Goal: Task Accomplishment & Management: Contribute content

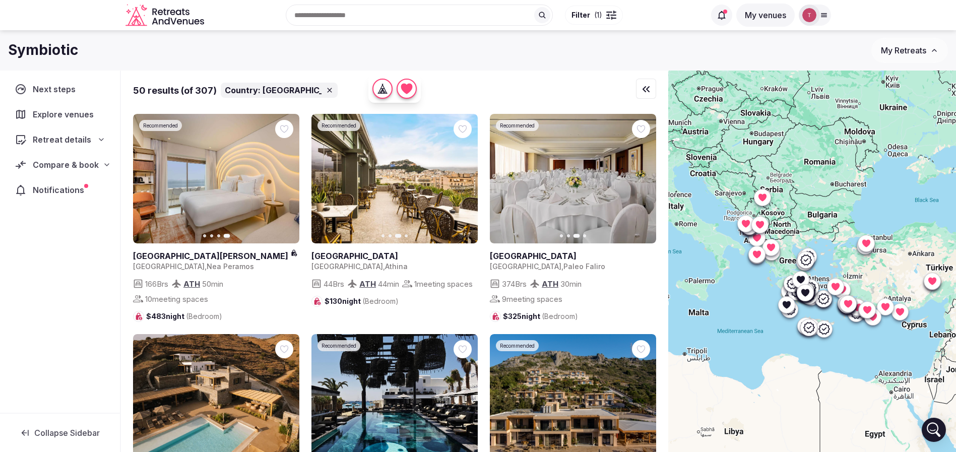
click at [101, 136] on icon at bounding box center [101, 140] width 8 height 8
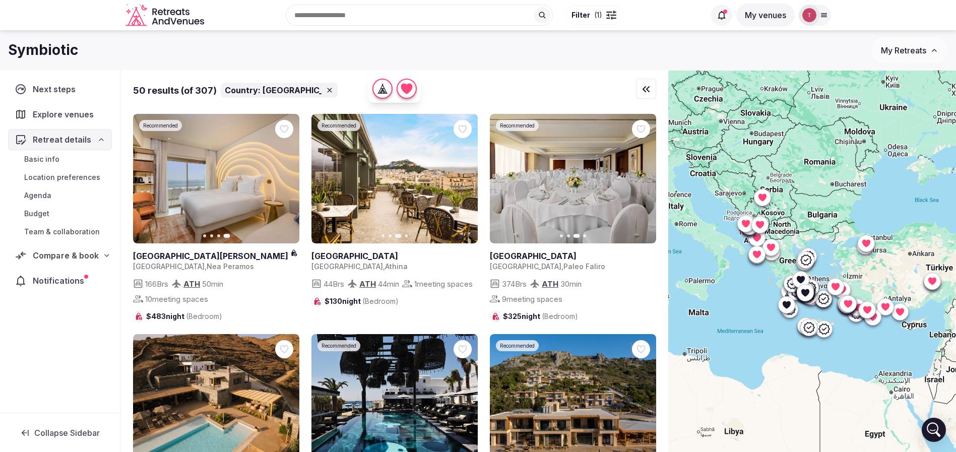
click at [72, 257] on span "Compare & book" at bounding box center [66, 255] width 66 height 12
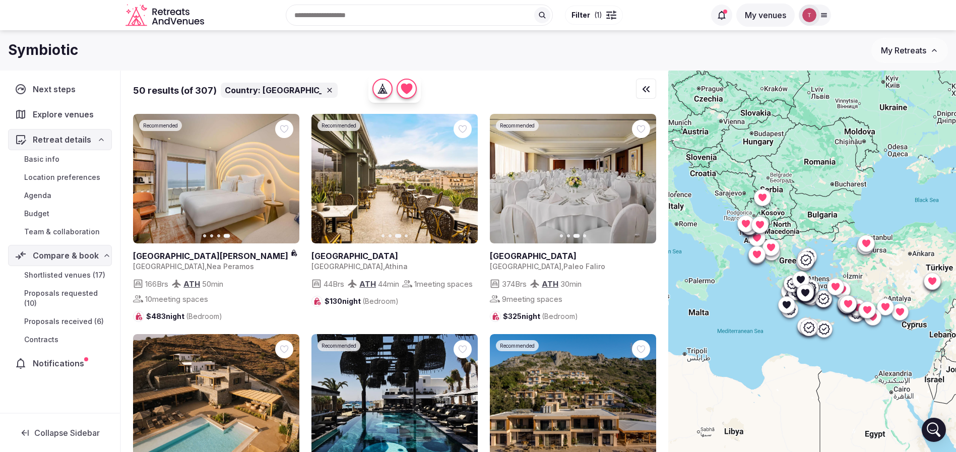
click at [73, 278] on span "Shortlisted venues (17)" at bounding box center [64, 275] width 81 height 10
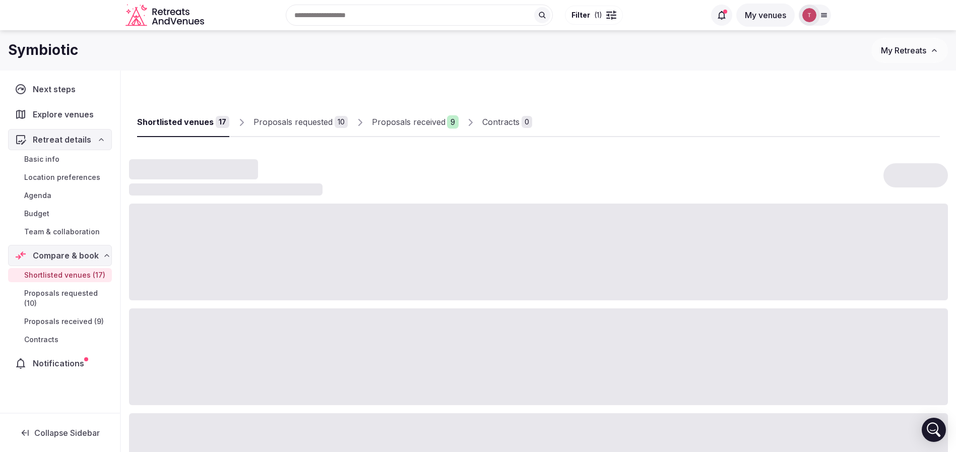
click at [411, 121] on div "Proposals received" at bounding box center [409, 122] width 74 height 12
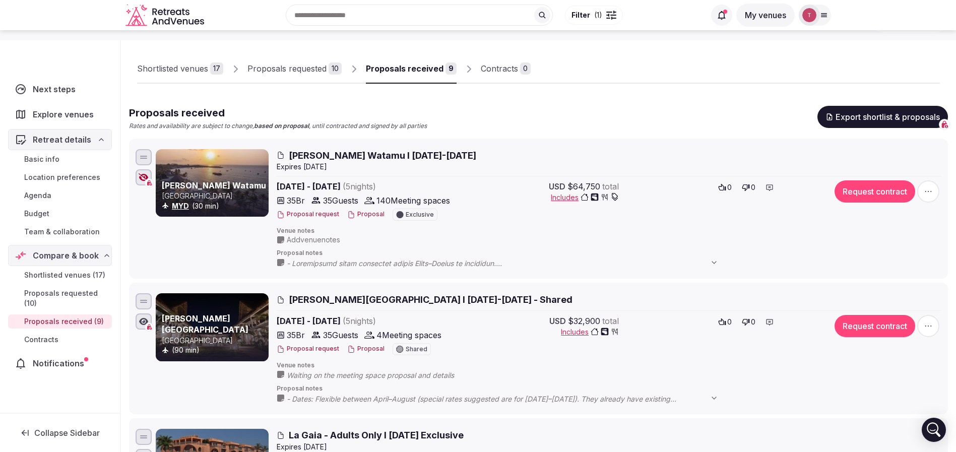
scroll to position [76, 0]
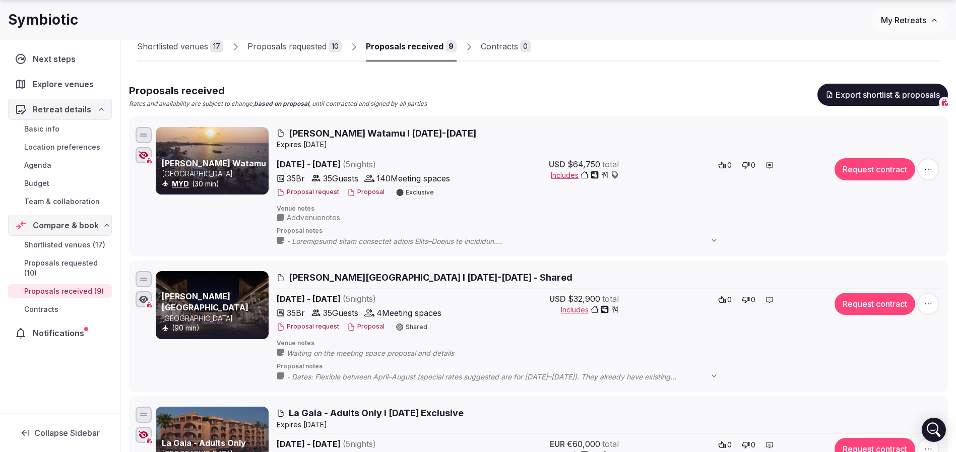
click at [139, 154] on icon "button" at bounding box center [144, 155] width 10 height 8
click at [655, 87] on div "Proposals received Rates and availability are subject to change, based on propo…" at bounding box center [538, 96] width 819 height 25
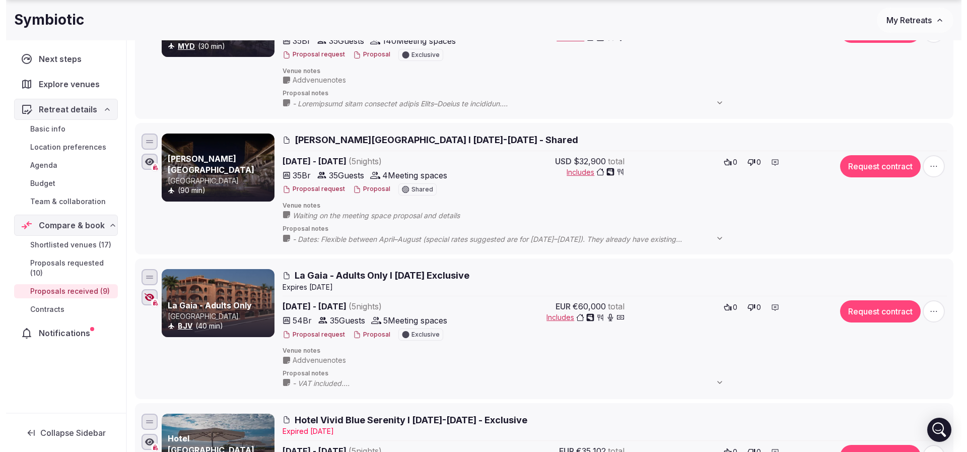
scroll to position [227, 0]
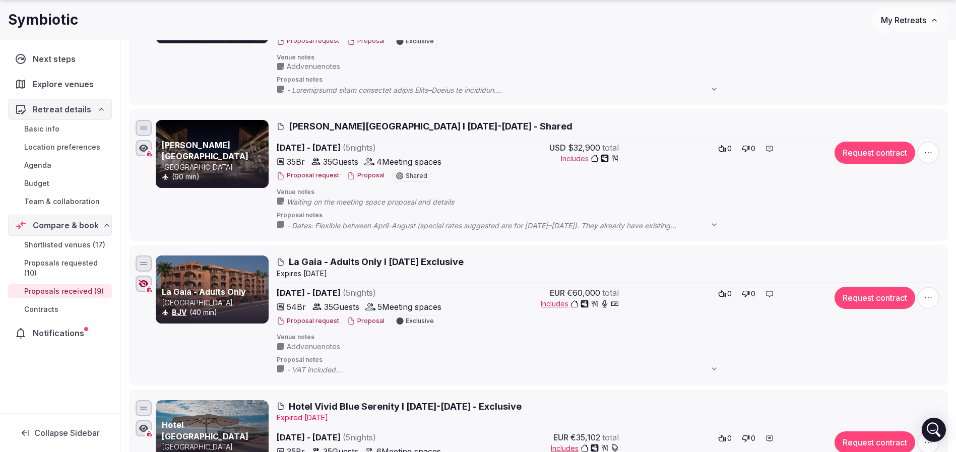
click at [362, 323] on button "Proposal" at bounding box center [365, 321] width 37 height 9
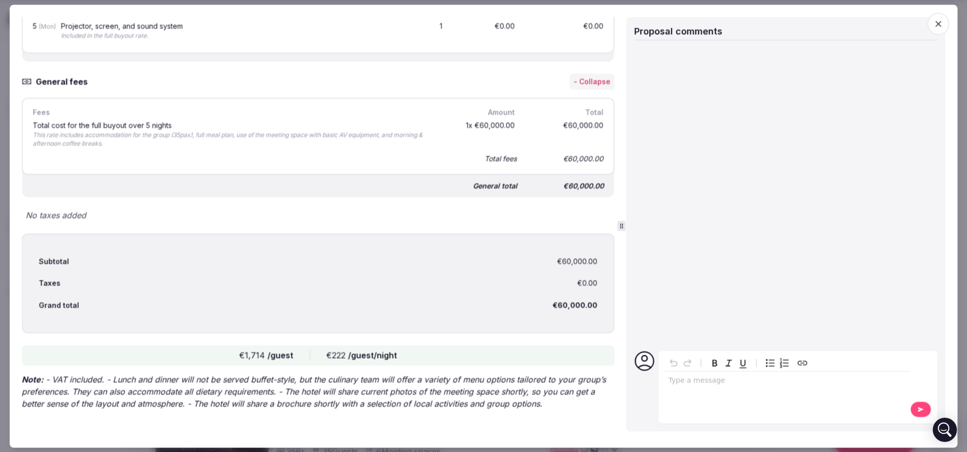
scroll to position [2451, 0]
drag, startPoint x: 117, startPoint y: 367, endPoint x: 129, endPoint y: 371, distance: 13.4
click at [286, 376] on p "Note: - VAT included. - Lunch and dinner will not be served buffet-style, but t…" at bounding box center [318, 391] width 593 height 36
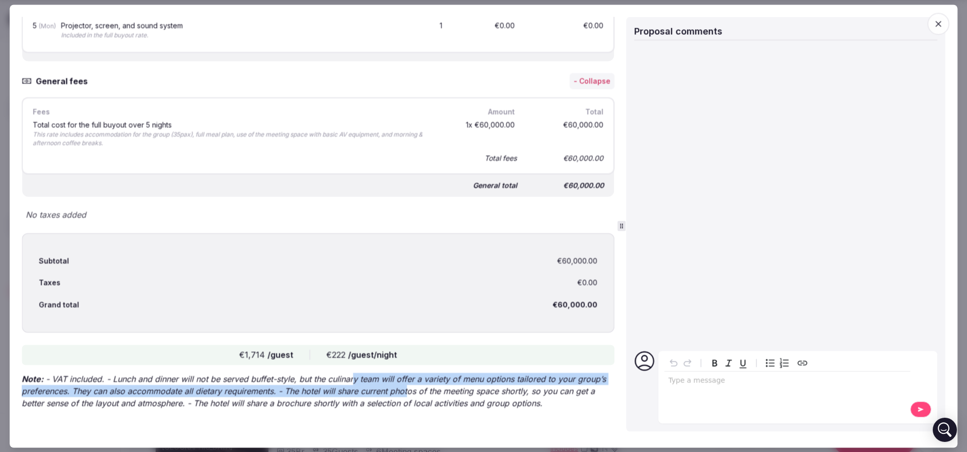
drag, startPoint x: 355, startPoint y: 381, endPoint x: 443, endPoint y: 391, distance: 88.7
click at [442, 391] on p "Note: - VAT included. - Lunch and dinner will not be served buffet-style, but t…" at bounding box center [318, 391] width 593 height 36
click at [443, 391] on p "Note: - VAT included. - Lunch and dinner will not be served buffet-style, but t…" at bounding box center [318, 391] width 593 height 36
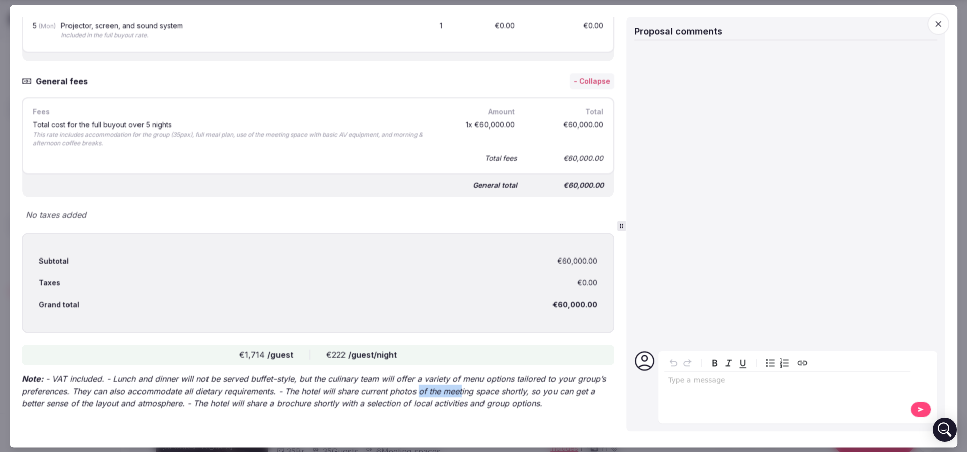
drag, startPoint x: 449, startPoint y: 390, endPoint x: 492, endPoint y: 394, distance: 42.5
click at [492, 394] on p "Note: - VAT included. - Lunch and dinner will not be served buffet-style, but t…" at bounding box center [318, 391] width 593 height 36
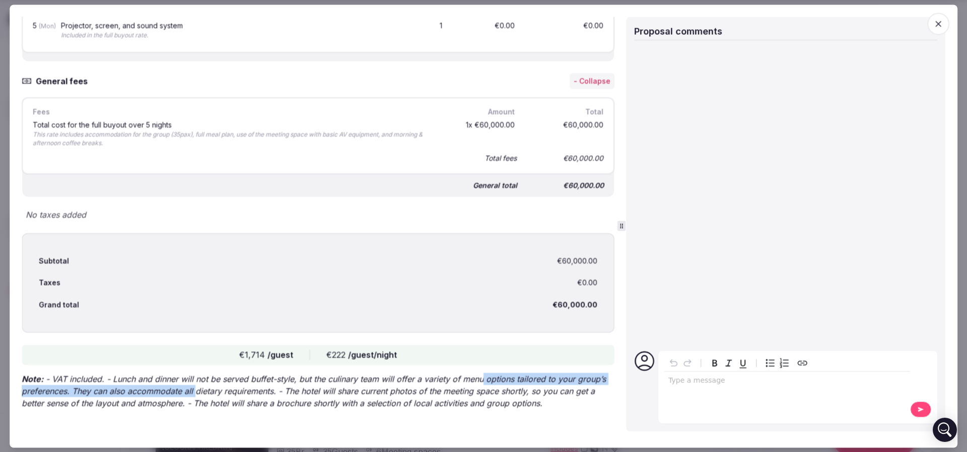
drag, startPoint x: 482, startPoint y: 377, endPoint x: 225, endPoint y: 391, distance: 256.8
click at [225, 391] on p "Note: - VAT included. - Lunch and dinner will not be served buffet-style, but t…" at bounding box center [318, 391] width 593 height 36
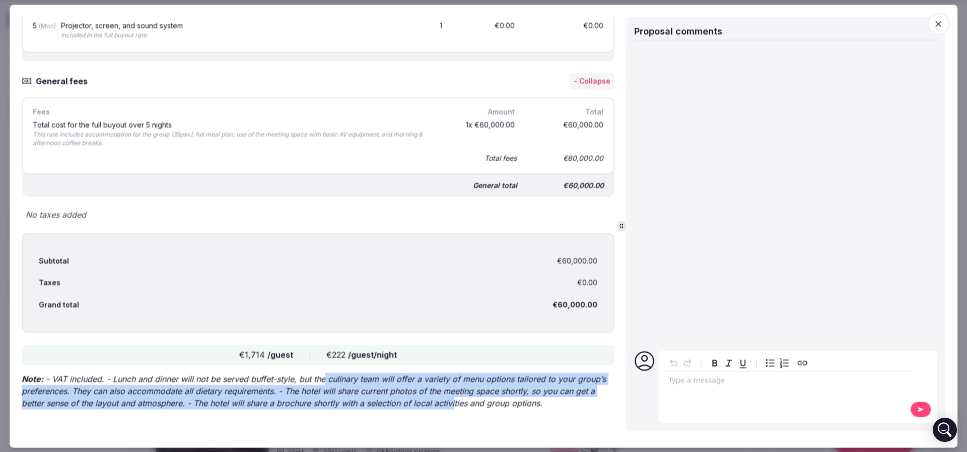
drag, startPoint x: 327, startPoint y: 378, endPoint x: 491, endPoint y: 405, distance: 165.8
click at [491, 405] on p "Note: - VAT included. - Lunch and dinner will not be served buffet-style, but t…" at bounding box center [318, 391] width 593 height 36
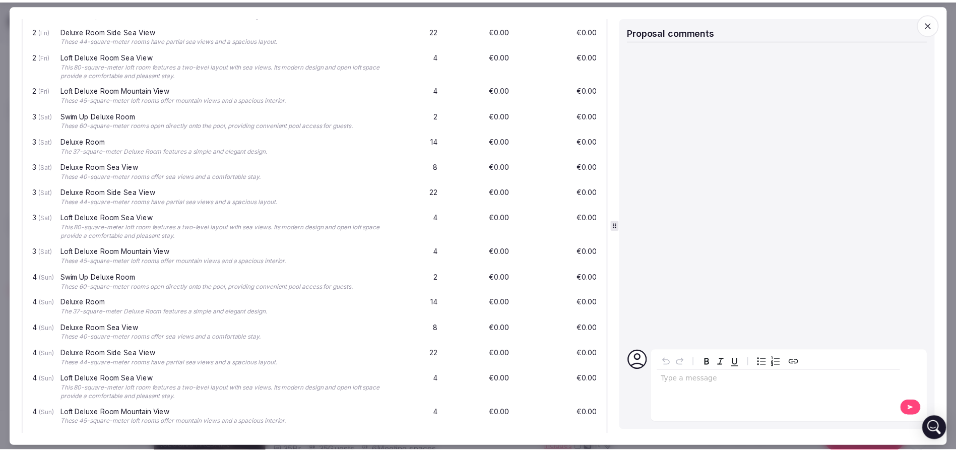
scroll to position [486, 0]
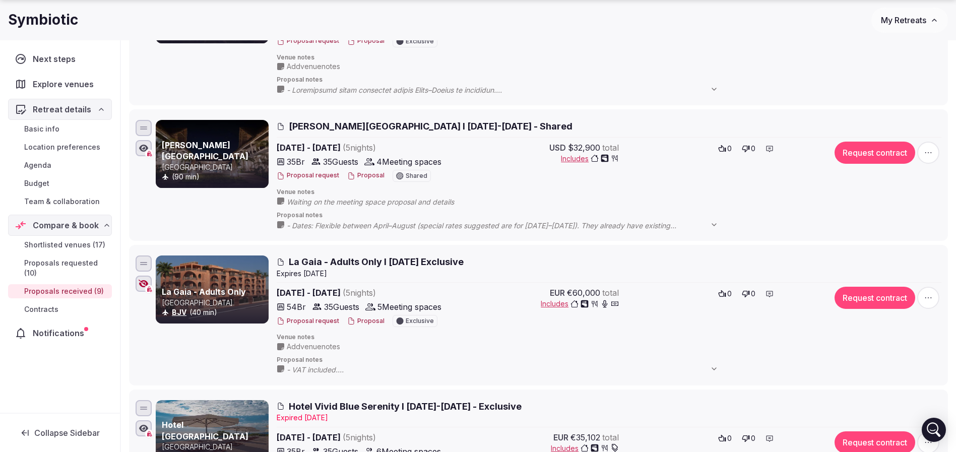
click at [147, 282] on icon "button" at bounding box center [144, 284] width 10 height 8
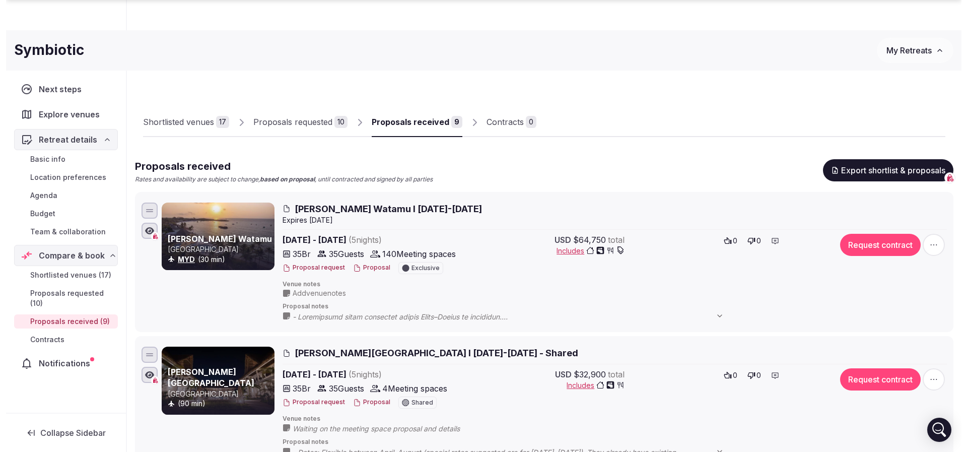
scroll to position [76, 0]
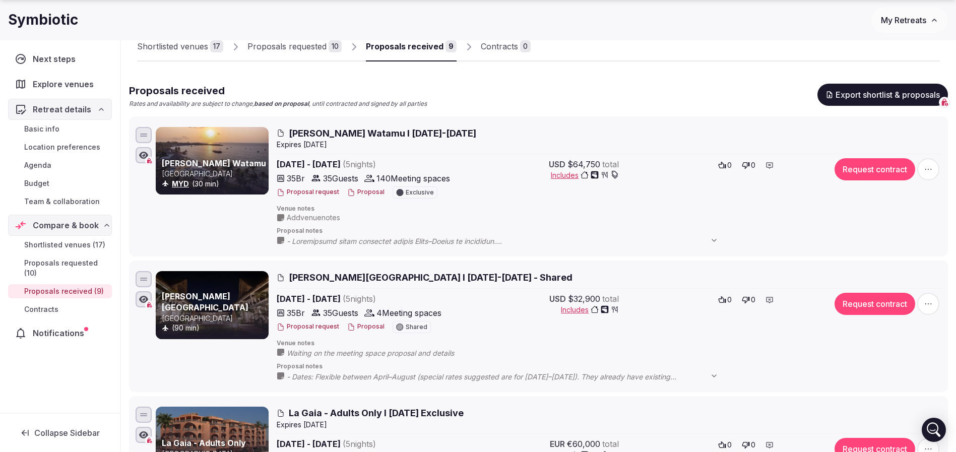
click at [381, 137] on span "Hemingways Watamu I 6-11 April 2026" at bounding box center [382, 133] width 187 height 13
click at [309, 279] on span "Rafiki Tamu Residential Resort I 6-11 April 2026 - Shared" at bounding box center [431, 277] width 284 height 13
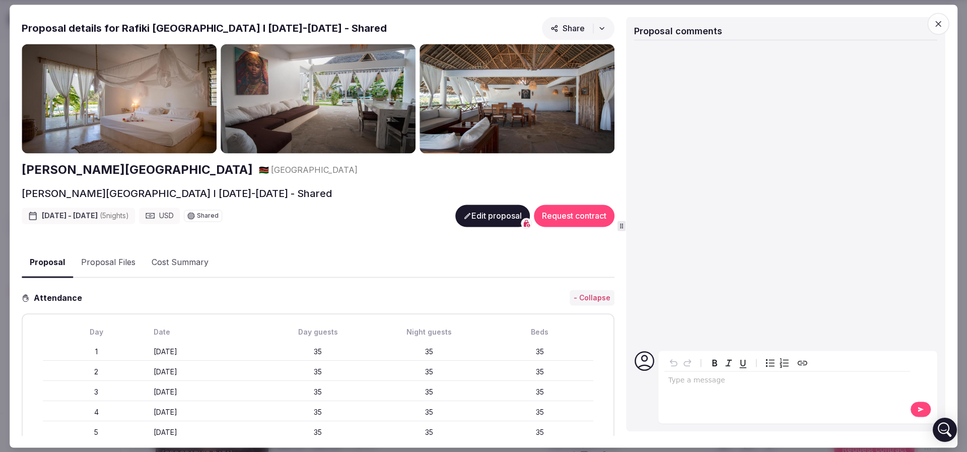
click at [74, 166] on h2 "Rafiki Tamu Residential Resort" at bounding box center [137, 170] width 231 height 17
drag, startPoint x: 151, startPoint y: 182, endPoint x: 187, endPoint y: 182, distance: 36.3
click at [291, 188] on h2 "Rafiki Tamu Residential Resort I 6-11 April 2026 - Shared" at bounding box center [177, 193] width 310 height 14
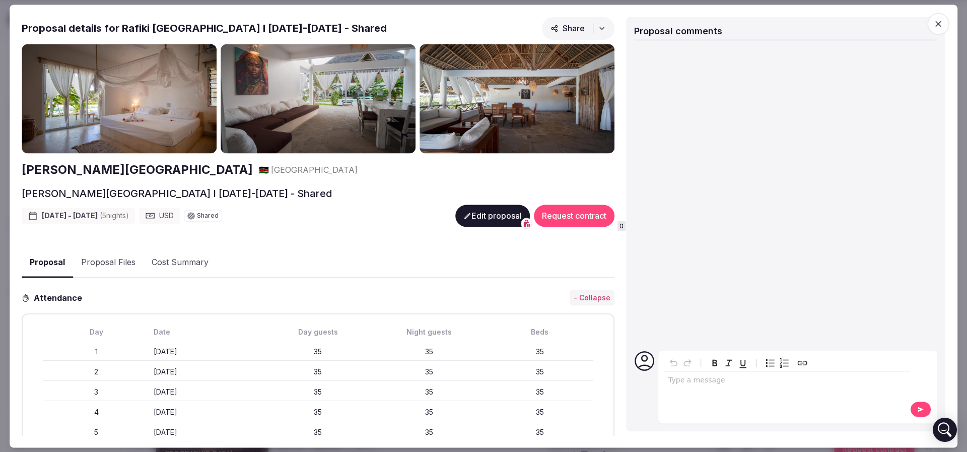
click at [291, 187] on h2 "Rafiki Tamu Residential Resort I 6-11 April 2026 - Shared" at bounding box center [177, 193] width 310 height 14
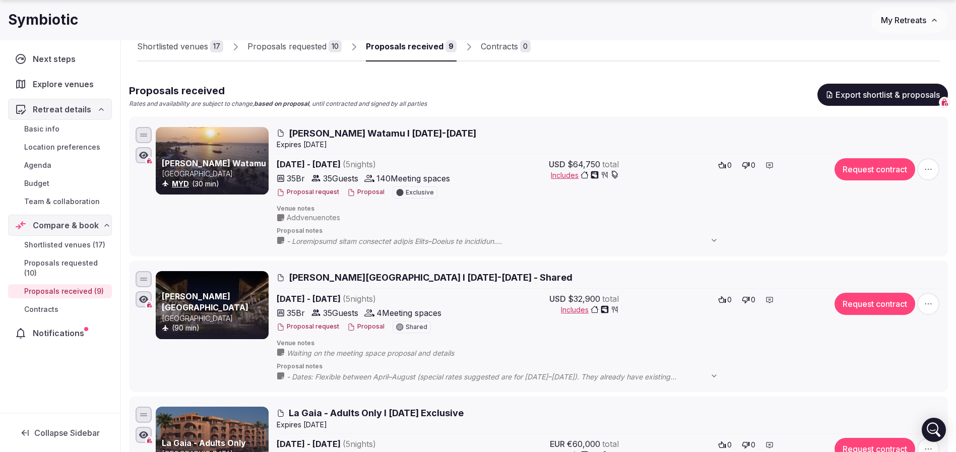
click at [362, 326] on button "Proposal" at bounding box center [365, 326] width 37 height 9
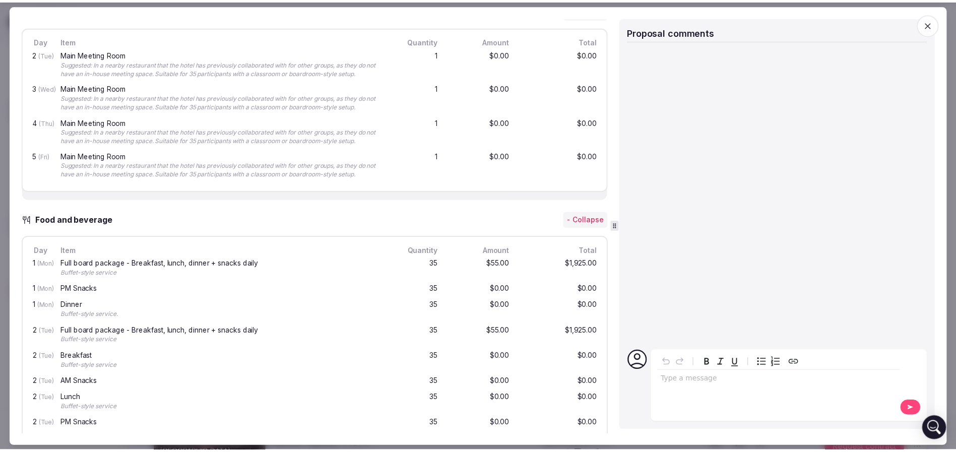
scroll to position [0, 0]
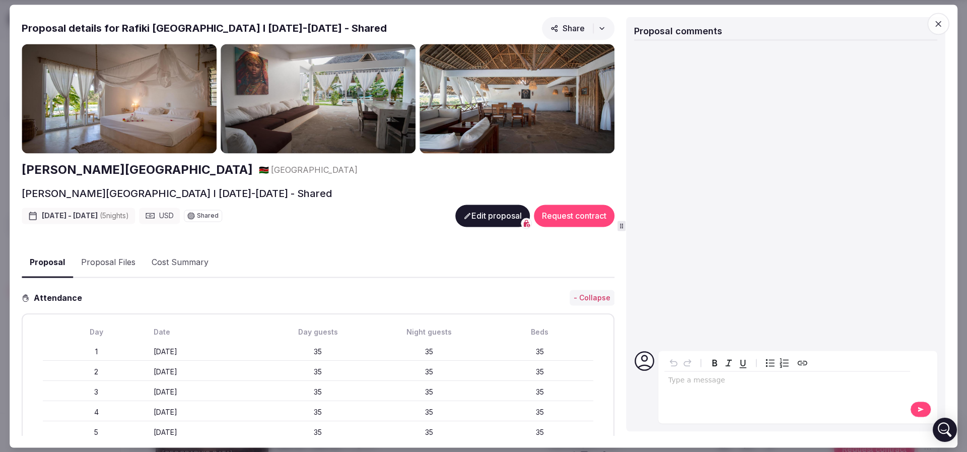
click at [117, 253] on button "Proposal Files" at bounding box center [108, 262] width 71 height 29
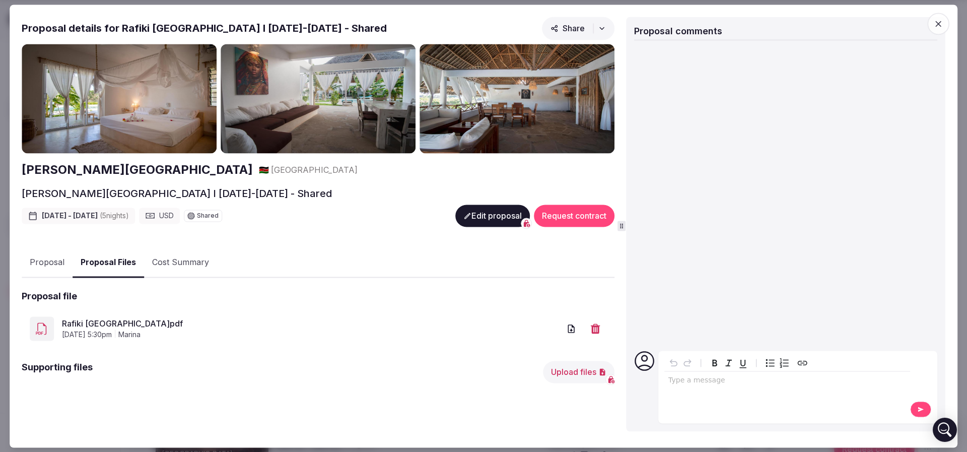
click at [123, 328] on link "Rafiki Tamu Residential Resort.pdf" at bounding box center [311, 324] width 498 height 12
click at [61, 169] on h2 "Rafiki Tamu Residential Resort" at bounding box center [137, 170] width 231 height 17
drag, startPoint x: 16, startPoint y: 193, endPoint x: 288, endPoint y: 190, distance: 272.1
click at [288, 190] on div "Proposal Proposal Proposal details for Rafiki Tamu Residential Resort I 6-11 Ap…" at bounding box center [484, 226] width 948 height 443
click at [288, 190] on h2 "Rafiki Tamu Residential Resort I 6-11 April 2026 - Shared" at bounding box center [177, 193] width 310 height 14
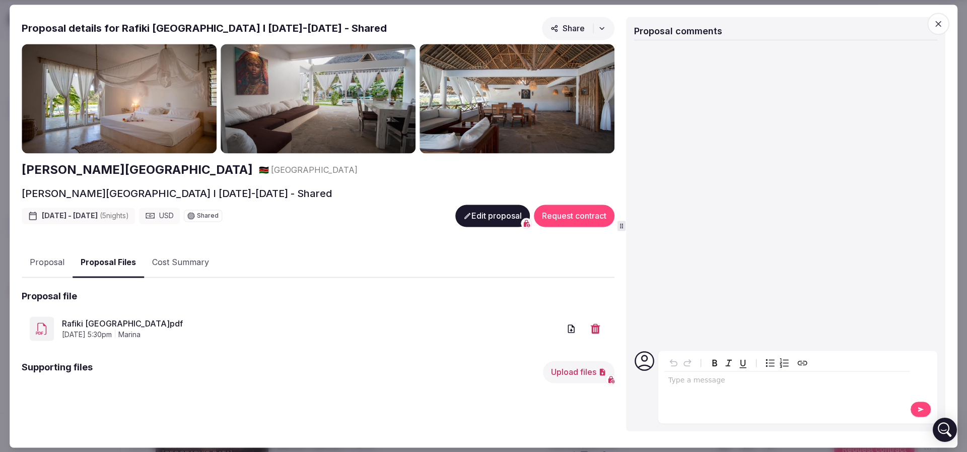
drag, startPoint x: 301, startPoint y: 189, endPoint x: 17, endPoint y: 193, distance: 283.7
click at [17, 193] on div "Proposal Proposal Proposal details for Rafiki Tamu Residential Resort I 6-11 Ap…" at bounding box center [484, 226] width 948 height 443
click at [58, 196] on h2 "Rafiki Tamu Residential Resort I 6-11 April 2026 - Shared" at bounding box center [177, 193] width 310 height 14
drag, startPoint x: 298, startPoint y: 194, endPoint x: 21, endPoint y: 176, distance: 277.7
click at [21, 176] on div "Proposal Proposal Proposal details for Rafiki Tamu Residential Resort I 6-11 Ap…" at bounding box center [484, 226] width 948 height 443
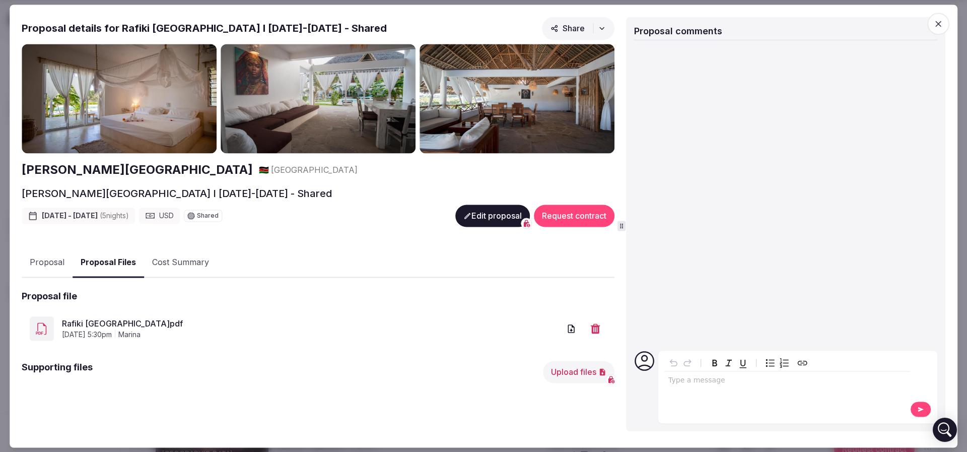
copy div "Rafiki Tamu Residential Resort 🇰🇪 Kenya Rafiki Tamu Residential Resort I 6-11 A…"
click at [349, 181] on div "Rafiki Tamu Residential Resort 🇰🇪 Kenya Rafiki Tamu Residential Resort I 6-11 A…" at bounding box center [318, 233] width 593 height 378
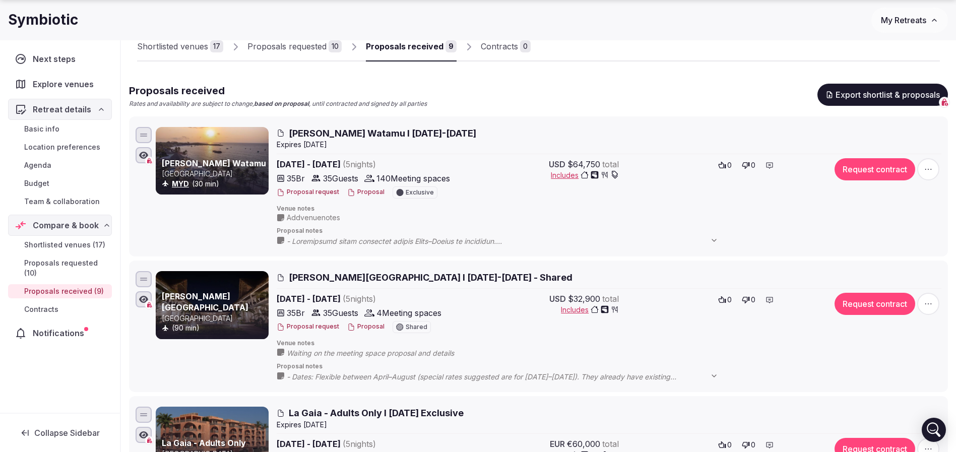
click at [372, 279] on span "Rafiki Tamu Residential Resort I 6-11 April 2026 - Shared" at bounding box center [431, 277] width 284 height 13
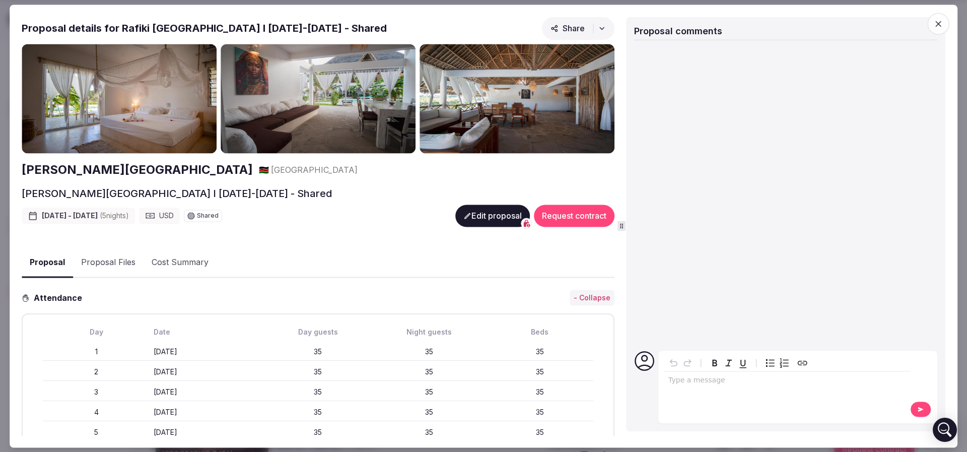
click at [123, 168] on h2 "Rafiki Tamu Residential Resort" at bounding box center [137, 170] width 231 height 17
drag, startPoint x: 300, startPoint y: 190, endPoint x: 311, endPoint y: 190, distance: 11.6
click at [311, 190] on div "Rafiki Tamu Residential Resort I 6-11 April 2026 - Shared" at bounding box center [318, 193] width 593 height 14
click at [931, 21] on span "button" at bounding box center [939, 24] width 22 height 22
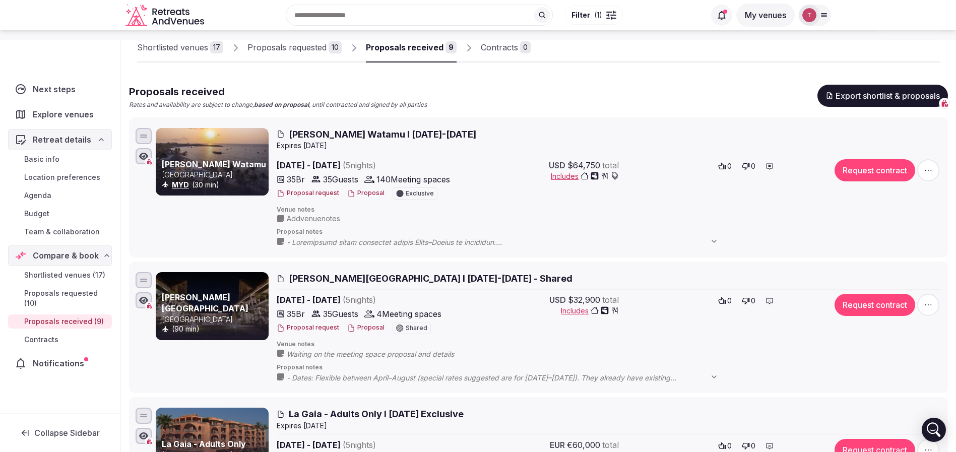
scroll to position [151, 0]
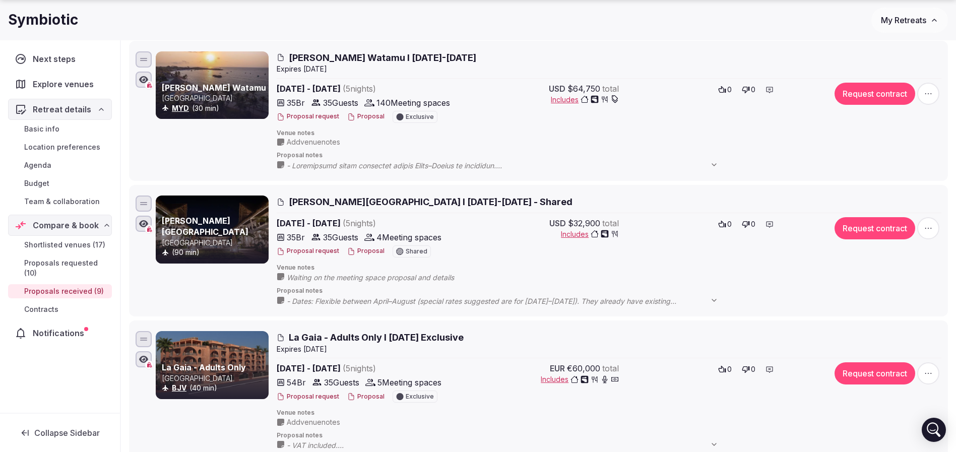
click at [299, 278] on span "Waiting on the meeting space proposal and details" at bounding box center [380, 278] width 187 height 10
click at [301, 266] on span "Venue notes" at bounding box center [609, 268] width 665 height 9
click at [324, 276] on span "Waiting on the meeting space proposal and details" at bounding box center [380, 278] width 187 height 10
click at [379, 276] on span "Waiting on the meeting space proposal and details" at bounding box center [380, 278] width 187 height 10
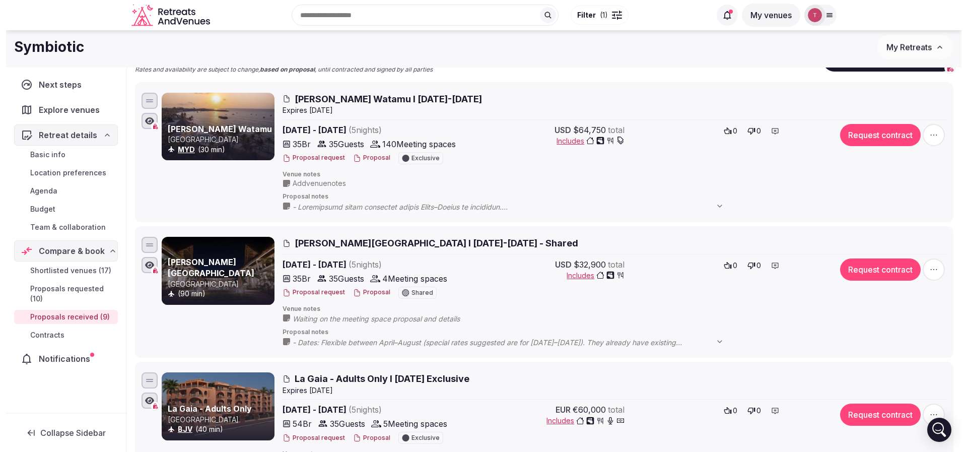
scroll to position [76, 0]
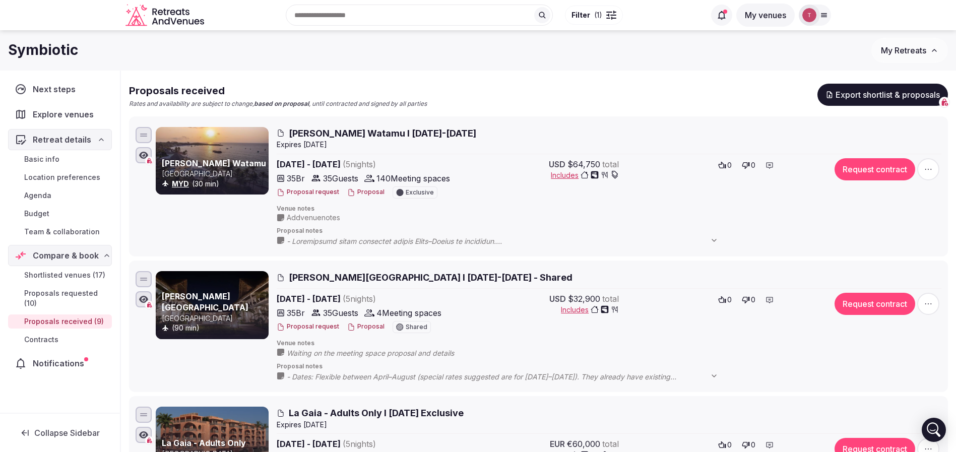
click at [371, 327] on button "Proposal" at bounding box center [365, 326] width 37 height 9
click at [307, 360] on div "Rafiki Tamu Residential Resort I 6-11 April 2026 - Shared Apr 6th - 11th, 2026 …" at bounding box center [609, 326] width 665 height 110
click at [302, 348] on span "Waiting on the meeting space proposal and details" at bounding box center [380, 353] width 187 height 10
click at [266, 352] on div "Rafiki Tamu Residential Resort Kenya (90 min)" at bounding box center [212, 326] width 113 height 110
click at [771, 299] on icon at bounding box center [769, 300] width 8 height 8
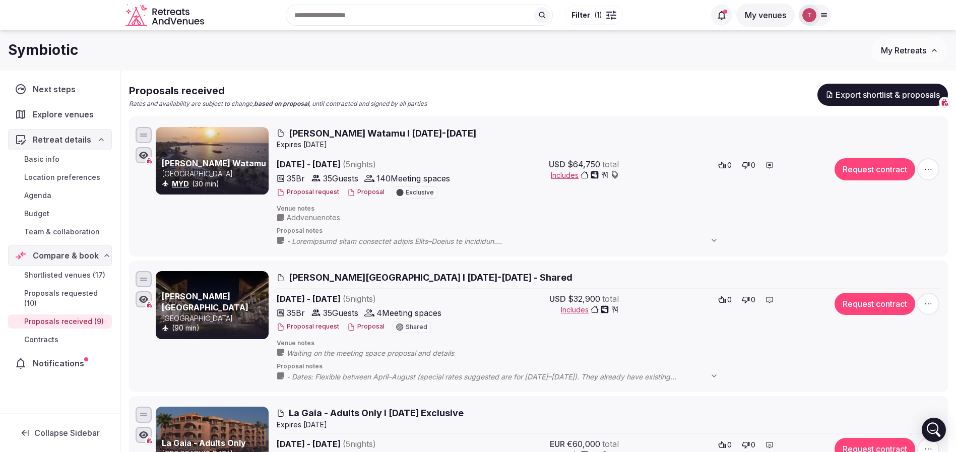
click at [297, 346] on span "Venue notes" at bounding box center [609, 343] width 665 height 9
click at [294, 354] on span "Waiting on the meeting space proposal and details" at bounding box center [380, 353] width 187 height 10
click at [0, 0] on icon at bounding box center [0, 0] width 0 height 0
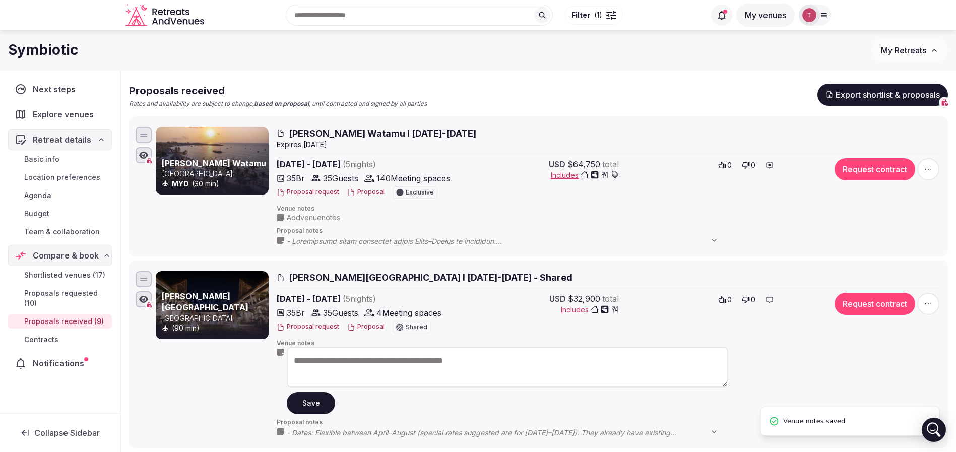
click at [322, 355] on textarea "**********" at bounding box center [507, 367] width 441 height 40
click at [494, 360] on textarea "**********" at bounding box center [507, 367] width 441 height 40
drag, startPoint x: 515, startPoint y: 362, endPoint x: 185, endPoint y: 360, distance: 330.5
click at [185, 360] on div "**********" at bounding box center [548, 354] width 785 height 166
type textarea "*"
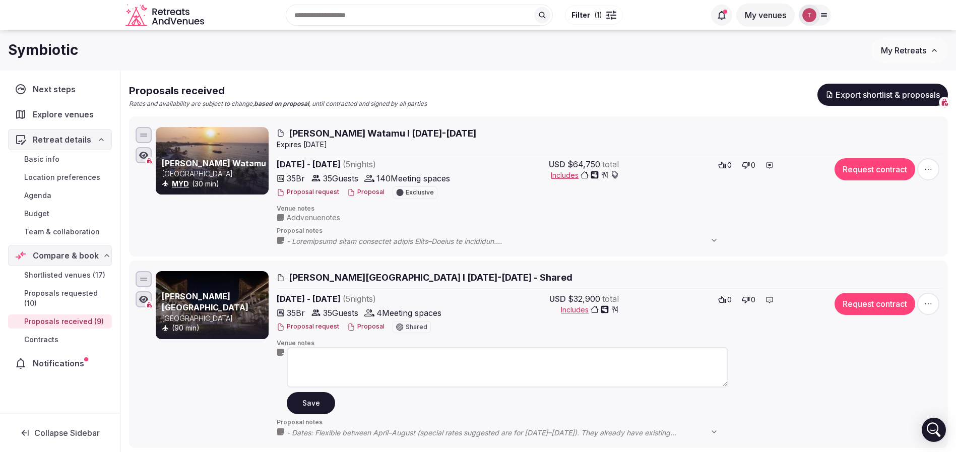
click at [362, 324] on button "Proposal" at bounding box center [365, 326] width 37 height 9
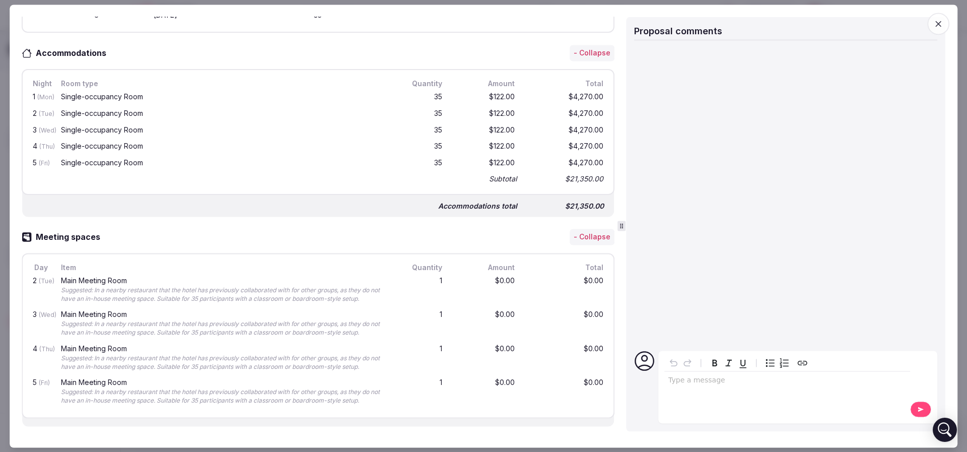
scroll to position [0, 0]
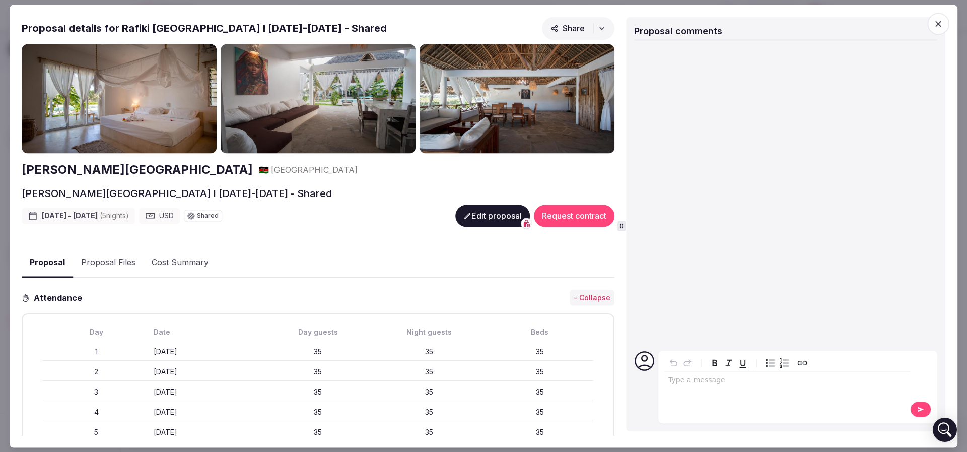
click at [112, 269] on button "Proposal Files" at bounding box center [108, 262] width 71 height 29
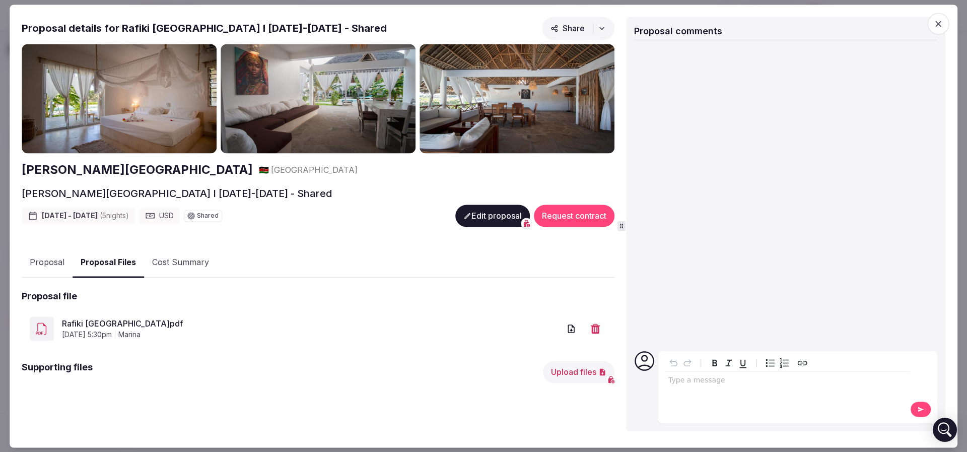
click at [44, 257] on button "Proposal" at bounding box center [47, 262] width 51 height 29
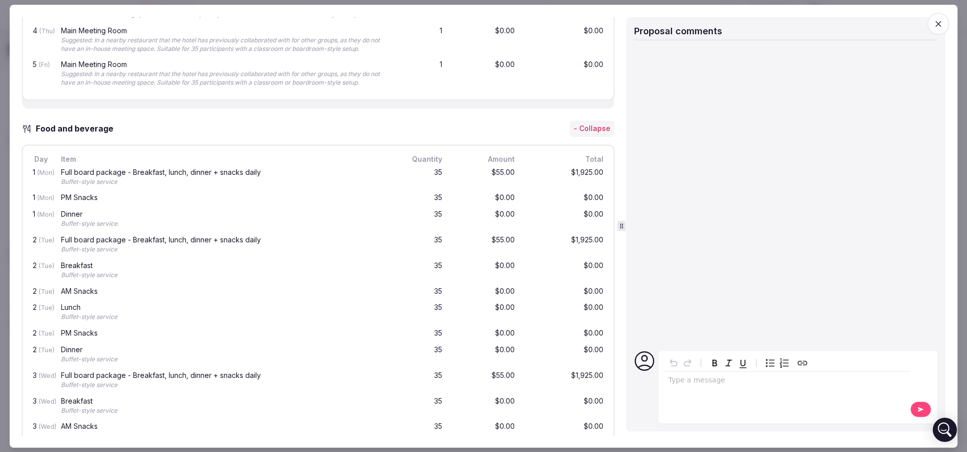
scroll to position [605, 0]
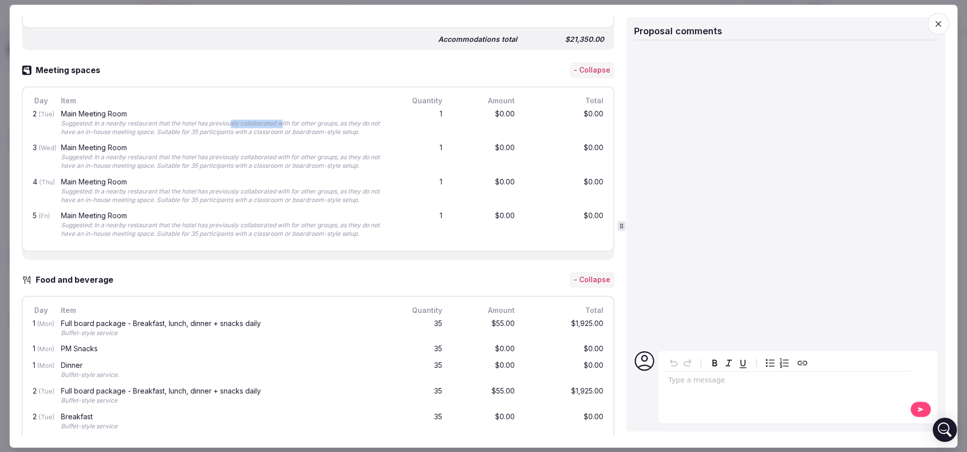
drag, startPoint x: 233, startPoint y: 115, endPoint x: 285, endPoint y: 126, distance: 52.5
click at [284, 124] on div "Main Meeting Room Suggested: In a nearby restaurant that the hotel has previous…" at bounding box center [223, 123] width 329 height 30
click at [285, 126] on div "Suggested: In a nearby restaurant that the hotel has previously collaborated wi…" at bounding box center [223, 127] width 325 height 17
drag, startPoint x: 160, startPoint y: 127, endPoint x: 249, endPoint y: 135, distance: 89.0
click at [248, 135] on div "Main Meeting Room Suggested: In a nearby restaurant that the hotel has previous…" at bounding box center [223, 123] width 329 height 30
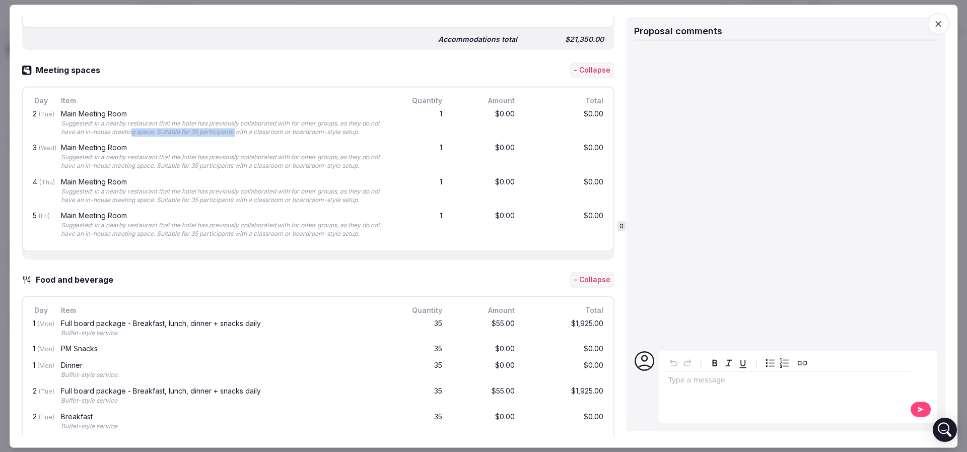
click at [249, 135] on div "Main Meeting Room Suggested: In a nearby restaurant that the hotel has previous…" at bounding box center [223, 123] width 329 height 30
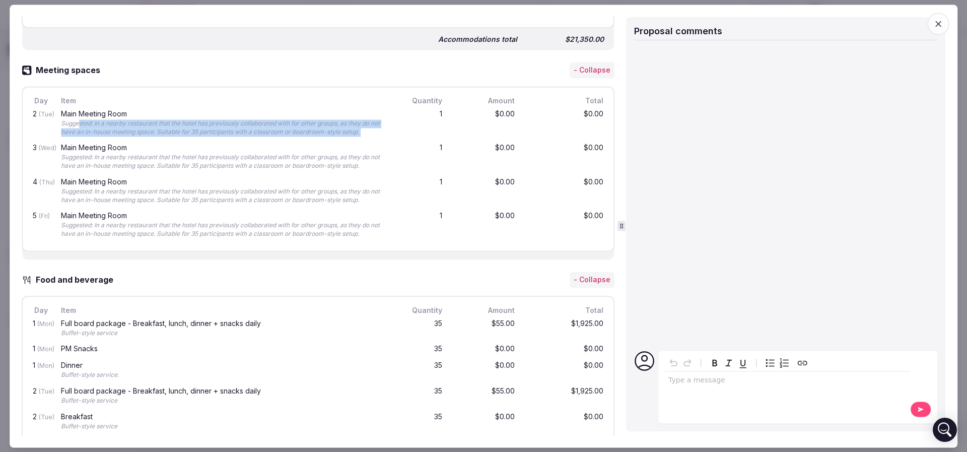
drag, startPoint x: 81, startPoint y: 122, endPoint x: 394, endPoint y: 132, distance: 313.5
click at [394, 132] on div "2 (Tue) Main Meeting Room Suggested: In a nearby restaurant that the hotel has …" at bounding box center [318, 123] width 575 height 34
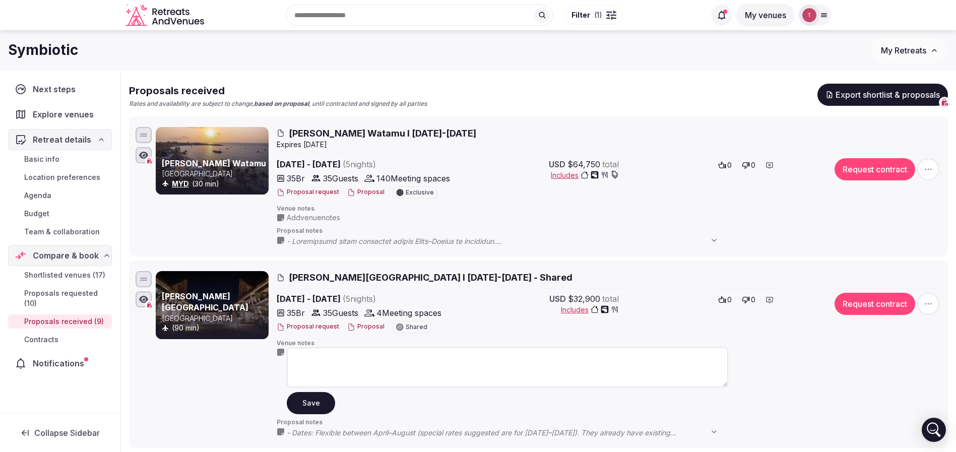
click at [350, 364] on textarea at bounding box center [507, 367] width 441 height 40
click at [488, 358] on textarea "**********" at bounding box center [507, 367] width 441 height 40
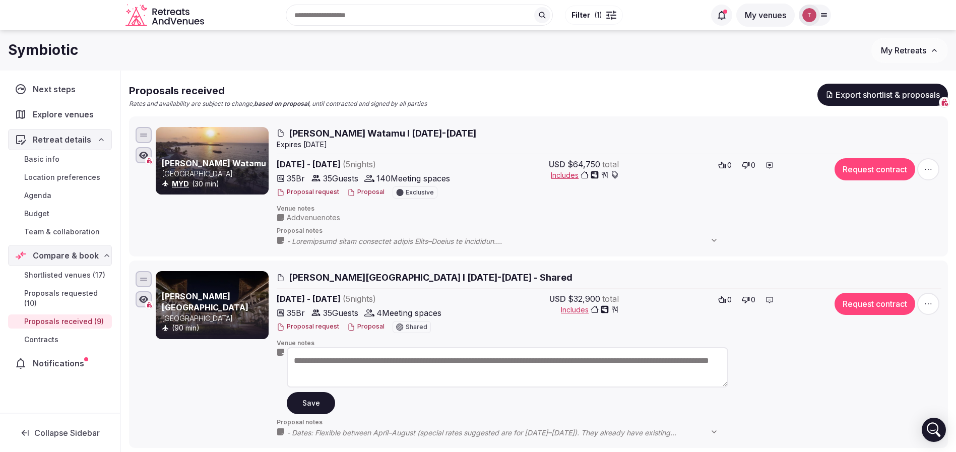
type textarea "**********"
drag, startPoint x: 411, startPoint y: 373, endPoint x: 198, endPoint y: 341, distance: 215.1
click at [198, 341] on div "**********" at bounding box center [548, 354] width 785 height 166
click at [363, 327] on button "Proposal" at bounding box center [365, 326] width 37 height 9
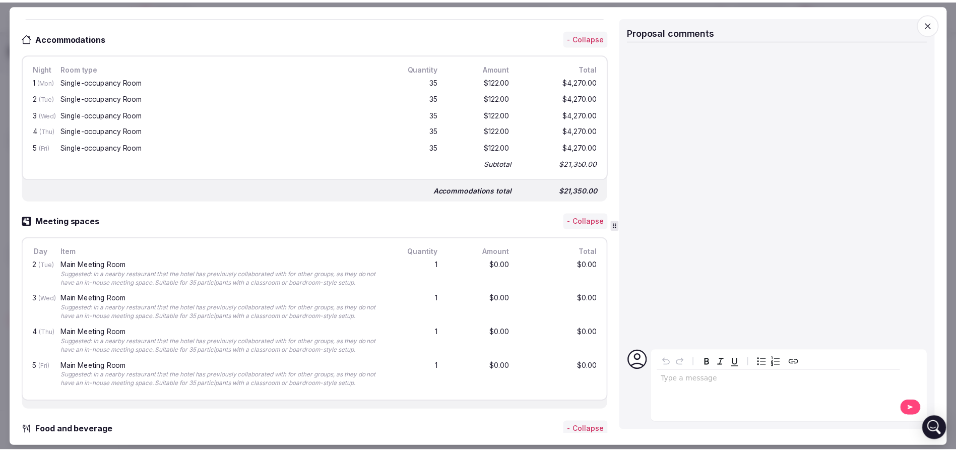
scroll to position [680, 0]
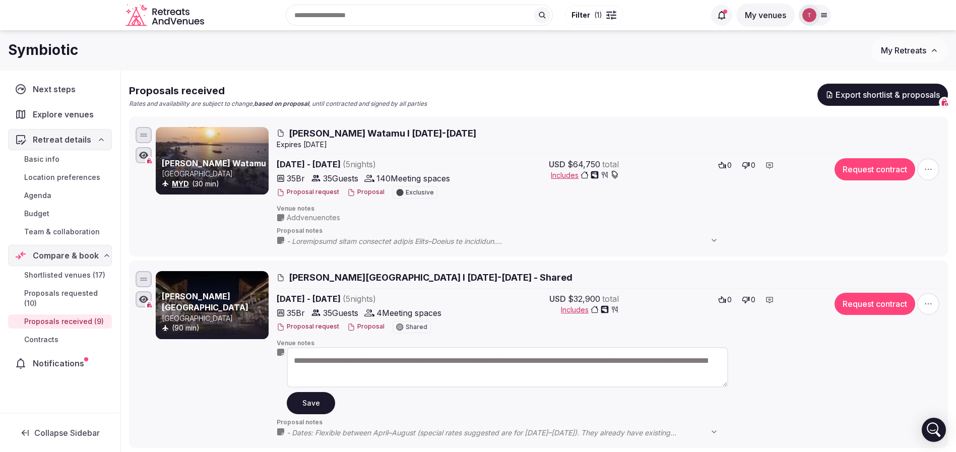
click at [601, 372] on textarea "**********" at bounding box center [507, 367] width 441 height 40
drag, startPoint x: 621, startPoint y: 364, endPoint x: 647, endPoint y: 359, distance: 26.2
click at [647, 359] on textarea "**********" at bounding box center [507, 367] width 441 height 40
drag, startPoint x: 362, startPoint y: 376, endPoint x: 399, endPoint y: 379, distance: 37.4
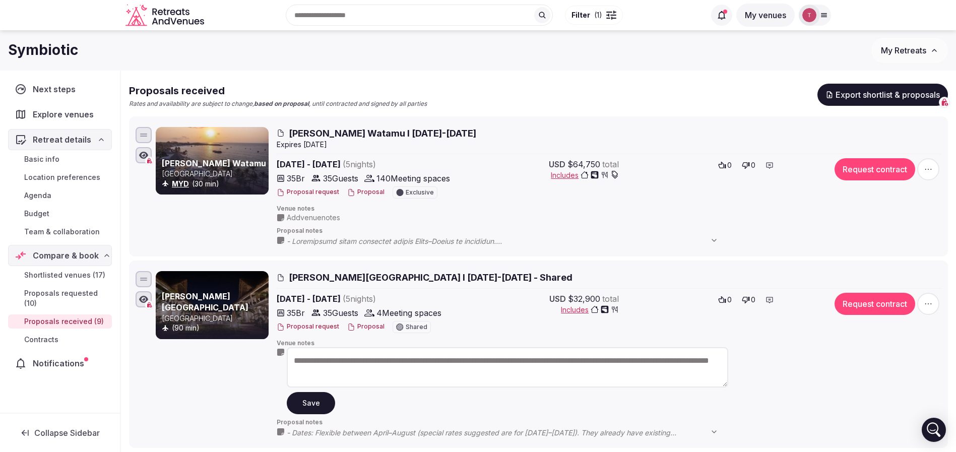
click at [399, 379] on textarea "**********" at bounding box center [507, 367] width 441 height 40
click at [401, 379] on textarea "**********" at bounding box center [507, 367] width 441 height 40
drag, startPoint x: 535, startPoint y: 378, endPoint x: 496, endPoint y: 361, distance: 42.9
click at [496, 361] on textarea "**********" at bounding box center [507, 367] width 441 height 40
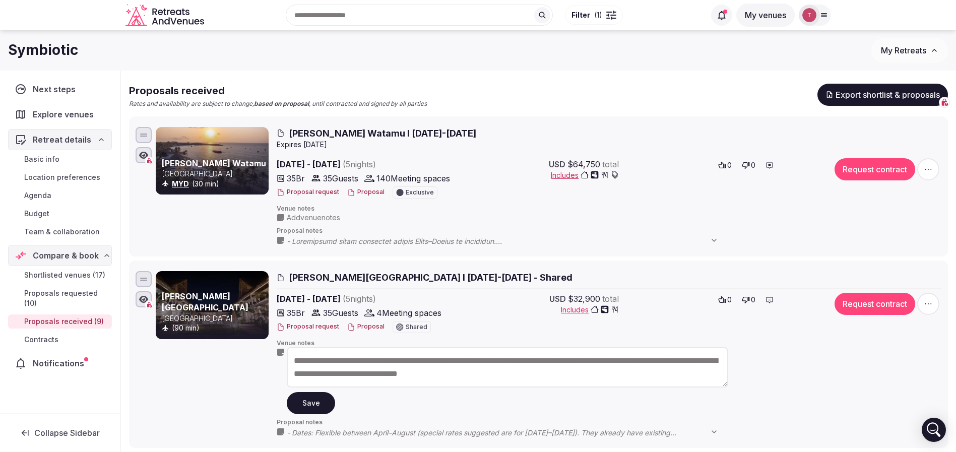
paste textarea
type textarea "**********"
click at [316, 404] on button "Save" at bounding box center [311, 403] width 48 height 22
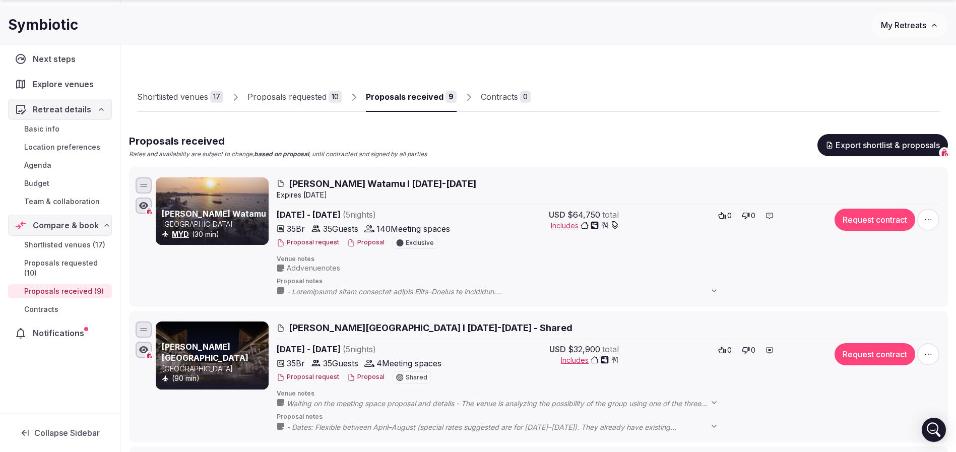
scroll to position [0, 0]
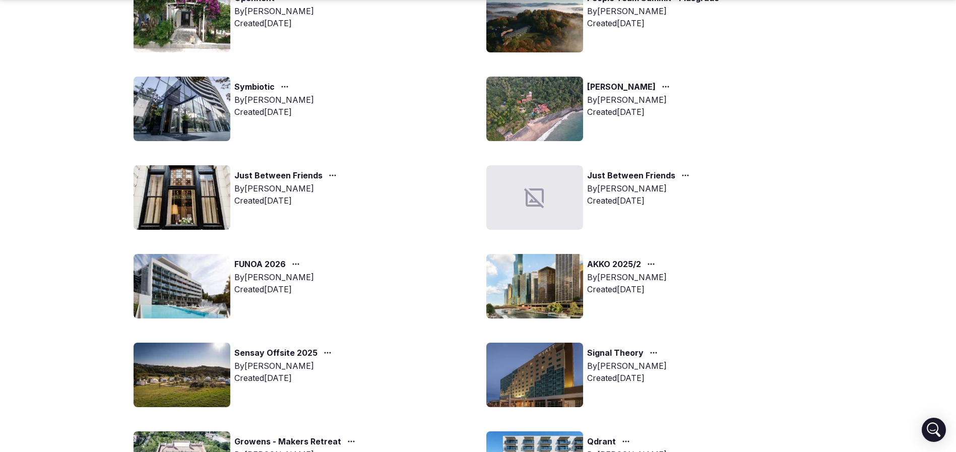
scroll to position [605, 0]
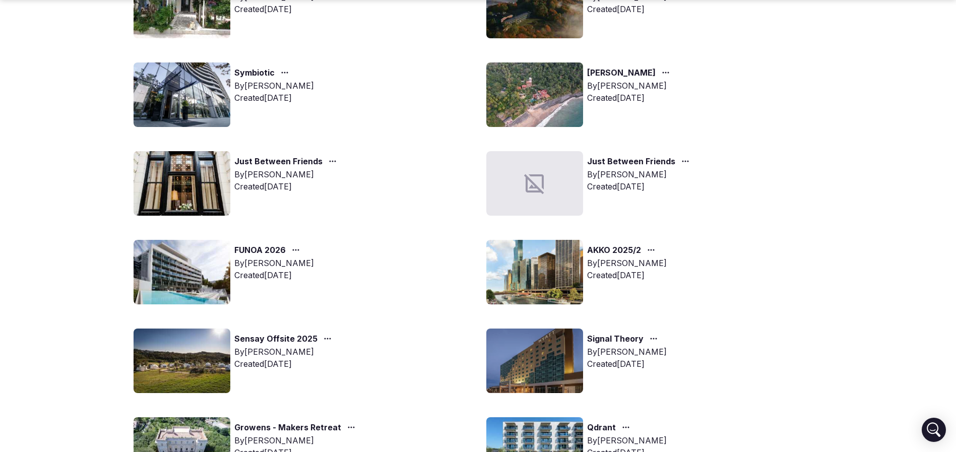
click at [194, 185] on img at bounding box center [182, 183] width 97 height 64
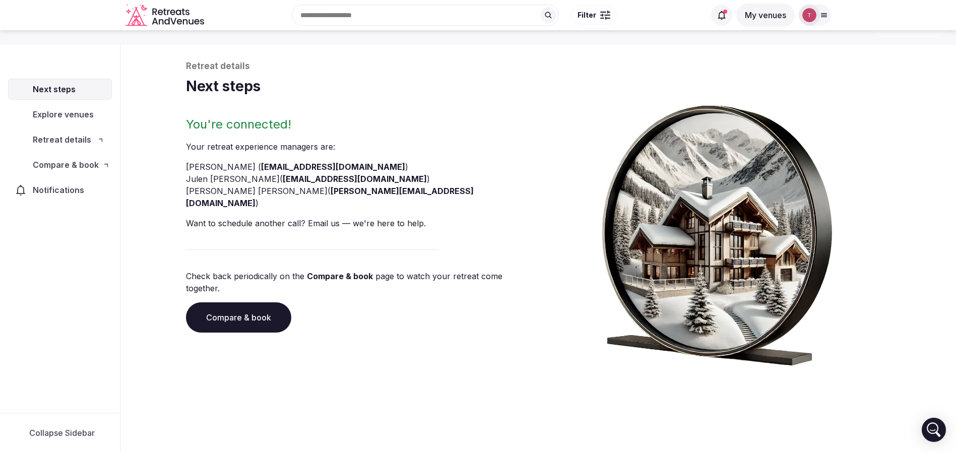
scroll to position [34, 0]
click at [207, 196] on li "Joanna Asiukiewicz ( joanna@retreatsandvenues.com )" at bounding box center [360, 197] width 349 height 24
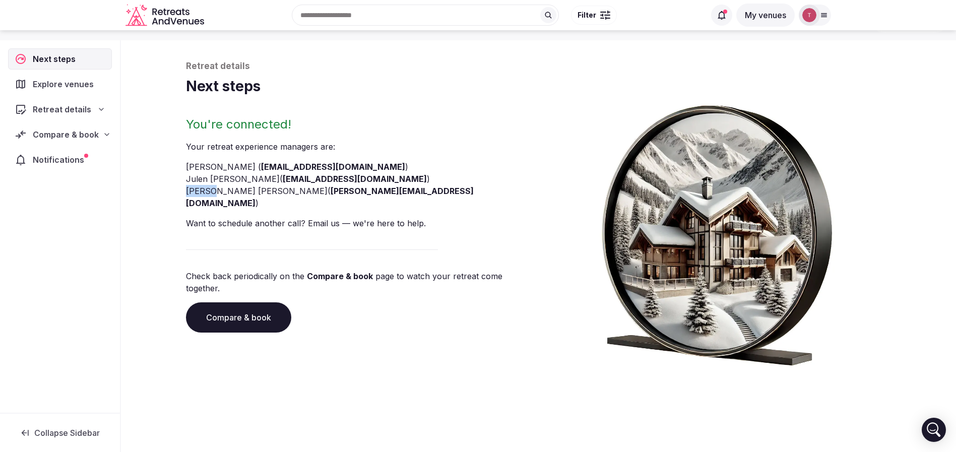
click at [262, 302] on link "Compare & book" at bounding box center [238, 317] width 105 height 30
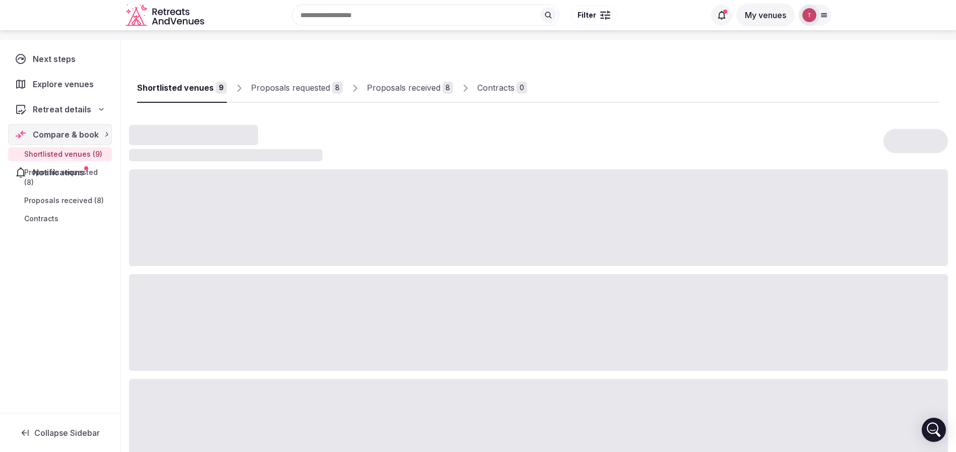
click at [262, 299] on div at bounding box center [538, 322] width 819 height 97
click at [412, 95] on link "Proposals received 8" at bounding box center [410, 88] width 86 height 29
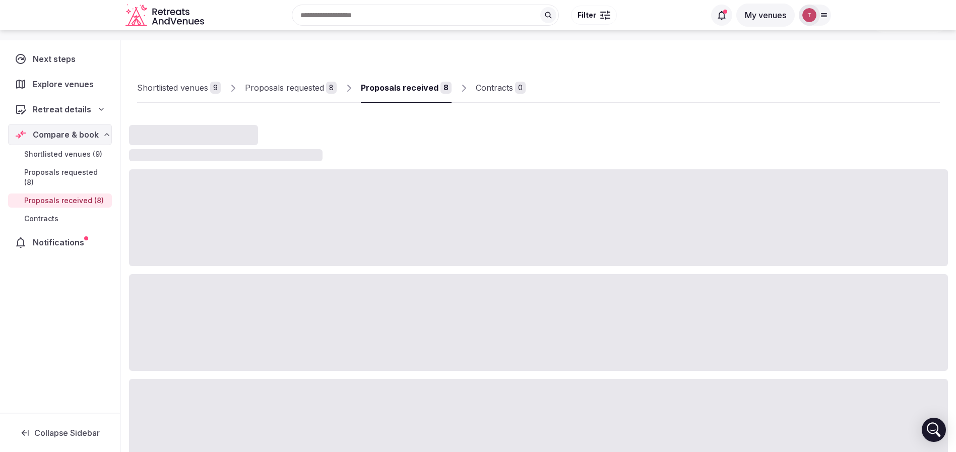
click at [412, 95] on link "Proposals received 8" at bounding box center [406, 88] width 91 height 29
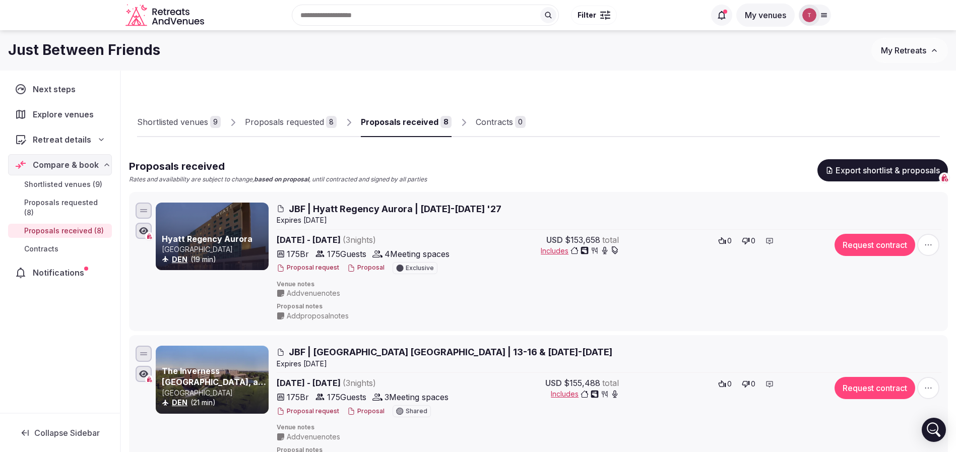
click at [358, 266] on button "Proposal" at bounding box center [365, 268] width 37 height 9
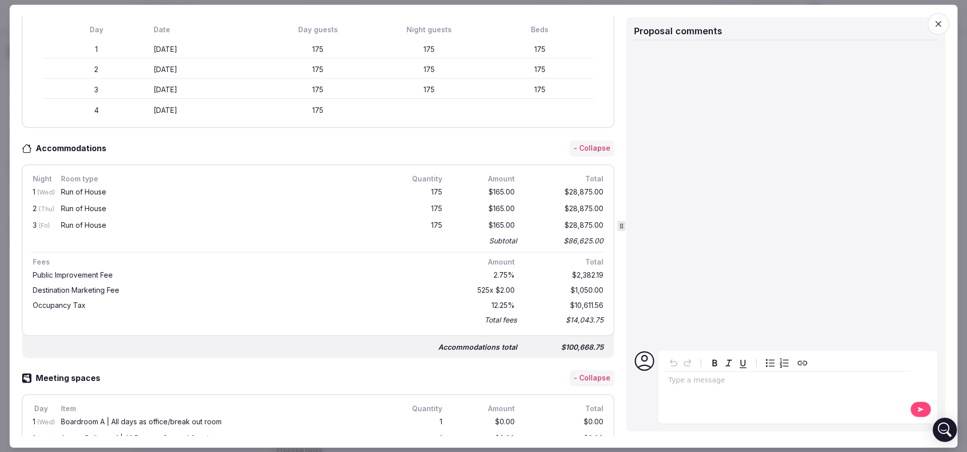
scroll to position [529, 0]
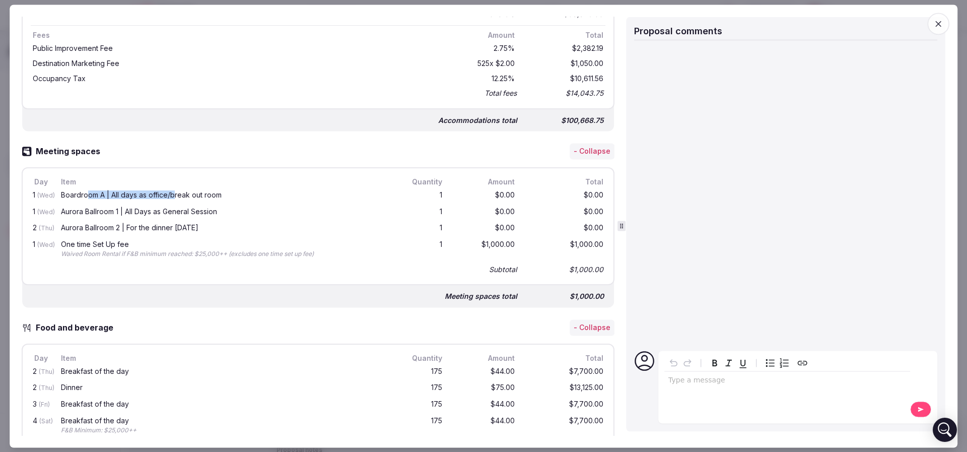
drag, startPoint x: 87, startPoint y: 189, endPoint x: 173, endPoint y: 192, distance: 85.7
click at [173, 192] on div "Boardroom A | All days as office/break out room" at bounding box center [223, 194] width 325 height 7
drag, startPoint x: 147, startPoint y: 193, endPoint x: 213, endPoint y: 193, distance: 65.5
click at [213, 193] on div "Boardroom A | All days as office/break out room" at bounding box center [223, 194] width 325 height 7
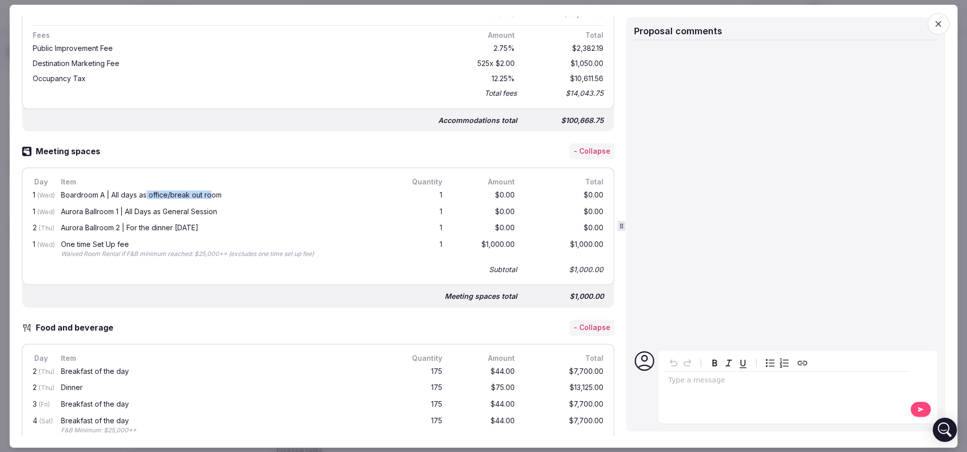
click at [213, 193] on div "Boardroom A | All days as office/break out room" at bounding box center [223, 194] width 325 height 7
drag, startPoint x: 88, startPoint y: 194, endPoint x: 140, endPoint y: 193, distance: 51.9
click at [140, 193] on div "Boardroom A | All days as office/break out room" at bounding box center [223, 194] width 325 height 7
click at [135, 199] on div "Boardroom A | All days as office/break out room" at bounding box center [223, 195] width 329 height 13
drag, startPoint x: 101, startPoint y: 209, endPoint x: 130, endPoint y: 209, distance: 29.2
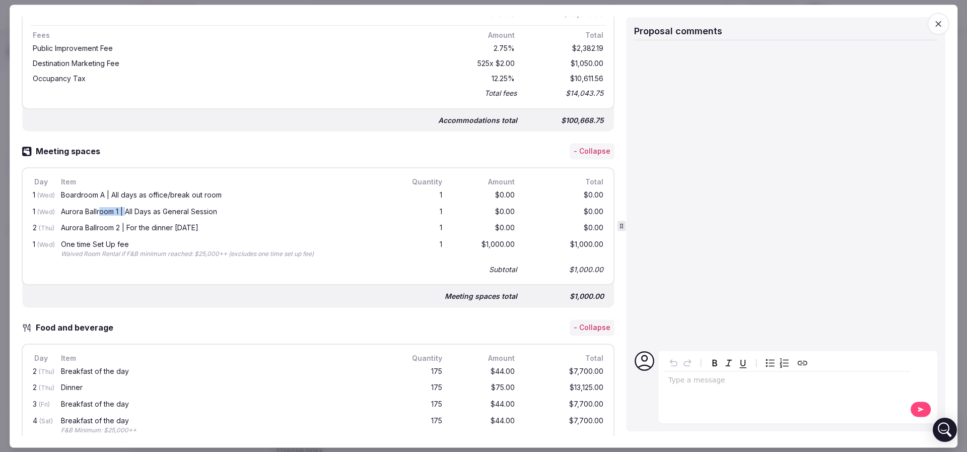
click at [129, 209] on div "Aurora Ballroom 1 | All Days as General Session" at bounding box center [223, 211] width 325 height 7
click at [130, 209] on div "Aurora Ballroom 1 | All Days as General Session" at bounding box center [223, 211] width 325 height 7
drag, startPoint x: 107, startPoint y: 223, endPoint x: 137, endPoint y: 222, distance: 30.3
click at [137, 225] on div "Aurora Ballroom 2 | For the dinner on Thursday" at bounding box center [223, 228] width 325 height 7
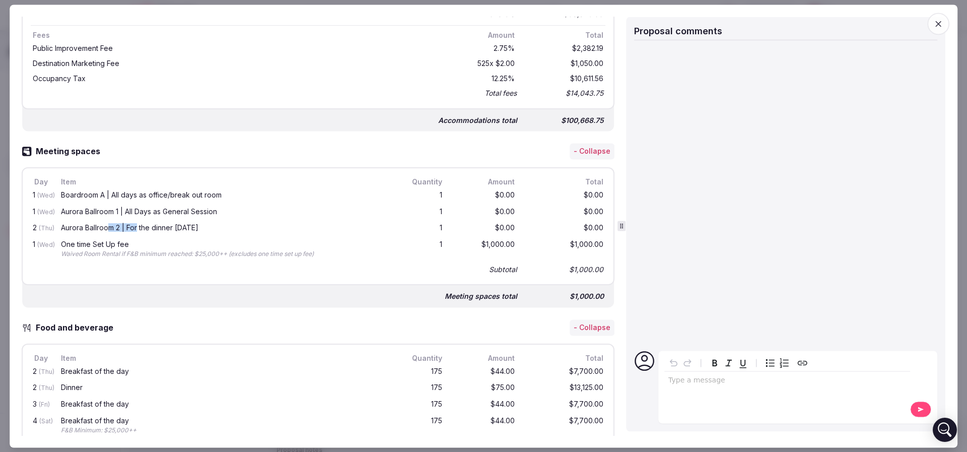
drag, startPoint x: 59, startPoint y: 225, endPoint x: 237, endPoint y: 226, distance: 177.4
click at [237, 226] on div "Aurora Ballroom 2 | For the dinner on Thursday" at bounding box center [223, 229] width 329 height 13
click at [237, 226] on div "Aurora Ballroom 2 | For the dinner on Thursday" at bounding box center [223, 228] width 325 height 7
drag, startPoint x: 232, startPoint y: 230, endPoint x: 32, endPoint y: 196, distance: 202.8
click at [20, 195] on div "Proposal Proposal Proposal details for JBF | Hyatt Regency Aurora | 13-16 Jan '…" at bounding box center [484, 226] width 948 height 443
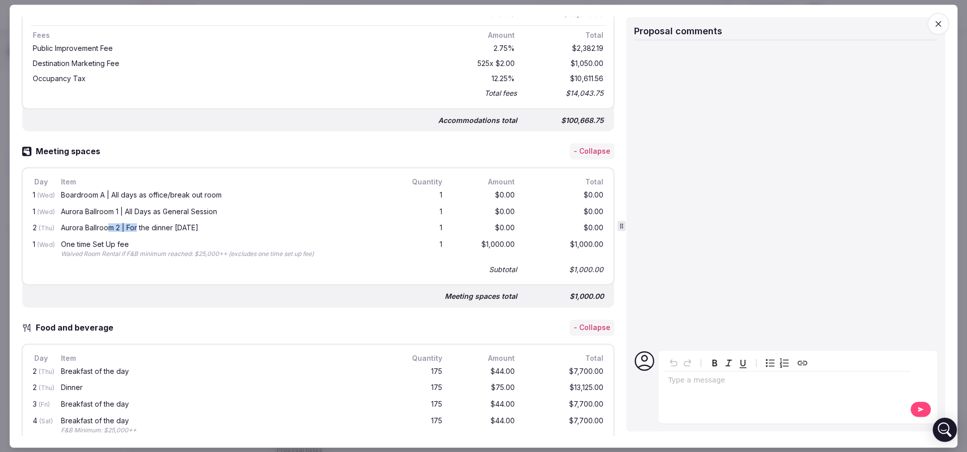
click at [105, 204] on div "1 (Wed) Aurora Ballroom 1 | All Days as General Session 1 $0.00 $0.00" at bounding box center [318, 212] width 575 height 17
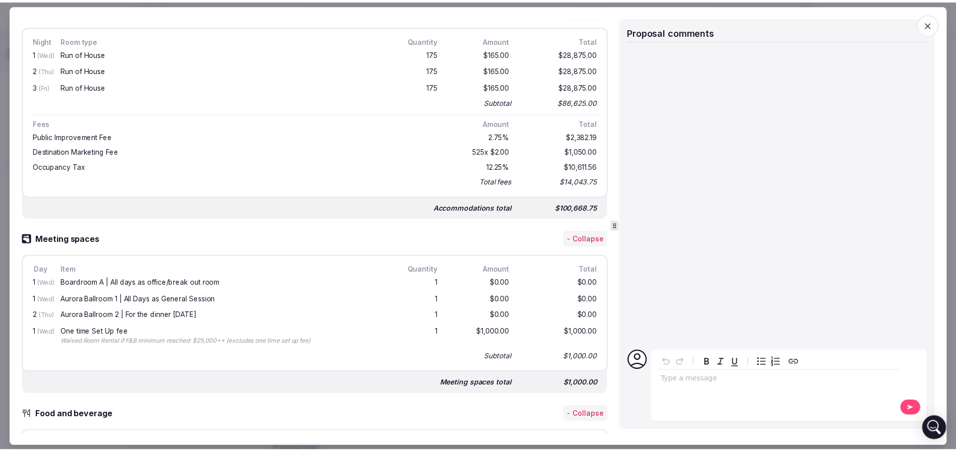
scroll to position [0, 0]
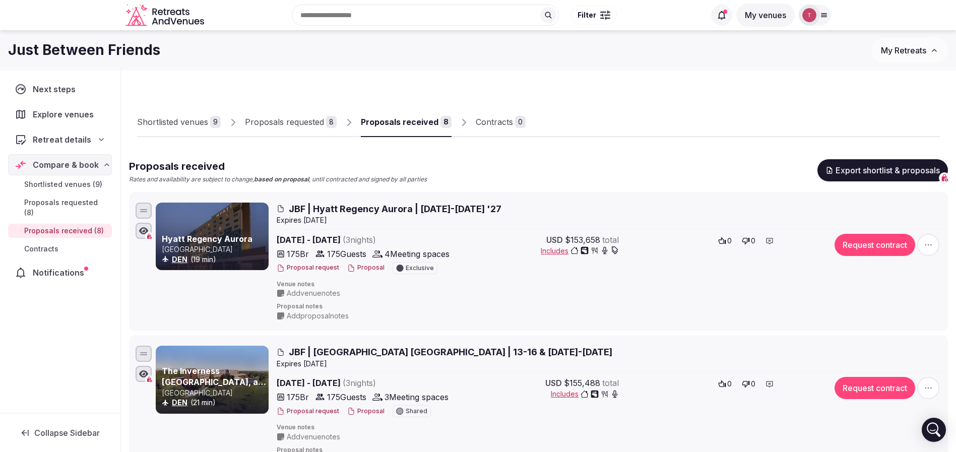
click at [372, 205] on span "JBF | Hyatt Regency Aurora | 13-16 Jan '27" at bounding box center [395, 209] width 213 height 13
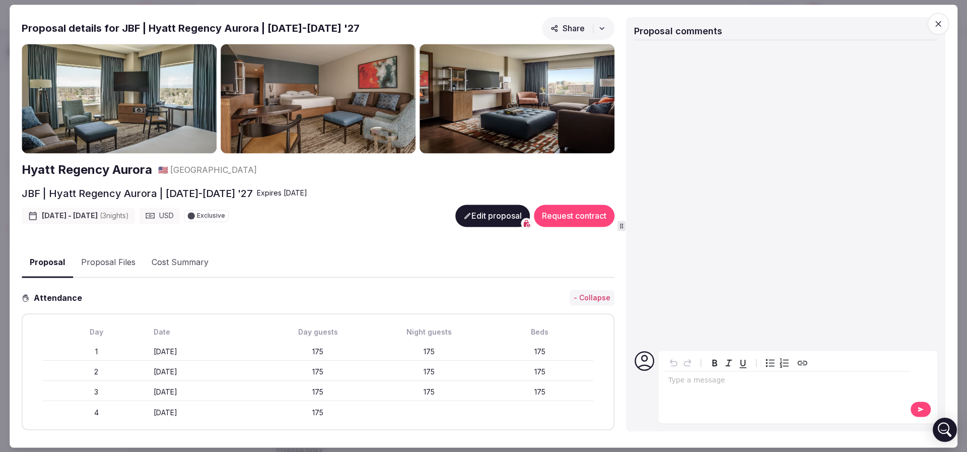
click at [129, 106] on img at bounding box center [119, 99] width 195 height 110
click at [138, 171] on h2 "Hyatt Regency Aurora" at bounding box center [87, 170] width 130 height 17
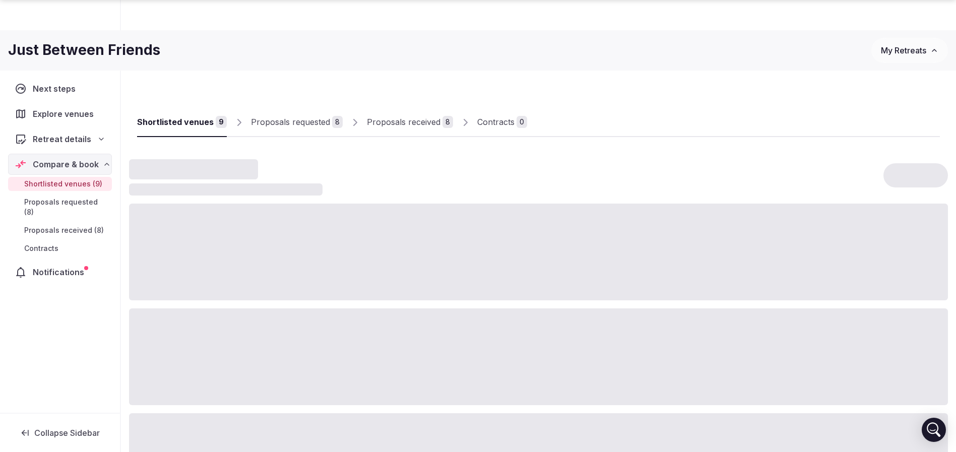
scroll to position [34, 0]
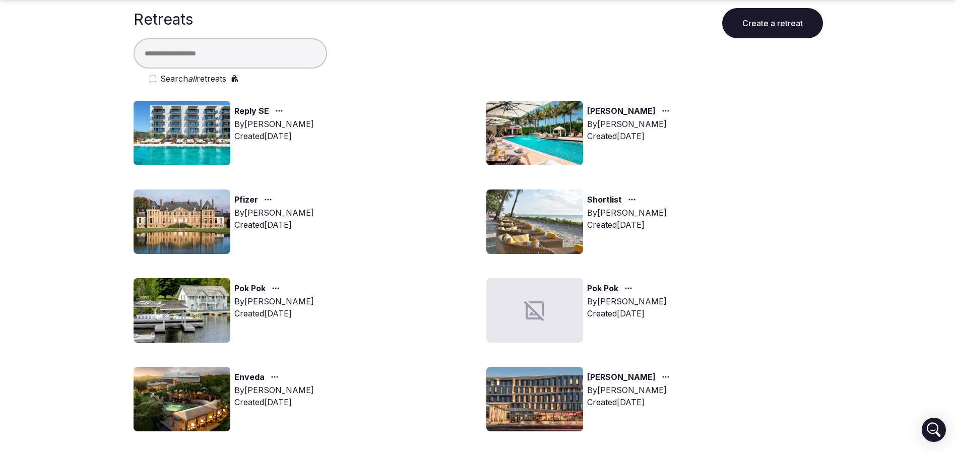
scroll to position [605, 0]
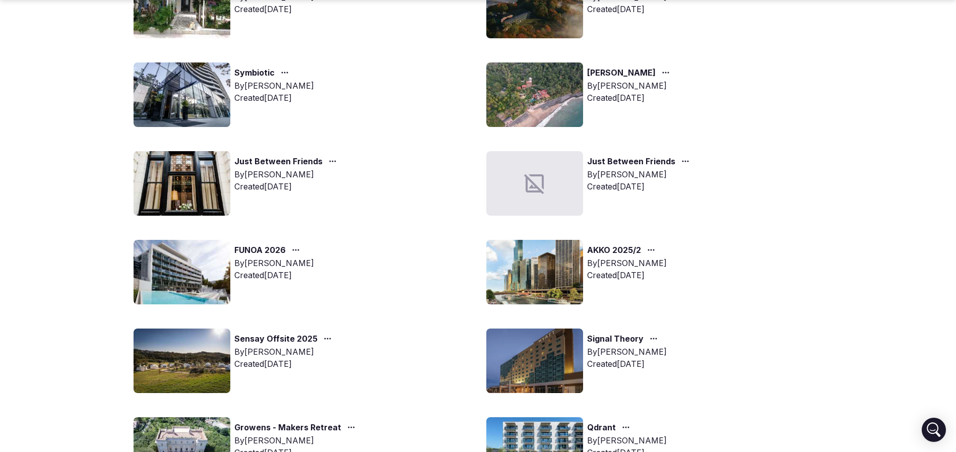
click at [842, 241] on main "Retreats Create a retreat Search all retreats Reply SE By Thiago Martins Create…" at bounding box center [478, 85] width 956 height 1318
click at [505, 268] on img at bounding box center [534, 272] width 97 height 64
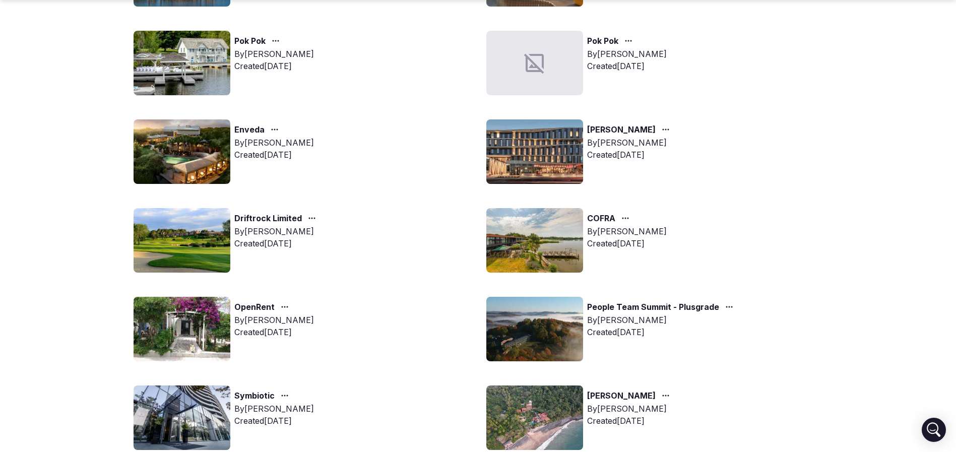
scroll to position [302, 0]
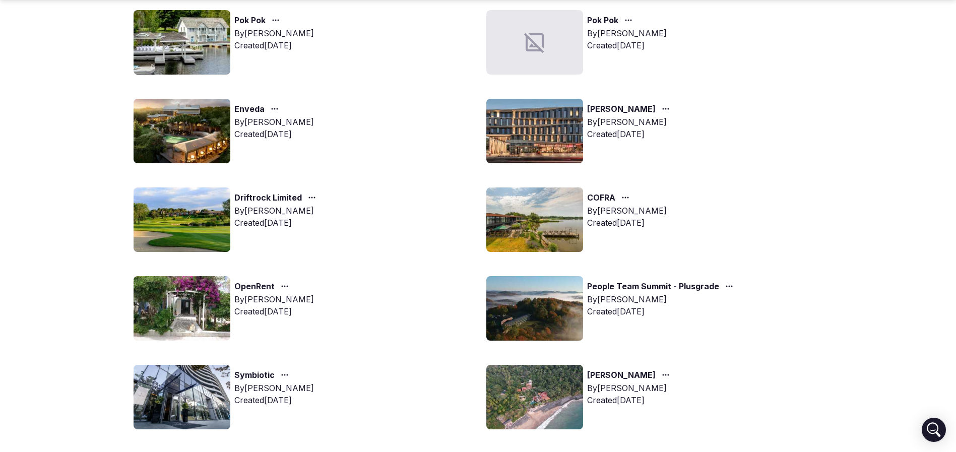
click at [168, 391] on img at bounding box center [182, 397] width 97 height 64
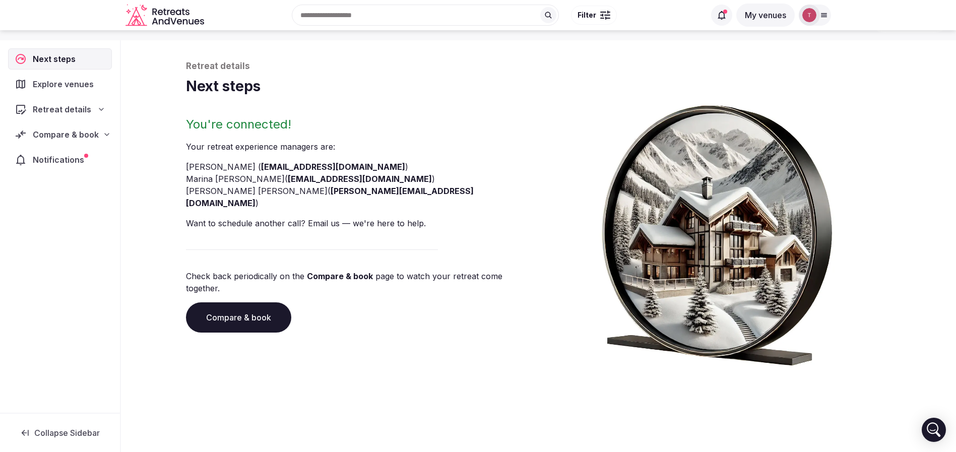
click at [261, 305] on link "Compare & book" at bounding box center [238, 317] width 105 height 30
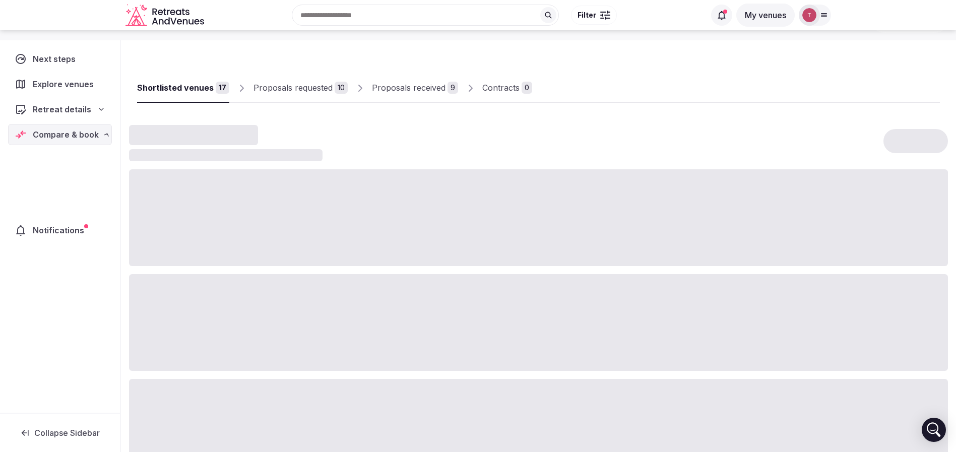
click at [261, 305] on div at bounding box center [538, 322] width 819 height 97
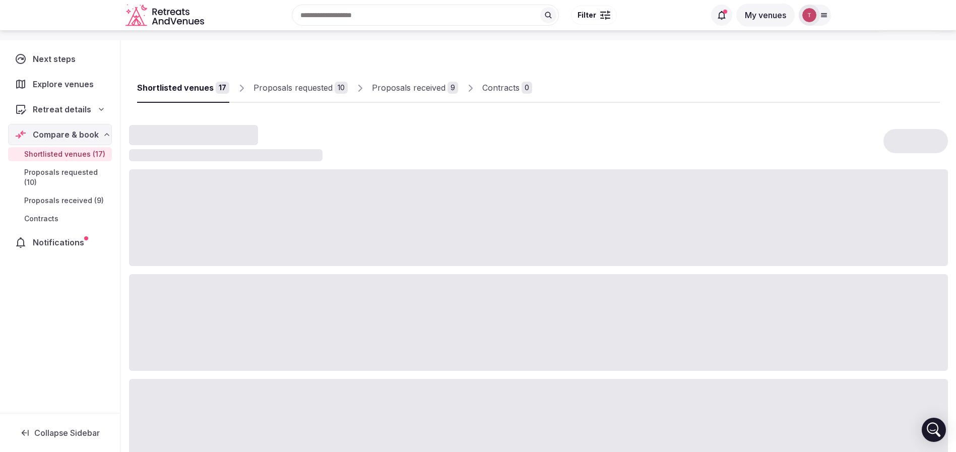
click at [405, 95] on link "Proposals received 9" at bounding box center [415, 88] width 86 height 29
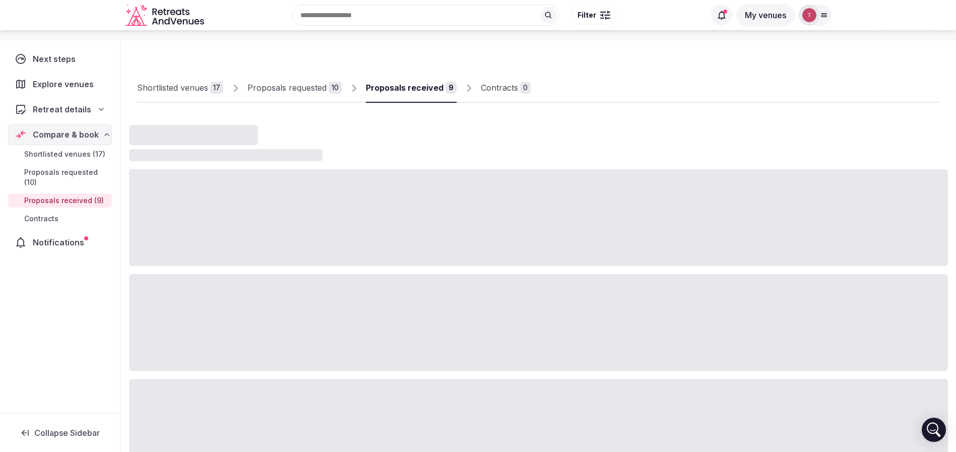
click at [405, 95] on link "Proposals received 9" at bounding box center [411, 88] width 91 height 29
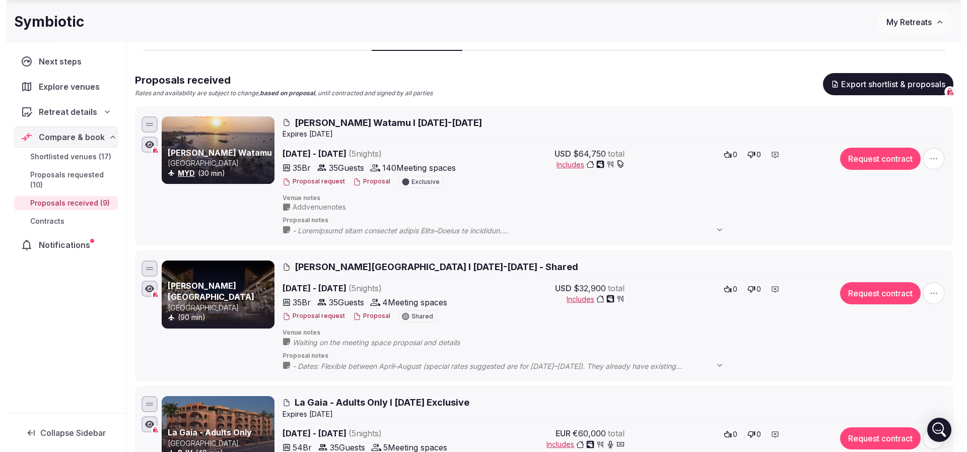
scroll to position [110, 0]
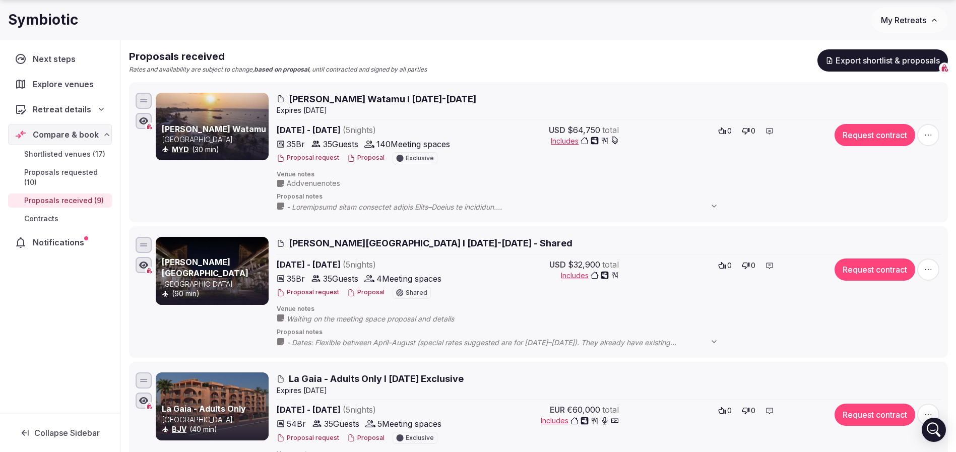
click at [393, 100] on span "Hemingways Watamu I 6-11 April 2026" at bounding box center [382, 99] width 187 height 13
click at [344, 95] on span "Hemingways Watamu I 6-11 April 2026" at bounding box center [382, 99] width 187 height 13
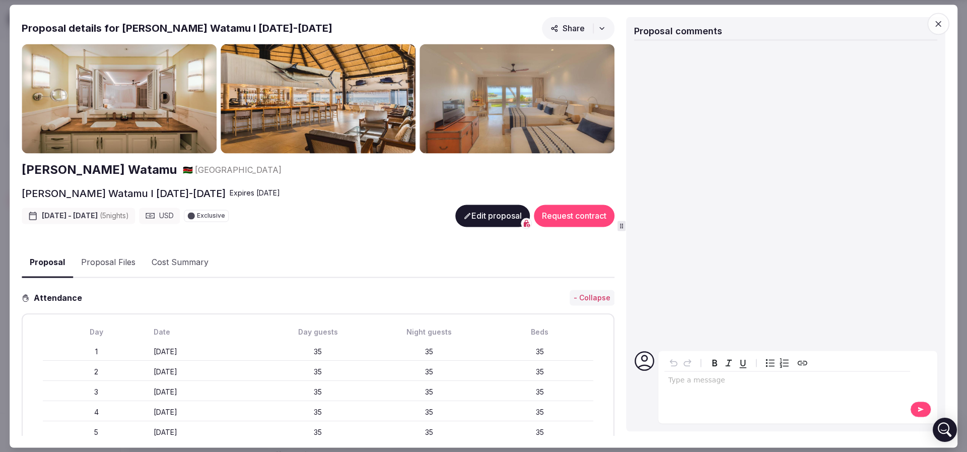
click at [137, 169] on h2 "Hemingways Watamu" at bounding box center [99, 170] width 155 height 17
click at [123, 257] on button "Proposal Files" at bounding box center [108, 262] width 71 height 29
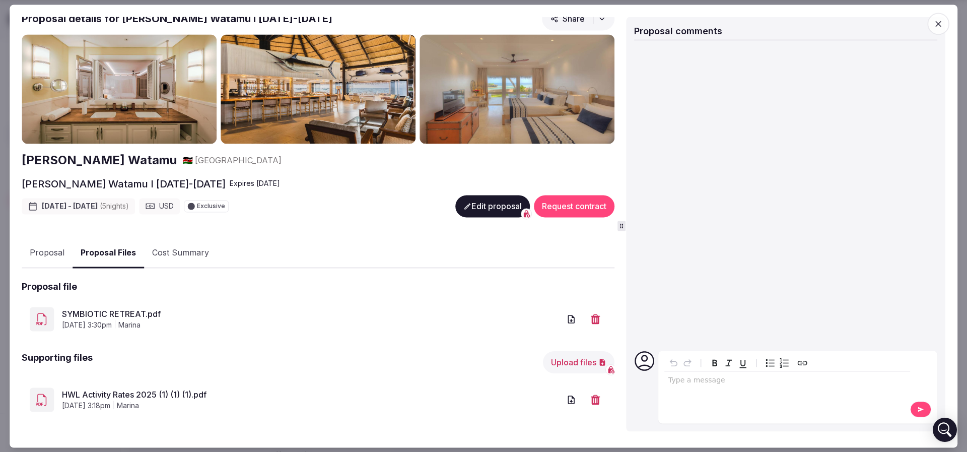
scroll to position [12, 0]
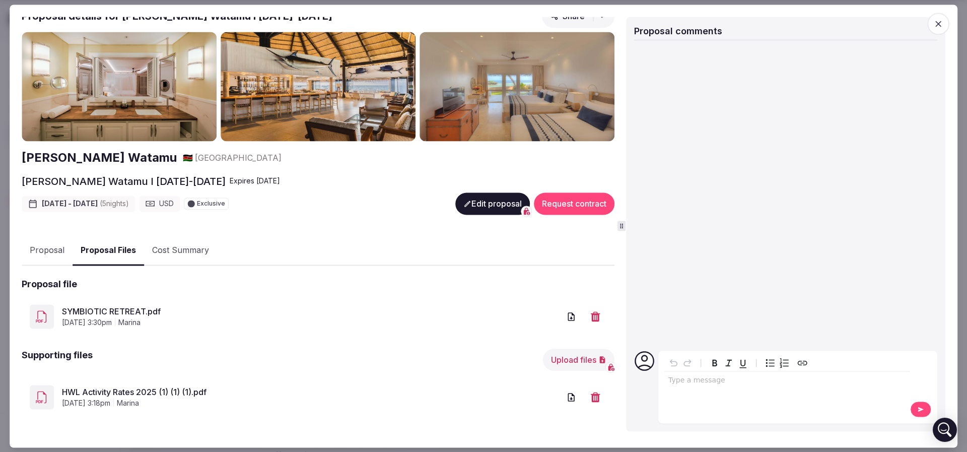
click at [152, 299] on div "SYMBIOTIC RETREAT.pdf August 28th, 2025, 3:30pm marina" at bounding box center [318, 316] width 593 height 40
click at [148, 307] on link "SYMBIOTIC RETREAT.pdf" at bounding box center [311, 312] width 498 height 12
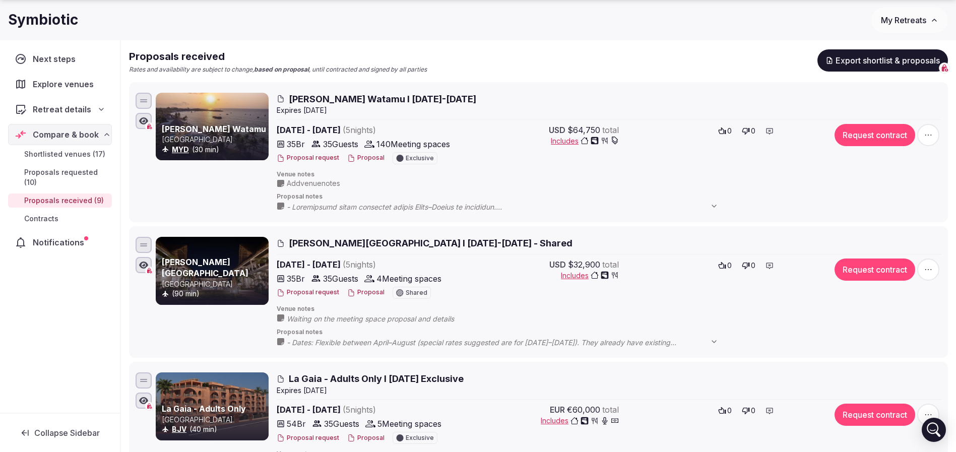
click at [369, 158] on button "Proposal" at bounding box center [365, 158] width 37 height 9
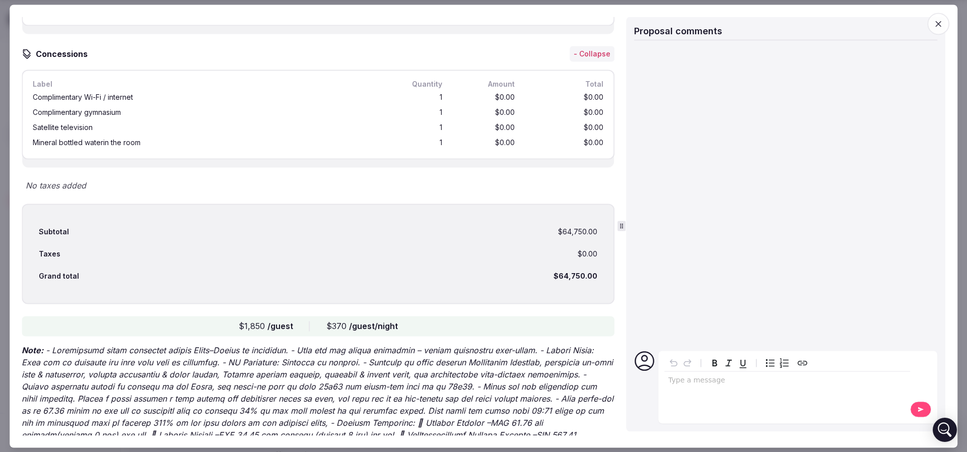
scroll to position [1218, 0]
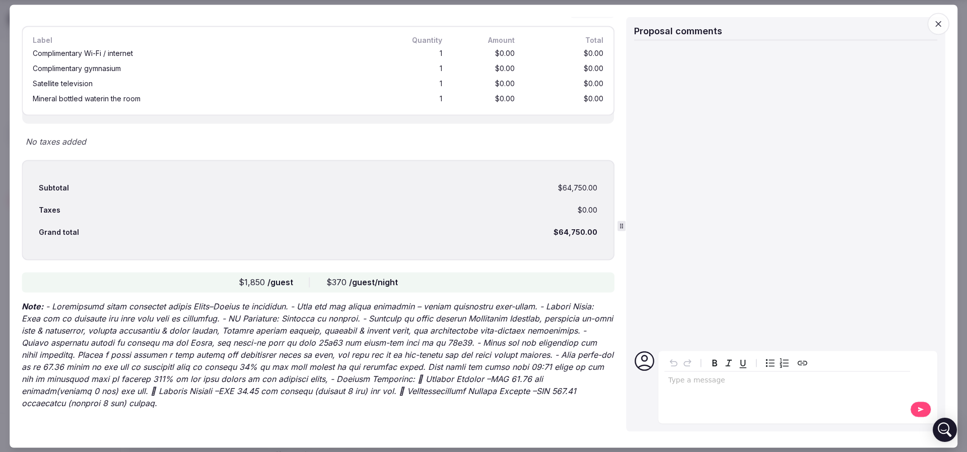
click at [126, 320] on p "Note:" at bounding box center [318, 355] width 593 height 109
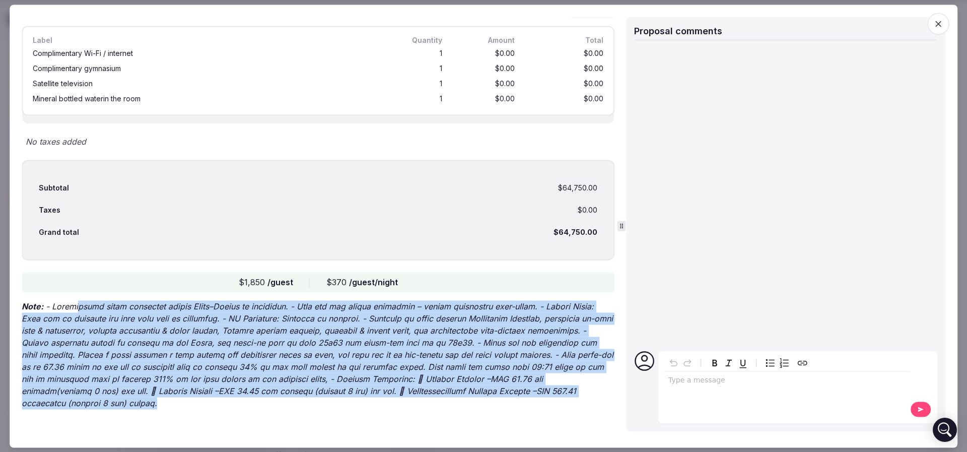
drag, startPoint x: 75, startPoint y: 302, endPoint x: 262, endPoint y: 418, distance: 220.5
click at [317, 372] on p "Note:" at bounding box center [318, 355] width 593 height 109
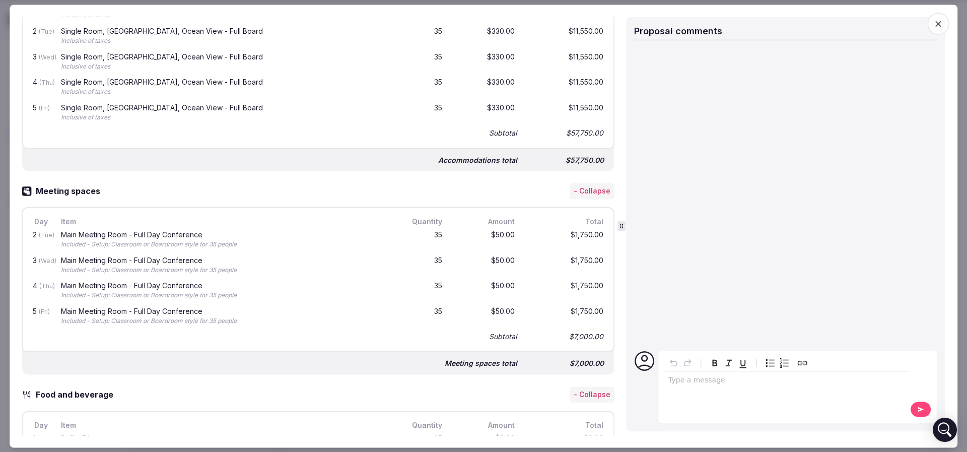
scroll to position [831, 0]
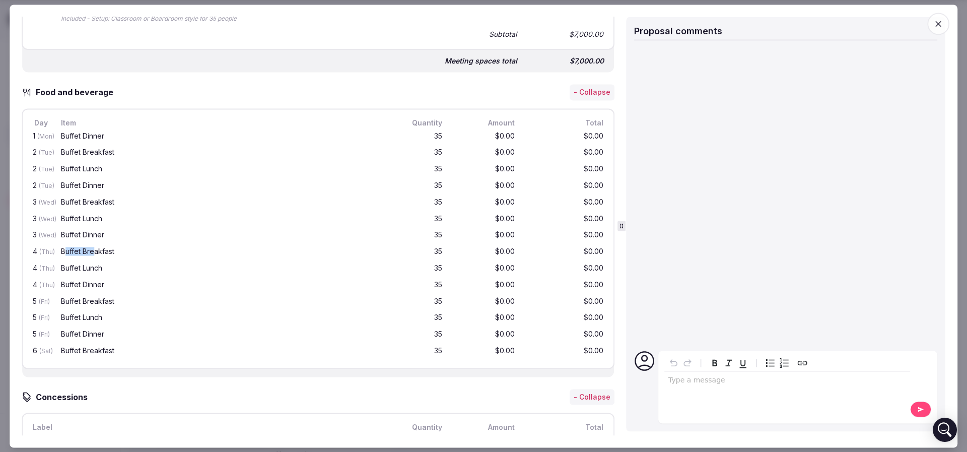
drag, startPoint x: 64, startPoint y: 256, endPoint x: 104, endPoint y: 255, distance: 39.8
click at [103, 255] on div "Buffet Breakfast" at bounding box center [223, 252] width 329 height 13
click at [104, 255] on div "Buffet Breakfast" at bounding box center [223, 252] width 329 height 13
click at [333, 239] on div "Buffet Dinner" at bounding box center [223, 236] width 329 height 13
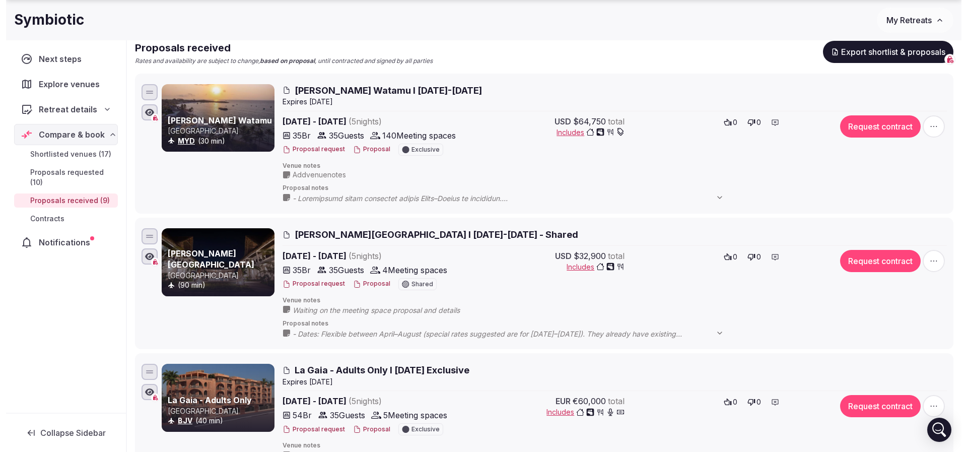
scroll to position [151, 0]
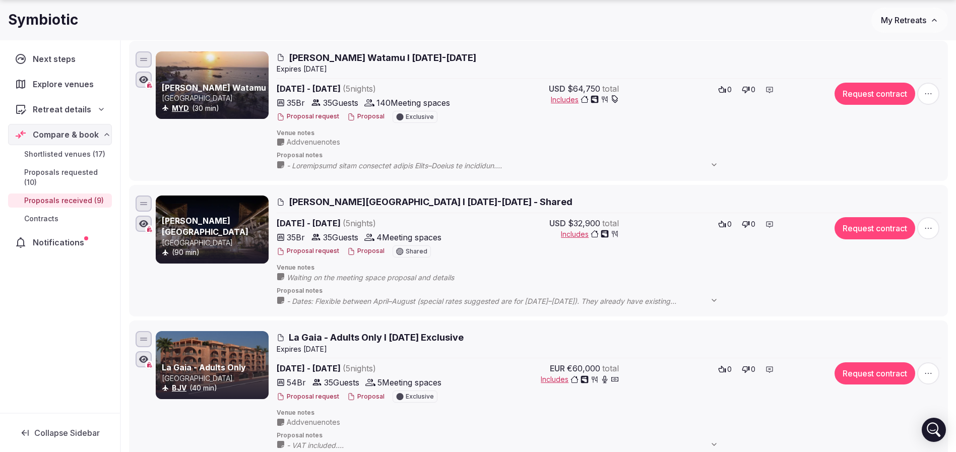
click at [374, 202] on span "Rafiki Tamu Residential Resort I 6-11 April 2026 - Shared" at bounding box center [431, 201] width 284 height 13
click at [360, 248] on button "Proposal" at bounding box center [365, 251] width 37 height 9
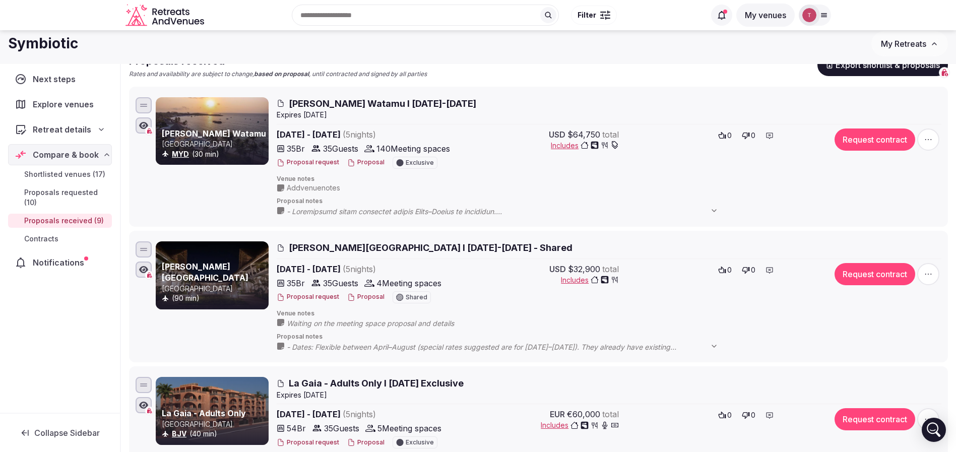
scroll to position [76, 0]
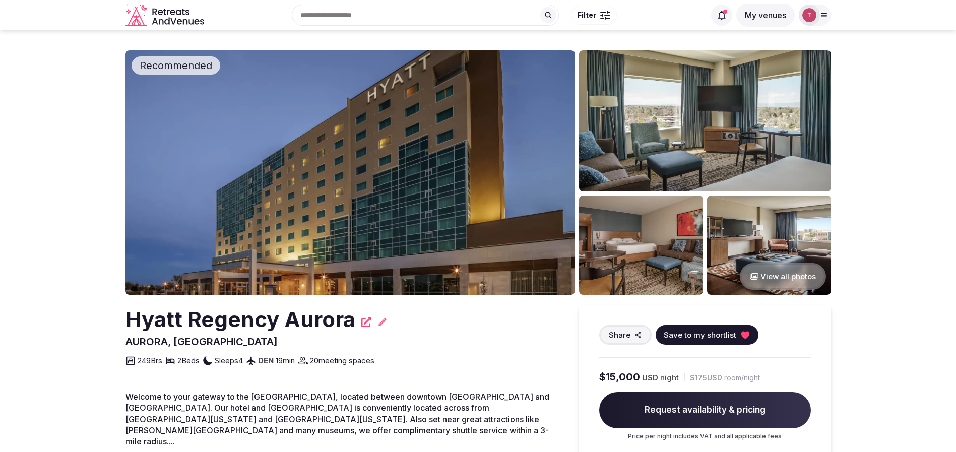
click at [366, 194] on img at bounding box center [349, 172] width 449 height 244
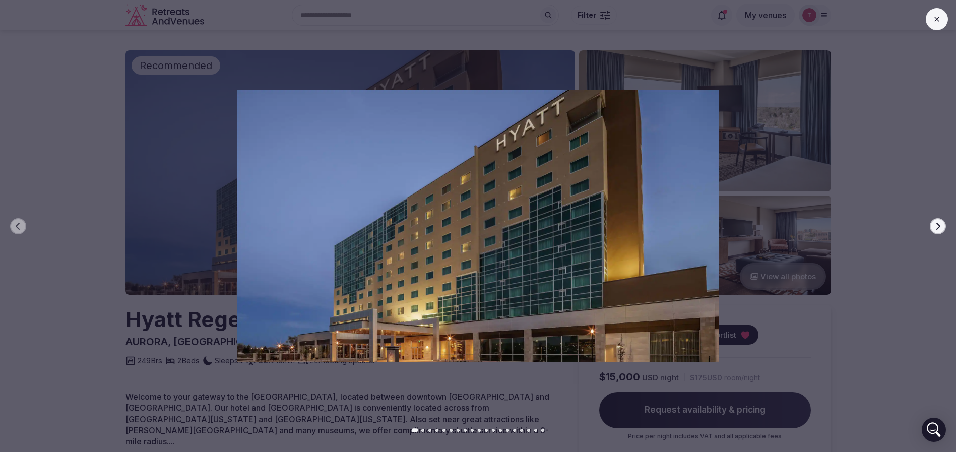
click at [944, 226] on button "Next slide" at bounding box center [938, 226] width 16 height 16
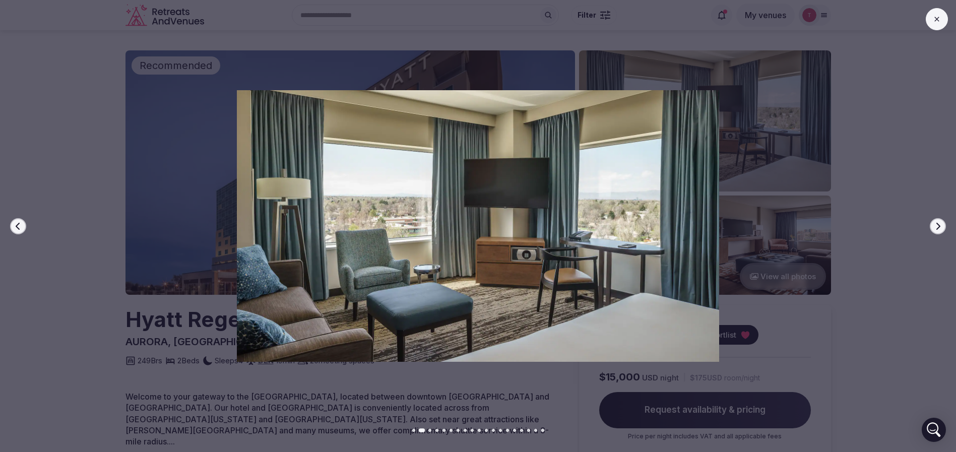
click at [943, 226] on button "Next slide" at bounding box center [938, 226] width 16 height 16
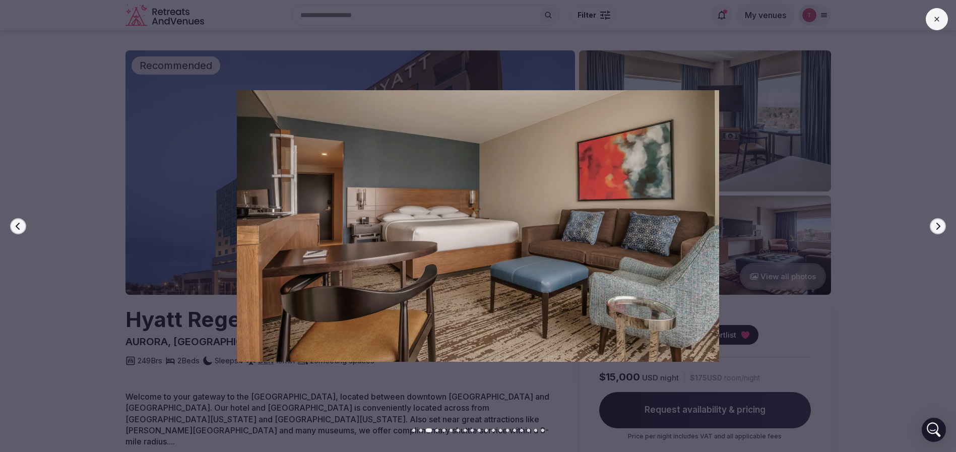
click at [943, 226] on button "Next slide" at bounding box center [938, 226] width 16 height 16
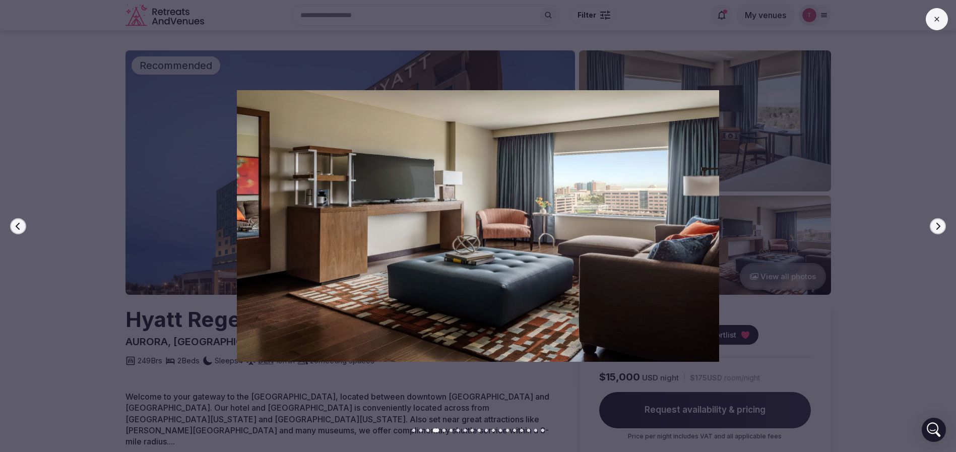
click at [943, 226] on button "Next slide" at bounding box center [938, 226] width 16 height 16
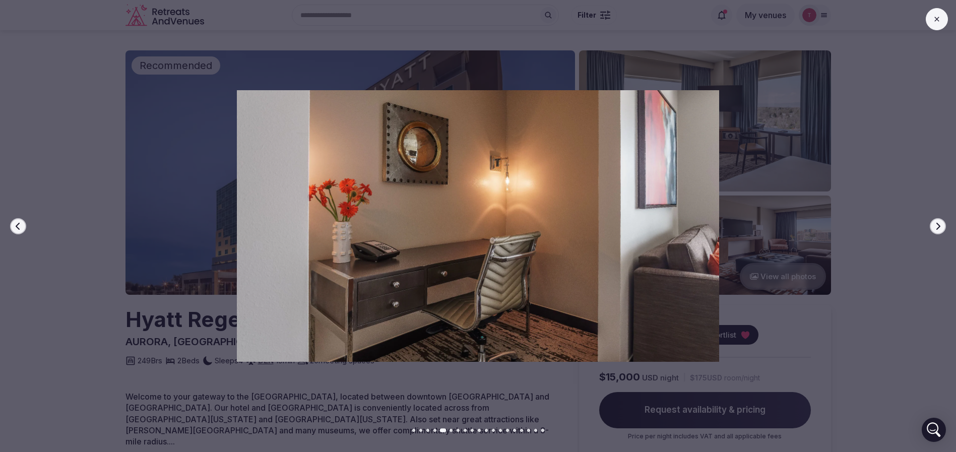
click at [943, 226] on button "Next slide" at bounding box center [938, 226] width 16 height 16
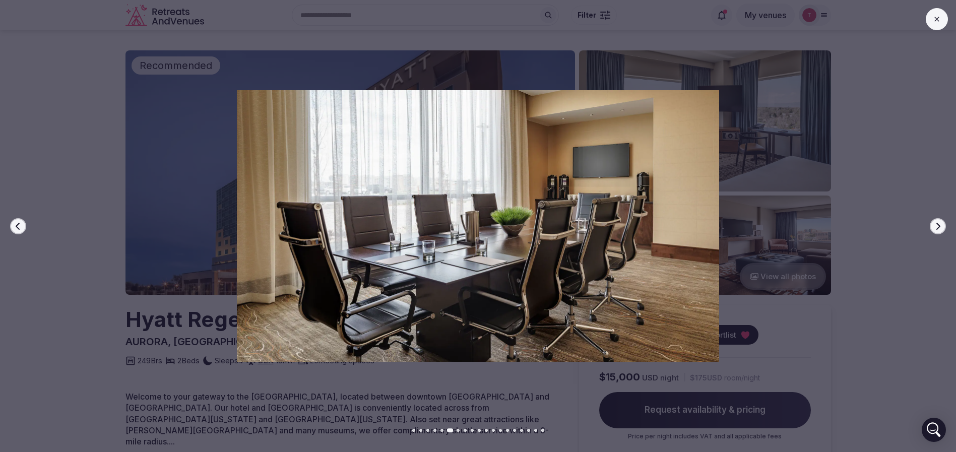
click at [943, 226] on button "Next slide" at bounding box center [938, 226] width 16 height 16
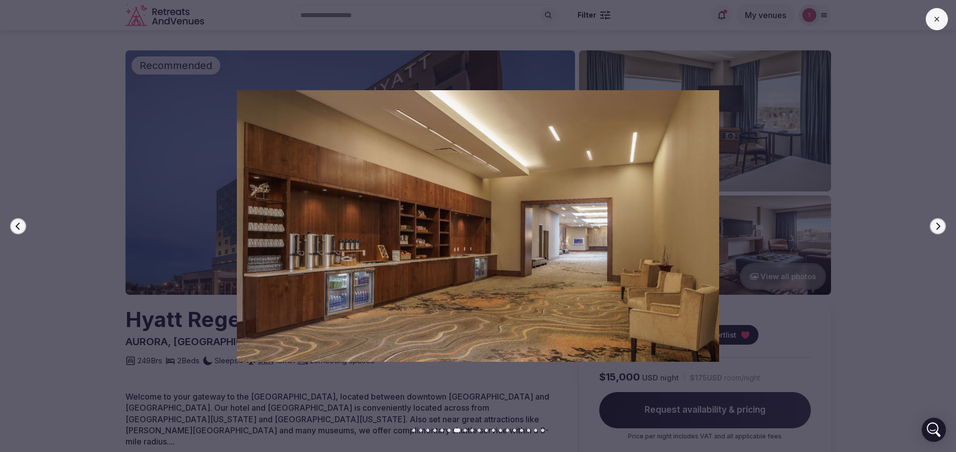
click at [943, 226] on button "Next slide" at bounding box center [938, 226] width 16 height 16
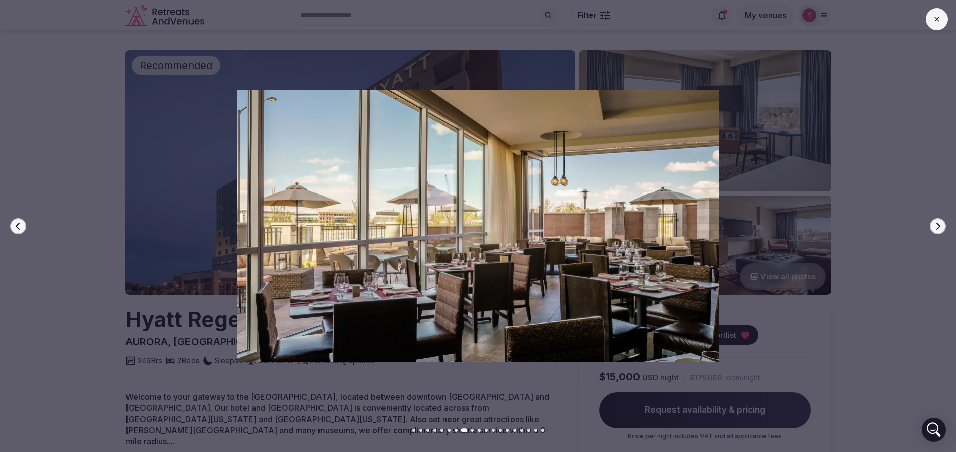
click at [943, 226] on button "Next slide" at bounding box center [938, 226] width 16 height 16
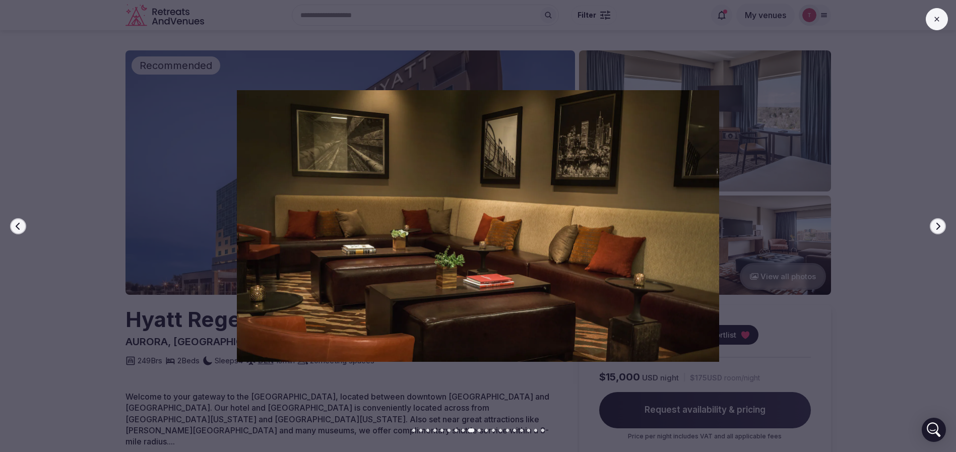
click at [943, 226] on button "Next slide" at bounding box center [938, 226] width 16 height 16
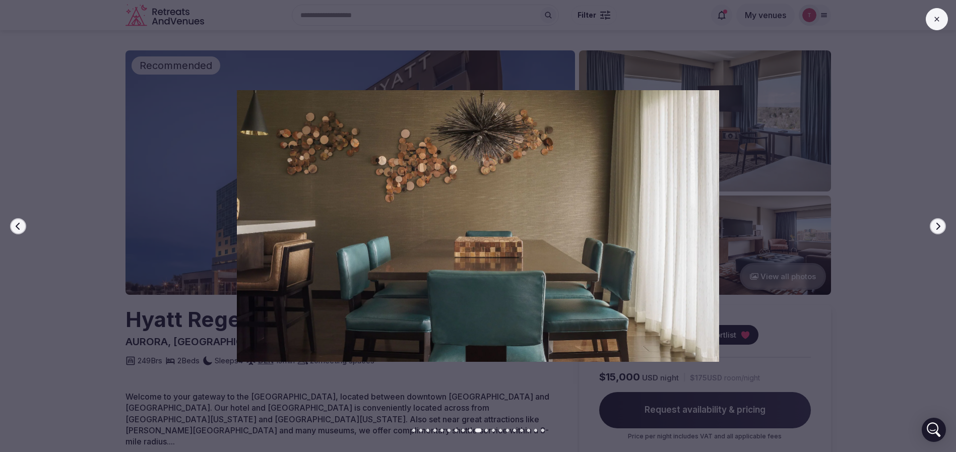
click at [943, 226] on button "Next slide" at bounding box center [938, 226] width 16 height 16
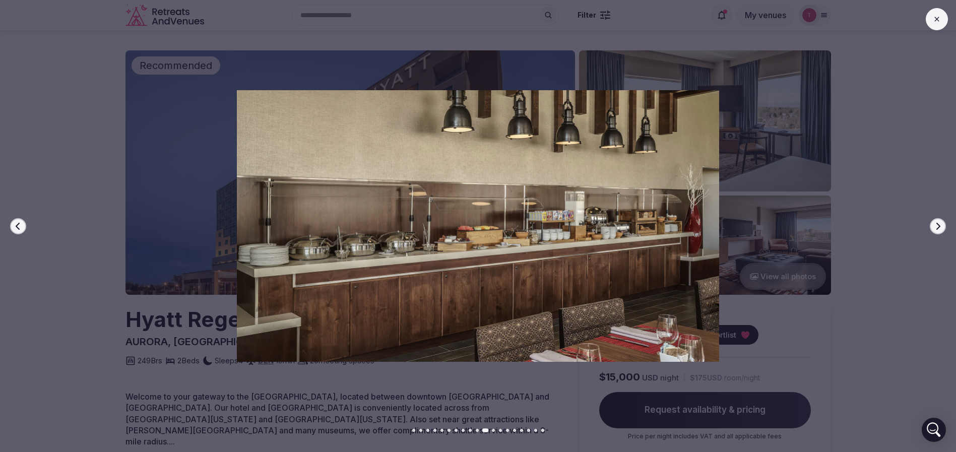
click at [943, 226] on button "Next slide" at bounding box center [938, 226] width 16 height 16
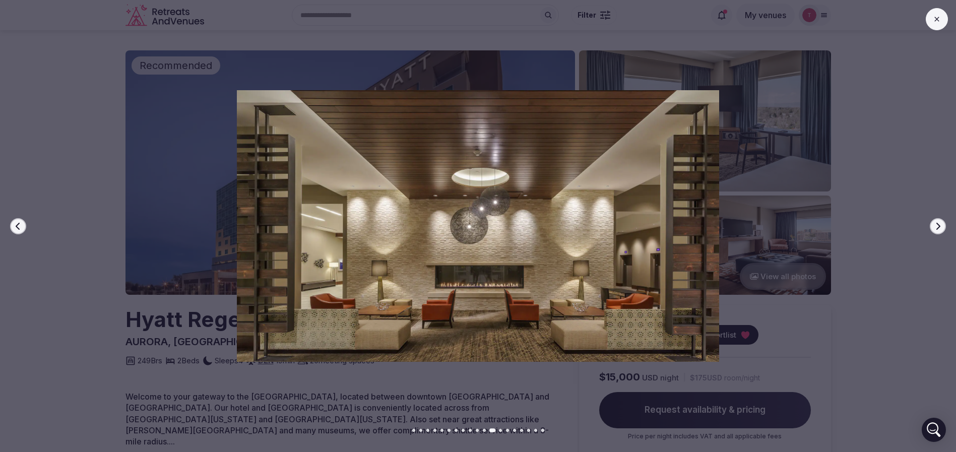
click at [943, 226] on button "Next slide" at bounding box center [938, 226] width 16 height 16
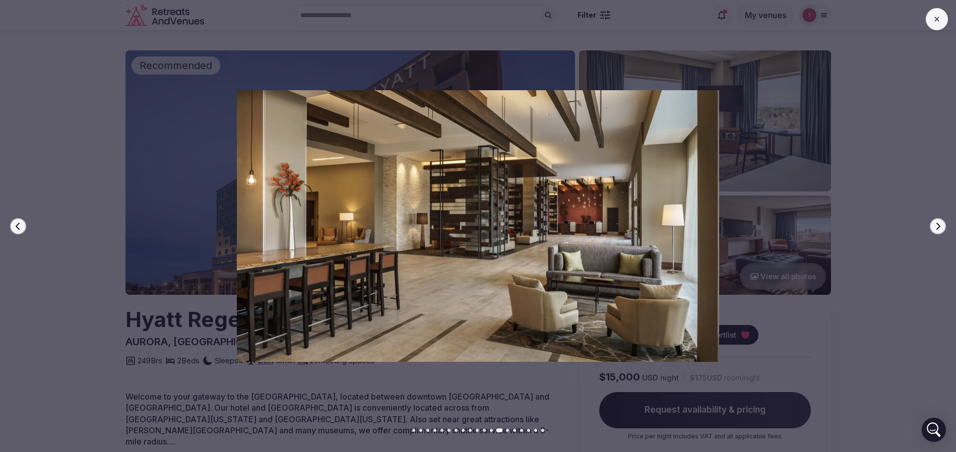
click at [943, 226] on button "Next slide" at bounding box center [938, 226] width 16 height 16
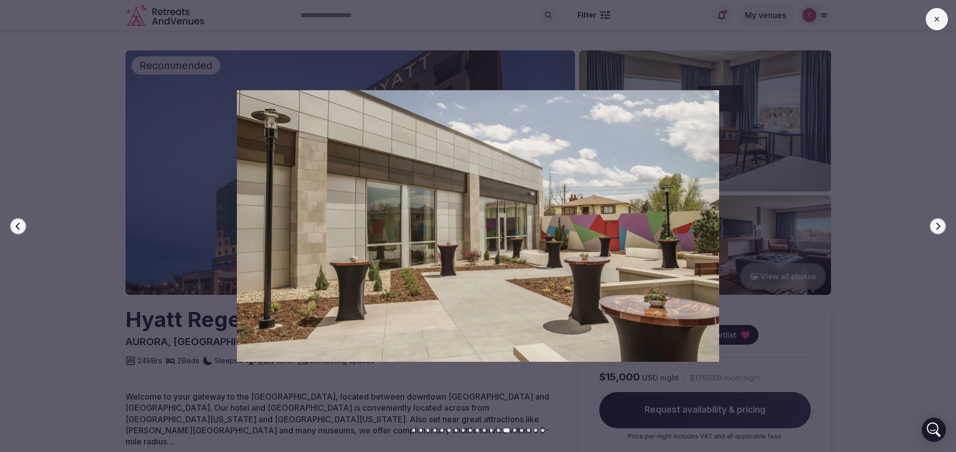
click at [943, 226] on button "Next slide" at bounding box center [938, 226] width 16 height 16
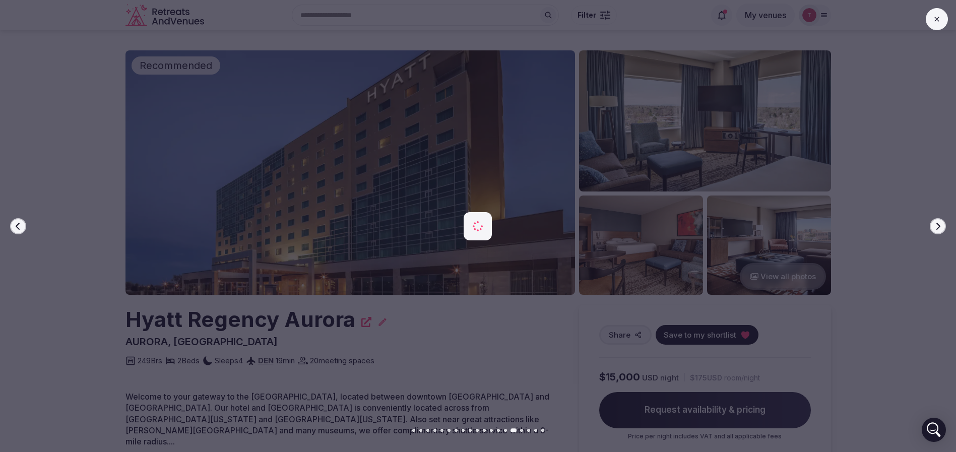
click at [943, 226] on button "Next slide" at bounding box center [938, 226] width 16 height 16
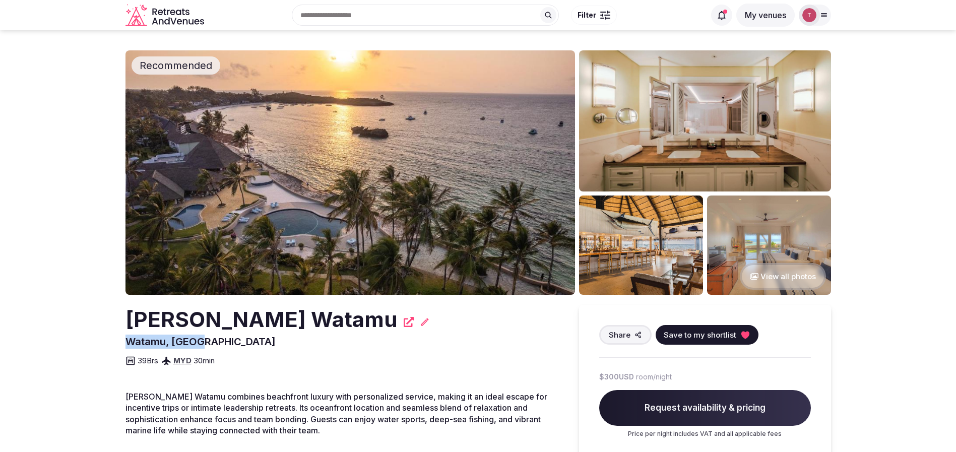
drag, startPoint x: 107, startPoint y: 335, endPoint x: 233, endPoint y: 340, distance: 125.6
click at [233, 340] on div "Hemingways Watamu Watamu, Kenya Share Save to my shortlist 39 Brs MYD 30 min" at bounding box center [341, 336] width 433 height 62
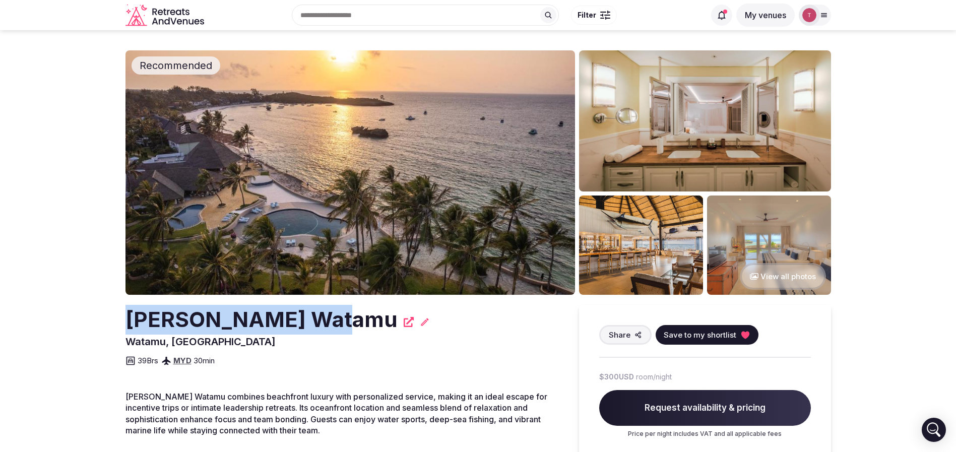
drag, startPoint x: 114, startPoint y: 318, endPoint x: 350, endPoint y: 317, distance: 235.8
copy h2 "[PERSON_NAME] Watamu"
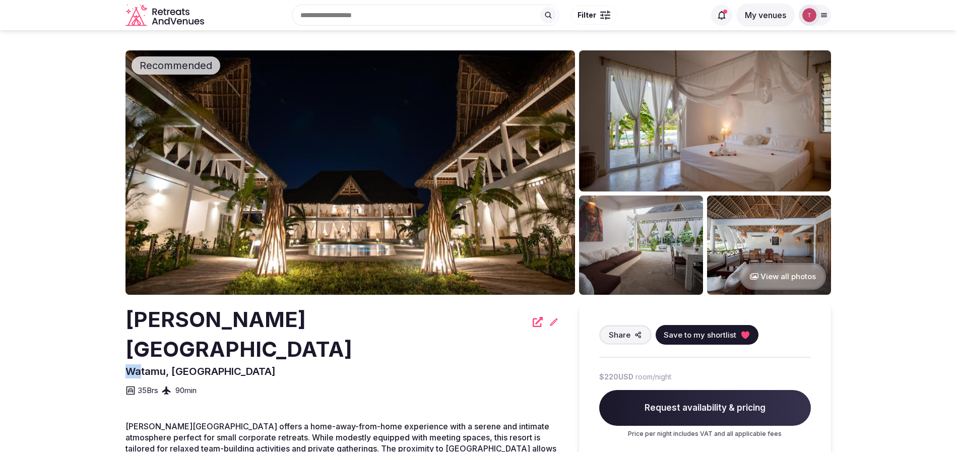
drag, startPoint x: 116, startPoint y: 346, endPoint x: 186, endPoint y: 347, distance: 69.5
click at [186, 365] on span "Watamu, [GEOGRAPHIC_DATA]" at bounding box center [200, 371] width 150 height 12
click at [402, 178] on img at bounding box center [349, 172] width 449 height 244
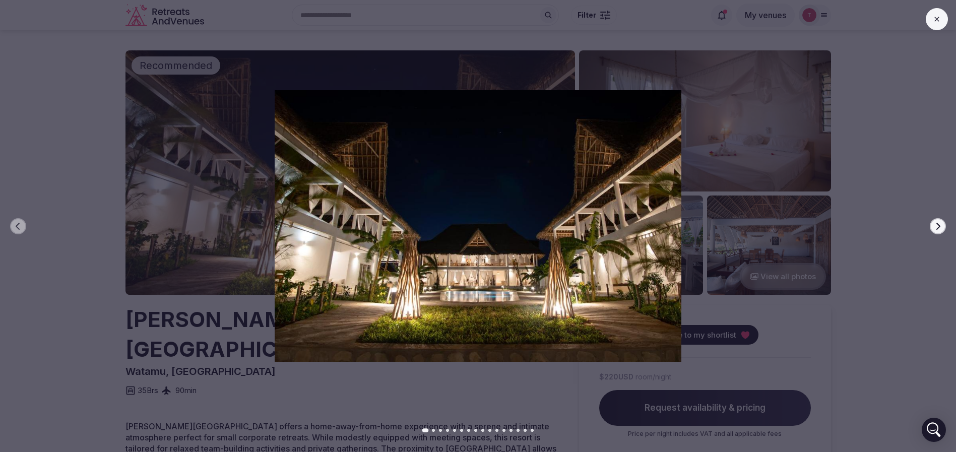
click at [940, 225] on icon "button" at bounding box center [938, 226] width 8 height 8
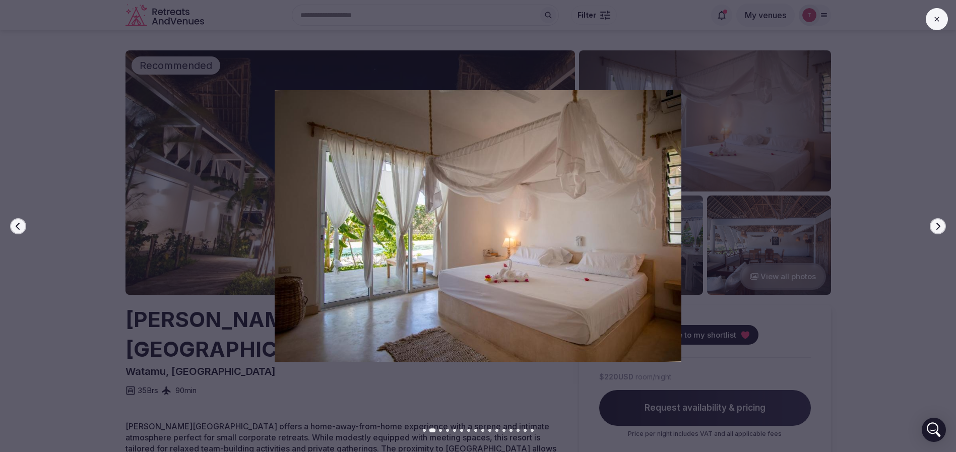
click at [940, 225] on icon "button" at bounding box center [938, 226] width 8 height 8
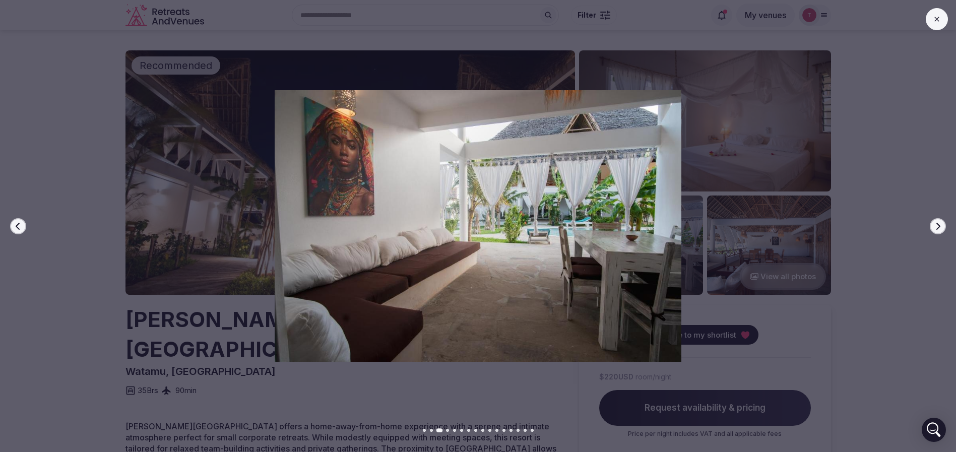
click at [940, 225] on icon "button" at bounding box center [938, 226] width 8 height 8
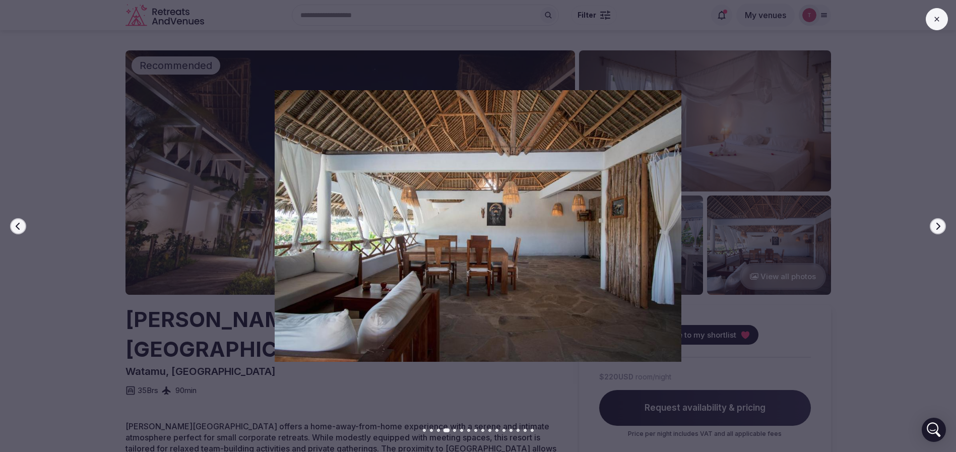
click at [941, 225] on icon "button" at bounding box center [938, 226] width 8 height 8
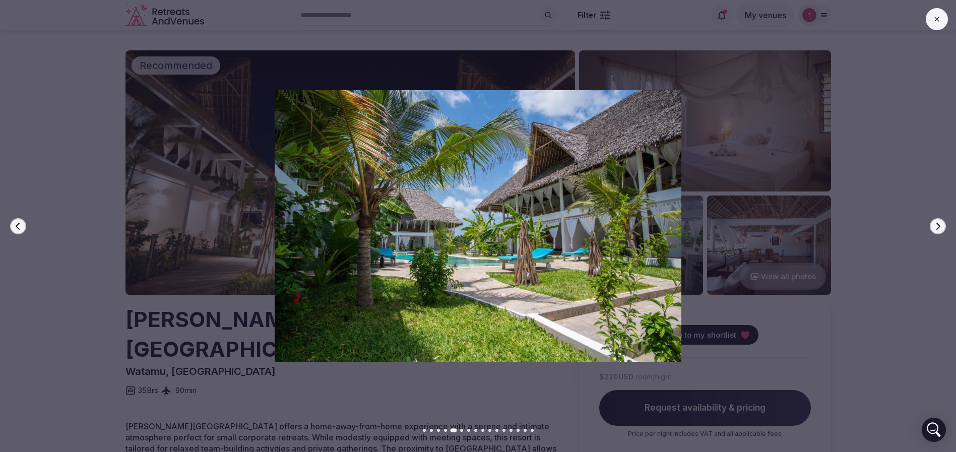
click at [942, 226] on button "Next slide" at bounding box center [938, 226] width 16 height 16
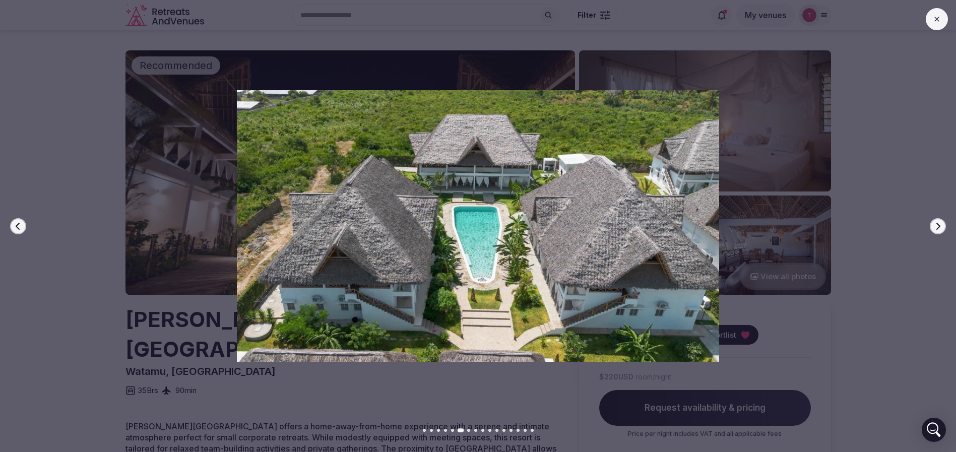
click at [942, 226] on button "Next slide" at bounding box center [938, 226] width 16 height 16
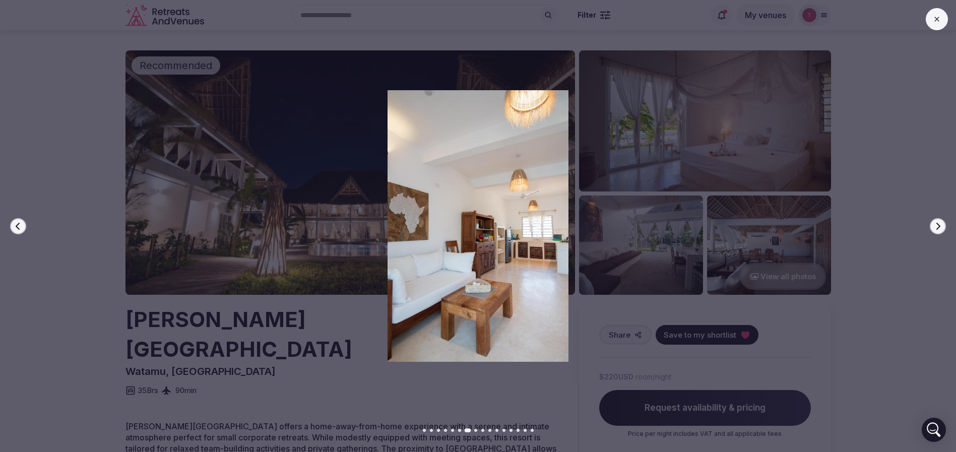
click at [942, 226] on button "Next slide" at bounding box center [938, 226] width 16 height 16
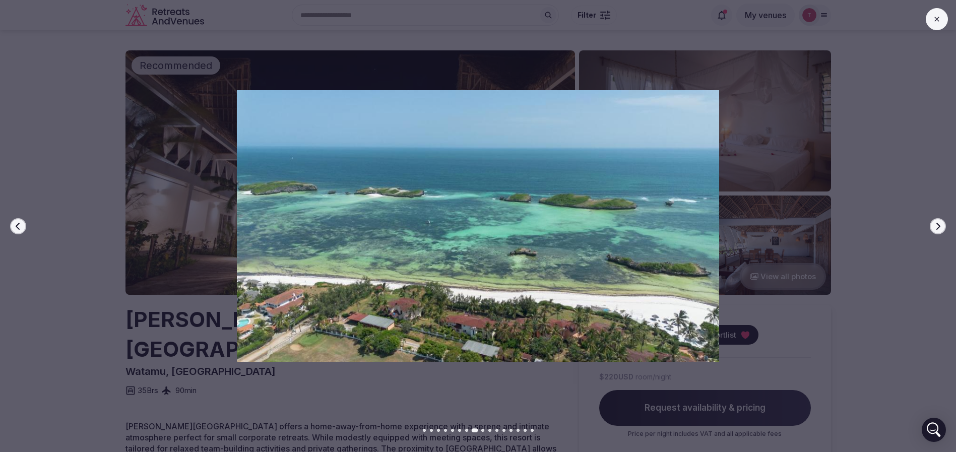
click at [942, 225] on button "Next slide" at bounding box center [938, 226] width 16 height 16
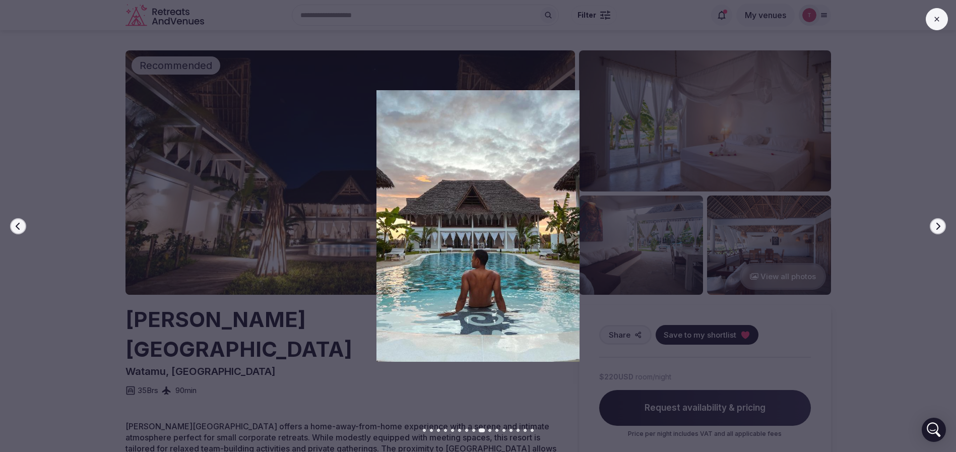
click at [942, 225] on button "Next slide" at bounding box center [938, 226] width 16 height 16
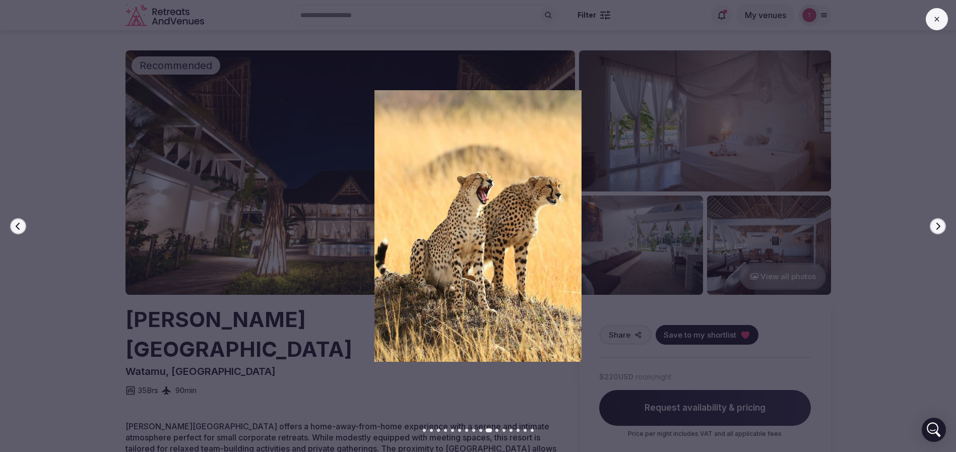
click at [942, 225] on button "Next slide" at bounding box center [938, 226] width 16 height 16
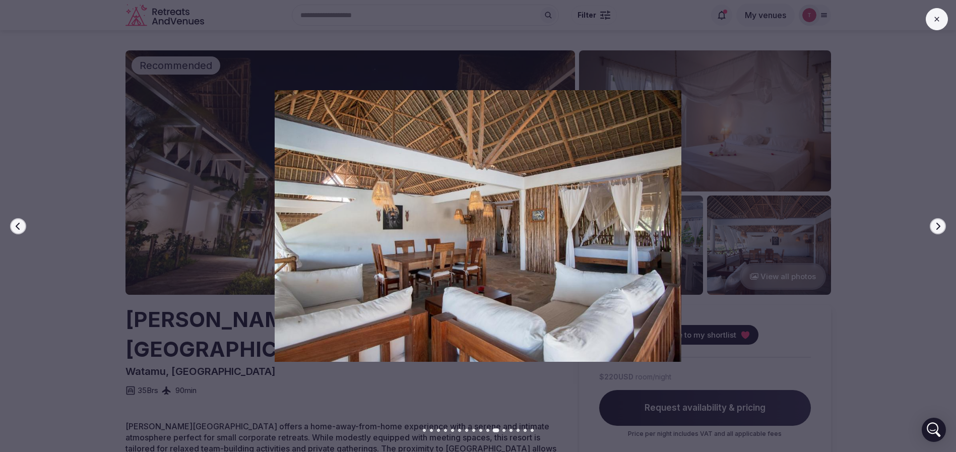
click at [942, 225] on button "Next slide" at bounding box center [938, 226] width 16 height 16
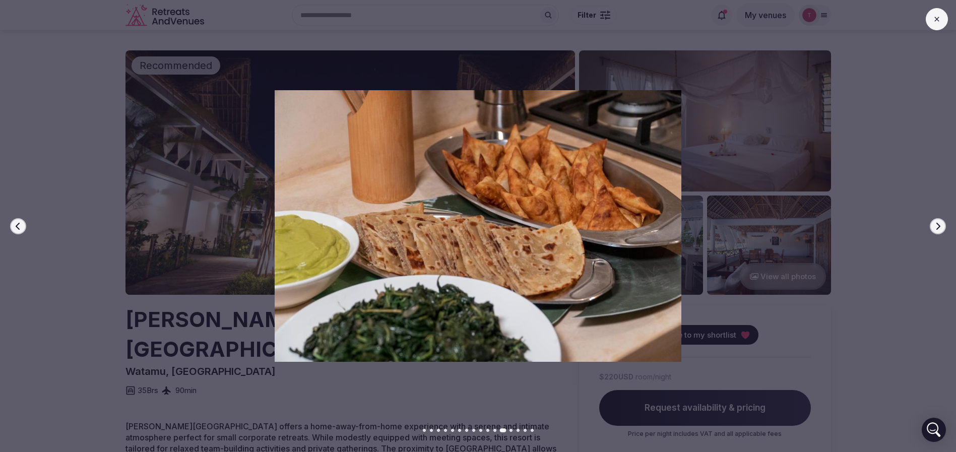
click at [942, 225] on button "Next slide" at bounding box center [938, 226] width 16 height 16
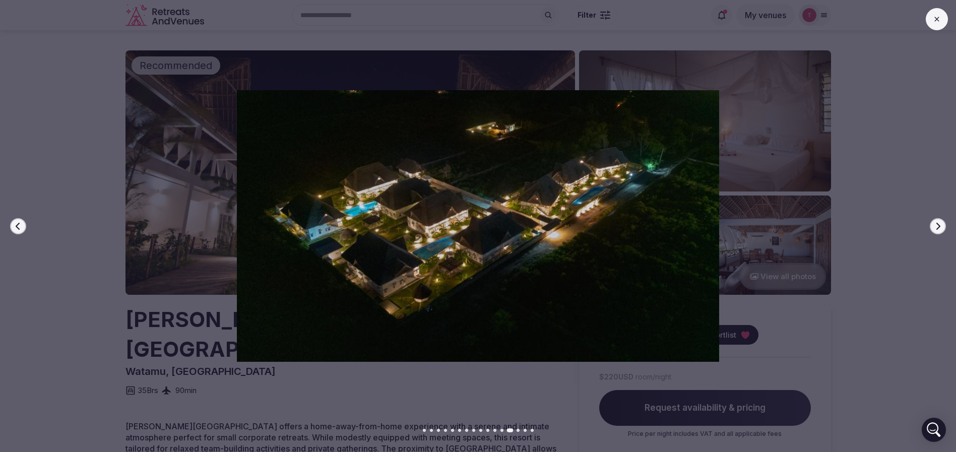
click at [942, 227] on button "Next slide" at bounding box center [938, 226] width 16 height 16
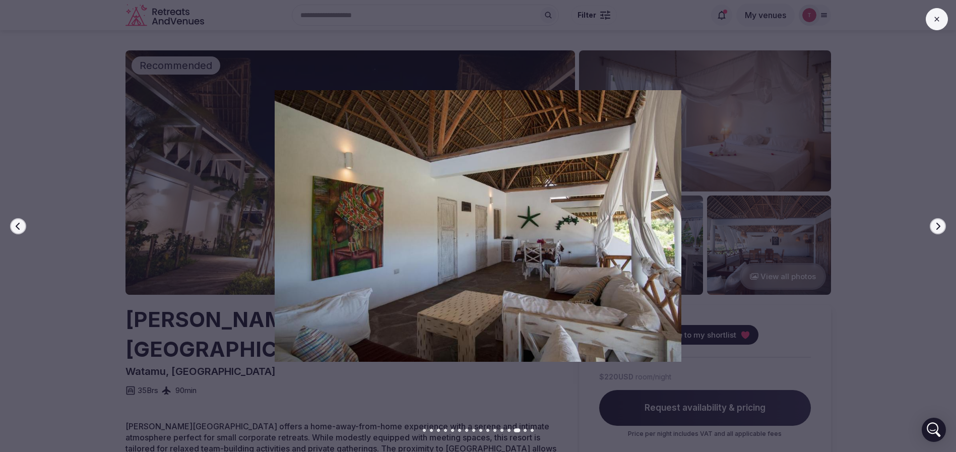
click at [942, 227] on button "Next slide" at bounding box center [938, 226] width 16 height 16
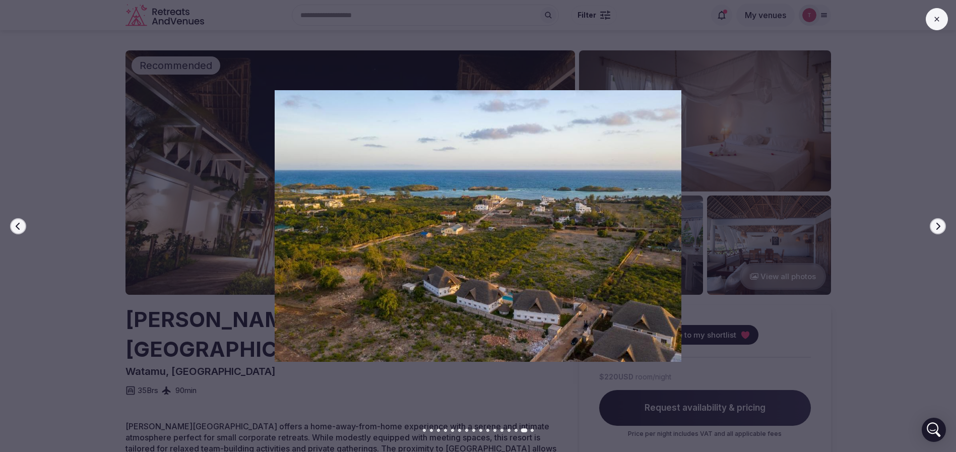
click at [942, 227] on button "Next slide" at bounding box center [938, 226] width 16 height 16
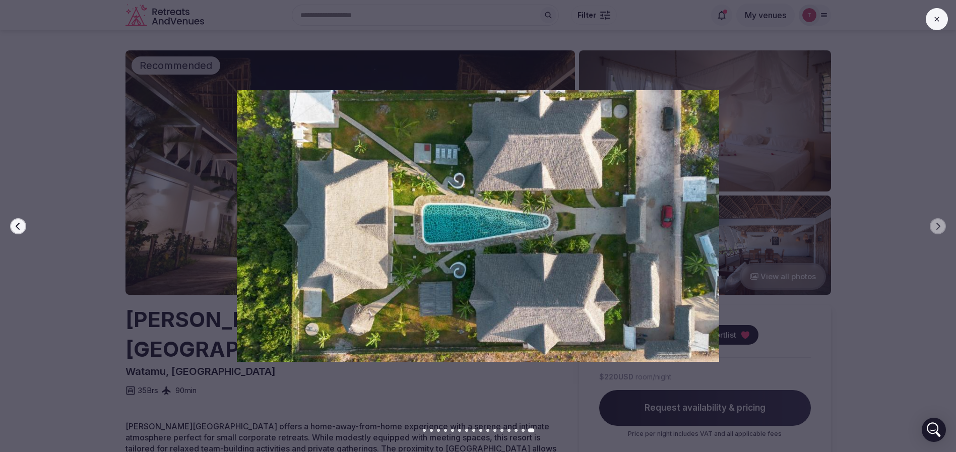
click at [21, 227] on icon "button" at bounding box center [18, 226] width 8 height 8
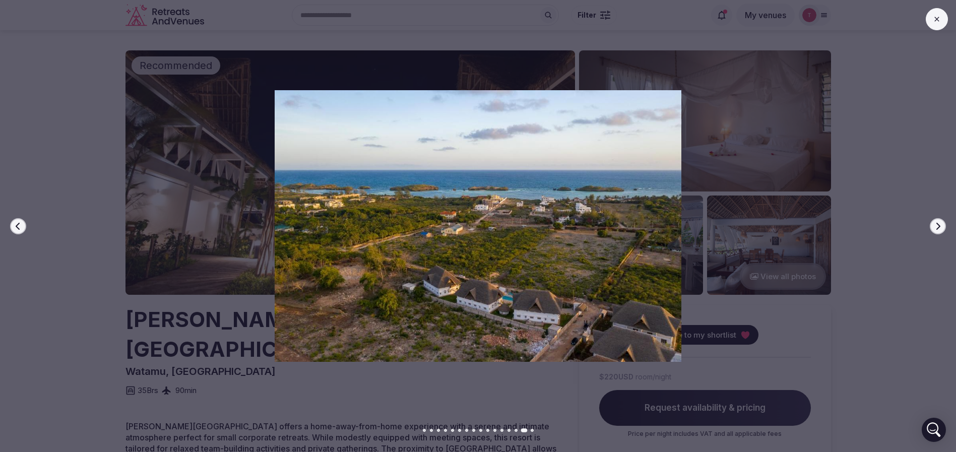
click at [21, 227] on icon "button" at bounding box center [18, 226] width 8 height 8
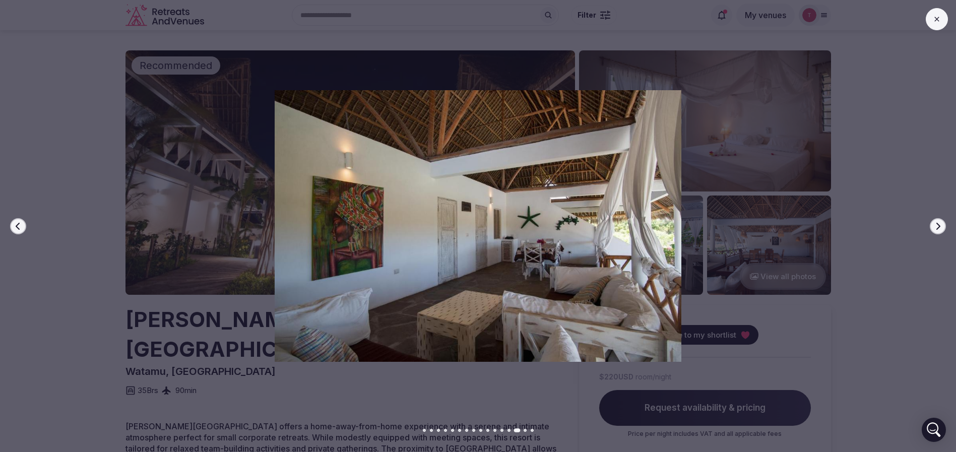
click at [21, 227] on icon "button" at bounding box center [18, 226] width 8 height 8
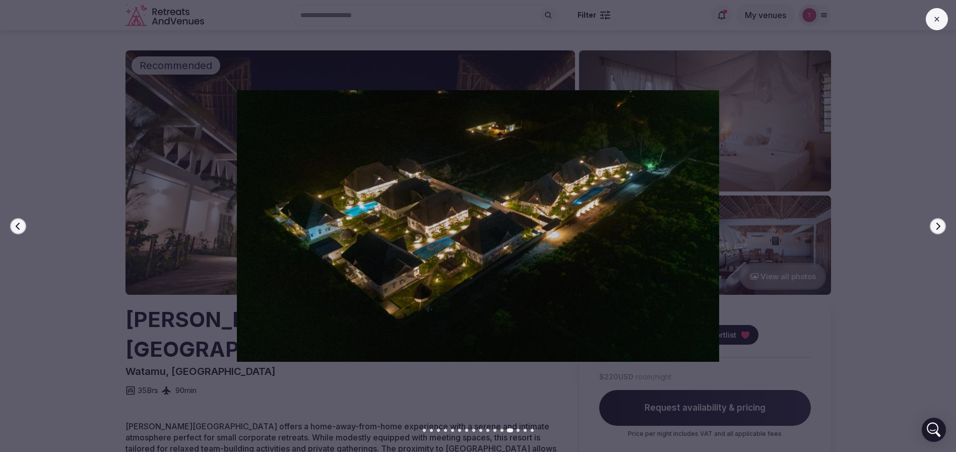
click at [21, 227] on icon "button" at bounding box center [18, 226] width 8 height 8
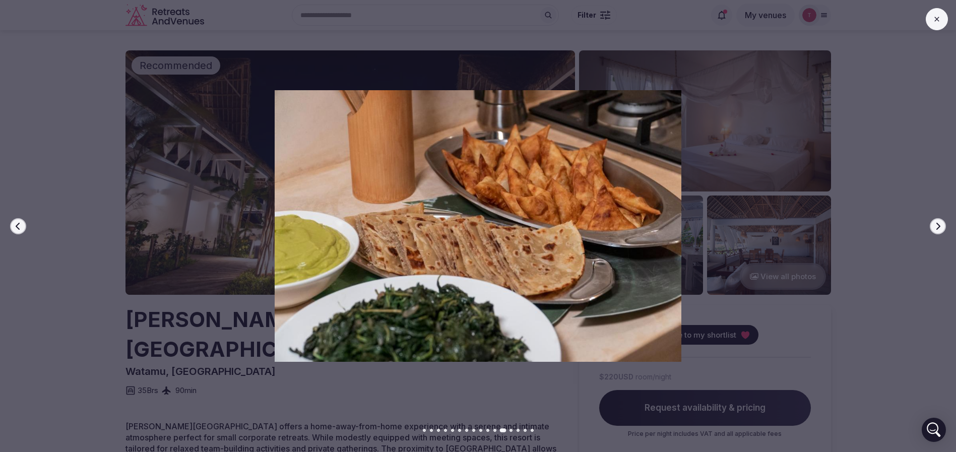
click at [936, 222] on icon "button" at bounding box center [938, 226] width 8 height 8
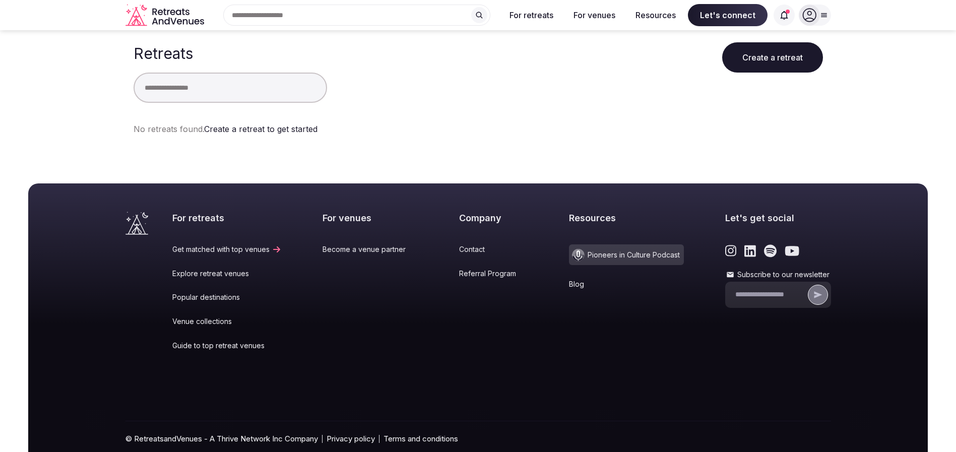
click at [825, 13] on icon at bounding box center [824, 15] width 8 height 8
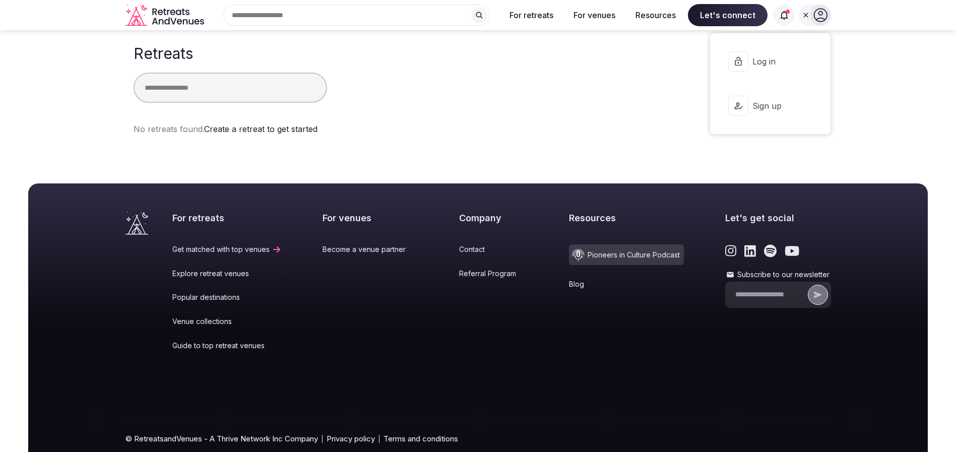
click at [781, 52] on button "Log in" at bounding box center [770, 61] width 104 height 40
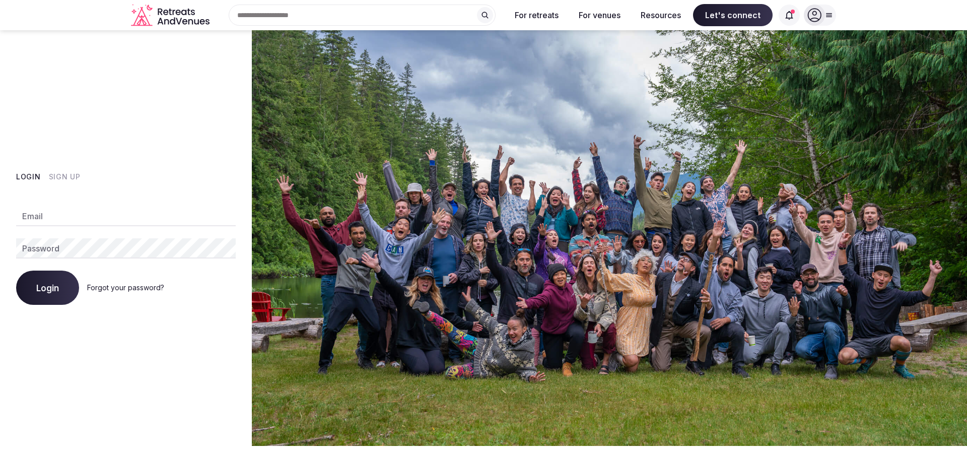
click at [81, 208] on div "Email Password Login Forgot your password?" at bounding box center [126, 249] width 220 height 111
click at [111, 210] on input "Email" at bounding box center [126, 216] width 220 height 20
type input "**********"
click at [58, 290] on span "Login" at bounding box center [47, 288] width 23 height 10
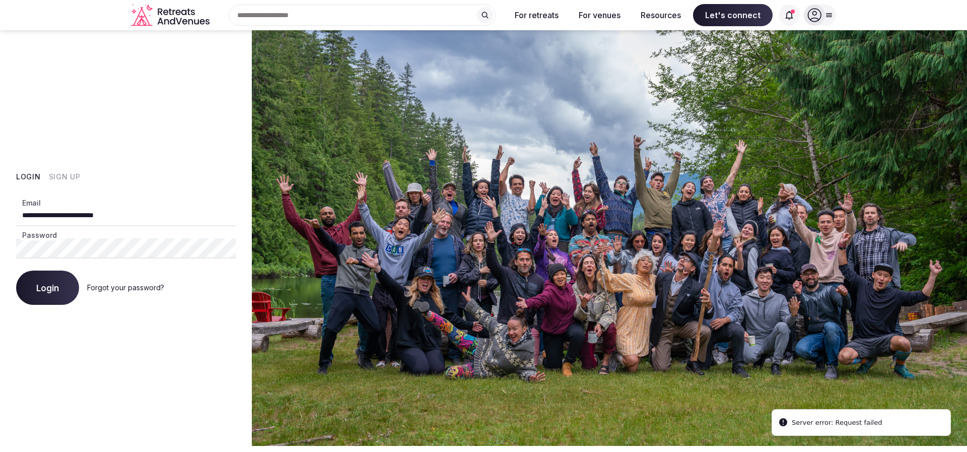
click at [51, 292] on span "Login" at bounding box center [47, 288] width 23 height 10
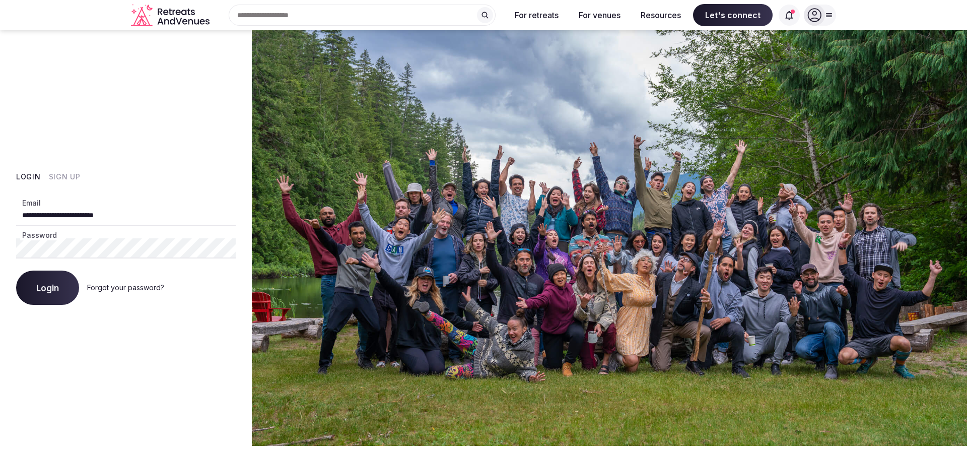
click at [50, 284] on span "Login" at bounding box center [47, 288] width 23 height 10
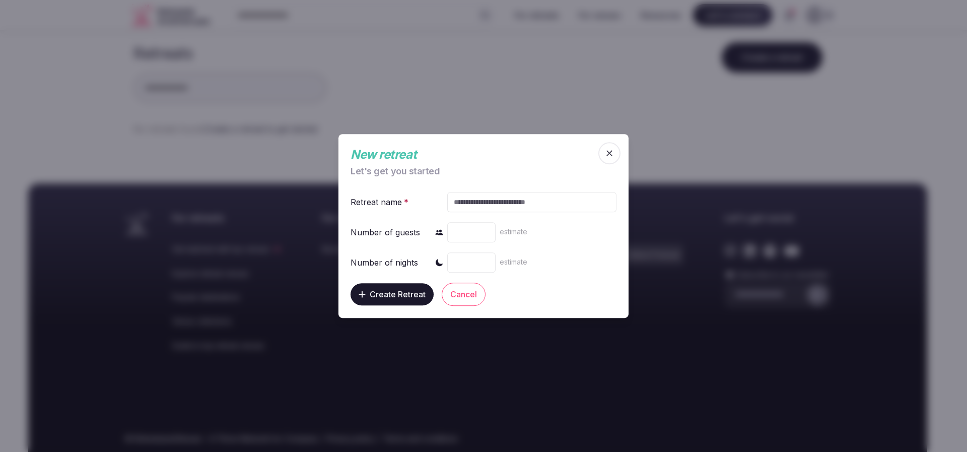
click at [514, 201] on input "text" at bounding box center [531, 202] width 169 height 20
click at [601, 152] on span "button" at bounding box center [610, 153] width 22 height 22
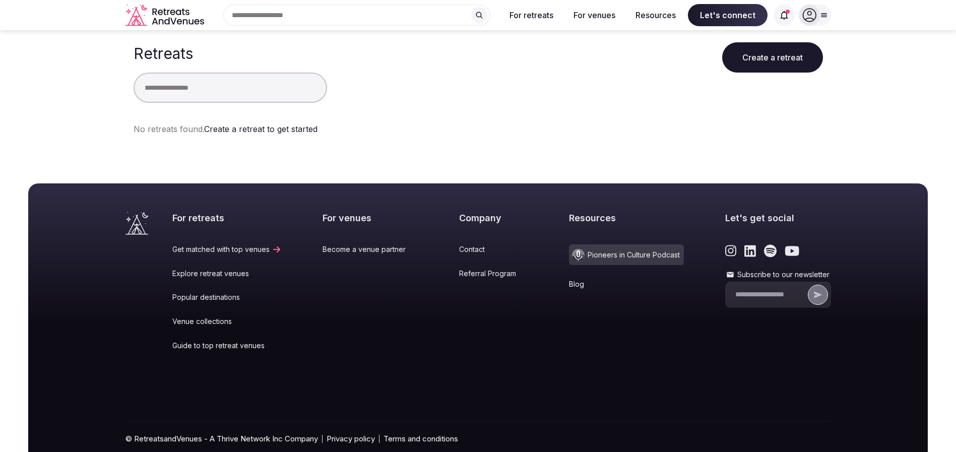
click at [820, 13] on icon at bounding box center [824, 15] width 8 height 8
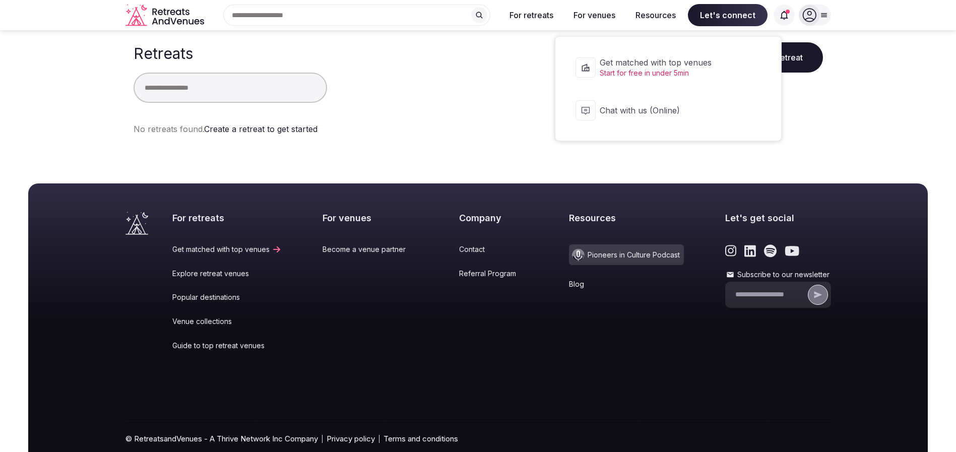
click at [720, 14] on span "Let's connect" at bounding box center [728, 15] width 80 height 22
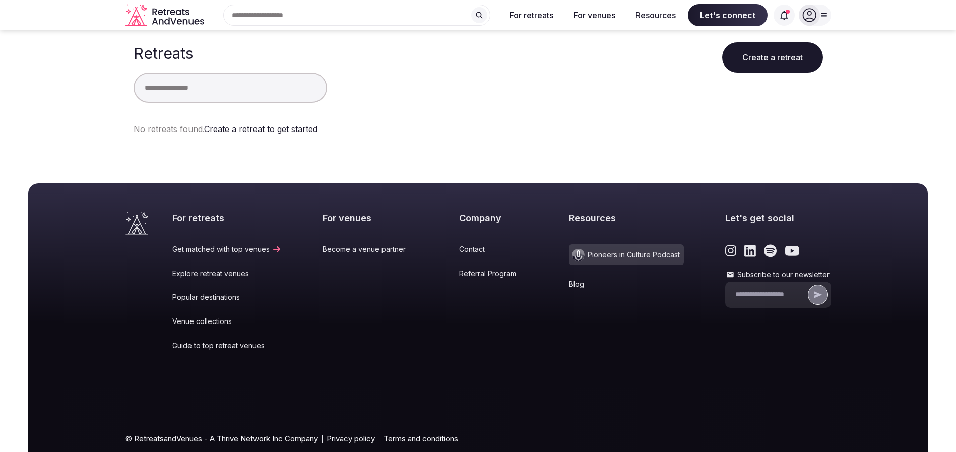
click at [826, 15] on icon at bounding box center [824, 16] width 6 height 4
click at [826, 15] on div at bounding box center [815, 15] width 32 height 21
click at [822, 10] on div at bounding box center [815, 15] width 32 height 21
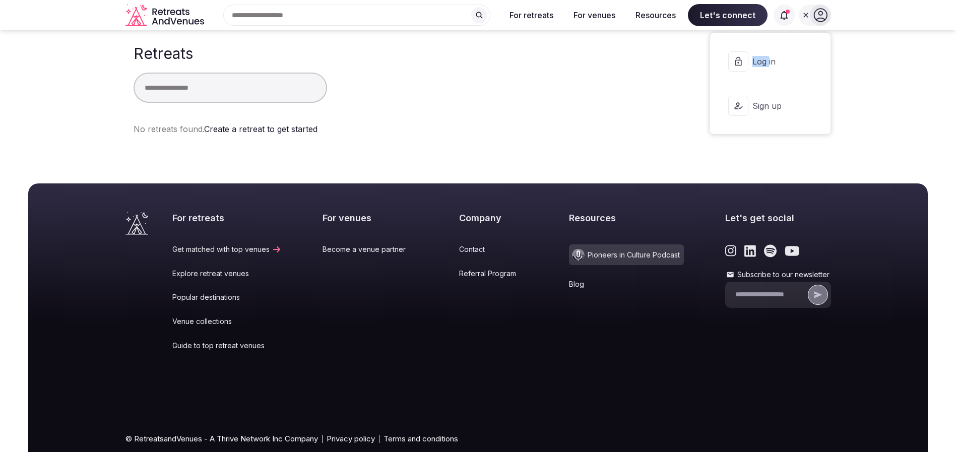
click at [784, 59] on span "Log in" at bounding box center [776, 61] width 48 height 11
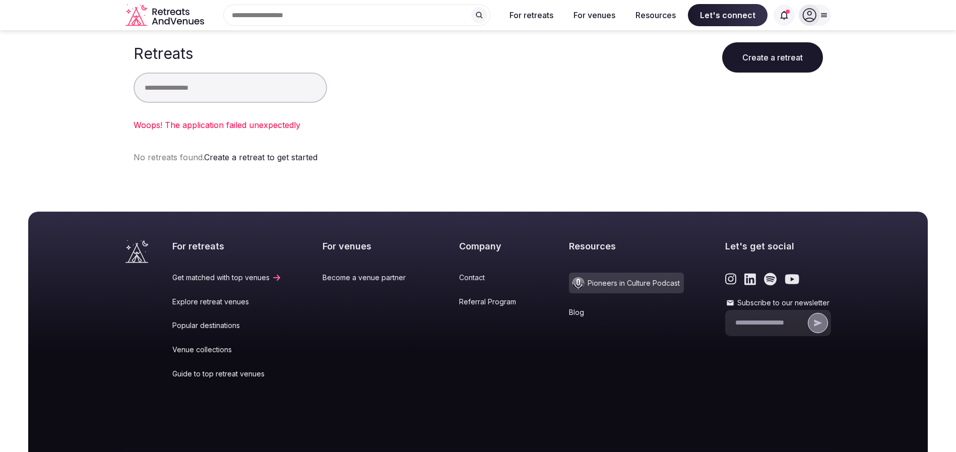
click at [216, 88] on input "text" at bounding box center [230, 88] width 193 height 30
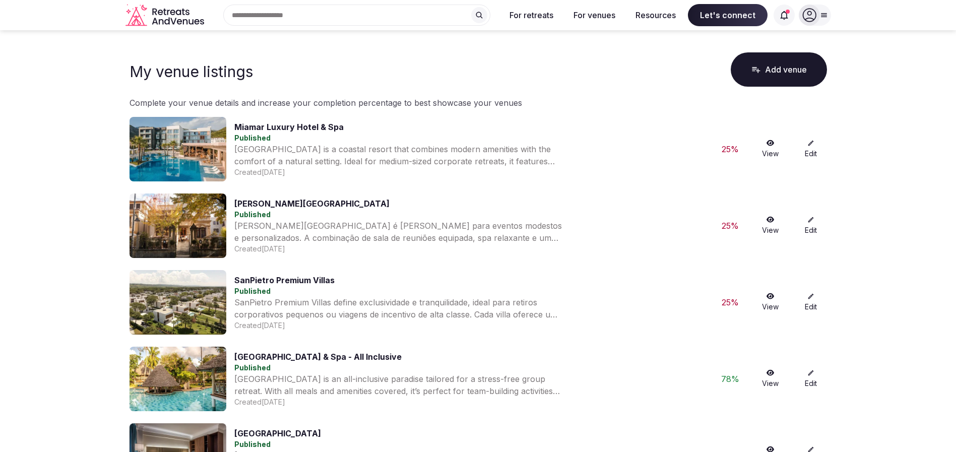
click at [815, 15] on icon at bounding box center [809, 16] width 14 height 14
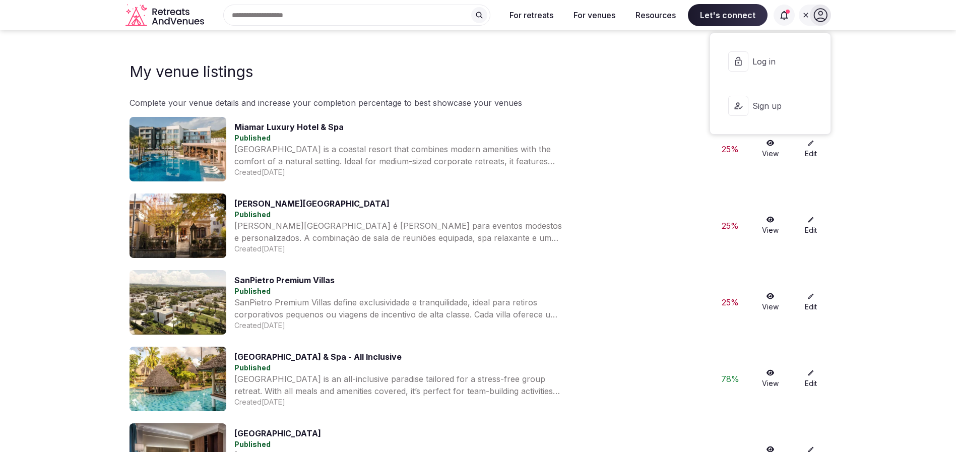
click at [785, 60] on span "Log in" at bounding box center [776, 61] width 48 height 11
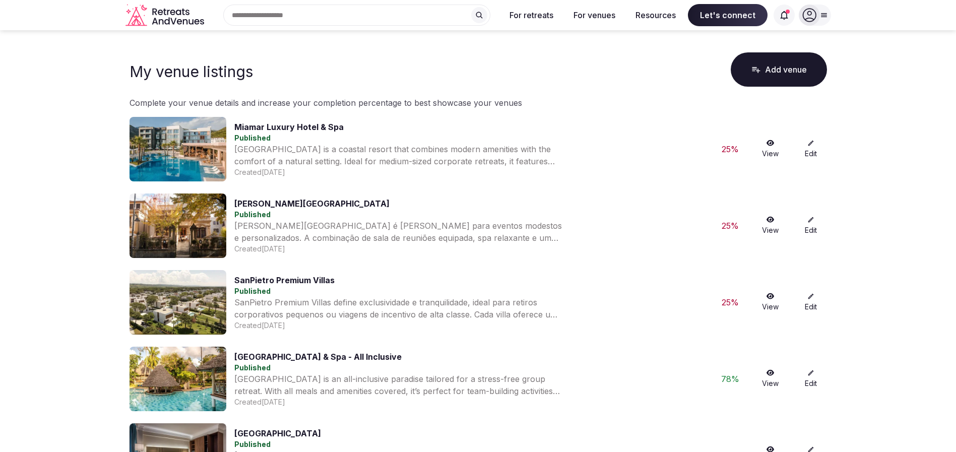
click at [184, 15] on icon "Retreats and Venues company logo" at bounding box center [165, 15] width 81 height 23
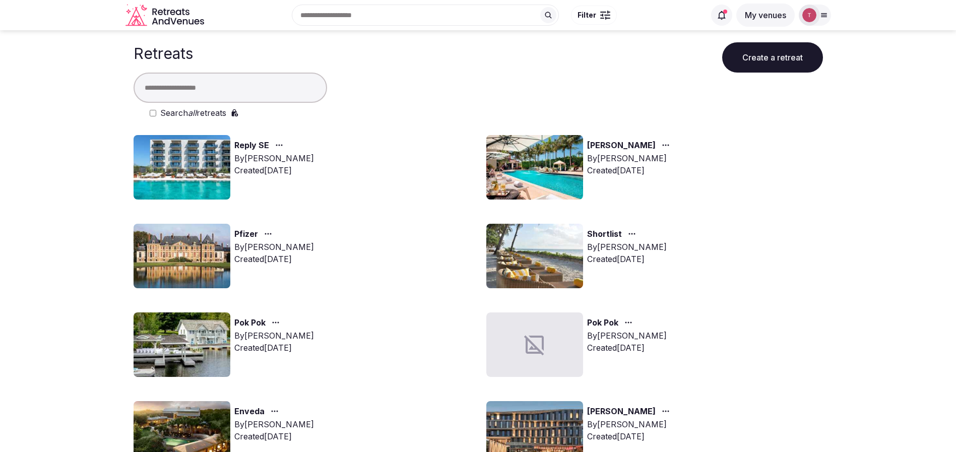
click at [792, 61] on button "Create a retreat" at bounding box center [772, 57] width 101 height 30
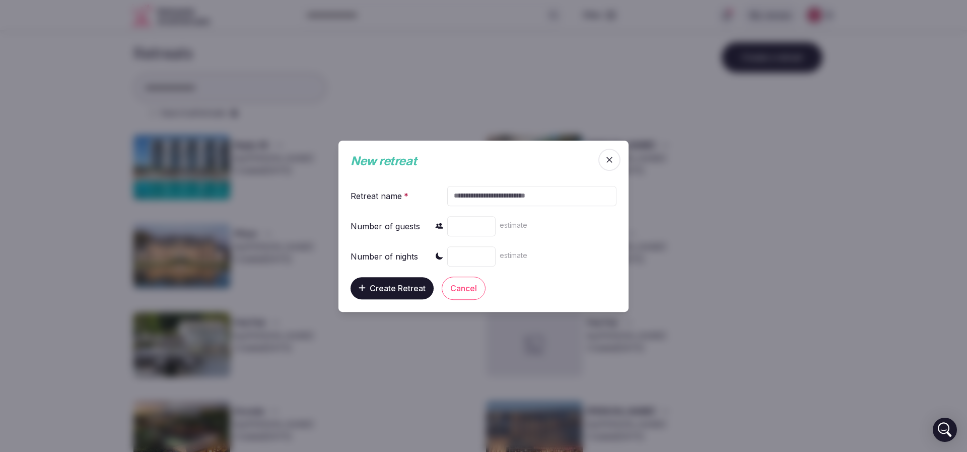
click at [482, 202] on input "text" at bounding box center [531, 195] width 169 height 20
paste input "***"
type input "***"
click at [464, 230] on input "number" at bounding box center [471, 226] width 48 height 20
click at [469, 220] on input "number" at bounding box center [471, 226] width 48 height 20
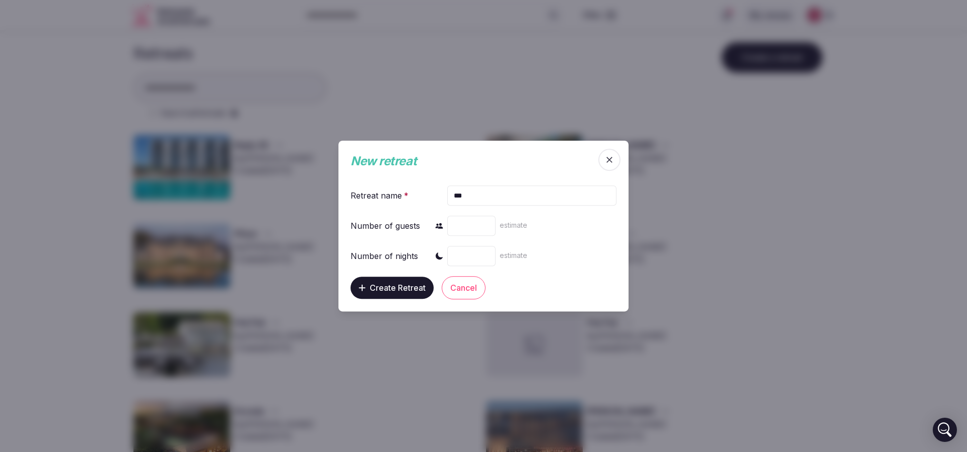
click at [469, 220] on input "number" at bounding box center [471, 226] width 48 height 20
type input "*"
click at [474, 255] on input "number" at bounding box center [471, 256] width 48 height 20
click at [467, 255] on input "number" at bounding box center [471, 256] width 48 height 20
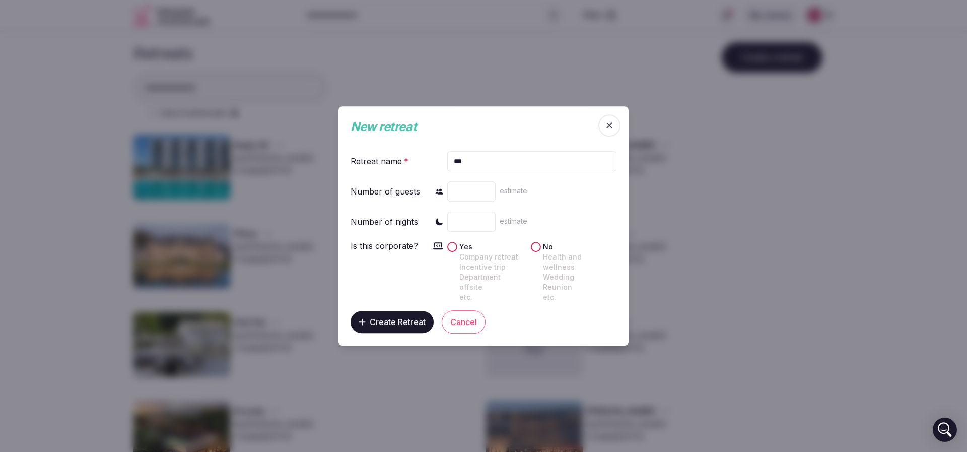
type input "*"
click at [457, 251] on div "Yes Company retreat Incentive trip Department offsite etc." at bounding box center [487, 272] width 80 height 60
click at [531, 247] on div "No Health and wellness Wedding Reunion etc." at bounding box center [574, 272] width 86 height 60
click at [535, 250] on button "No Health and wellness Wedding Reunion etc." at bounding box center [536, 247] width 10 height 10
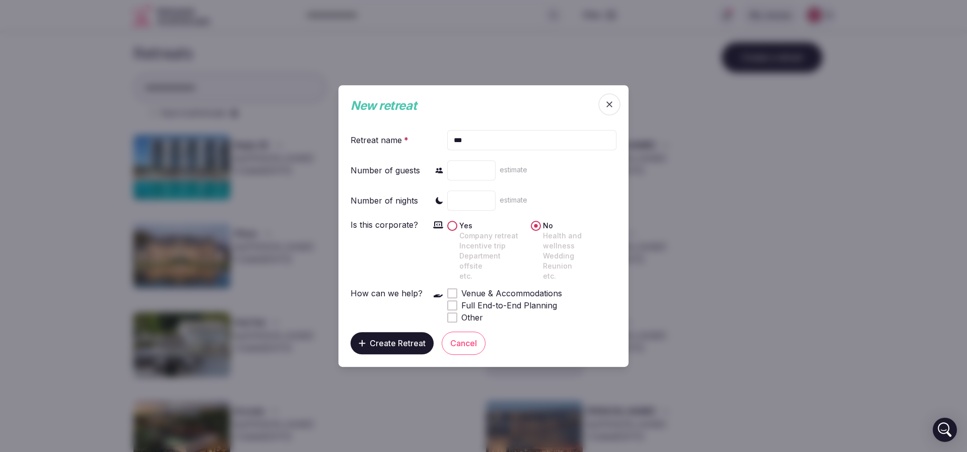
click at [390, 339] on span "Create Retreat" at bounding box center [398, 343] width 56 height 10
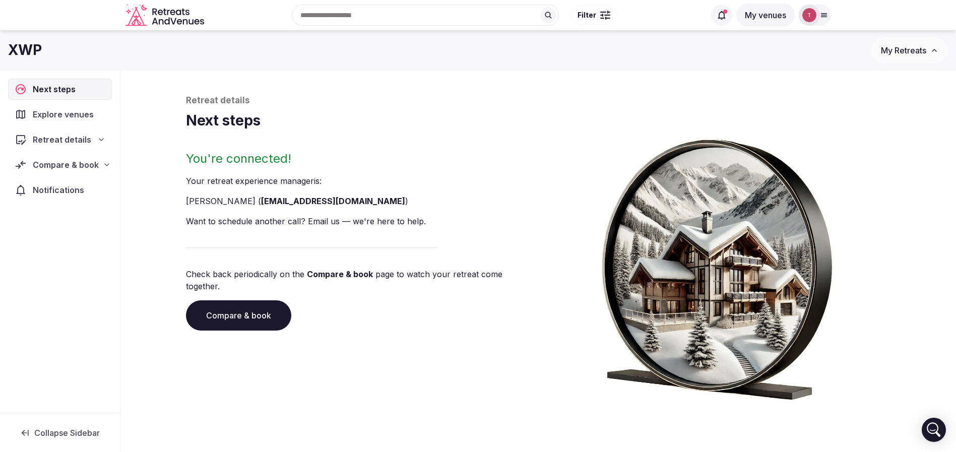
click at [47, 38] on div "XWP My Retreats" at bounding box center [478, 50] width 956 height 25
click at [32, 50] on h1 "XWP" at bounding box center [25, 50] width 34 height 20
drag, startPoint x: 32, startPoint y: 50, endPoint x: 51, endPoint y: 49, distance: 19.7
click at [51, 49] on div "XWP" at bounding box center [439, 50] width 863 height 20
click at [43, 53] on div "XWP" at bounding box center [439, 50] width 863 height 20
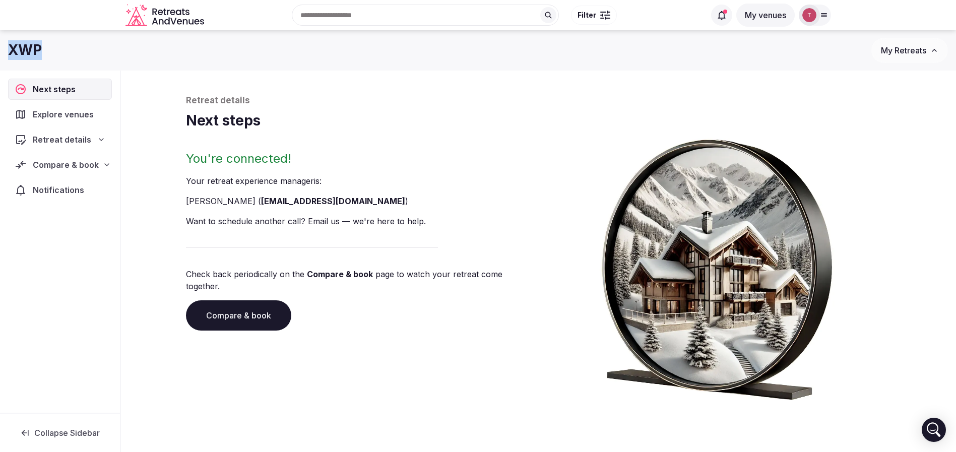
click at [39, 52] on h1 "XWP" at bounding box center [25, 50] width 34 height 20
click at [45, 51] on div "XWP" at bounding box center [439, 50] width 863 height 20
click at [94, 167] on span "Compare & book" at bounding box center [66, 165] width 66 height 12
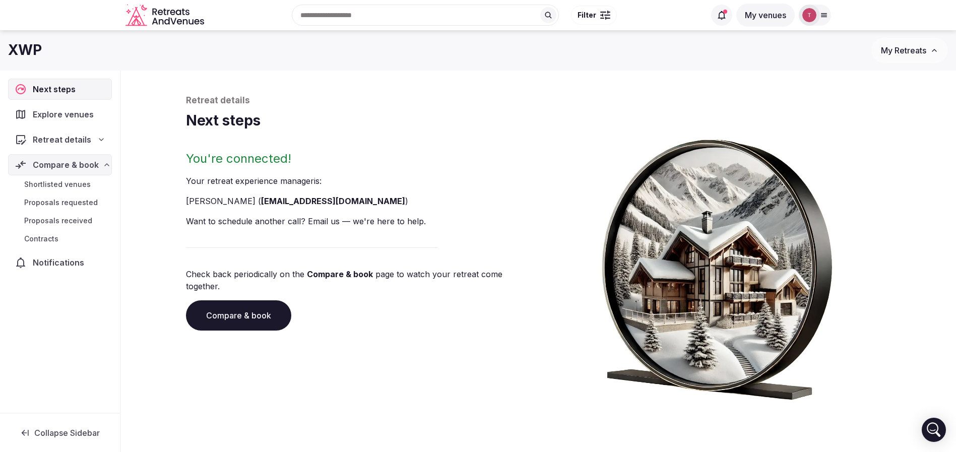
click at [92, 109] on span "Explore venues" at bounding box center [65, 114] width 65 height 12
click at [91, 147] on div "Retreat details" at bounding box center [60, 139] width 104 height 21
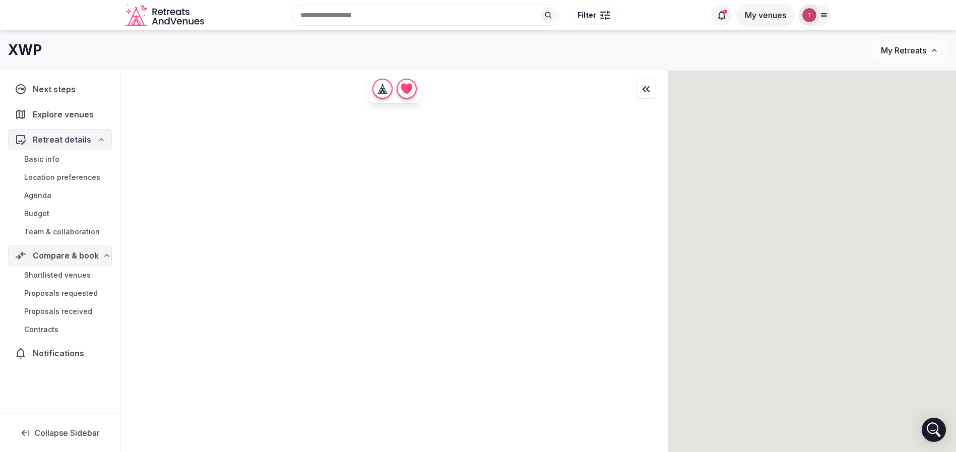
click at [74, 163] on link "Basic info" at bounding box center [60, 159] width 104 height 14
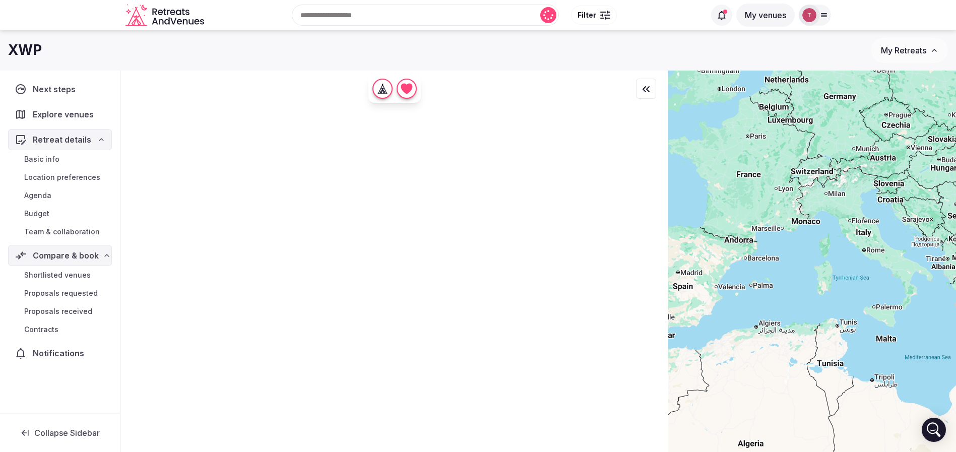
click at [68, 160] on link "Basic info" at bounding box center [60, 159] width 104 height 14
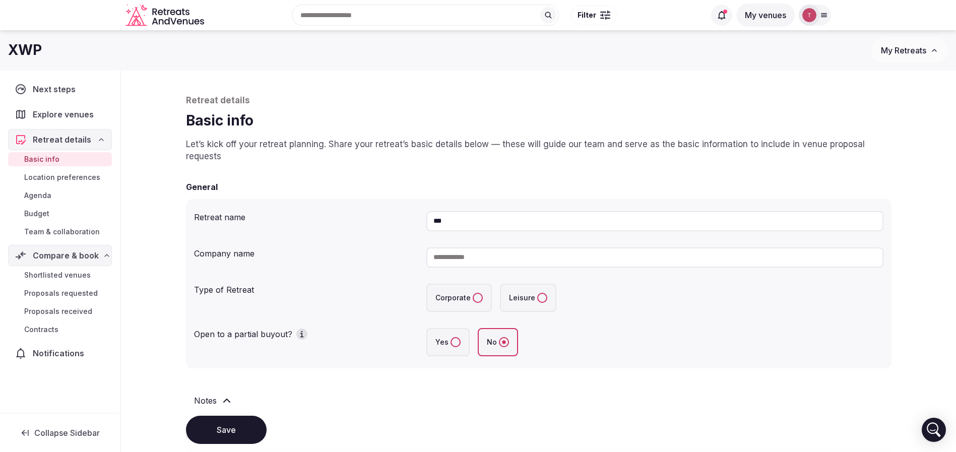
click at [501, 215] on input "***" at bounding box center [654, 221] width 457 height 20
paste input "**********"
type input "**********"
drag, startPoint x: 522, startPoint y: 193, endPoint x: 514, endPoint y: 197, distance: 9.3
click at [522, 193] on div "**********" at bounding box center [538, 274] width 705 height 187
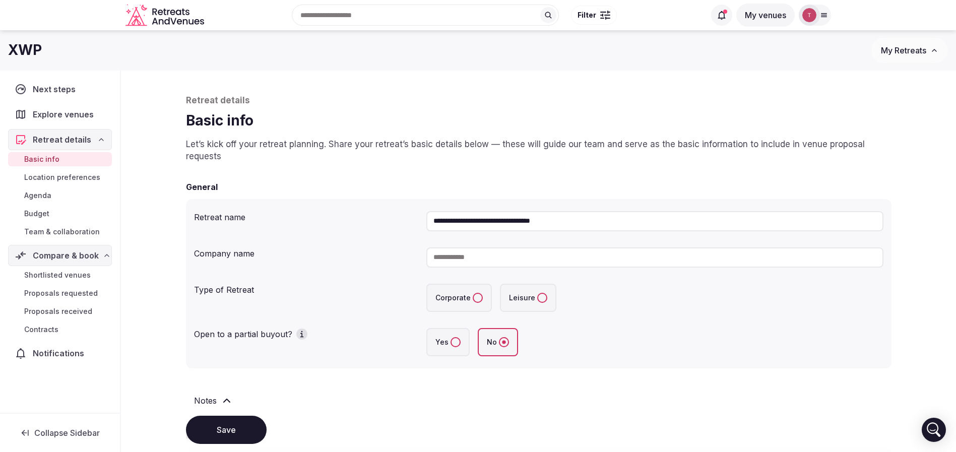
click at [228, 431] on button "Save" at bounding box center [226, 430] width 81 height 28
click at [379, 192] on div "General" at bounding box center [538, 187] width 705 height 12
click at [232, 425] on button "Save" at bounding box center [226, 430] width 81 height 28
click at [376, 18] on div "Recent searches [GEOGRAPHIC_DATA] [GEOGRAPHIC_DATA] [GEOGRAPHIC_DATA] [GEOGRAPH…" at bounding box center [456, 14] width 497 height 43
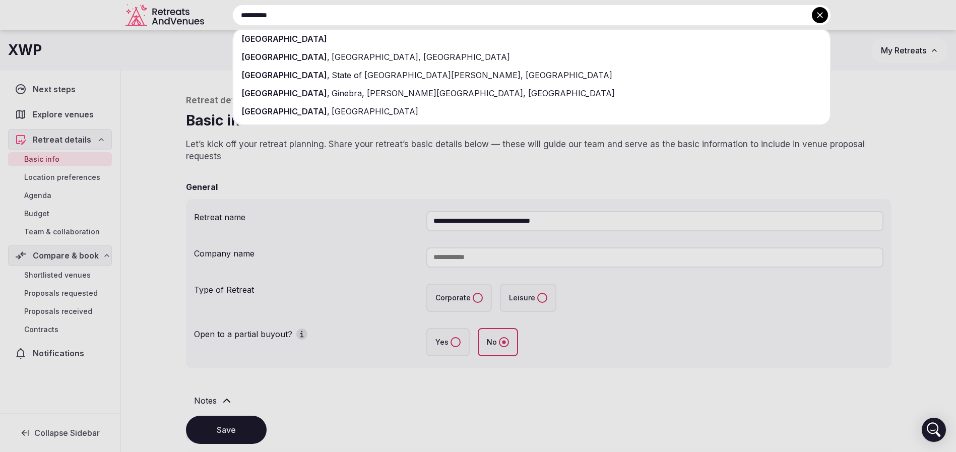
type input "**********"
click at [345, 34] on div "[GEOGRAPHIC_DATA]" at bounding box center [531, 39] width 597 height 18
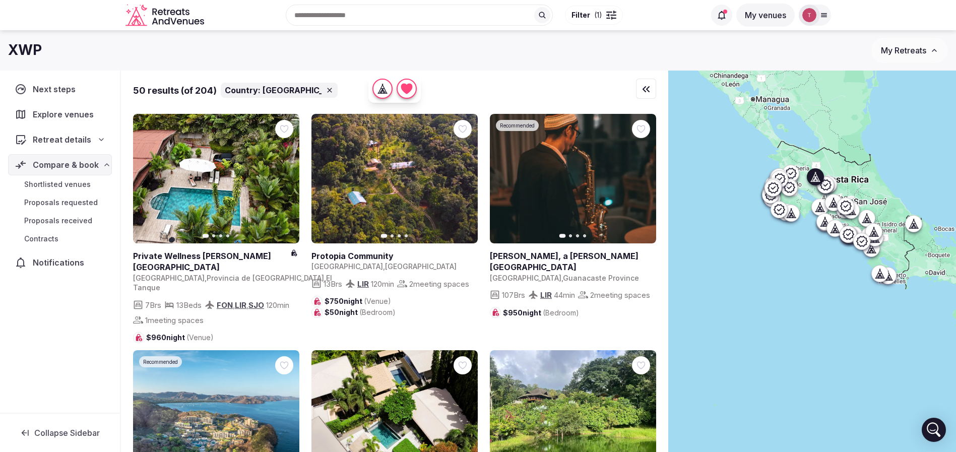
click at [468, 180] on button "Next slide" at bounding box center [463, 179] width 16 height 16
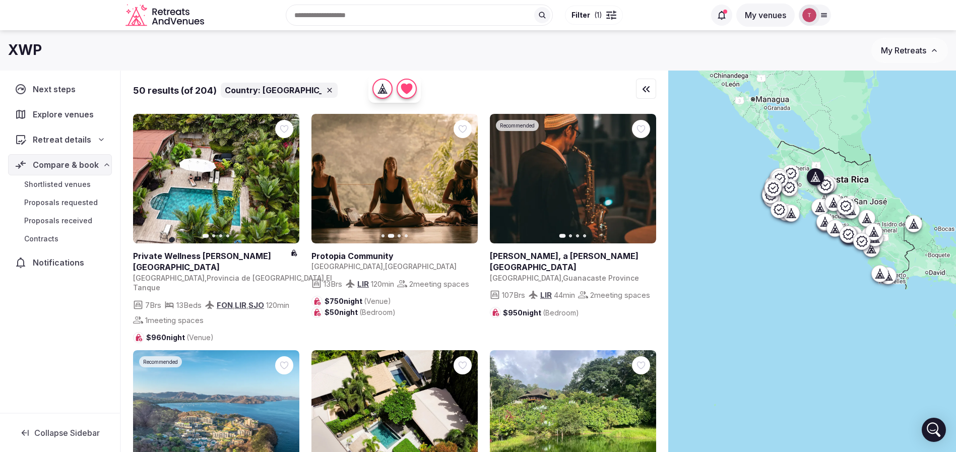
click at [466, 176] on icon "button" at bounding box center [463, 179] width 8 height 8
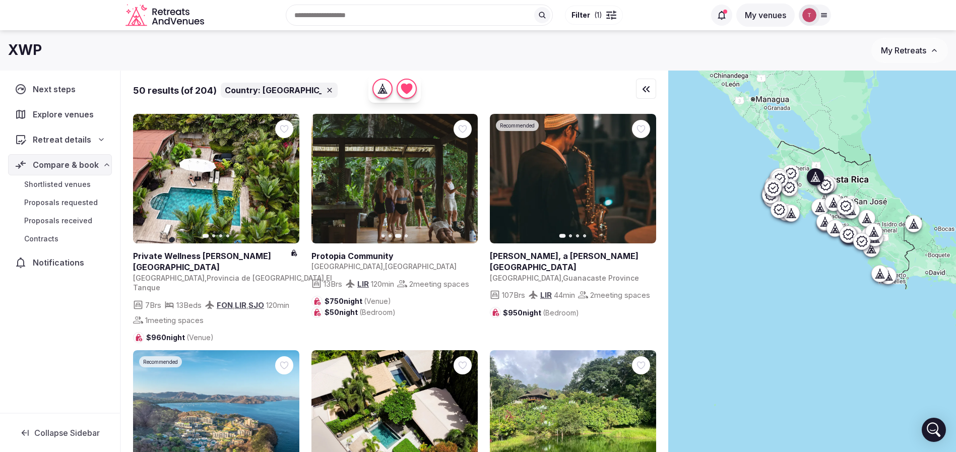
click at [466, 176] on icon "button" at bounding box center [463, 179] width 8 height 8
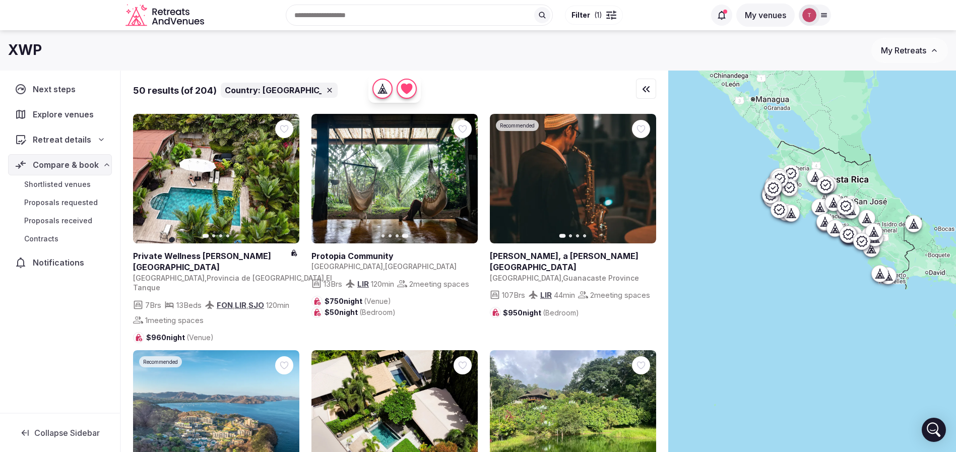
click at [361, 21] on div "Recent searches Costa Rica Greece Croatia Albania United States Search Popular …" at bounding box center [456, 14] width 497 height 43
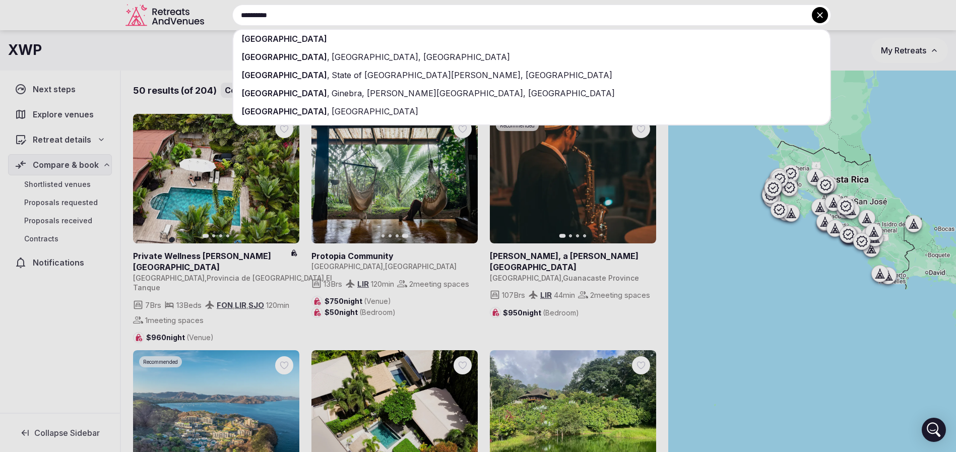
type input "**********"
click at [342, 35] on div "[GEOGRAPHIC_DATA]" at bounding box center [531, 39] width 597 height 18
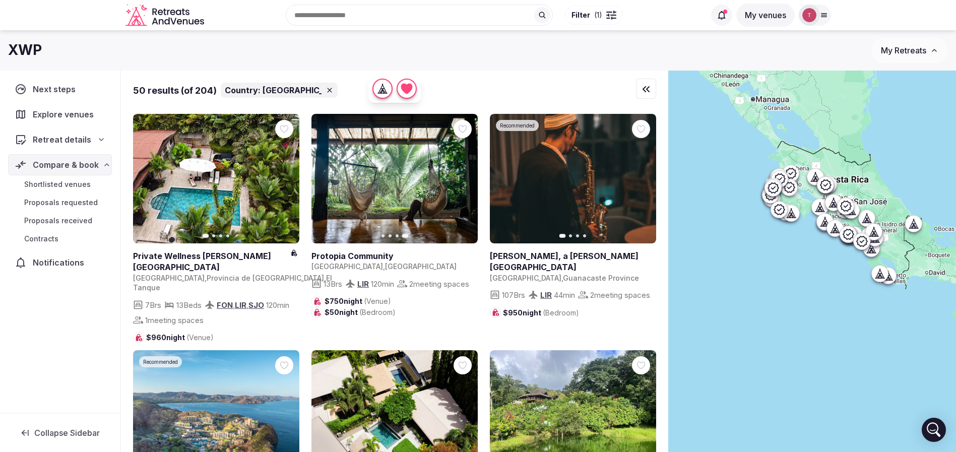
click at [611, 17] on div at bounding box center [611, 18] width 1 height 3
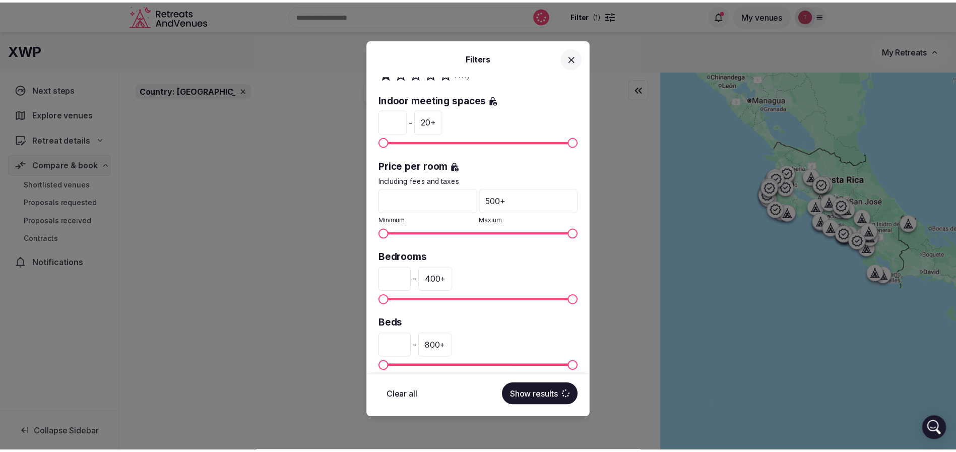
scroll to position [151, 0]
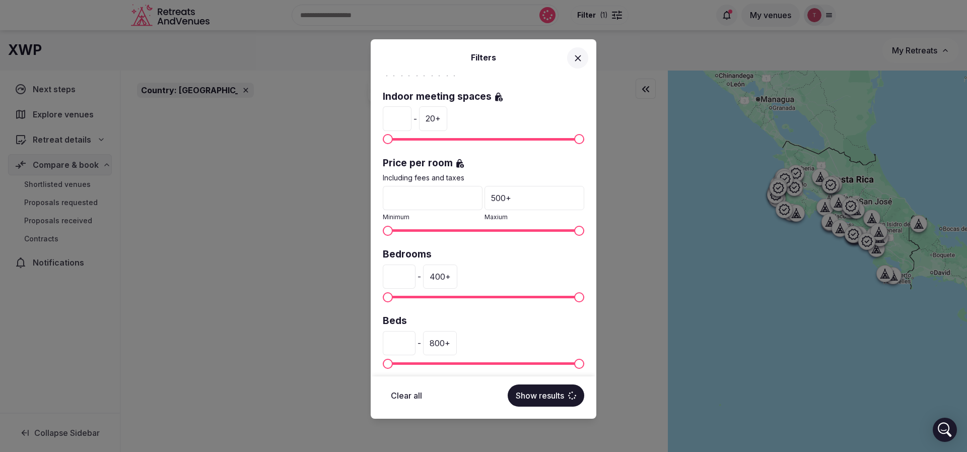
click at [407, 266] on input "*" at bounding box center [399, 277] width 33 height 24
drag, startPoint x: 406, startPoint y: 272, endPoint x: 388, endPoint y: 276, distance: 18.0
click at [388, 276] on input "*" at bounding box center [399, 277] width 33 height 24
type input "*"
click at [565, 402] on button "Show results" at bounding box center [546, 395] width 77 height 22
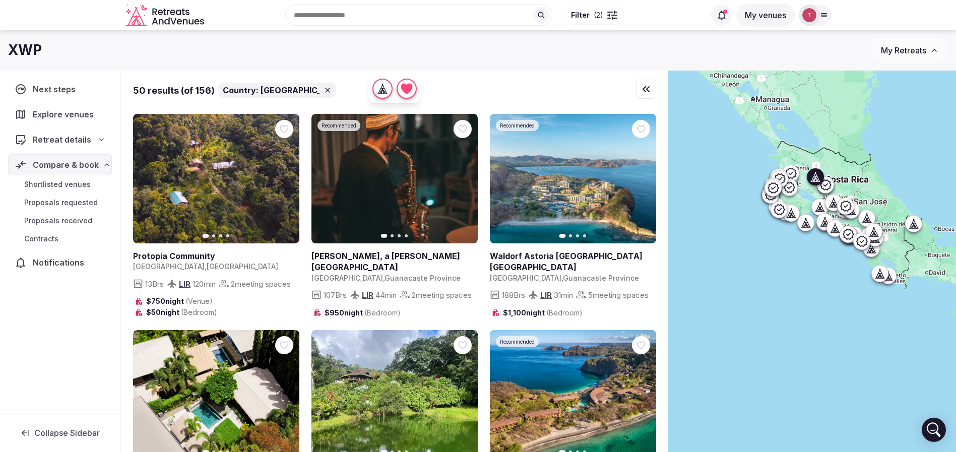
click at [281, 179] on icon "button" at bounding box center [285, 179] width 8 height 8
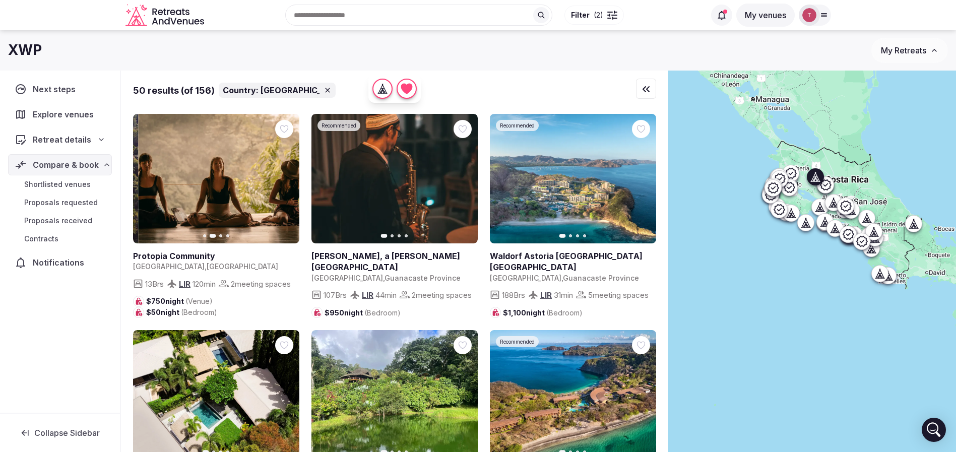
click at [281, 179] on icon "button" at bounding box center [285, 179] width 8 height 8
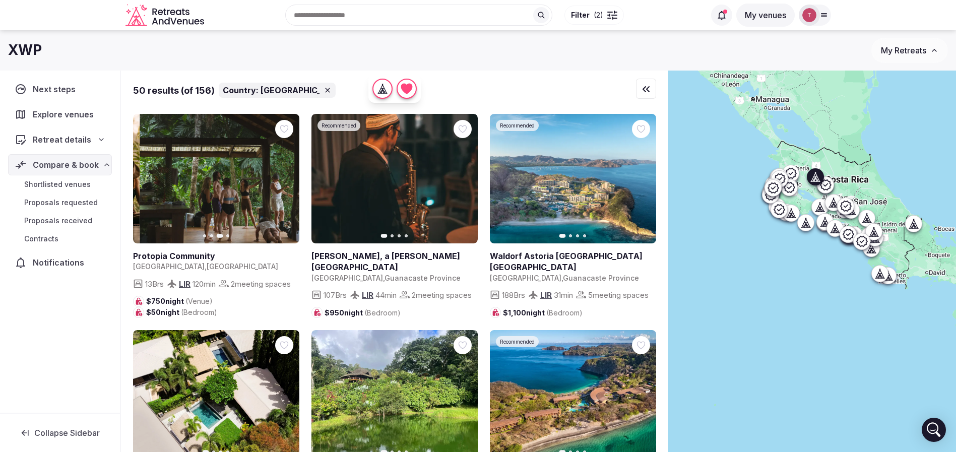
click at [282, 181] on icon "button" at bounding box center [285, 179] width 8 height 8
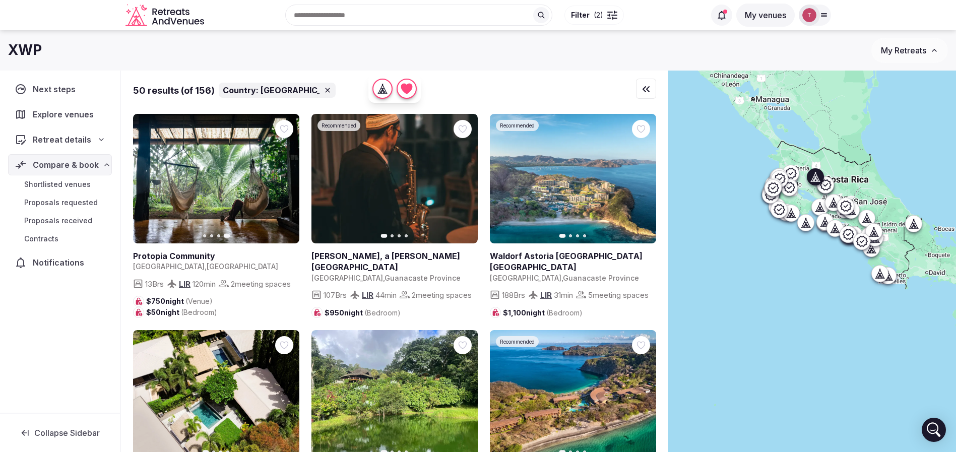
drag, startPoint x: 281, startPoint y: 128, endPoint x: 296, endPoint y: 136, distance: 17.1
click at [0, 0] on icon at bounding box center [0, 0] width 0 height 0
click at [463, 182] on icon "button" at bounding box center [463, 179] width 8 height 8
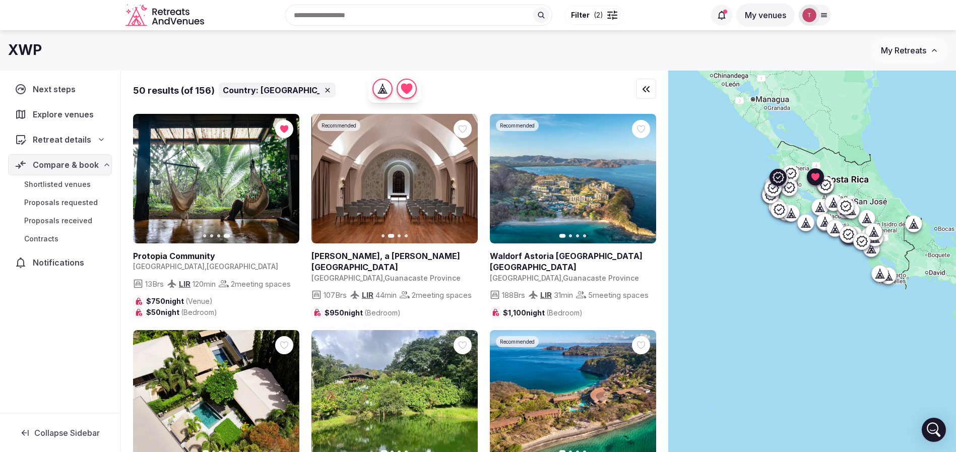
click at [463, 182] on icon "button" at bounding box center [463, 179] width 8 height 8
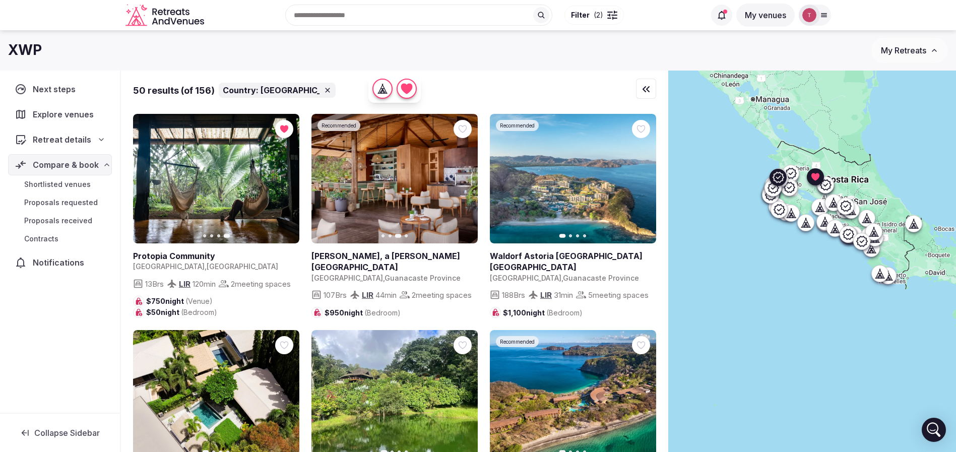
click at [463, 182] on icon "button" at bounding box center [463, 179] width 8 height 8
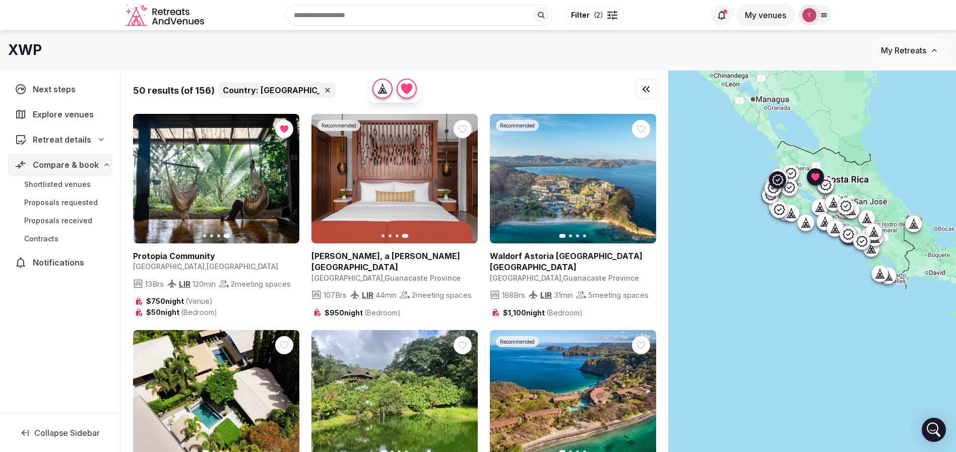
click at [636, 179] on button "Next slide" at bounding box center [642, 179] width 16 height 16
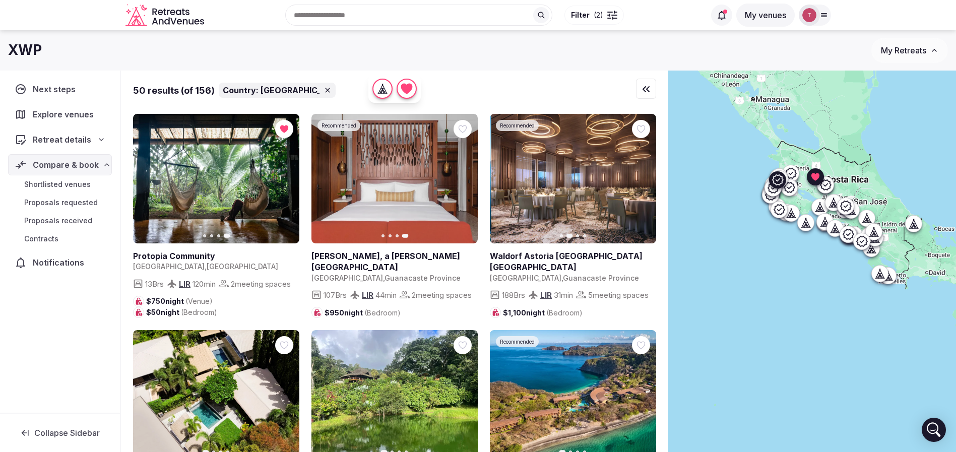
click at [636, 179] on button "Next slide" at bounding box center [642, 179] width 16 height 16
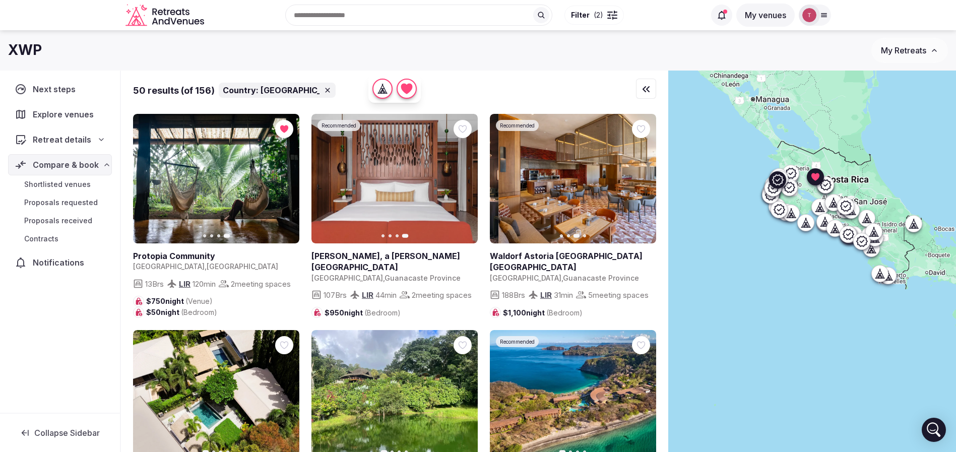
click at [636, 179] on button "Next slide" at bounding box center [642, 179] width 16 height 16
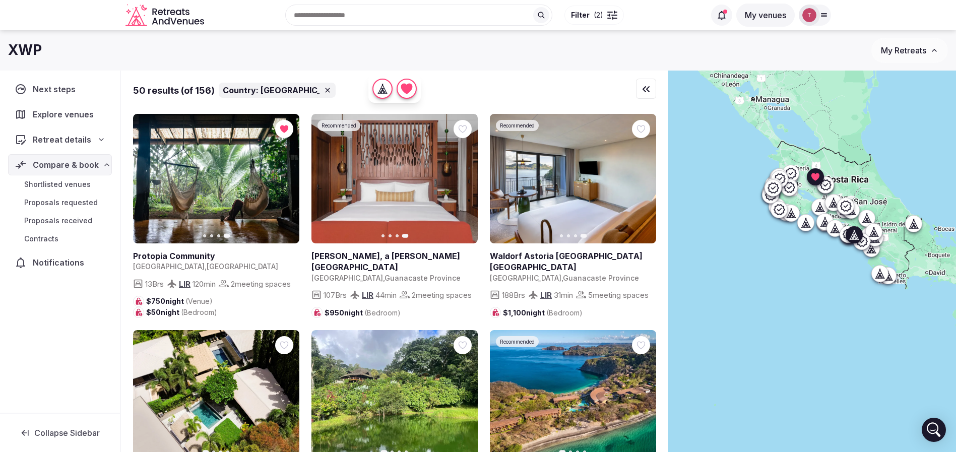
scroll to position [227, 0]
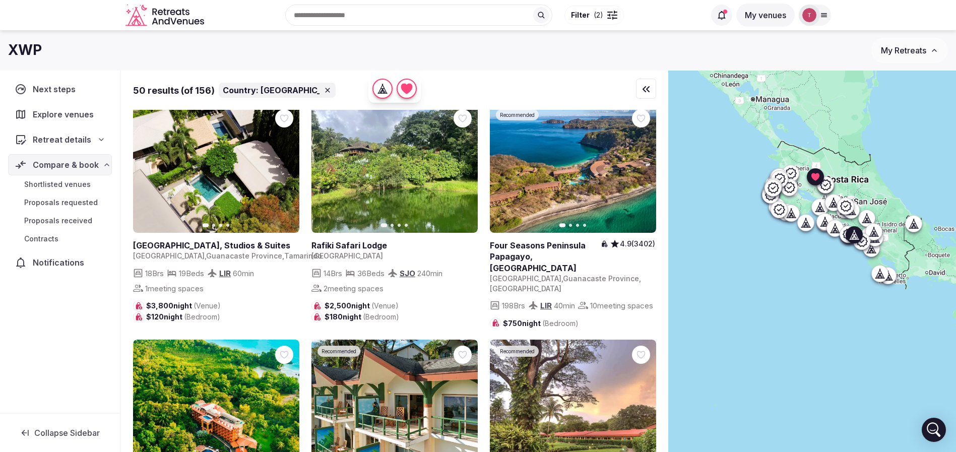
click at [462, 172] on icon "button" at bounding box center [463, 168] width 8 height 8
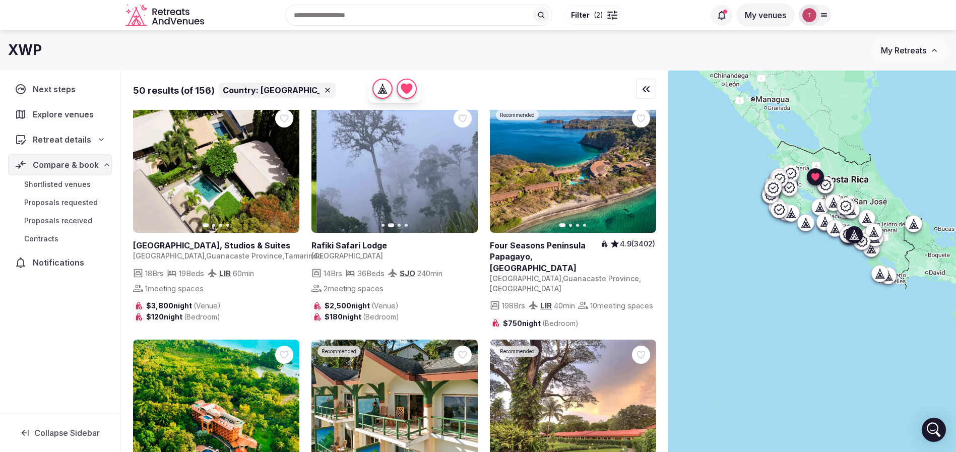
click at [462, 172] on icon "button" at bounding box center [463, 168] width 8 height 8
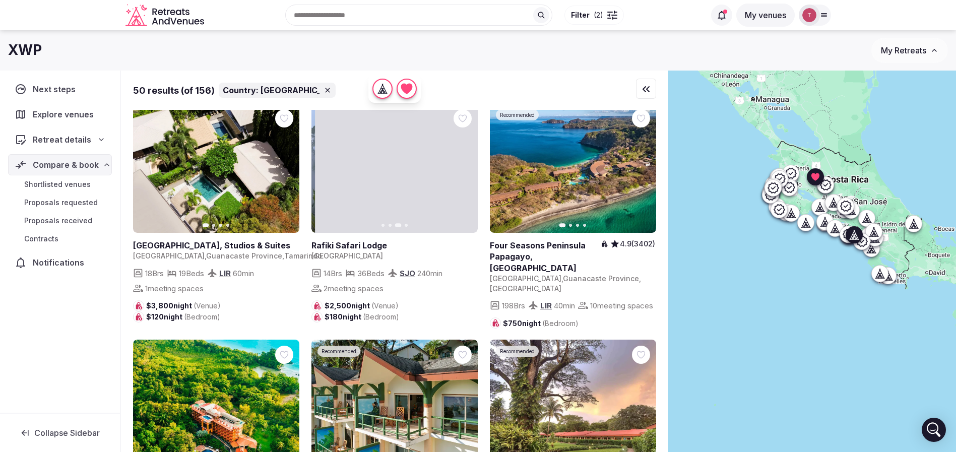
click at [462, 172] on icon "button" at bounding box center [463, 168] width 8 height 8
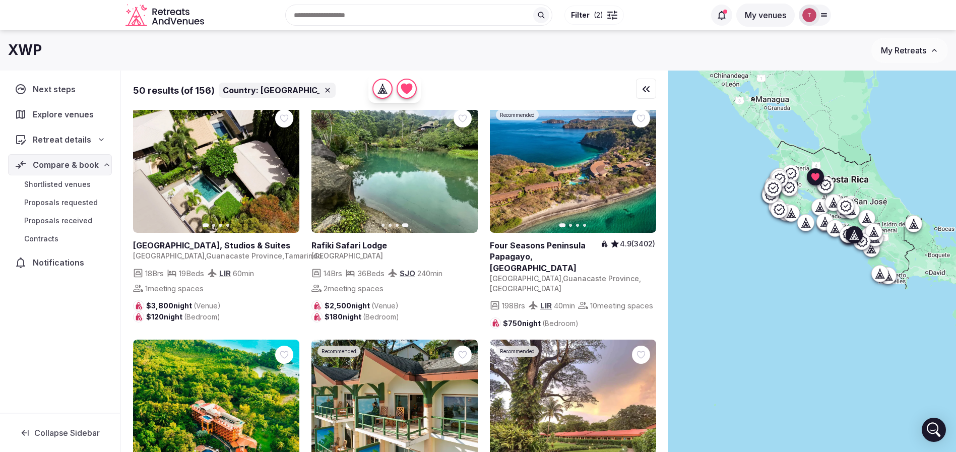
click at [0, 0] on icon at bounding box center [0, 0] width 0 height 0
click at [289, 176] on button "Next slide" at bounding box center [285, 168] width 16 height 16
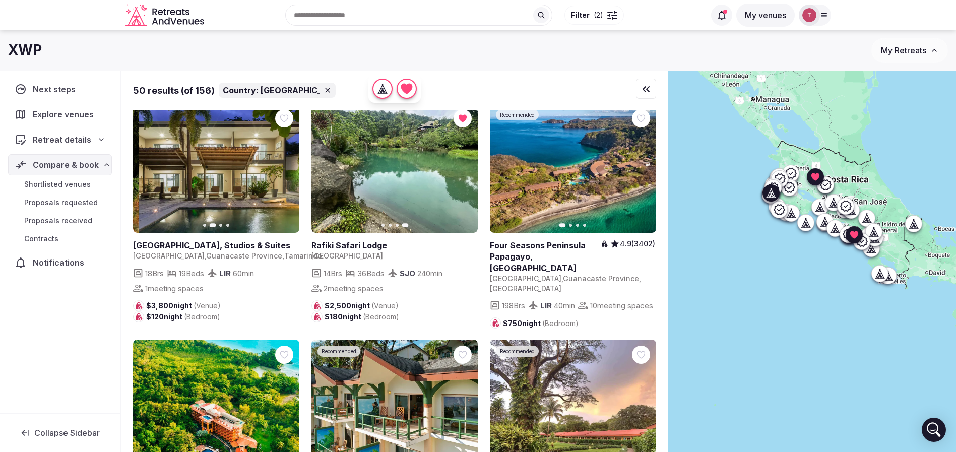
click at [288, 172] on icon "button" at bounding box center [285, 168] width 8 height 8
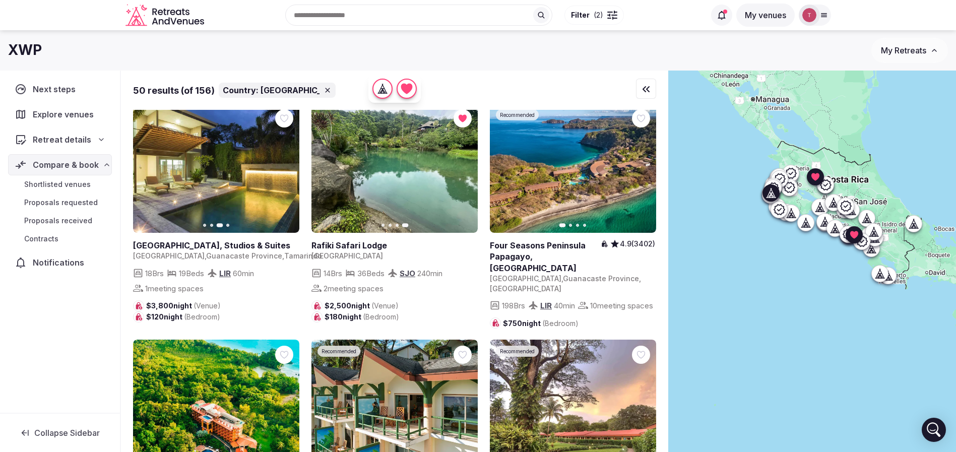
click at [0, 0] on icon at bounding box center [0, 0] width 0 height 0
click at [640, 172] on icon "button" at bounding box center [642, 168] width 8 height 8
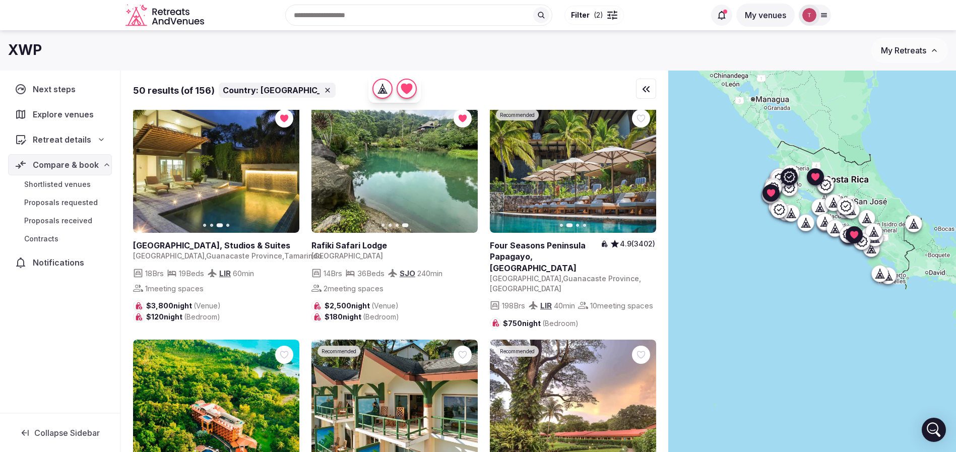
click at [640, 172] on icon "button" at bounding box center [642, 168] width 8 height 8
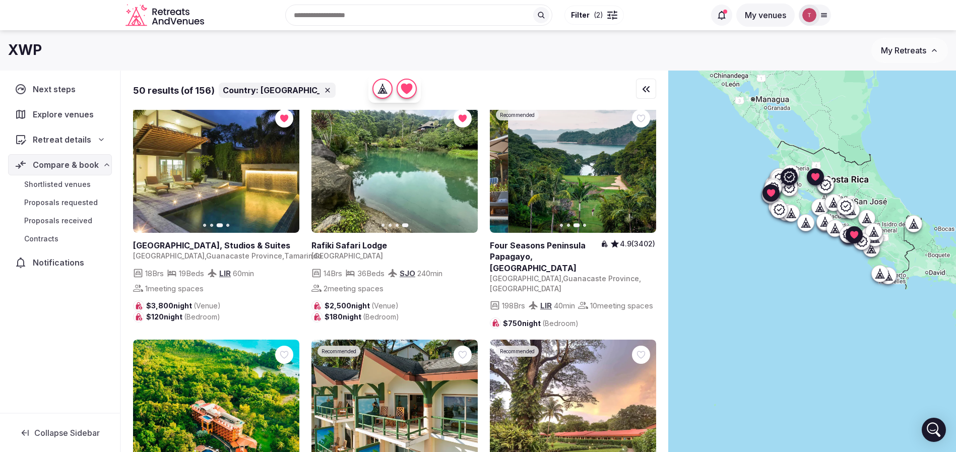
click at [640, 172] on icon "button" at bounding box center [642, 168] width 8 height 8
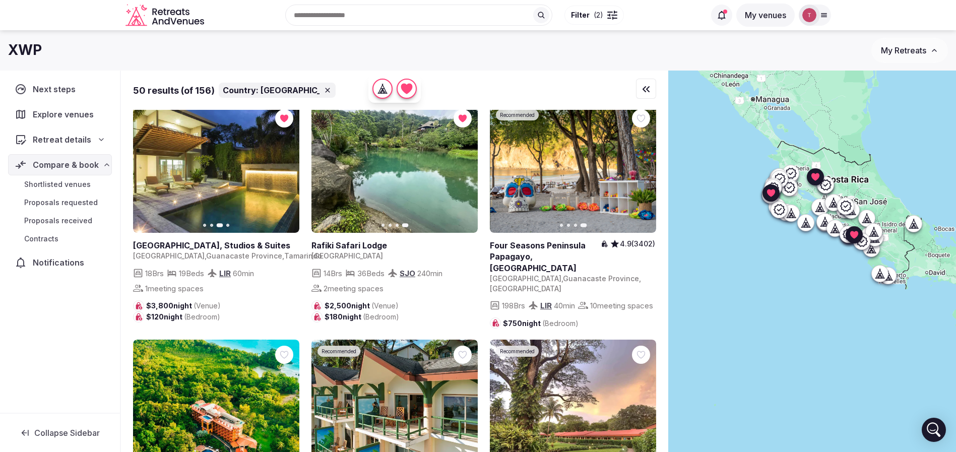
scroll to position [453, 0]
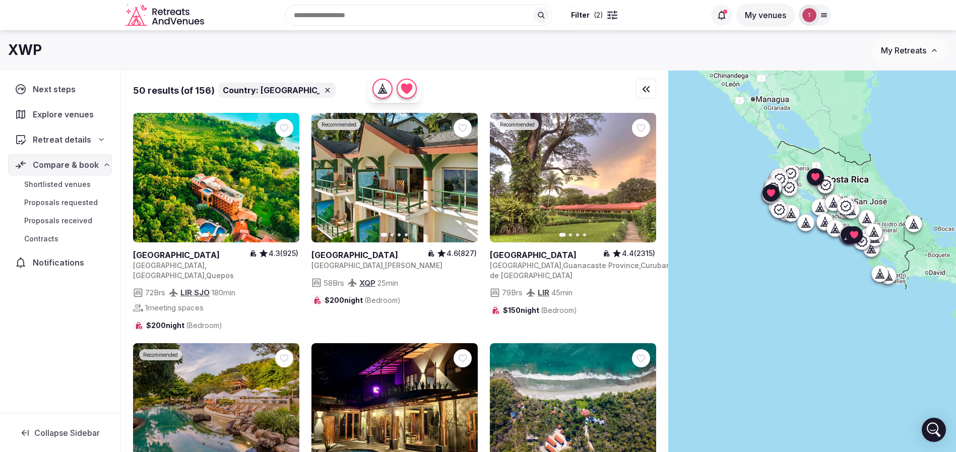
click at [287, 181] on icon "button" at bounding box center [286, 177] width 4 height 7
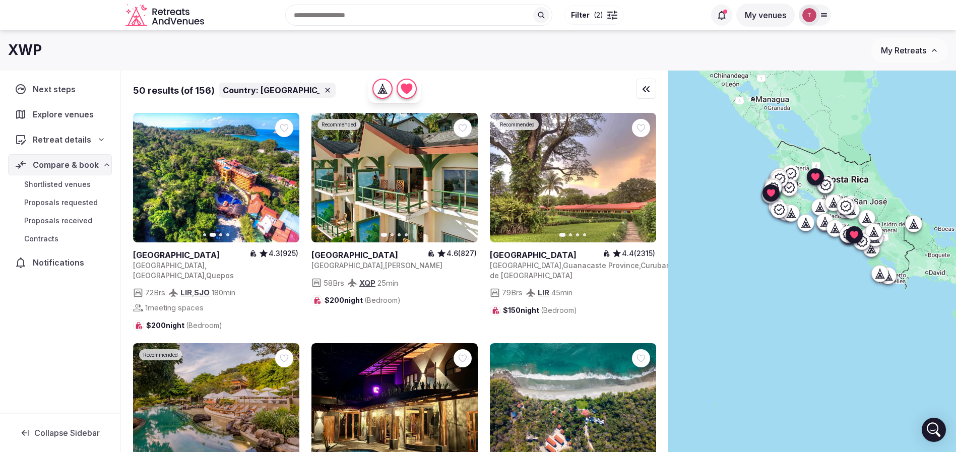
click at [0, 0] on icon at bounding box center [0, 0] width 0 height 0
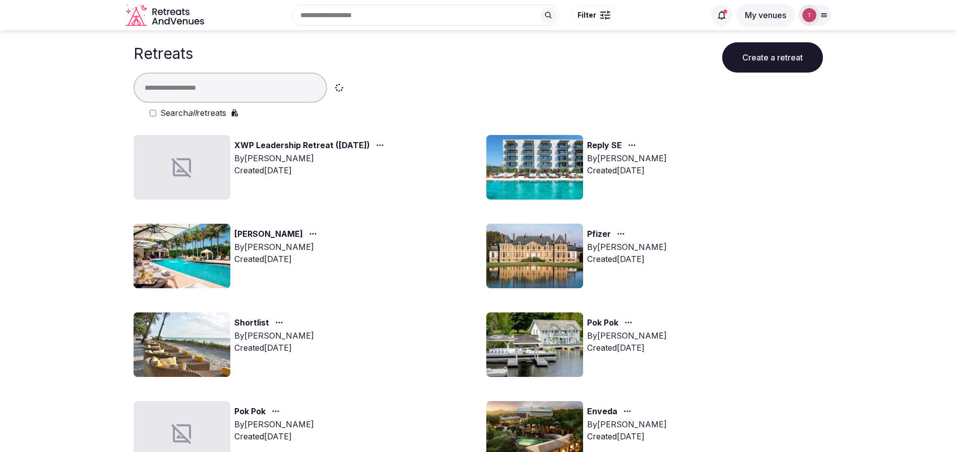
click at [767, 66] on button "Create a retreat" at bounding box center [772, 57] width 101 height 30
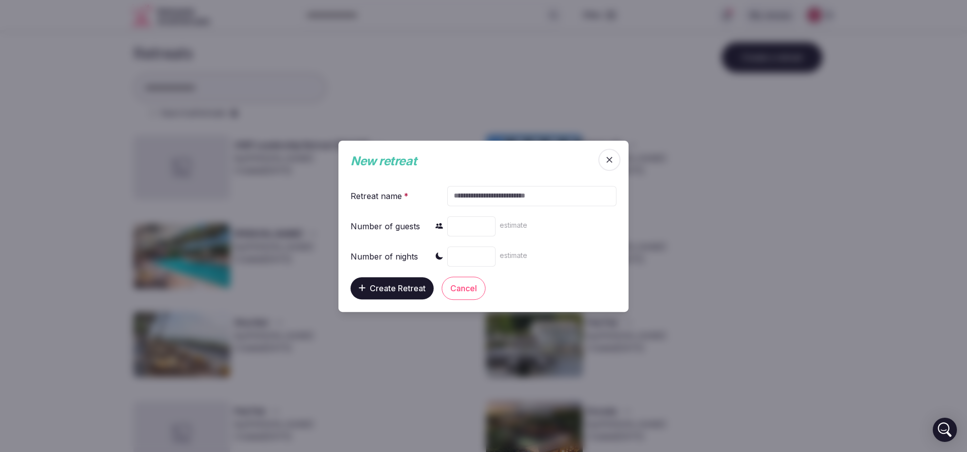
click at [507, 204] on input "text" at bounding box center [531, 195] width 169 height 20
paste input "**********"
type input "**********"
click at [577, 229] on div "estimate" at bounding box center [531, 226] width 169 height 24
click at [462, 230] on input "number" at bounding box center [471, 226] width 48 height 20
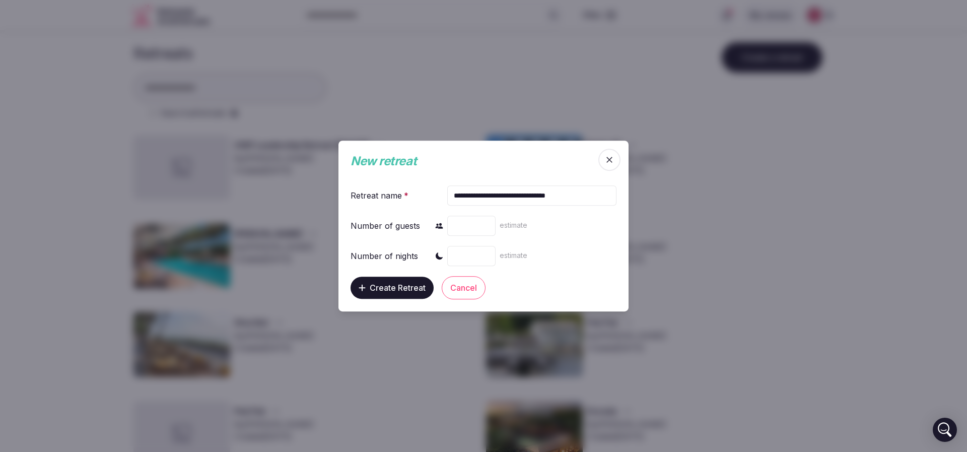
drag, startPoint x: 477, startPoint y: 231, endPoint x: 397, endPoint y: 227, distance: 80.2
click at [398, 227] on div "Number of guests ** estimate" at bounding box center [484, 226] width 266 height 24
type input "**"
click at [476, 252] on input "number" at bounding box center [471, 256] width 48 height 20
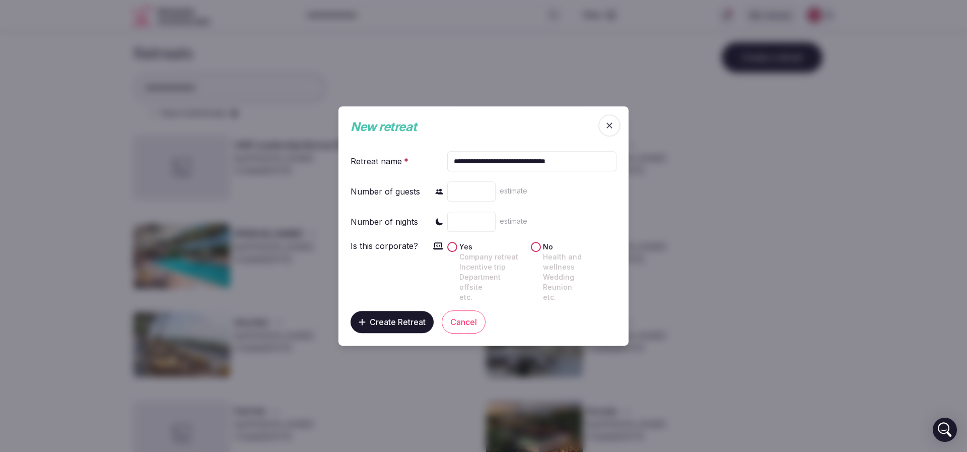
type input "*"
click at [390, 320] on span "Create Retreat" at bounding box center [398, 322] width 56 height 10
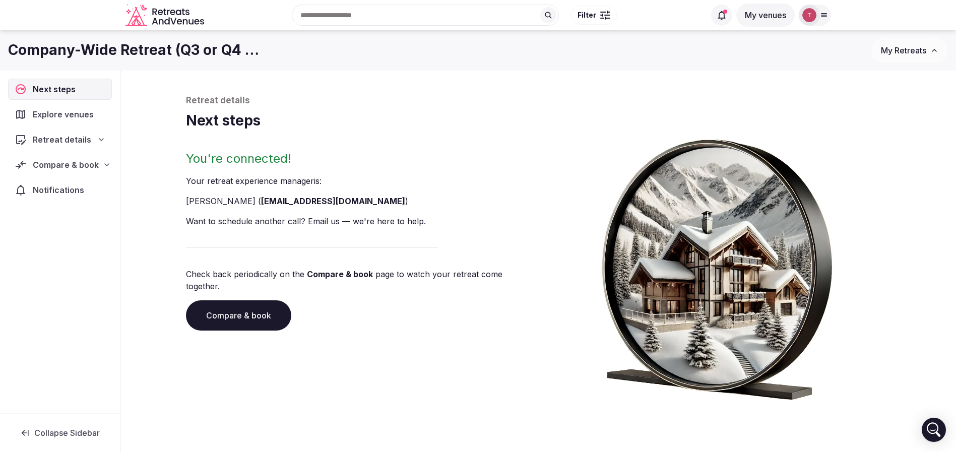
click at [458, 177] on p "Your retreat experience manager is :" at bounding box center [360, 181] width 349 height 12
click at [356, 17] on div "Recent searches [GEOGRAPHIC_DATA] [GEOGRAPHIC_DATA] [GEOGRAPHIC_DATA] [GEOGRAPH…" at bounding box center [456, 14] width 497 height 43
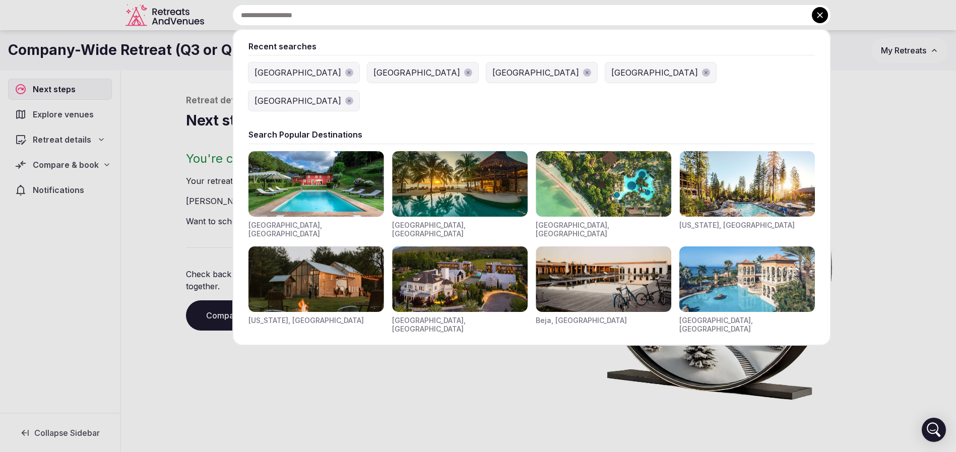
click at [355, 14] on input "text" at bounding box center [531, 15] width 599 height 21
type input "*"
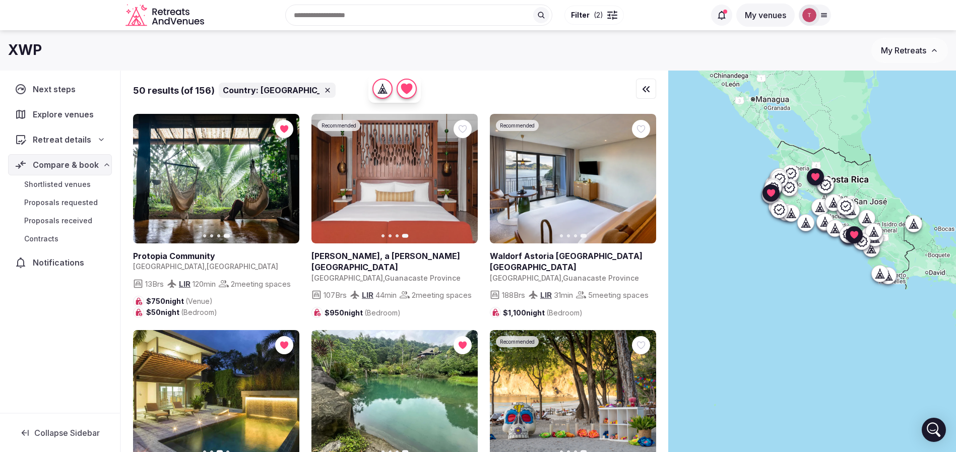
scroll to position [453, 0]
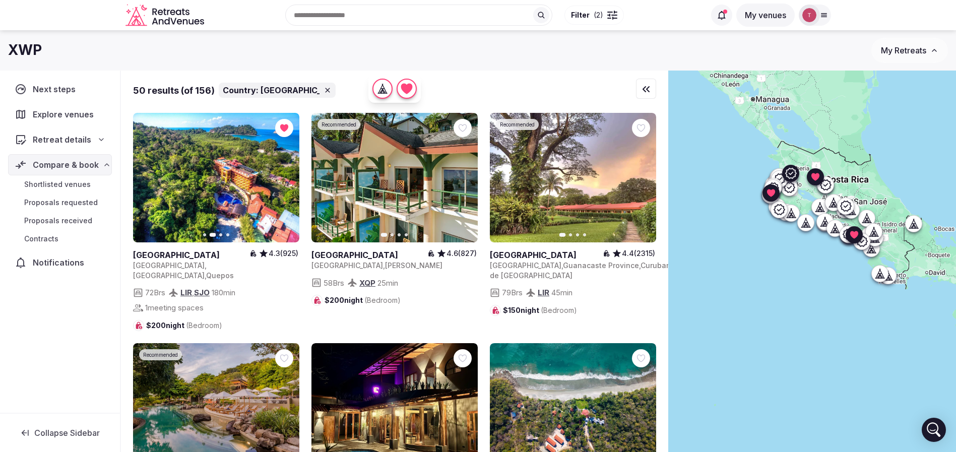
click at [647, 186] on button "Next slide" at bounding box center [642, 178] width 16 height 16
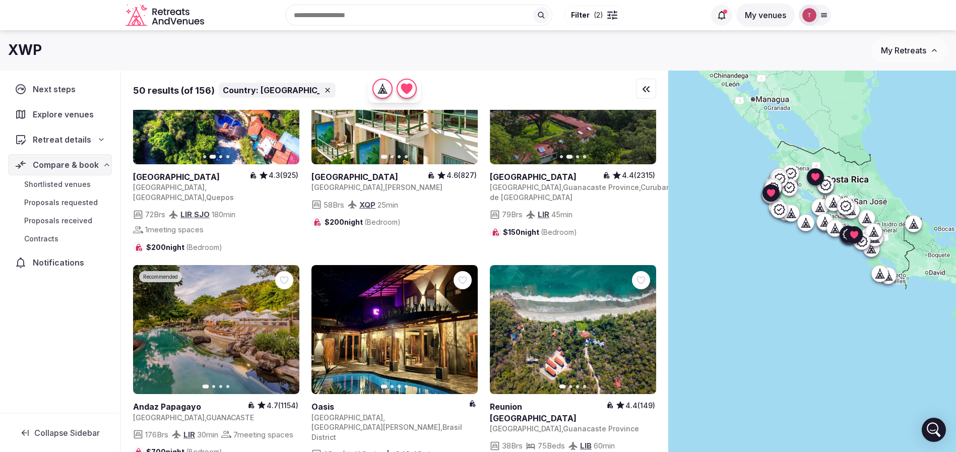
scroll to position [605, 0]
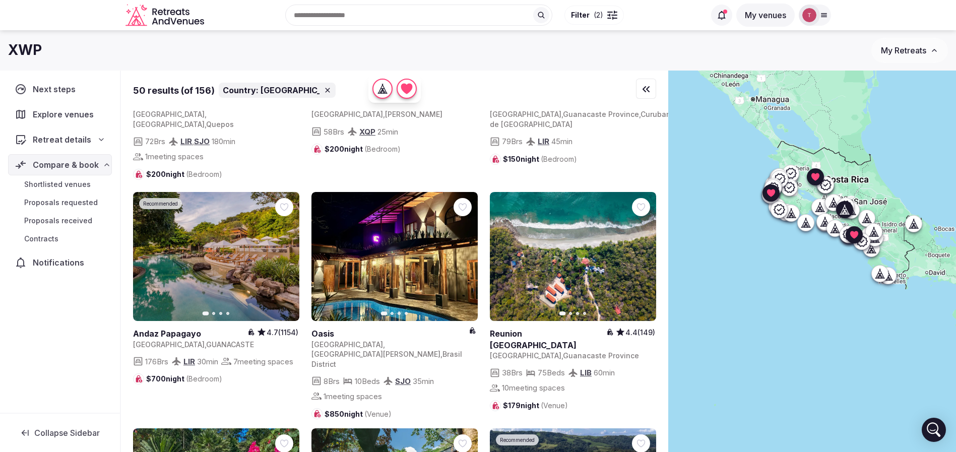
click at [464, 260] on icon "button" at bounding box center [463, 256] width 8 height 8
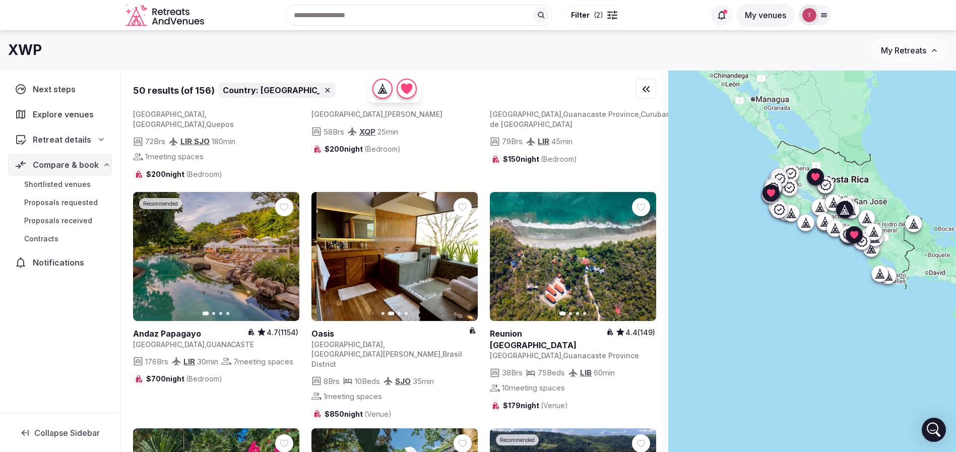
click at [464, 260] on icon "button" at bounding box center [463, 256] width 8 height 8
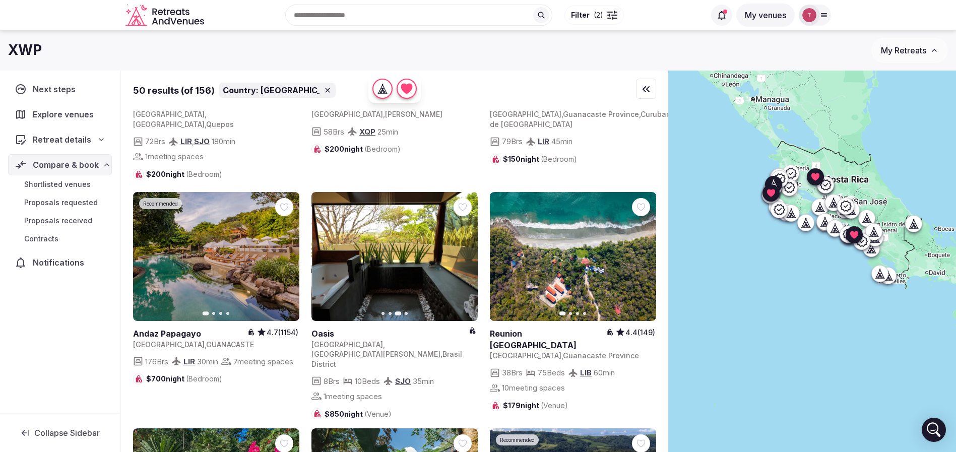
click at [637, 264] on button "Next slide" at bounding box center [642, 256] width 16 height 16
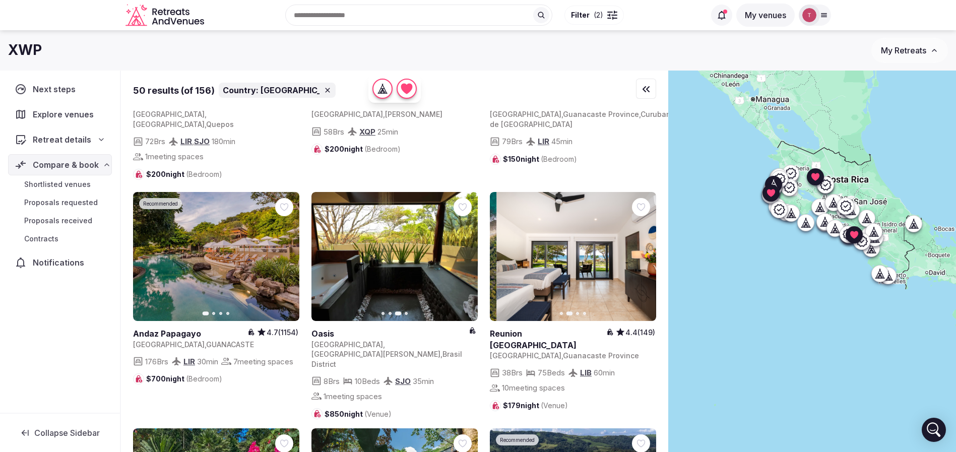
click at [640, 260] on icon "button" at bounding box center [642, 256] width 8 height 8
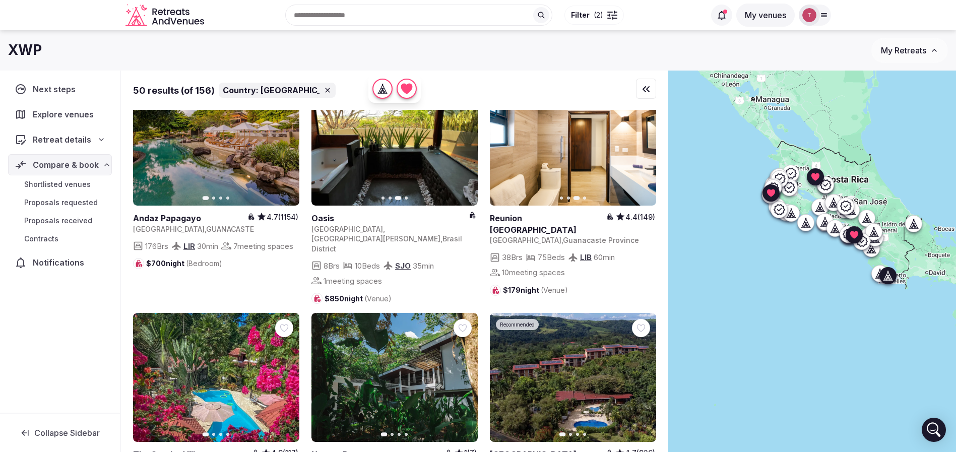
scroll to position [831, 0]
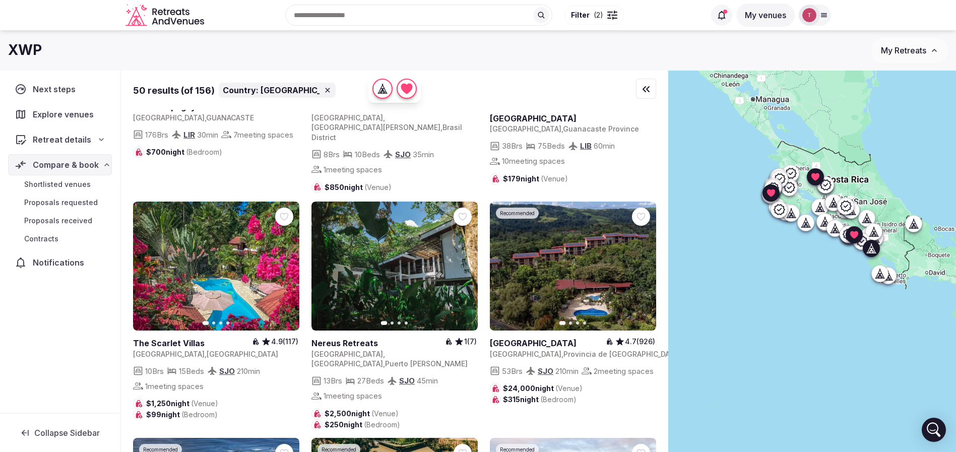
click at [283, 262] on icon "button" at bounding box center [285, 266] width 8 height 8
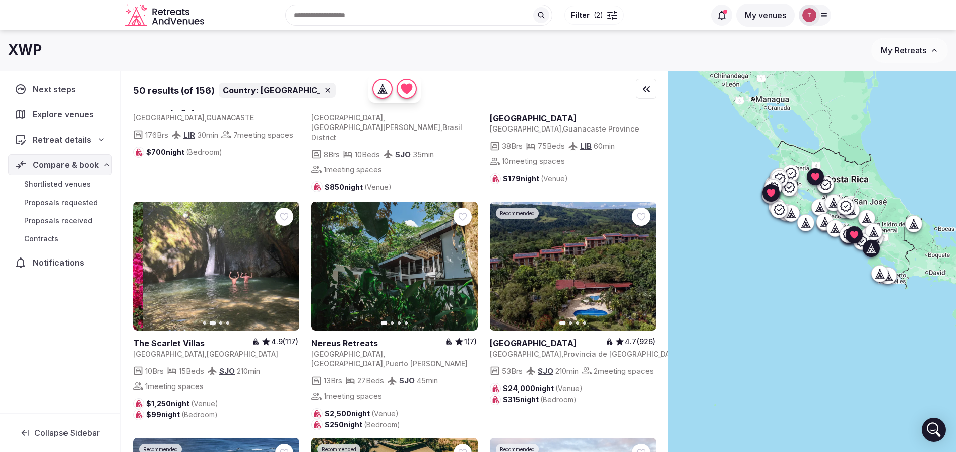
click at [283, 262] on icon "button" at bounding box center [285, 266] width 8 height 8
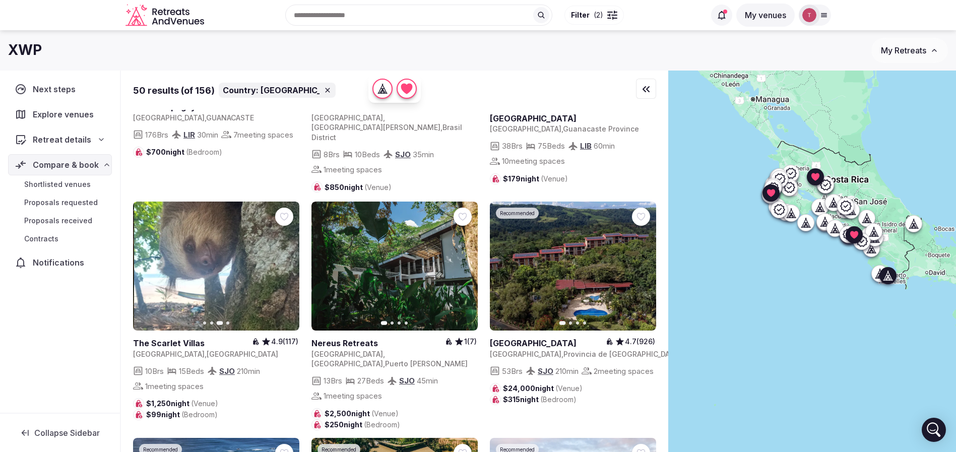
click at [466, 262] on icon "button" at bounding box center [463, 266] width 8 height 8
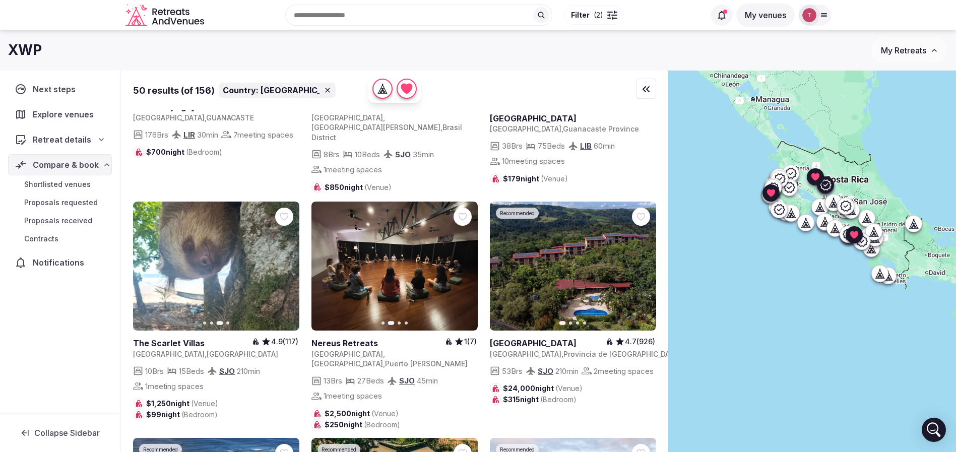
click at [643, 262] on icon "button" at bounding box center [642, 266] width 8 height 8
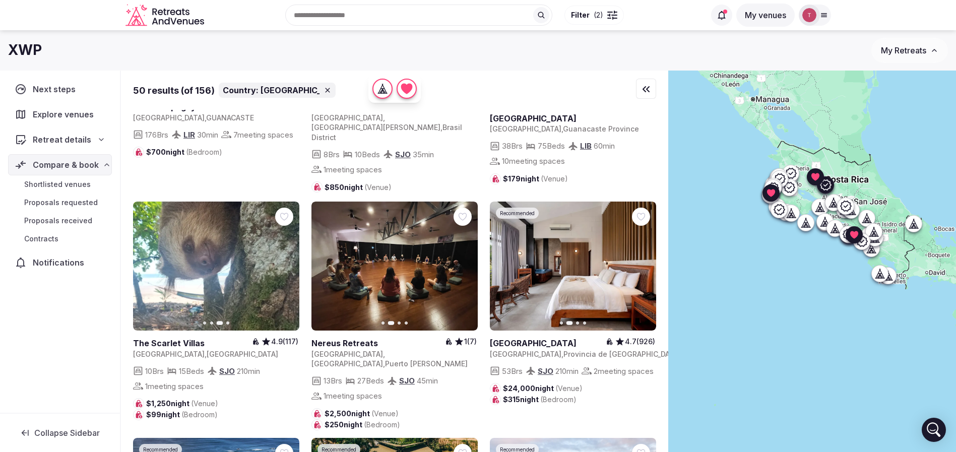
click at [643, 262] on icon "button" at bounding box center [642, 266] width 8 height 8
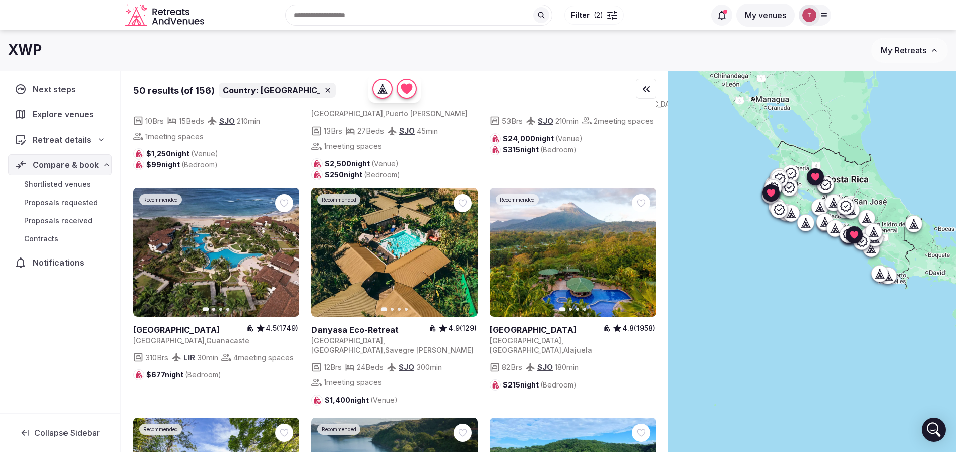
scroll to position [1058, 0]
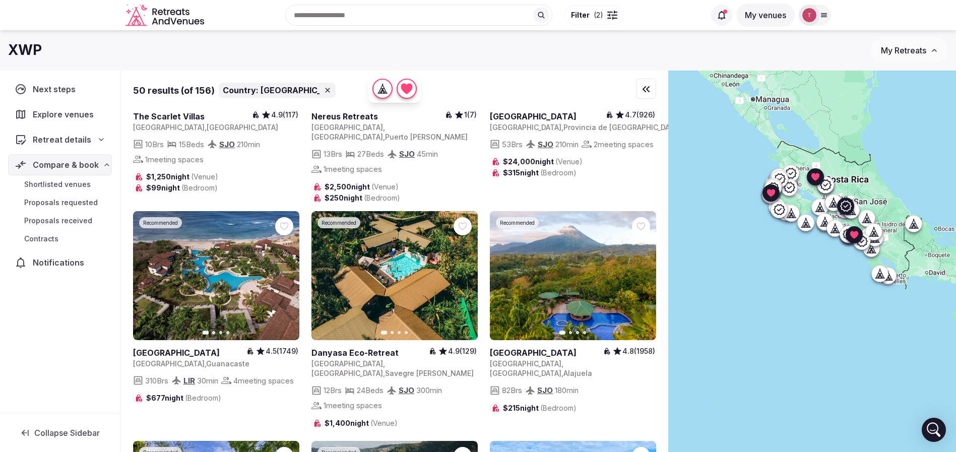
click at [644, 272] on icon "button" at bounding box center [642, 275] width 4 height 7
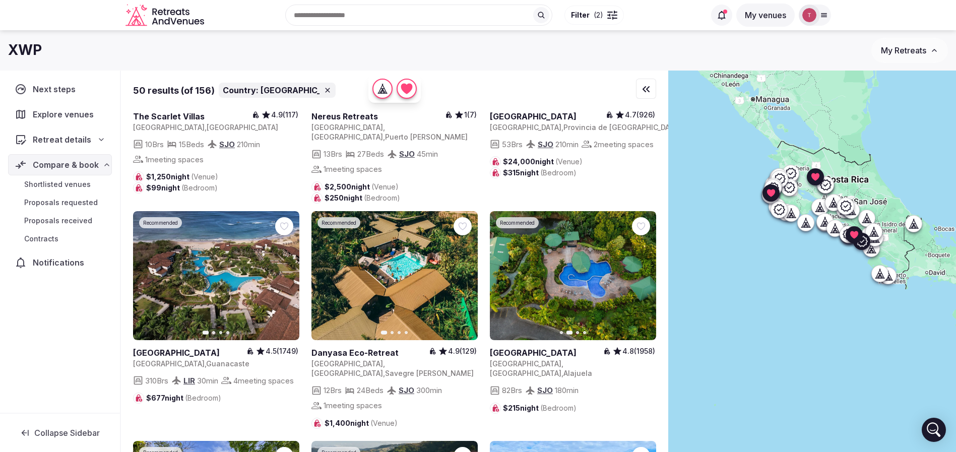
click at [335, 265] on link at bounding box center [394, 275] width 166 height 129
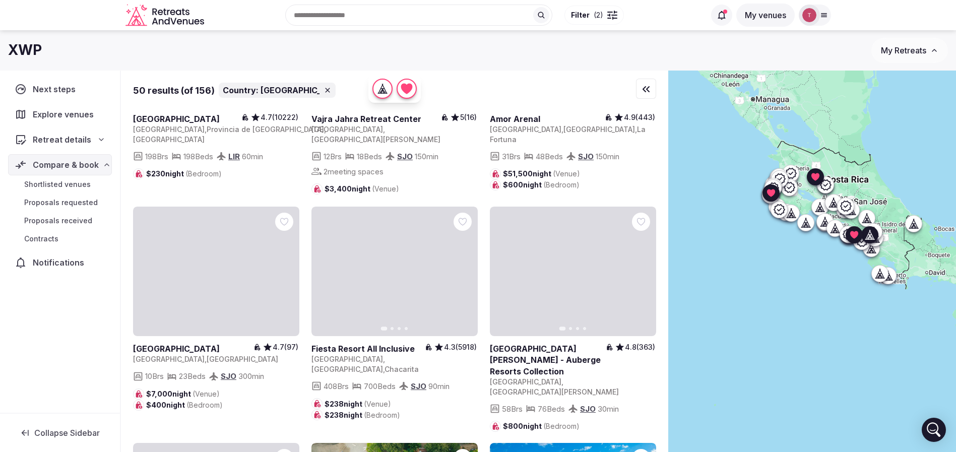
scroll to position [1738, 0]
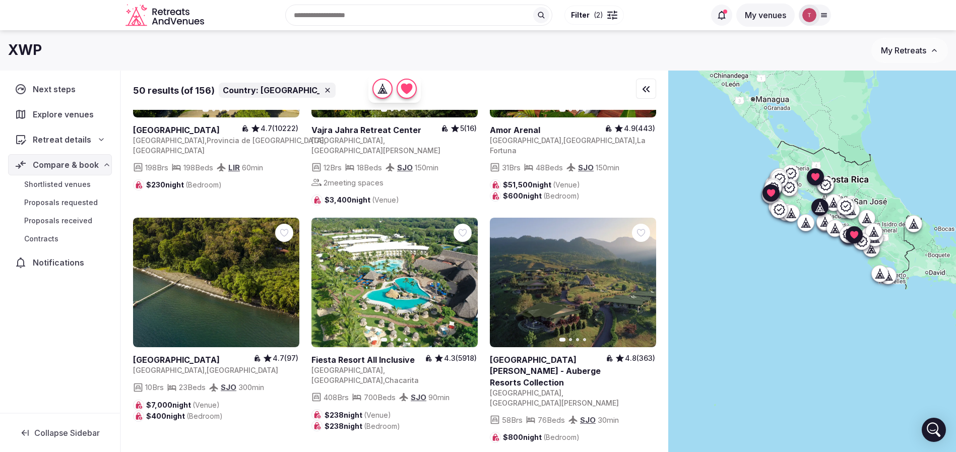
click at [0, 0] on icon at bounding box center [0, 0] width 0 height 0
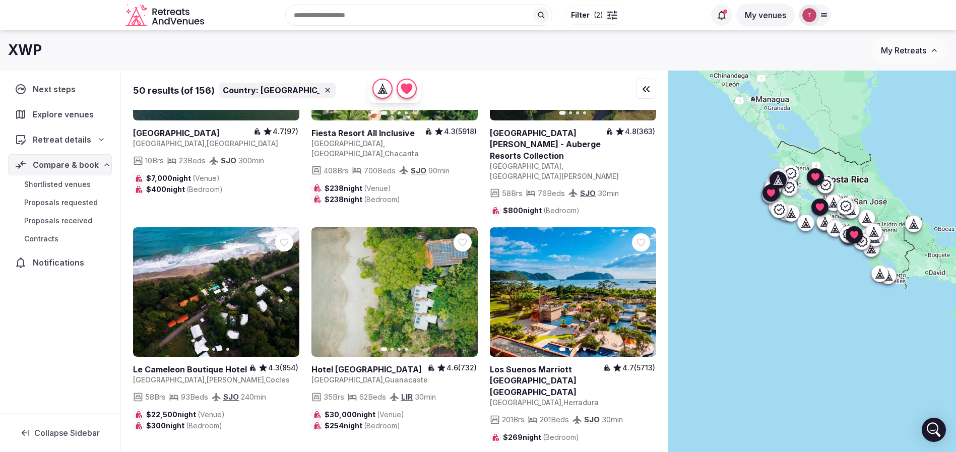
scroll to position [2261, 0]
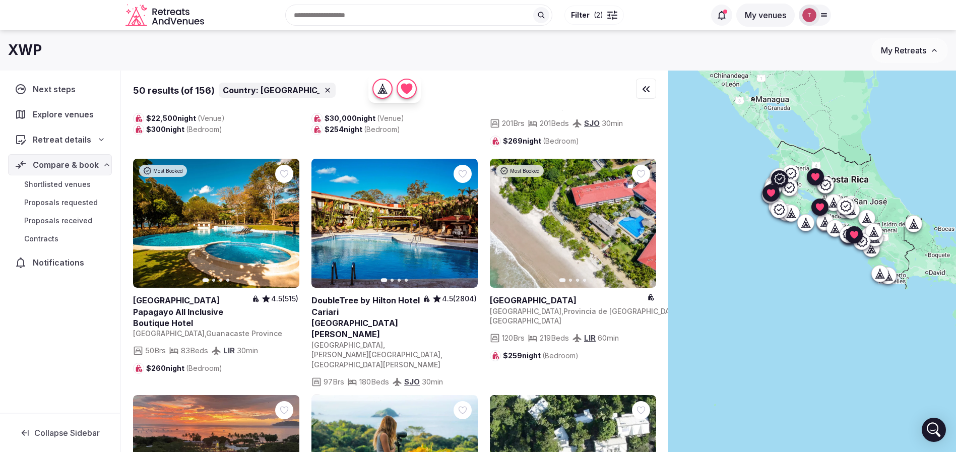
click at [0, 0] on icon at bounding box center [0, 0] width 0 height 0
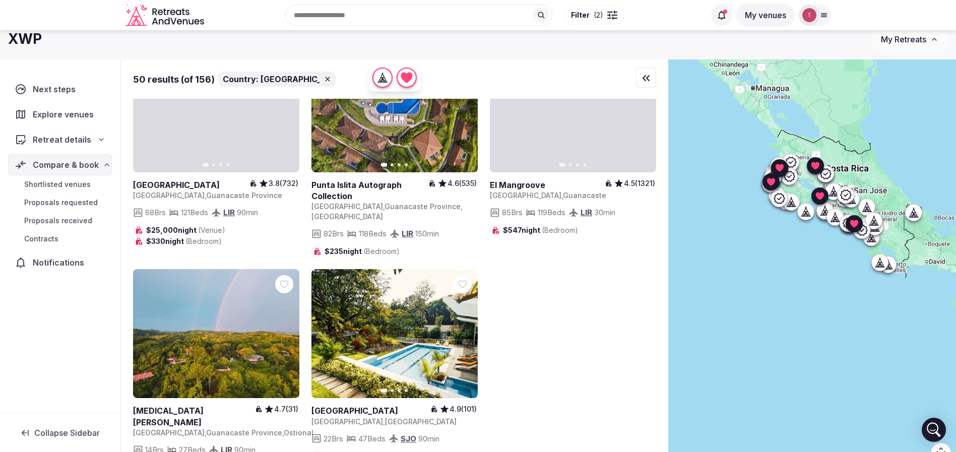
scroll to position [75, 0]
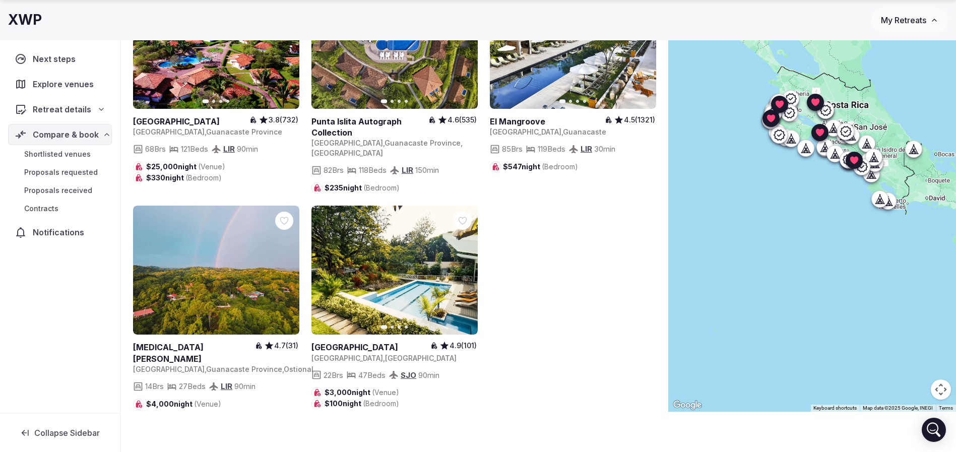
click at [367, 441] on button "2" at bounding box center [361, 453] width 24 height 24
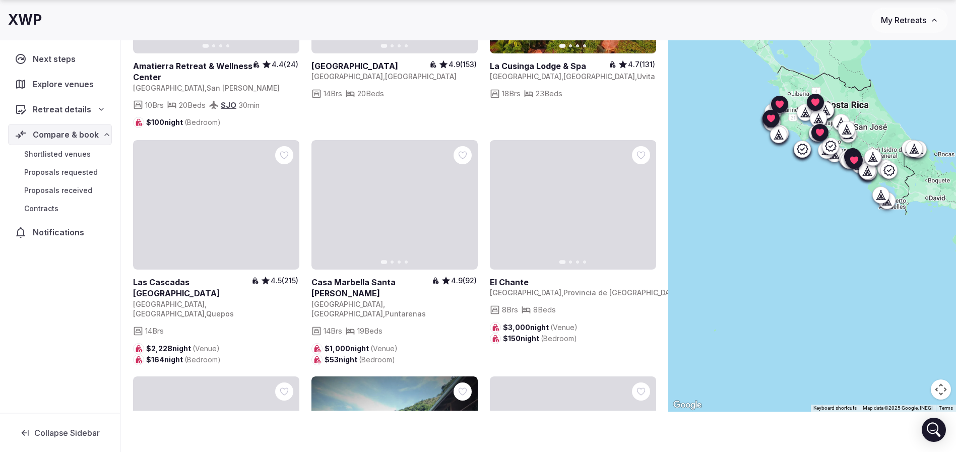
scroll to position [3400, 0]
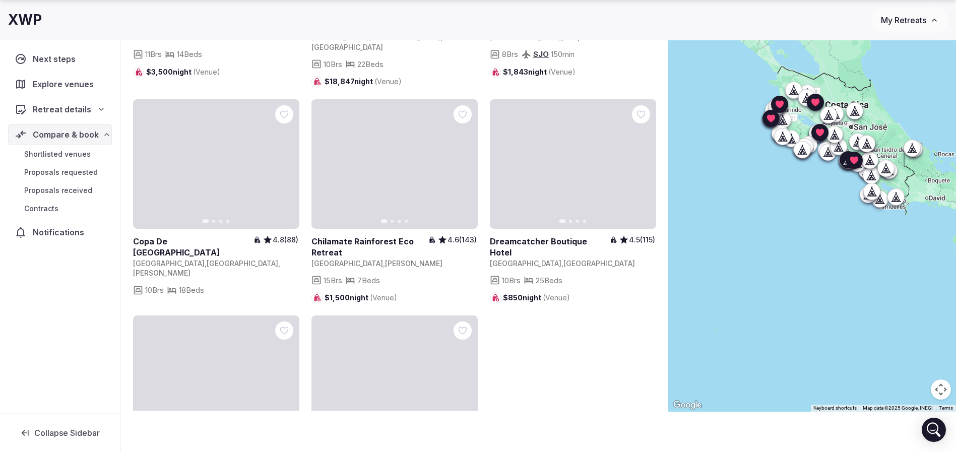
scroll to position [3416, 0]
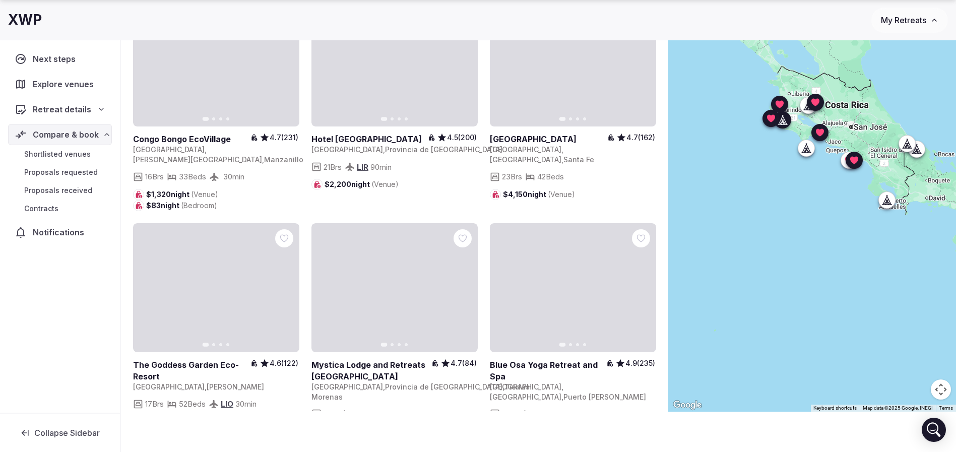
scroll to position [119, 0]
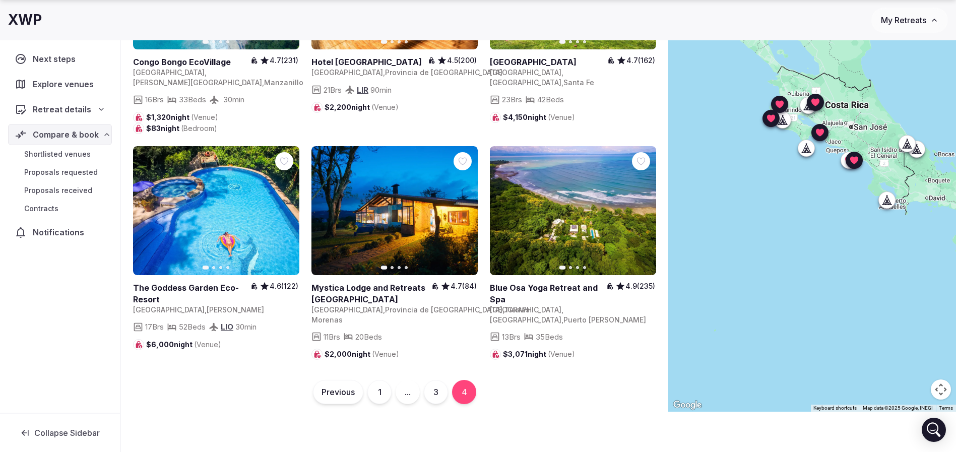
click at [376, 382] on button "1" at bounding box center [379, 392] width 24 height 24
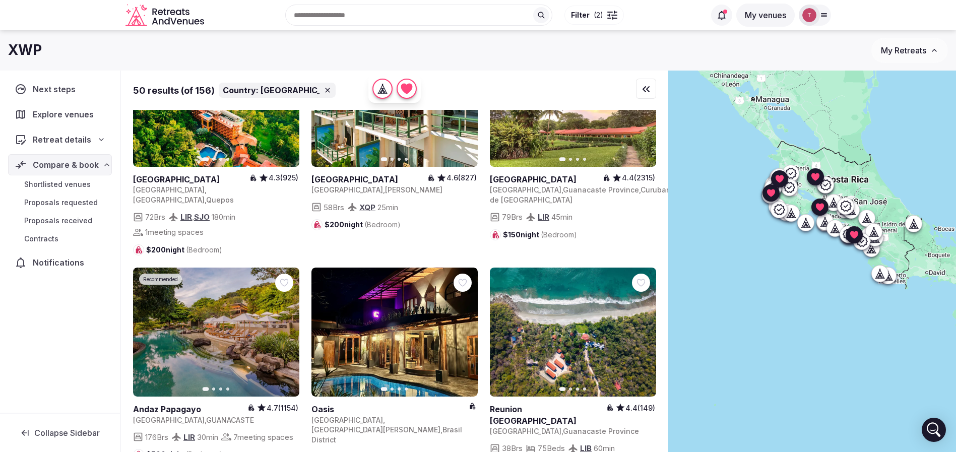
scroll to position [605, 0]
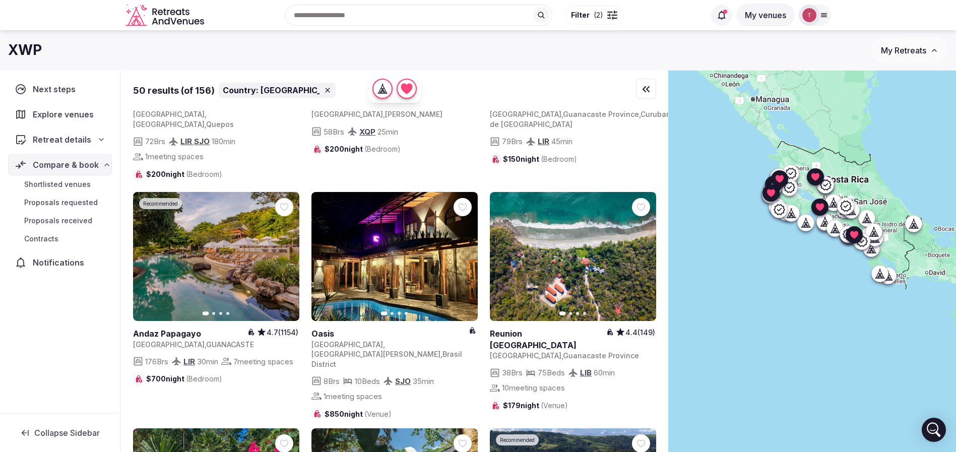
click at [647, 260] on button "Next slide" at bounding box center [642, 256] width 16 height 16
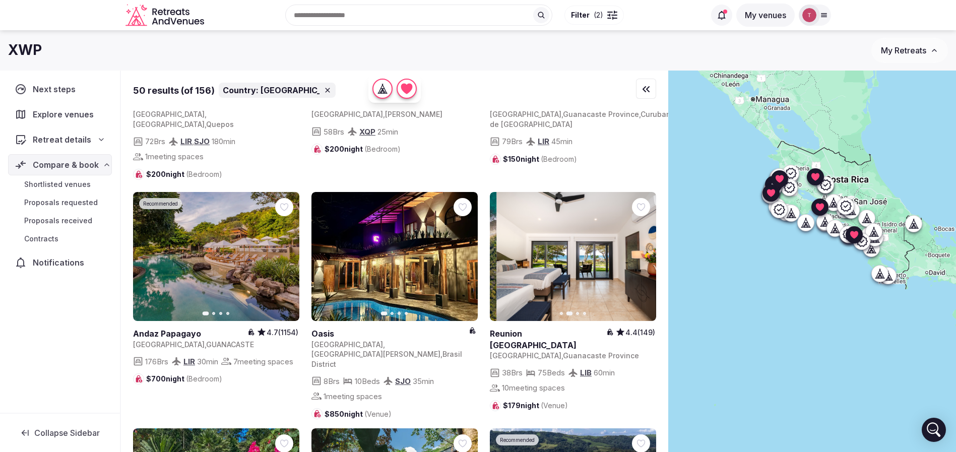
click at [647, 260] on button "Next slide" at bounding box center [642, 256] width 16 height 16
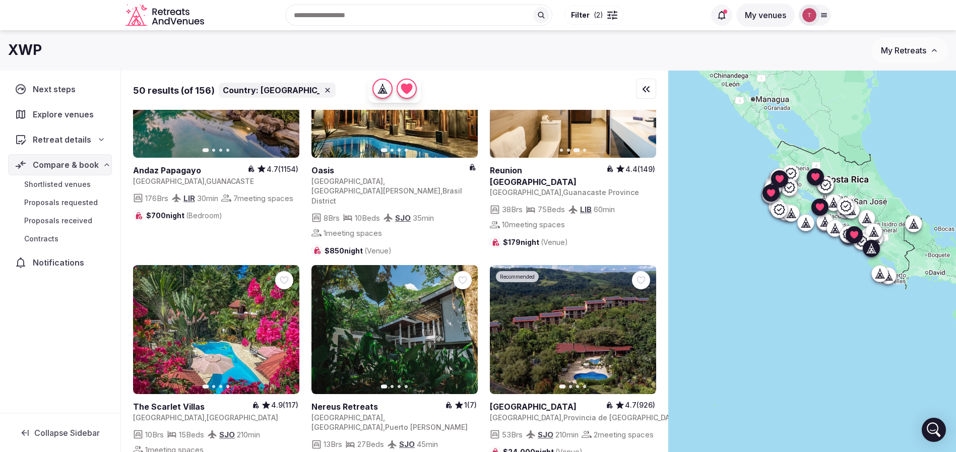
scroll to position [831, 0]
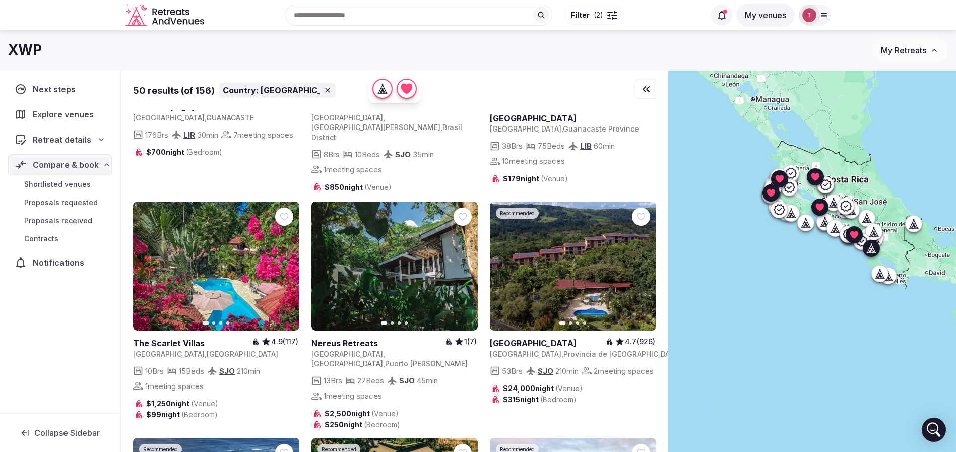
click at [288, 262] on icon "button" at bounding box center [285, 266] width 8 height 8
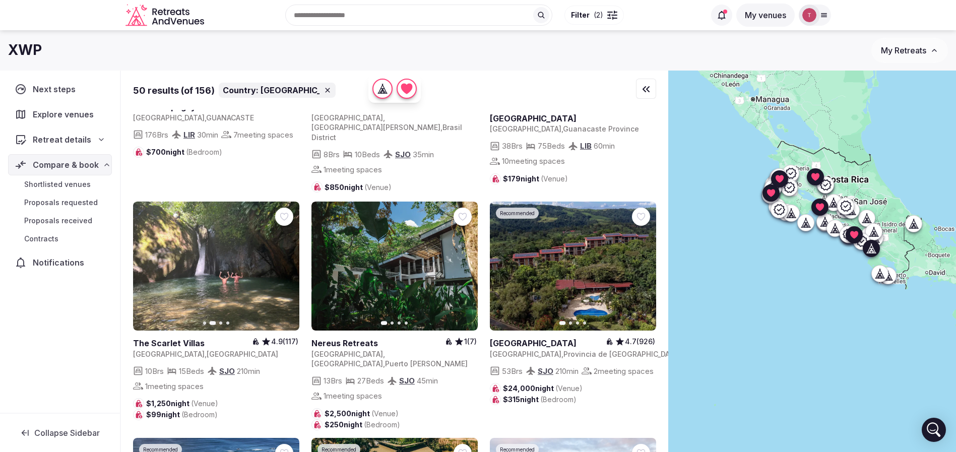
click at [288, 262] on icon "button" at bounding box center [285, 266] width 8 height 8
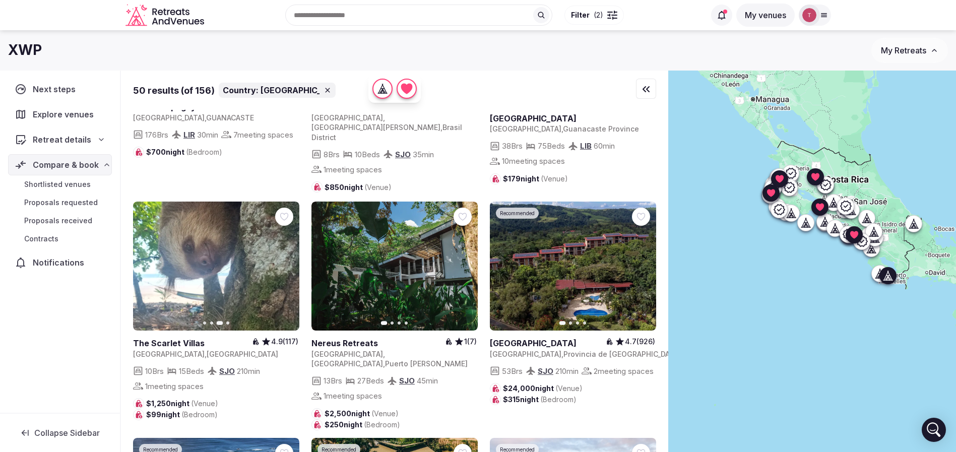
click at [458, 258] on button "Next slide" at bounding box center [463, 266] width 16 height 16
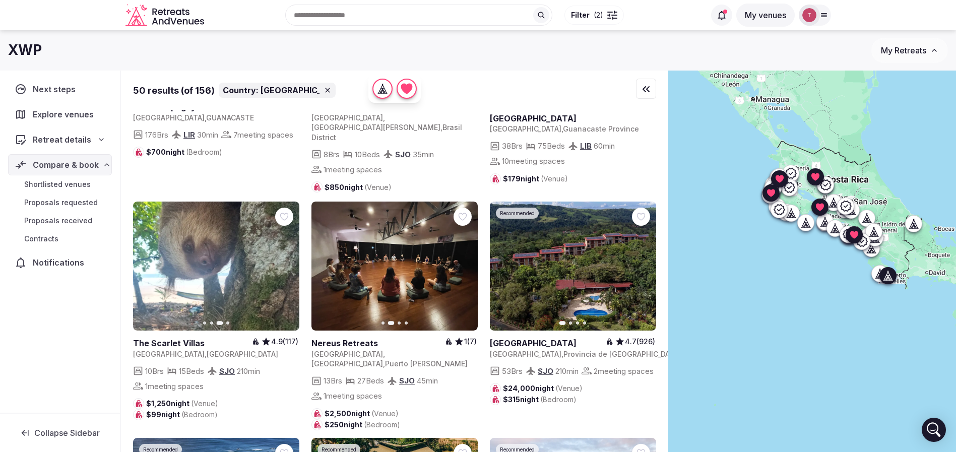
click at [463, 262] on icon "button" at bounding box center [464, 265] width 4 height 7
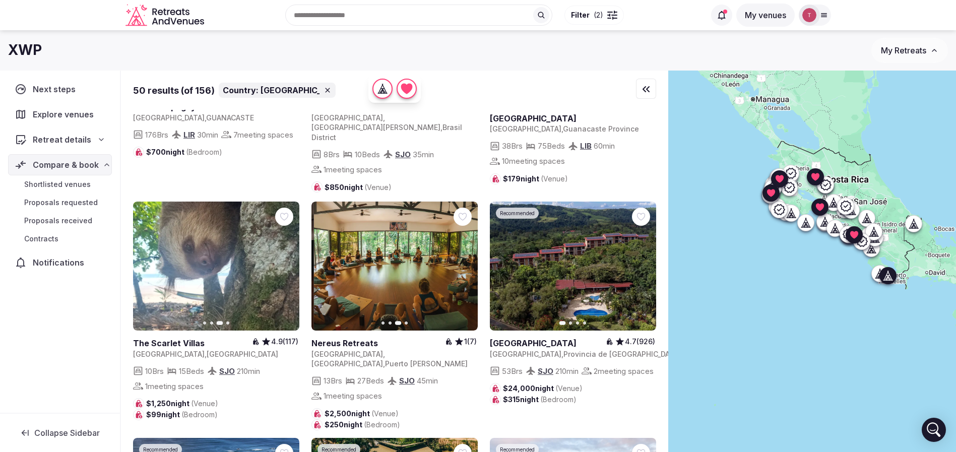
click at [463, 262] on icon "button" at bounding box center [464, 265] width 4 height 7
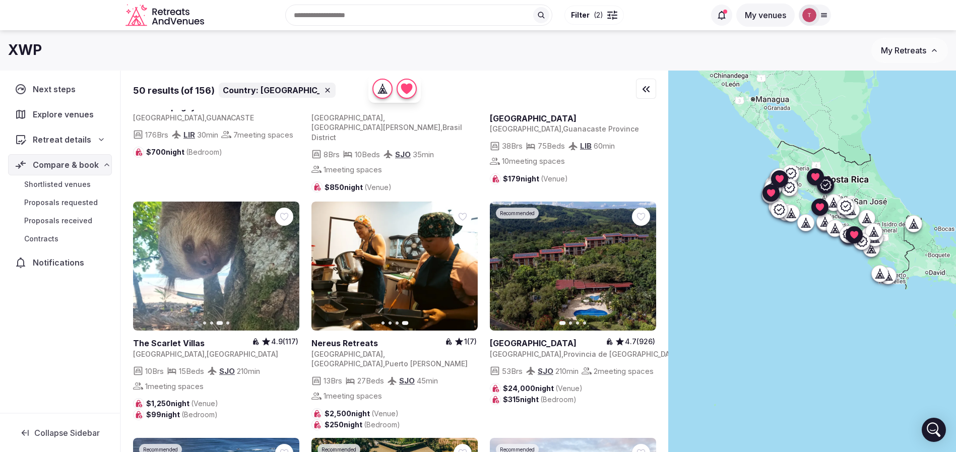
click at [642, 262] on icon "button" at bounding box center [642, 266] width 8 height 8
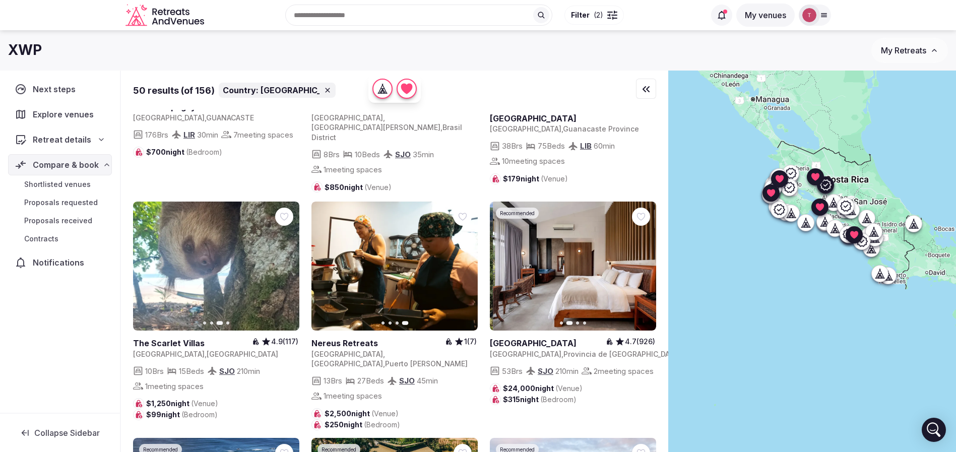
click at [644, 262] on icon "button" at bounding box center [642, 266] width 8 height 8
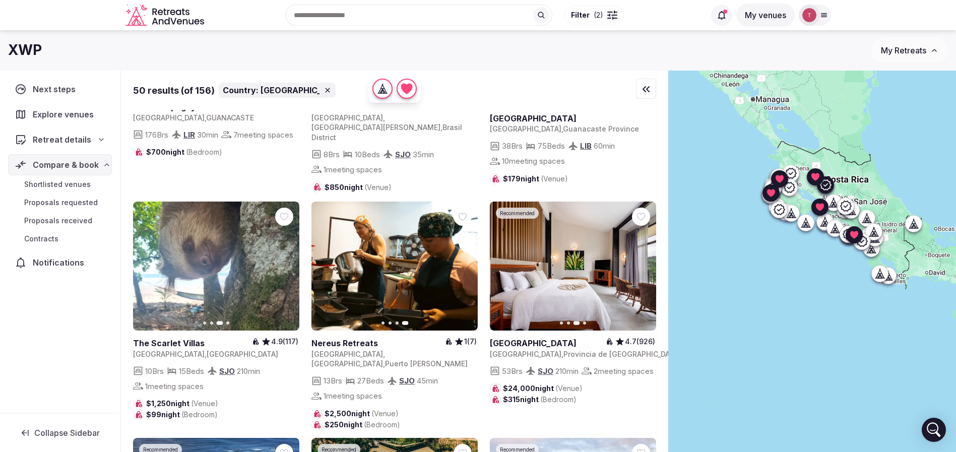
click at [644, 262] on icon "button" at bounding box center [642, 266] width 8 height 8
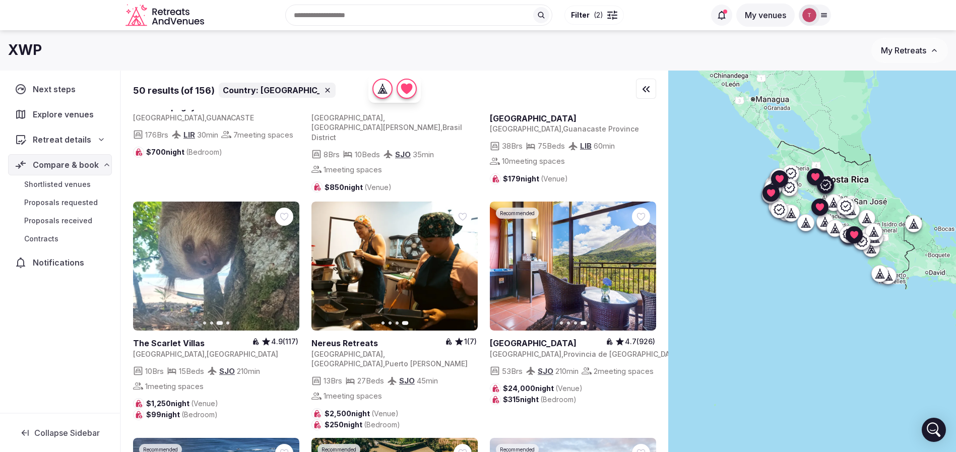
click at [0, 0] on icon at bounding box center [0, 0] width 0 height 0
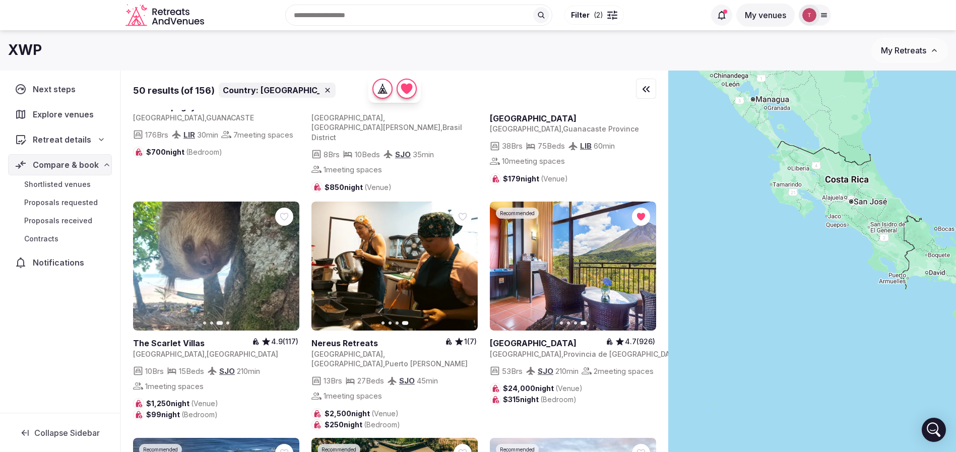
scroll to position [1134, 0]
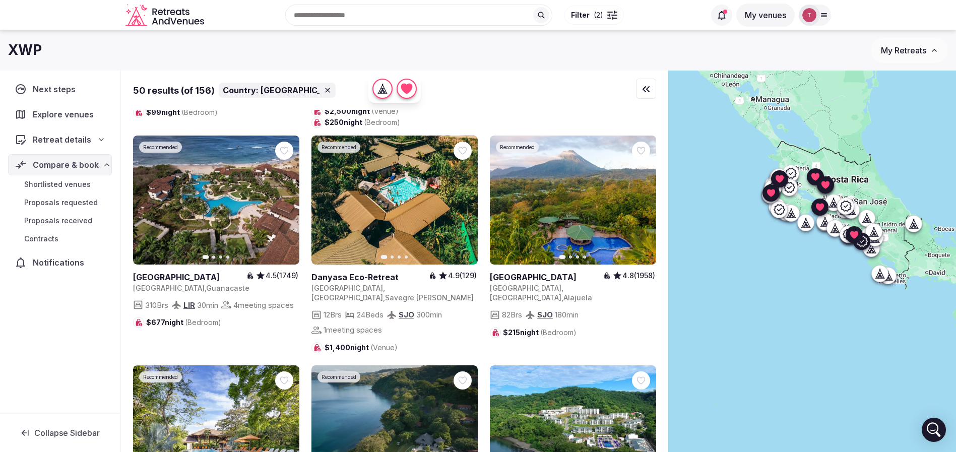
click at [462, 196] on icon "button" at bounding box center [463, 200] width 8 height 8
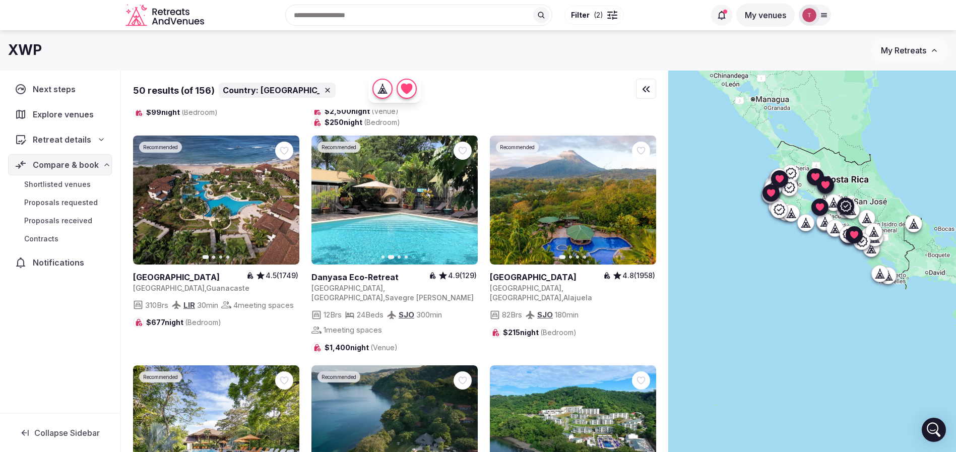
click at [641, 196] on icon "button" at bounding box center [642, 199] width 4 height 7
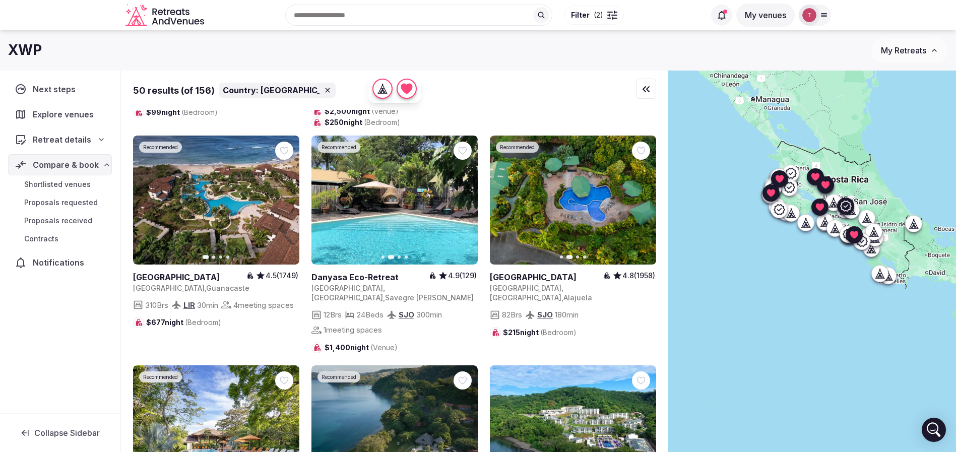
click at [0, 0] on icon at bounding box center [0, 0] width 0 height 0
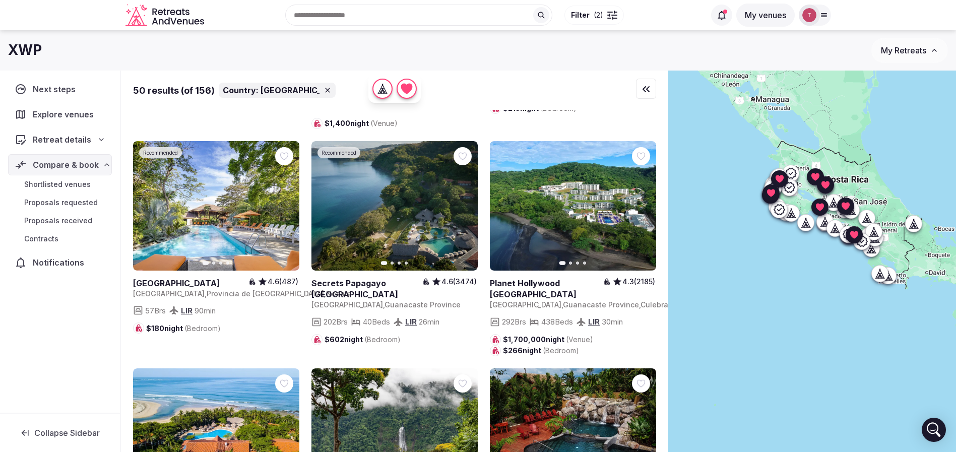
scroll to position [1360, 0]
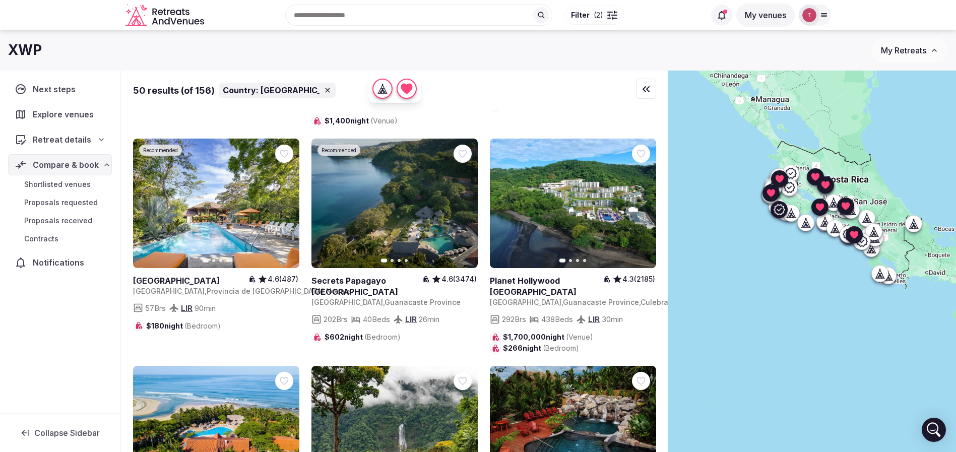
click at [284, 195] on button "Next slide" at bounding box center [285, 203] width 16 height 16
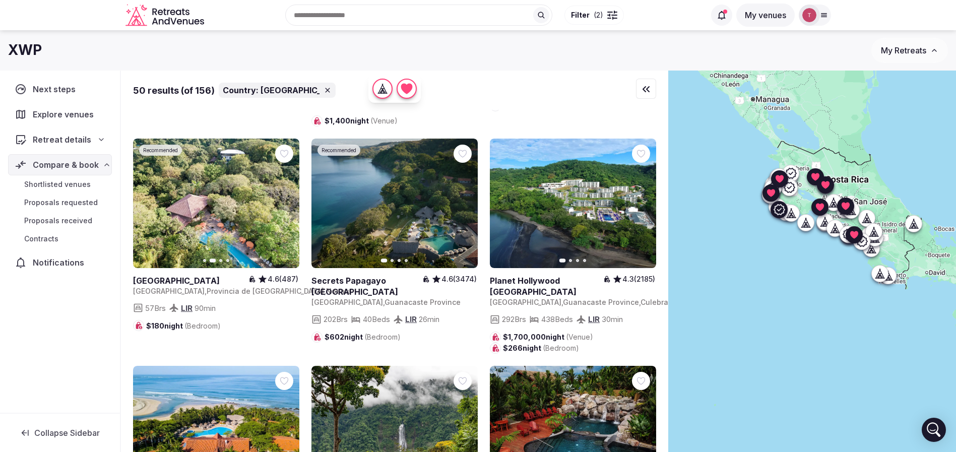
click at [284, 195] on button "Next slide" at bounding box center [285, 203] width 16 height 16
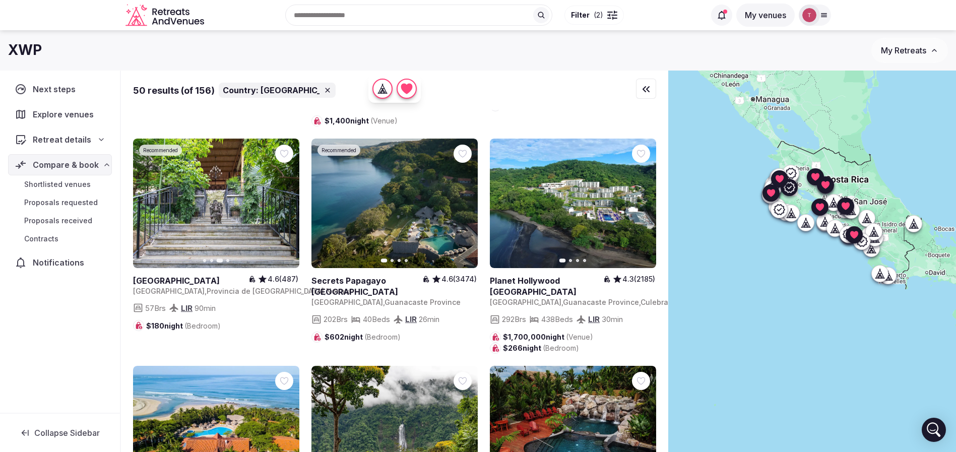
click at [463, 199] on icon "button" at bounding box center [463, 203] width 8 height 8
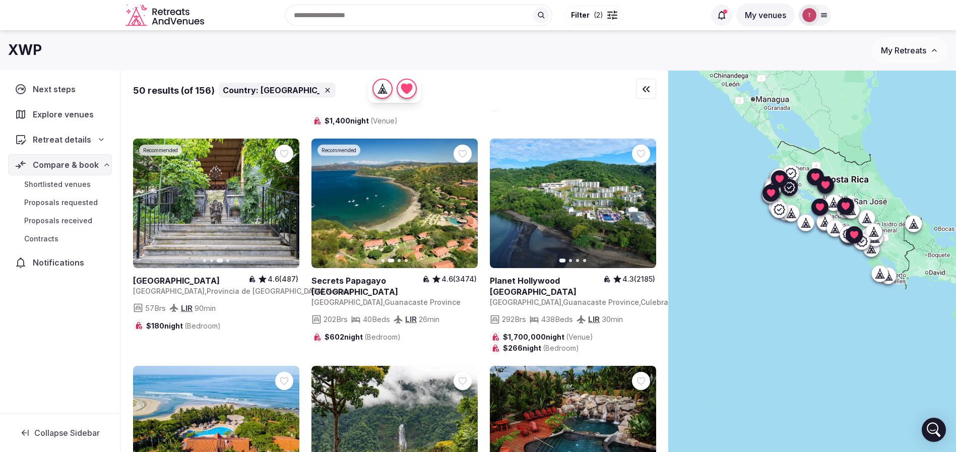
click at [463, 199] on icon "button" at bounding box center [463, 203] width 8 height 8
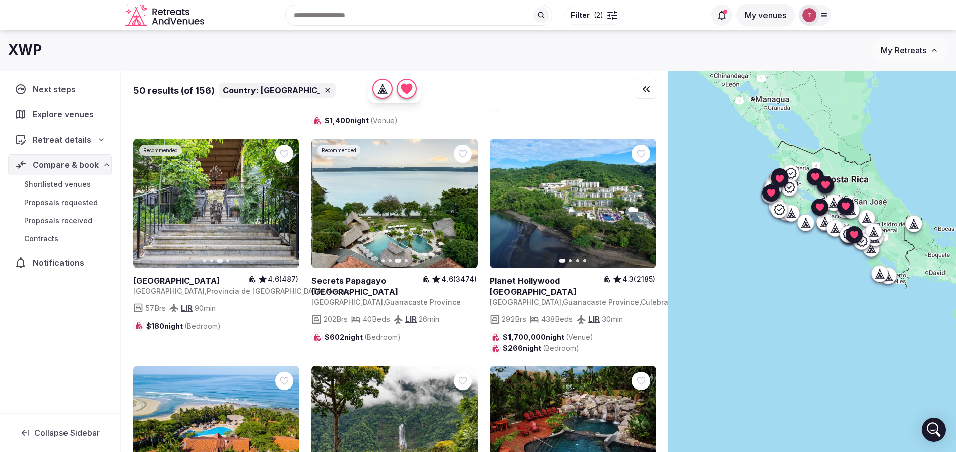
click at [642, 199] on icon "button" at bounding box center [642, 203] width 8 height 8
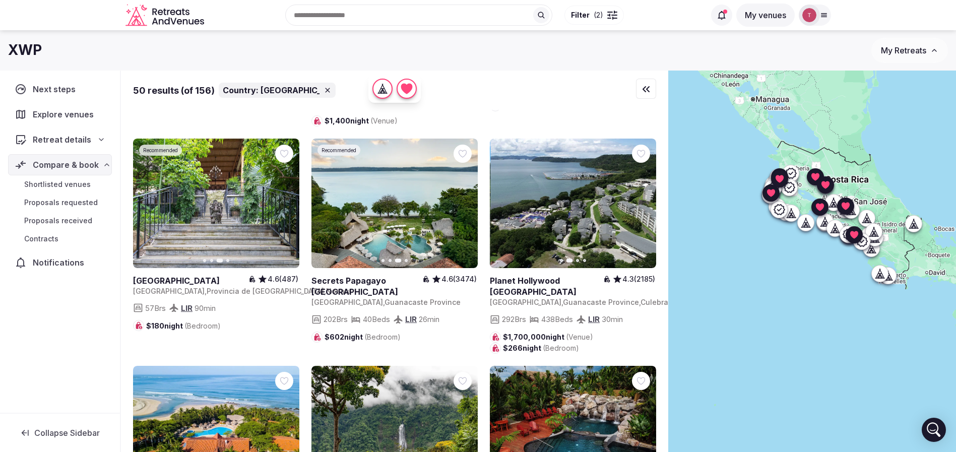
click at [642, 199] on icon "button" at bounding box center [642, 203] width 8 height 8
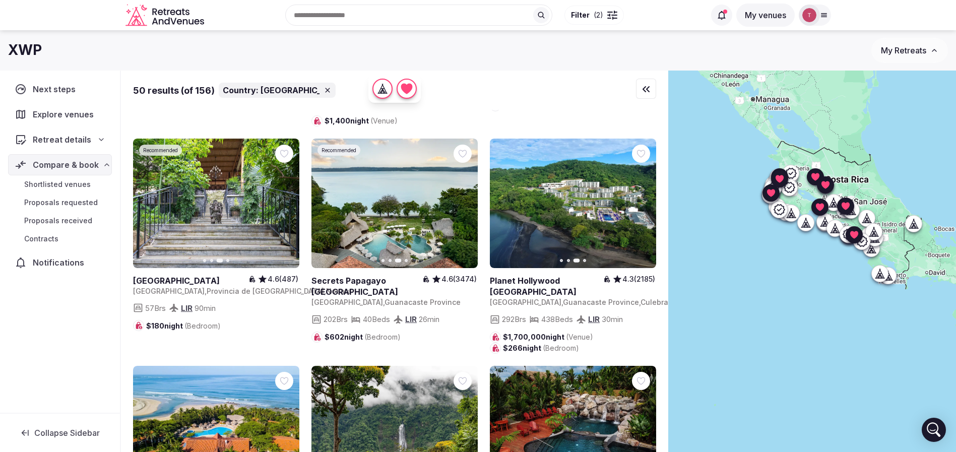
click at [0, 0] on icon at bounding box center [0, 0] width 0 height 0
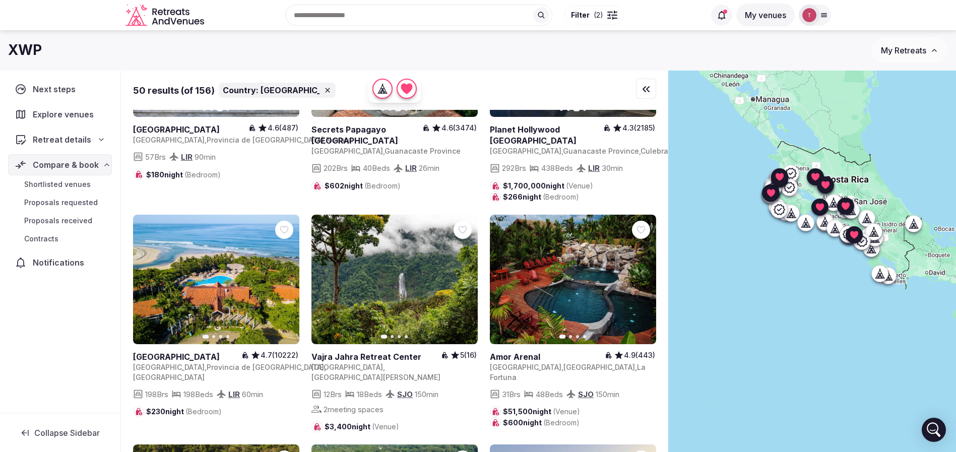
scroll to position [1587, 0]
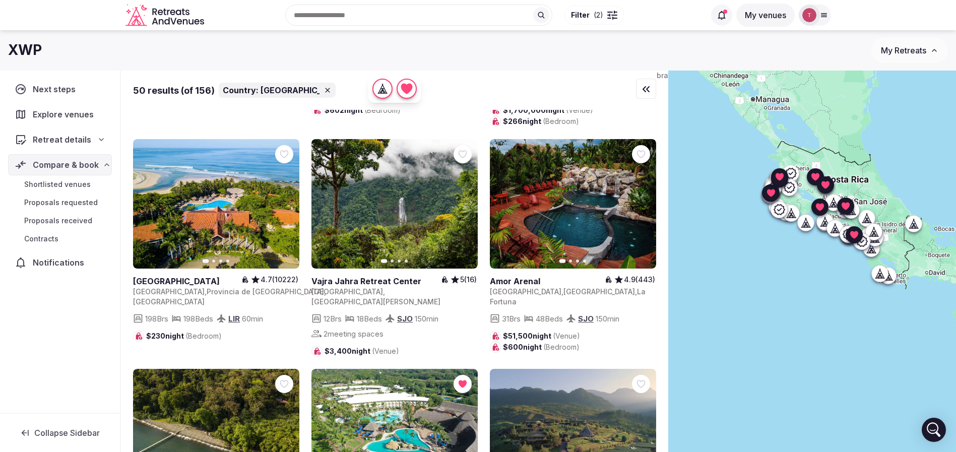
click at [289, 200] on icon "button" at bounding box center [285, 204] width 8 height 8
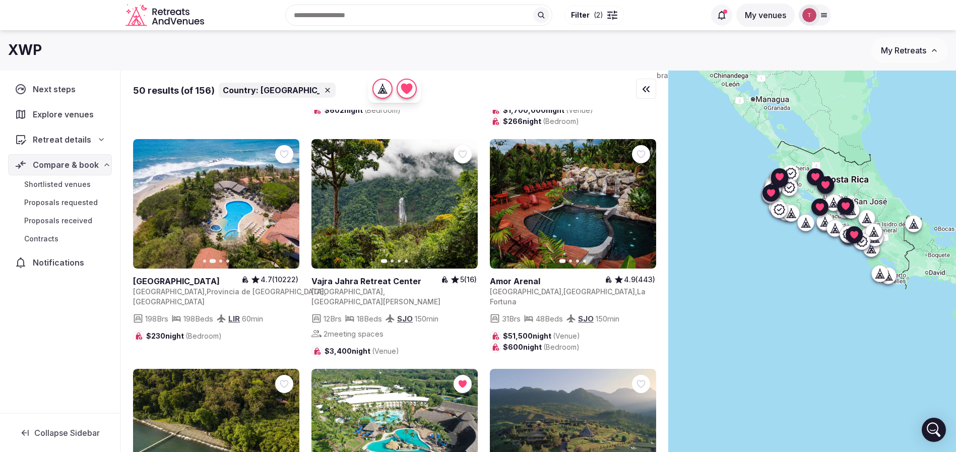
click at [645, 200] on icon "button" at bounding box center [642, 204] width 8 height 8
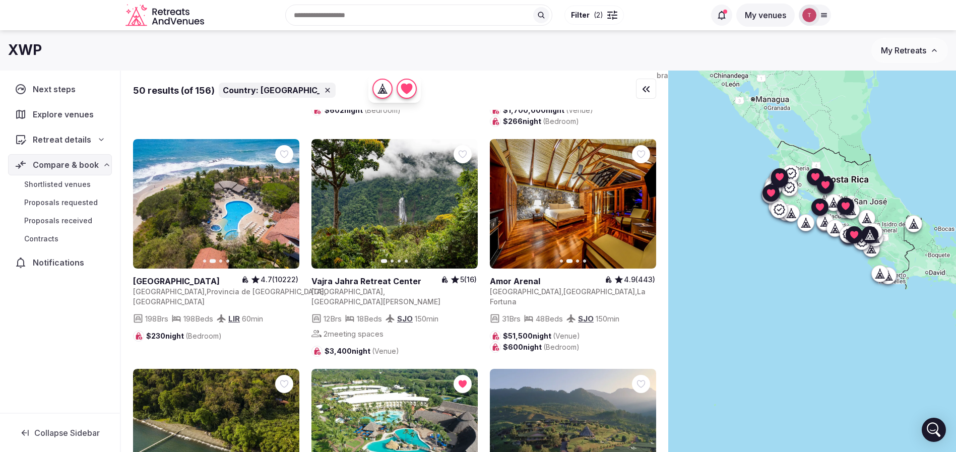
click at [467, 200] on icon "button" at bounding box center [463, 204] width 8 height 8
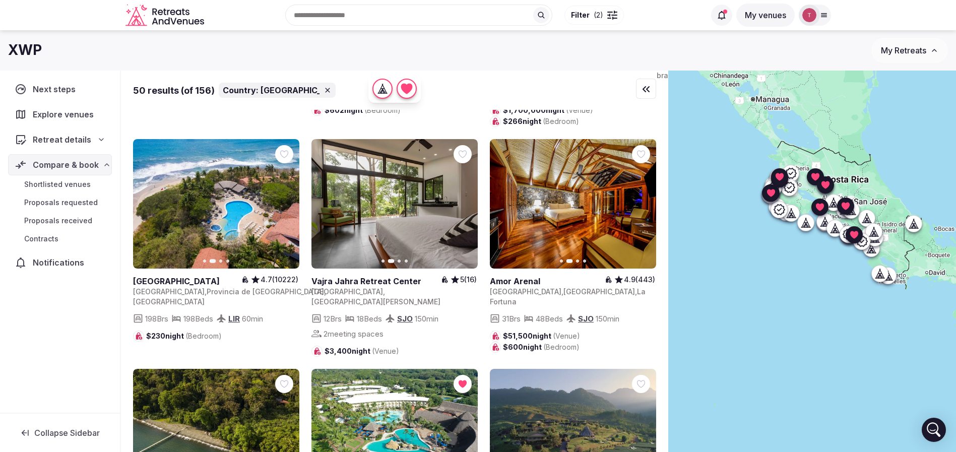
click at [290, 195] on button "Next slide" at bounding box center [285, 203] width 16 height 16
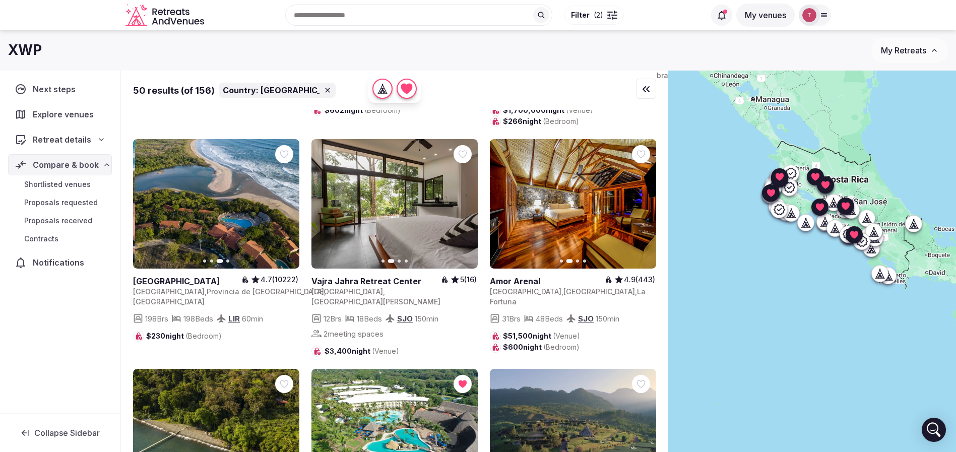
click at [290, 195] on button "Next slide" at bounding box center [285, 203] width 16 height 16
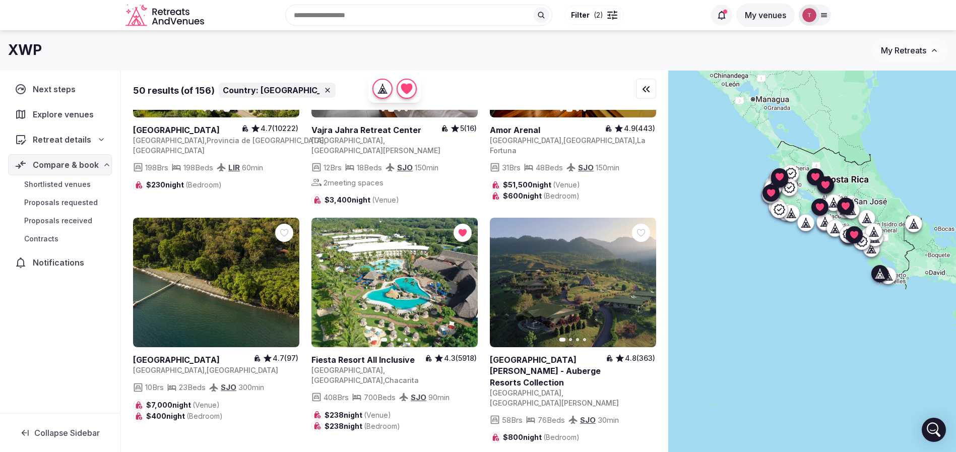
scroll to position [1814, 0]
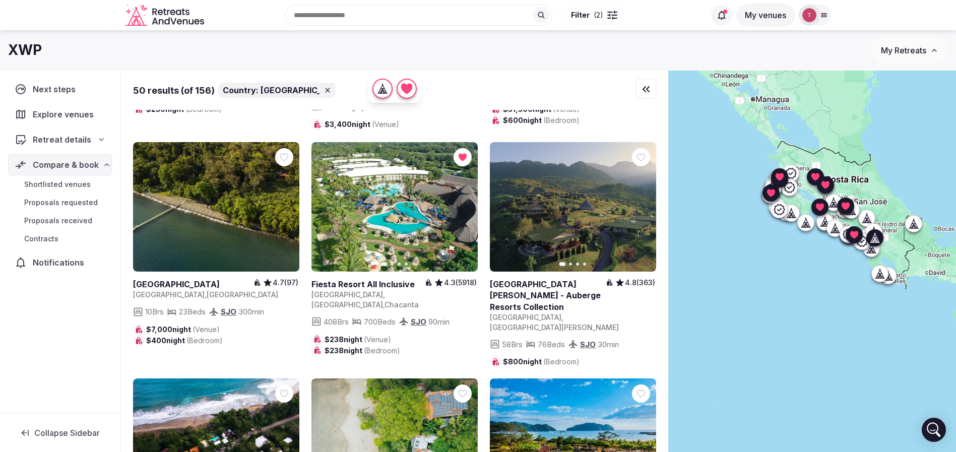
click at [647, 199] on button "Next slide" at bounding box center [642, 207] width 16 height 16
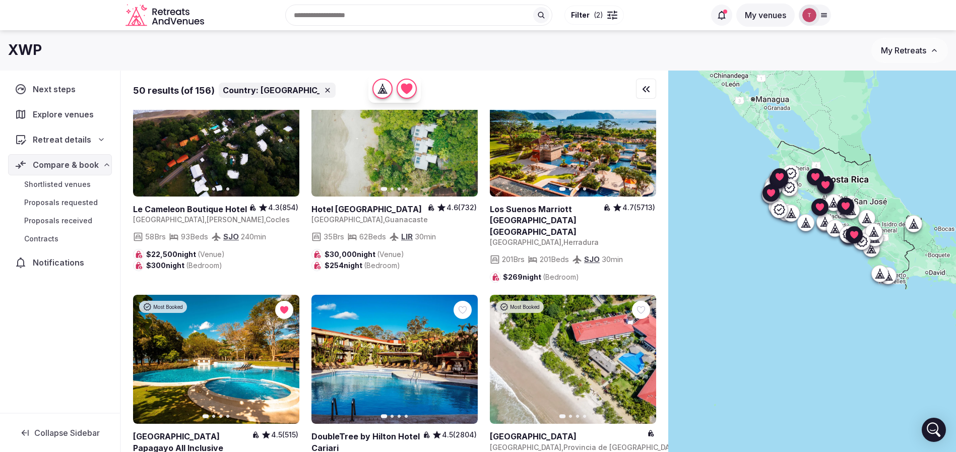
scroll to position [2192, 0]
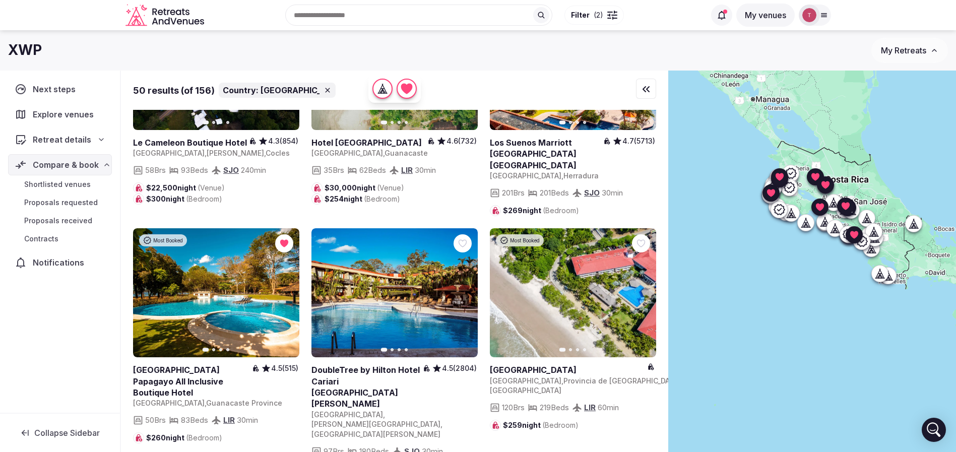
click at [0, 0] on icon at bounding box center [0, 0] width 0 height 0
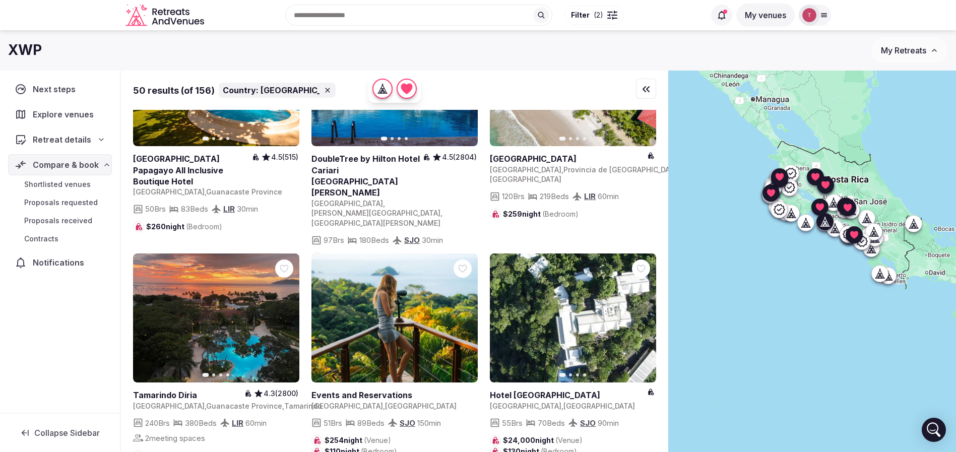
scroll to position [2267, 0]
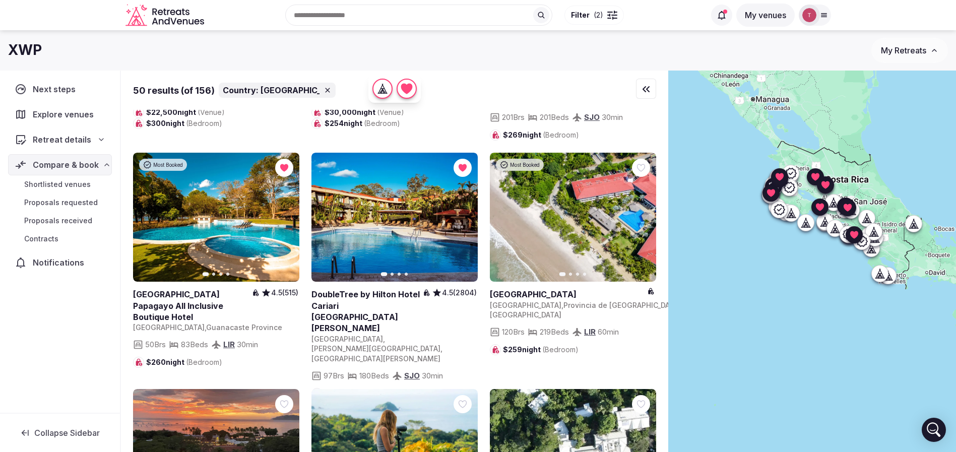
click at [635, 159] on div at bounding box center [641, 168] width 18 height 18
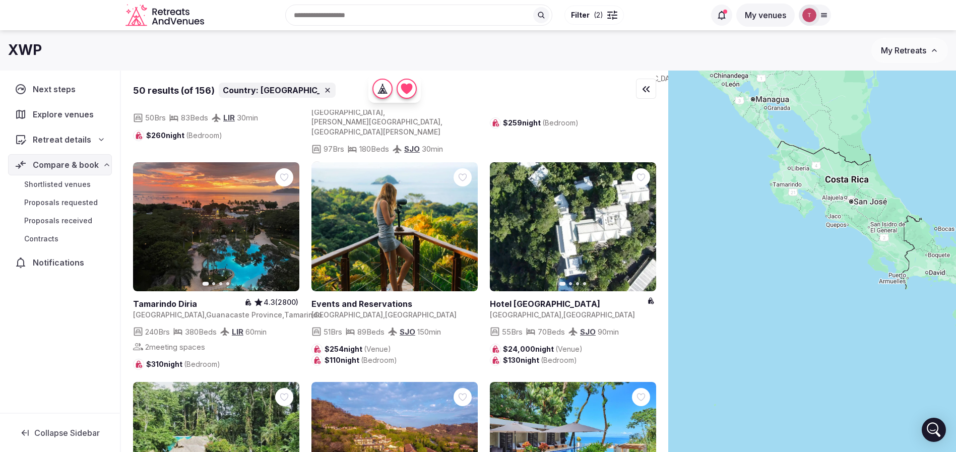
scroll to position [2721, 0]
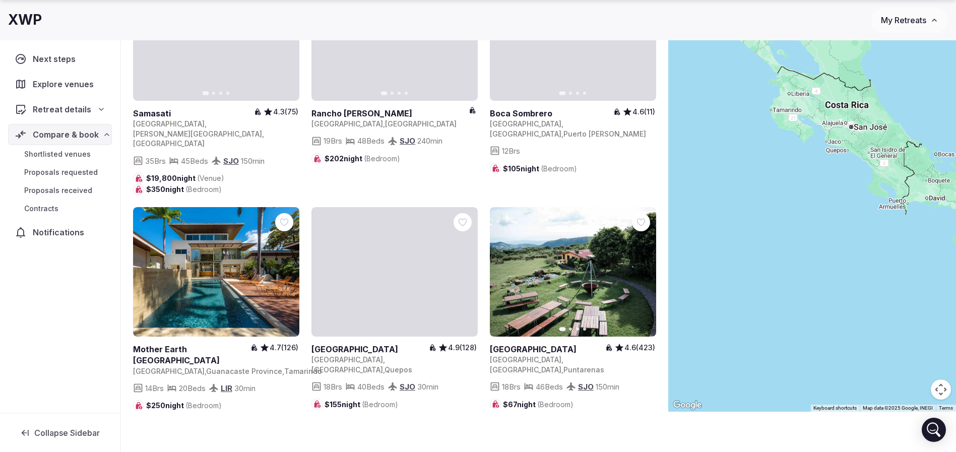
scroll to position [1134, 0]
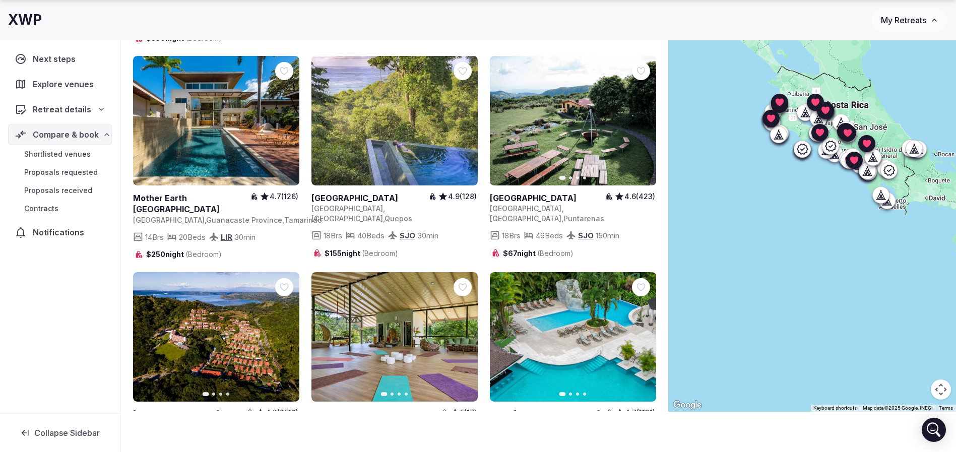
click at [648, 329] on button "Next slide" at bounding box center [642, 337] width 16 height 16
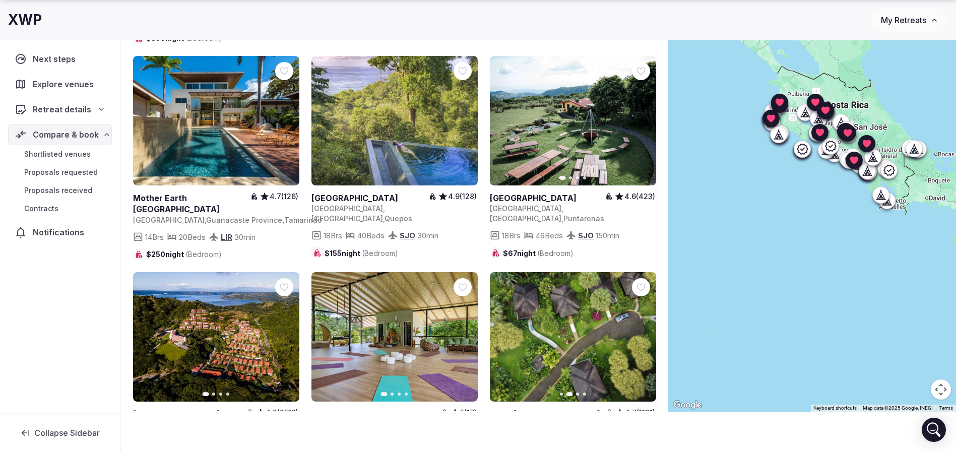
click at [643, 333] on icon "button" at bounding box center [642, 336] width 4 height 7
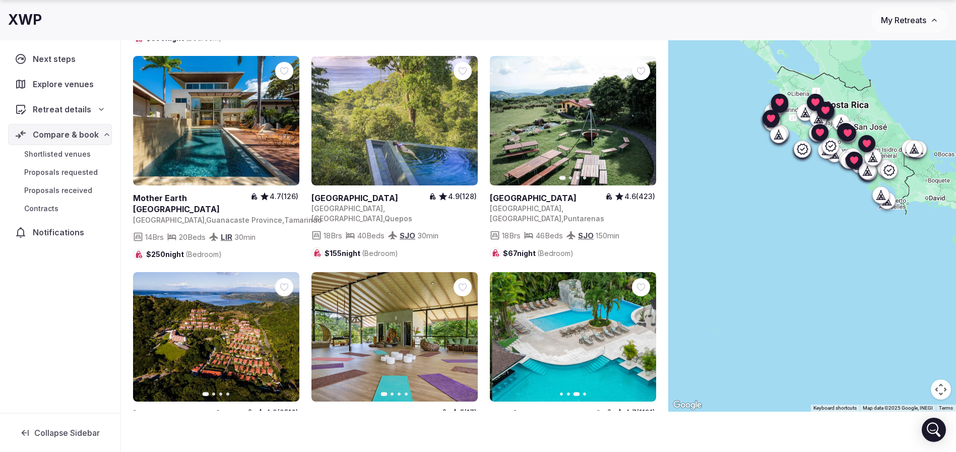
click at [643, 333] on icon "button" at bounding box center [642, 336] width 4 height 7
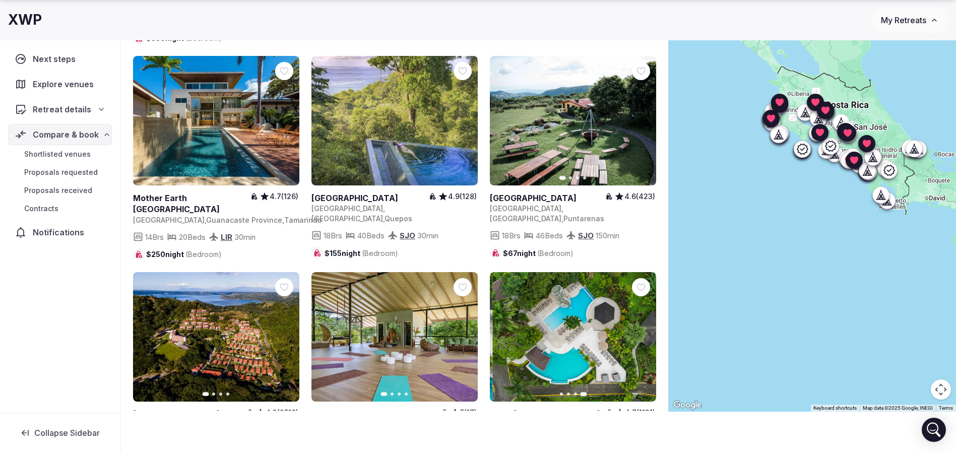
click at [0, 0] on icon at bounding box center [0, 0] width 0 height 0
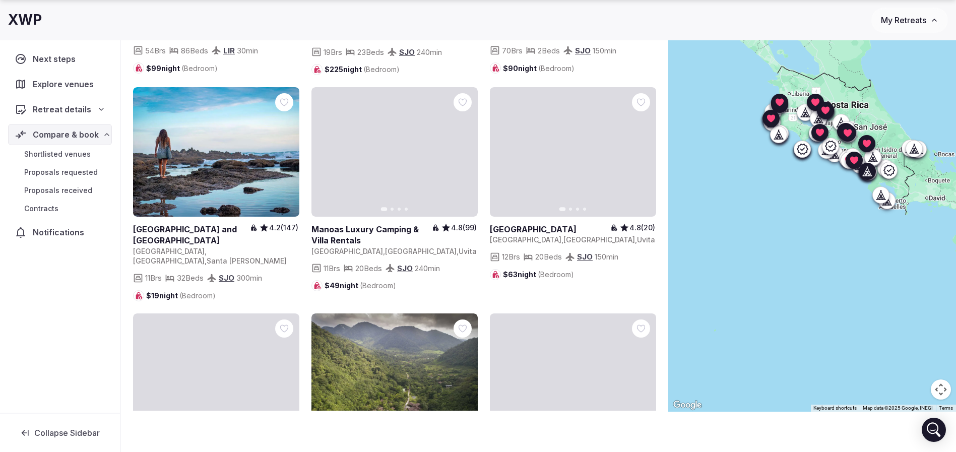
scroll to position [1512, 0]
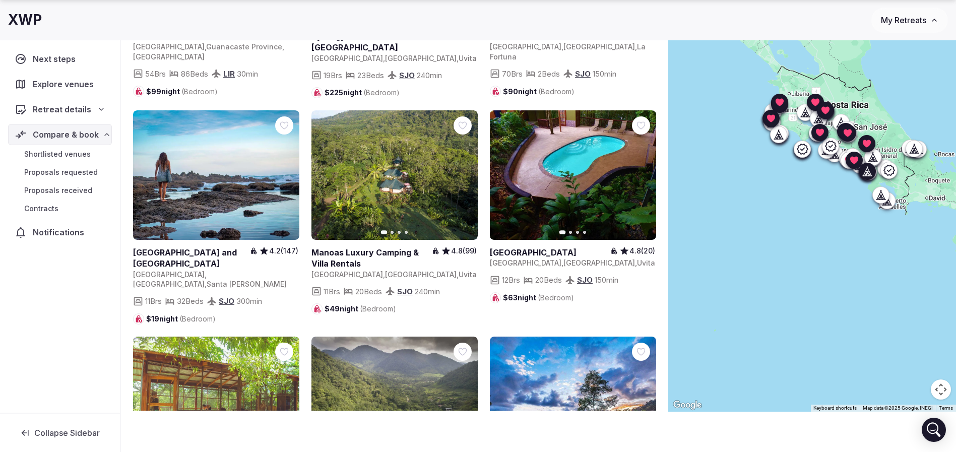
click at [461, 171] on icon "button" at bounding box center [463, 175] width 8 height 8
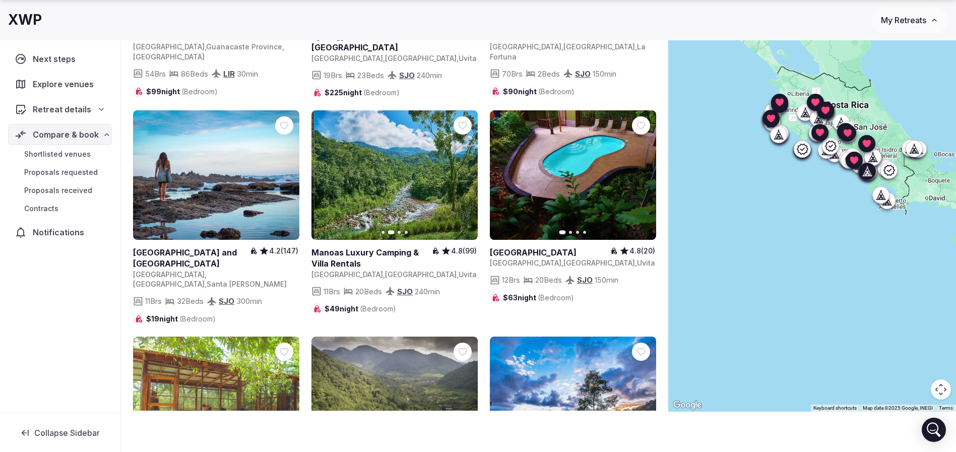
click at [461, 171] on icon "button" at bounding box center [463, 175] width 8 height 8
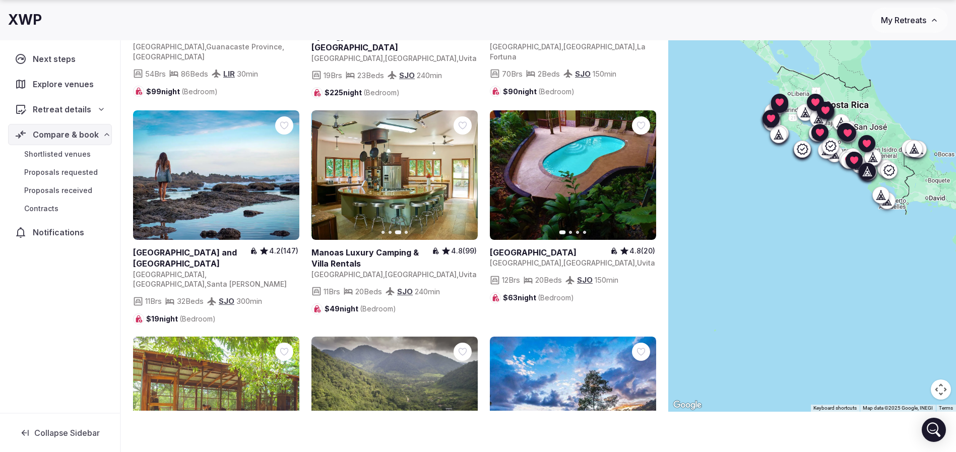
click at [461, 171] on icon "button" at bounding box center [463, 175] width 8 height 8
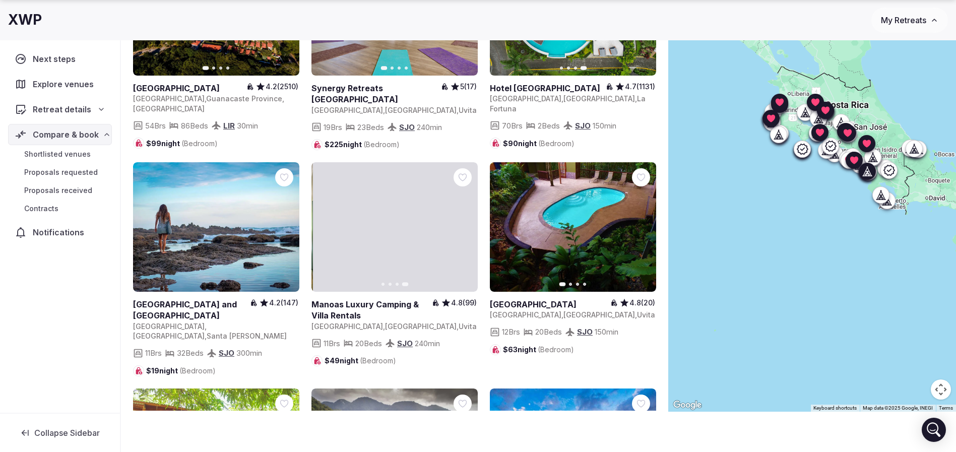
scroll to position [1436, 0]
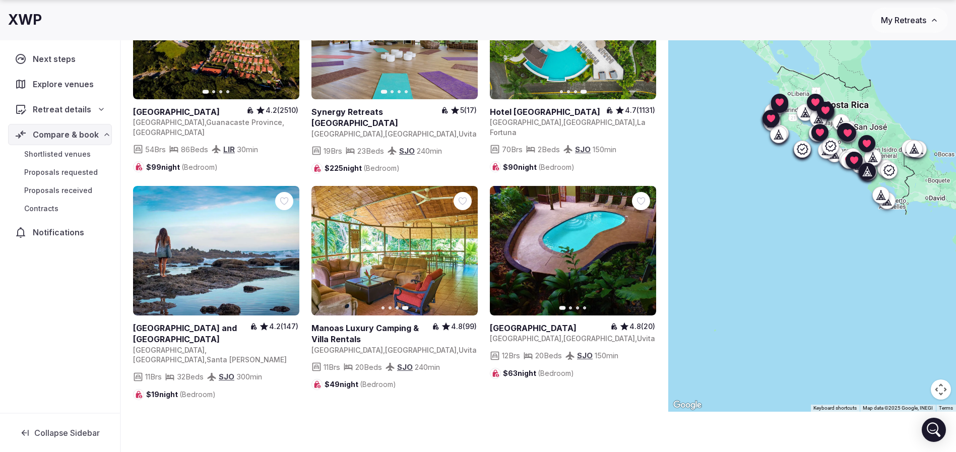
click at [464, 192] on div at bounding box center [462, 201] width 18 height 18
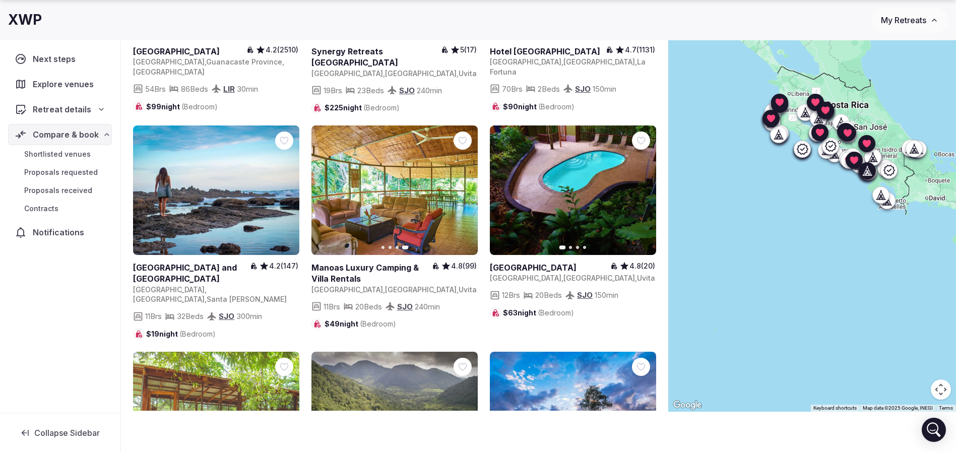
scroll to position [1360, 0]
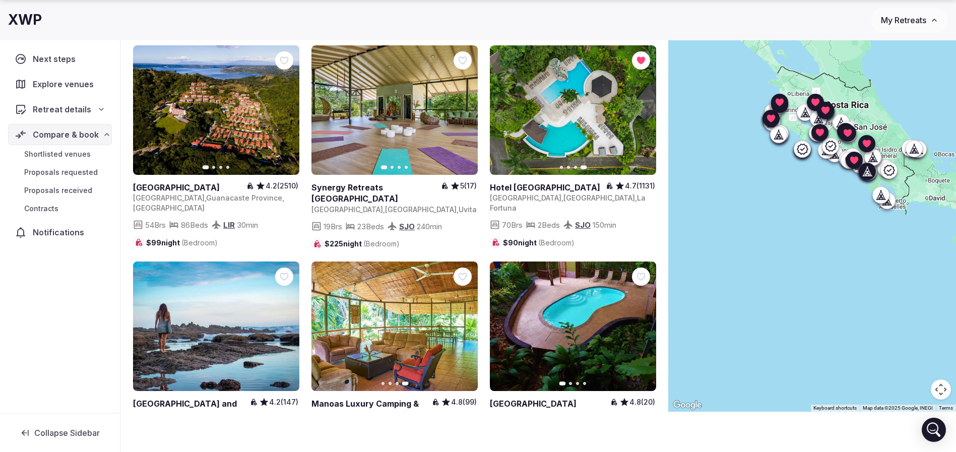
click at [0, 0] on icon at bounding box center [0, 0] width 0 height 0
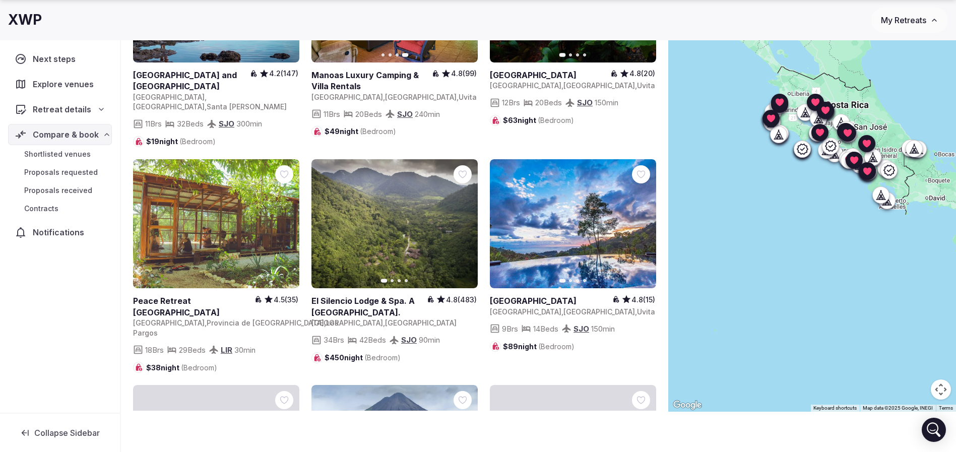
scroll to position [1814, 0]
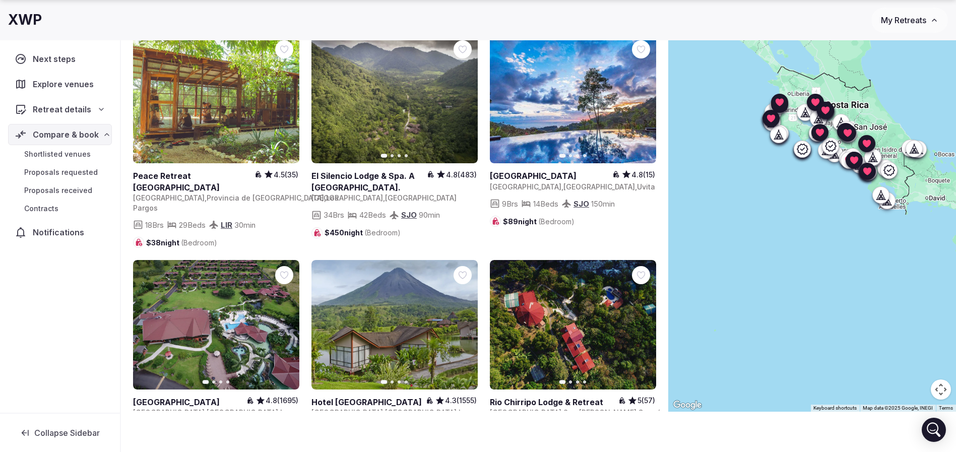
click at [0, 0] on icon at bounding box center [0, 0] width 0 height 0
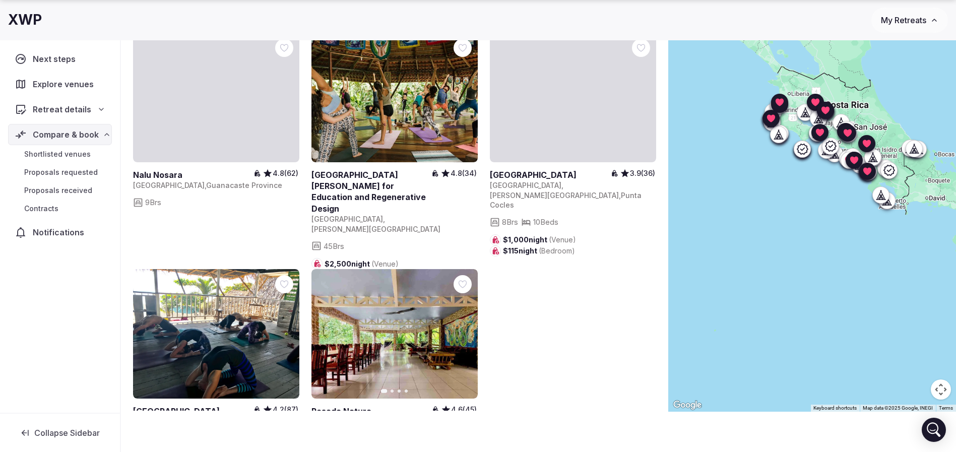
scroll to position [3400, 0]
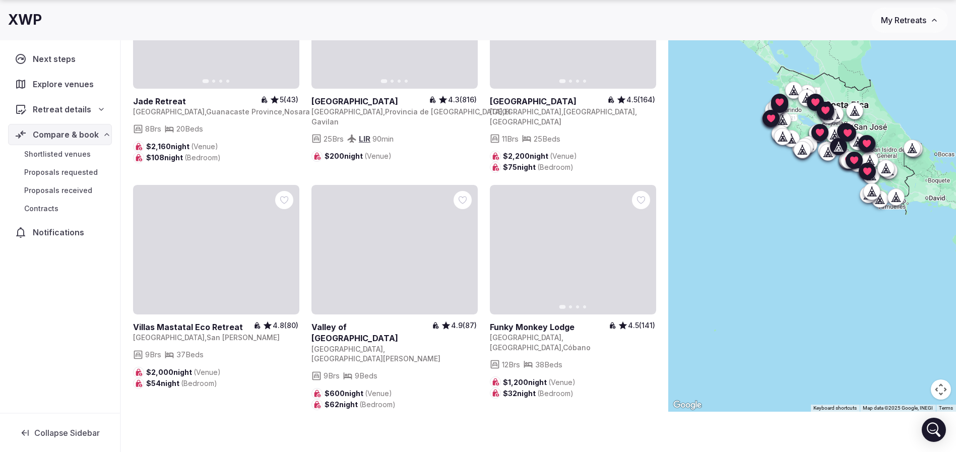
scroll to position [2116, 0]
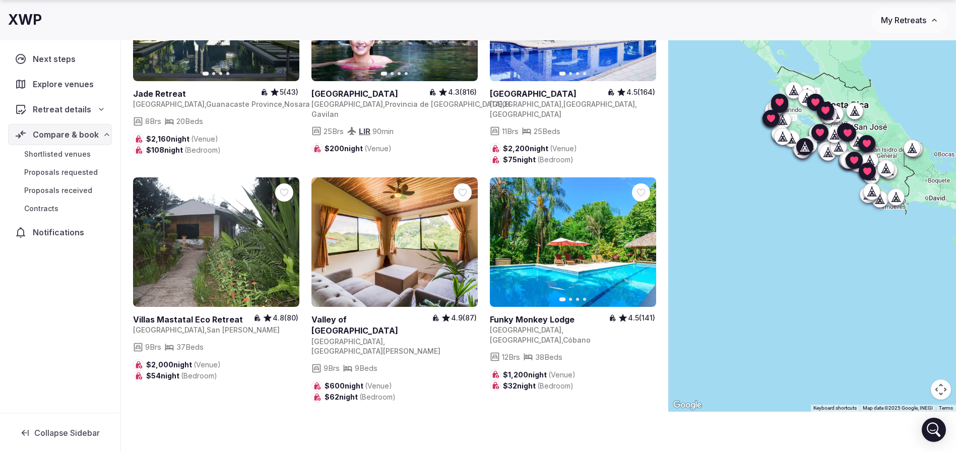
click at [638, 238] on icon "button" at bounding box center [642, 242] width 8 height 8
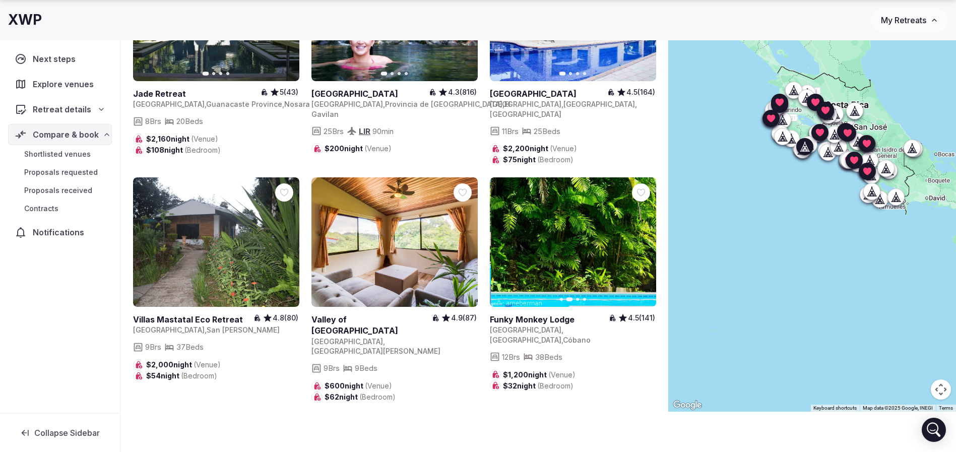
click at [641, 238] on icon "button" at bounding box center [642, 242] width 8 height 8
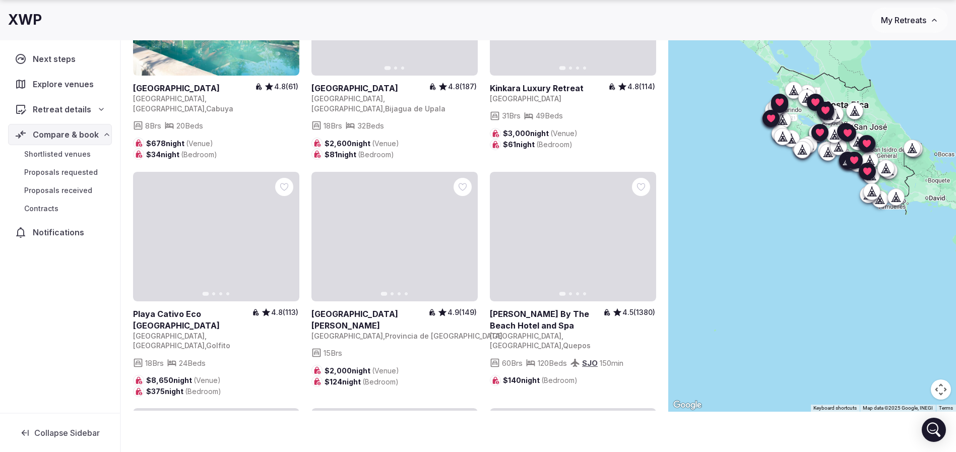
scroll to position [2570, 0]
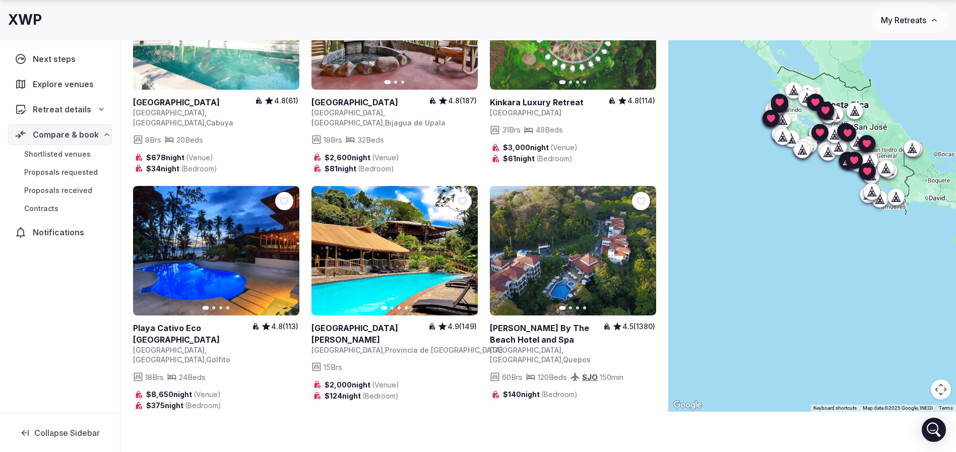
click at [640, 247] on icon "button" at bounding box center [642, 251] width 8 height 8
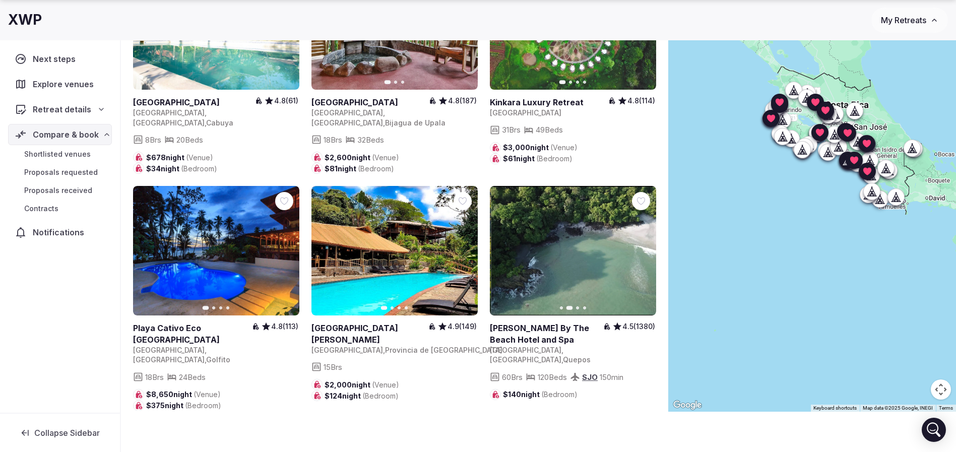
click at [640, 247] on icon "button" at bounding box center [642, 251] width 8 height 8
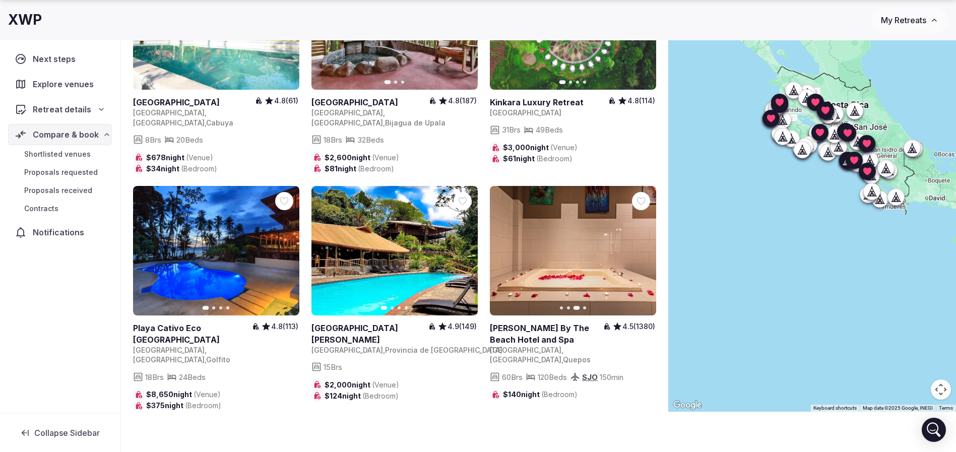
click at [0, 0] on icon at bounding box center [0, 0] width 0 height 0
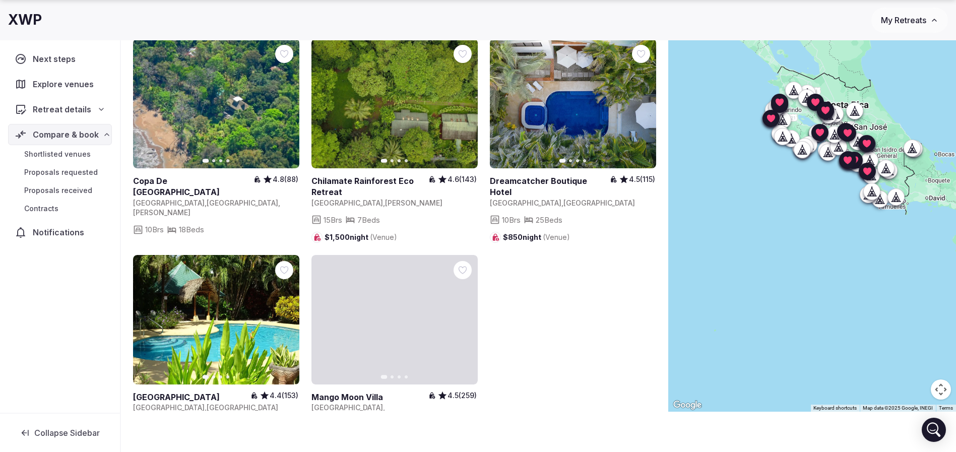
scroll to position [3416, 0]
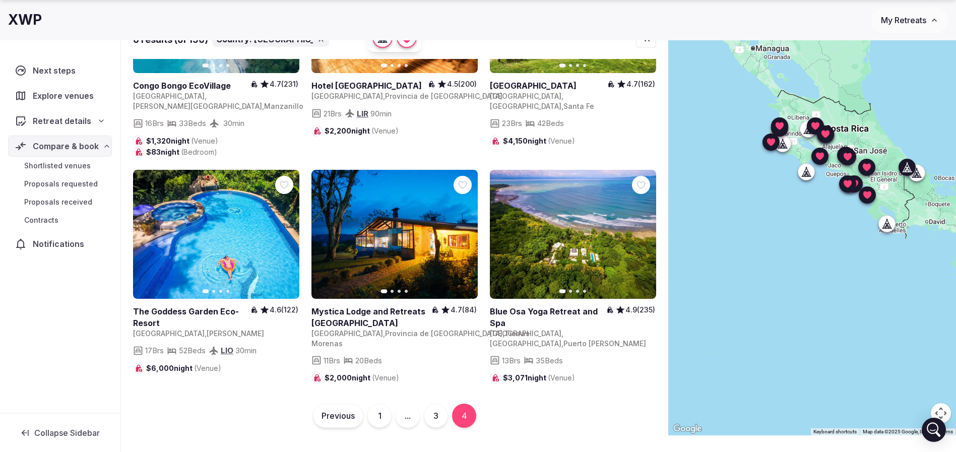
scroll to position [75, 0]
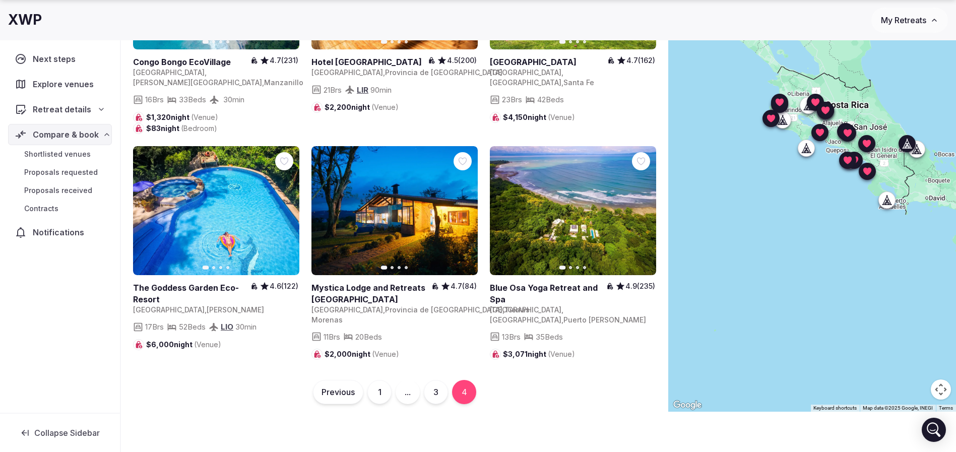
click at [0, 0] on icon at bounding box center [0, 0] width 0 height 0
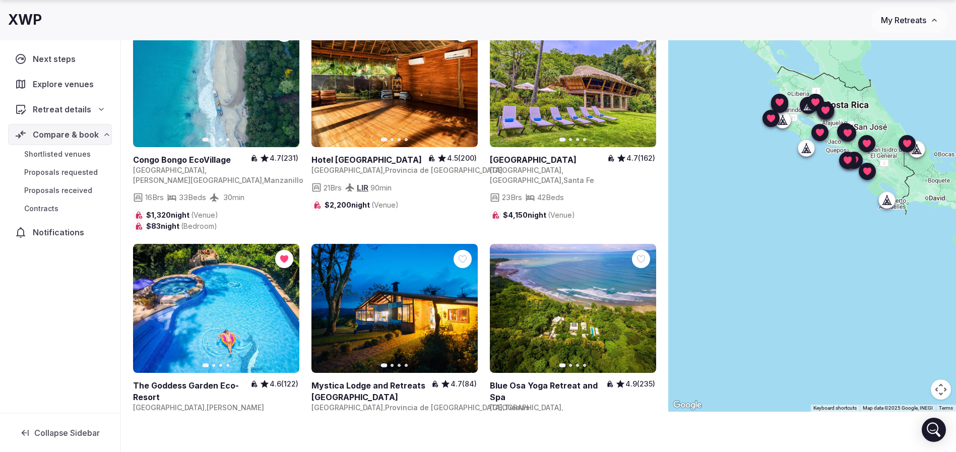
scroll to position [0, 0]
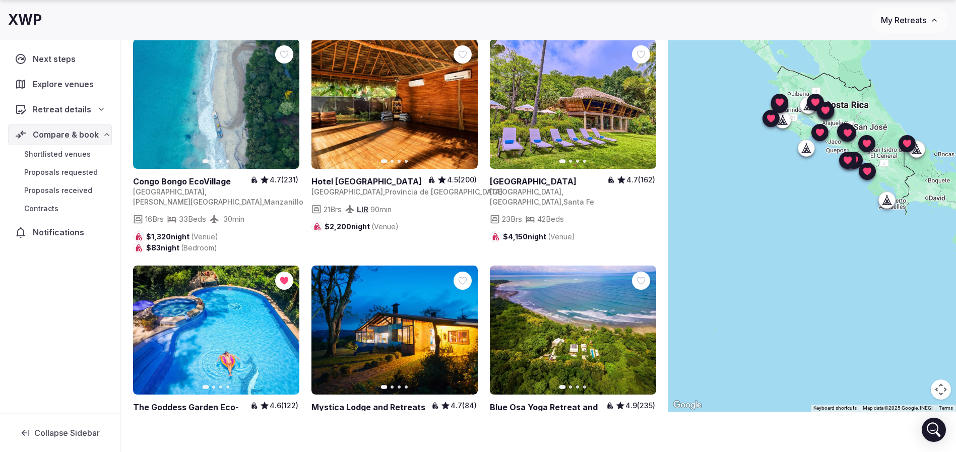
click at [81, 155] on span "Shortlisted venues" at bounding box center [57, 154] width 67 height 10
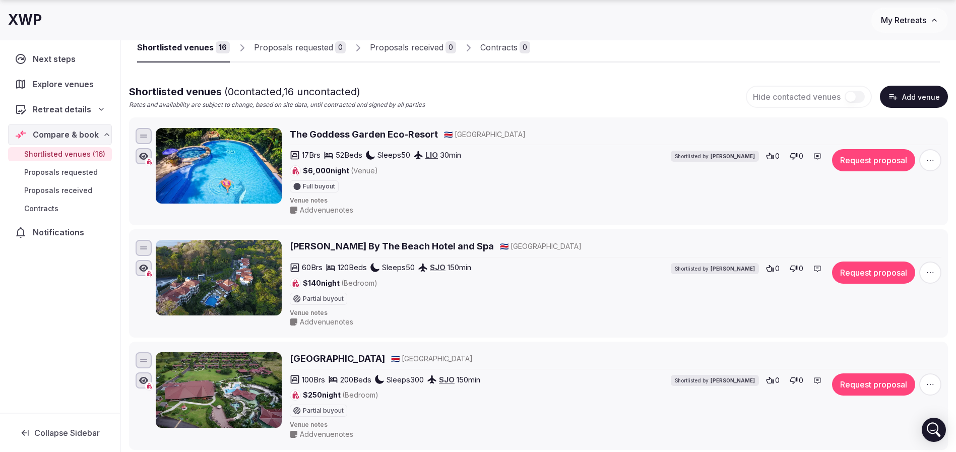
click at [570, 117] on li "The Goddess Garden Eco-Resort 🇨🇷 Costa Rica 17 Brs 52 Beds Sleeps 50 LIO 30 min…" at bounding box center [538, 171] width 819 height 108
click at [591, 93] on div "Shortlisted venues ( 0 contacted, 16 uncontacted) Rates and availability are su…" at bounding box center [538, 97] width 819 height 25
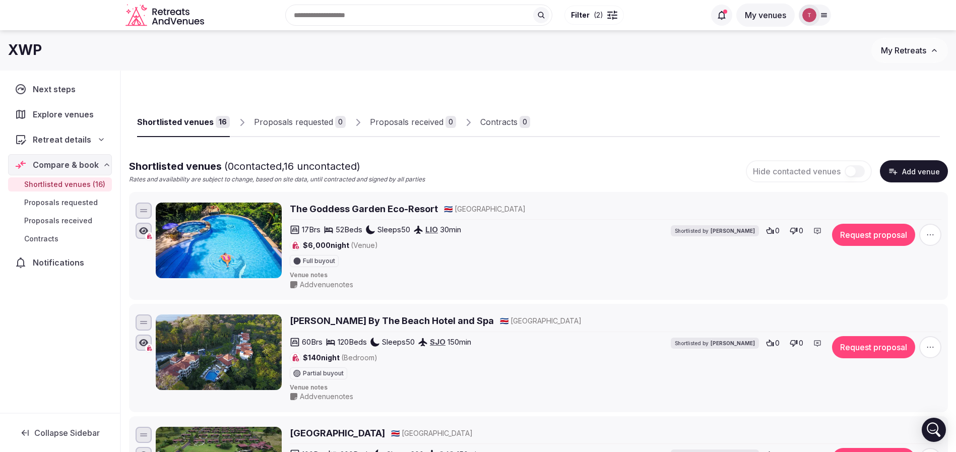
click at [349, 13] on div "Recent searches Costa Rica Greece Croatia Albania United States Search Popular …" at bounding box center [456, 14] width 497 height 43
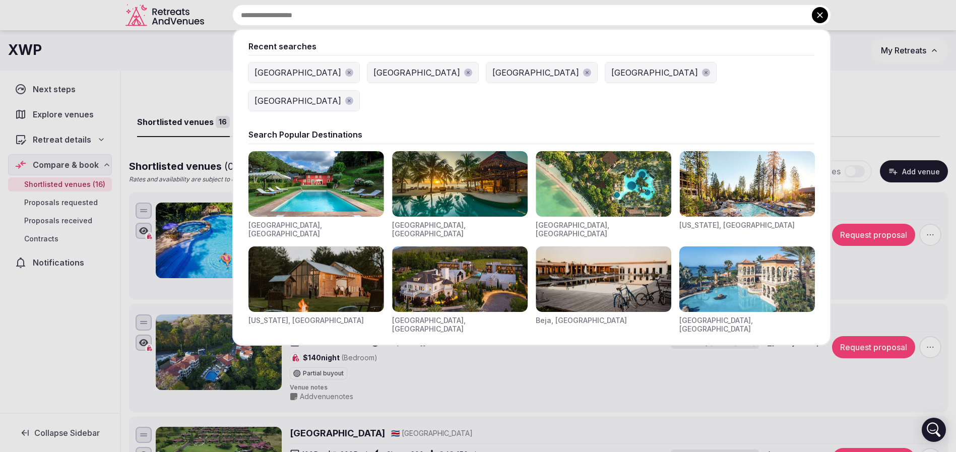
click at [282, 78] on div "[GEOGRAPHIC_DATA]" at bounding box center [297, 73] width 87 height 12
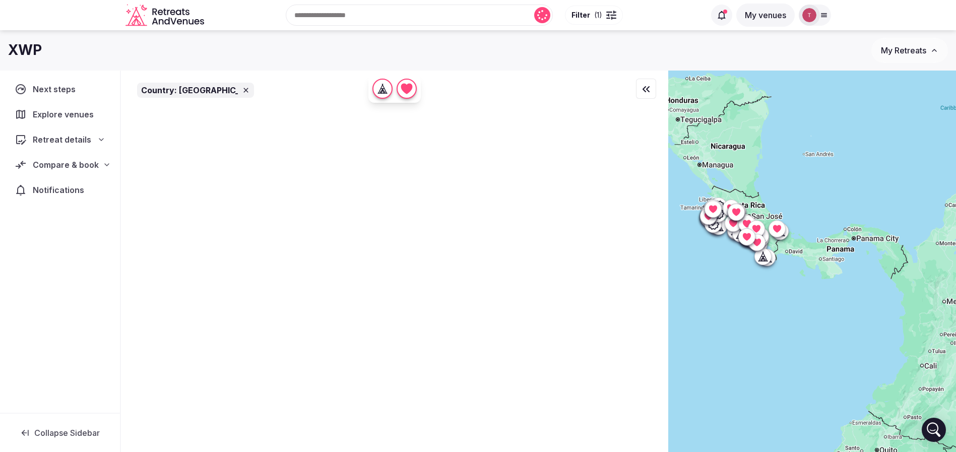
drag, startPoint x: 907, startPoint y: 243, endPoint x: 784, endPoint y: 241, distance: 122.4
click at [784, 241] on div at bounding box center [812, 279] width 288 height 416
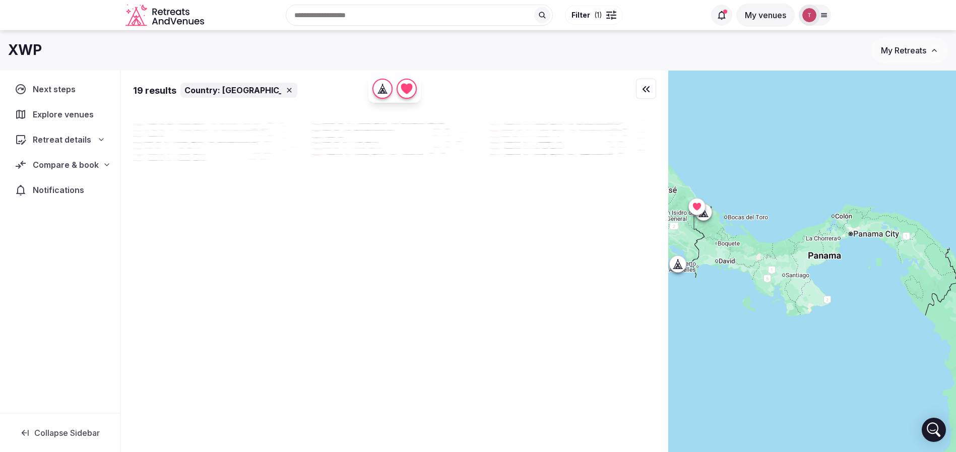
drag, startPoint x: 859, startPoint y: 251, endPoint x: 861, endPoint y: 266, distance: 14.3
click at [861, 266] on div at bounding box center [812, 279] width 288 height 416
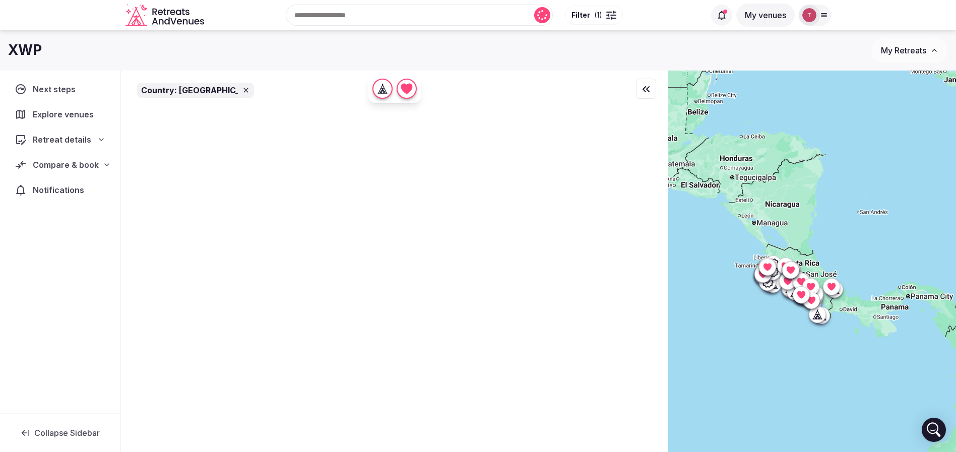
drag, startPoint x: 822, startPoint y: 230, endPoint x: 777, endPoint y: 185, distance: 63.8
click at [777, 185] on div at bounding box center [812, 279] width 288 height 416
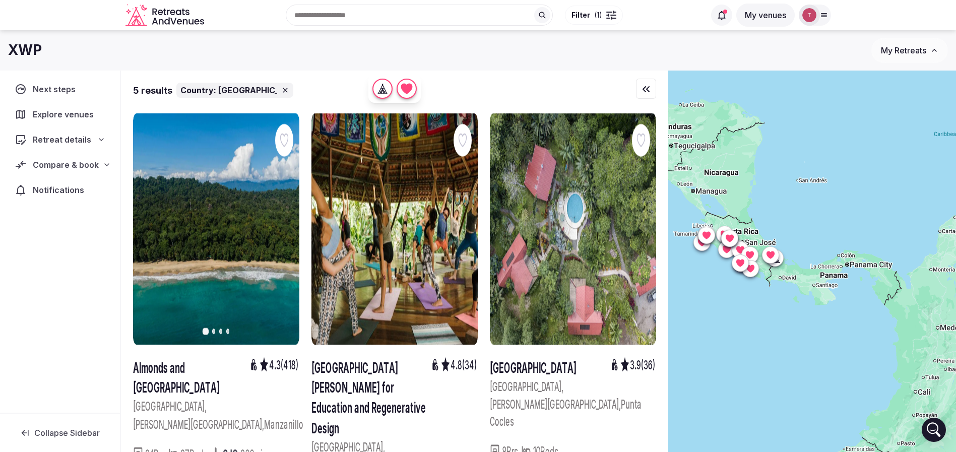
drag, startPoint x: 862, startPoint y: 251, endPoint x: 903, endPoint y: 312, distance: 73.2
click at [903, 312] on div at bounding box center [812, 279] width 288 height 416
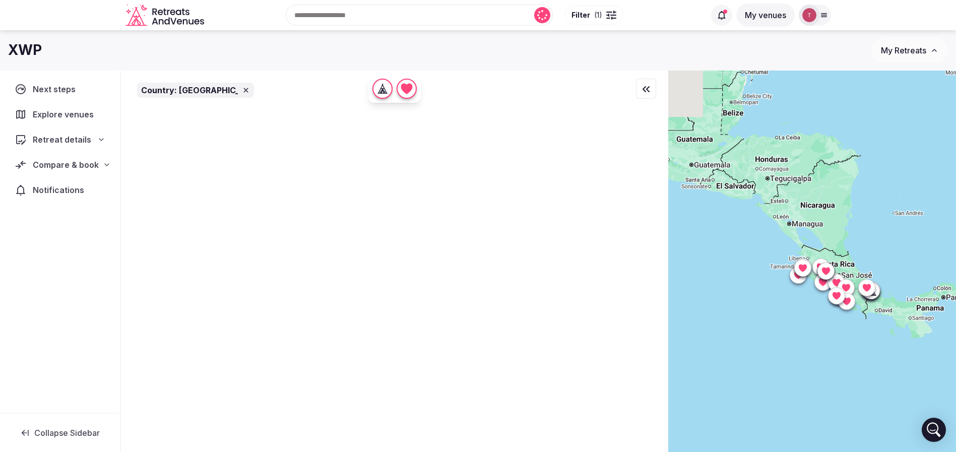
drag, startPoint x: 817, startPoint y: 226, endPoint x: 874, endPoint y: 203, distance: 61.5
click at [913, 259] on div at bounding box center [812, 279] width 288 height 416
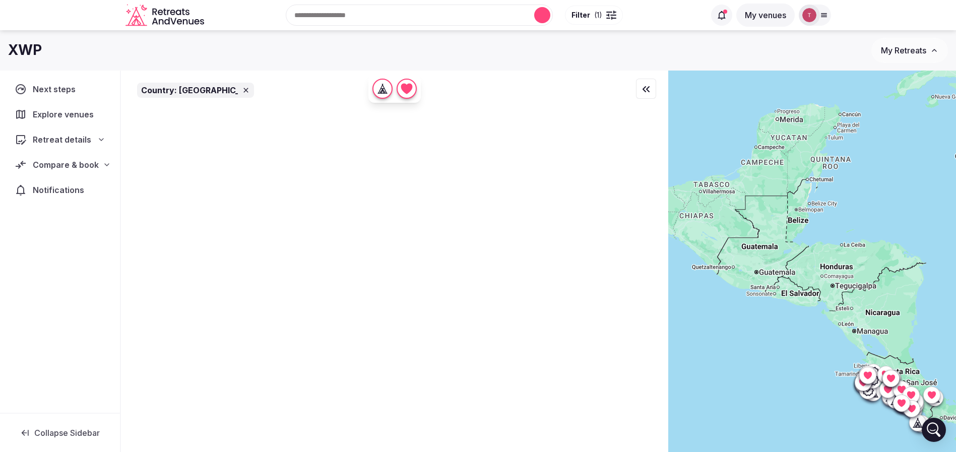
drag, startPoint x: 822, startPoint y: 179, endPoint x: 857, endPoint y: 249, distance: 77.7
click at [849, 269] on div at bounding box center [812, 279] width 288 height 416
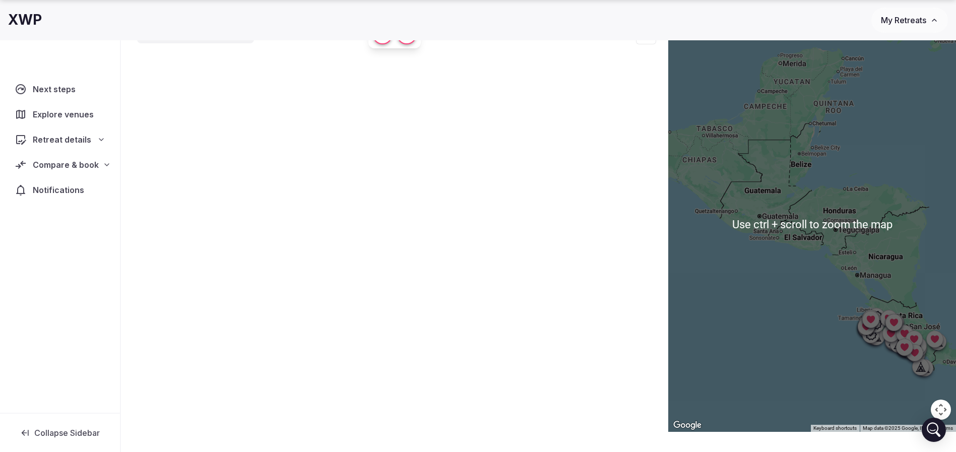
scroll to position [75, 0]
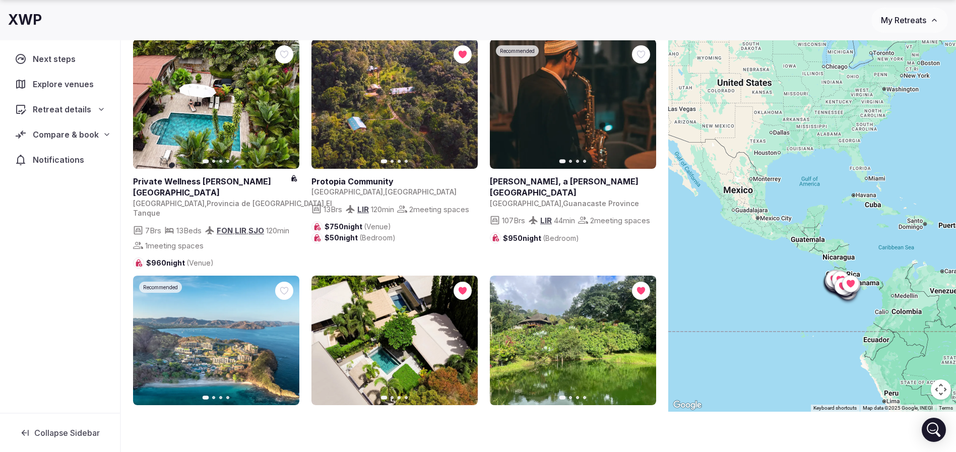
drag, startPoint x: 906, startPoint y: 213, endPoint x: 872, endPoint y: 232, distance: 39.5
click at [872, 232] on div at bounding box center [812, 204] width 288 height 416
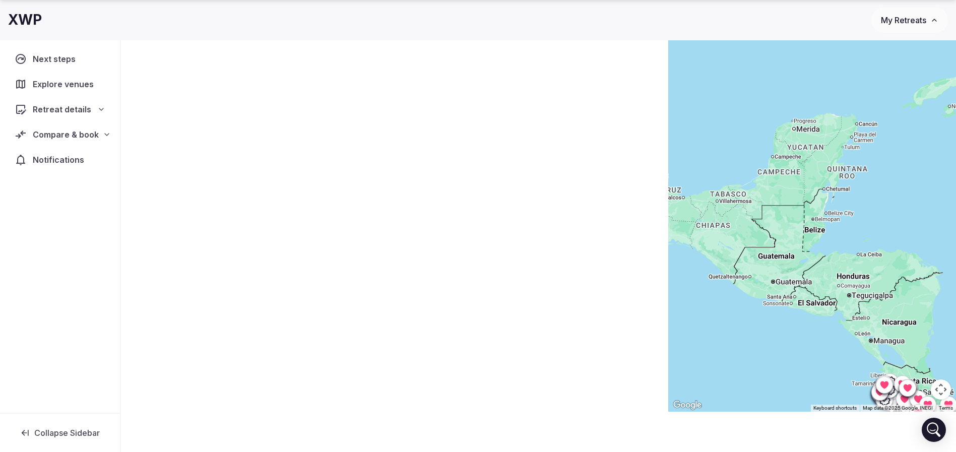
drag, startPoint x: 808, startPoint y: 242, endPoint x: 856, endPoint y: 245, distance: 48.4
click at [856, 245] on div at bounding box center [812, 204] width 288 height 416
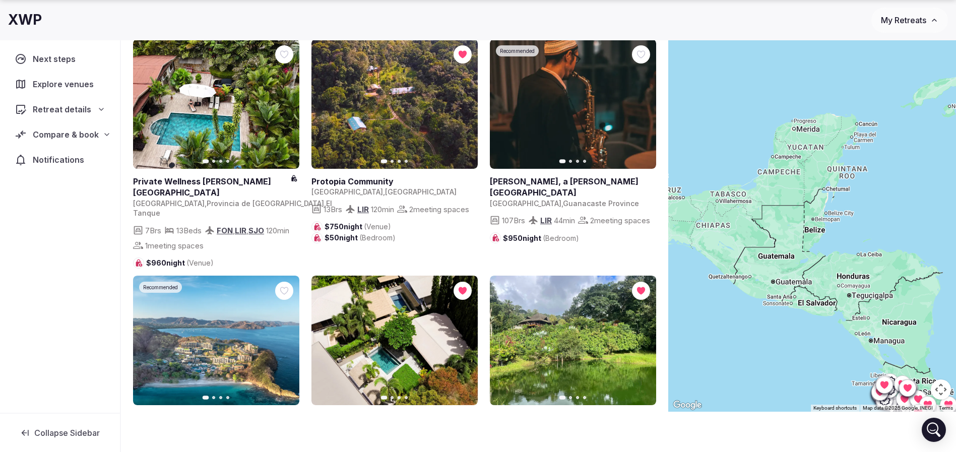
scroll to position [0, 0]
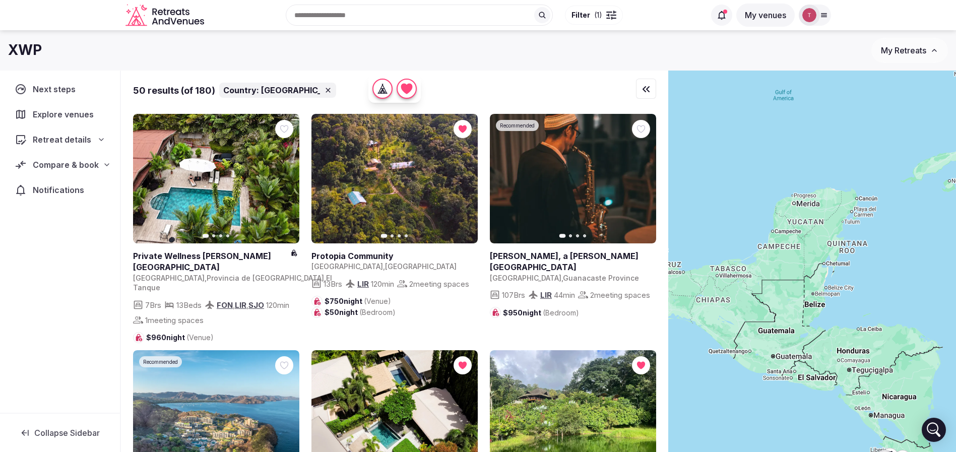
click at [389, 9] on div "Recent searches Costa Rica Greece Croatia Albania United States Search Popular …" at bounding box center [456, 14] width 497 height 43
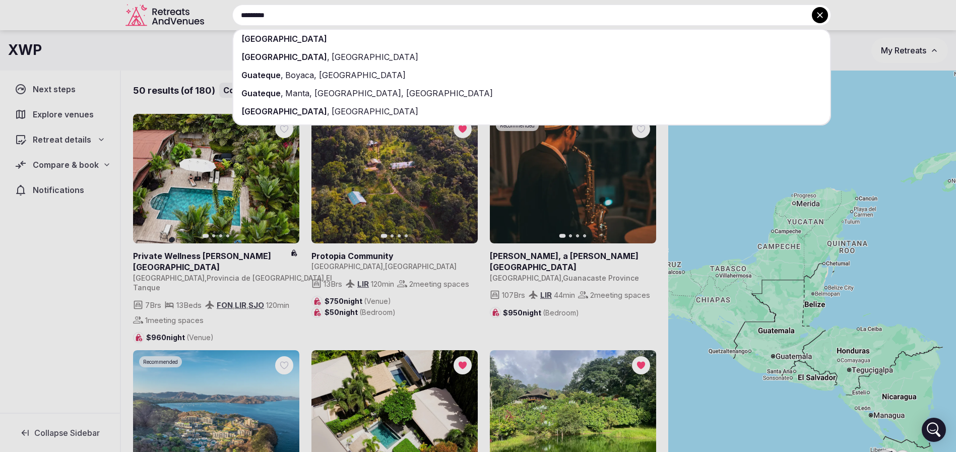
type input "*********"
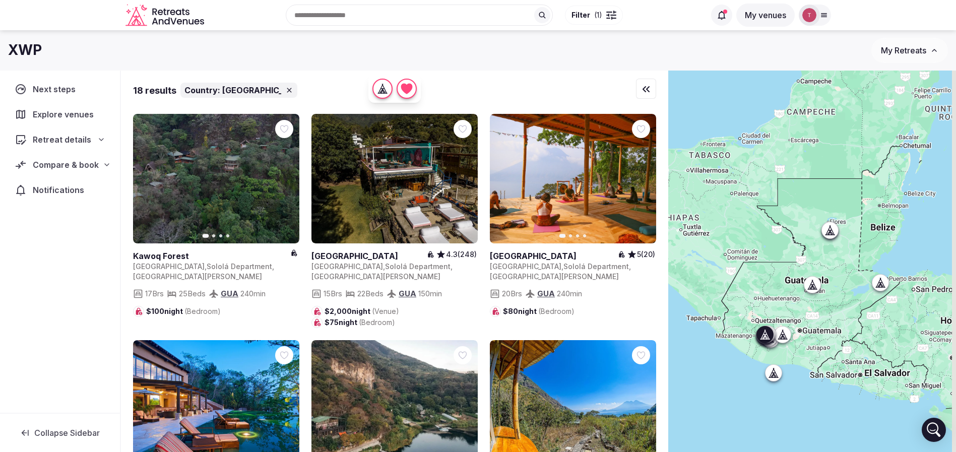
click at [279, 181] on button "Next slide" at bounding box center [285, 179] width 16 height 16
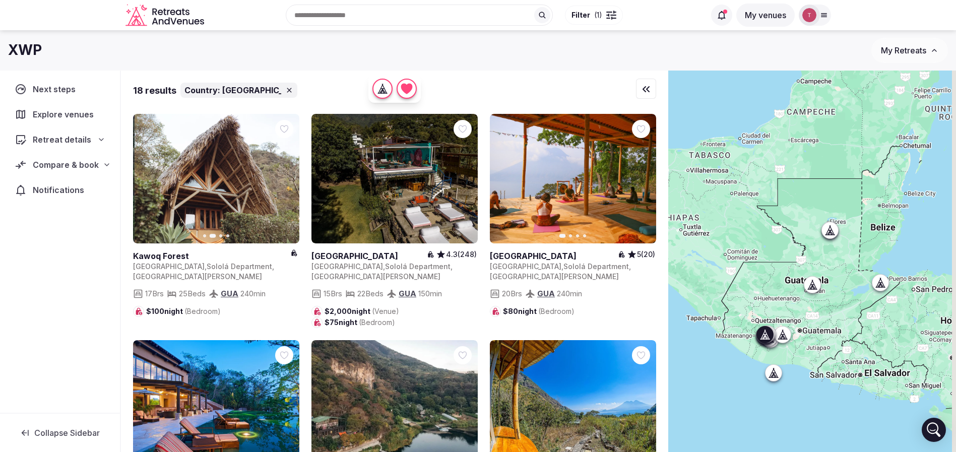
click at [285, 180] on icon "button" at bounding box center [286, 178] width 4 height 7
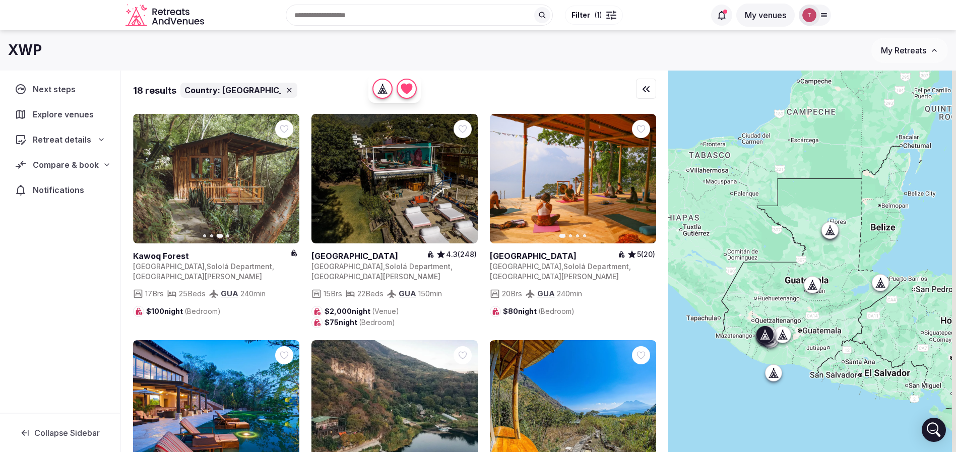
click at [285, 180] on icon "button" at bounding box center [286, 178] width 4 height 7
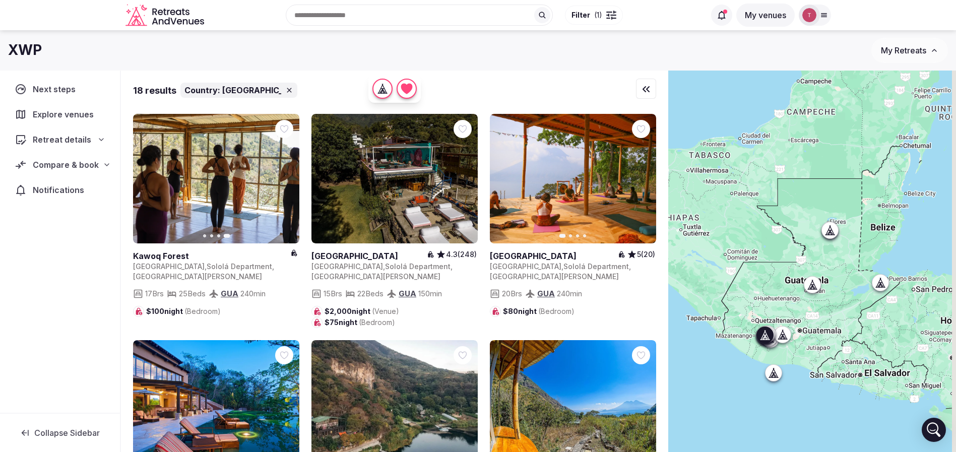
click at [640, 178] on icon "button" at bounding box center [642, 179] width 8 height 8
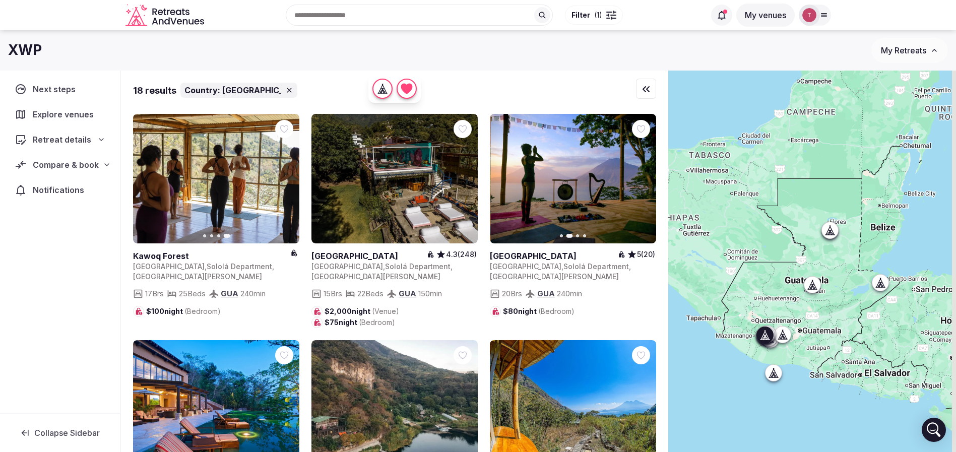
click at [642, 176] on icon "button" at bounding box center [642, 179] width 8 height 8
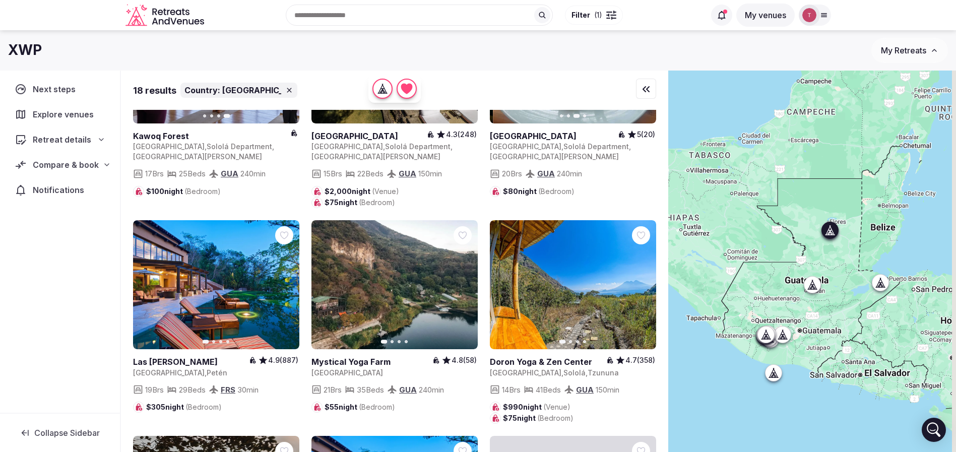
scroll to position [151, 0]
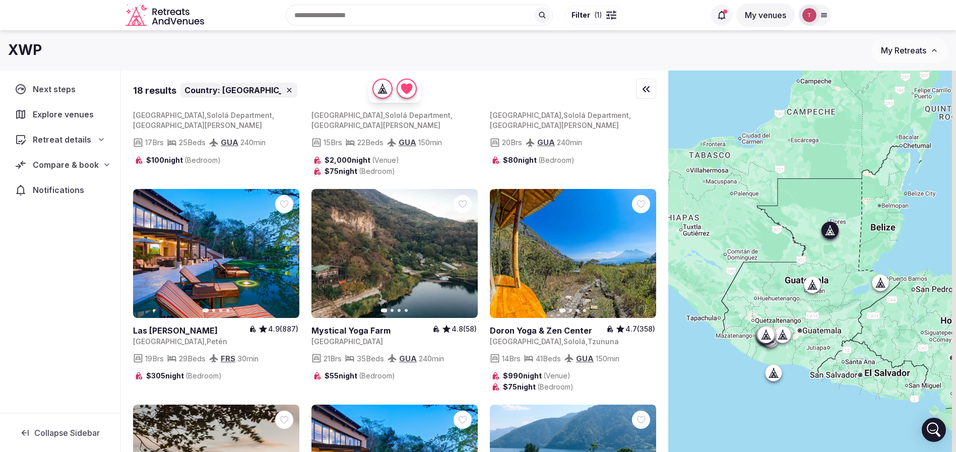
click at [288, 252] on icon "button" at bounding box center [285, 253] width 8 height 8
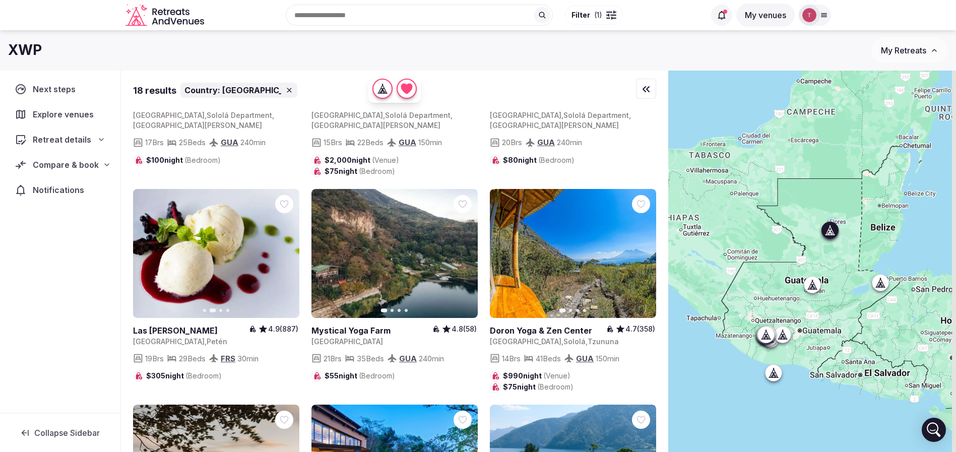
click at [288, 252] on icon "button" at bounding box center [285, 253] width 8 height 8
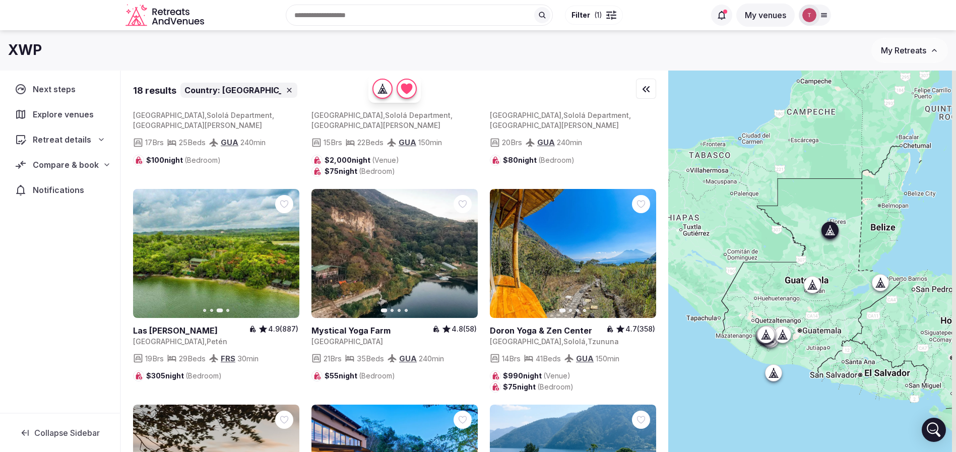
click at [0, 0] on icon at bounding box center [0, 0] width 0 height 0
click at [462, 251] on icon "button" at bounding box center [463, 253] width 8 height 8
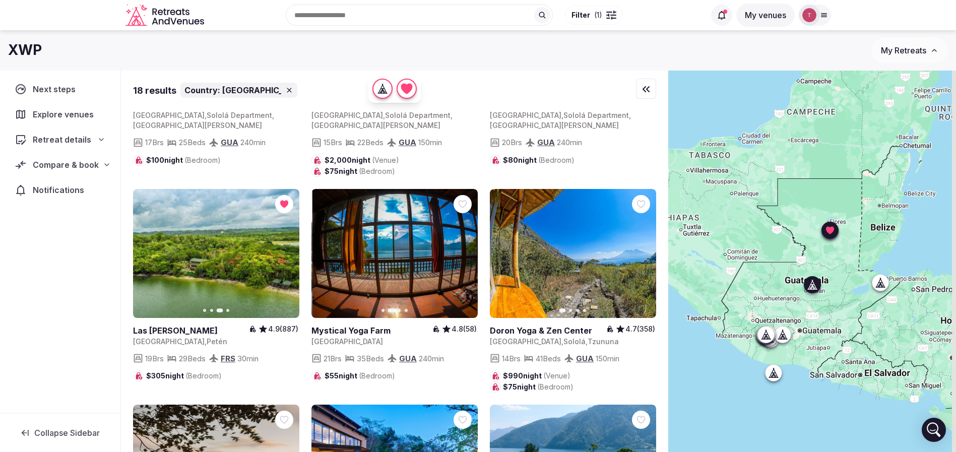
click at [463, 251] on icon "button" at bounding box center [464, 253] width 4 height 7
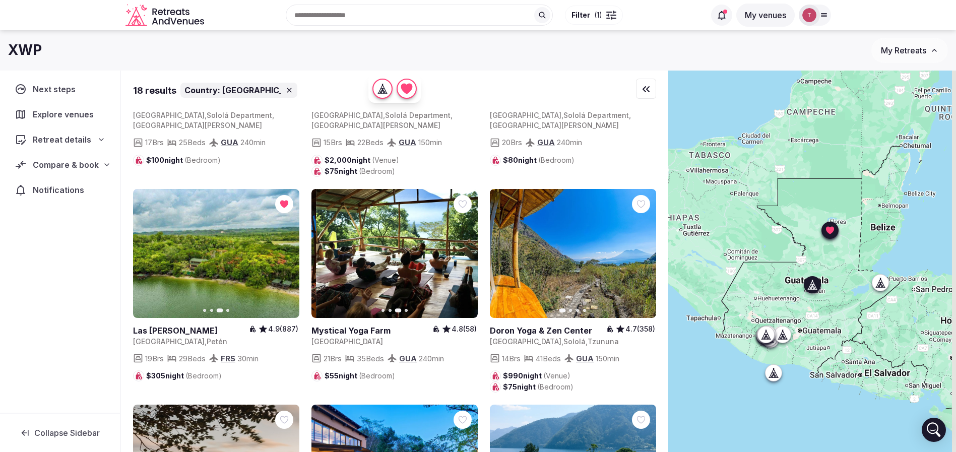
click at [463, 251] on icon "button" at bounding box center [464, 253] width 4 height 7
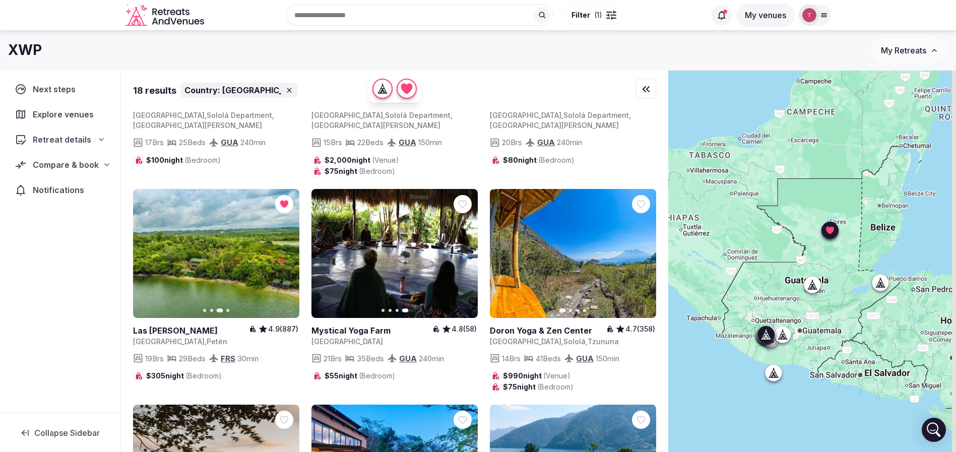
click at [645, 256] on icon "button" at bounding box center [642, 253] width 8 height 8
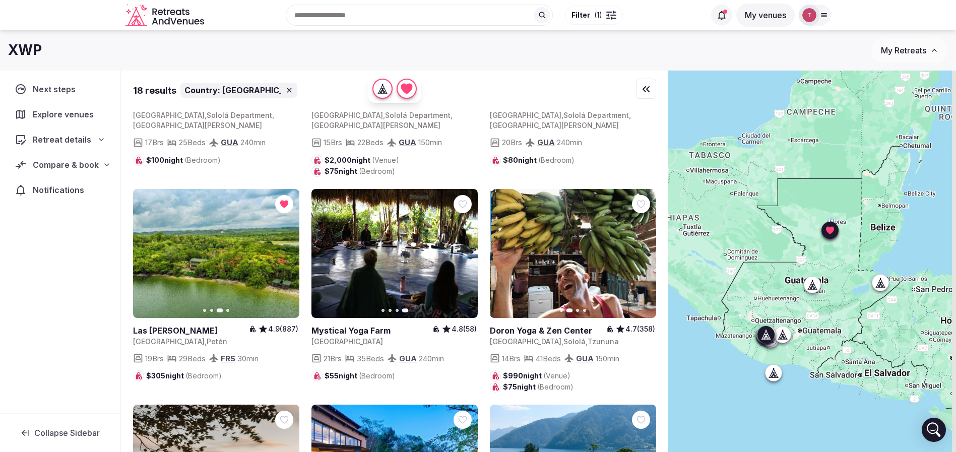
click at [645, 255] on icon "button" at bounding box center [642, 253] width 8 height 8
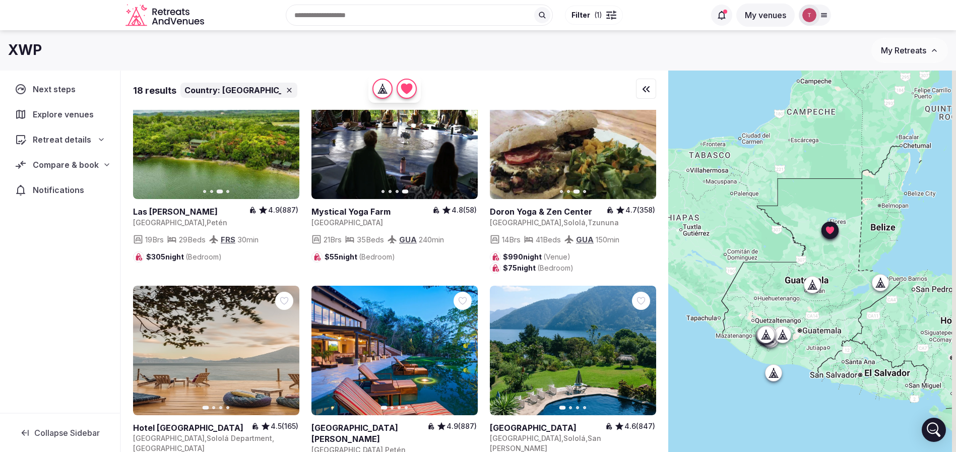
scroll to position [302, 0]
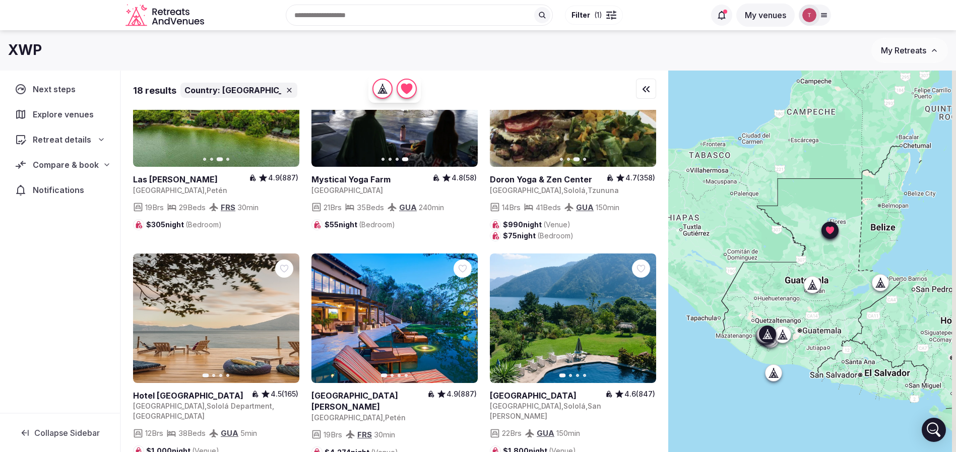
click at [287, 314] on icon "button" at bounding box center [285, 318] width 8 height 8
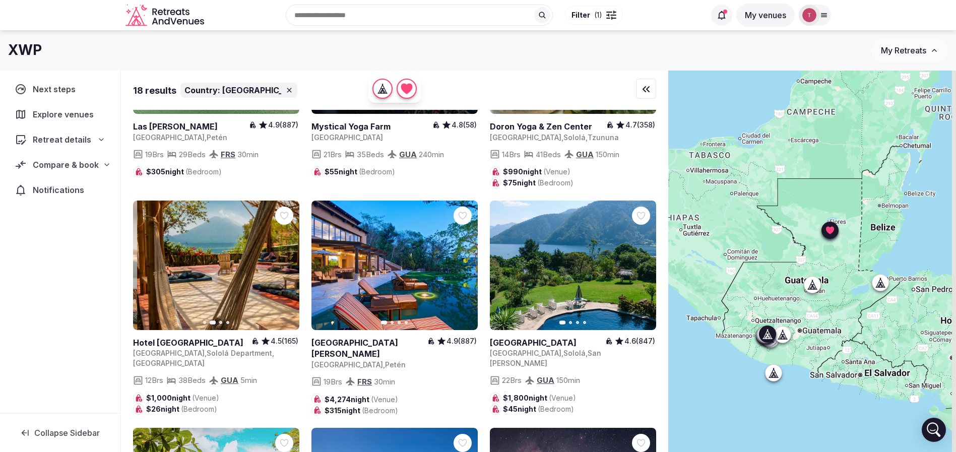
scroll to position [378, 0]
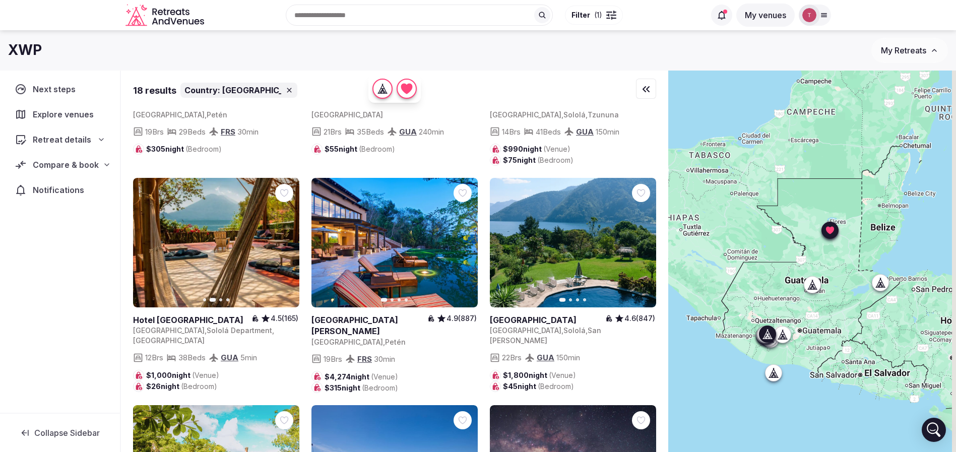
click at [289, 245] on icon "button" at bounding box center [285, 243] width 8 height 8
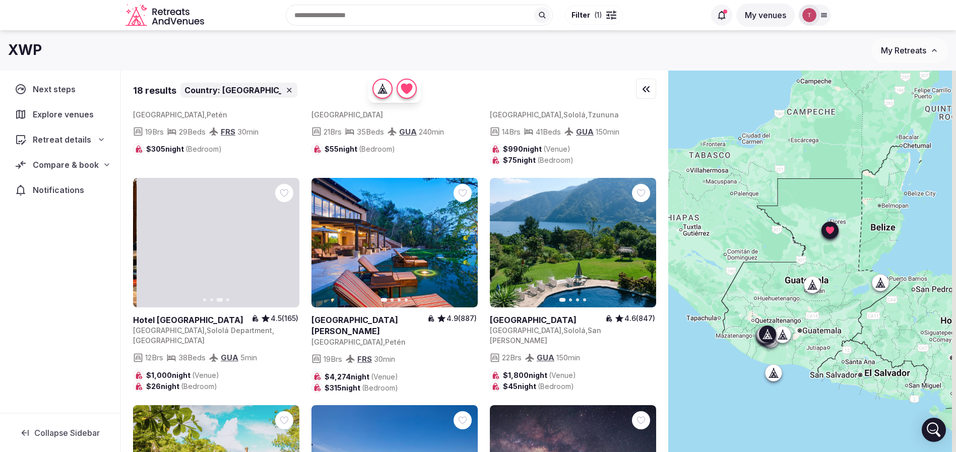
click at [289, 244] on icon "button" at bounding box center [285, 243] width 8 height 8
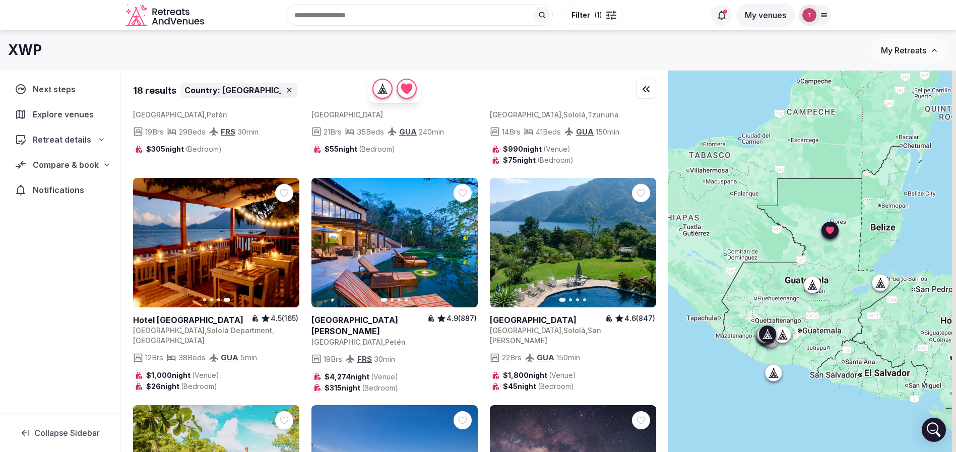
click at [279, 193] on div at bounding box center [284, 193] width 18 height 18
click at [643, 239] on icon "button" at bounding box center [642, 243] width 8 height 8
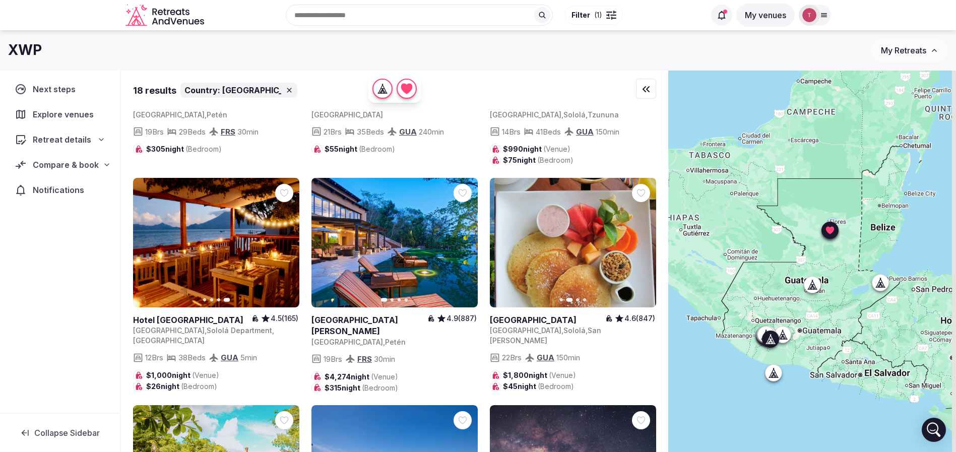
click at [643, 239] on icon "button" at bounding box center [642, 243] width 8 height 8
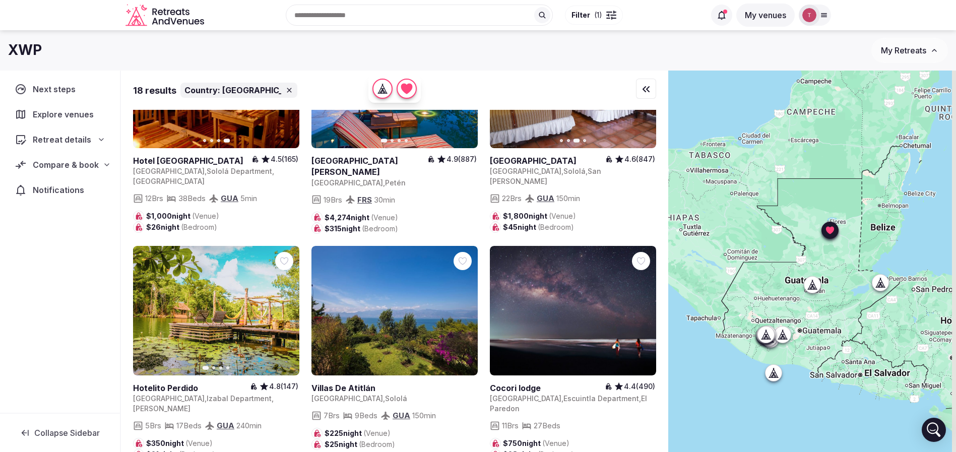
scroll to position [605, 0]
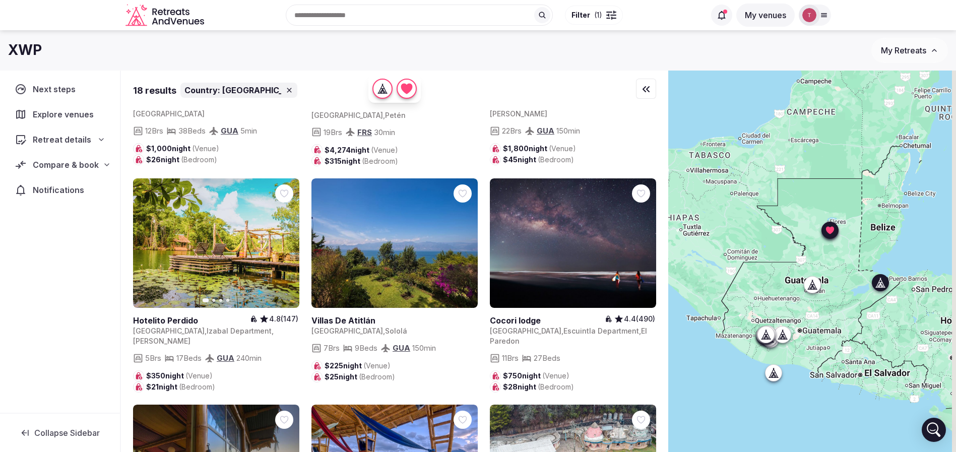
click at [288, 241] on icon "button" at bounding box center [285, 243] width 8 height 8
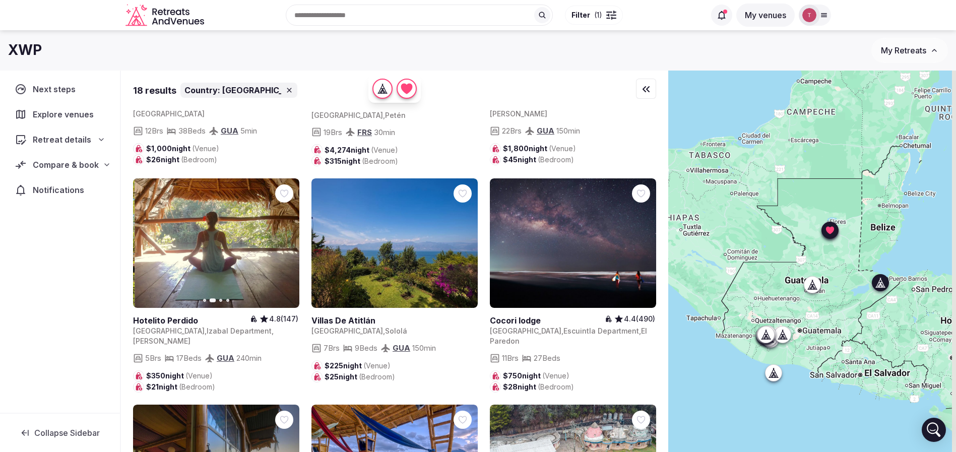
click at [288, 241] on icon "button" at bounding box center [285, 243] width 8 height 8
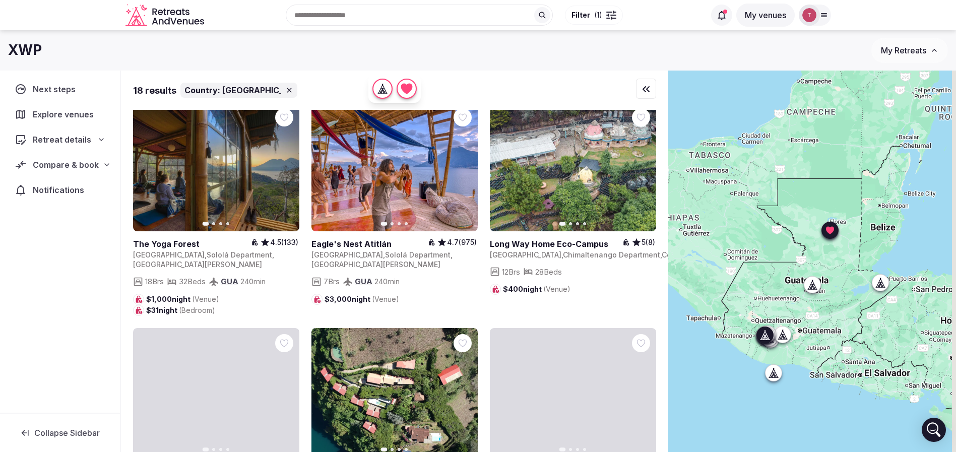
scroll to position [831, 0]
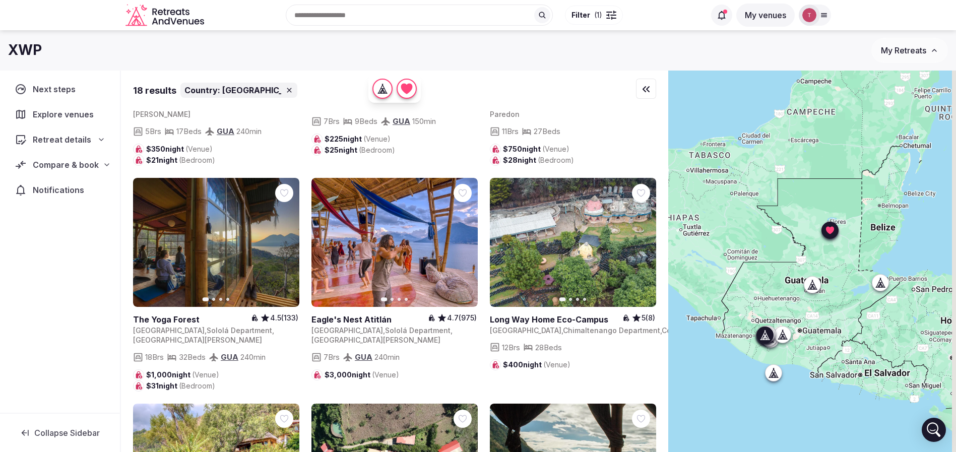
click at [290, 234] on button "Next slide" at bounding box center [285, 242] width 16 height 16
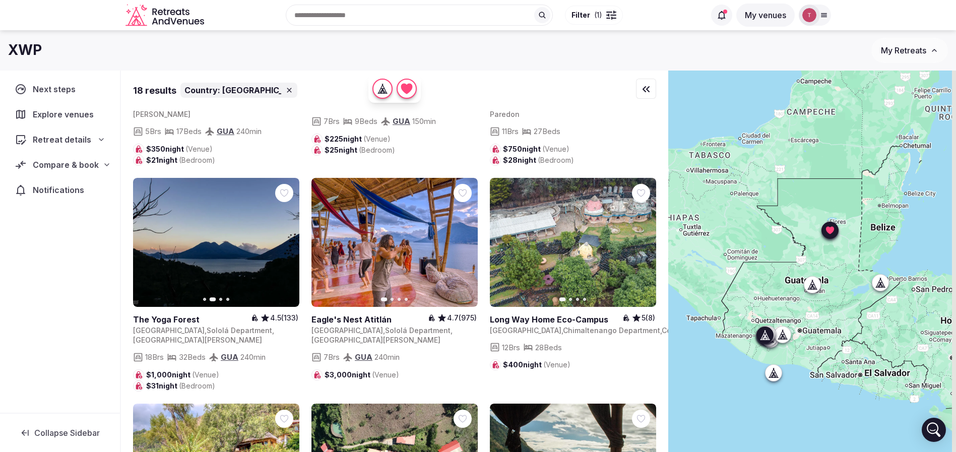
click at [459, 234] on button "Next slide" at bounding box center [463, 242] width 16 height 16
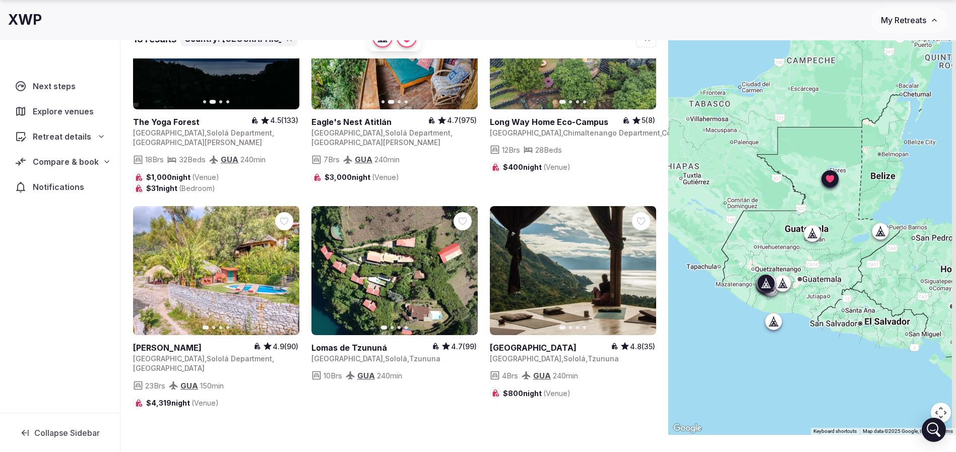
scroll to position [75, 0]
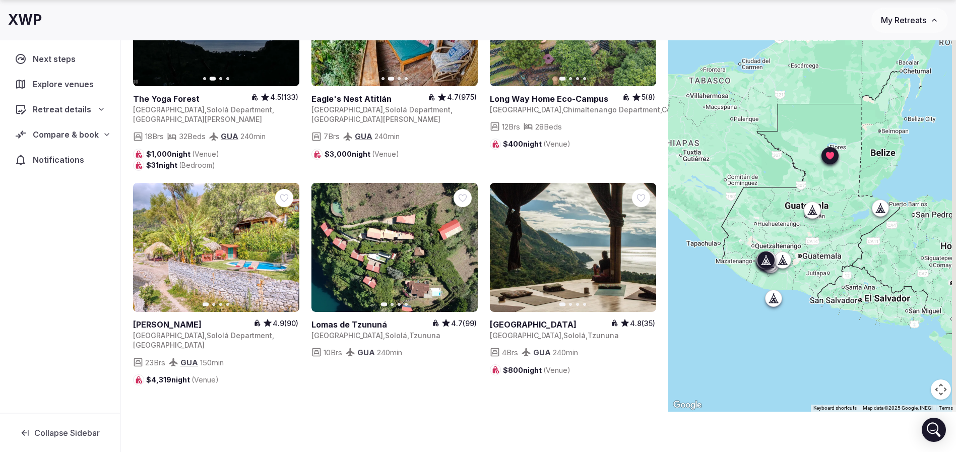
click at [466, 243] on icon "button" at bounding box center [463, 247] width 8 height 8
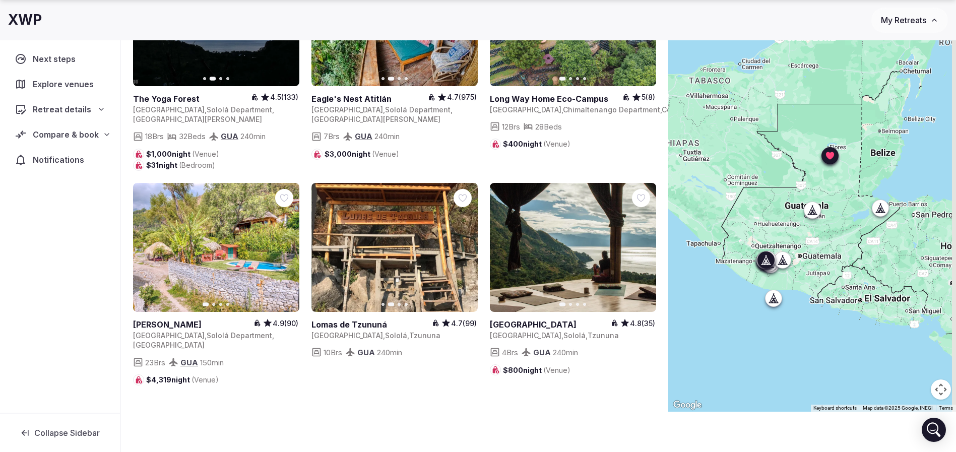
click at [465, 243] on icon "button" at bounding box center [463, 247] width 8 height 8
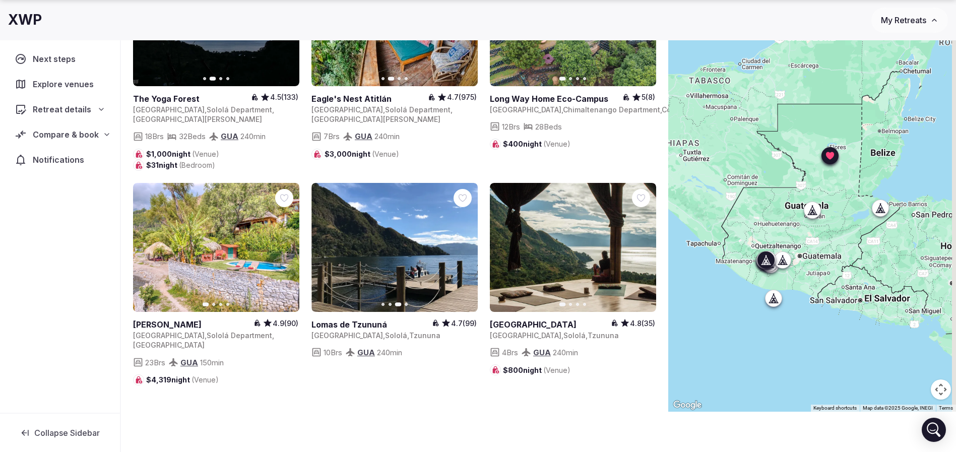
click at [465, 243] on icon "button" at bounding box center [463, 247] width 8 height 8
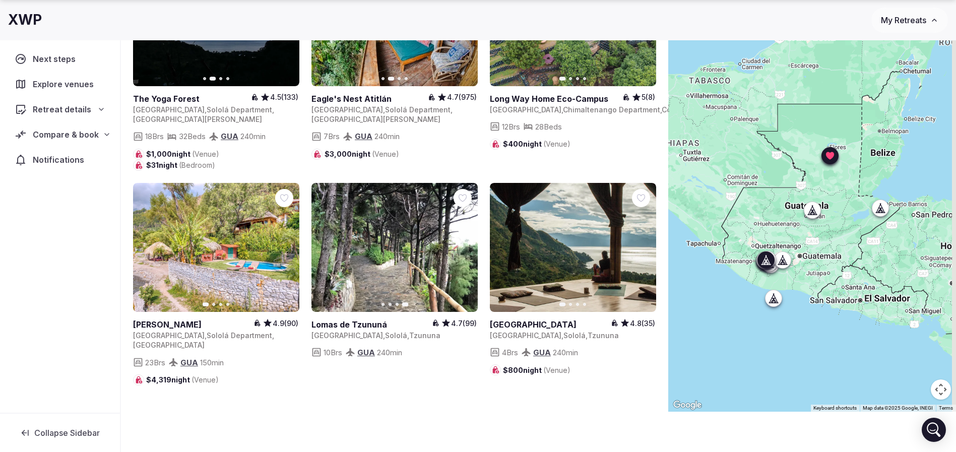
click at [647, 239] on button "Next slide" at bounding box center [642, 247] width 16 height 16
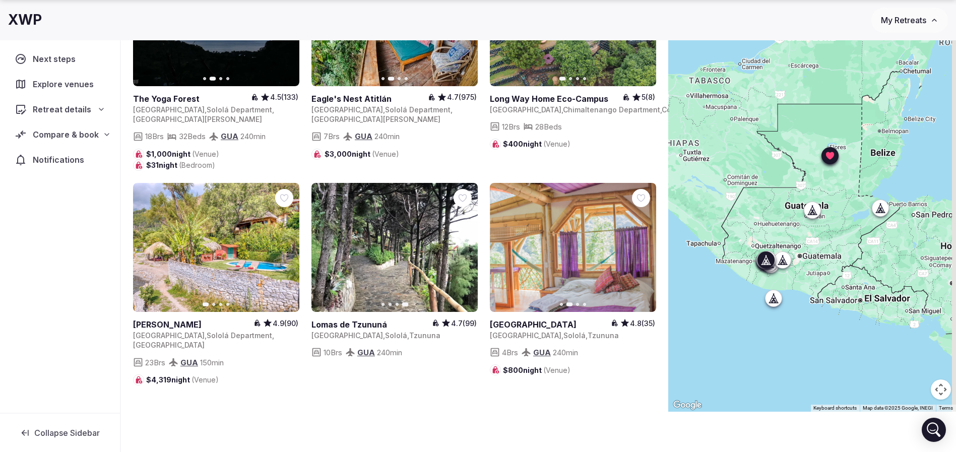
click at [647, 239] on button "Next slide" at bounding box center [642, 247] width 16 height 16
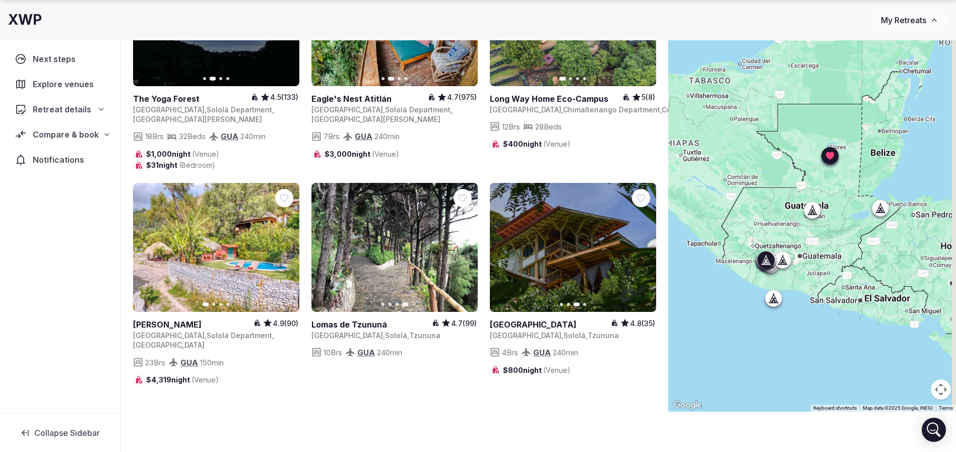
click at [646, 189] on div at bounding box center [641, 198] width 18 height 18
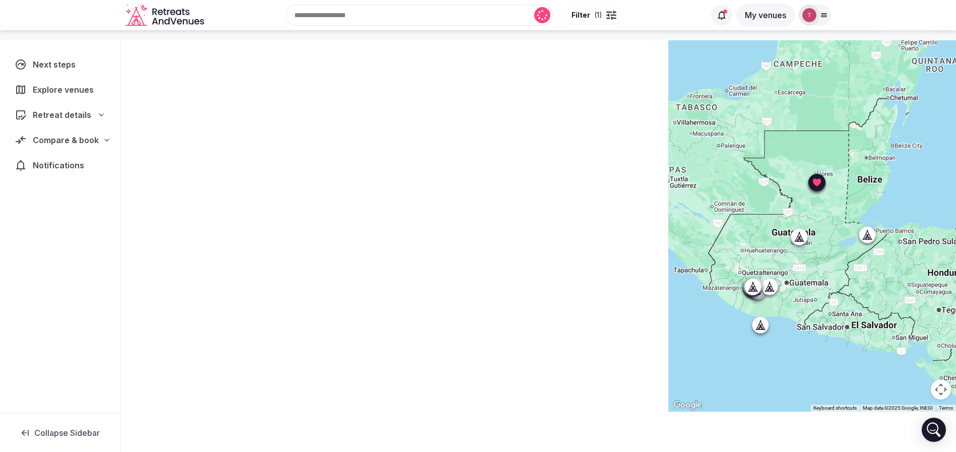
scroll to position [0, 0]
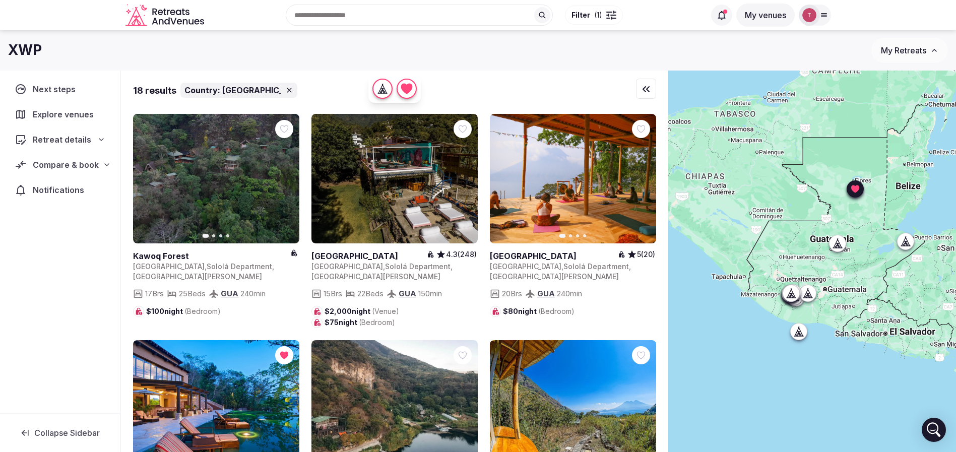
drag, startPoint x: 884, startPoint y: 327, endPoint x: 918, endPoint y: 359, distance: 47.0
click at [913, 360] on div at bounding box center [812, 279] width 288 height 416
click at [0, 0] on icon at bounding box center [0, 0] width 0 height 0
click at [62, 162] on span "Compare & book" at bounding box center [66, 165] width 66 height 12
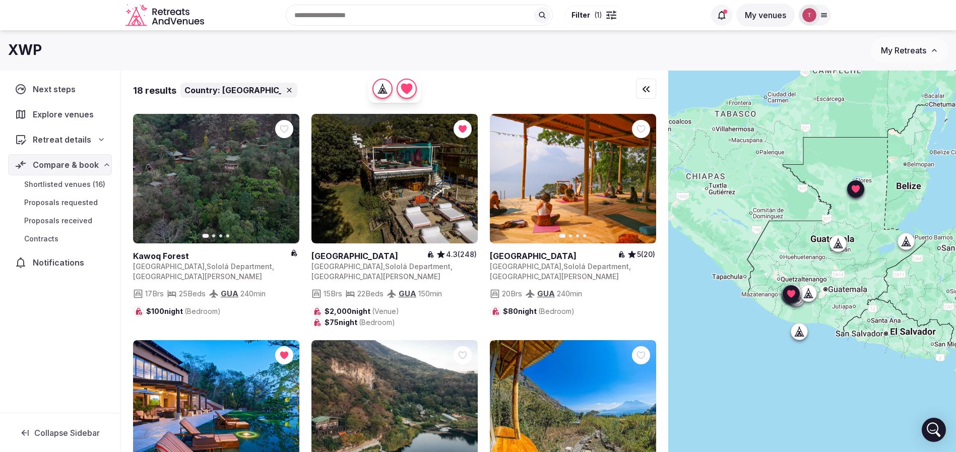
click at [84, 186] on span "Shortlisted venues (16)" at bounding box center [64, 184] width 81 height 10
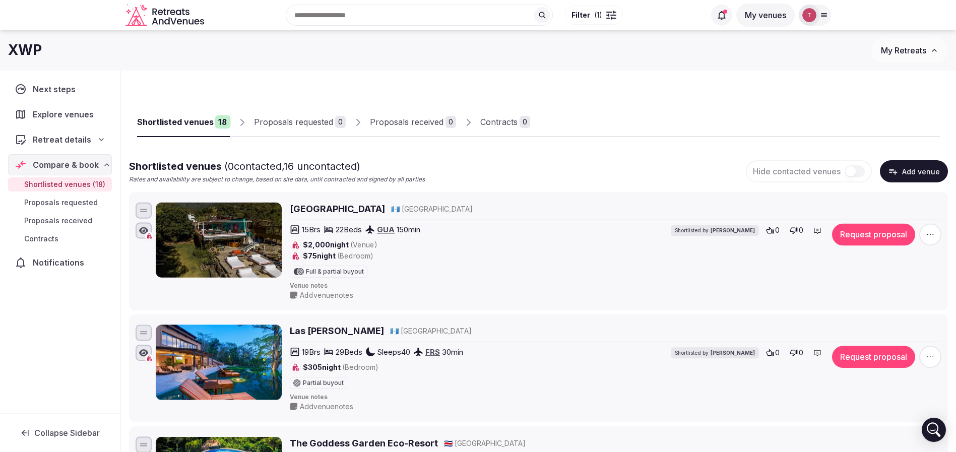
click at [85, 185] on span "Shortlisted venues (18)" at bounding box center [64, 184] width 81 height 10
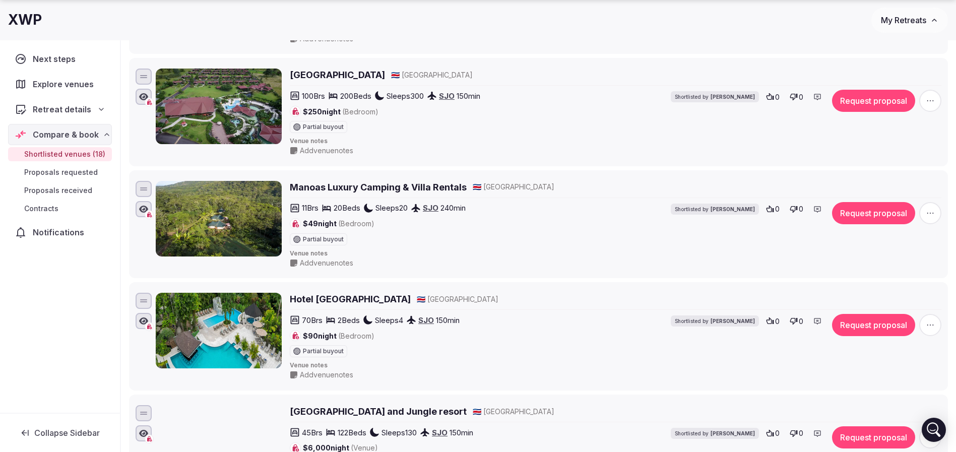
scroll to position [605, 0]
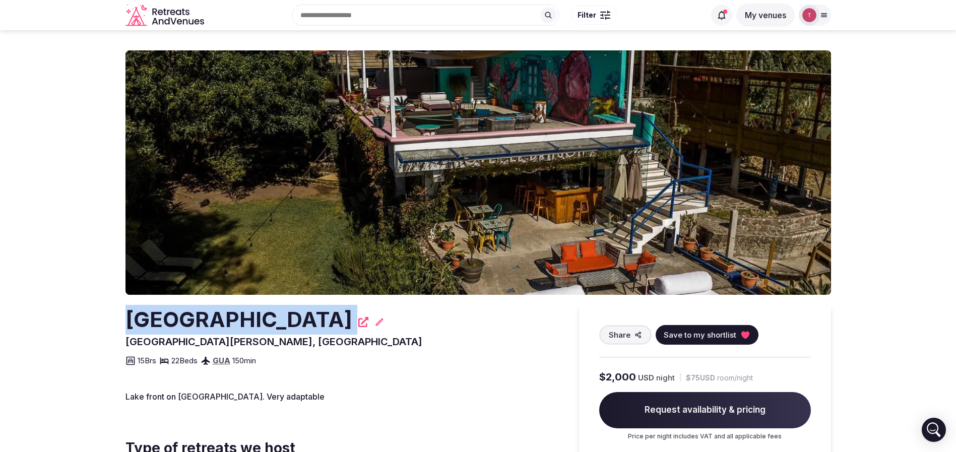
drag, startPoint x: 89, startPoint y: 313, endPoint x: 291, endPoint y: 315, distance: 202.6
click at [291, 315] on section "[GEOGRAPHIC_DATA] [GEOGRAPHIC_DATA][PERSON_NAME], [GEOGRAPHIC_DATA] Share Save …" at bounding box center [478, 342] width 956 height 625
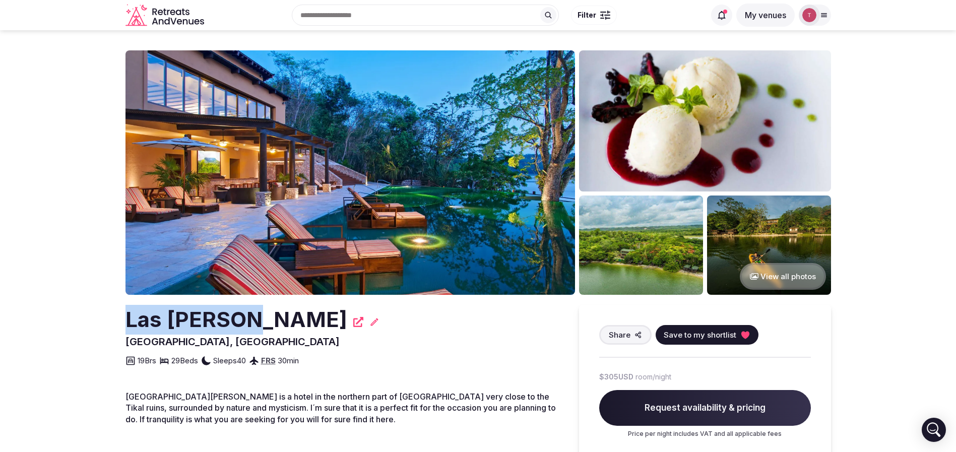
drag, startPoint x: 153, startPoint y: 316, endPoint x: 252, endPoint y: 314, distance: 99.3
click at [252, 314] on section "View all photos [GEOGRAPHIC_DATA], [GEOGRAPHIC_DATA] Share Save to my shortlist…" at bounding box center [478, 459] width 956 height 858
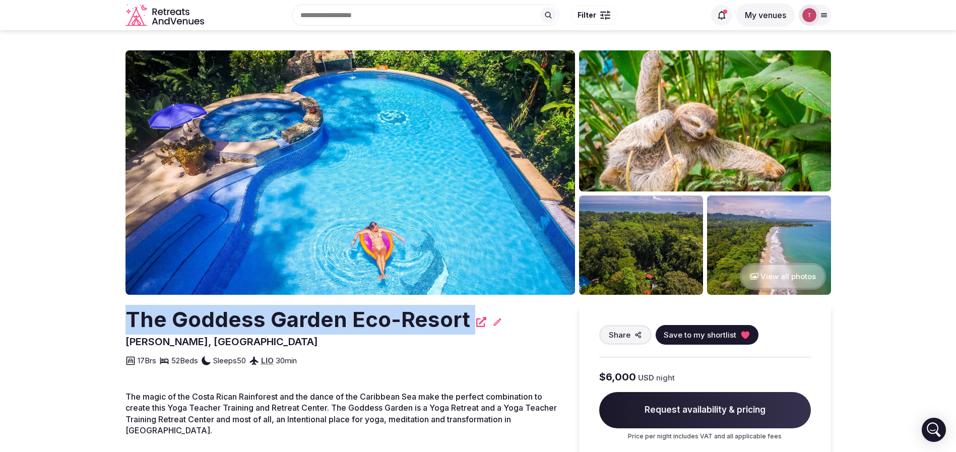
drag, startPoint x: 106, startPoint y: 329, endPoint x: 497, endPoint y: 318, distance: 391.1
copy div "The Goddess Garden Eco-Resort"
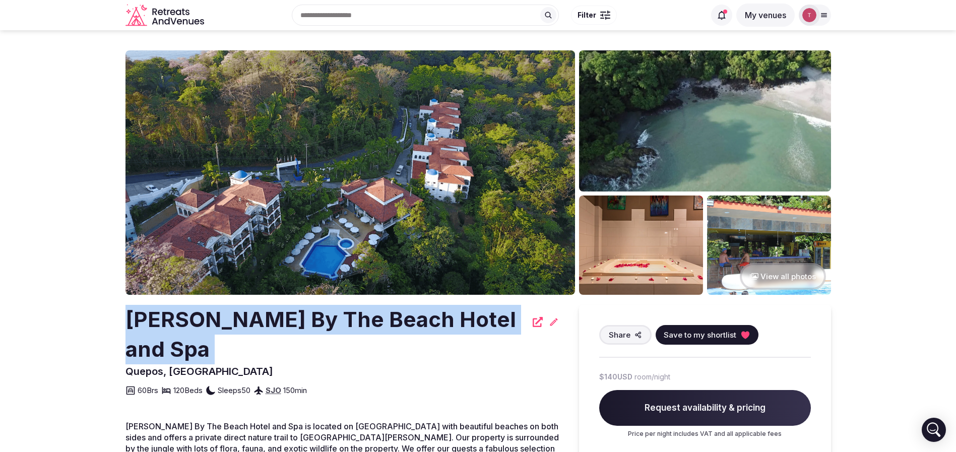
drag, startPoint x: 127, startPoint y: 321, endPoint x: 489, endPoint y: 323, distance: 362.3
copy div "Shana By The Beach Hotel and Spa"
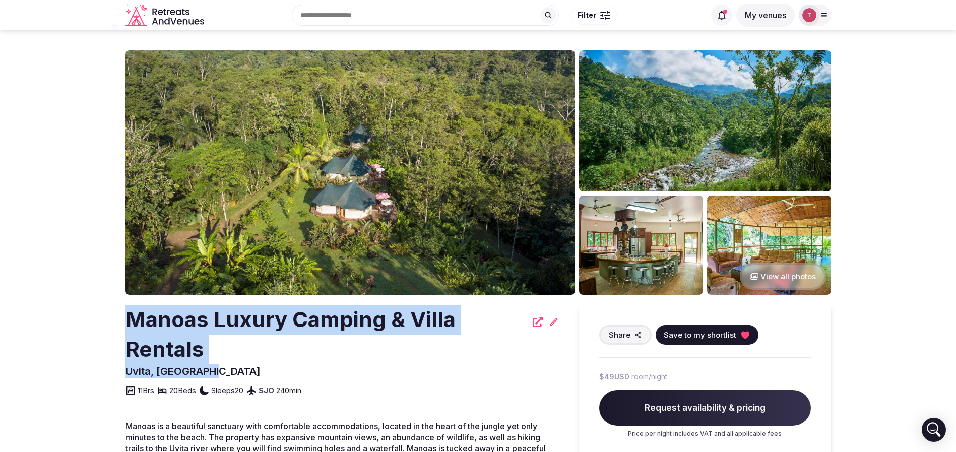
drag, startPoint x: 175, startPoint y: 320, endPoint x: 277, endPoint y: 365, distance: 110.8
click at [277, 365] on section "View all photos Manoas Luxury Camping & Villa Rentals [GEOGRAPHIC_DATA], [GEOGR…" at bounding box center [478, 287] width 956 height 515
click at [242, 319] on h2 "Manoas Luxury Camping & Villa Rentals" at bounding box center [325, 334] width 401 height 59
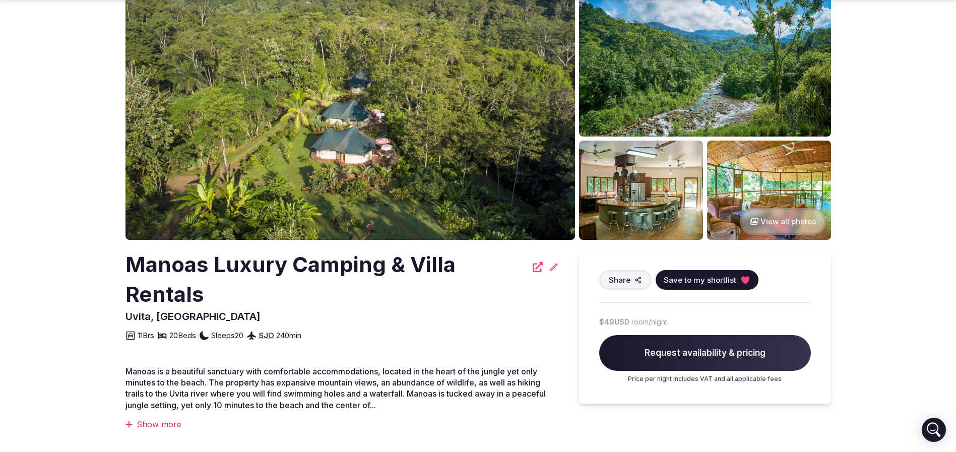
scroll to position [76, 0]
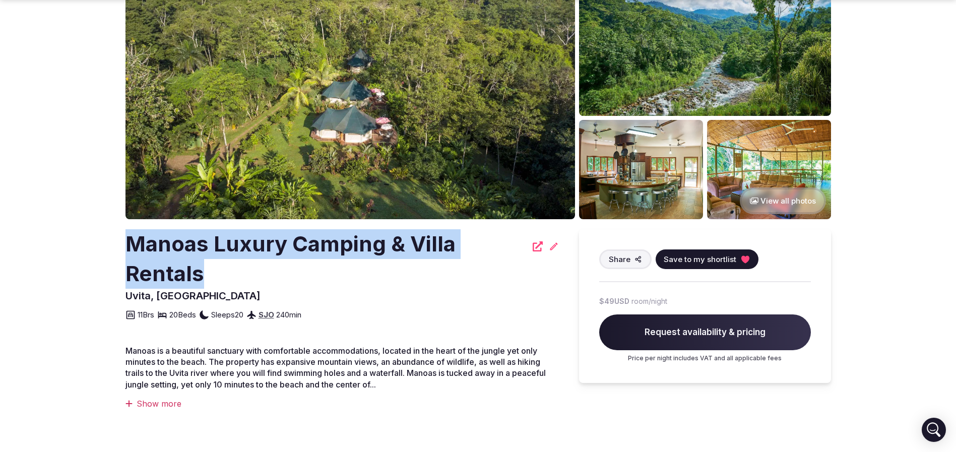
drag, startPoint x: 177, startPoint y: 244, endPoint x: 238, endPoint y: 274, distance: 68.3
click at [238, 274] on section "View all photos Manoas Luxury Camping & Villa Rentals Uvita, Costa Rica Share S…" at bounding box center [478, 212] width 956 height 515
copy h2 "Manoas Luxury Camping & Villa Rentals"
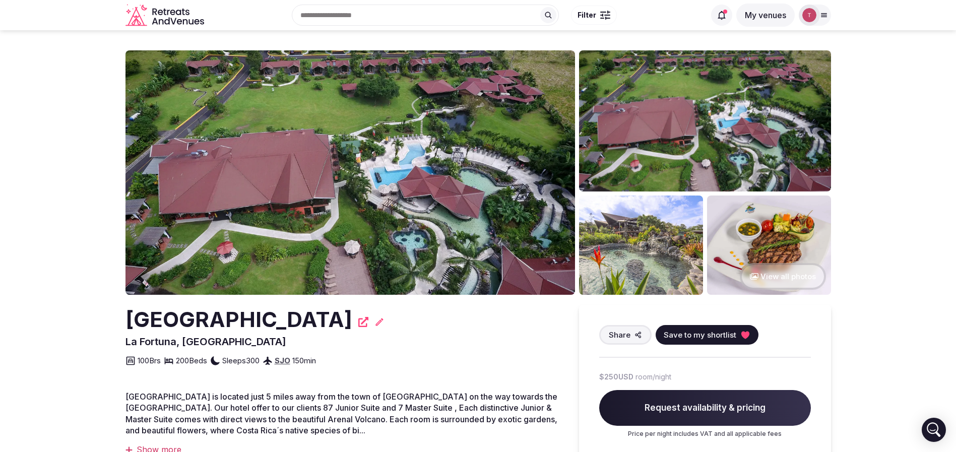
drag, startPoint x: 120, startPoint y: 331, endPoint x: 500, endPoint y: 319, distance: 380.1
copy h2 "[GEOGRAPHIC_DATA]"
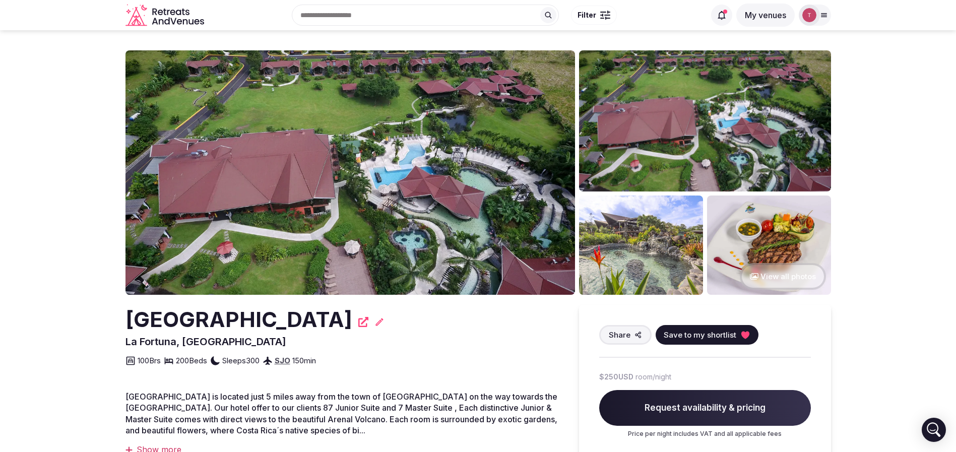
copy h2 "[GEOGRAPHIC_DATA]"
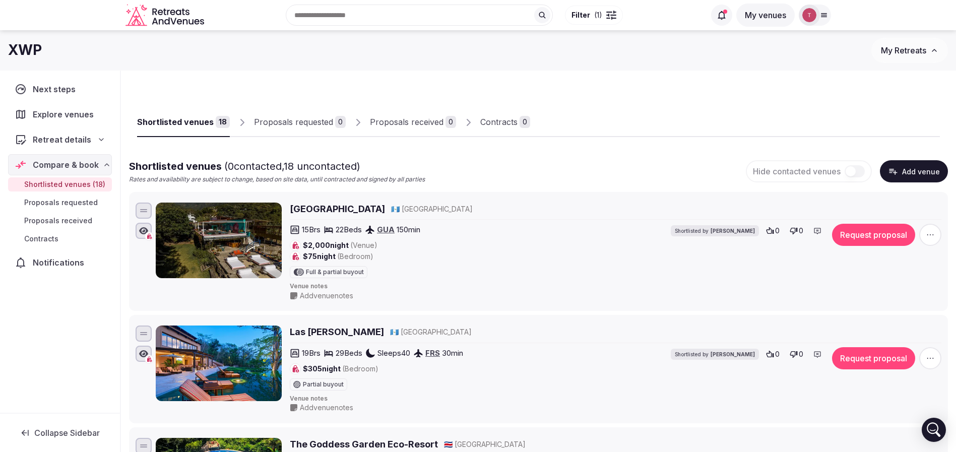
click at [930, 234] on icon "button" at bounding box center [930, 235] width 10 height 10
click at [892, 201] on button "Remove Venue" at bounding box center [903, 200] width 84 height 16
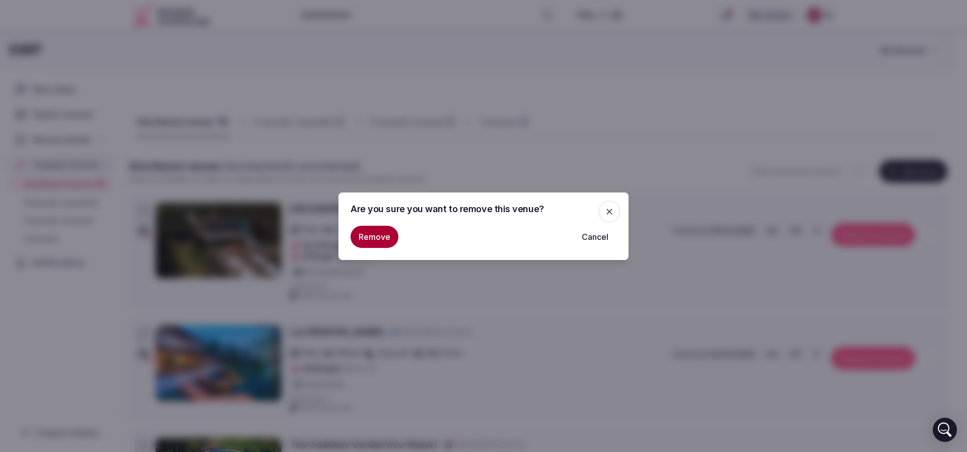
click at [372, 232] on button "Remove" at bounding box center [375, 237] width 48 height 22
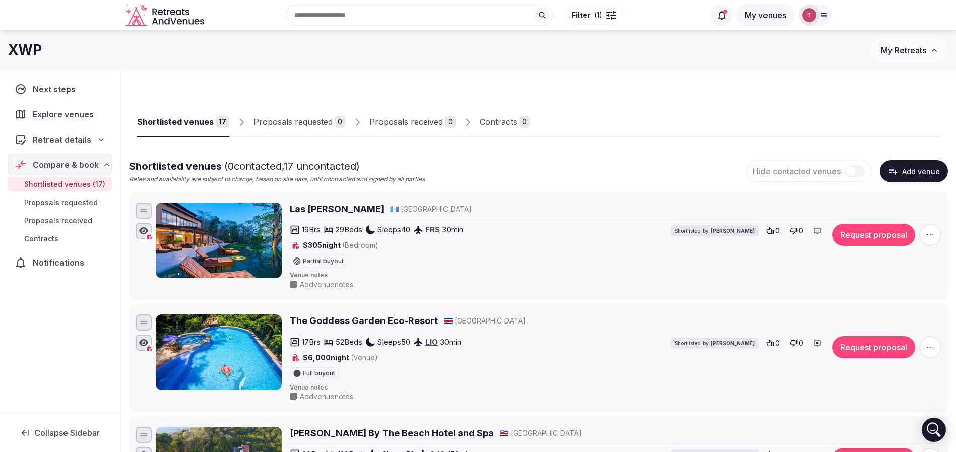
click at [352, 10] on div "Recent searches [GEOGRAPHIC_DATA] [GEOGRAPHIC_DATA] [GEOGRAPHIC_DATA] [GEOGRAPH…" at bounding box center [456, 14] width 497 height 43
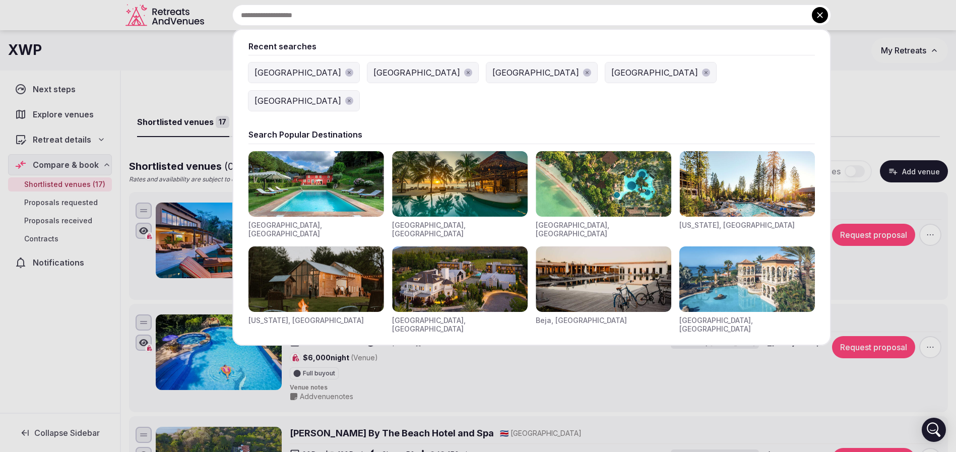
click at [277, 64] on button "[GEOGRAPHIC_DATA]" at bounding box center [303, 72] width 111 height 20
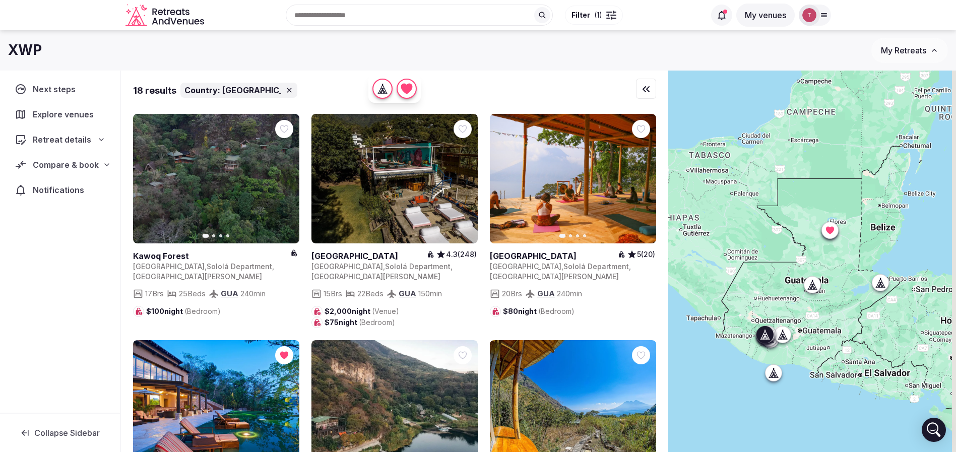
click at [289, 179] on icon "button" at bounding box center [285, 179] width 8 height 8
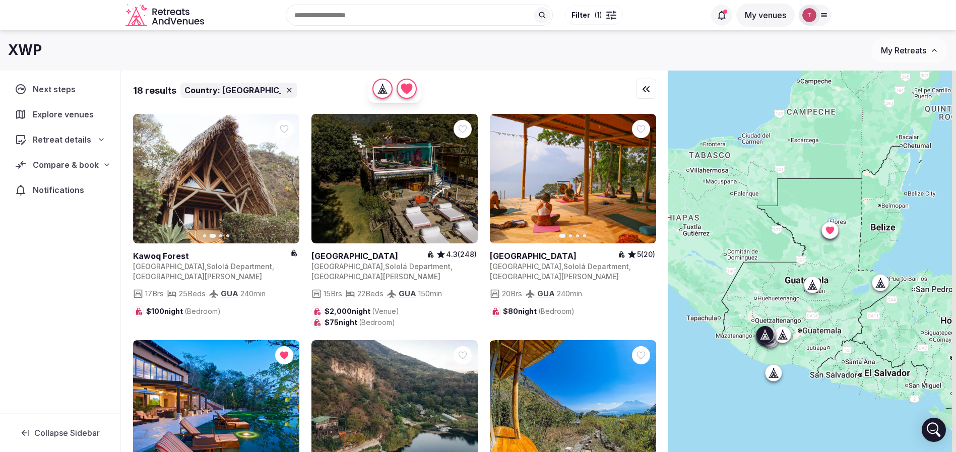
click at [289, 179] on icon "button" at bounding box center [285, 179] width 8 height 8
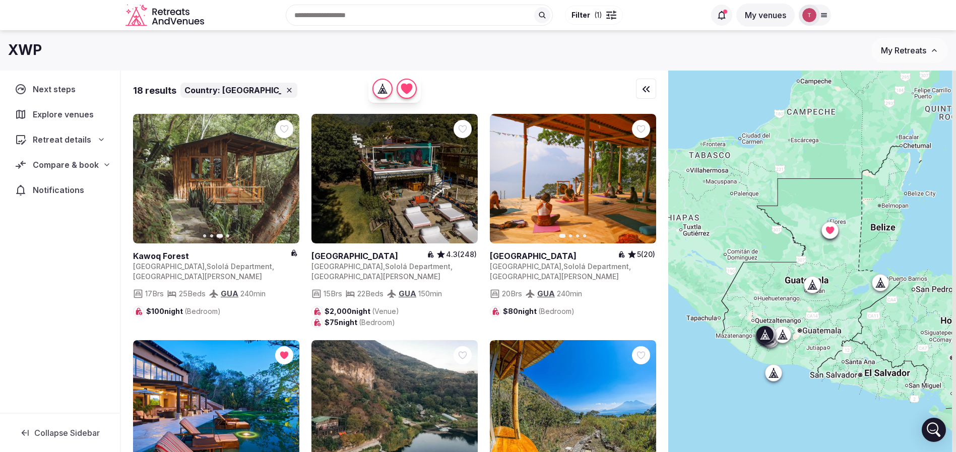
click at [289, 129] on div at bounding box center [284, 129] width 18 height 18
click at [0, 0] on icon at bounding box center [0, 0] width 0 height 0
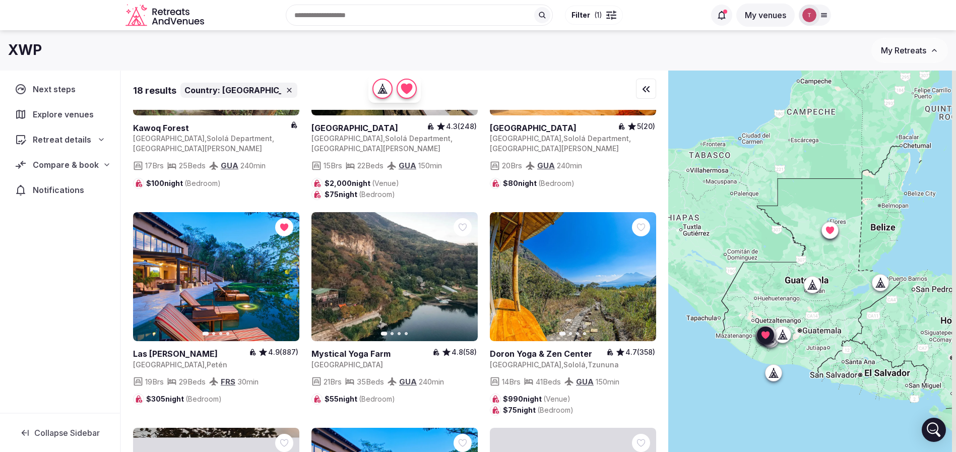
scroll to position [151, 0]
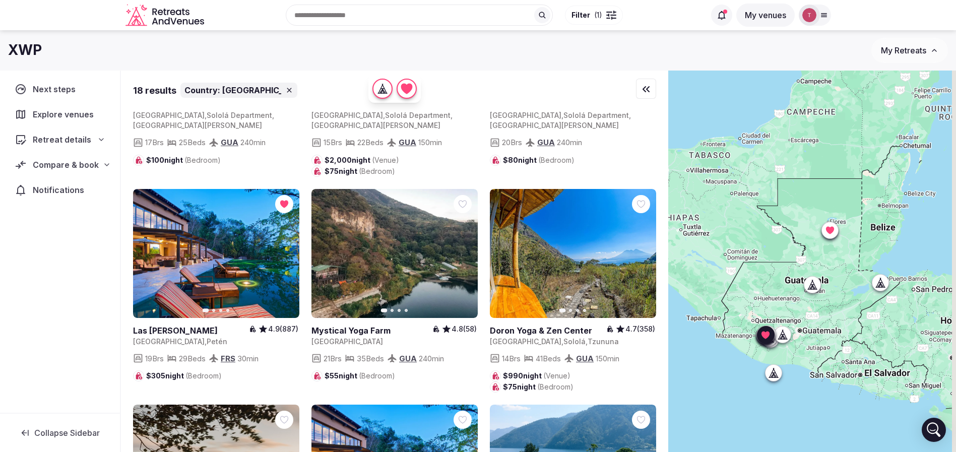
click at [639, 252] on icon "button" at bounding box center [642, 253] width 8 height 8
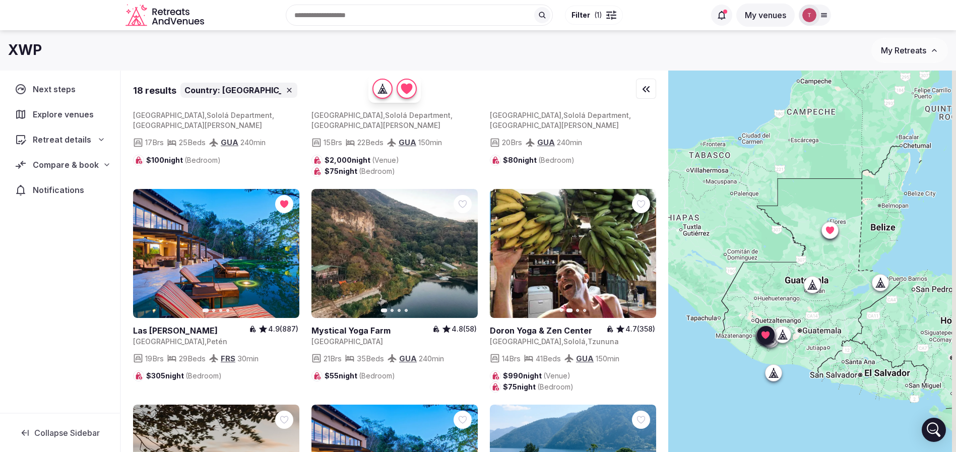
click at [639, 252] on icon "button" at bounding box center [642, 253] width 8 height 8
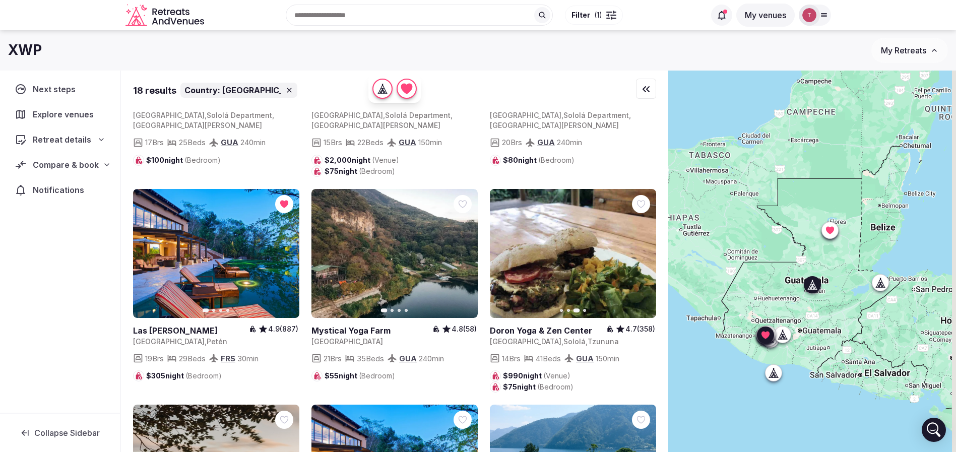
click at [467, 256] on icon "button" at bounding box center [463, 253] width 8 height 8
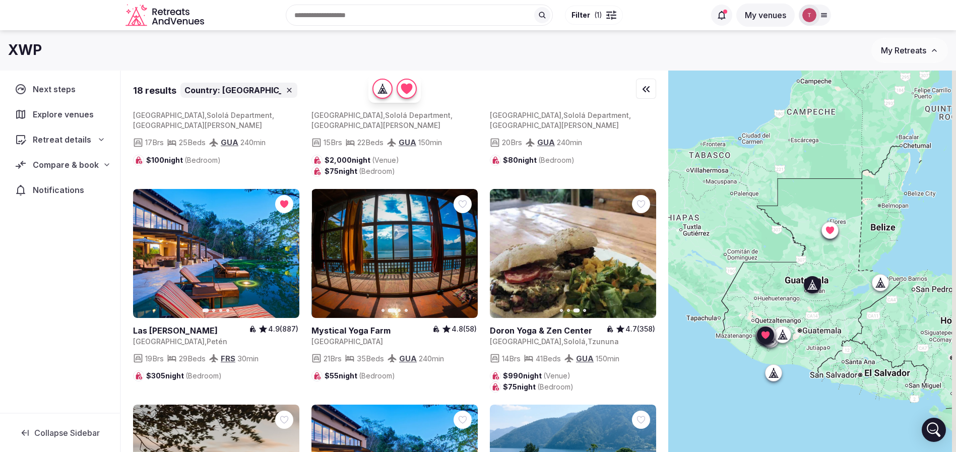
click at [466, 253] on icon "button" at bounding box center [464, 253] width 4 height 7
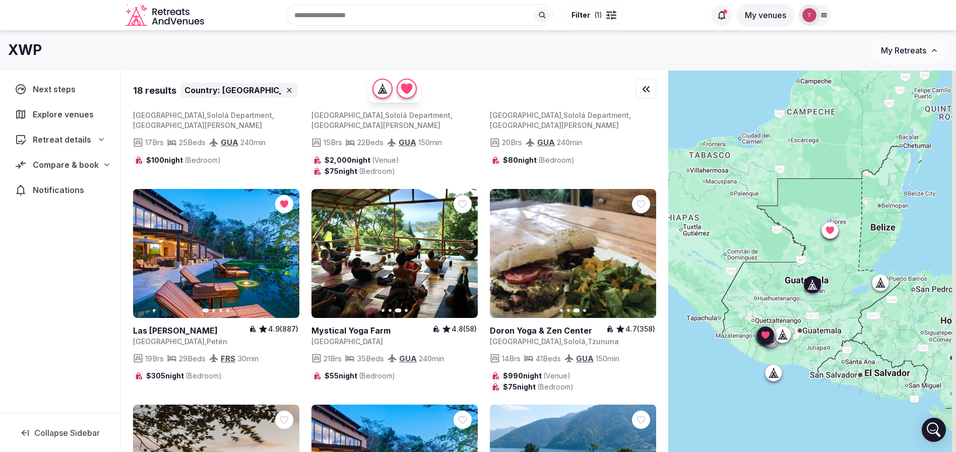
click at [466, 252] on icon "button" at bounding box center [463, 253] width 8 height 8
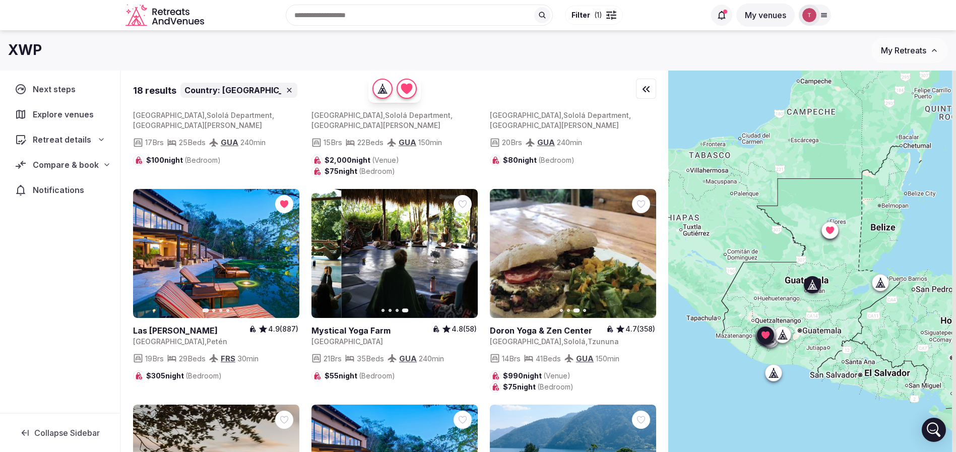
click at [467, 197] on div at bounding box center [462, 204] width 18 height 18
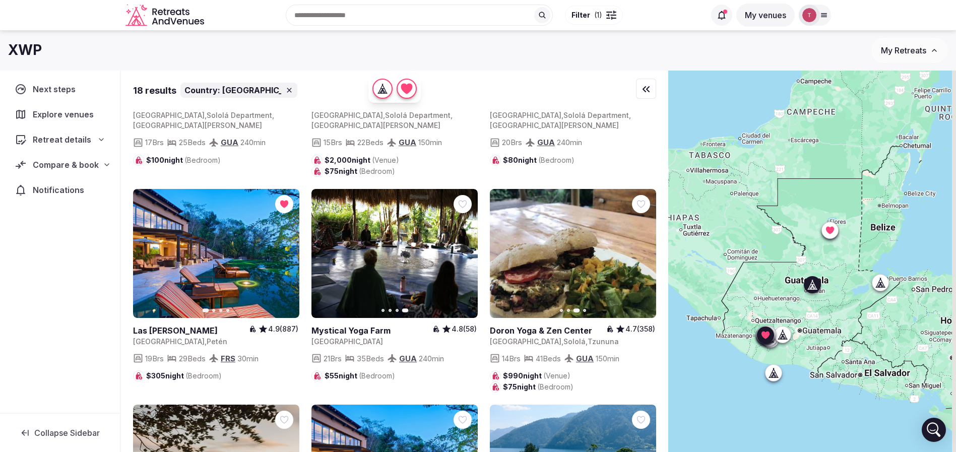
click at [0, 0] on icon at bounding box center [0, 0] width 0 height 0
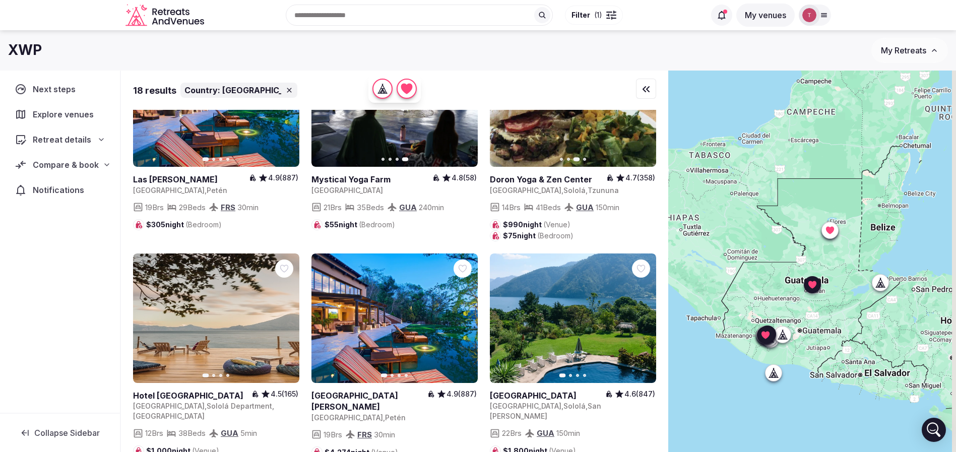
scroll to position [378, 0]
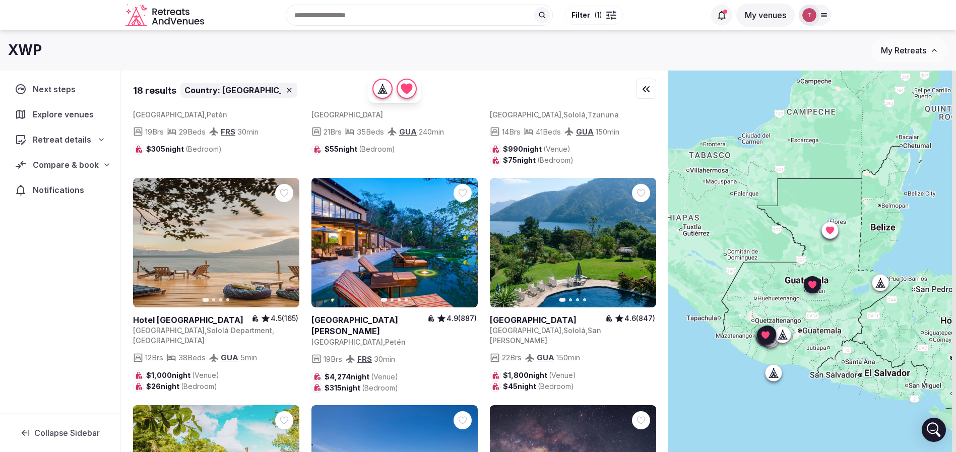
click at [284, 243] on icon "button" at bounding box center [285, 243] width 8 height 8
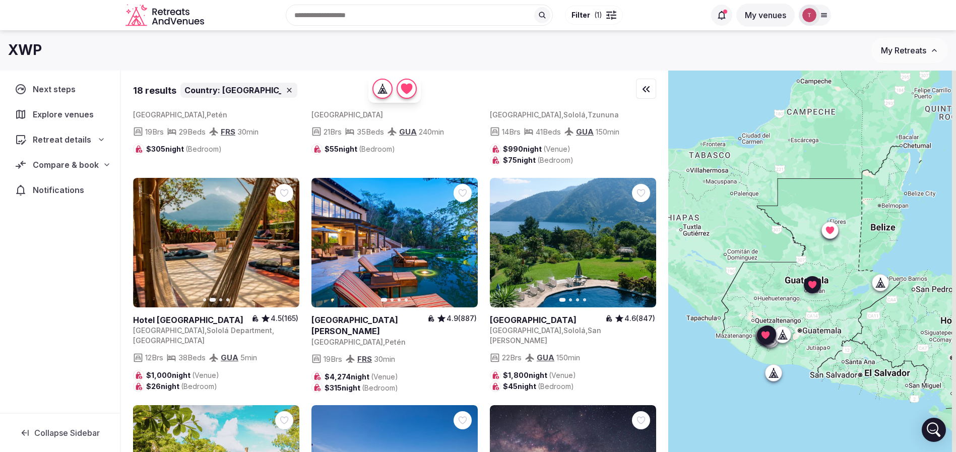
click at [0, 0] on icon at bounding box center [0, 0] width 0 height 0
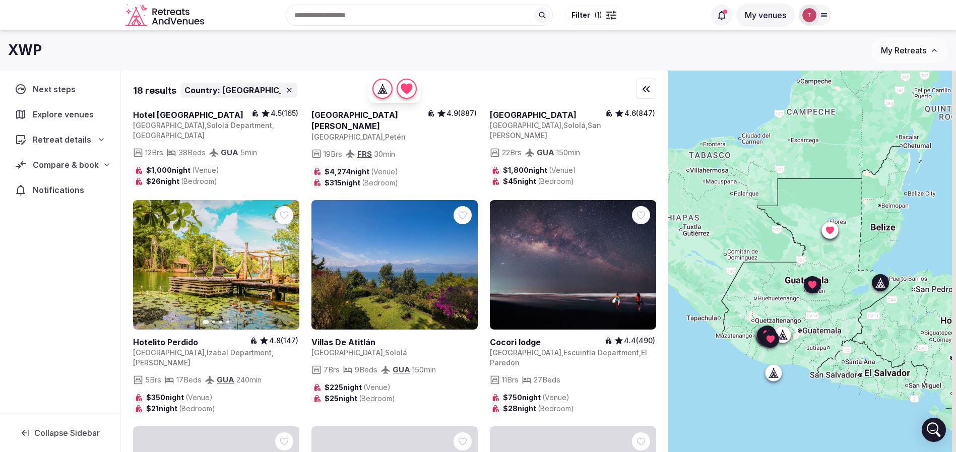
scroll to position [605, 0]
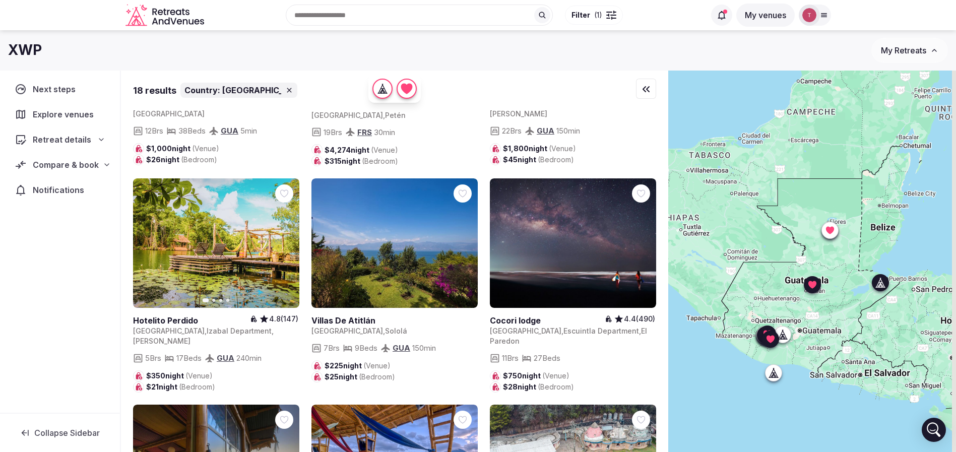
click at [291, 241] on button "Next slide" at bounding box center [285, 243] width 16 height 16
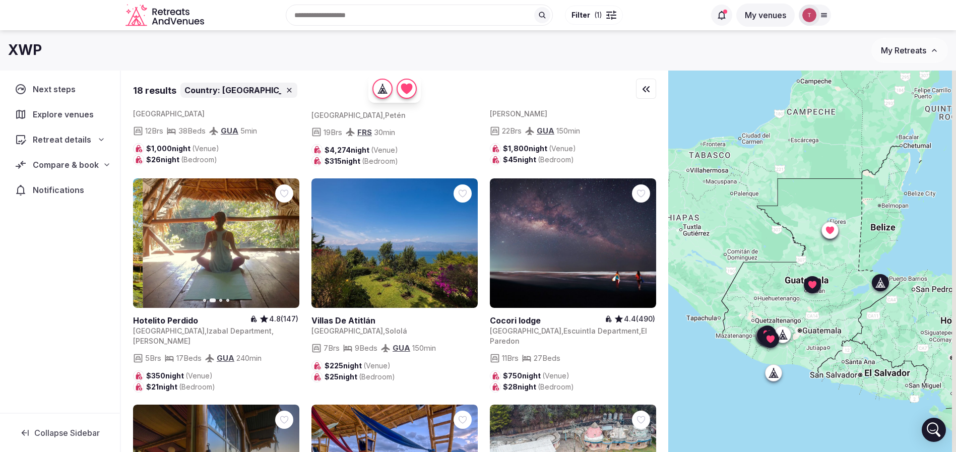
click at [289, 240] on button "Next slide" at bounding box center [285, 243] width 16 height 16
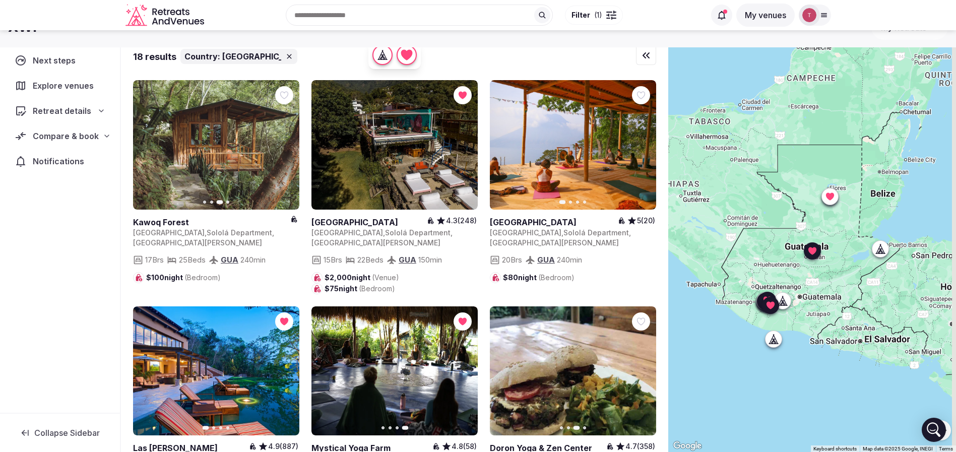
scroll to position [0, 0]
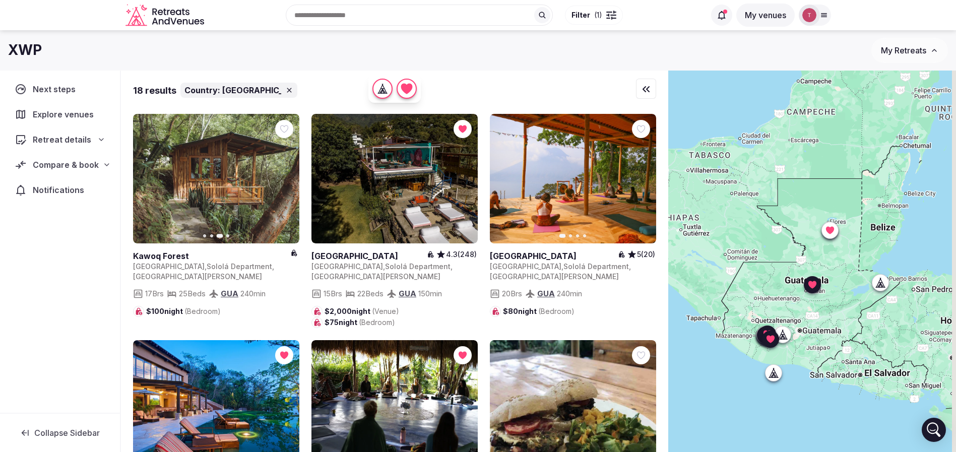
click at [100, 159] on div "Compare & book" at bounding box center [60, 165] width 91 height 12
click at [93, 183] on span "Shortlisted venues (17)" at bounding box center [64, 184] width 81 height 10
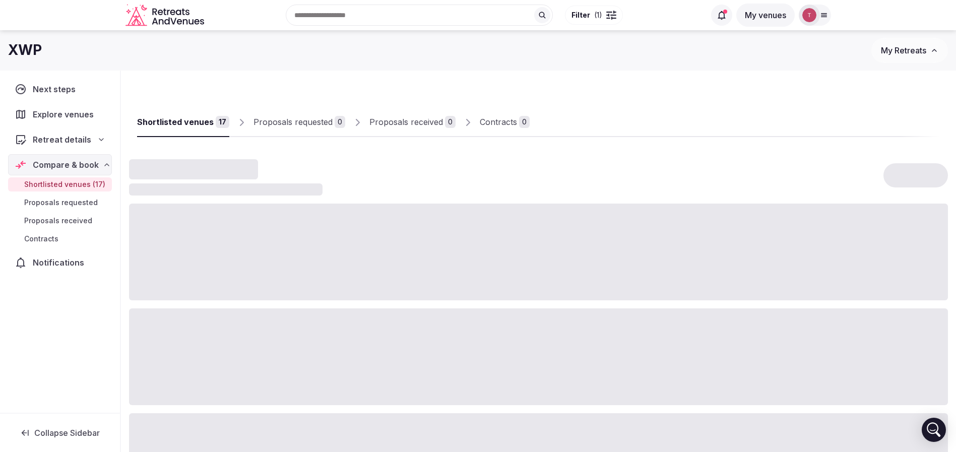
click at [93, 183] on span "Shortlisted venues (17)" at bounding box center [64, 184] width 81 height 10
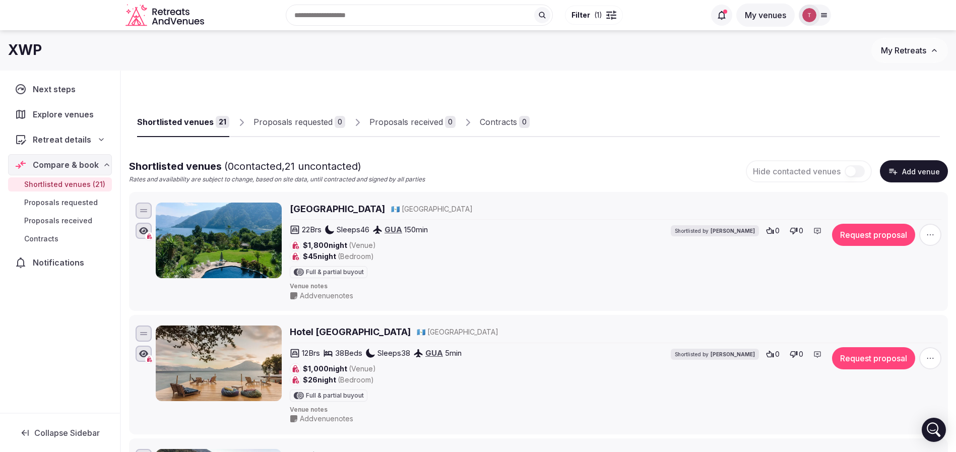
drag, startPoint x: 930, startPoint y: 235, endPoint x: 923, endPoint y: 232, distance: 7.9
click at [929, 235] on icon "button" at bounding box center [930, 235] width 10 height 10
click at [889, 196] on button "Remove Venue" at bounding box center [903, 200] width 84 height 16
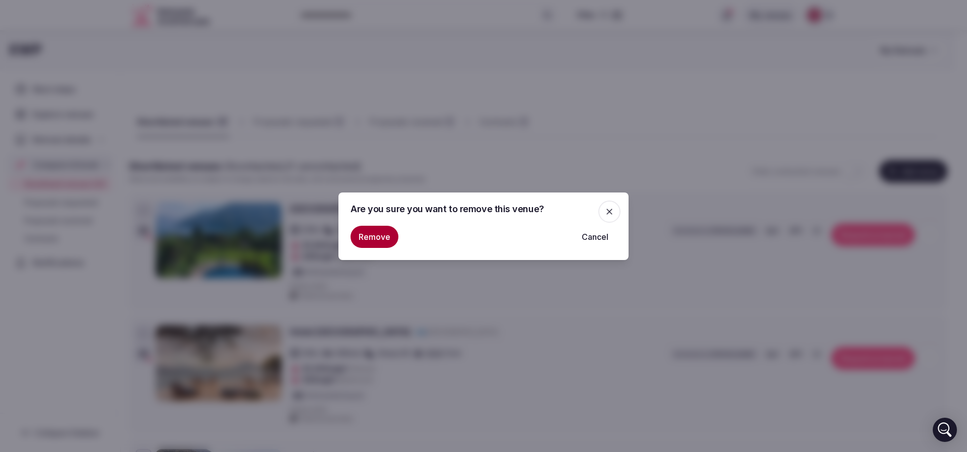
click at [373, 237] on button "Remove" at bounding box center [375, 237] width 48 height 22
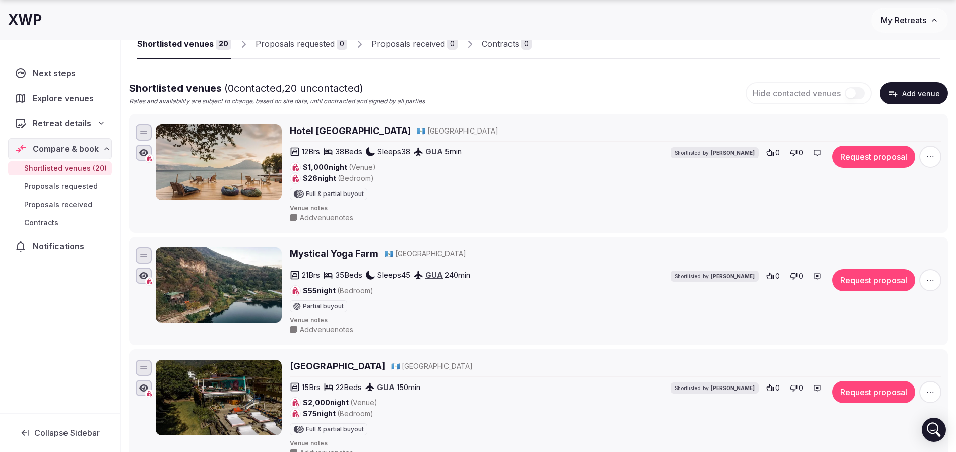
scroll to position [151, 0]
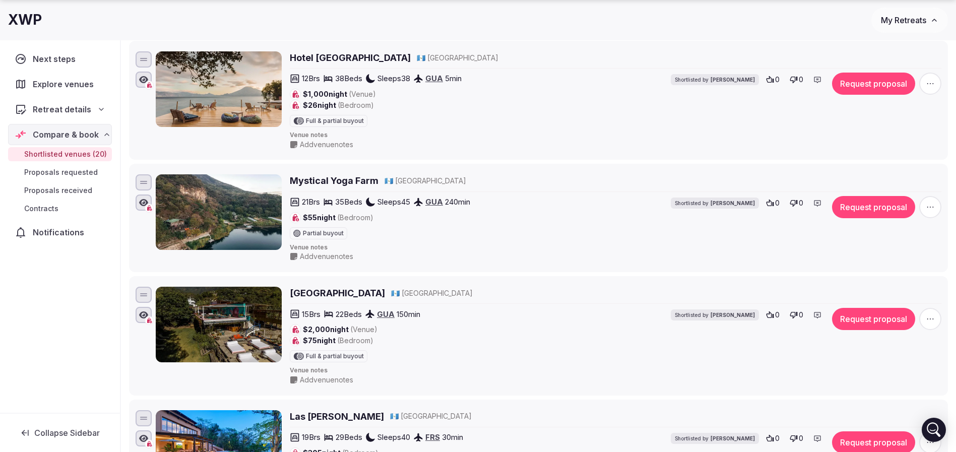
click at [925, 316] on span "button" at bounding box center [930, 319] width 22 height 22
click at [885, 281] on button "Remove Venue" at bounding box center [903, 285] width 84 height 16
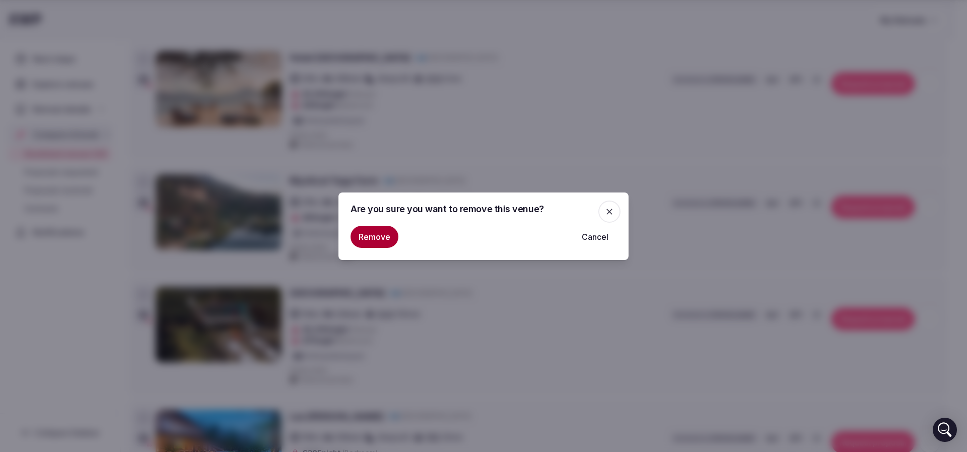
click at [360, 236] on button "Remove" at bounding box center [375, 237] width 48 height 22
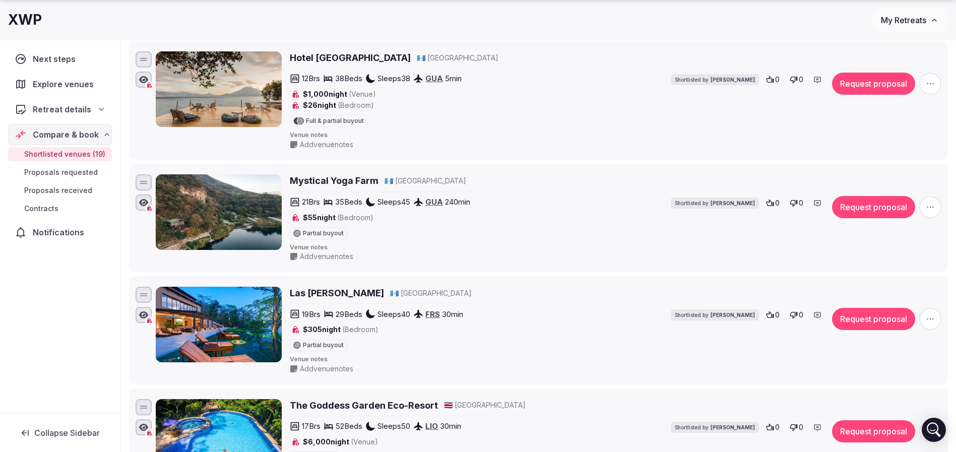
click at [923, 202] on span "button" at bounding box center [930, 207] width 22 height 22
click at [870, 168] on button "Remove Venue" at bounding box center [903, 172] width 84 height 16
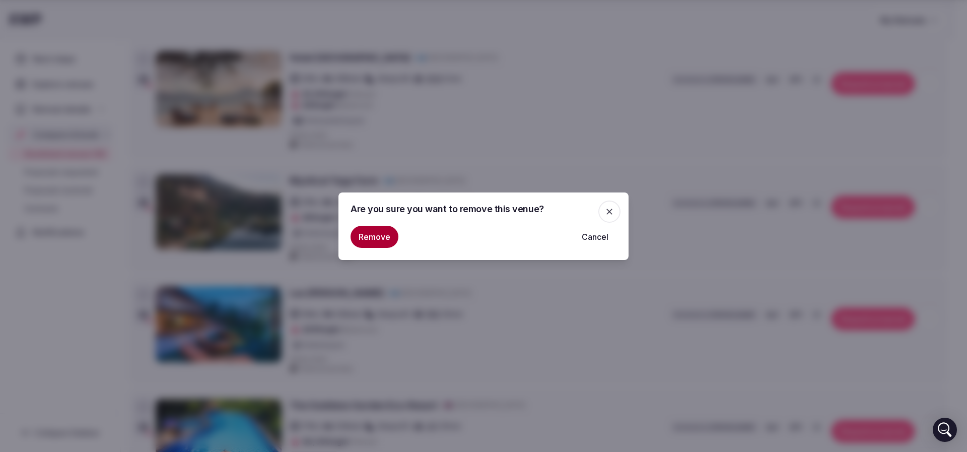
click at [368, 231] on button "Remove" at bounding box center [375, 237] width 48 height 22
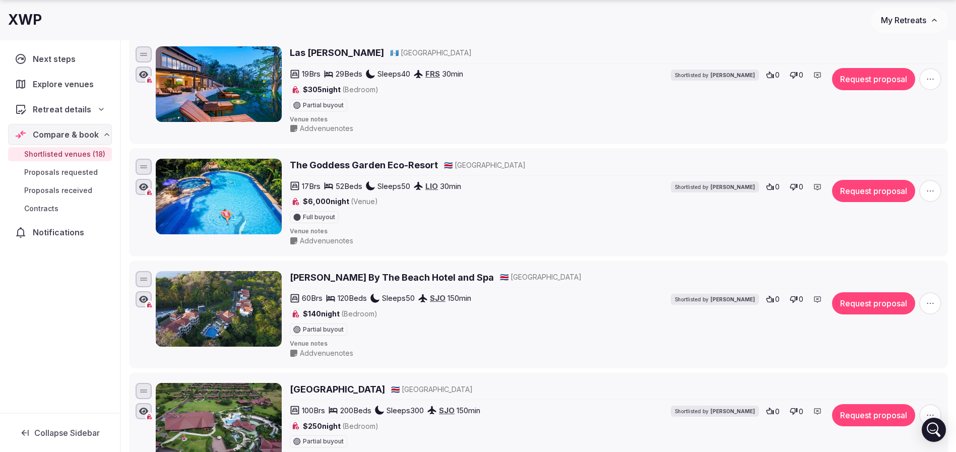
scroll to position [302, 0]
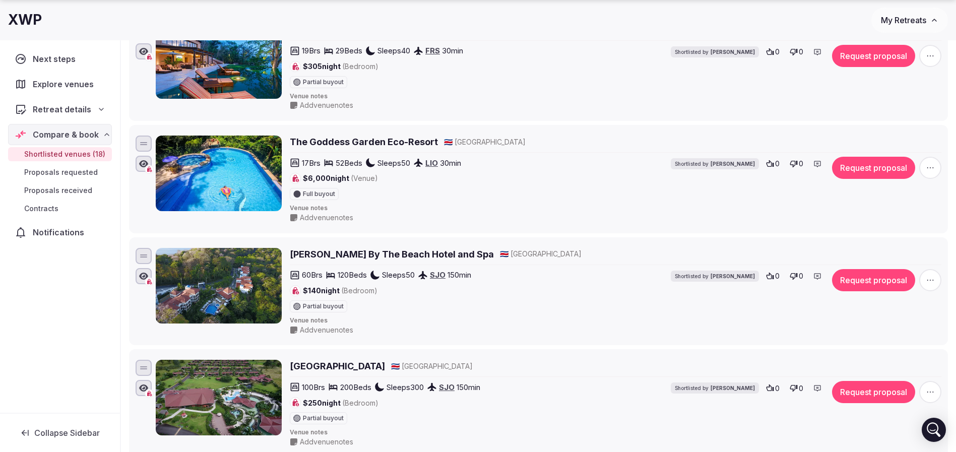
click at [931, 163] on icon "button" at bounding box center [930, 168] width 10 height 10
click at [888, 129] on button "Remove Venue" at bounding box center [903, 133] width 84 height 16
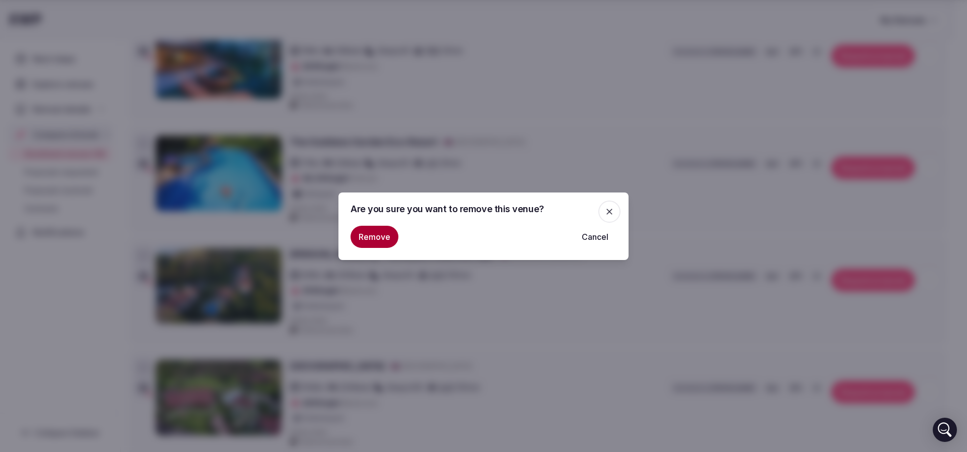
click at [358, 234] on button "Remove" at bounding box center [375, 237] width 48 height 22
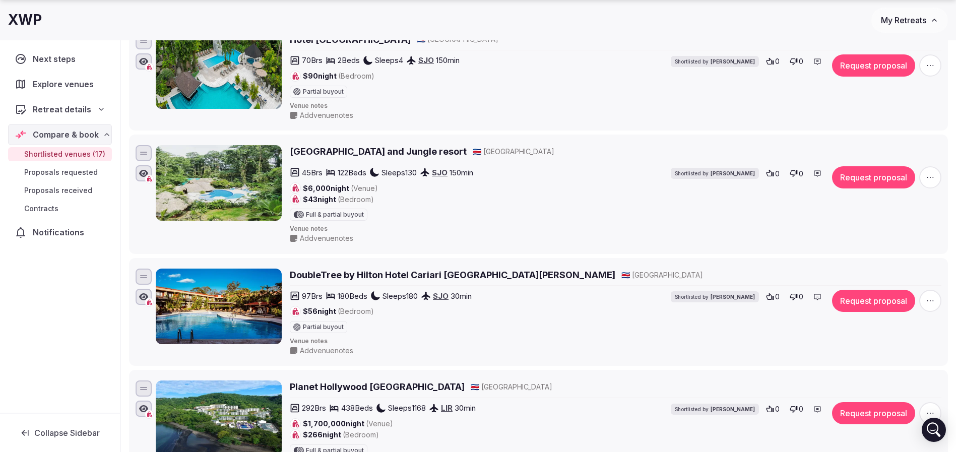
scroll to position [756, 0]
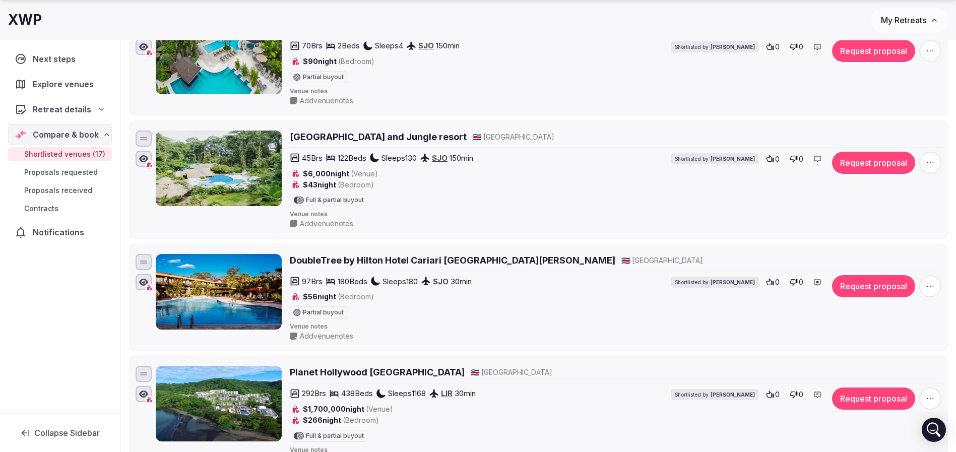
drag, startPoint x: 323, startPoint y: 252, endPoint x: 292, endPoint y: 259, distance: 31.9
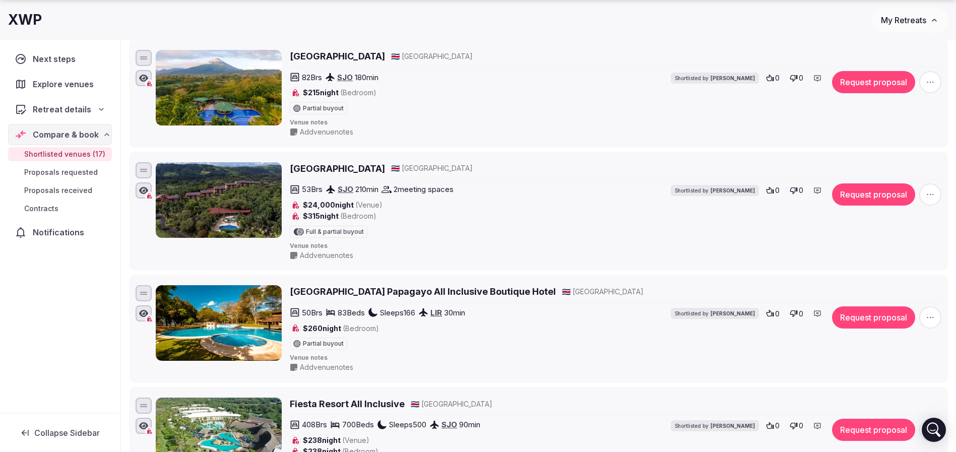
scroll to position [1285, 0]
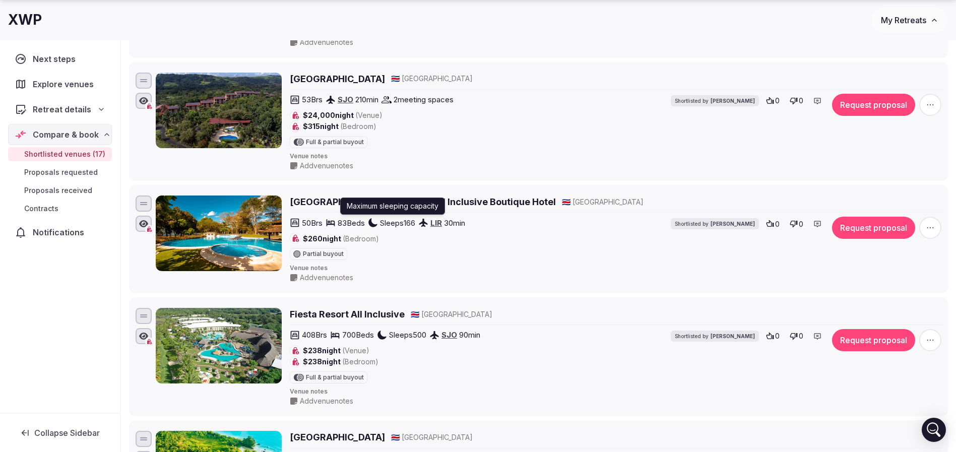
drag, startPoint x: 386, startPoint y: 210, endPoint x: 324, endPoint y: 205, distance: 62.6
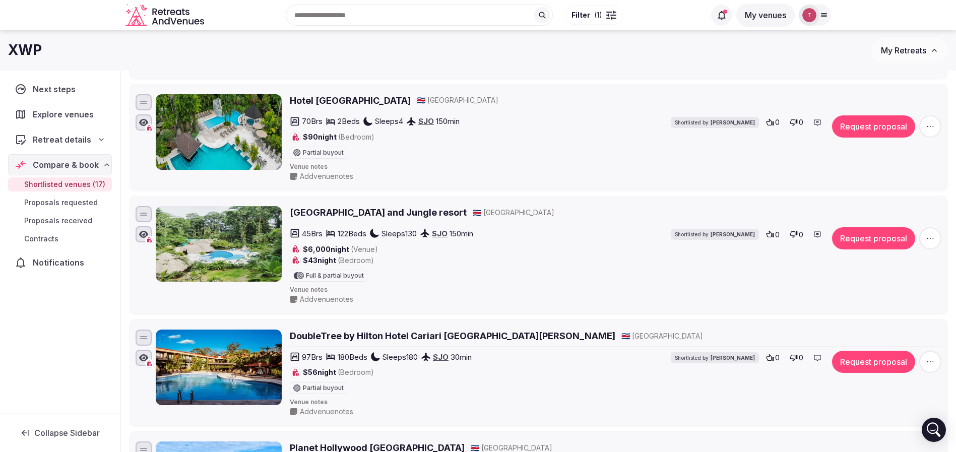
scroll to position [605, 0]
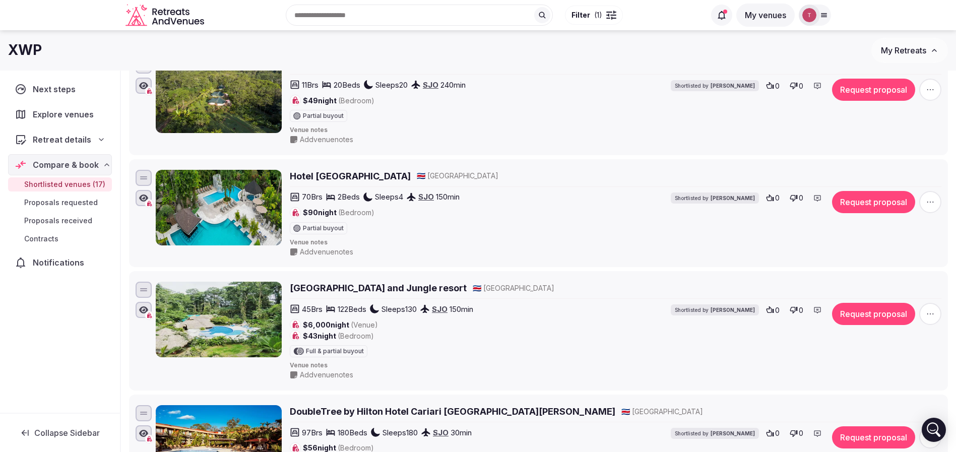
click at [937, 316] on span "button" at bounding box center [930, 314] width 22 height 22
click at [889, 275] on button "Remove Venue" at bounding box center [903, 280] width 84 height 16
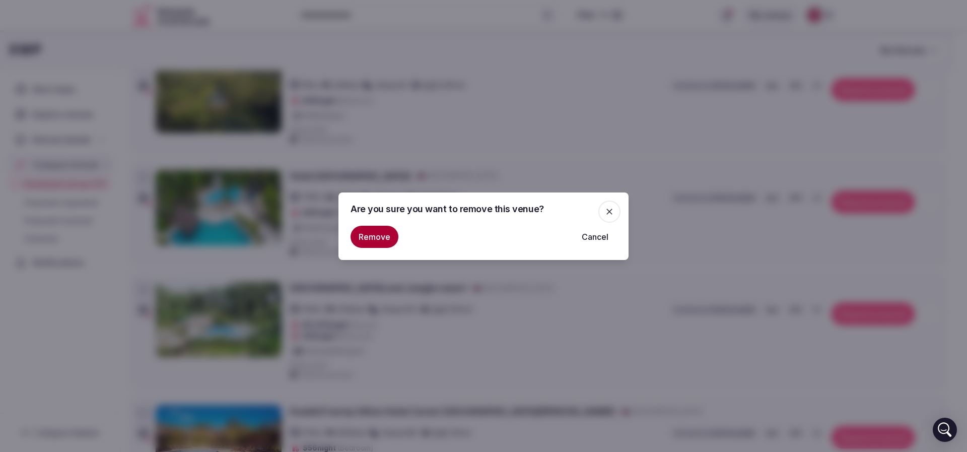
click at [381, 235] on button "Remove" at bounding box center [375, 237] width 48 height 22
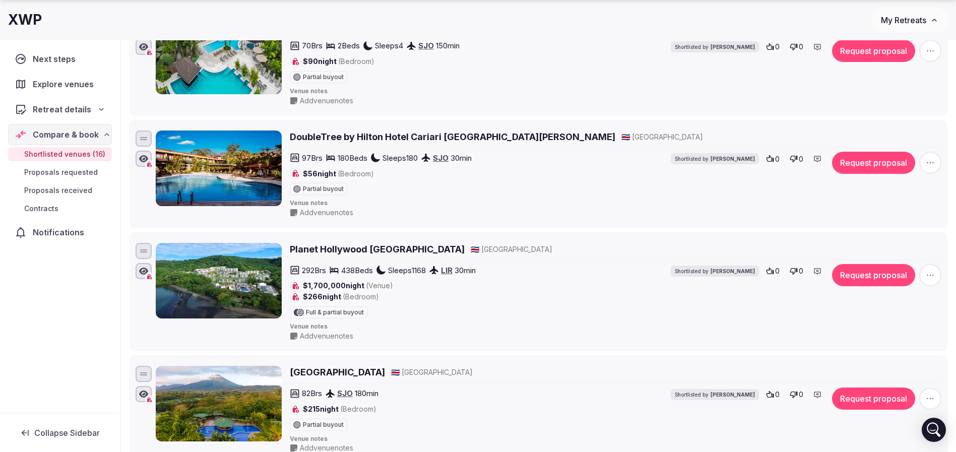
scroll to position [831, 0]
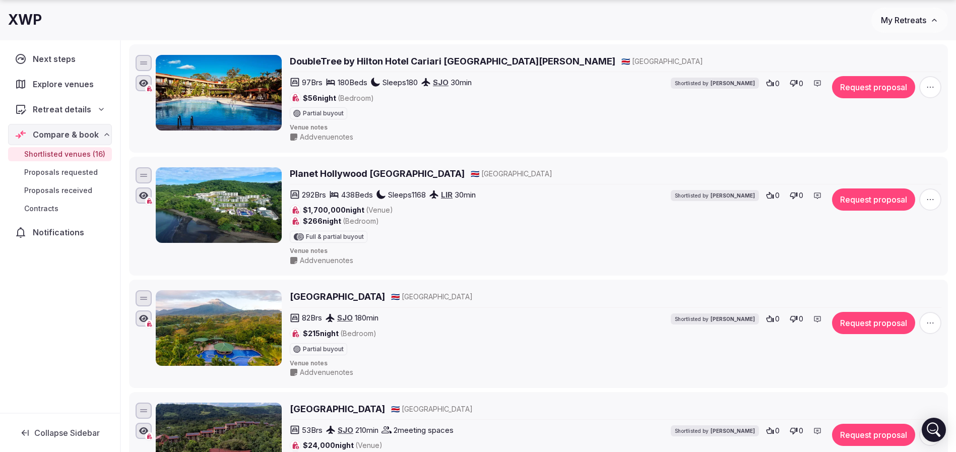
click at [931, 317] on span "button" at bounding box center [930, 323] width 22 height 22
click at [900, 289] on button "Remove Venue" at bounding box center [903, 288] width 84 height 16
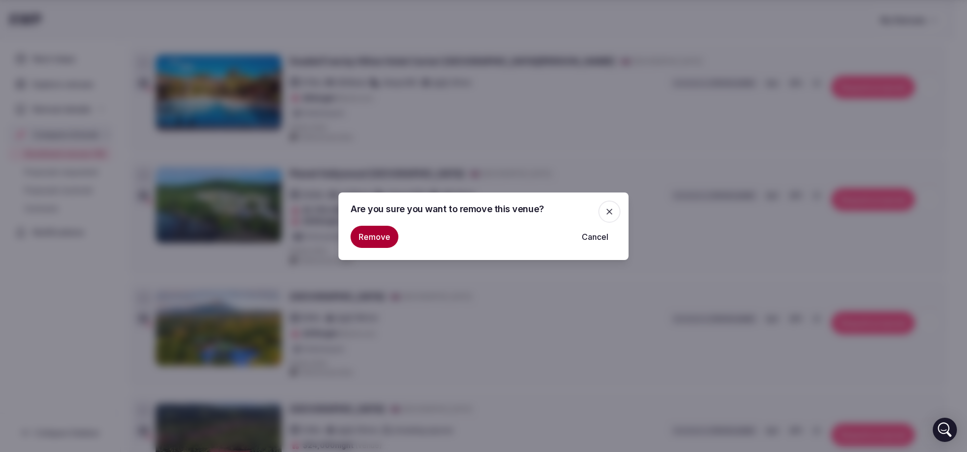
click at [379, 233] on button "Remove" at bounding box center [375, 237] width 48 height 22
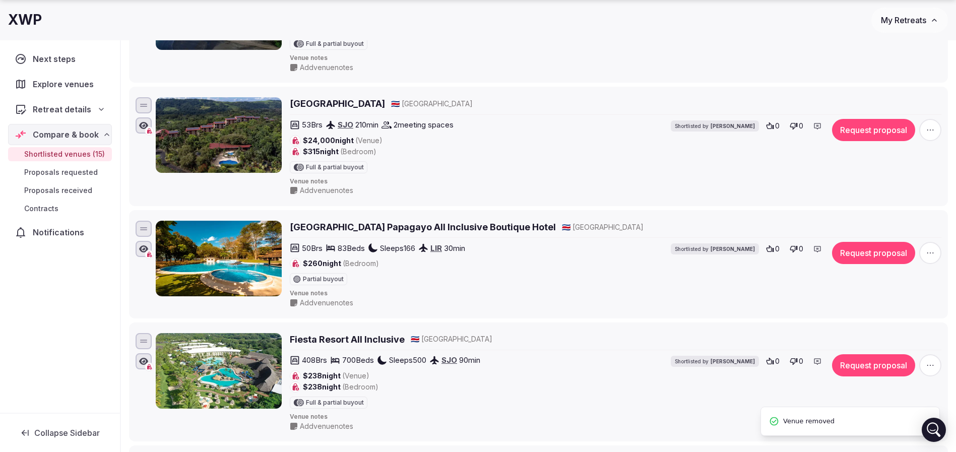
scroll to position [1058, 0]
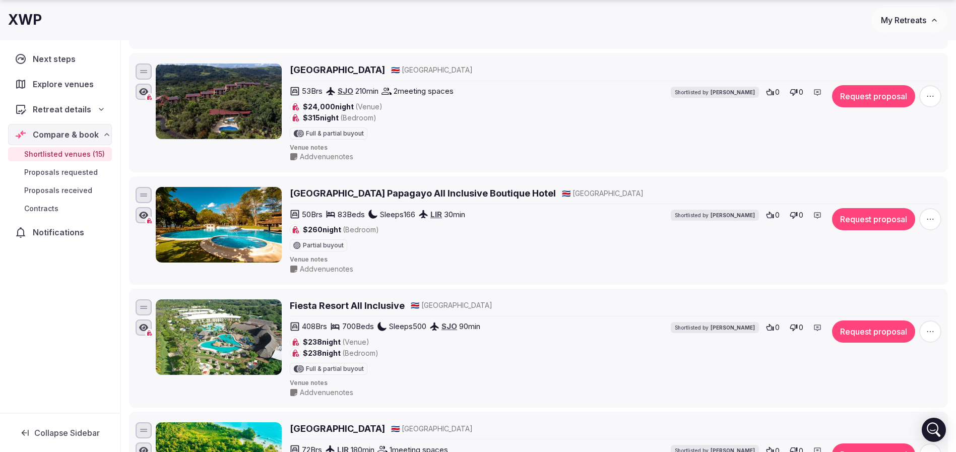
click at [933, 218] on icon "button" at bounding box center [930, 219] width 10 height 10
click at [888, 189] on button "Remove Venue" at bounding box center [903, 185] width 84 height 16
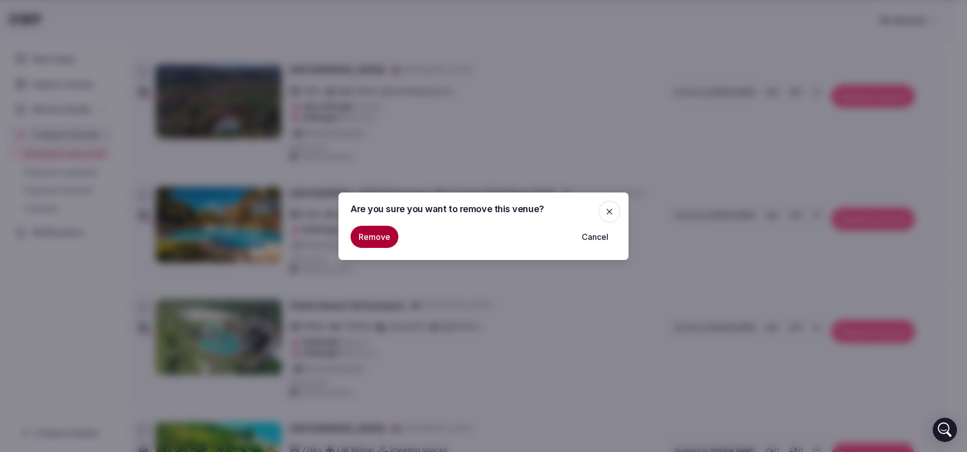
click at [372, 232] on button "Remove" at bounding box center [375, 237] width 48 height 22
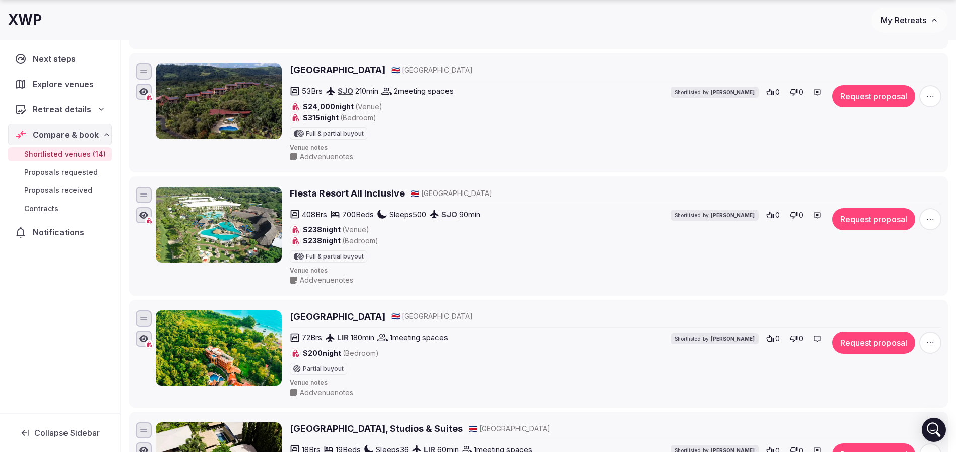
click at [931, 341] on icon "button" at bounding box center [930, 343] width 10 height 10
click at [918, 314] on button "Remove Venue" at bounding box center [903, 308] width 84 height 16
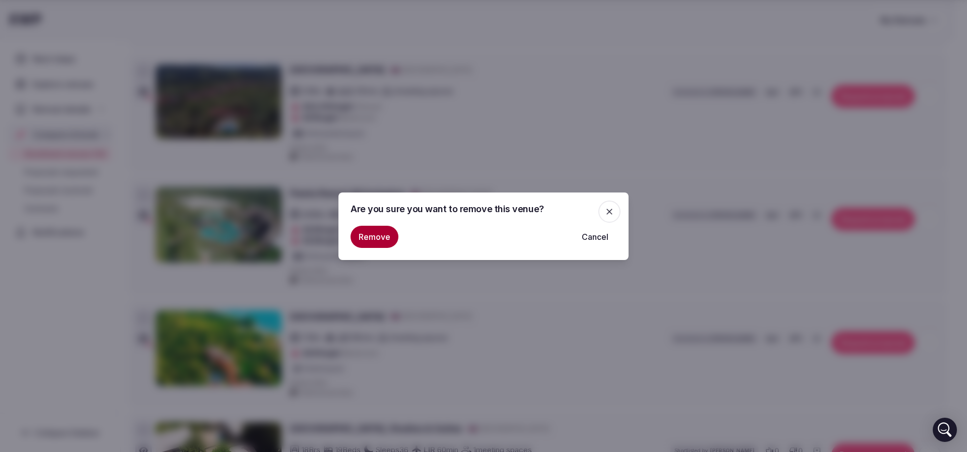
click at [349, 231] on div "Are you sure you want to remove this venue? Remove Cancel" at bounding box center [484, 226] width 290 height 68
click at [366, 231] on button "Remove" at bounding box center [375, 237] width 48 height 22
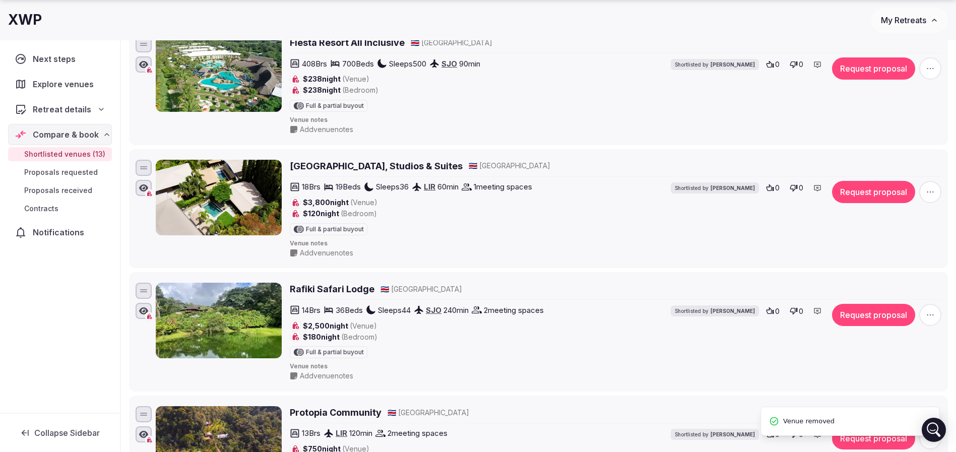
scroll to position [1209, 0]
drag, startPoint x: 339, startPoint y: 290, endPoint x: 663, endPoint y: 102, distance: 374.5
click at [664, 98] on div "408 Brs 700 Beds Sleeps 500 SJO 90 min $238 night (Venue) $238 night (Bedroom) …" at bounding box center [524, 84] width 469 height 54
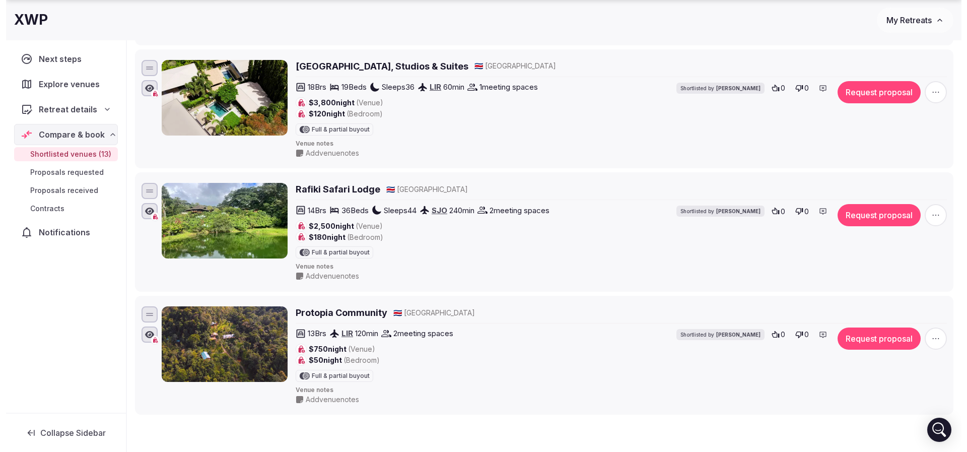
scroll to position [1341, 0]
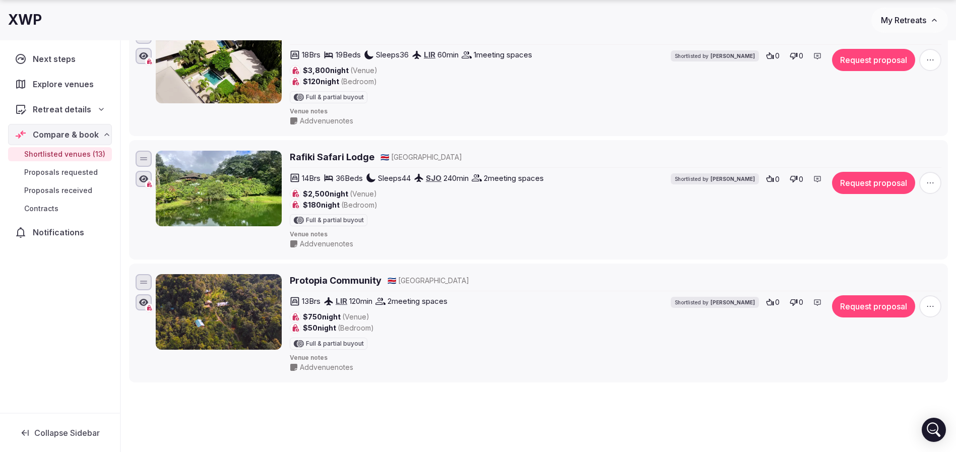
click at [929, 179] on icon "button" at bounding box center [930, 183] width 10 height 10
click at [902, 149] on button "Remove Venue" at bounding box center [903, 149] width 84 height 16
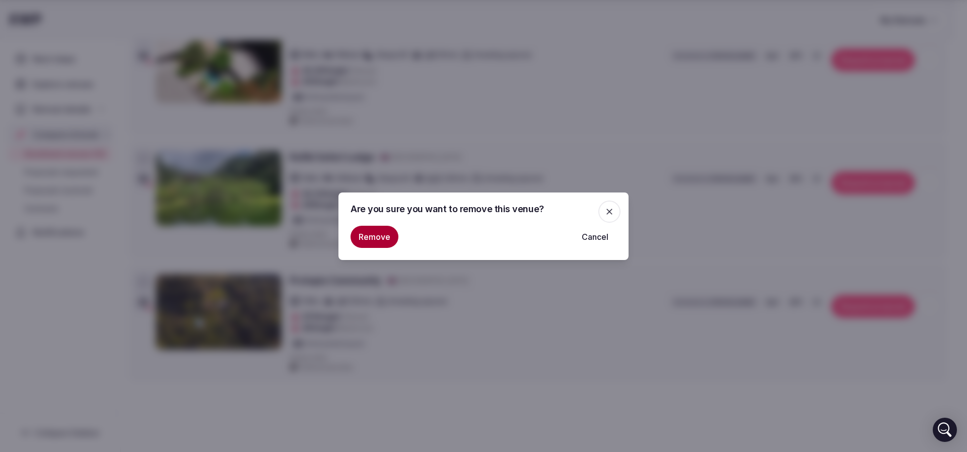
click at [382, 231] on button "Remove" at bounding box center [375, 237] width 48 height 22
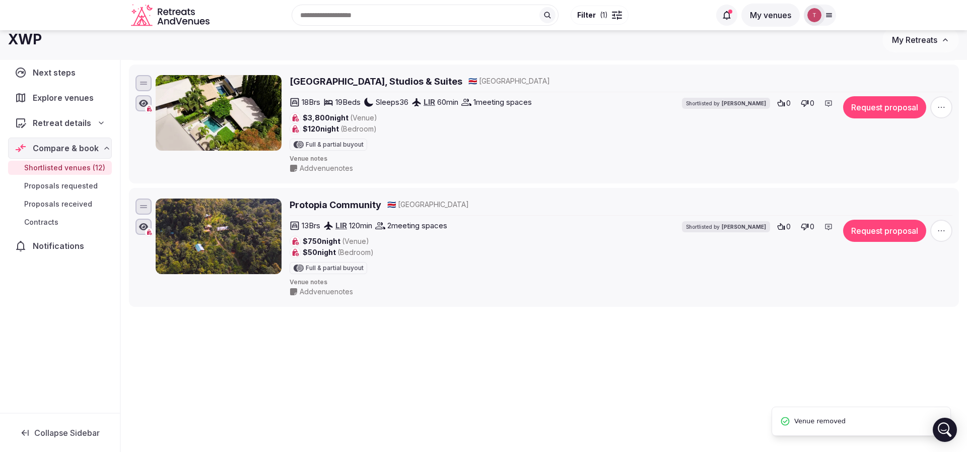
scroll to position [1293, 0]
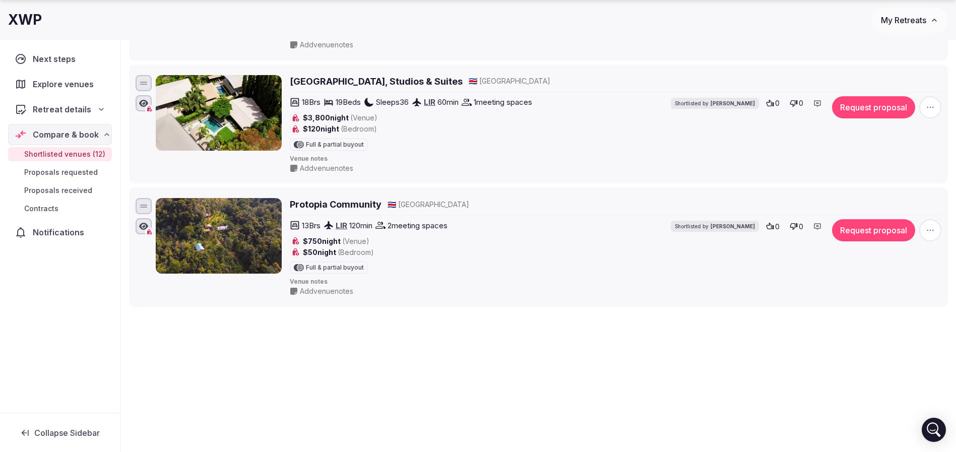
click at [932, 232] on icon "button" at bounding box center [930, 230] width 10 height 10
click at [894, 203] on button "Remove Venue" at bounding box center [903, 196] width 84 height 16
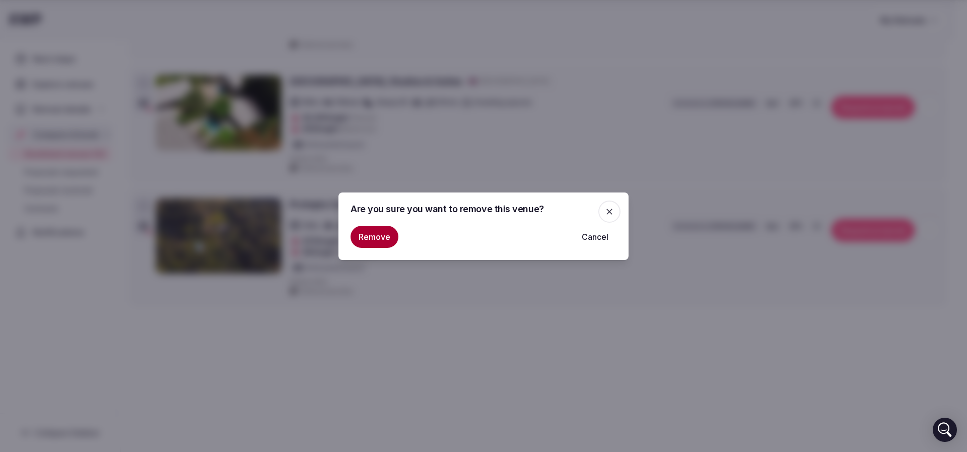
click at [360, 231] on button "Remove" at bounding box center [375, 237] width 48 height 22
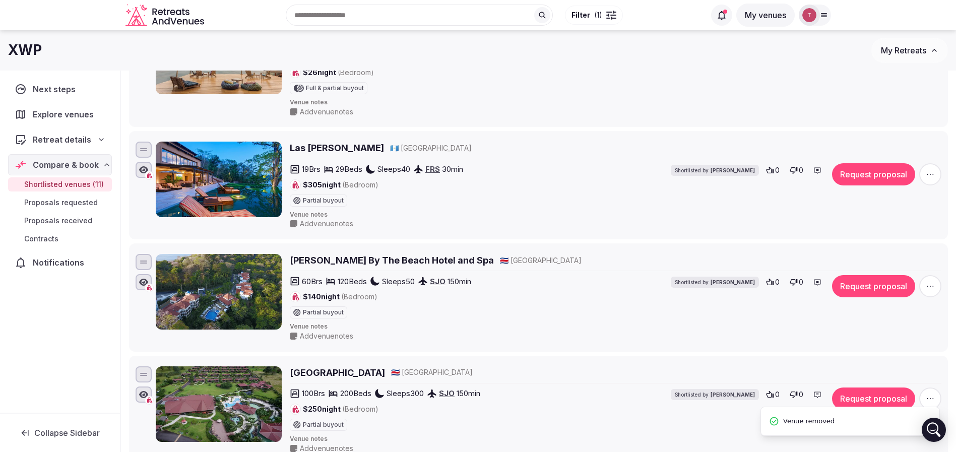
scroll to position [0, 0]
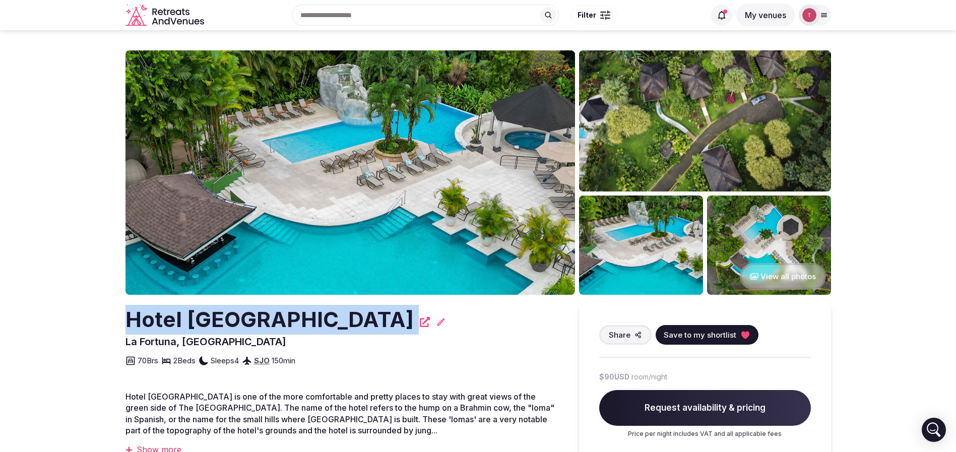
drag, startPoint x: 81, startPoint y: 330, endPoint x: 373, endPoint y: 313, distance: 292.7
copy div "Hotel [GEOGRAPHIC_DATA]"
click at [403, 202] on img at bounding box center [349, 172] width 449 height 244
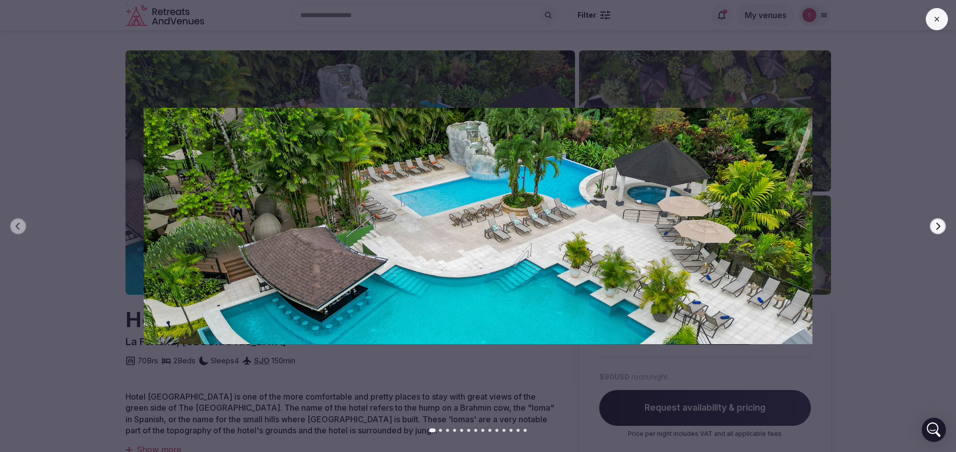
click at [947, 223] on div at bounding box center [474, 225] width 964 height 271
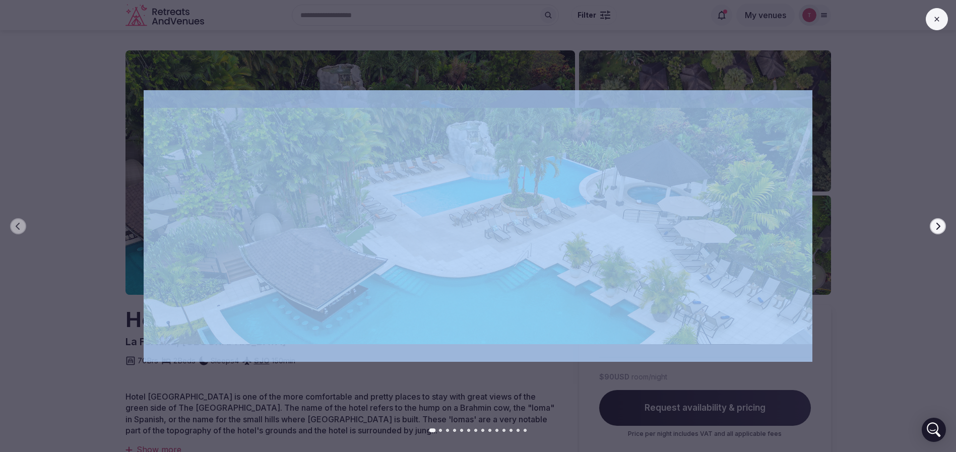
click at [947, 223] on div at bounding box center [474, 225] width 964 height 271
click at [931, 229] on button "Next slide" at bounding box center [938, 226] width 16 height 16
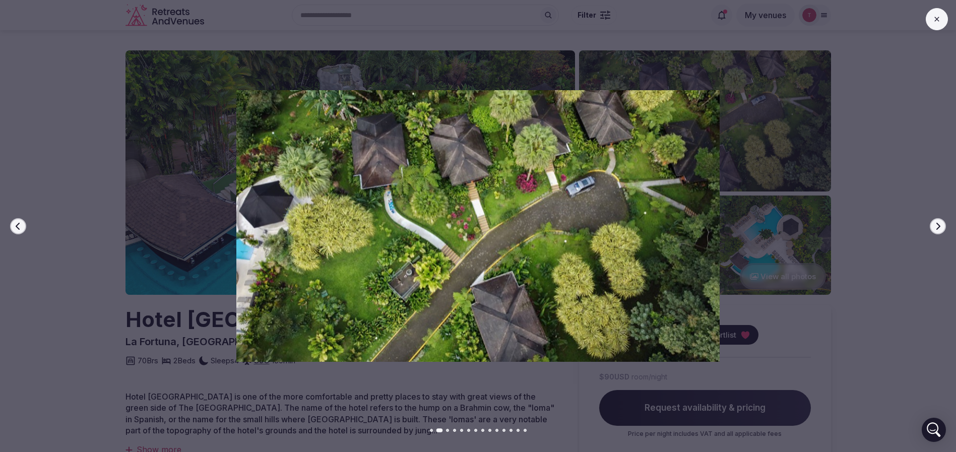
click at [935, 227] on icon "button" at bounding box center [938, 226] width 8 height 8
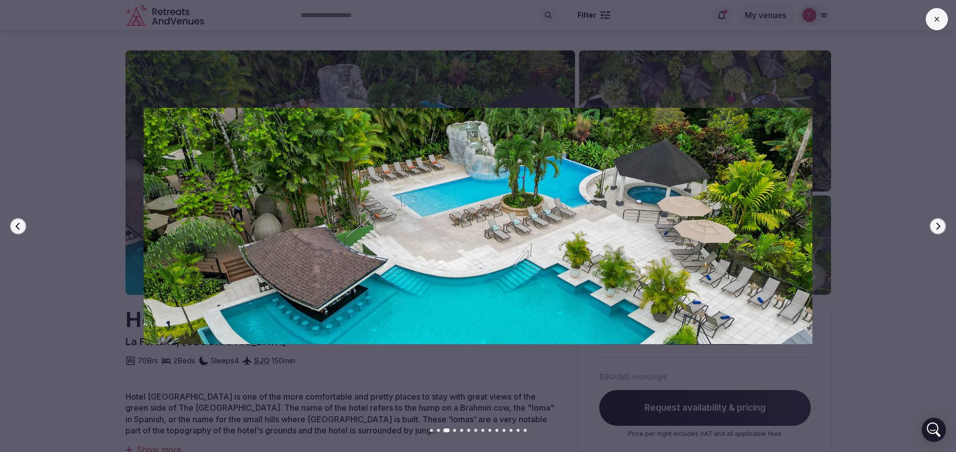
click at [935, 227] on icon "button" at bounding box center [938, 226] width 8 height 8
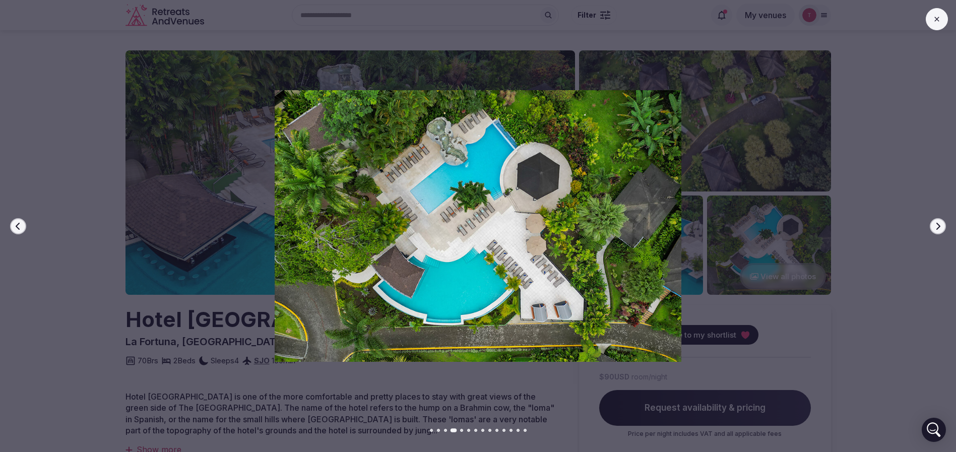
click at [934, 227] on icon "button" at bounding box center [938, 226] width 8 height 8
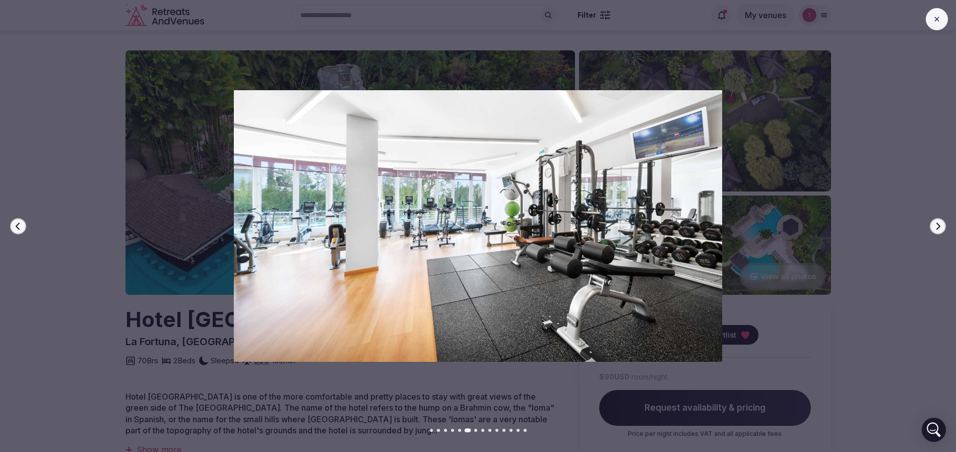
click at [934, 227] on icon "button" at bounding box center [938, 226] width 8 height 8
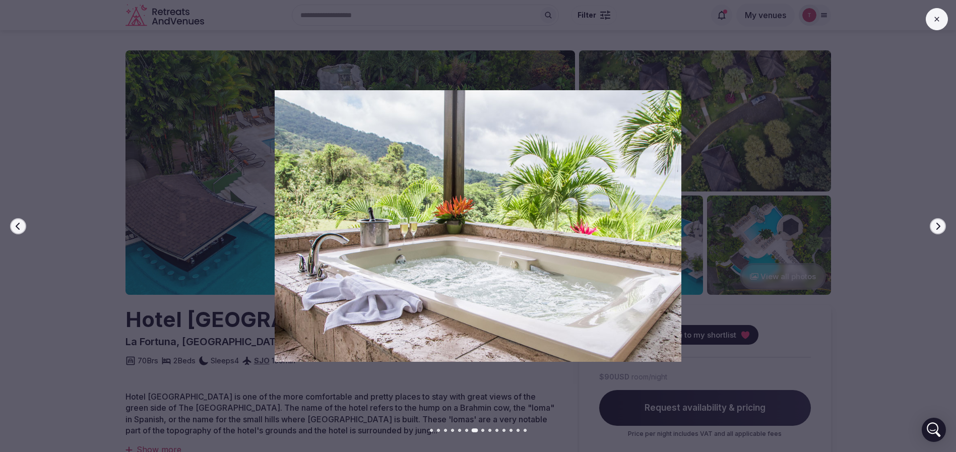
click at [934, 227] on icon "button" at bounding box center [938, 226] width 8 height 8
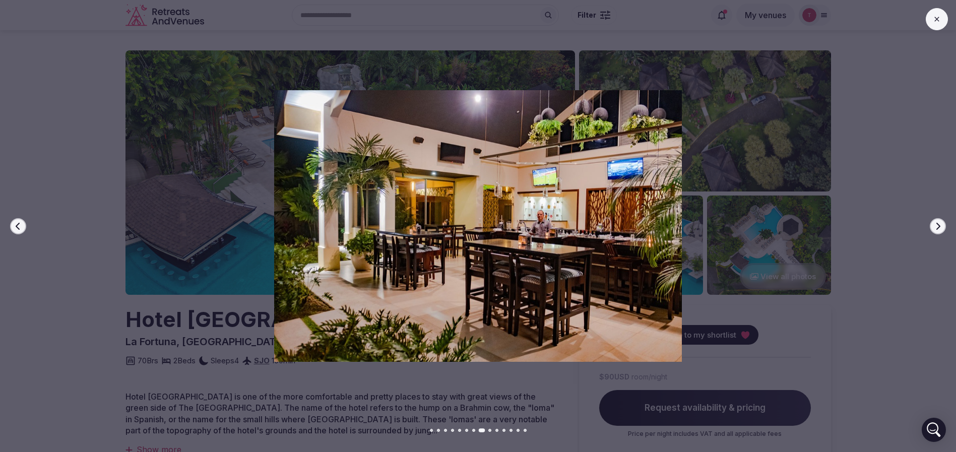
click at [934, 227] on icon "button" at bounding box center [938, 226] width 8 height 8
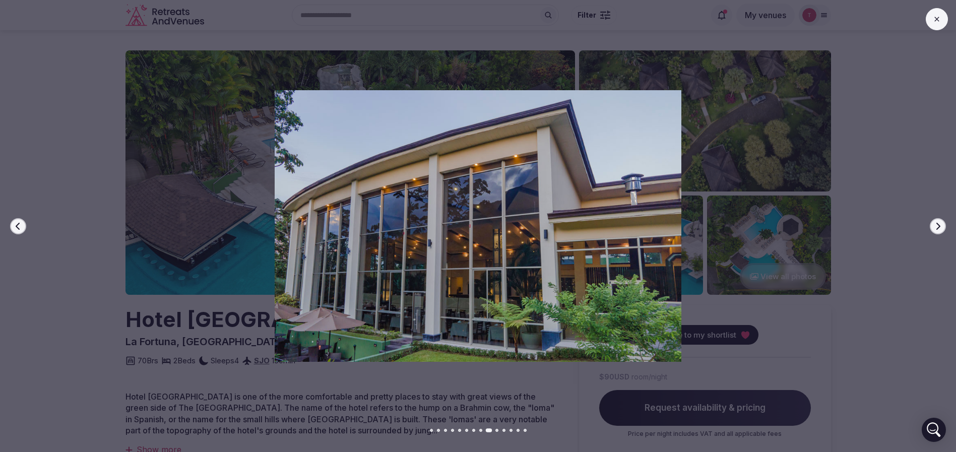
click at [934, 227] on icon "button" at bounding box center [938, 226] width 8 height 8
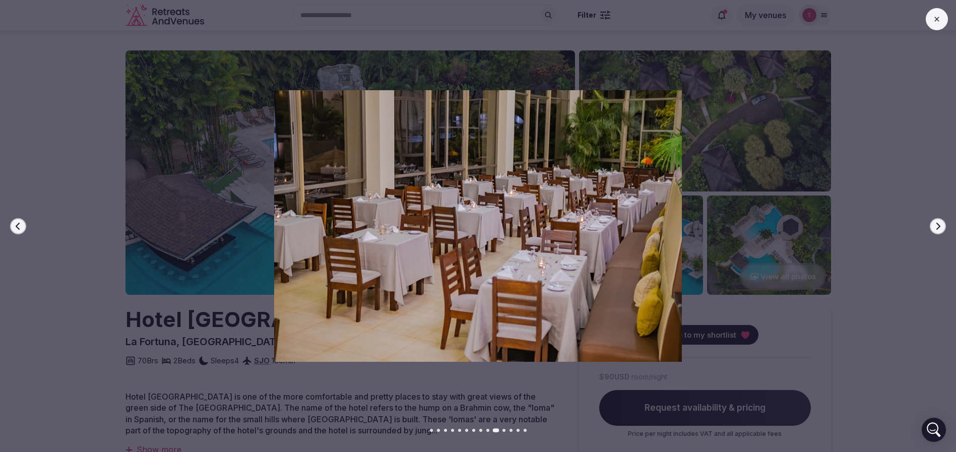
click at [934, 227] on icon "button" at bounding box center [938, 226] width 8 height 8
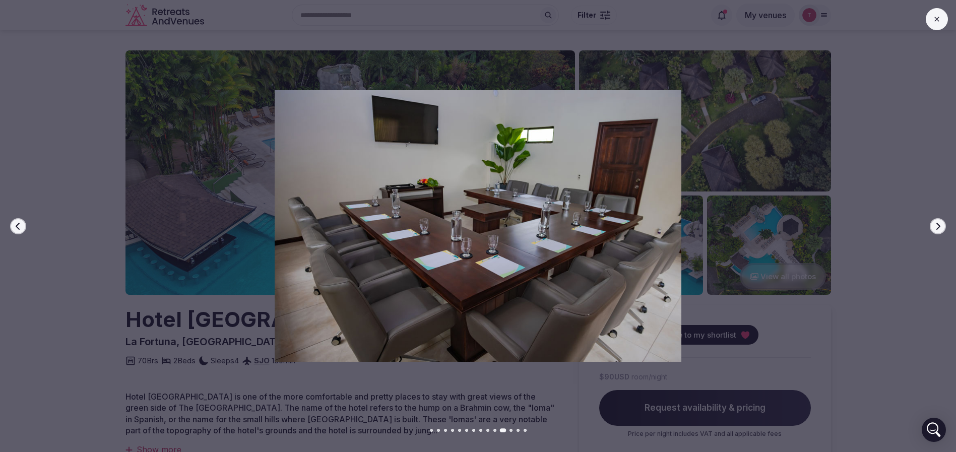
click at [934, 227] on icon "button" at bounding box center [938, 226] width 8 height 8
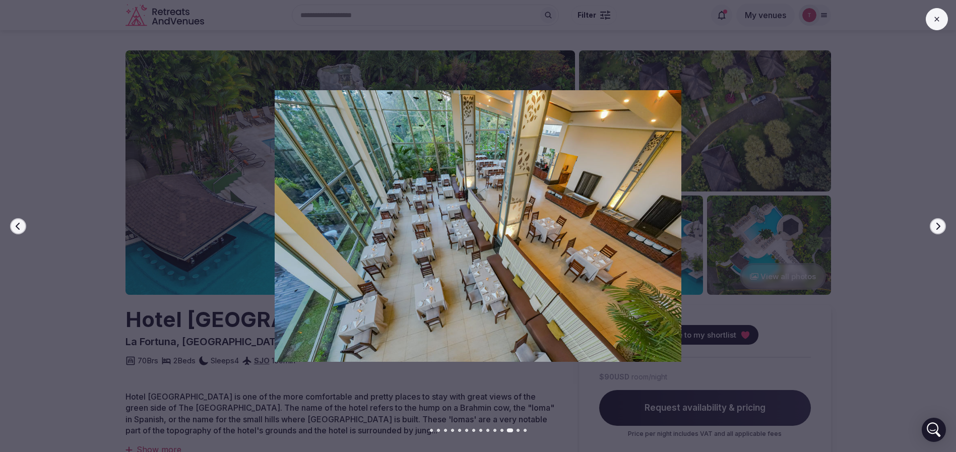
click at [934, 227] on icon "button" at bounding box center [938, 226] width 8 height 8
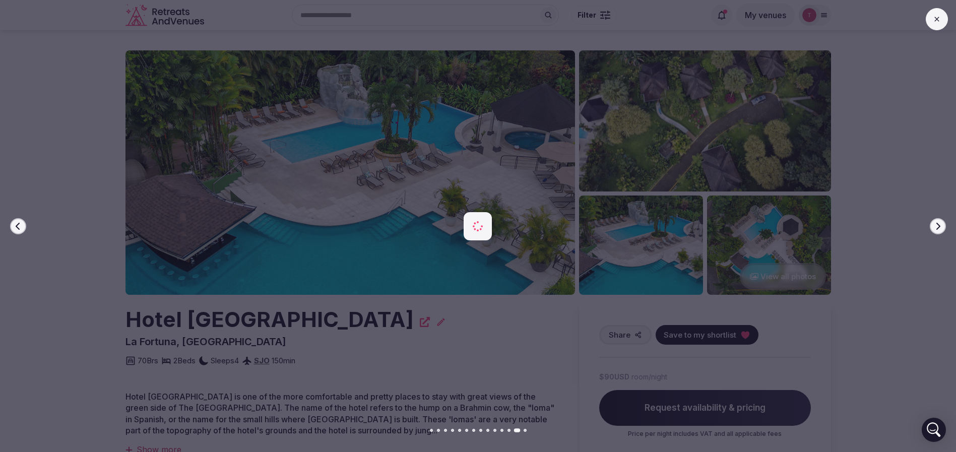
click at [934, 227] on icon "button" at bounding box center [938, 226] width 8 height 8
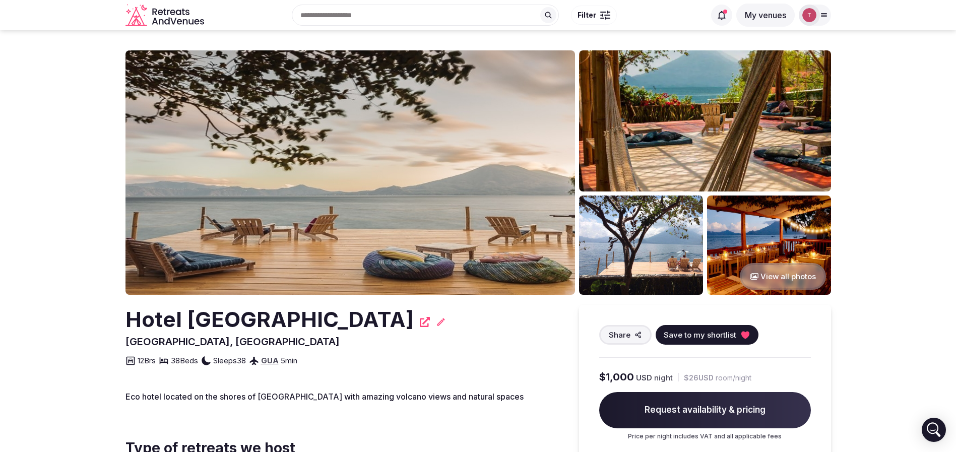
click at [376, 179] on img at bounding box center [349, 172] width 449 height 244
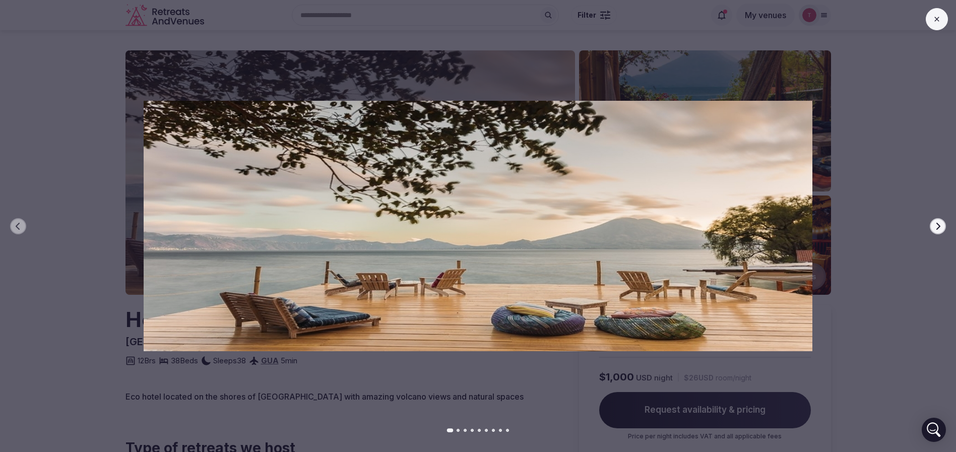
click at [952, 221] on div at bounding box center [474, 225] width 964 height 271
click at [945, 225] on button "Next slide" at bounding box center [938, 226] width 16 height 16
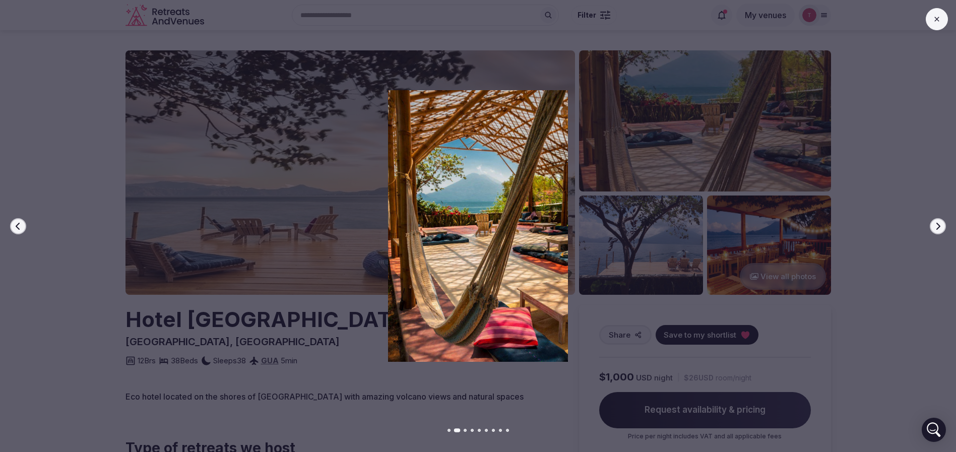
click at [945, 225] on button "Next slide" at bounding box center [938, 226] width 16 height 16
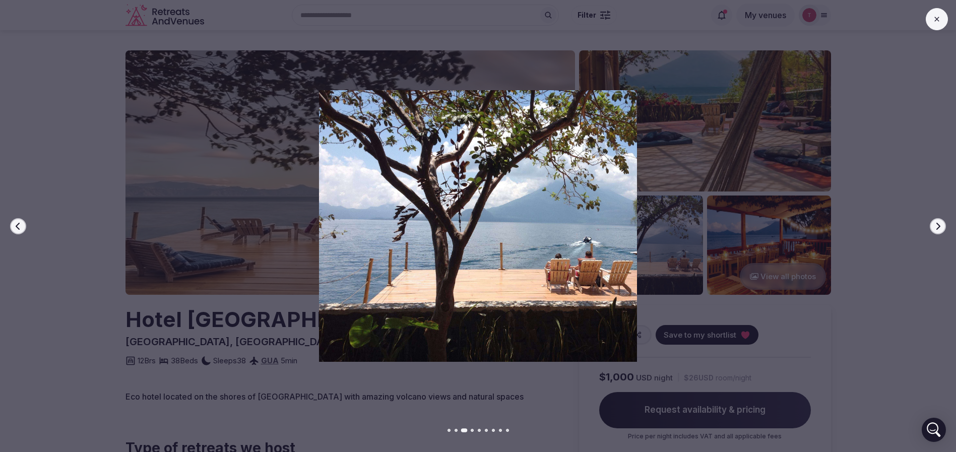
click at [944, 225] on button "Next slide" at bounding box center [938, 226] width 16 height 16
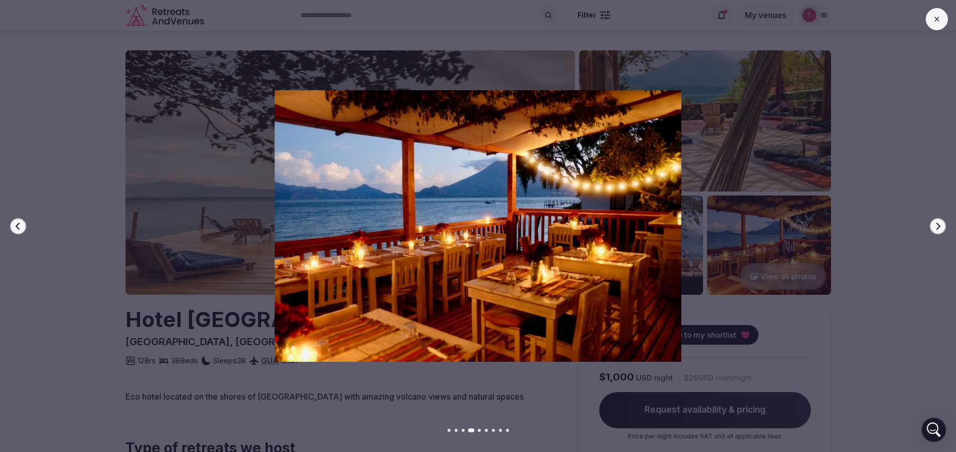
click at [944, 225] on button "Next slide" at bounding box center [938, 226] width 16 height 16
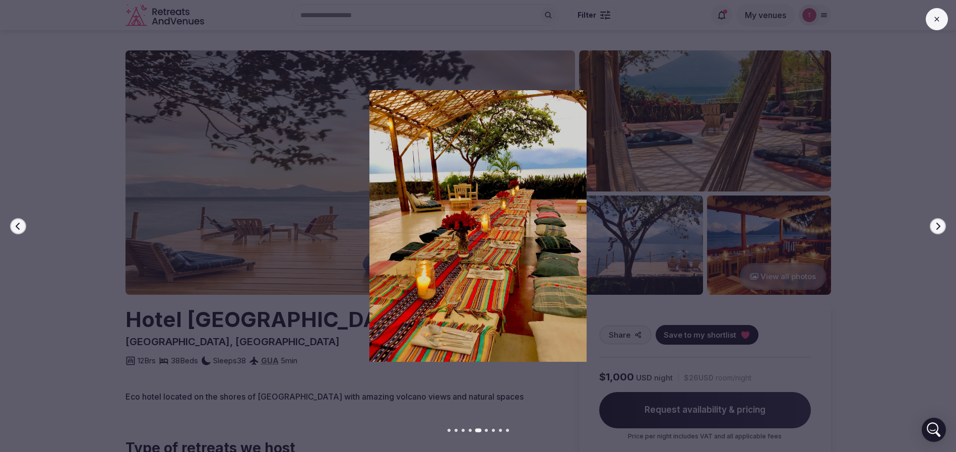
click at [944, 225] on button "Next slide" at bounding box center [938, 226] width 16 height 16
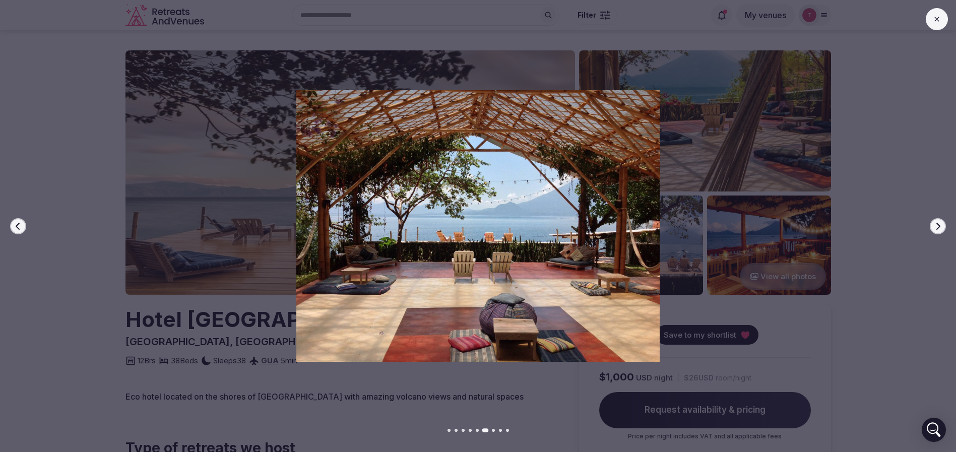
click at [944, 225] on button "Next slide" at bounding box center [938, 226] width 16 height 16
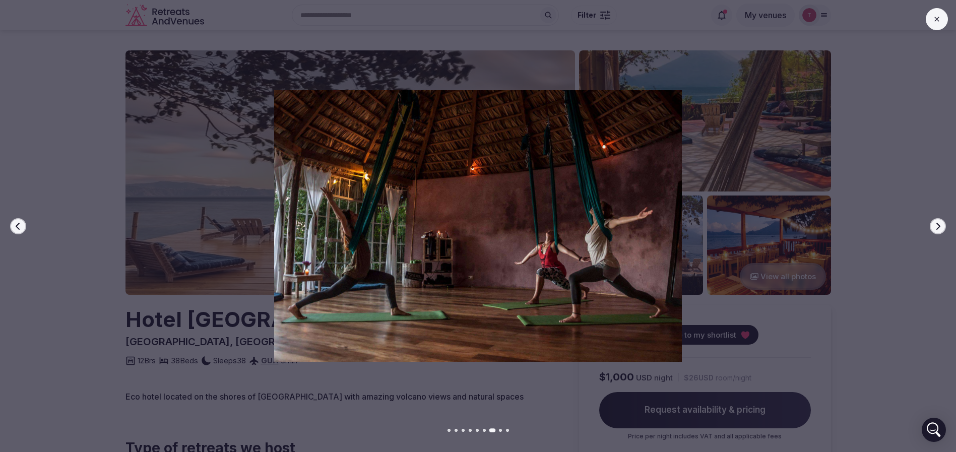
click at [944, 225] on button "Next slide" at bounding box center [938, 226] width 16 height 16
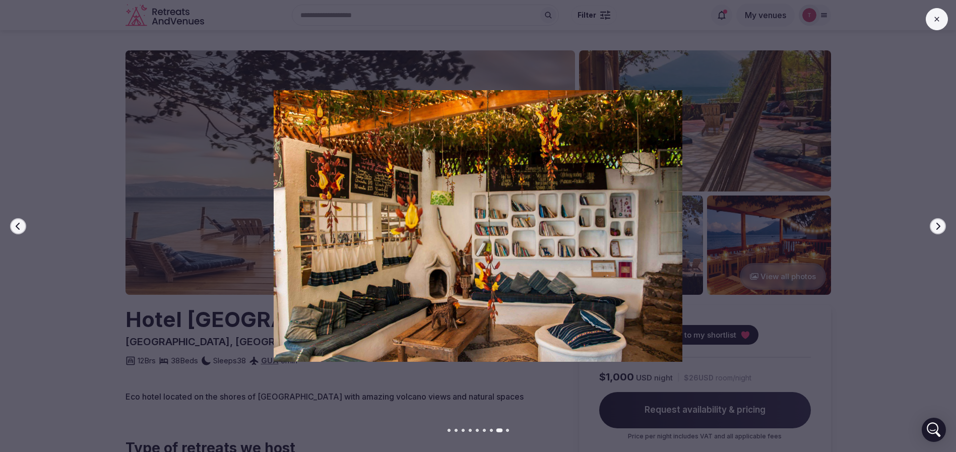
click at [944, 225] on button "Next slide" at bounding box center [938, 226] width 16 height 16
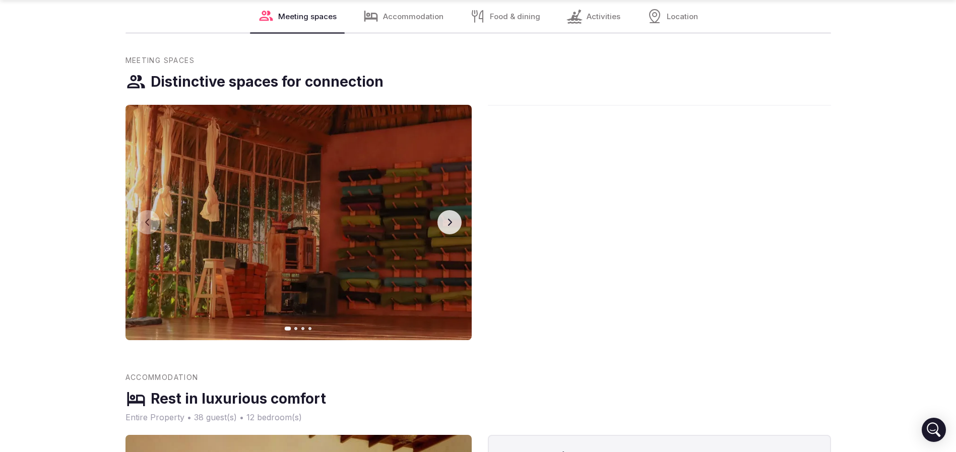
scroll to position [982, 0]
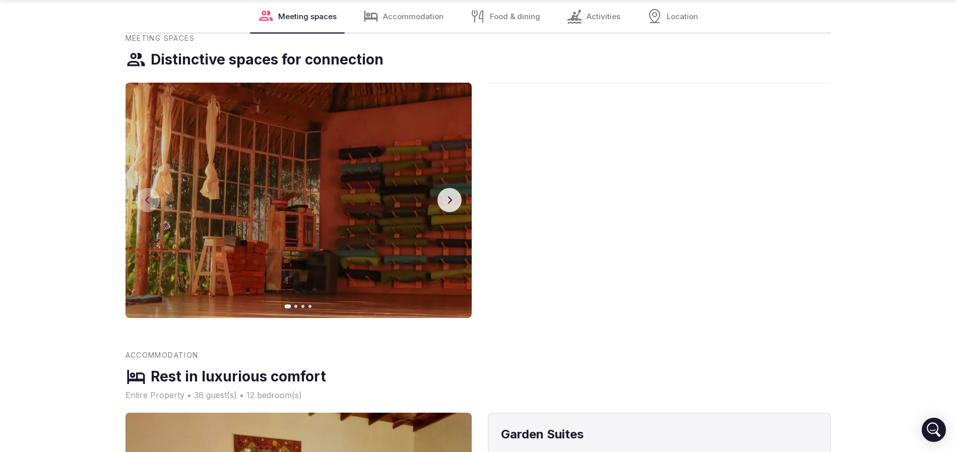
click at [452, 199] on icon "button" at bounding box center [449, 200] width 8 height 8
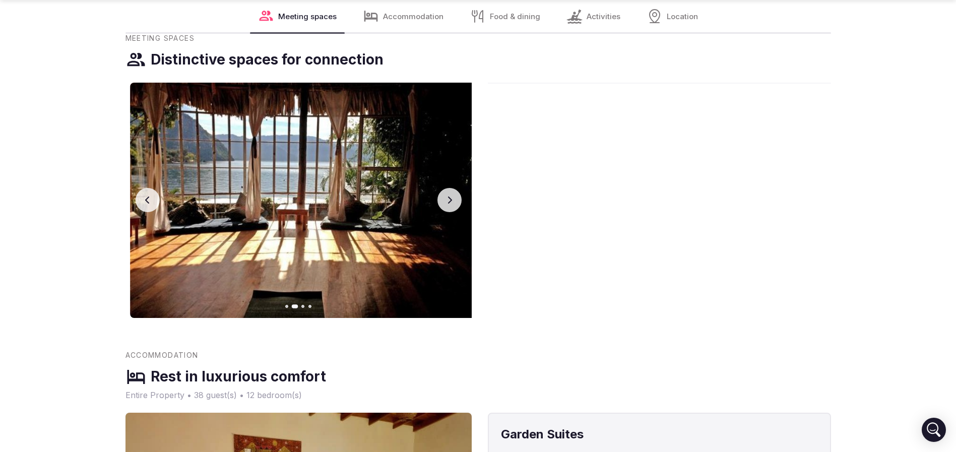
click at [452, 199] on icon "button" at bounding box center [449, 200] width 8 height 8
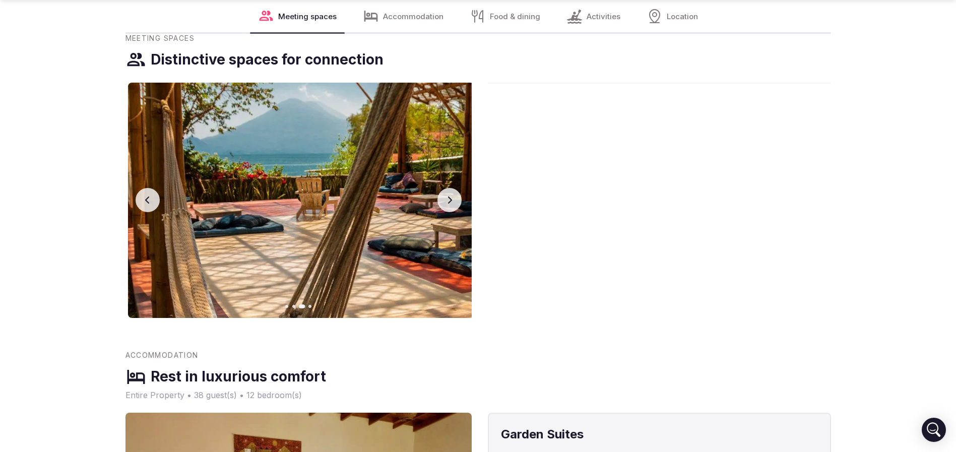
click at [452, 199] on icon "button" at bounding box center [449, 200] width 8 height 8
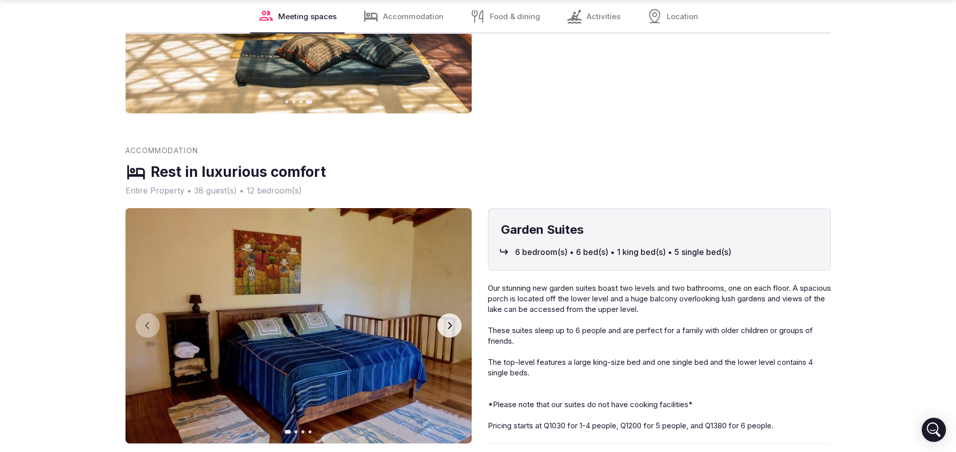
scroll to position [1209, 0]
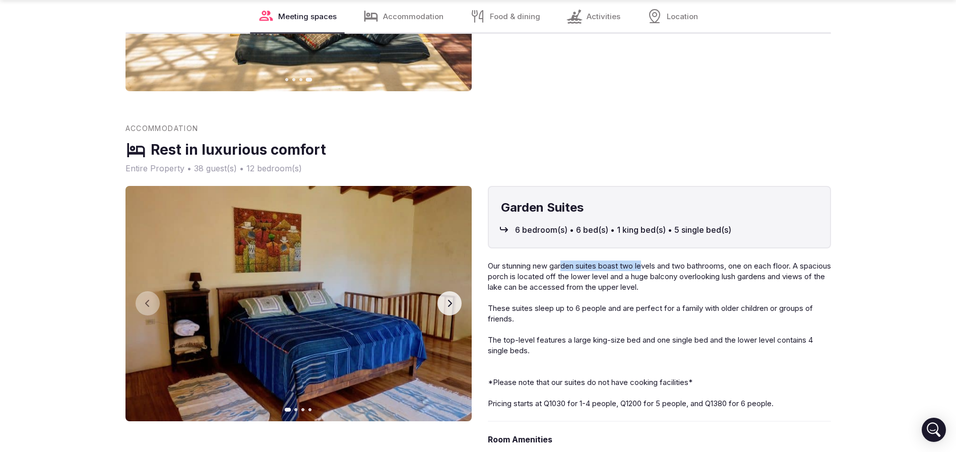
drag, startPoint x: 565, startPoint y: 265, endPoint x: 646, endPoint y: 265, distance: 81.6
click at [646, 265] on span "Our stunning new garden suites boast two levels and two bathrooms, one on each …" at bounding box center [659, 276] width 343 height 31
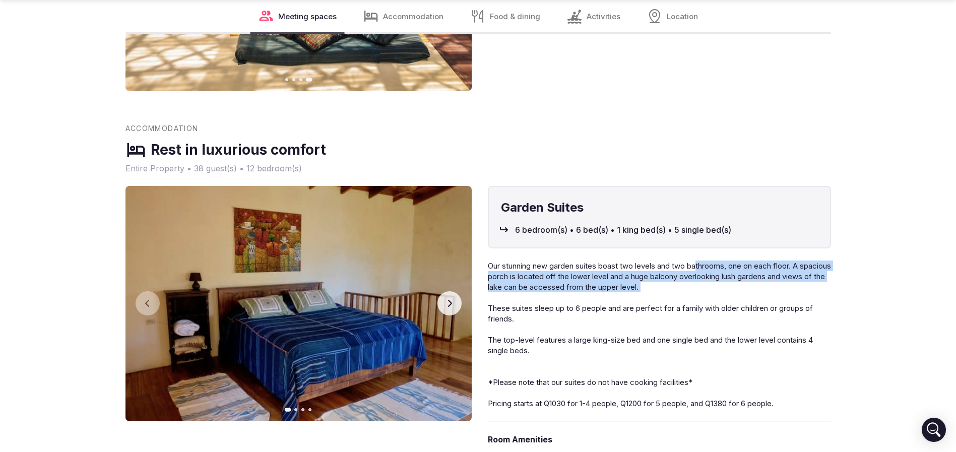
drag, startPoint x: 704, startPoint y: 264, endPoint x: 550, endPoint y: 314, distance: 161.6
click at [544, 306] on p "Our stunning new garden suites boast two levels and two bathrooms, one on each …" at bounding box center [659, 334] width 343 height 148
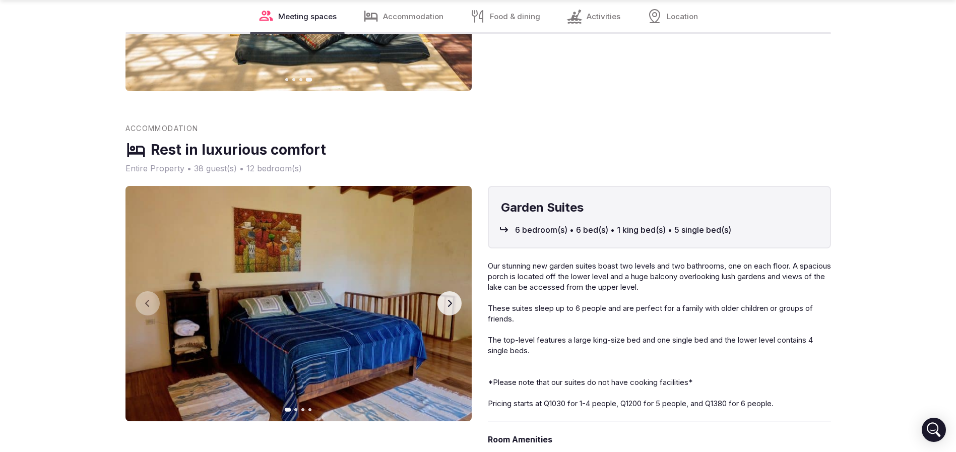
click at [550, 314] on p "Our stunning new garden suites boast two levels and two bathrooms, one on each …" at bounding box center [659, 334] width 343 height 148
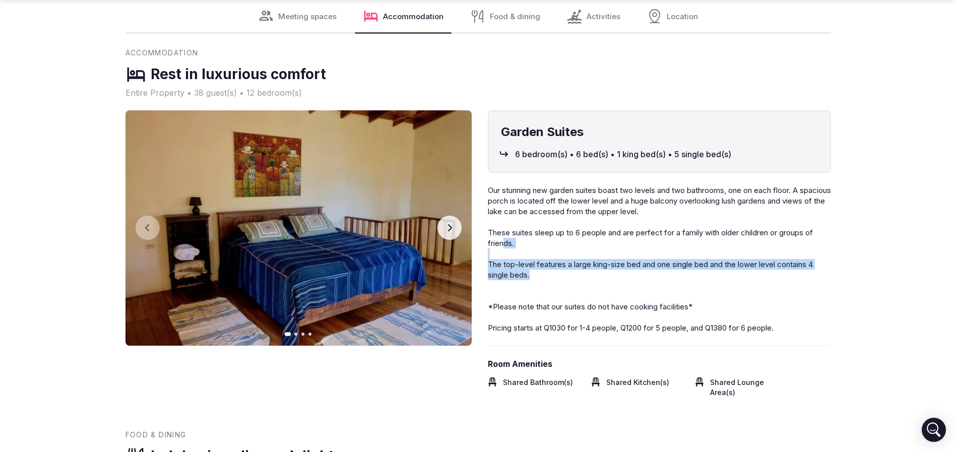
drag, startPoint x: 505, startPoint y: 238, endPoint x: 565, endPoint y: 273, distance: 68.9
click at [564, 273] on p "Our stunning new garden suites boast two levels and two bathrooms, one on each …" at bounding box center [659, 259] width 343 height 148
click at [565, 273] on p "Our stunning new garden suites boast two levels and two bathrooms, one on each …" at bounding box center [659, 259] width 343 height 148
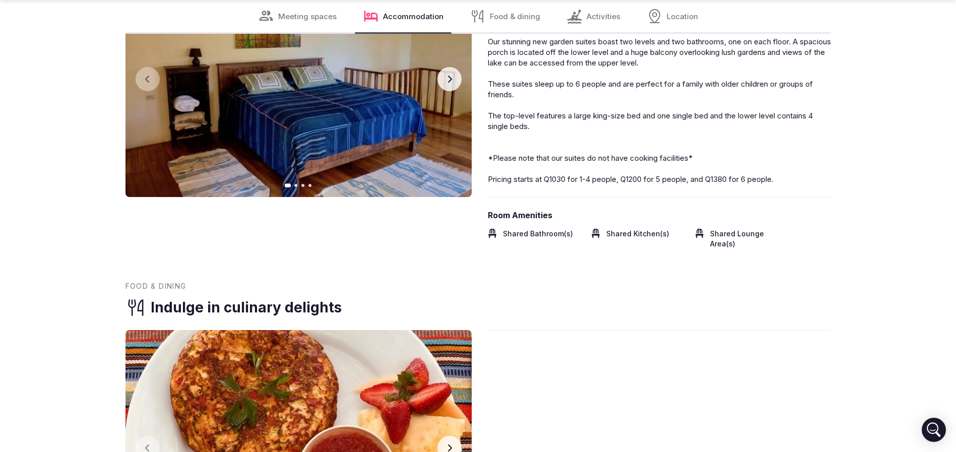
scroll to position [1360, 0]
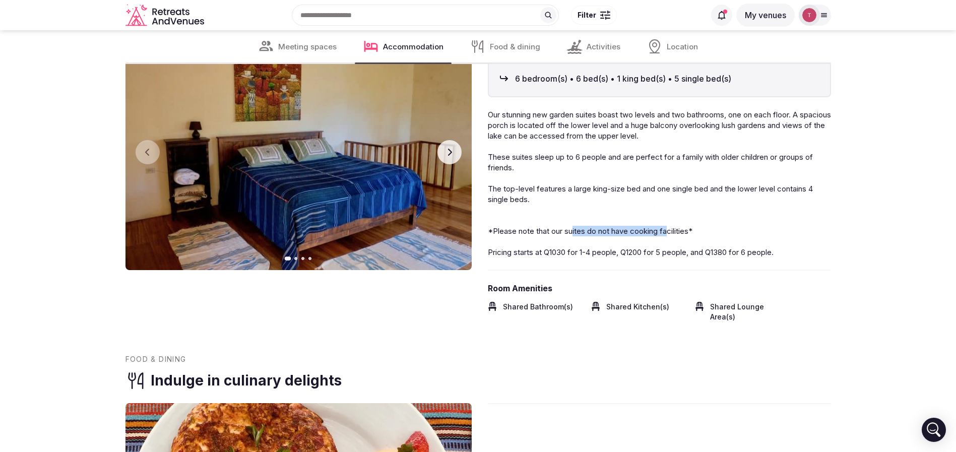
drag, startPoint x: 575, startPoint y: 232, endPoint x: 700, endPoint y: 236, distance: 125.0
click at [699, 236] on p "Our stunning new garden suites boast two levels and two bathrooms, one on each …" at bounding box center [659, 183] width 343 height 148
click at [700, 236] on p "Our stunning new garden suites boast two levels and two bathrooms, one on each …" at bounding box center [659, 183] width 343 height 148
click at [766, 234] on p "Our stunning new garden suites boast two levels and two bathrooms, one on each …" at bounding box center [659, 183] width 343 height 148
drag, startPoint x: 556, startPoint y: 233, endPoint x: 628, endPoint y: 233, distance: 72.0
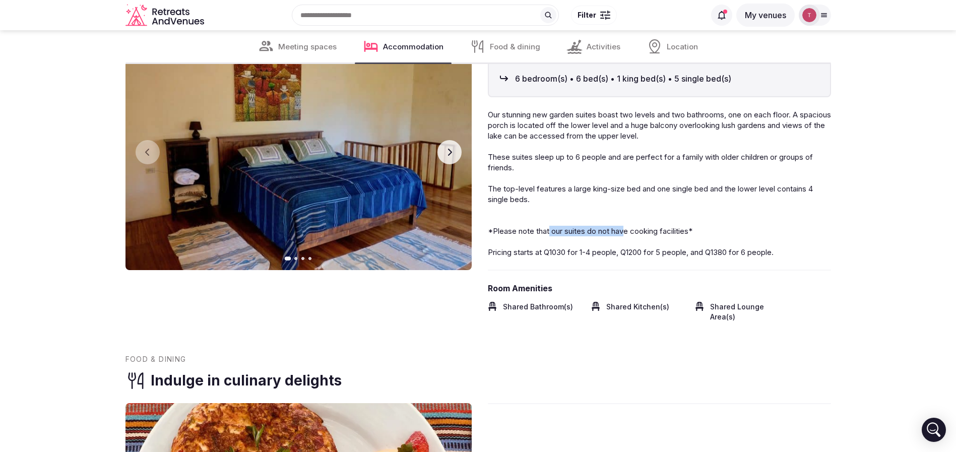
click at [628, 233] on span "*Please note that our suites do not have cooking facilities*" at bounding box center [590, 231] width 205 height 10
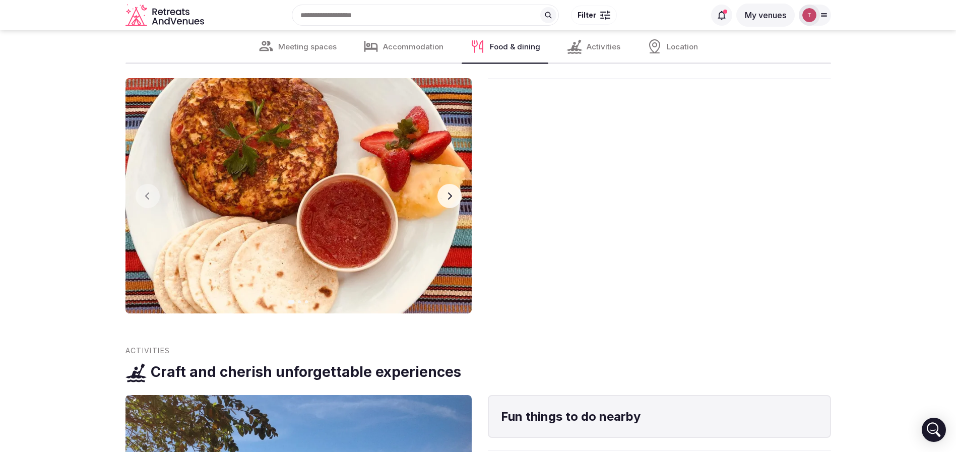
scroll to position [1663, 0]
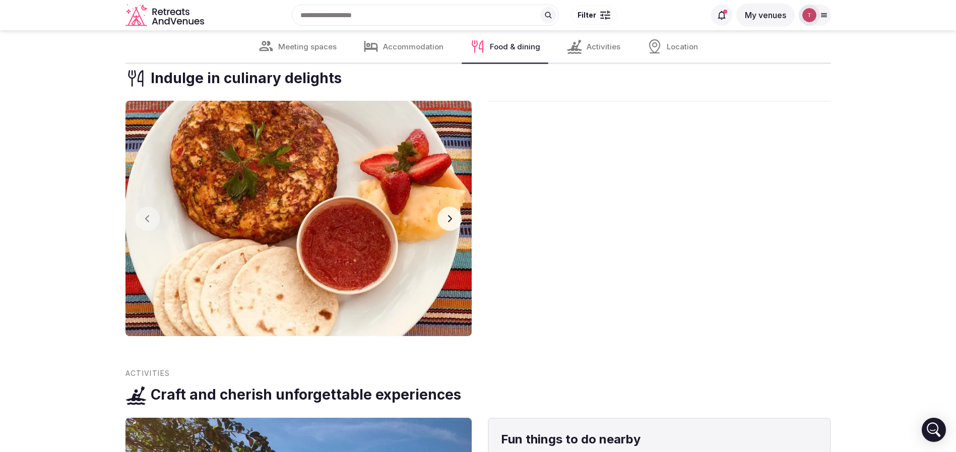
click at [447, 207] on button "Next slide" at bounding box center [449, 219] width 24 height 24
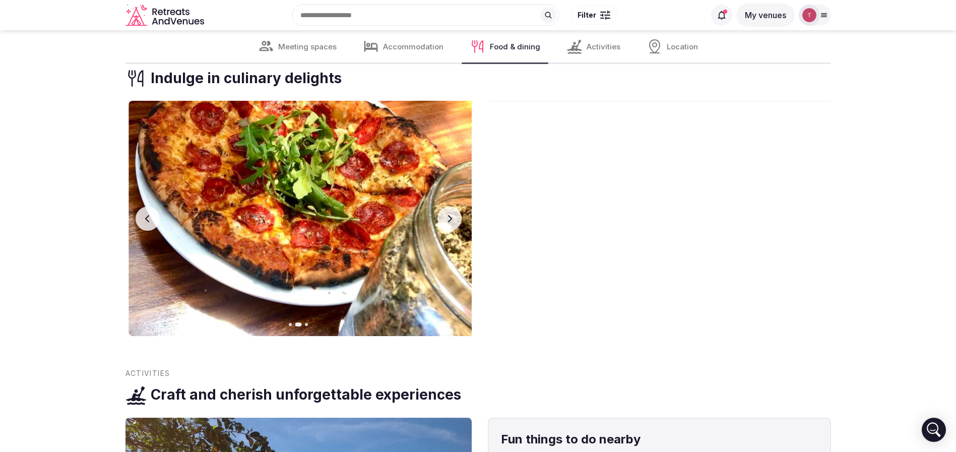
click at [452, 215] on icon "button" at bounding box center [449, 219] width 8 height 8
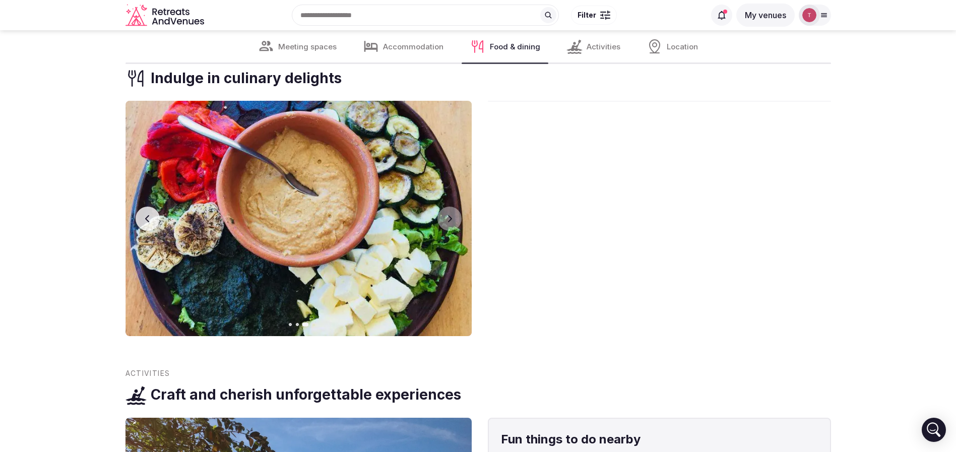
click at [699, 208] on div at bounding box center [659, 218] width 343 height 235
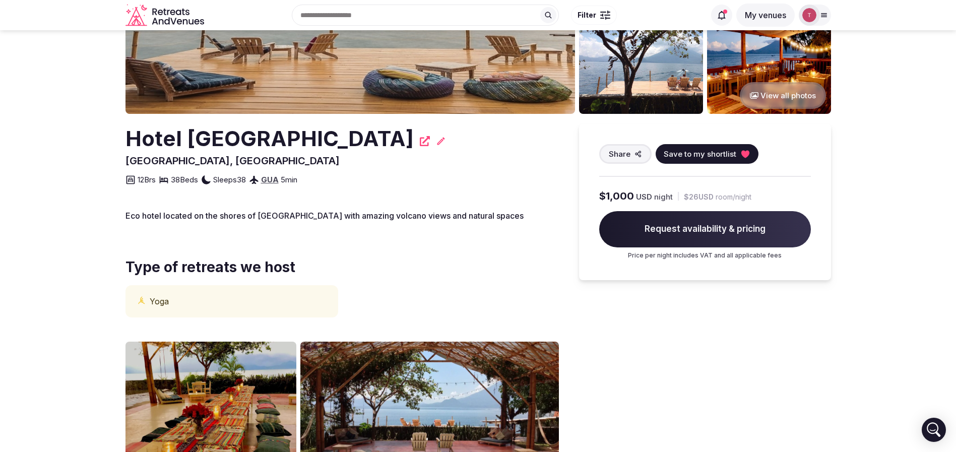
scroll to position [0, 0]
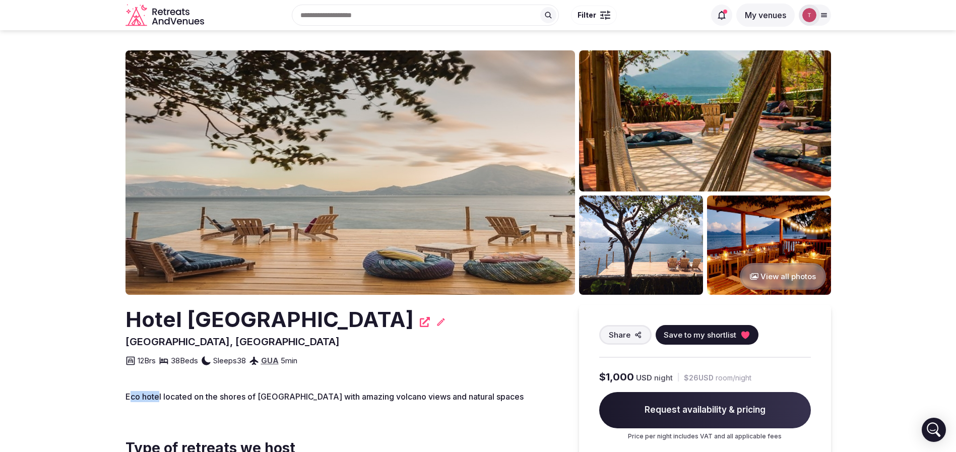
drag, startPoint x: 129, startPoint y: 397, endPoint x: 158, endPoint y: 397, distance: 29.2
click at [158, 397] on span "Eco hotel located on the shores of [GEOGRAPHIC_DATA] with amazing volcano views…" at bounding box center [324, 396] width 398 height 10
drag, startPoint x: 202, startPoint y: 393, endPoint x: 311, endPoint y: 392, distance: 108.8
click at [311, 392] on span "Eco hotel located on the shores of [GEOGRAPHIC_DATA] with amazing volcano views…" at bounding box center [324, 396] width 398 height 10
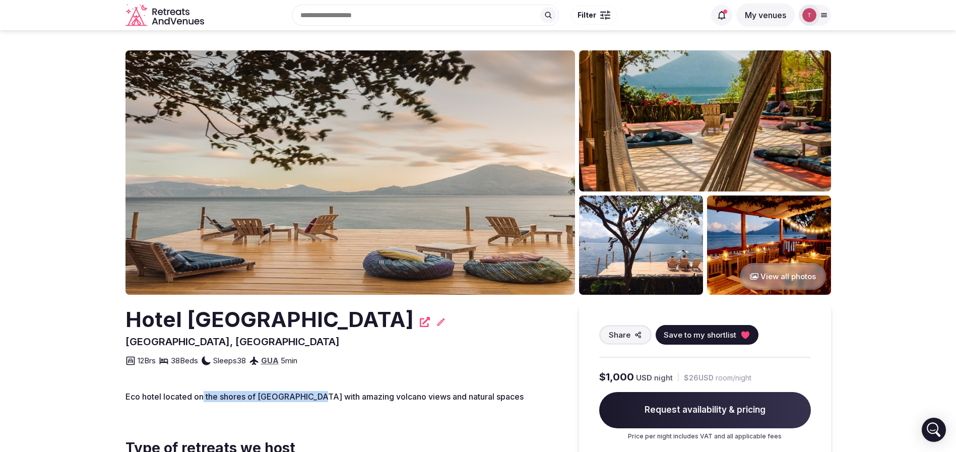
click at [311, 392] on span "Eco hotel located on the shores of [GEOGRAPHIC_DATA] with amazing volcano views…" at bounding box center [324, 396] width 398 height 10
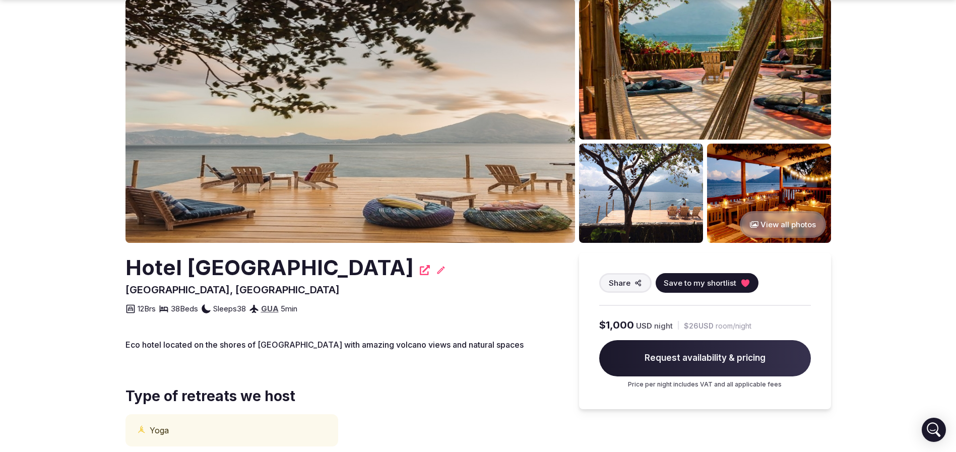
scroll to position [76, 0]
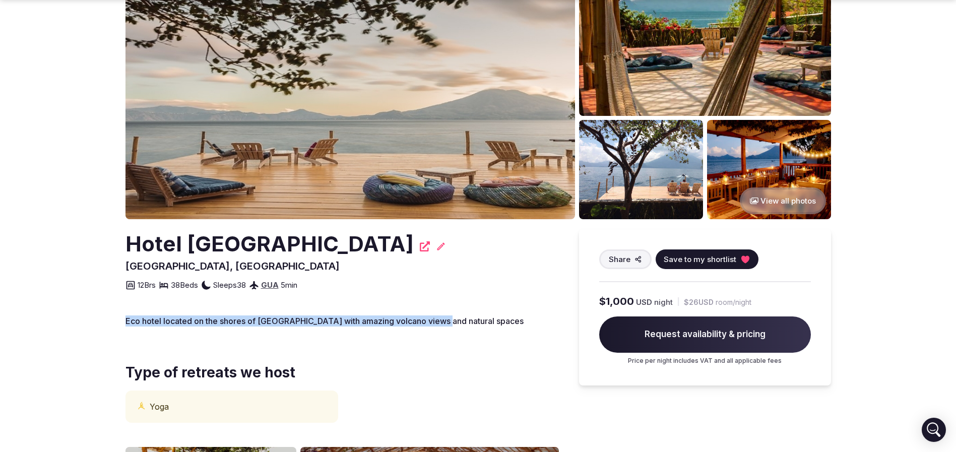
drag, startPoint x: 116, startPoint y: 317, endPoint x: 445, endPoint y: 323, distance: 329.1
click at [445, 323] on section "View all photos Hotel [GEOGRAPHIC_DATA] [GEOGRAPHIC_DATA], [GEOGRAPHIC_DATA] Sh…" at bounding box center [478, 415] width 956 height 920
click at [445, 323] on span "Eco hotel located on the shores of [GEOGRAPHIC_DATA] with amazing volcano views…" at bounding box center [324, 321] width 398 height 10
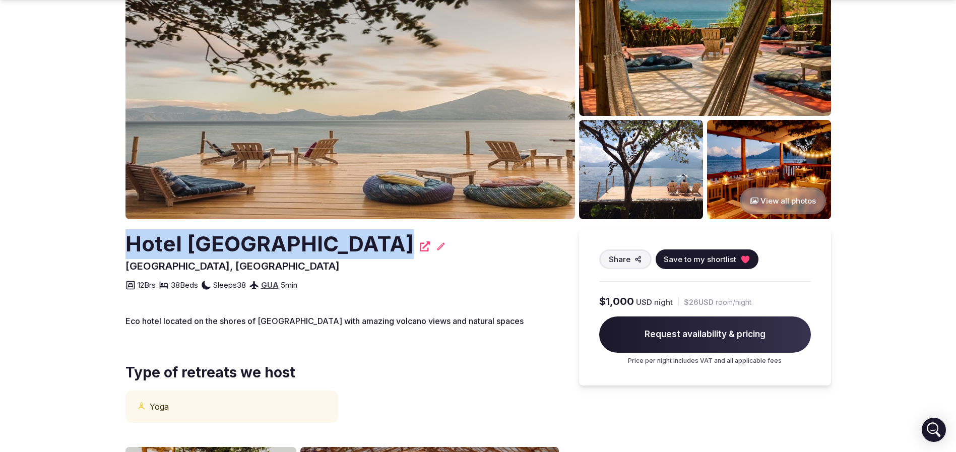
drag, startPoint x: 223, startPoint y: 242, endPoint x: 294, endPoint y: 243, distance: 71.5
click at [294, 243] on section "View all photos Hotel [GEOGRAPHIC_DATA] [GEOGRAPHIC_DATA], [GEOGRAPHIC_DATA] Sh…" at bounding box center [478, 415] width 956 height 920
copy h2 "Hotel [GEOGRAPHIC_DATA]"
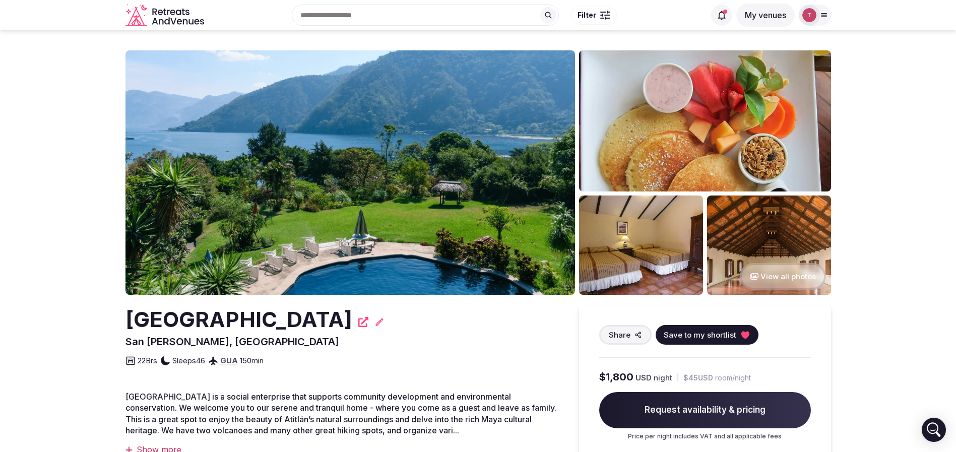
click at [371, 184] on img at bounding box center [349, 172] width 449 height 244
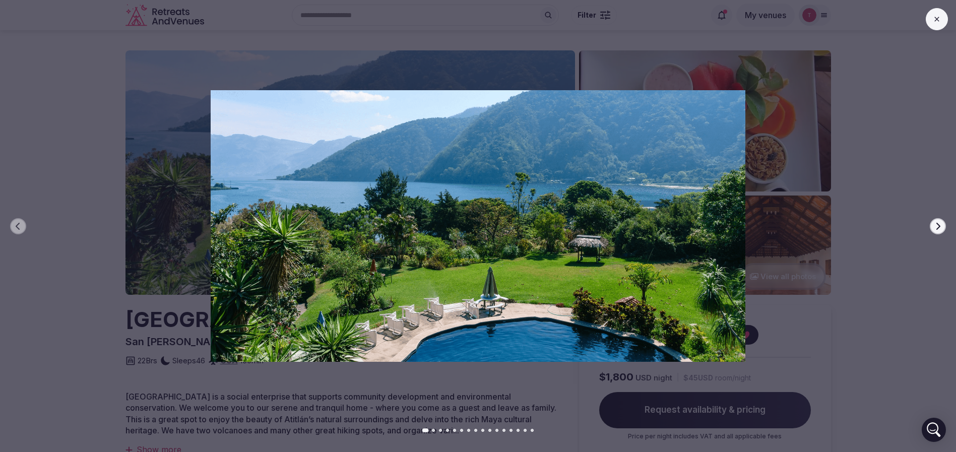
click at [937, 229] on icon "button" at bounding box center [938, 225] width 4 height 7
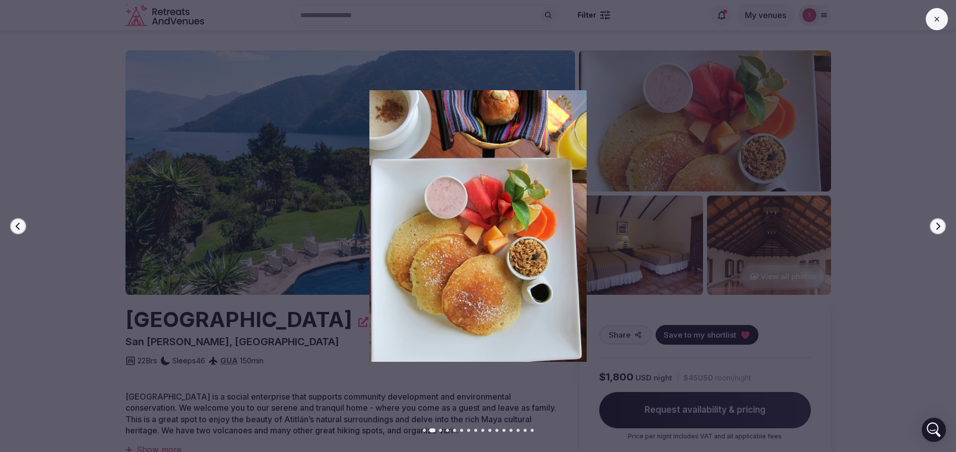
click at [937, 228] on icon "button" at bounding box center [938, 225] width 4 height 7
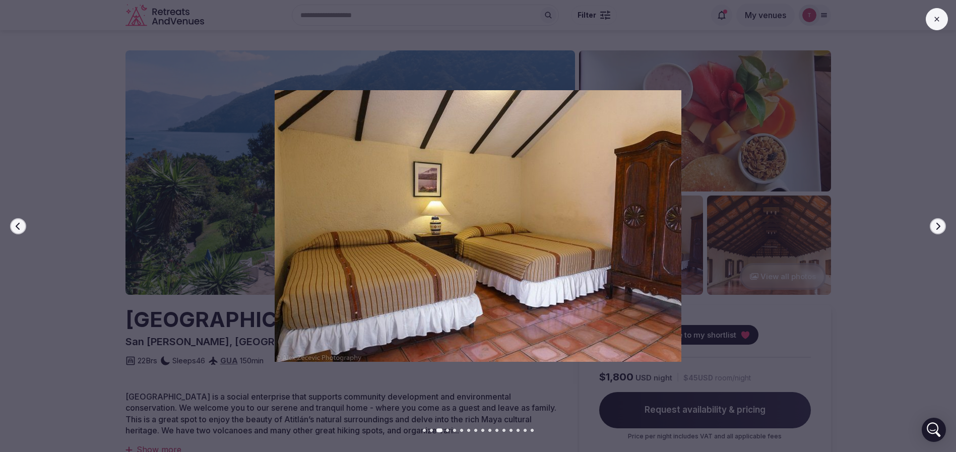
click at [937, 228] on icon "button" at bounding box center [938, 225] width 4 height 7
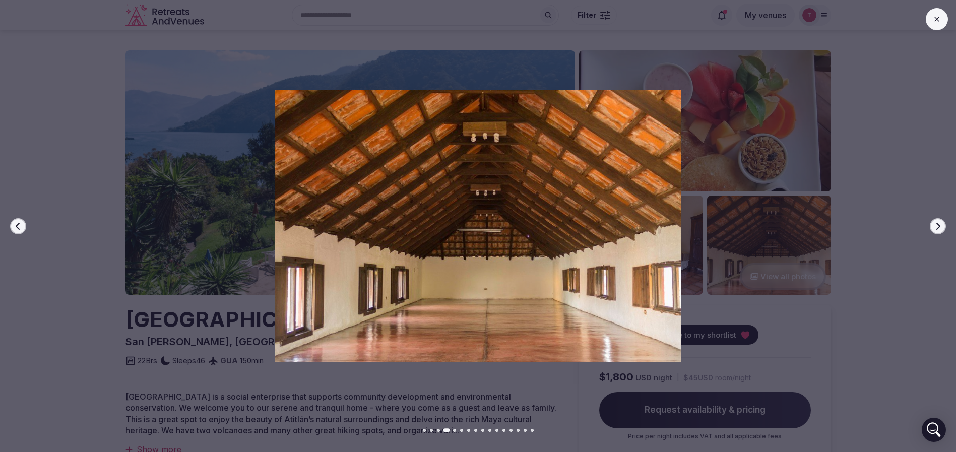
click at [937, 228] on icon "button" at bounding box center [938, 225] width 4 height 7
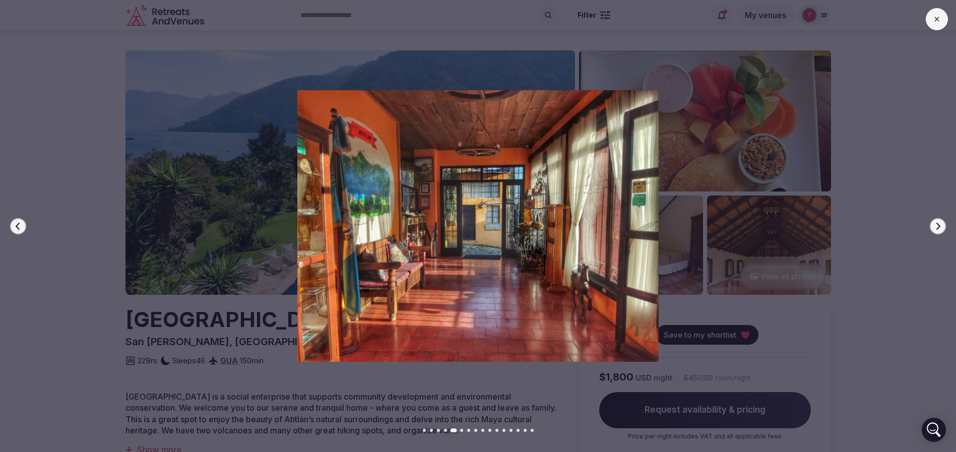
click at [937, 228] on icon "button" at bounding box center [938, 225] width 4 height 7
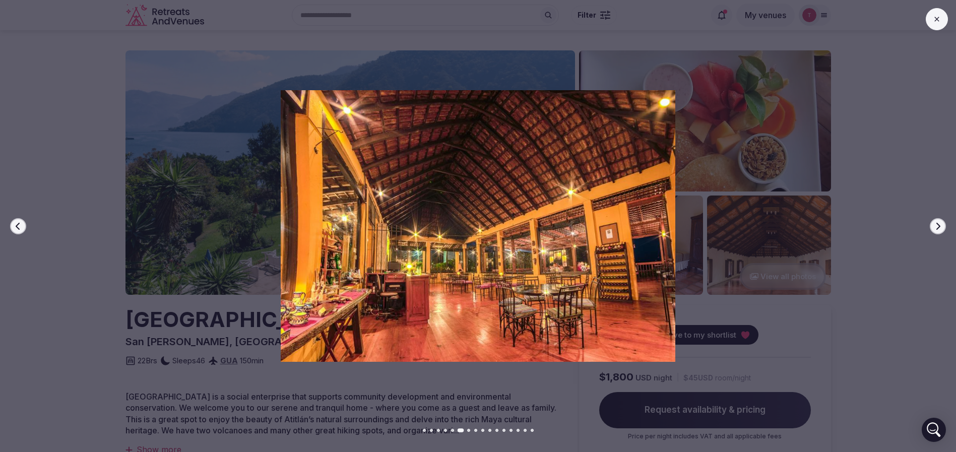
click at [937, 228] on icon "button" at bounding box center [938, 225] width 4 height 7
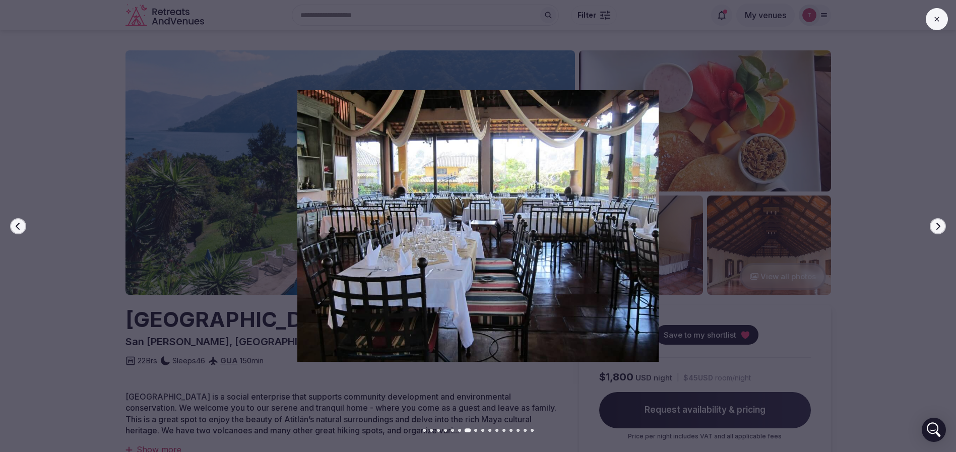
click at [937, 228] on icon "button" at bounding box center [938, 225] width 4 height 7
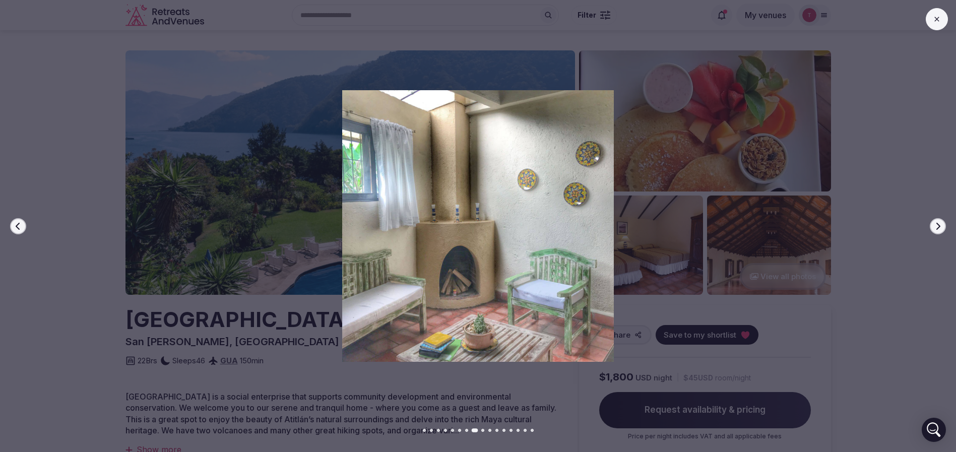
click at [937, 228] on icon "button" at bounding box center [938, 225] width 4 height 7
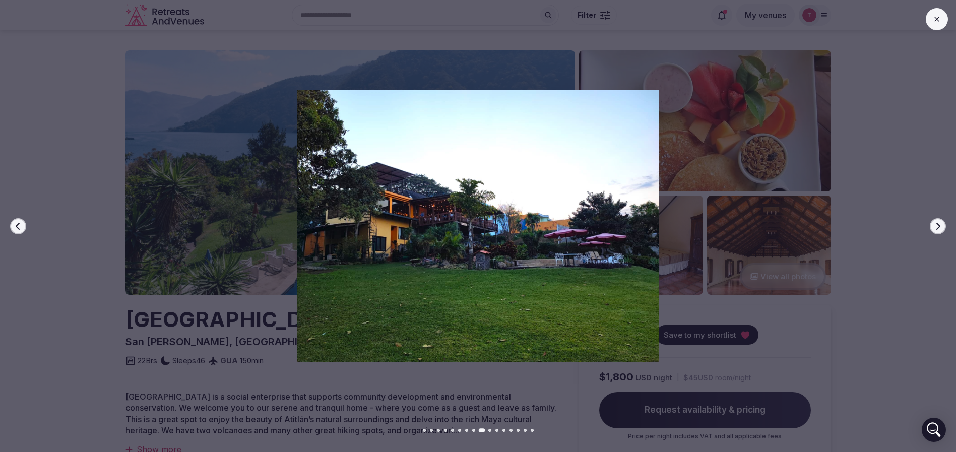
click at [937, 228] on icon "button" at bounding box center [938, 225] width 4 height 7
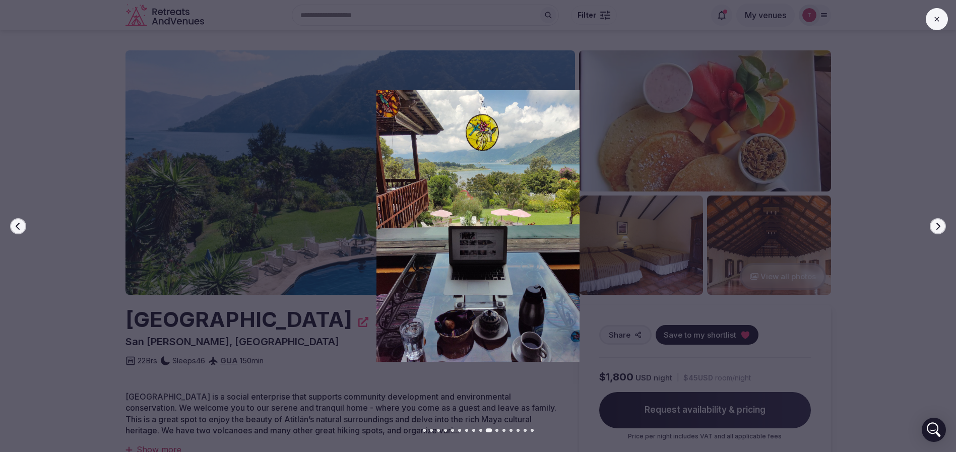
click at [87, 137] on div at bounding box center [474, 225] width 964 height 271
click at [150, 177] on img at bounding box center [478, 225] width 669 height 271
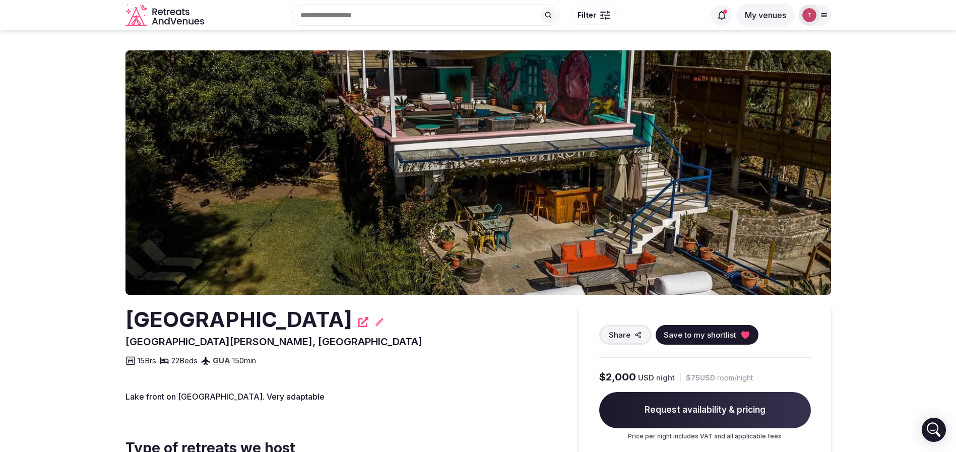
click at [577, 152] on img at bounding box center [477, 172] width 705 height 244
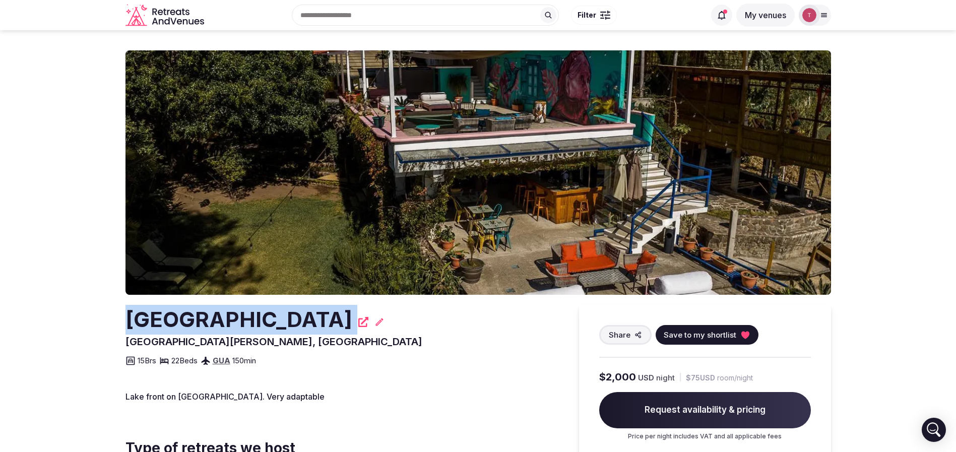
drag, startPoint x: 154, startPoint y: 318, endPoint x: 289, endPoint y: 315, distance: 135.6
click at [289, 315] on section "[GEOGRAPHIC_DATA] [GEOGRAPHIC_DATA][PERSON_NAME], [GEOGRAPHIC_DATA] Share Save …" at bounding box center [478, 342] width 956 height 625
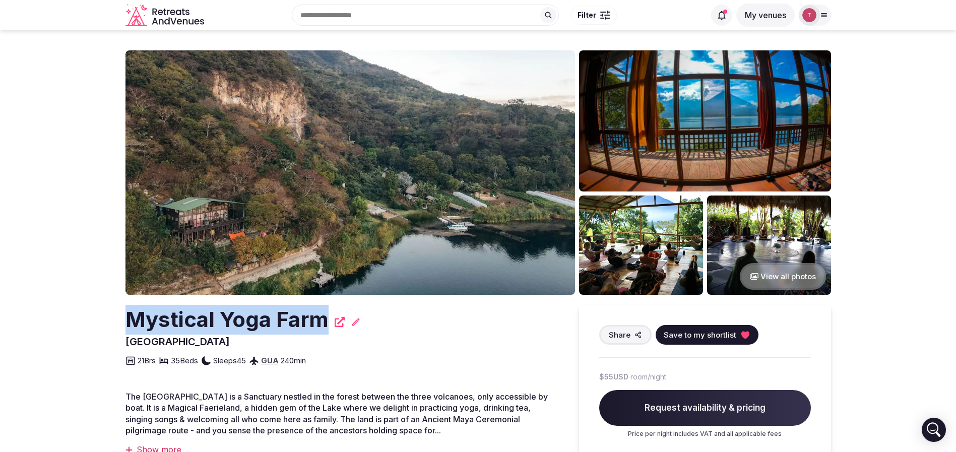
drag, startPoint x: 142, startPoint y: 310, endPoint x: 324, endPoint y: 312, distance: 182.4
copy h2 "Mystical Yoga Farm"
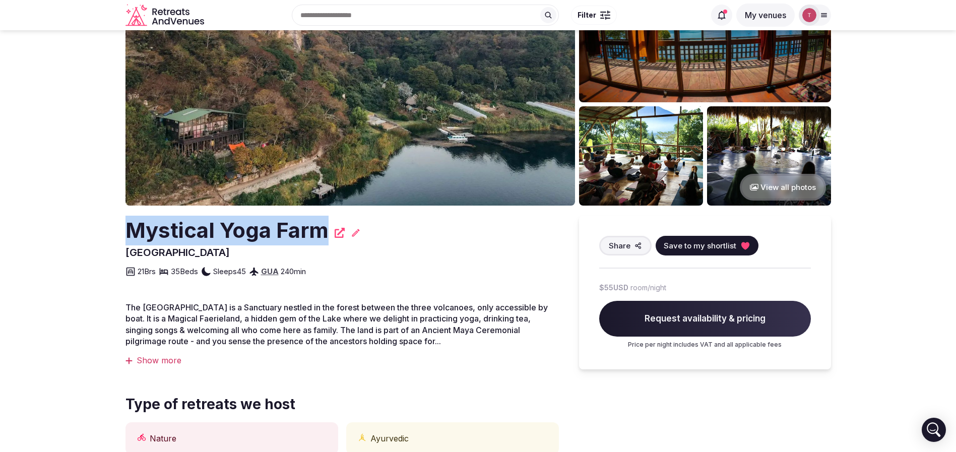
scroll to position [227, 0]
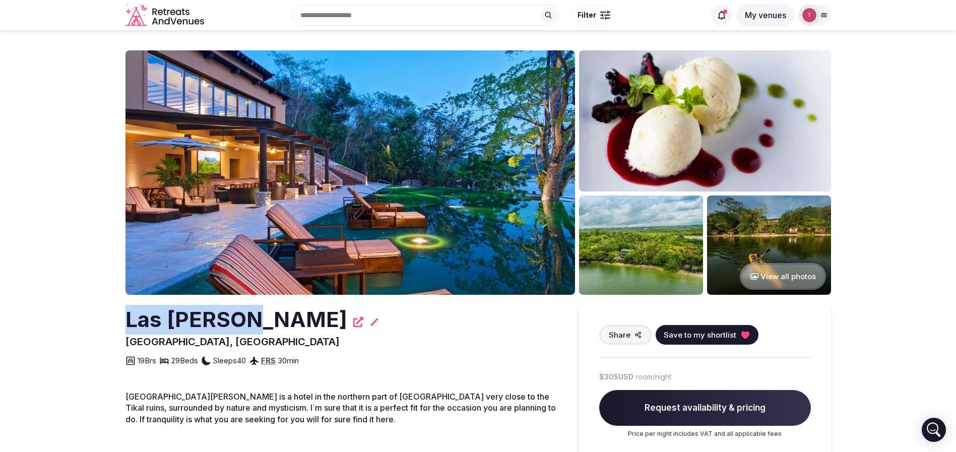
drag, startPoint x: 86, startPoint y: 306, endPoint x: 249, endPoint y: 315, distance: 163.5
click at [249, 315] on section "View all photos [GEOGRAPHIC_DATA], [GEOGRAPHIC_DATA] Share Save to my shortlist…" at bounding box center [478, 459] width 956 height 858
copy h2 "Las Lagunas"
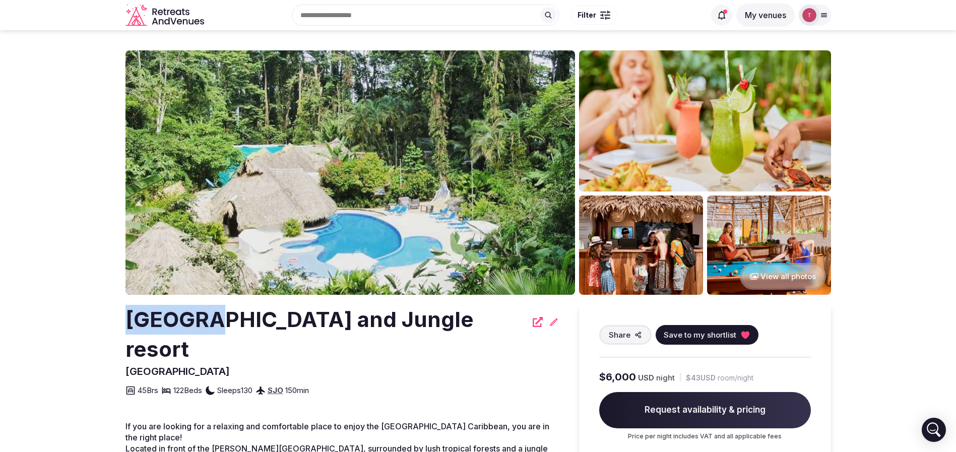
drag, startPoint x: 75, startPoint y: 311, endPoint x: 200, endPoint y: 320, distance: 125.7
click at [200, 320] on h2 "Cariblue Beach and Jungle resort" at bounding box center [325, 334] width 401 height 59
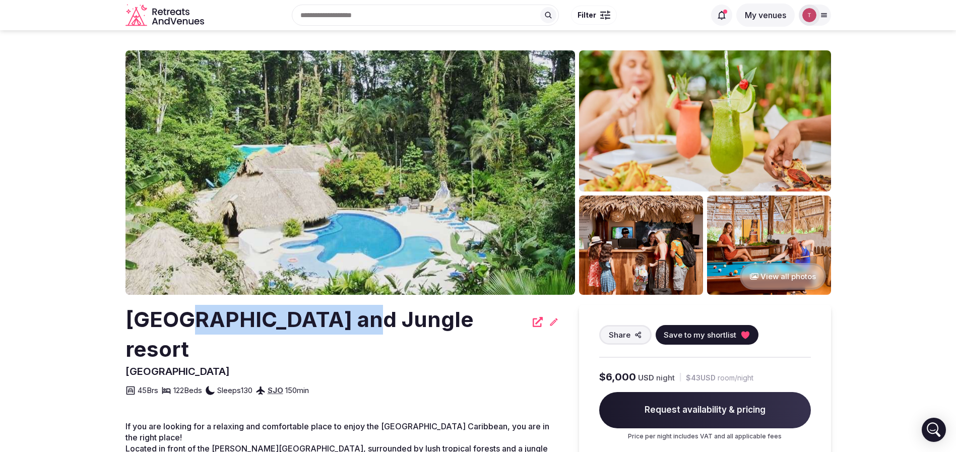
drag, startPoint x: 175, startPoint y: 317, endPoint x: 347, endPoint y: 326, distance: 172.6
click at [347, 326] on h2 "Cariblue Beach and Jungle resort" at bounding box center [325, 334] width 401 height 59
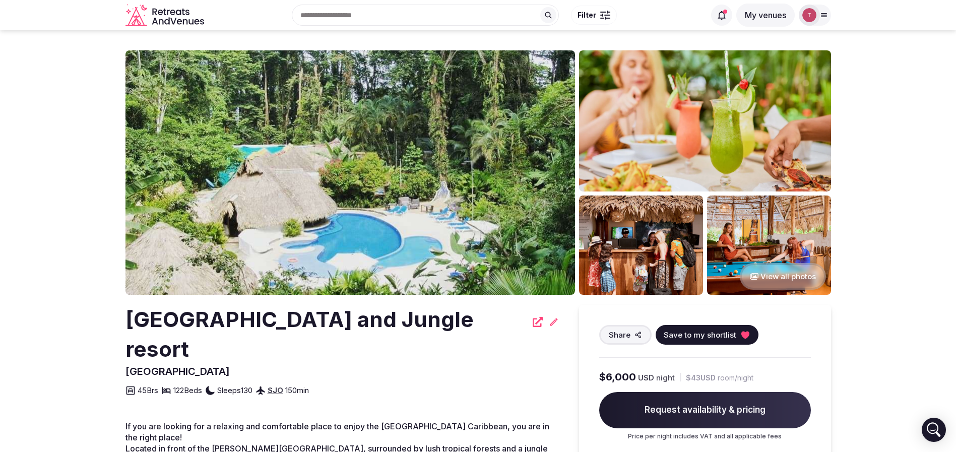
click at [344, 201] on img at bounding box center [349, 172] width 449 height 244
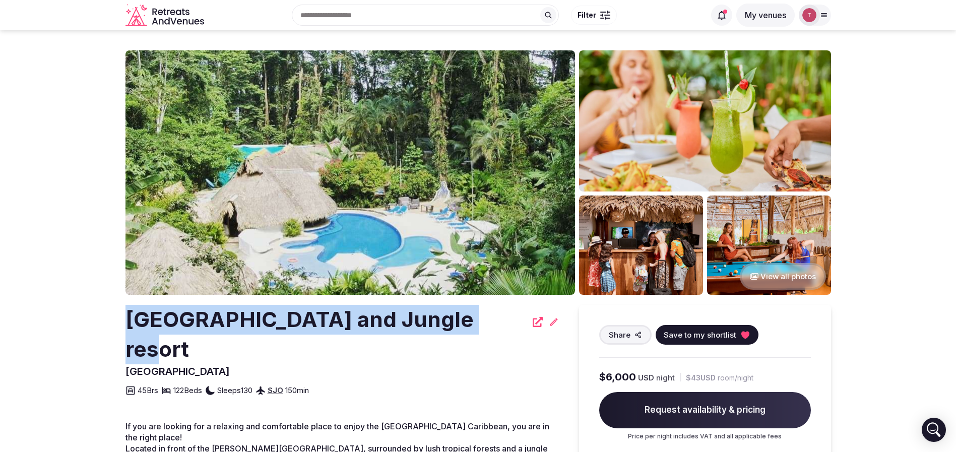
drag, startPoint x: 108, startPoint y: 332, endPoint x: 469, endPoint y: 321, distance: 360.9
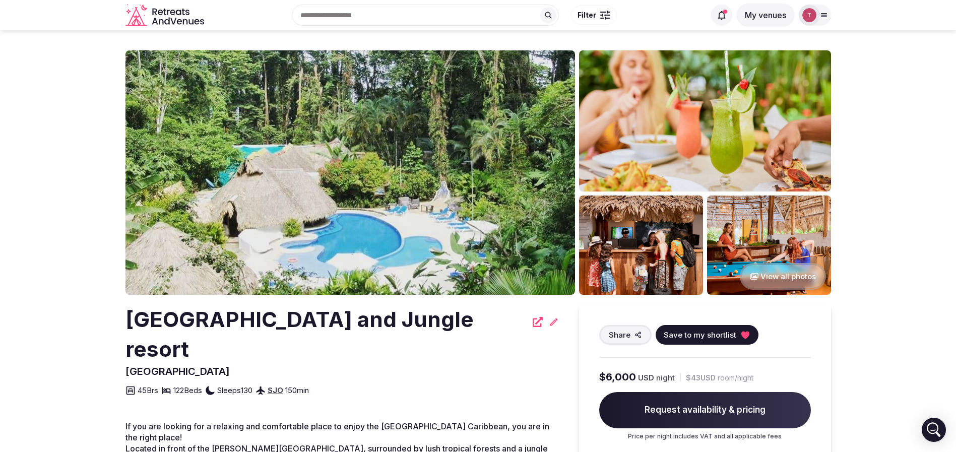
click at [134, 365] on span "[GEOGRAPHIC_DATA]" at bounding box center [177, 371] width 104 height 12
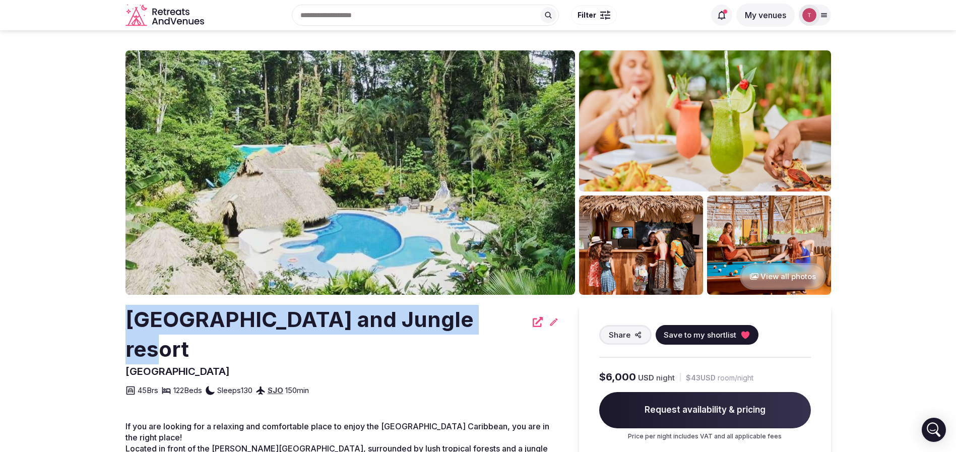
drag, startPoint x: 87, startPoint y: 319, endPoint x: 471, endPoint y: 320, distance: 383.4
copy h2 "Cariblue Beach and Jungle resort"
click at [263, 137] on img at bounding box center [349, 172] width 449 height 244
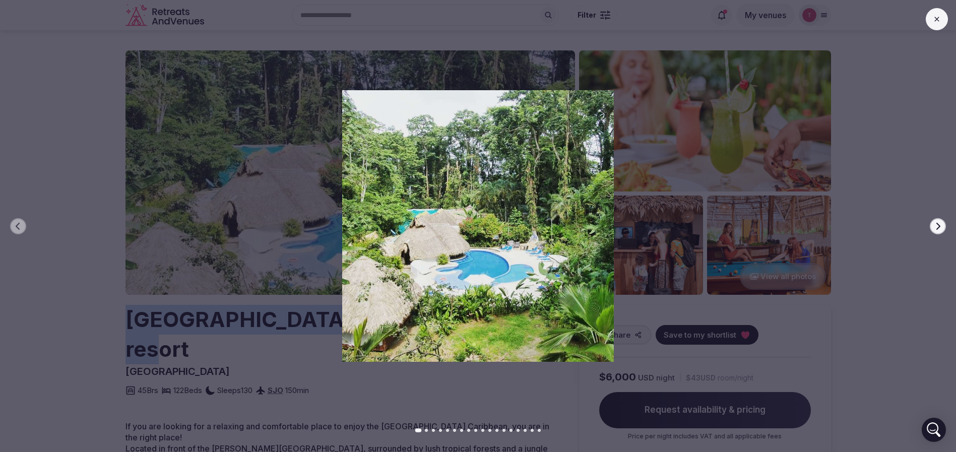
click at [938, 230] on button "Next slide" at bounding box center [938, 226] width 16 height 16
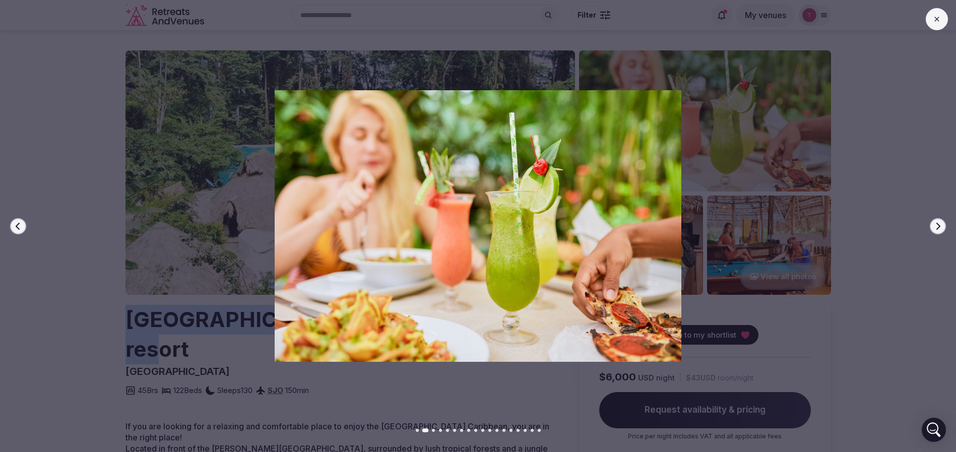
click at [938, 230] on button "Next slide" at bounding box center [938, 226] width 16 height 16
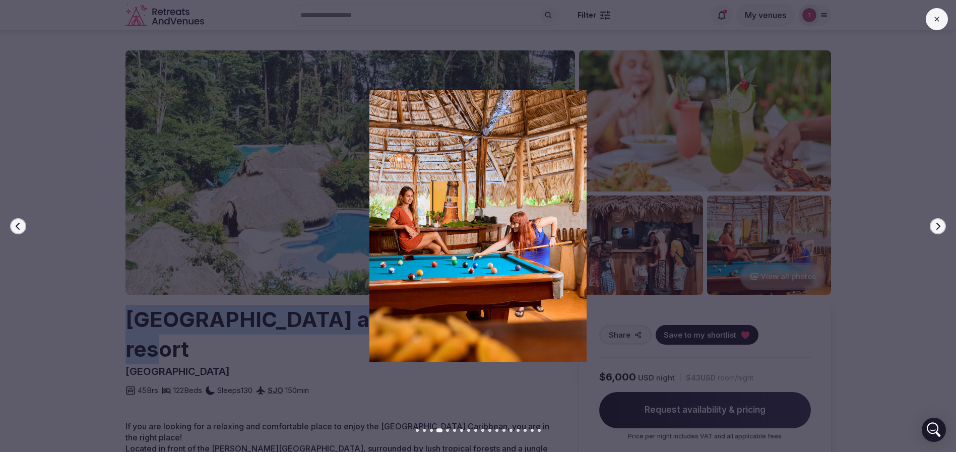
click at [938, 230] on button "Next slide" at bounding box center [938, 226] width 16 height 16
click at [938, 229] on button "Next slide" at bounding box center [938, 226] width 16 height 16
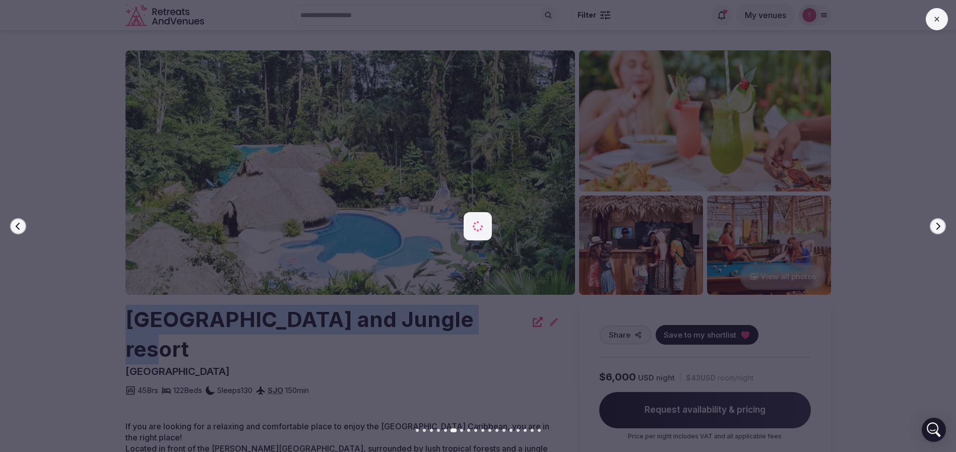
click at [938, 229] on icon "button" at bounding box center [938, 226] width 8 height 8
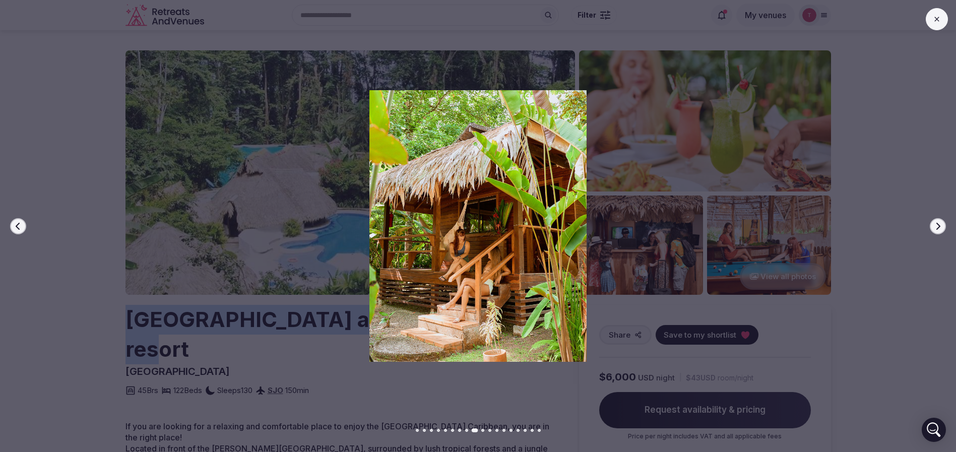
click at [938, 229] on icon "button" at bounding box center [938, 226] width 8 height 8
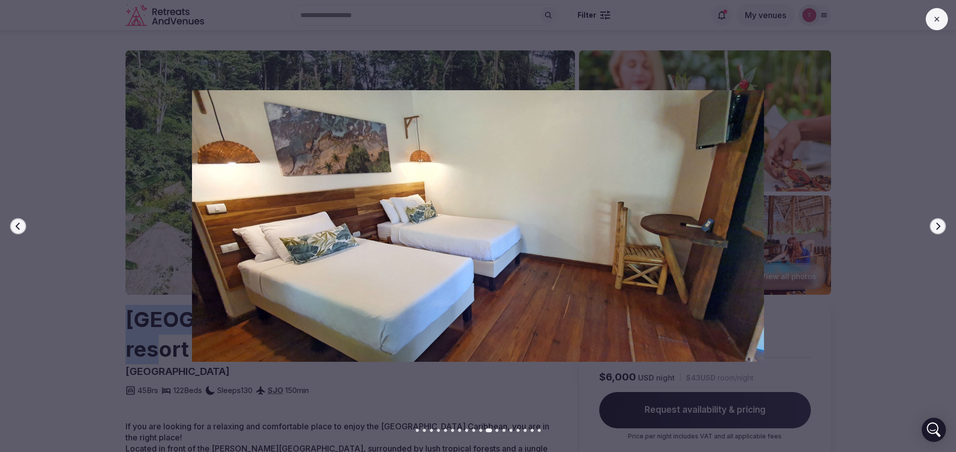
click at [938, 229] on icon "button" at bounding box center [938, 226] width 8 height 8
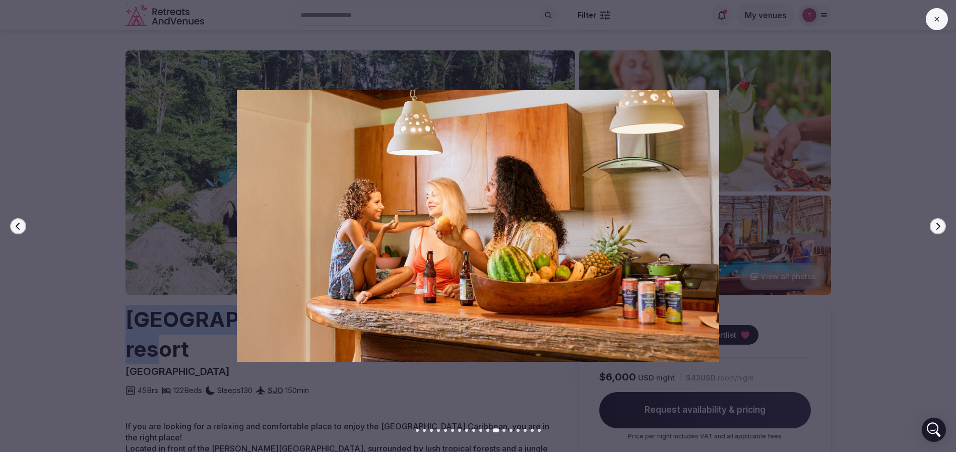
click at [938, 229] on icon "button" at bounding box center [938, 226] width 8 height 8
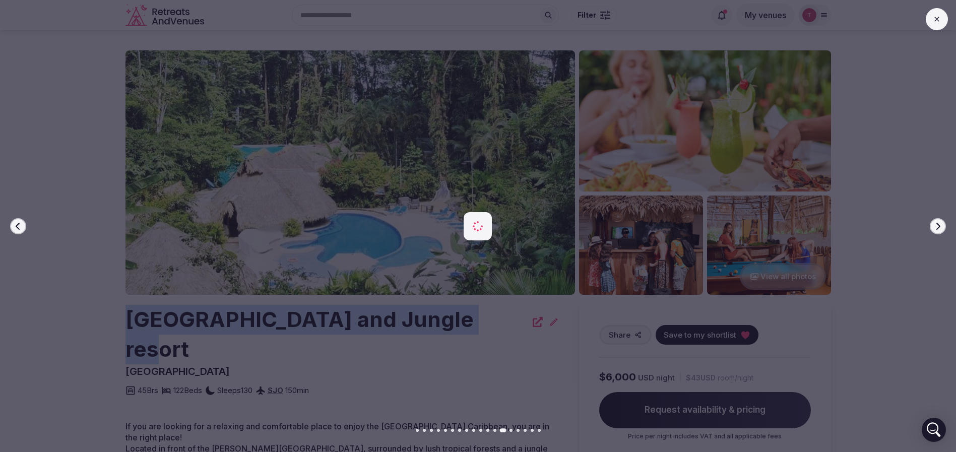
click at [938, 229] on icon "button" at bounding box center [938, 226] width 8 height 8
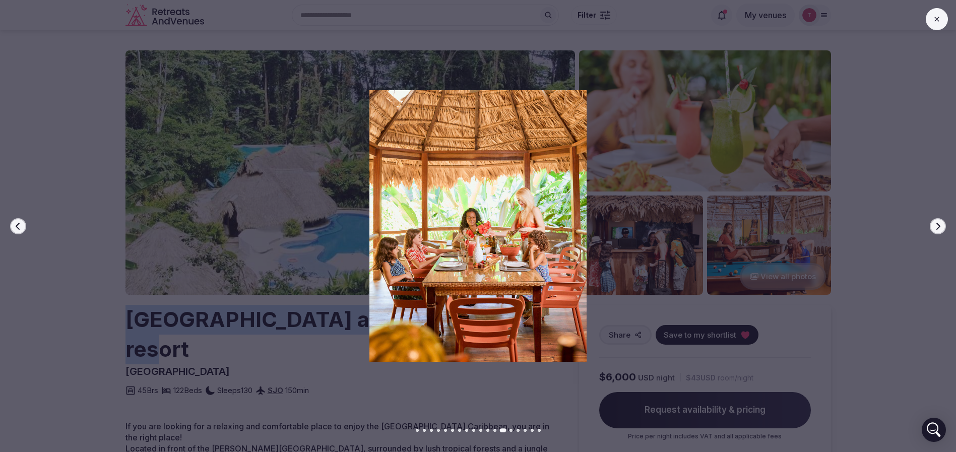
click at [938, 229] on icon "button" at bounding box center [938, 226] width 8 height 8
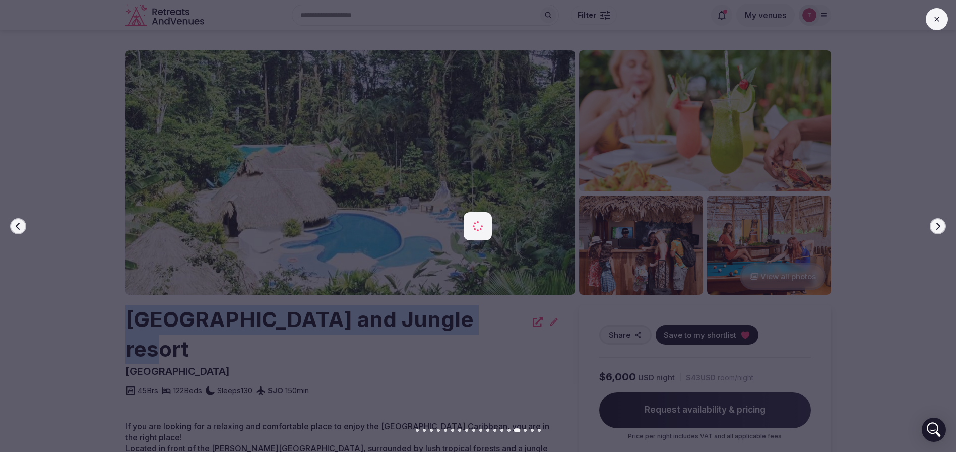
click at [938, 229] on icon "button" at bounding box center [938, 226] width 8 height 8
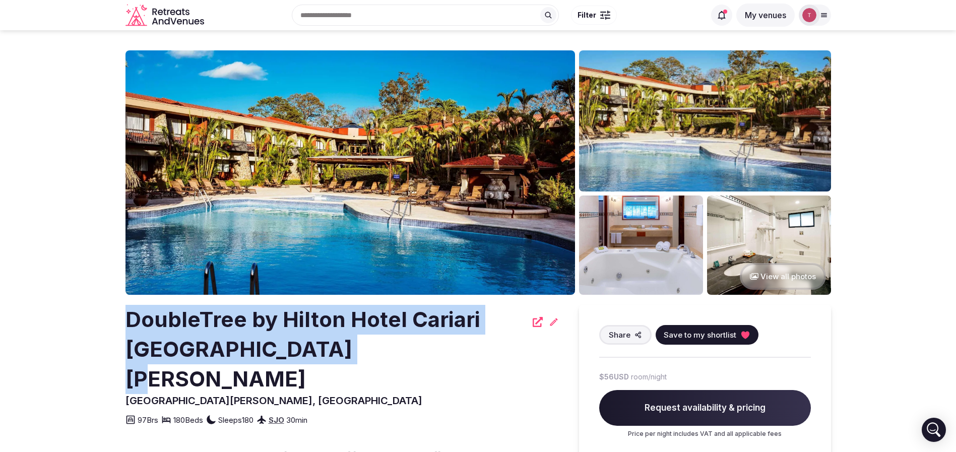
drag, startPoint x: 104, startPoint y: 329, endPoint x: 345, endPoint y: 355, distance: 242.3
click at [345, 145] on img at bounding box center [349, 172] width 449 height 244
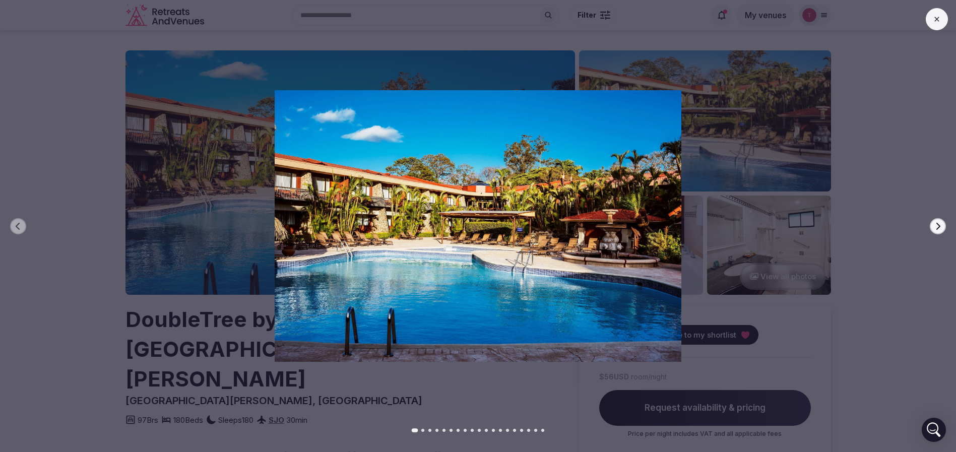
click at [949, 226] on div at bounding box center [474, 225] width 964 height 271
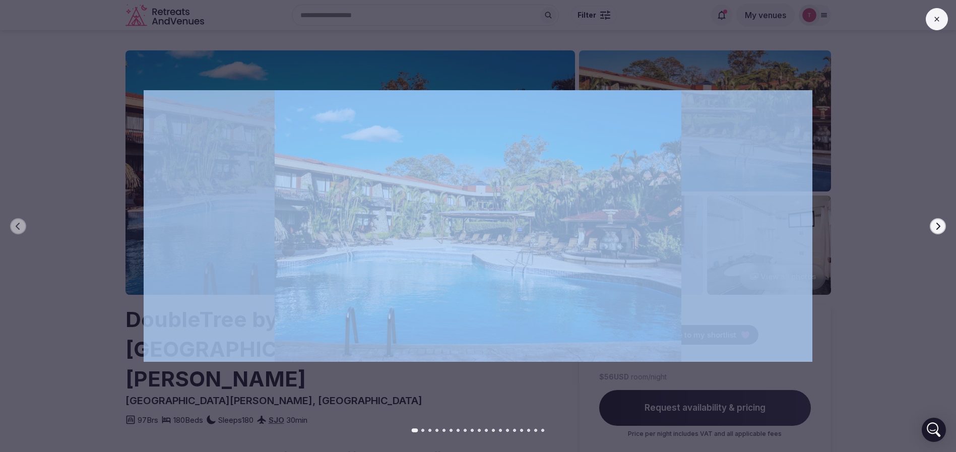
click at [949, 226] on div at bounding box center [474, 225] width 964 height 271
click at [952, 229] on div at bounding box center [474, 225] width 964 height 271
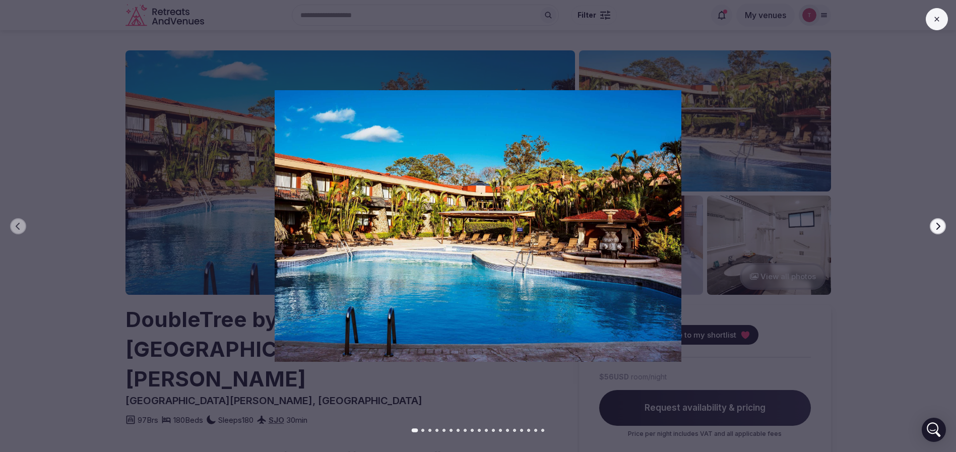
drag, startPoint x: 594, startPoint y: 249, endPoint x: 923, endPoint y: 233, distance: 328.9
click at [602, 250] on img at bounding box center [478, 225] width 669 height 271
click at [939, 229] on icon "button" at bounding box center [938, 226] width 8 height 8
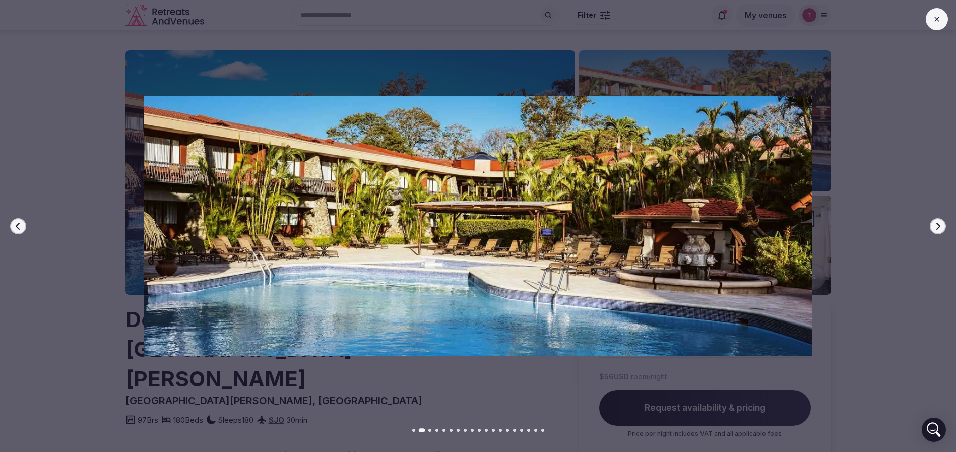
click at [939, 227] on icon "button" at bounding box center [938, 226] width 8 height 8
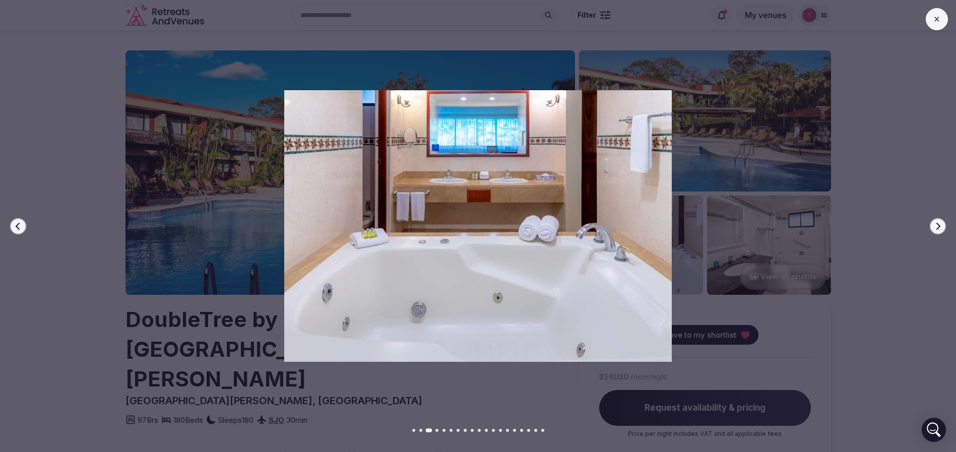
click at [939, 227] on icon "button" at bounding box center [938, 226] width 8 height 8
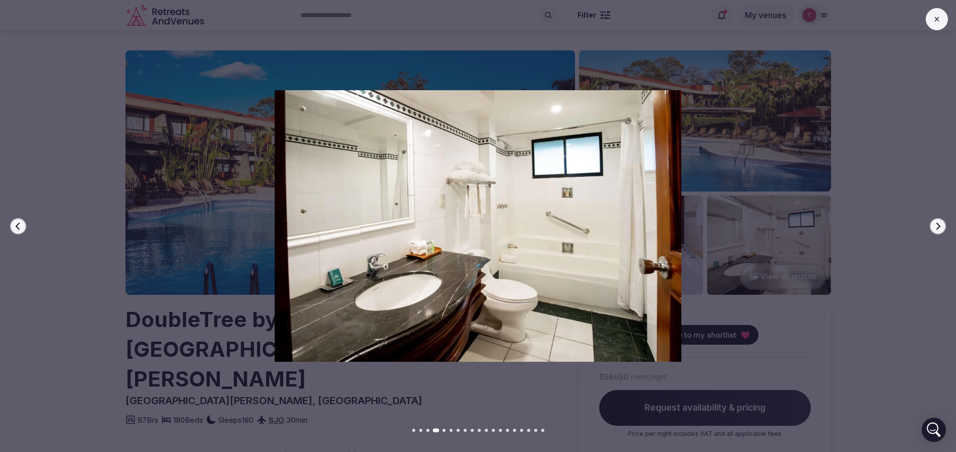
click at [939, 227] on icon "button" at bounding box center [938, 225] width 4 height 7
click at [939, 226] on icon "button" at bounding box center [938, 225] width 4 height 7
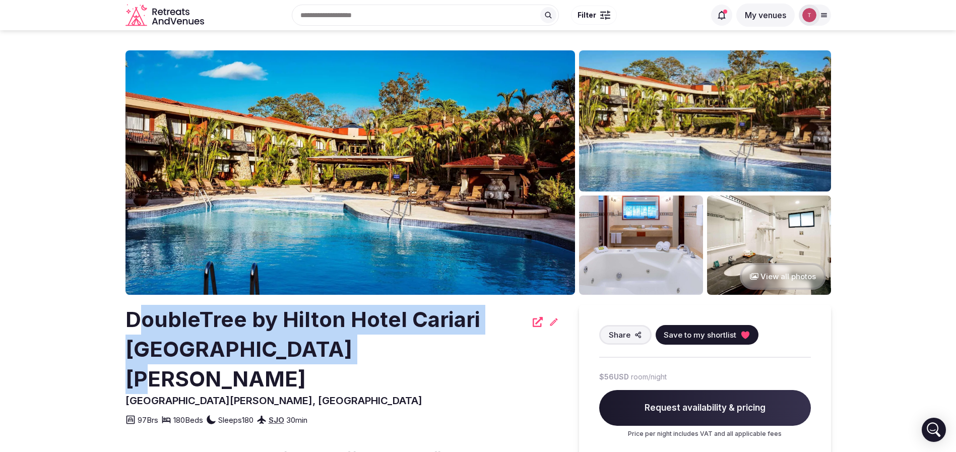
drag, startPoint x: 134, startPoint y: 319, endPoint x: 388, endPoint y: 352, distance: 256.0
click at [388, 352] on h2 "DoubleTree by Hilton Hotel Cariari [GEOGRAPHIC_DATA][PERSON_NAME]" at bounding box center [325, 349] width 401 height 89
click at [367, 352] on h2 "DoubleTree by Hilton Hotel Cariari [GEOGRAPHIC_DATA][PERSON_NAME]" at bounding box center [325, 349] width 401 height 89
drag, startPoint x: 345, startPoint y: 353, endPoint x: 38, endPoint y: 307, distance: 310.2
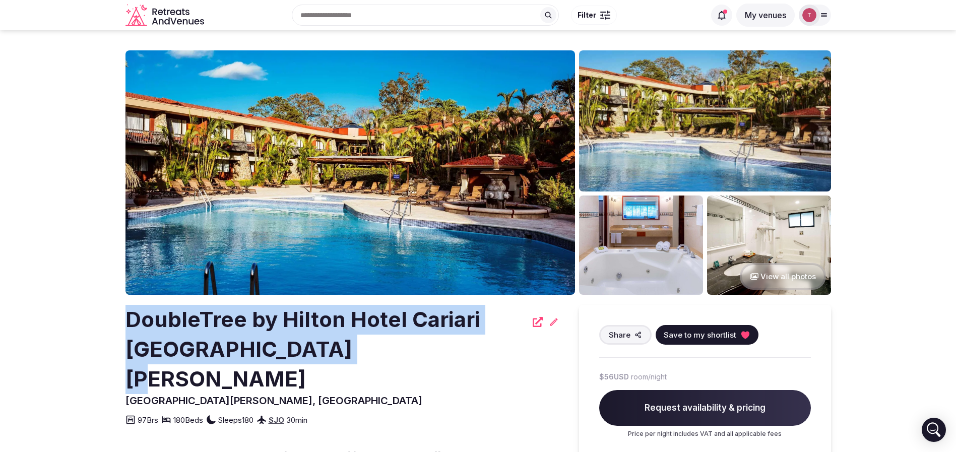
copy h2 "DoubleTree by Hilton Hotel Cariari [GEOGRAPHIC_DATA][PERSON_NAME]"
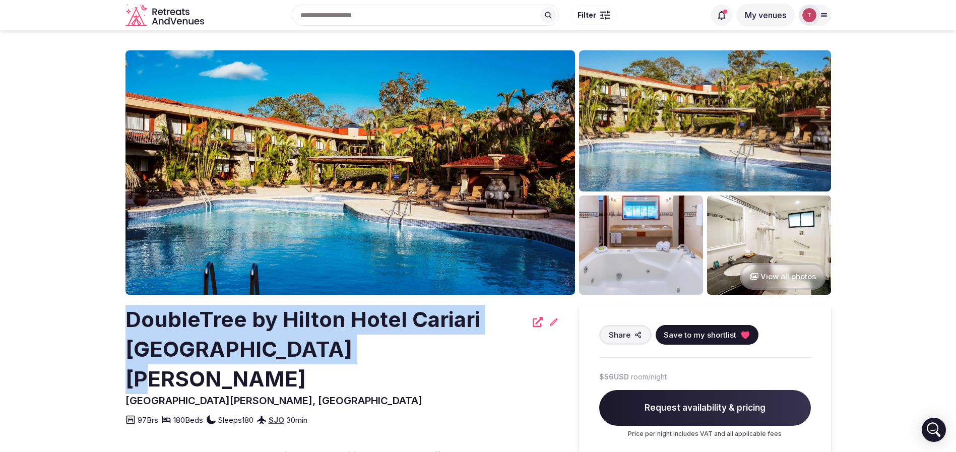
drag, startPoint x: 115, startPoint y: 319, endPoint x: 19, endPoint y: 299, distance: 98.8
copy h2 "DoubleTree by Hilton Hotel Cariari [GEOGRAPHIC_DATA][PERSON_NAME]"
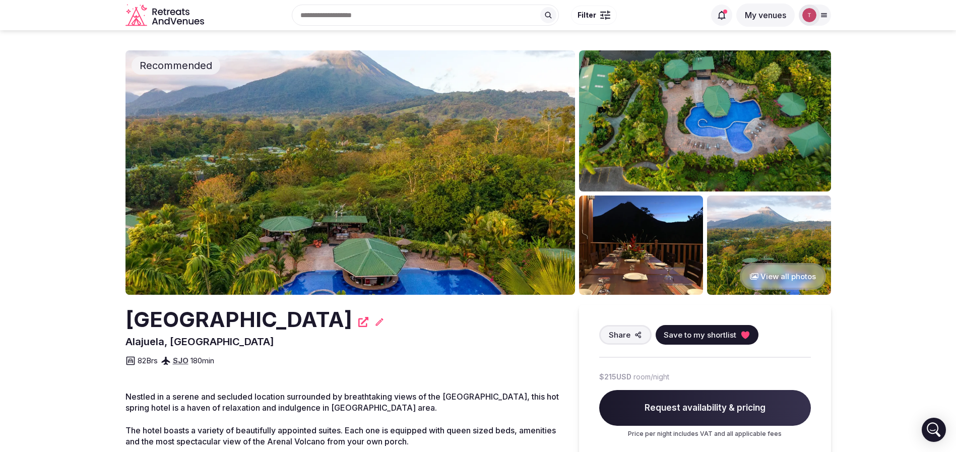
drag, startPoint x: 117, startPoint y: 322, endPoint x: 243, endPoint y: 356, distance: 130.4
copy h2 "Arenal Manoa Resort Hotel & Hot Springs"
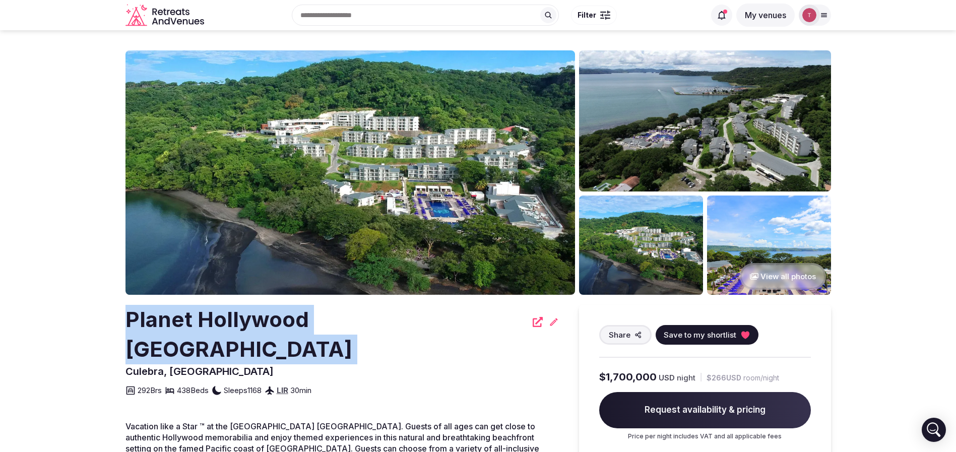
drag, startPoint x: 131, startPoint y: 317, endPoint x: 440, endPoint y: 313, distance: 308.9
copy div "Planet Hollywood [GEOGRAPHIC_DATA]"
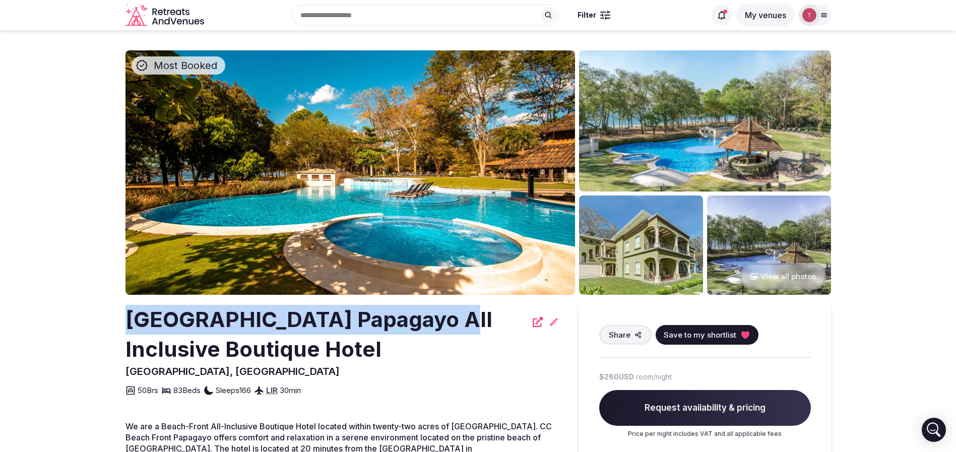
drag, startPoint x: 194, startPoint y: 323, endPoint x: 449, endPoint y: 320, distance: 254.5
click at [449, 320] on h2 "Casa Conde Beach Front Hotel Papagayo All Inclusive Boutique Hotel" at bounding box center [325, 334] width 401 height 59
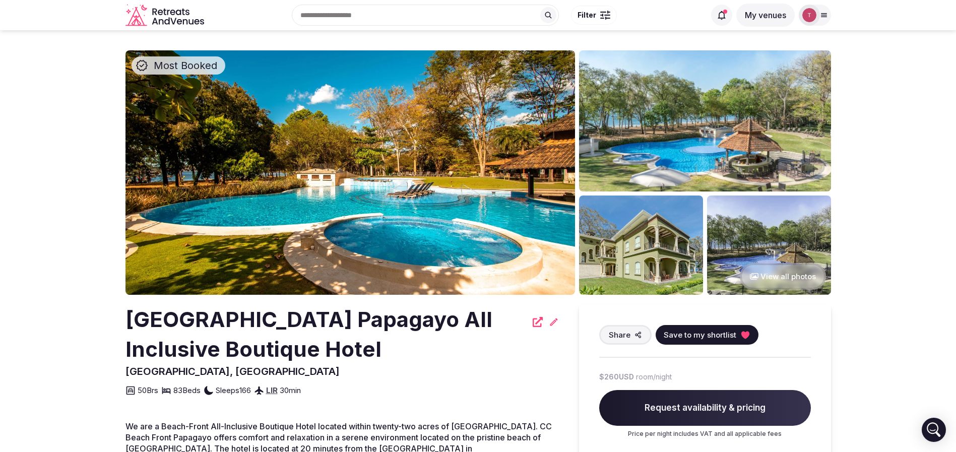
drag, startPoint x: 123, startPoint y: 317, endPoint x: 520, endPoint y: 355, distance: 398.8
copy h2 "Casa Conde Beach Front Hotel Papagayo All Inclusive Boutique Hotel"
drag, startPoint x: 124, startPoint y: 318, endPoint x: 552, endPoint y: 354, distance: 428.7
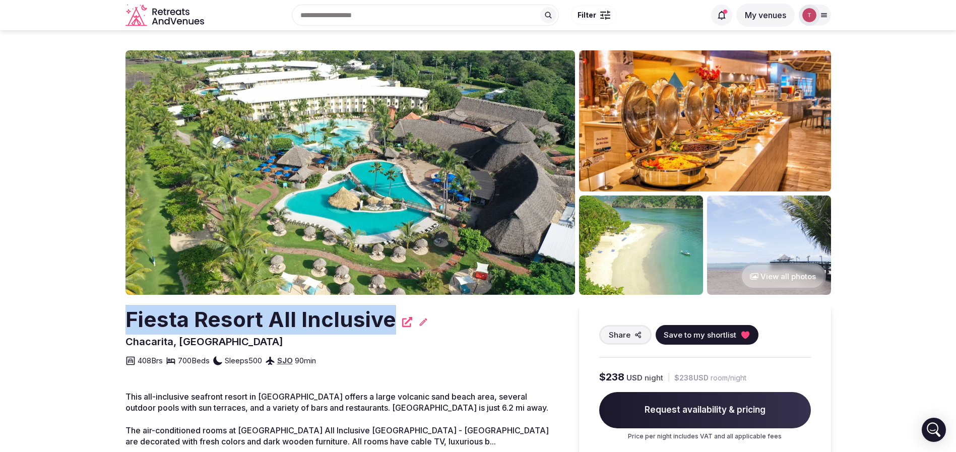
drag, startPoint x: 116, startPoint y: 310, endPoint x: 388, endPoint y: 313, distance: 272.6
copy h2 "Fiesta Resort All Inclusive"
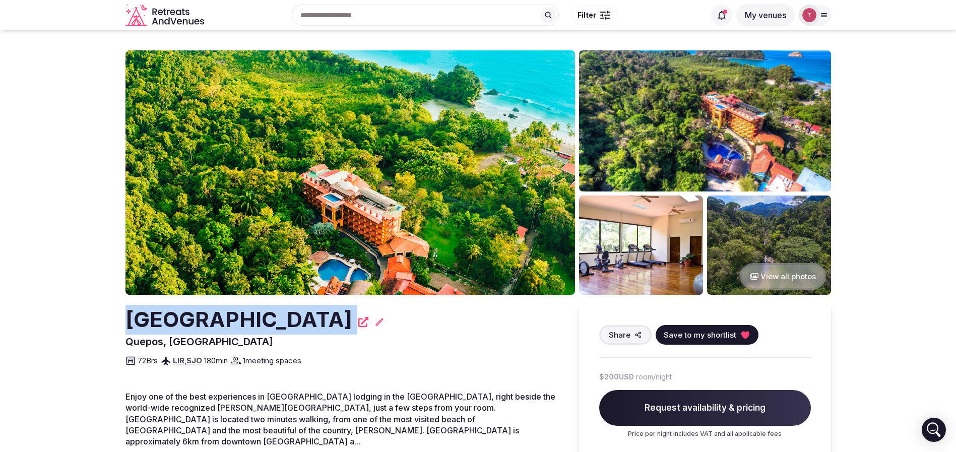
drag, startPoint x: 102, startPoint y: 311, endPoint x: 302, endPoint y: 315, distance: 199.6
copy div "Hotel San Bada"
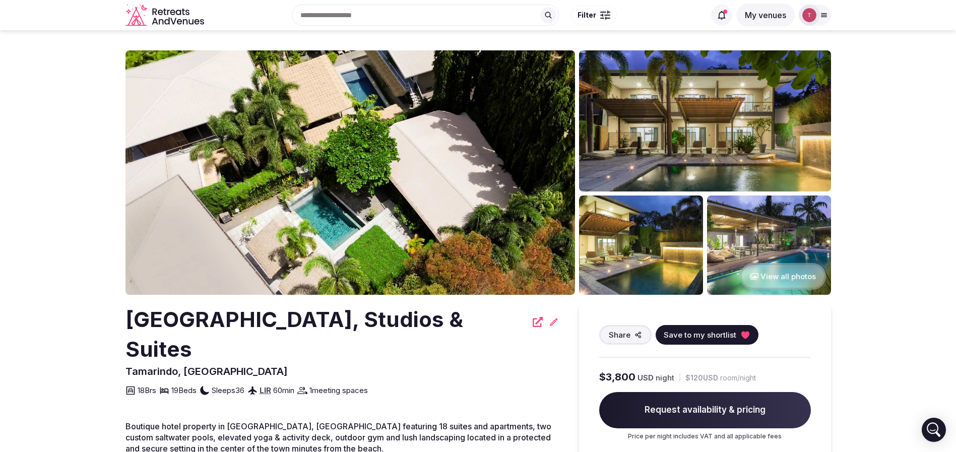
drag, startPoint x: 95, startPoint y: 317, endPoint x: 354, endPoint y: 351, distance: 261.7
copy h2 "Tamarindo Bay Boutique Hotel, Studios & Suites"
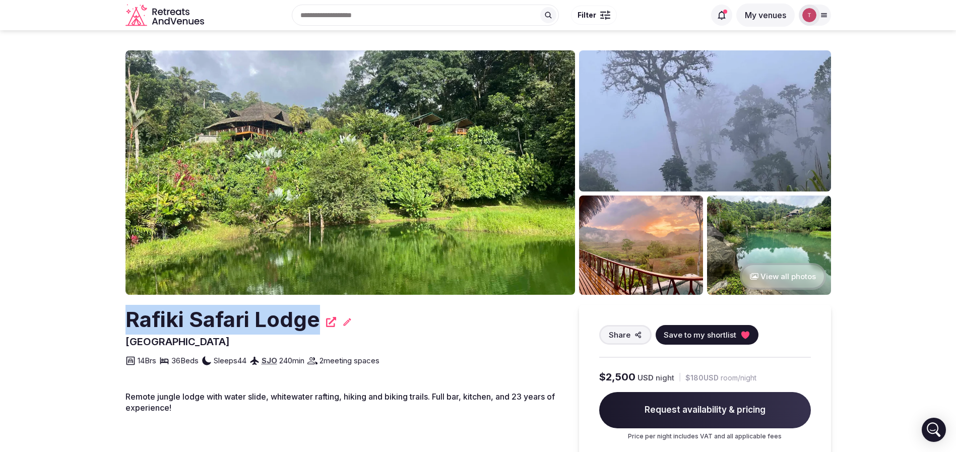
drag, startPoint x: 109, startPoint y: 319, endPoint x: 314, endPoint y: 320, distance: 205.1
copy h2 "Rafiki Safari Lodge"
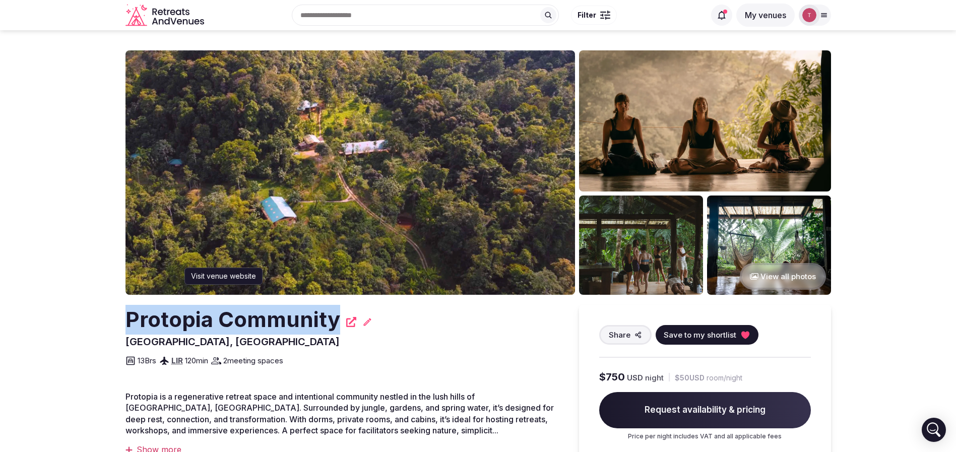
drag, startPoint x: 112, startPoint y: 334, endPoint x: 348, endPoint y: 320, distance: 236.7
copy h2 "Protopia Community"
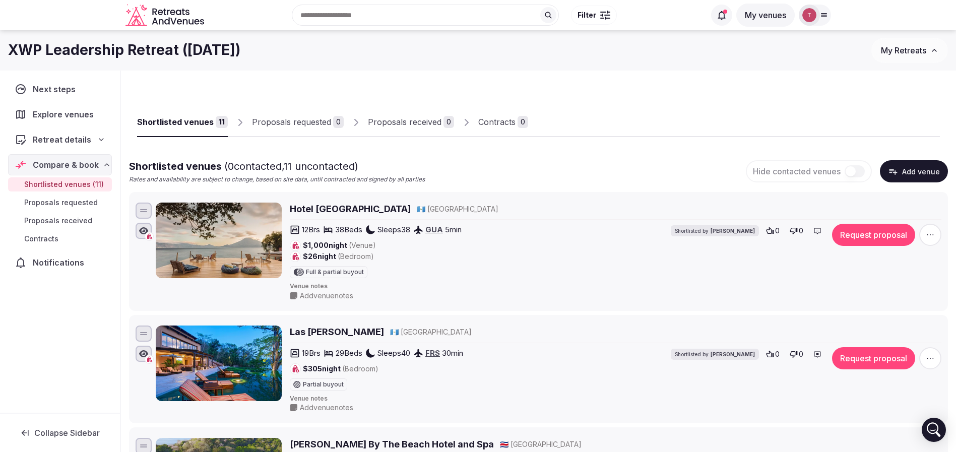
click at [102, 138] on icon at bounding box center [101, 140] width 8 height 8
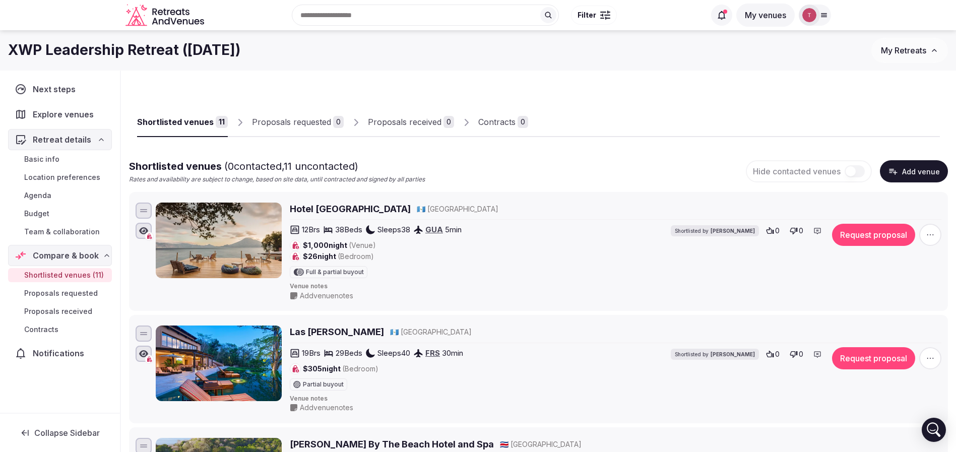
click at [73, 231] on span "Team & collaboration" at bounding box center [62, 232] width 76 height 10
click at [72, 231] on span "Team & collaboration" at bounding box center [62, 232] width 76 height 10
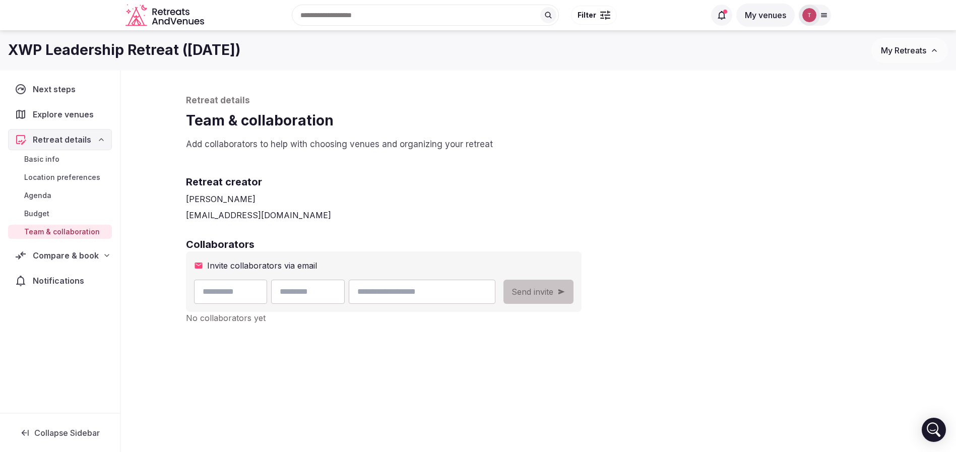
click at [72, 231] on span "Team & collaboration" at bounding box center [62, 232] width 76 height 10
click at [485, 284] on input "email" at bounding box center [422, 292] width 146 height 24
type input "**********"
click at [243, 286] on input "text" at bounding box center [231, 292] width 74 height 24
type input "******"
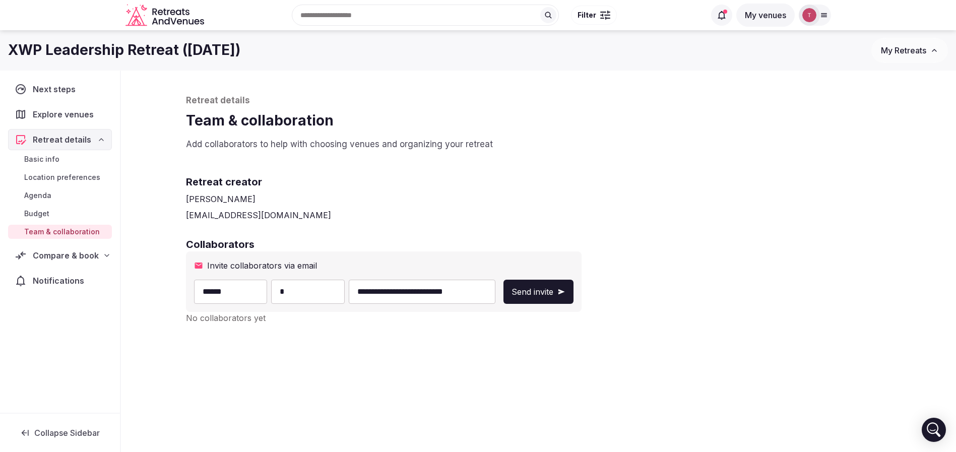
type input "******"
click at [553, 290] on span "Send invite" at bounding box center [532, 292] width 42 height 12
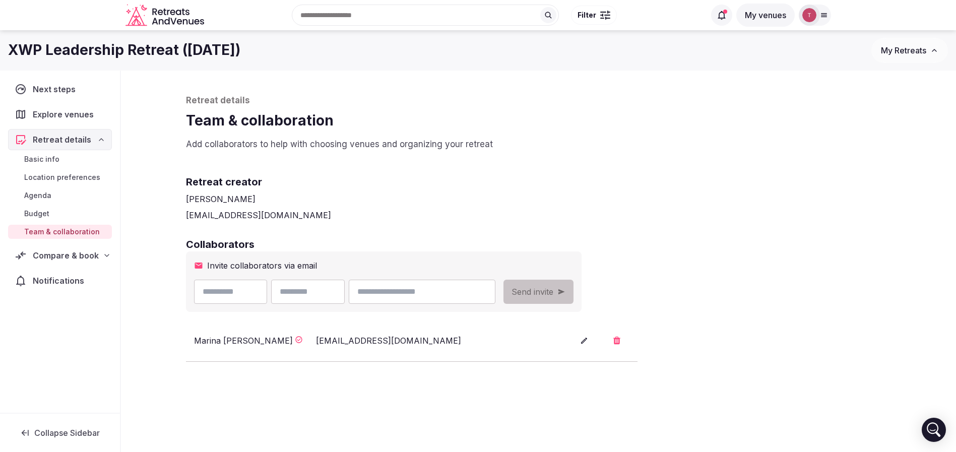
click at [485, 296] on input "email" at bounding box center [422, 292] width 146 height 24
paste input "**********"
drag, startPoint x: 440, startPoint y: 292, endPoint x: 306, endPoint y: 290, distance: 134.0
click at [306, 290] on div "**********" at bounding box center [344, 292] width 301 height 24
type input "**********"
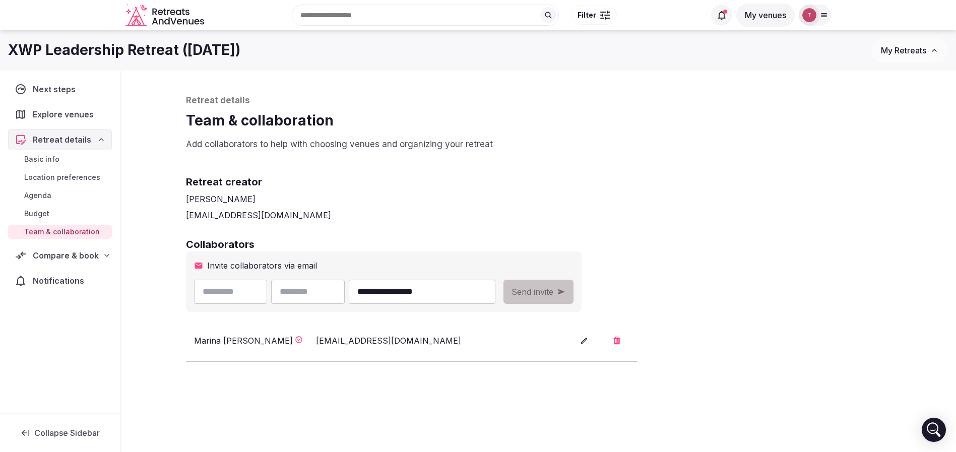
click at [245, 288] on input "text" at bounding box center [231, 292] width 74 height 24
paste input "**********"
drag, startPoint x: 223, startPoint y: 292, endPoint x: 262, endPoint y: 292, distance: 38.8
click at [262, 292] on input "**********" at bounding box center [231, 292] width 74 height 24
type input "**********"
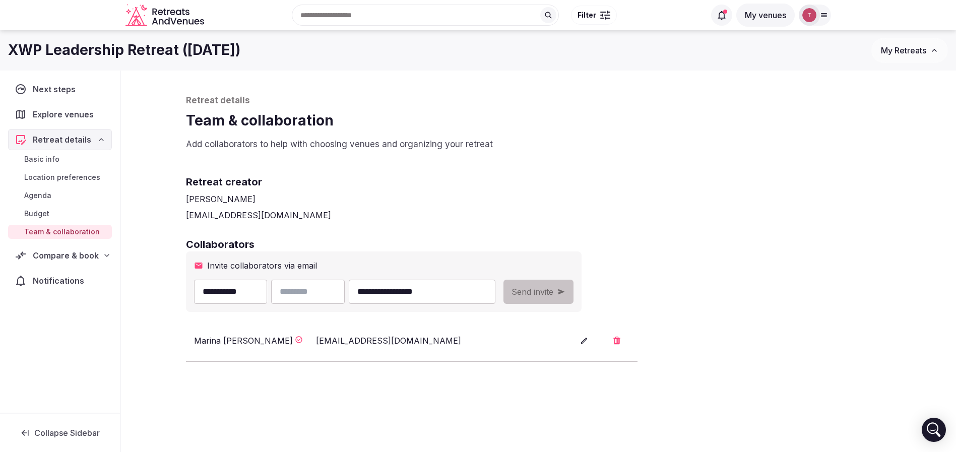
click at [335, 290] on input "text" at bounding box center [308, 292] width 74 height 24
paste input "******"
type input "******"
drag, startPoint x: 256, startPoint y: 290, endPoint x: 230, endPoint y: 291, distance: 25.7
click at [230, 291] on input "**********" at bounding box center [231, 292] width 74 height 24
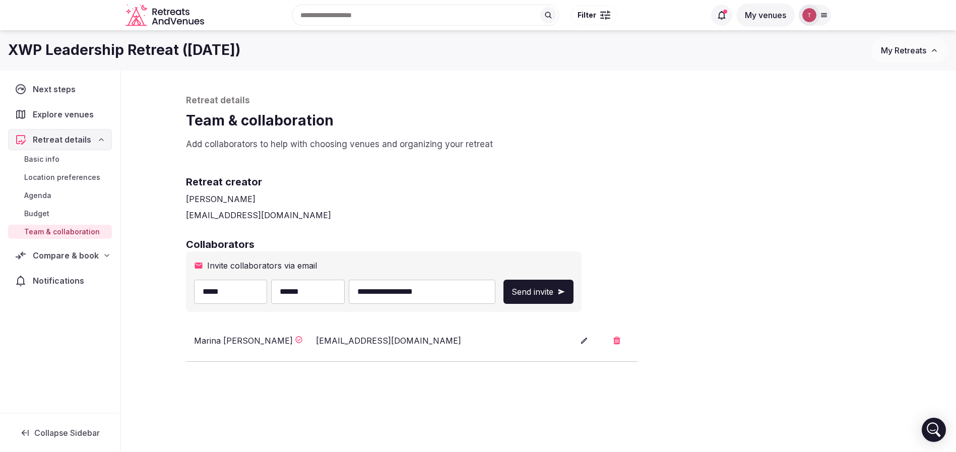
click at [205, 289] on input "*****" at bounding box center [231, 292] width 74 height 24
type input "*****"
click at [308, 291] on input "******" at bounding box center [308, 292] width 74 height 24
type input "*****"
click at [553, 292] on span "Send invite" at bounding box center [532, 292] width 42 height 12
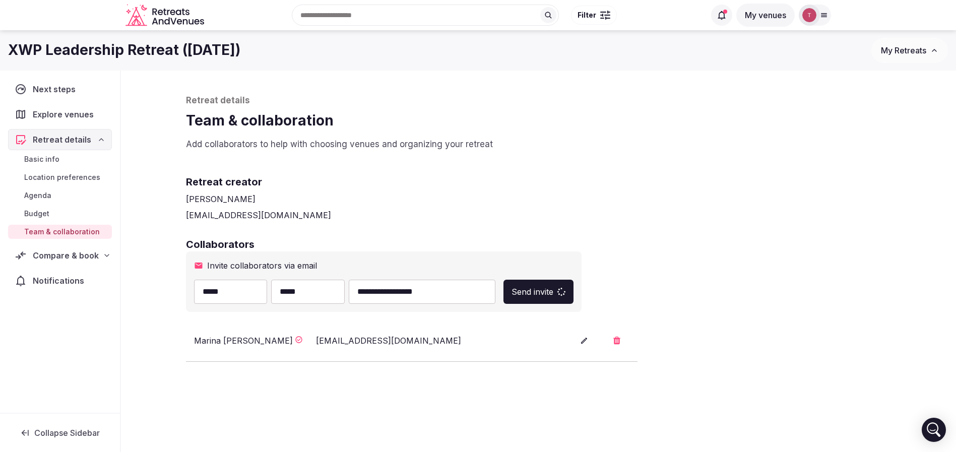
click at [743, 252] on div "**********" at bounding box center [538, 299] width 705 height 124
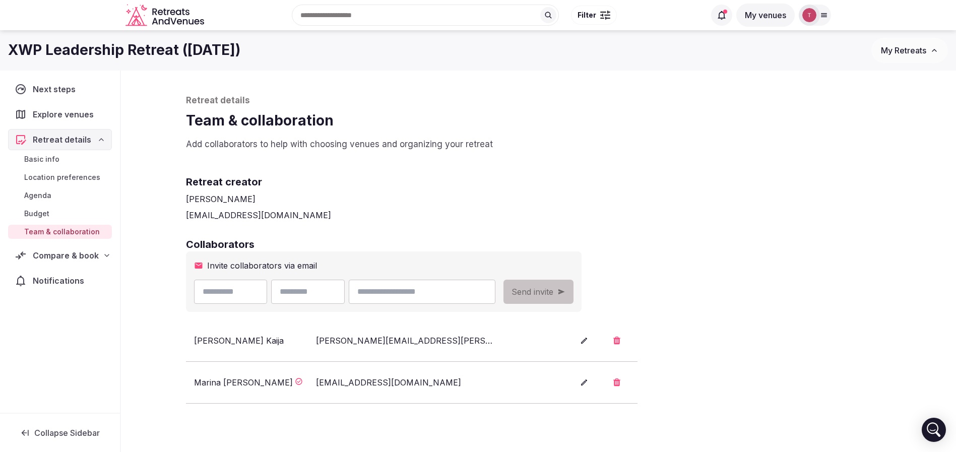
click at [495, 299] on input "email" at bounding box center [422, 292] width 146 height 24
paste input "**********"
type input "**********"
drag, startPoint x: 738, startPoint y: 302, endPoint x: 568, endPoint y: 294, distance: 169.5
click at [736, 301] on div "**********" at bounding box center [538, 320] width 705 height 166
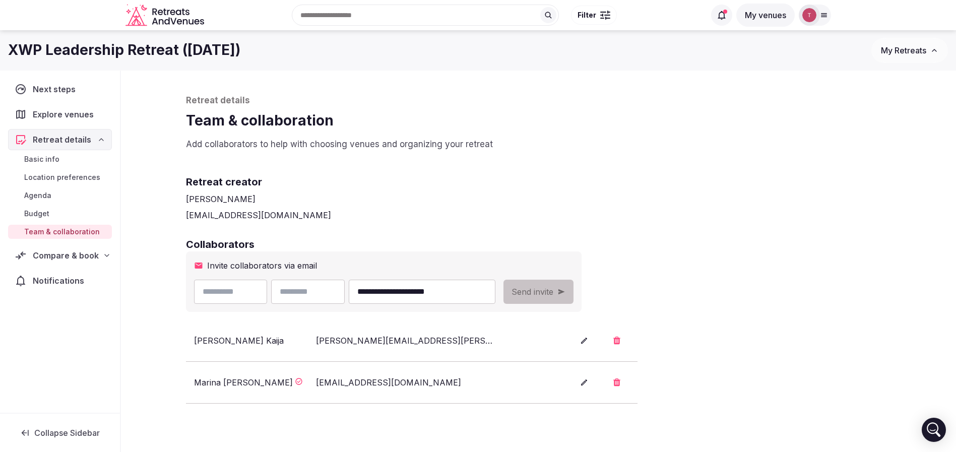
click at [407, 295] on input "**********" at bounding box center [422, 292] width 146 height 24
click at [232, 289] on input "text" at bounding box center [231, 292] width 74 height 24
paste input "********"
type input "********"
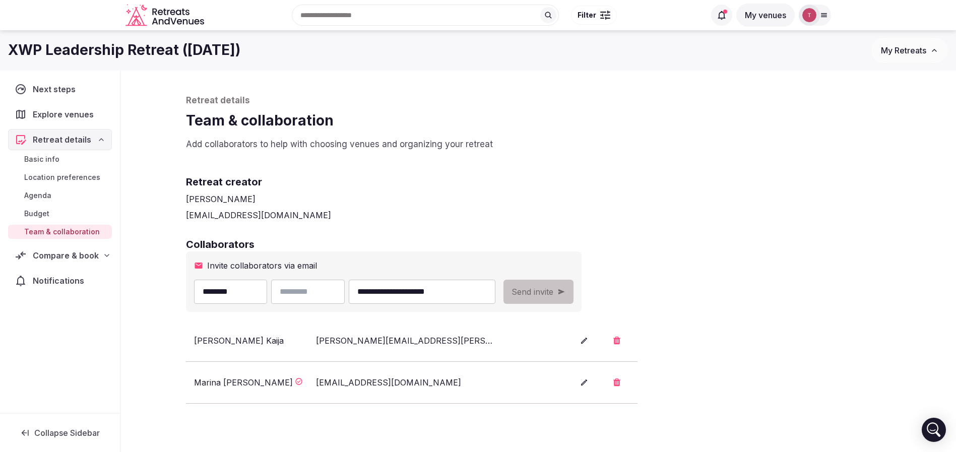
click at [443, 290] on input "**********" at bounding box center [422, 292] width 146 height 24
click at [343, 292] on input "text" at bounding box center [308, 292] width 74 height 24
paste input "******"
click at [306, 293] on input "******" at bounding box center [308, 292] width 74 height 24
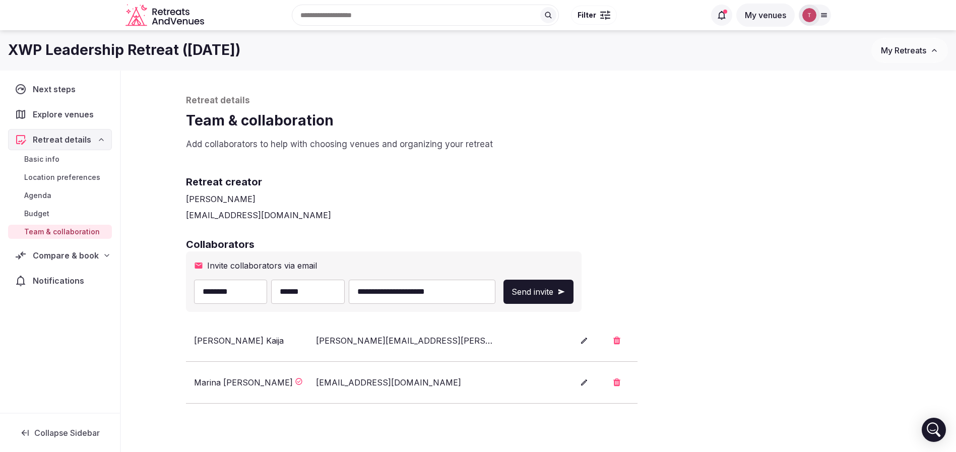
type input "******"
click at [205, 291] on input "********" at bounding box center [231, 292] width 74 height 24
type input "********"
click at [590, 162] on div "Retreat creator Thiago Martins thiago@retreatsandvenues.com" at bounding box center [538, 190] width 705 height 62
click at [573, 283] on button "Send invite" at bounding box center [538, 292] width 70 height 24
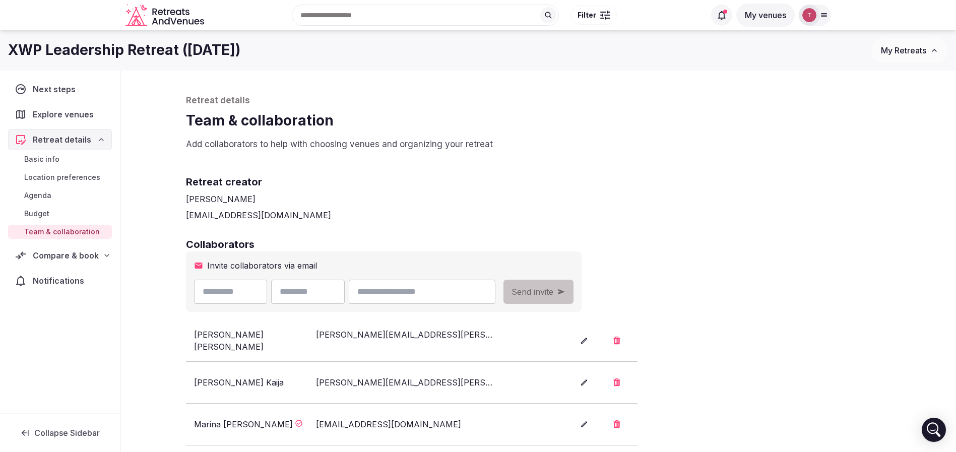
click at [706, 155] on div "Retreat details Team & collaboration Add collaborators to help with choosing ve…" at bounding box center [539, 327] width 726 height 512
click at [75, 157] on link "Basic info" at bounding box center [60, 159] width 104 height 14
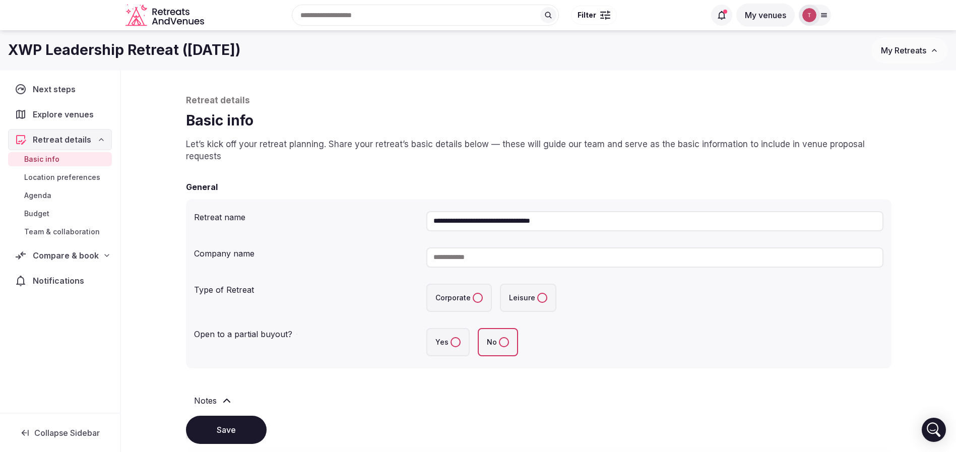
click at [76, 157] on link "Basic info" at bounding box center [60, 159] width 104 height 14
click at [90, 264] on div "Compare & book" at bounding box center [60, 255] width 104 height 21
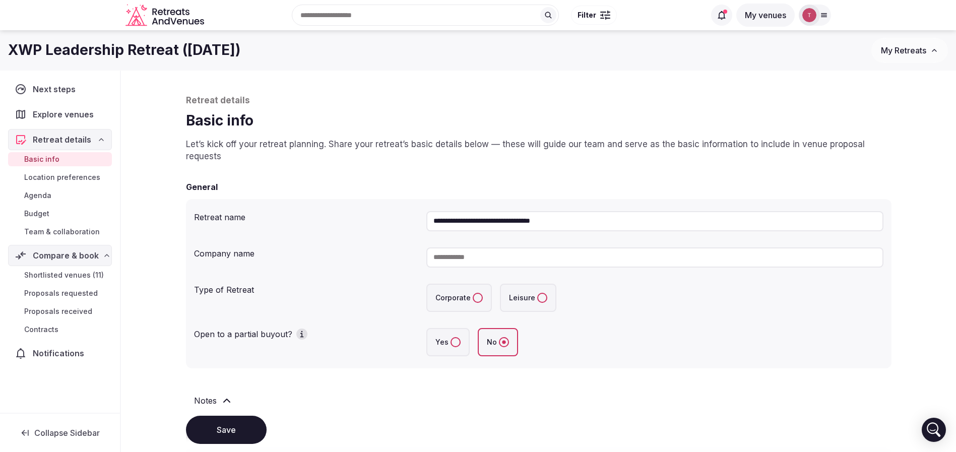
click at [83, 279] on span "Shortlisted venues (11)" at bounding box center [64, 275] width 80 height 10
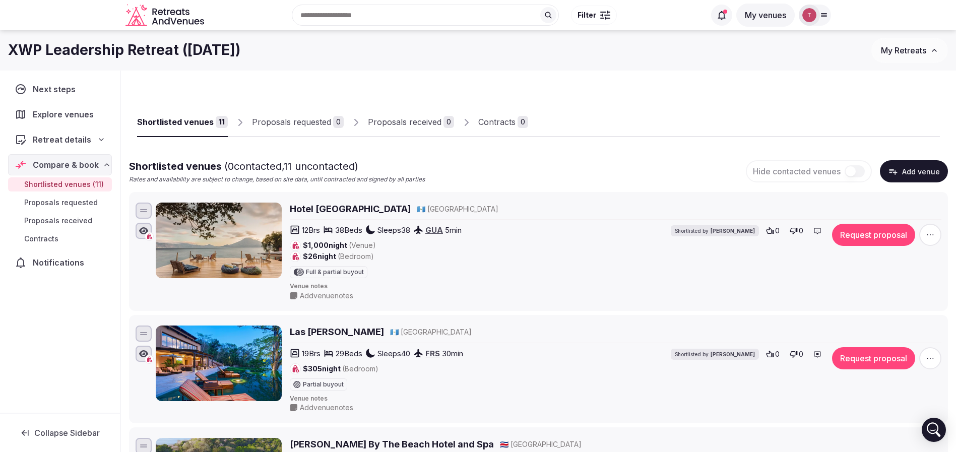
click at [906, 170] on button "Add venue" at bounding box center [914, 171] width 68 height 22
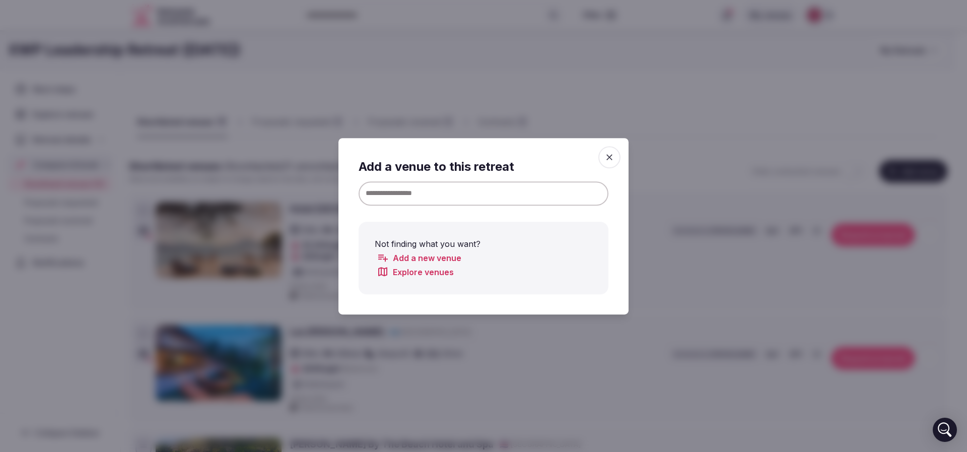
click at [493, 190] on input at bounding box center [484, 193] width 250 height 24
paste input "**********"
drag, startPoint x: 407, startPoint y: 193, endPoint x: 538, endPoint y: 178, distance: 131.9
click at [538, 178] on div "**********" at bounding box center [484, 226] width 250 height 136
type input "**********"
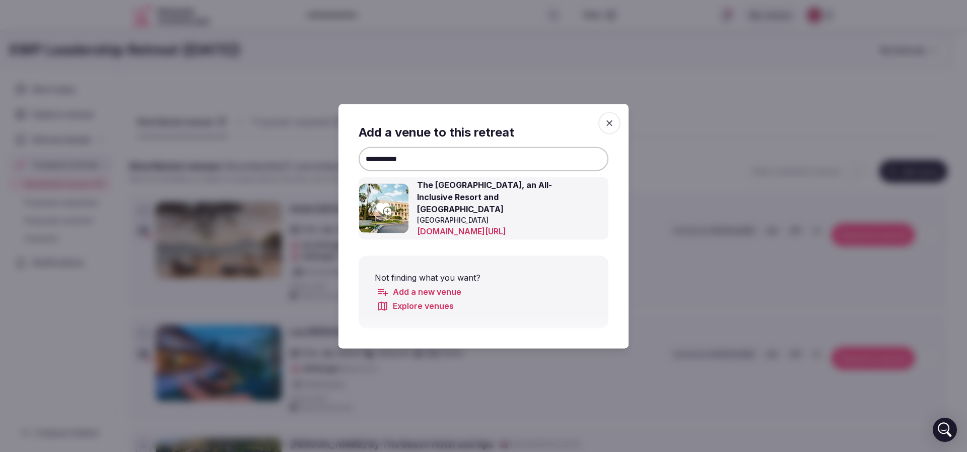
click at [617, 120] on span "button" at bounding box center [610, 123] width 22 height 22
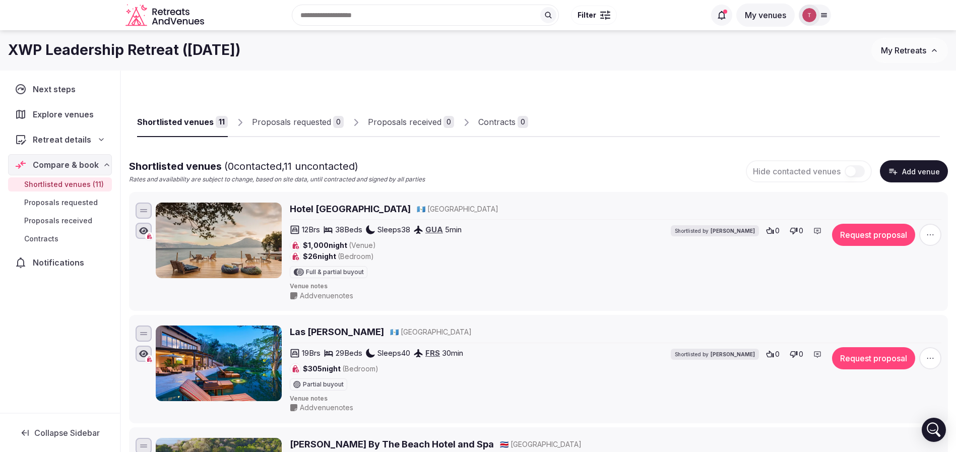
click at [82, 162] on span "Compare & book" at bounding box center [66, 165] width 66 height 12
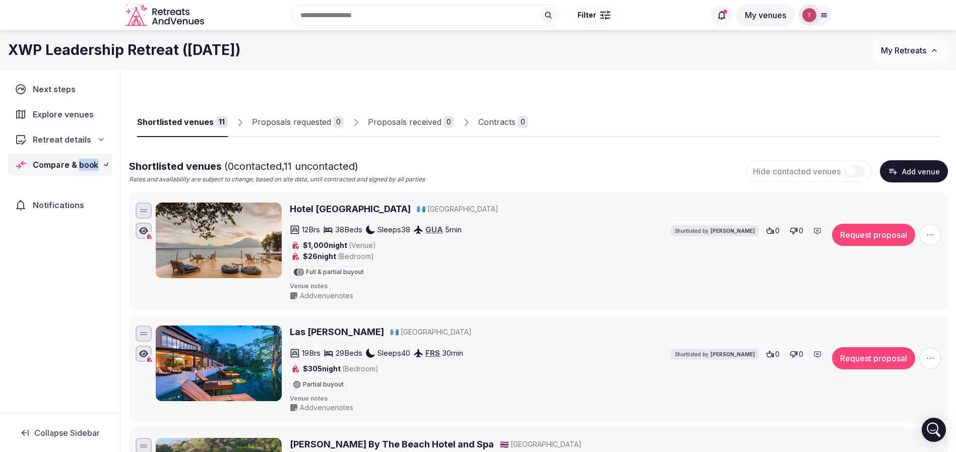
click at [82, 162] on span "Compare & book" at bounding box center [65, 165] width 65 height 12
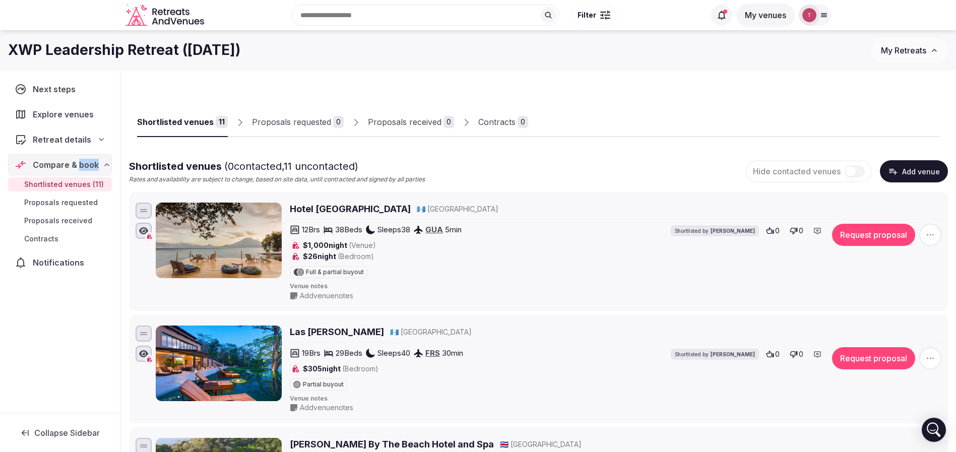
click at [917, 173] on button "Add venue" at bounding box center [914, 171] width 68 height 22
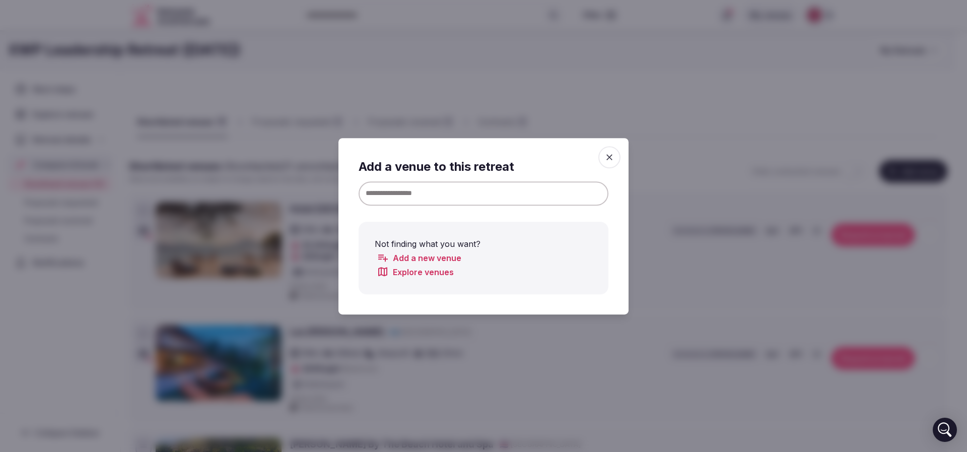
click at [456, 192] on input at bounding box center [484, 193] width 250 height 24
click at [613, 155] on icon "button" at bounding box center [610, 157] width 10 height 10
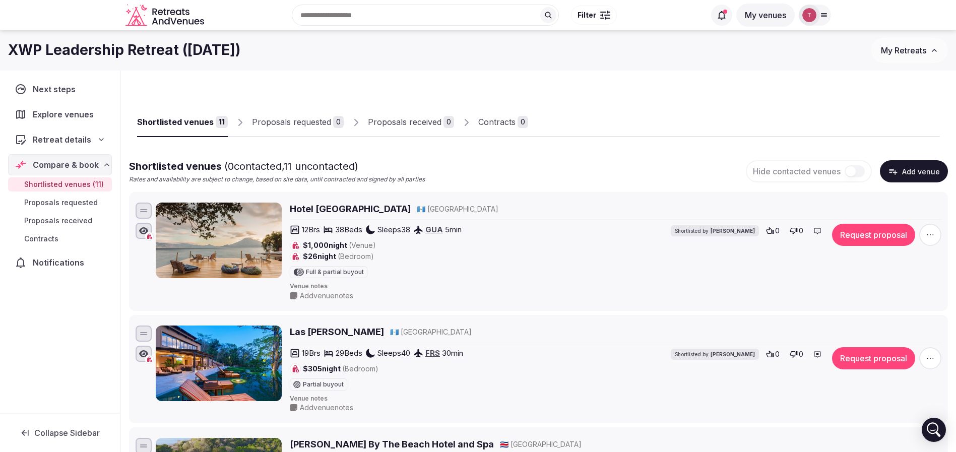
click at [443, 92] on div "Shortlisted venues 11 Proposals requested 0 Proposals received 0 Contracts 0" at bounding box center [538, 114] width 803 height 46
click at [930, 174] on button "Add venue" at bounding box center [914, 171] width 68 height 22
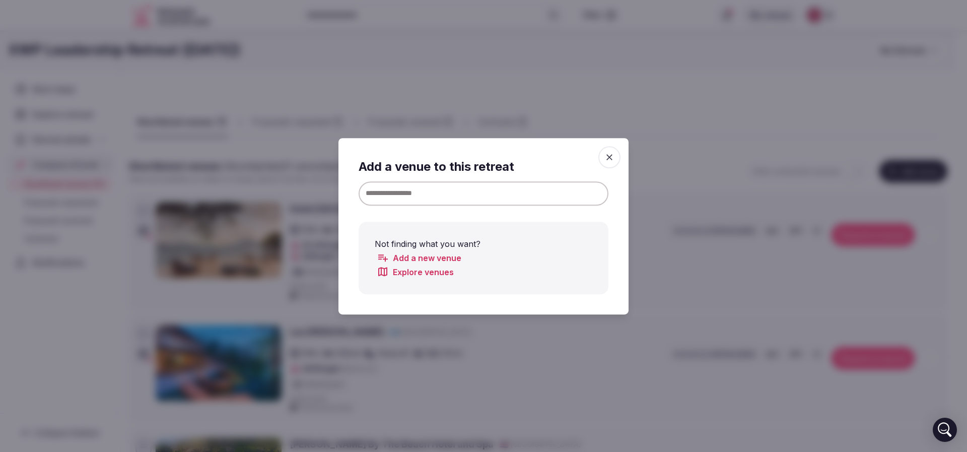
click at [497, 195] on input at bounding box center [484, 193] width 250 height 24
paste input "**********"
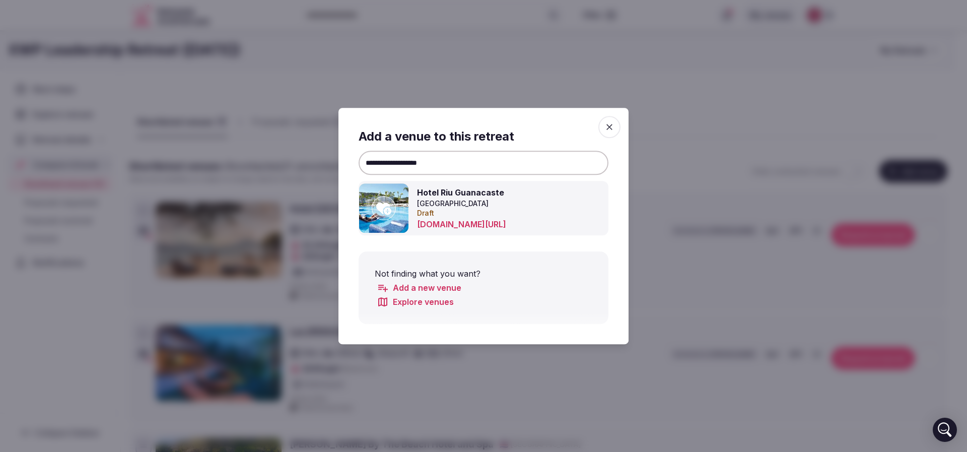
type input "**********"
click at [386, 203] on icon at bounding box center [383, 209] width 15 height 12
click at [710, 122] on div at bounding box center [483, 226] width 967 height 452
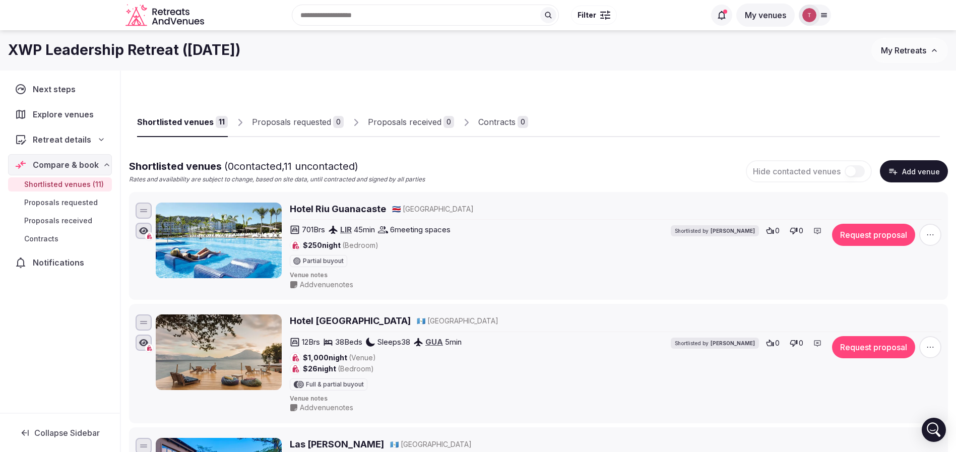
click at [918, 172] on button "Add venue" at bounding box center [914, 171] width 68 height 22
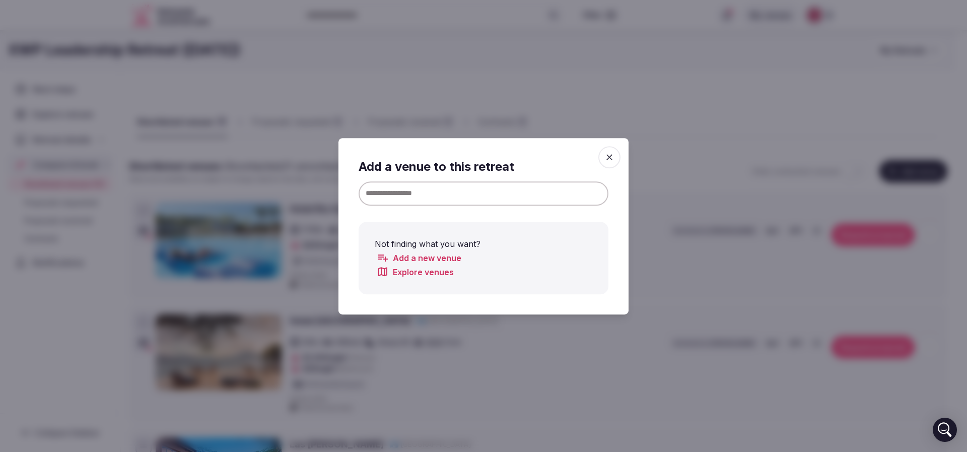
click at [446, 193] on input at bounding box center [484, 193] width 250 height 24
paste input "**********"
drag, startPoint x: 386, startPoint y: 193, endPoint x: 208, endPoint y: 183, distance: 179.1
drag, startPoint x: 390, startPoint y: 190, endPoint x: 294, endPoint y: 188, distance: 96.8
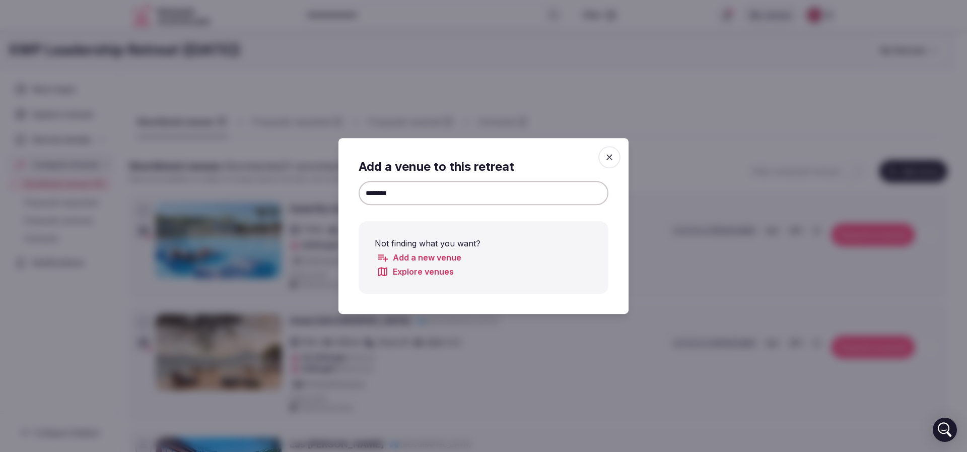
paste input "**********"
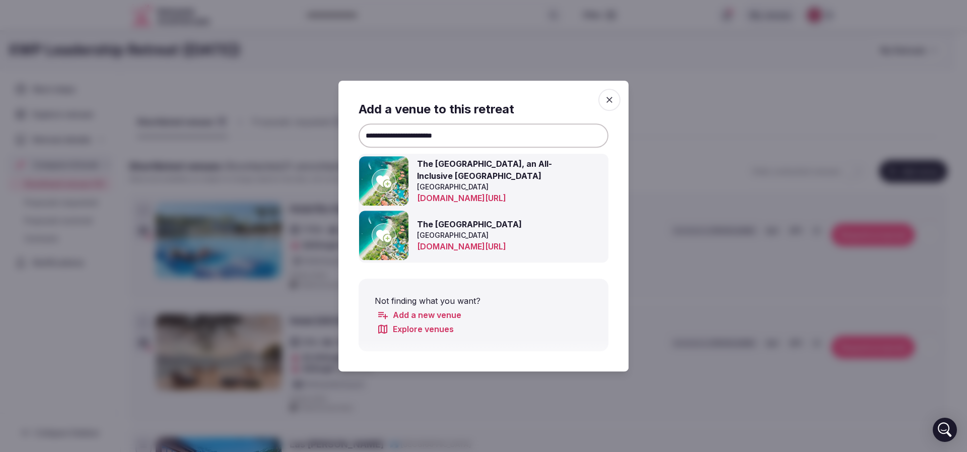
type input "**********"
click at [399, 175] on img at bounding box center [383, 180] width 49 height 49
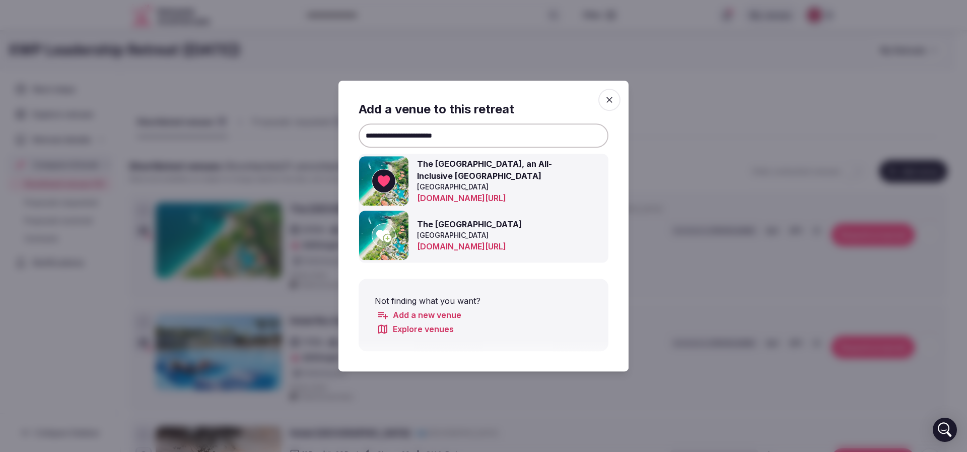
click at [717, 115] on div at bounding box center [483, 226] width 967 height 452
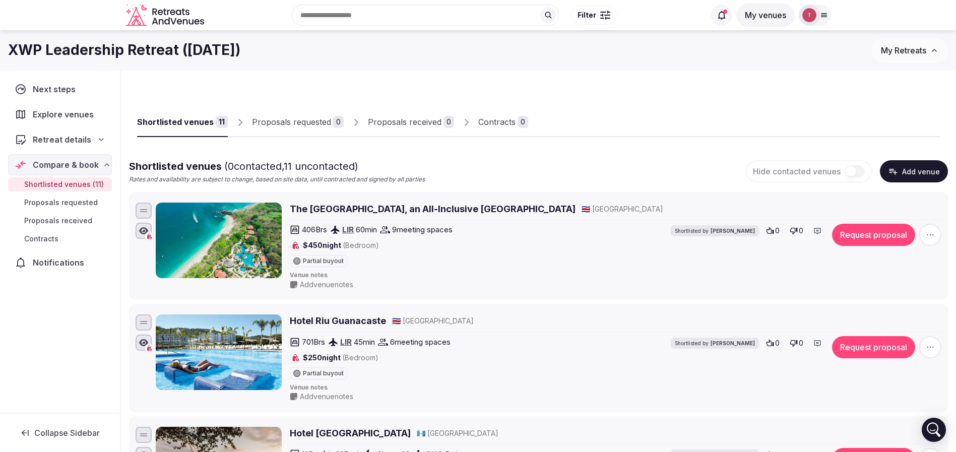
click at [905, 169] on button "Add venue" at bounding box center [914, 171] width 68 height 22
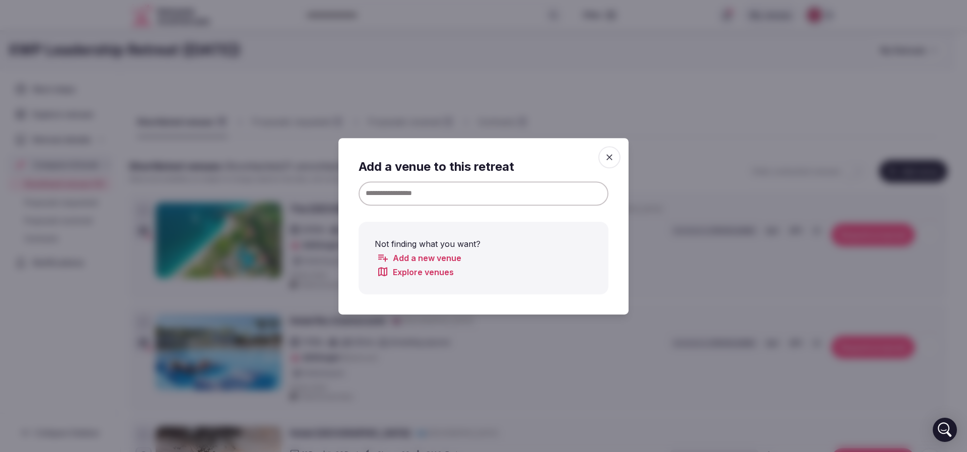
click at [488, 189] on input at bounding box center [484, 193] width 250 height 24
paste input "**********"
click at [408, 192] on input "**********" at bounding box center [484, 193] width 250 height 24
type input "**********"
click at [434, 188] on input "**********" at bounding box center [484, 193] width 250 height 24
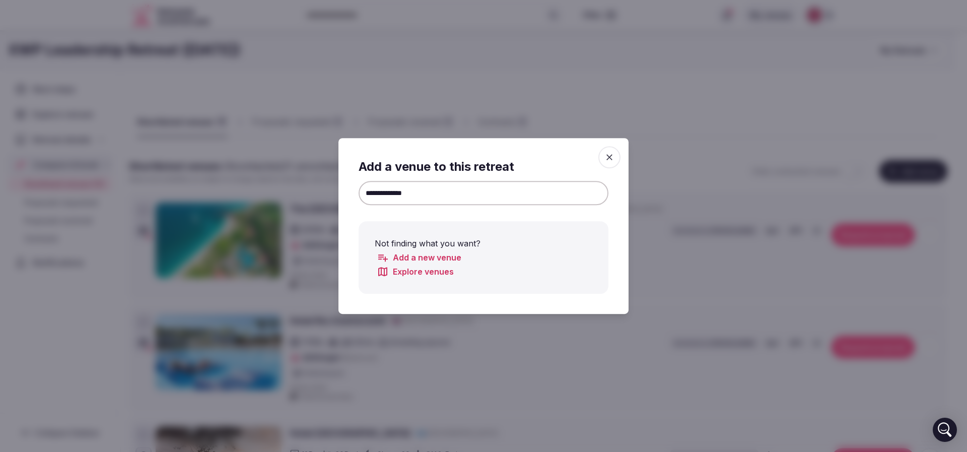
click at [410, 190] on input "**********" at bounding box center [484, 193] width 250 height 24
drag, startPoint x: 415, startPoint y: 192, endPoint x: 332, endPoint y: 194, distance: 83.1
click at [617, 154] on span "button" at bounding box center [610, 157] width 22 height 22
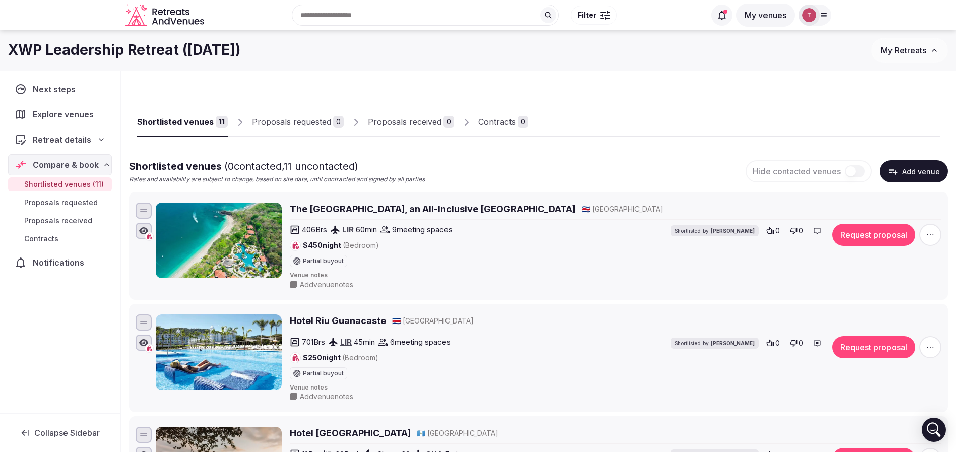
click at [898, 169] on icon "button" at bounding box center [893, 171] width 10 height 10
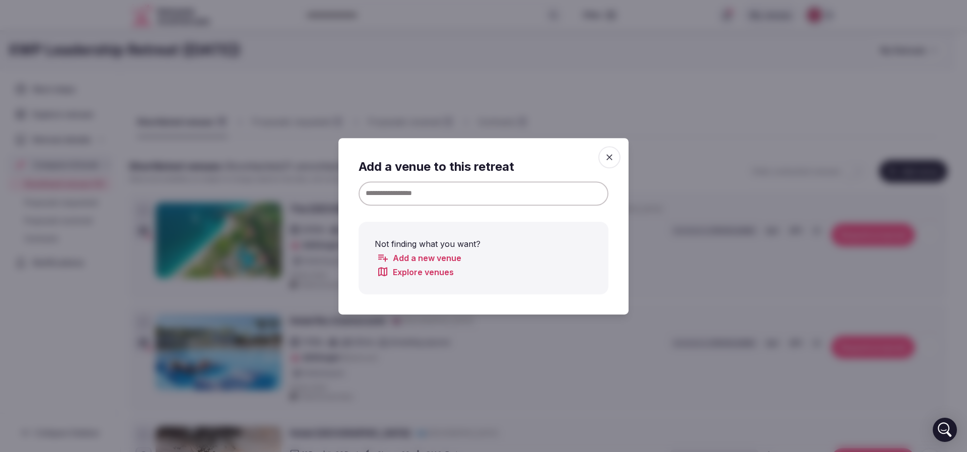
click at [463, 188] on input at bounding box center [484, 193] width 250 height 24
paste input "**********"
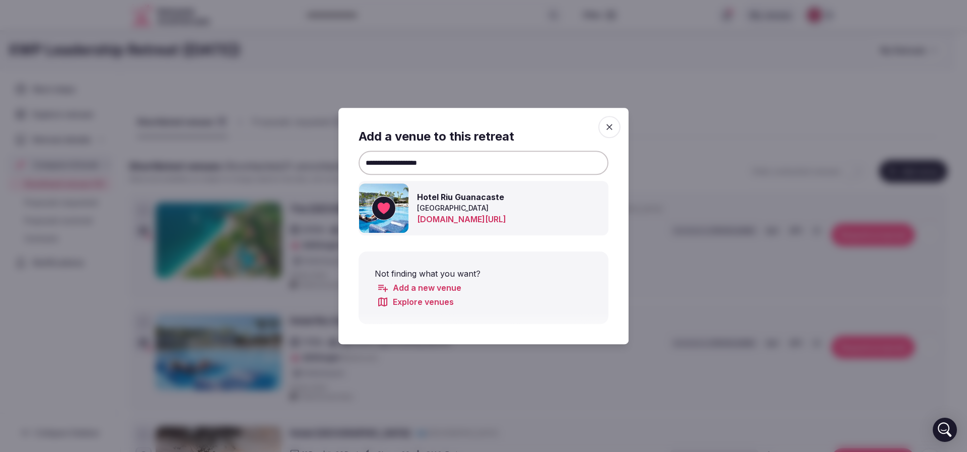
type input "**********"
click at [389, 212] on icon at bounding box center [383, 208] width 15 height 20
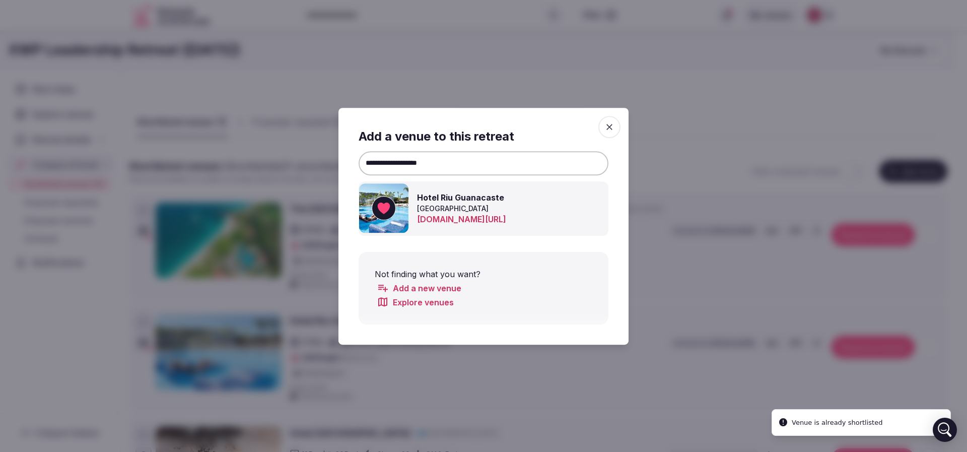
click at [734, 115] on div at bounding box center [483, 226] width 967 height 452
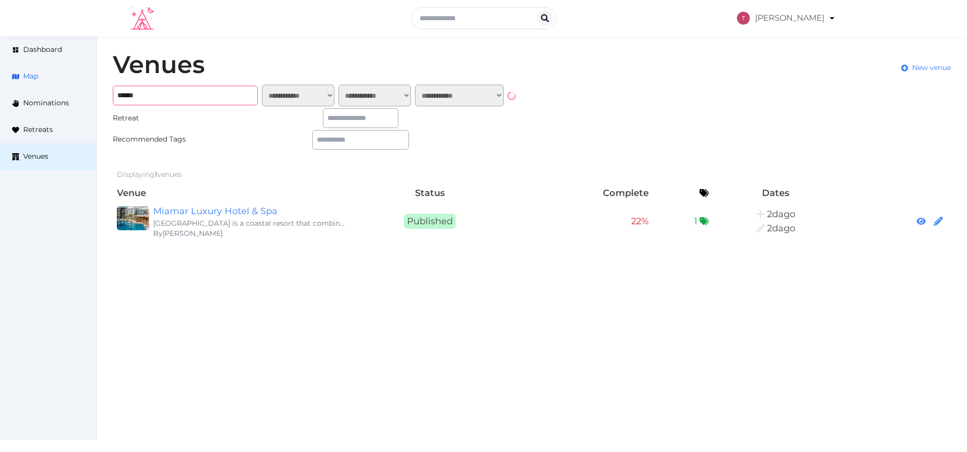
drag, startPoint x: 132, startPoint y: 88, endPoint x: 46, endPoint y: 85, distance: 85.7
click at [46, 85] on div "**********" at bounding box center [483, 146] width 967 height 220
paste input "**********"
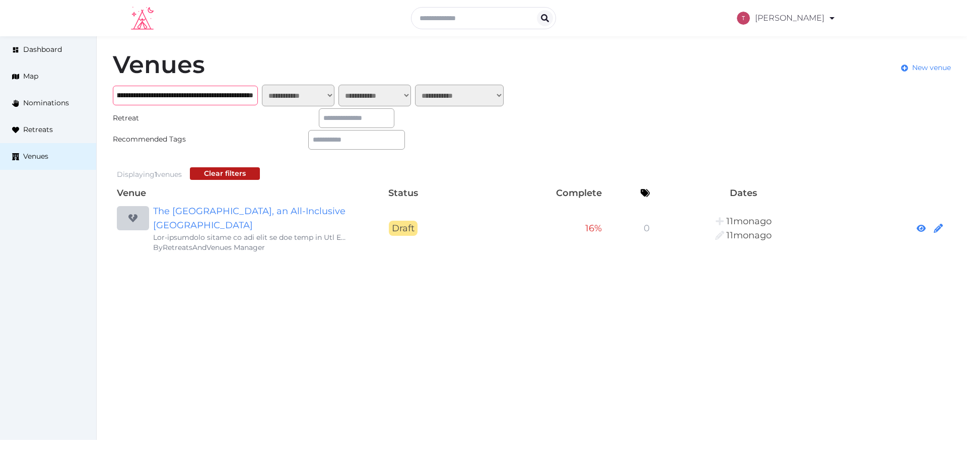
drag, startPoint x: 136, startPoint y: 97, endPoint x: 967, endPoint y: 131, distance: 831.5
click at [967, 131] on div "**********" at bounding box center [532, 153] width 871 height 234
type input "**********"
click at [234, 223] on link "The [GEOGRAPHIC_DATA], an All-Inclusive [GEOGRAPHIC_DATA]" at bounding box center [249, 218] width 193 height 28
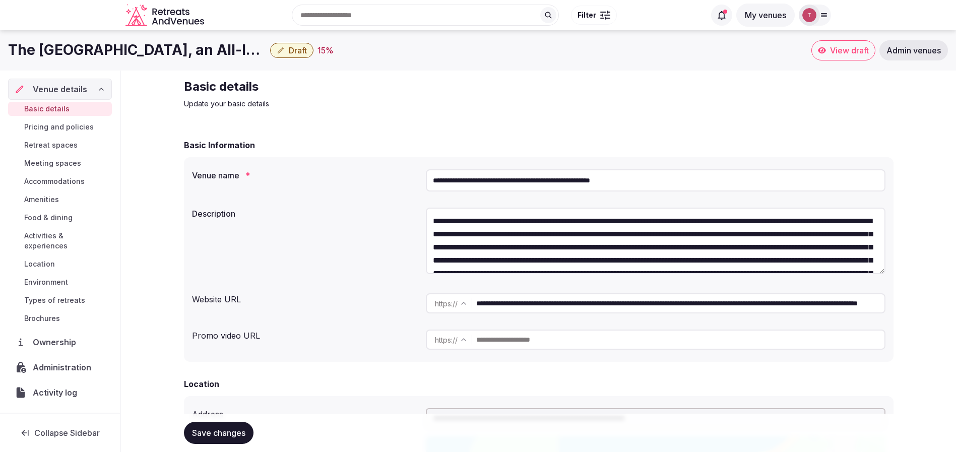
click at [284, 52] on icon "button" at bounding box center [281, 50] width 8 height 8
click at [542, 142] on div "Basic Information" at bounding box center [538, 145] width 709 height 12
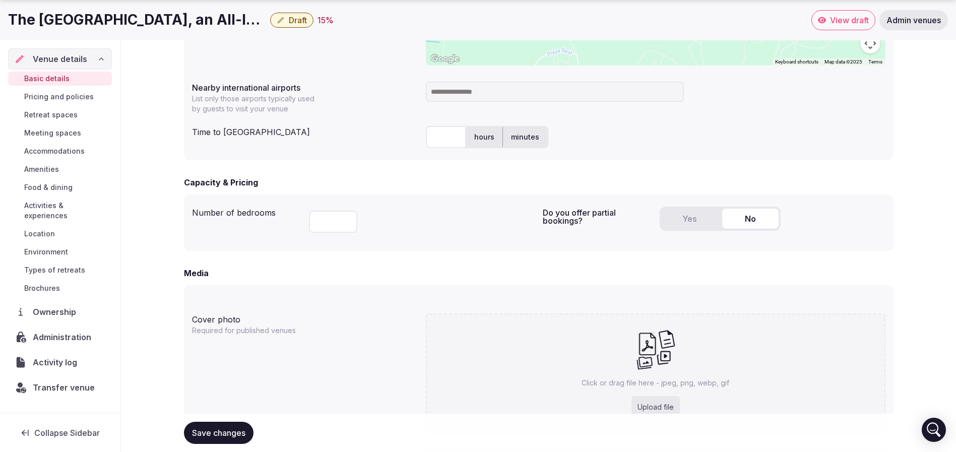
scroll to position [715, 0]
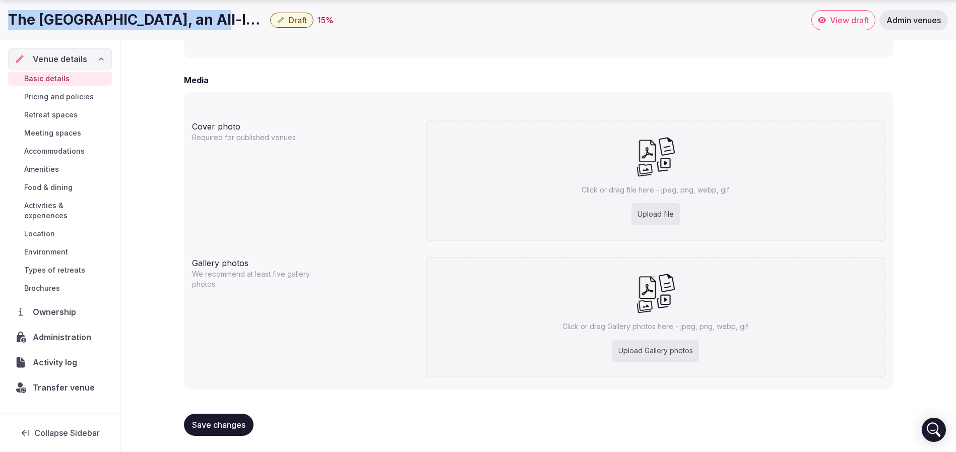
drag, startPoint x: 5, startPoint y: 22, endPoint x: 217, endPoint y: 21, distance: 211.6
click at [217, 21] on div "The [GEOGRAPHIC_DATA], an All-Inclusive Golf Resort & Spa Draft 15 % View draft…" at bounding box center [478, 20] width 956 height 20
click at [174, 15] on h1 "The [GEOGRAPHIC_DATA], an All-Inclusive [GEOGRAPHIC_DATA]" at bounding box center [137, 20] width 258 height 20
click at [183, 26] on h1 "The [GEOGRAPHIC_DATA], an All-Inclusive [GEOGRAPHIC_DATA]" at bounding box center [137, 20] width 258 height 20
drag, startPoint x: 6, startPoint y: 23, endPoint x: 208, endPoint y: 18, distance: 201.6
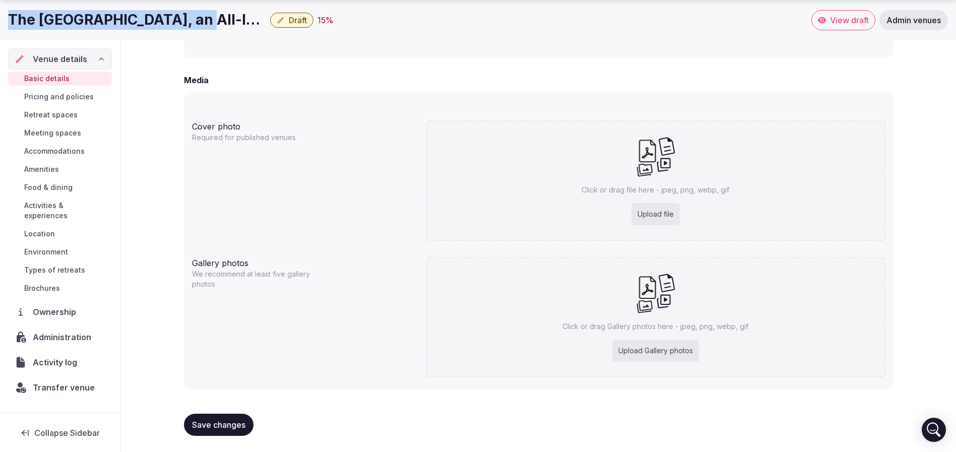
click at [208, 18] on div "The [GEOGRAPHIC_DATA], an All-Inclusive Golf Resort & Spa Draft 15 % View draft…" at bounding box center [478, 20] width 956 height 20
click at [673, 200] on div "Click or drag file here - jpeg, png, webp, gif Upload file" at bounding box center [655, 180] width 459 height 120
type input "**********"
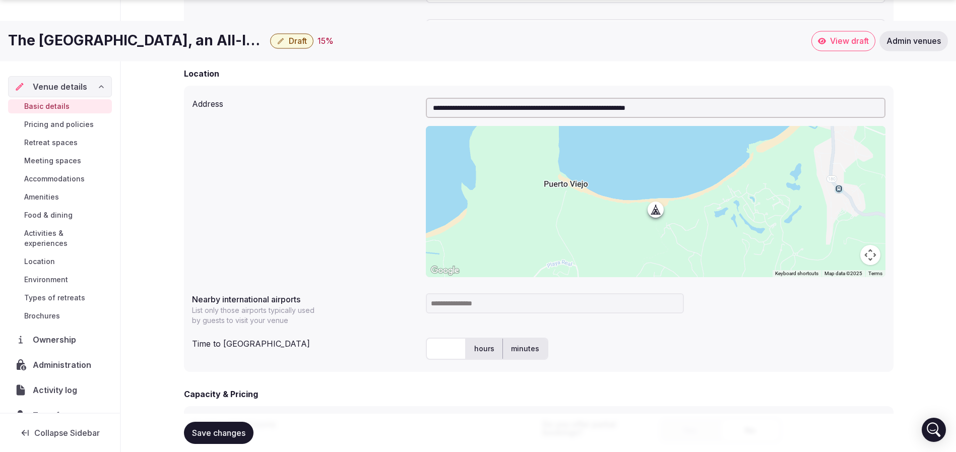
scroll to position [688, 0]
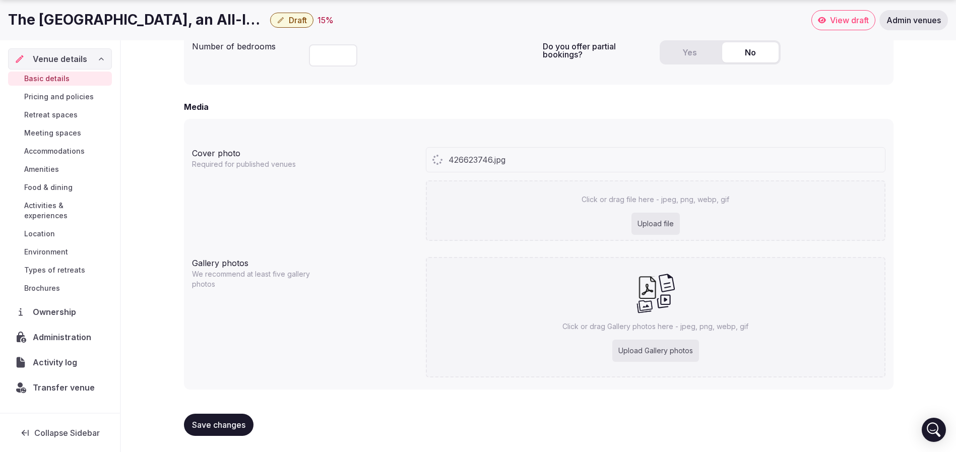
click at [654, 355] on div "Upload Gallery photos" at bounding box center [655, 351] width 87 height 22
type input "**********"
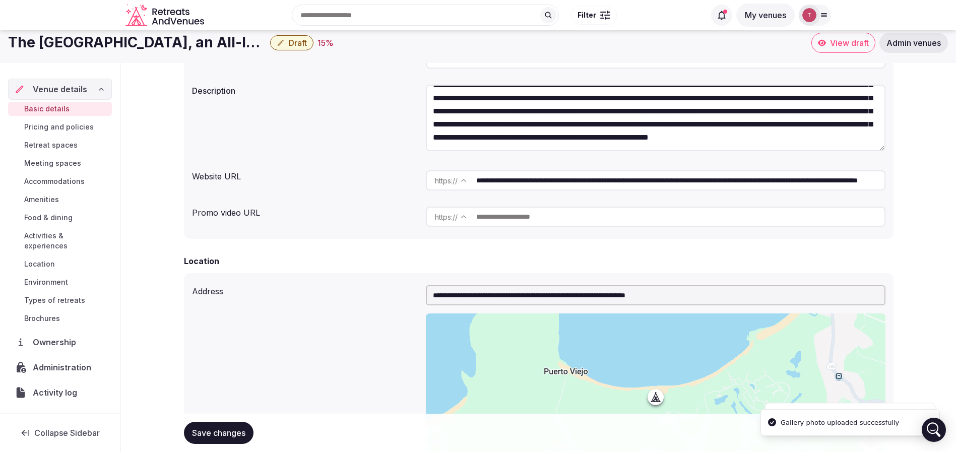
scroll to position [0, 0]
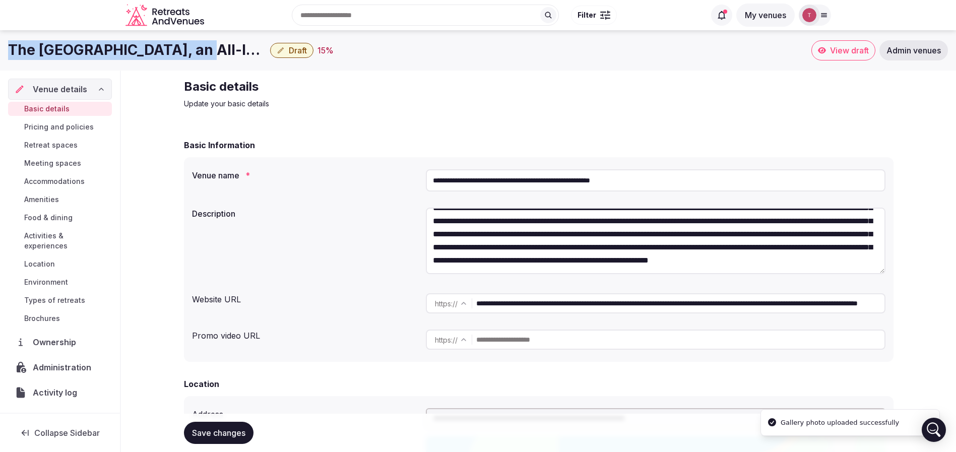
drag, startPoint x: 0, startPoint y: 53, endPoint x: 206, endPoint y: 48, distance: 205.6
click at [206, 48] on div "The [GEOGRAPHIC_DATA], an All-Inclusive Golf Resort & Spa Draft 15 % View draft…" at bounding box center [478, 50] width 956 height 20
copy h1 "The [GEOGRAPHIC_DATA]"
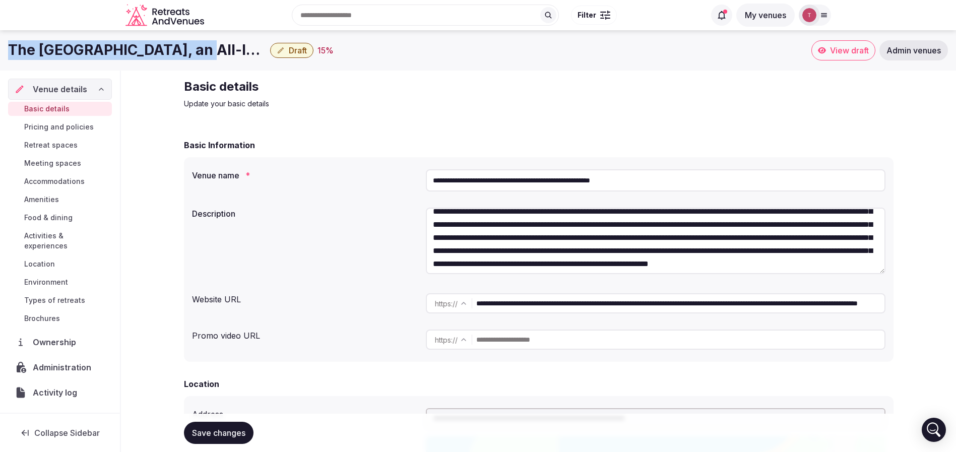
scroll to position [42, 0]
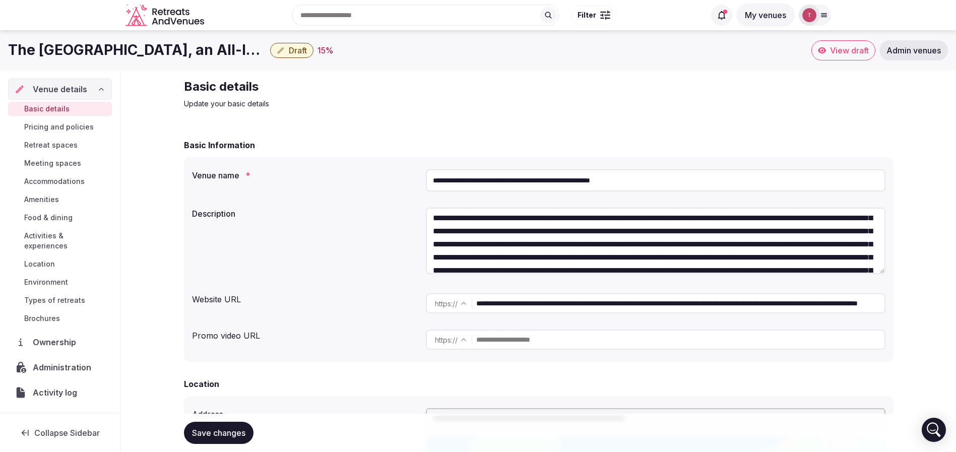
click at [361, 232] on div "Description" at bounding box center [538, 243] width 693 height 78
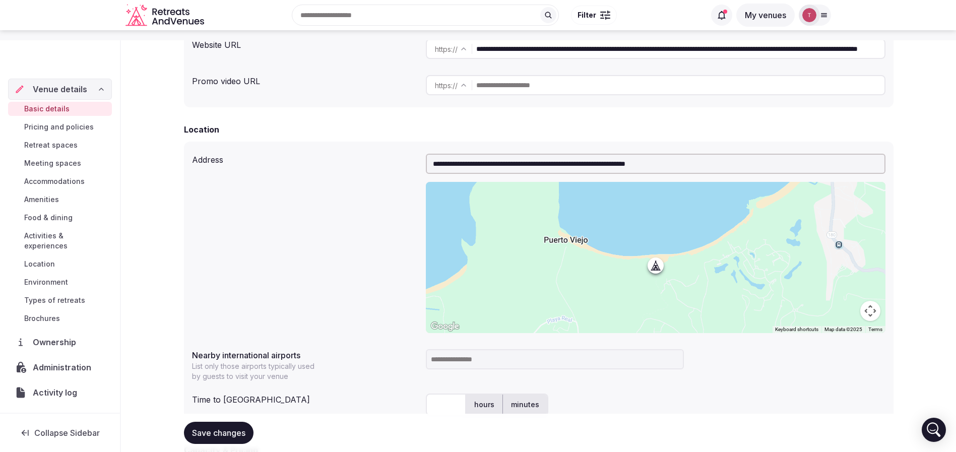
scroll to position [637, 0]
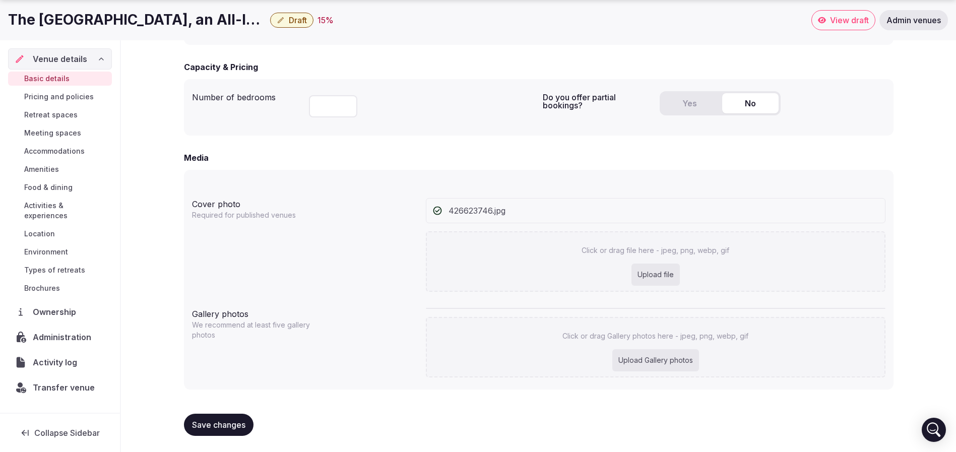
click at [647, 359] on div "Upload Gallery photos" at bounding box center [655, 360] width 87 height 22
type input "**********"
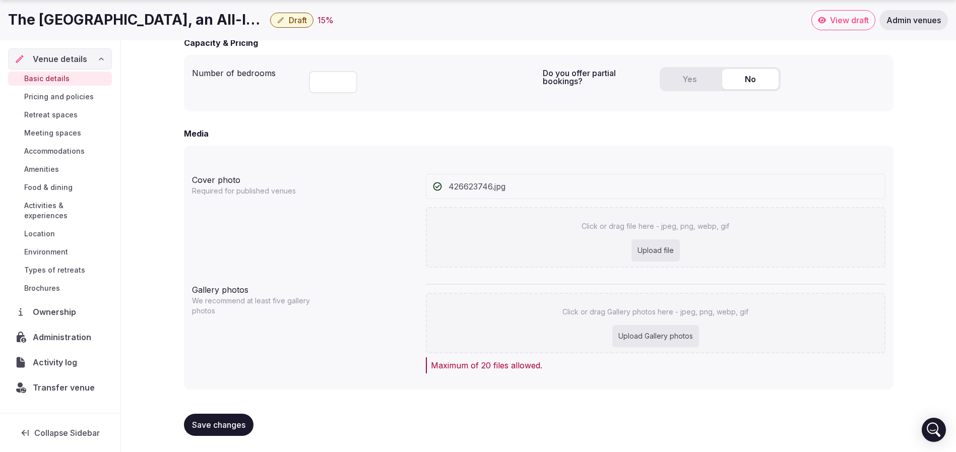
click at [693, 338] on div "Upload Gallery photos" at bounding box center [655, 336] width 87 height 22
type input "**********"
click at [680, 334] on div "Upload Gallery photos" at bounding box center [655, 336] width 87 height 22
type input "**********"
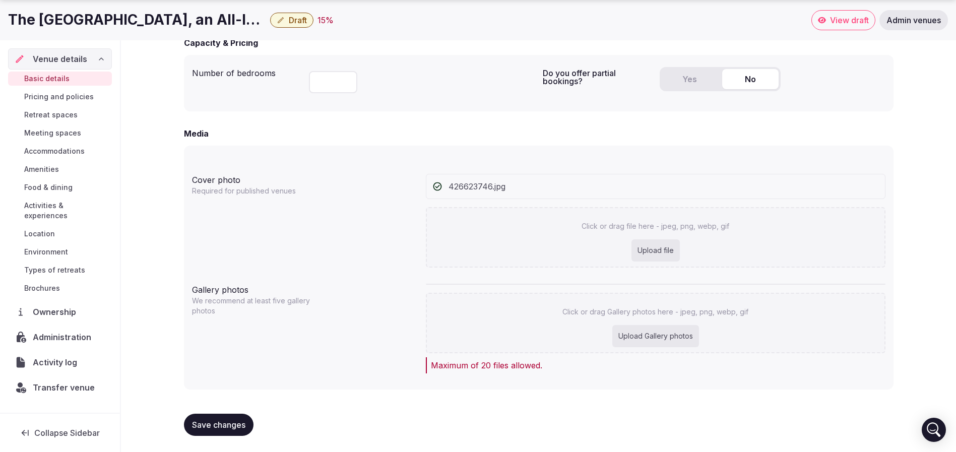
click at [662, 334] on div "Upload Gallery photos" at bounding box center [655, 336] width 87 height 22
type input "**********"
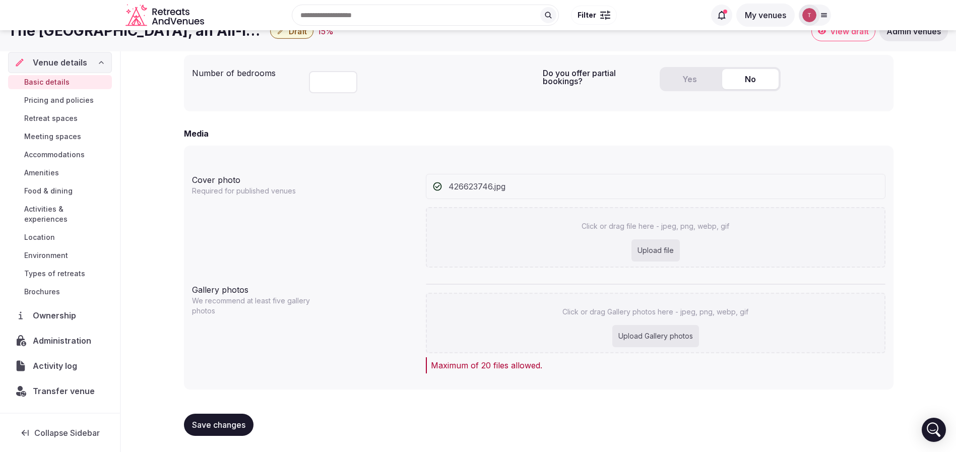
scroll to position [0, 0]
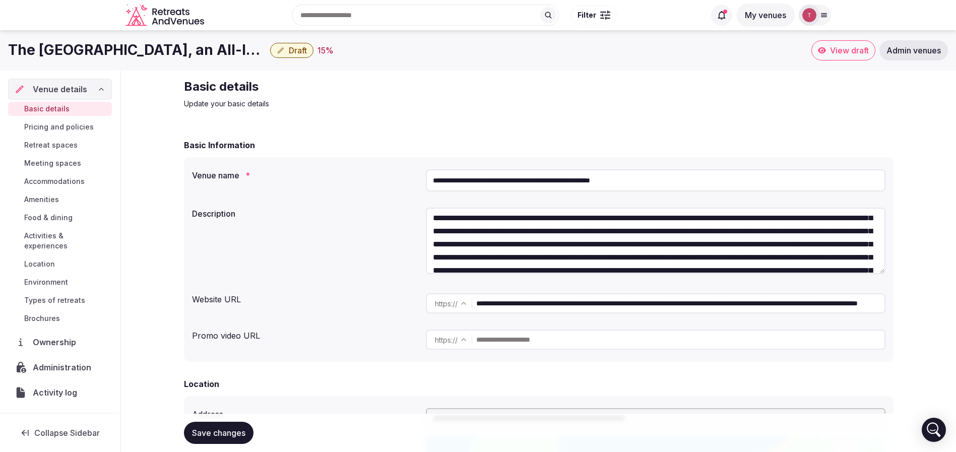
click at [213, 428] on span "Save changes" at bounding box center [218, 433] width 53 height 10
drag, startPoint x: 0, startPoint y: 50, endPoint x: 275, endPoint y: 3, distance: 278.6
click at [199, 47] on div "The [GEOGRAPHIC_DATA], an All-Inclusive Golf Resort & Spa Draft 23 % View draft…" at bounding box center [478, 50] width 956 height 20
click at [204, 51] on h1 "The [GEOGRAPHIC_DATA], an All-Inclusive [GEOGRAPHIC_DATA]" at bounding box center [137, 50] width 258 height 20
drag, startPoint x: 209, startPoint y: 51, endPoint x: 0, endPoint y: 47, distance: 208.6
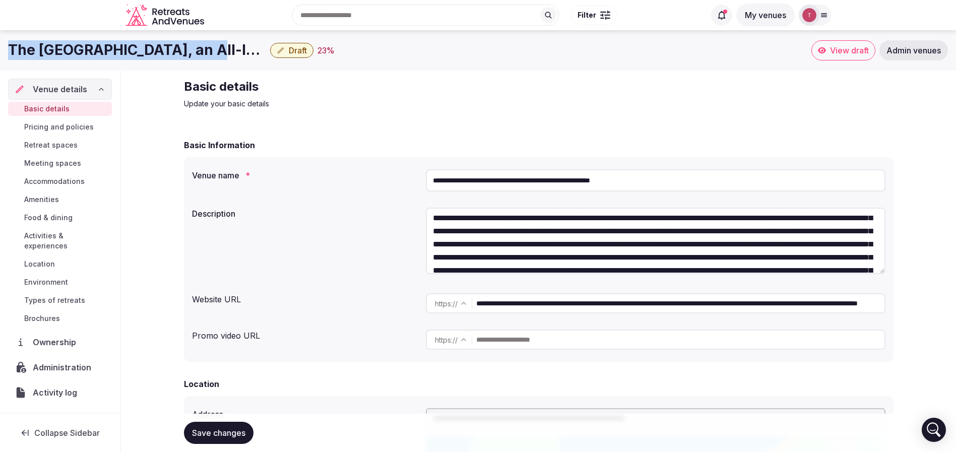
click at [0, 47] on div "The [GEOGRAPHIC_DATA], an All-Inclusive Golf Resort & Spa Draft 23 % View draft…" at bounding box center [478, 50] width 956 height 20
copy h1 "The [GEOGRAPHIC_DATA],"
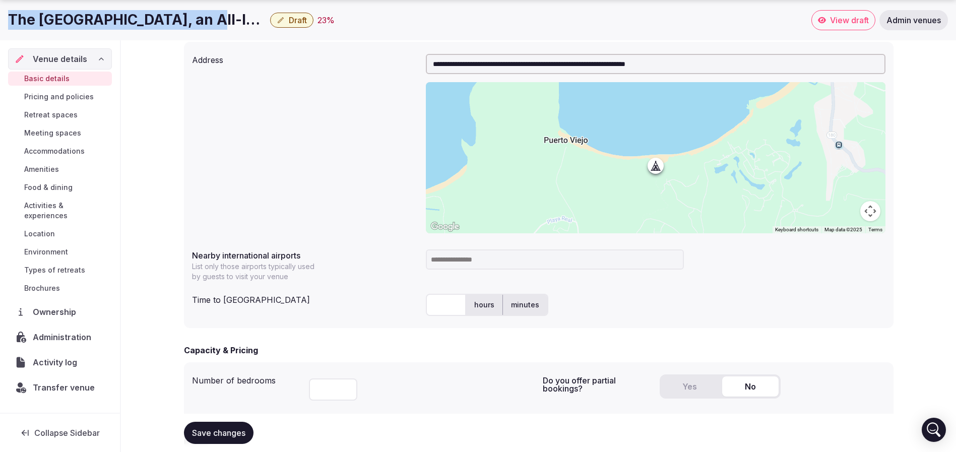
scroll to position [378, 0]
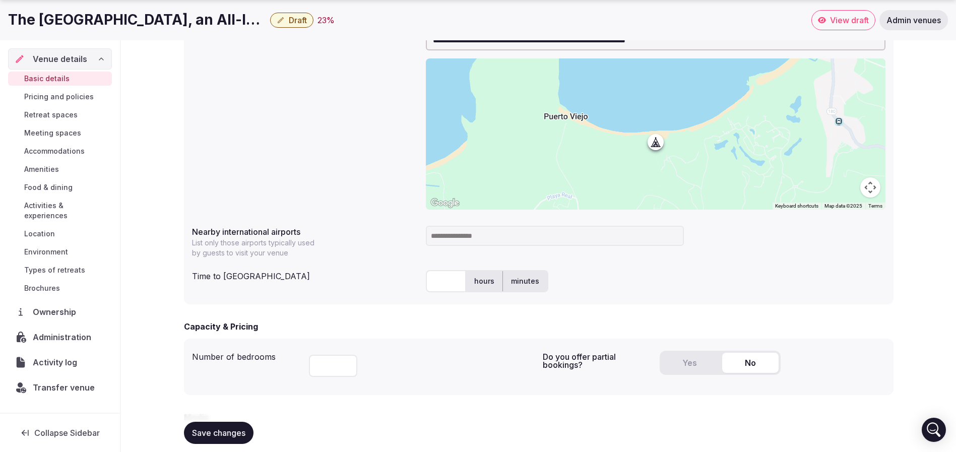
click at [476, 277] on label "hours" at bounding box center [484, 281] width 36 height 26
click at [451, 278] on input "text" at bounding box center [446, 281] width 40 height 22
type input "*"
click at [580, 272] on div "* hours minutes" at bounding box center [655, 281] width 459 height 22
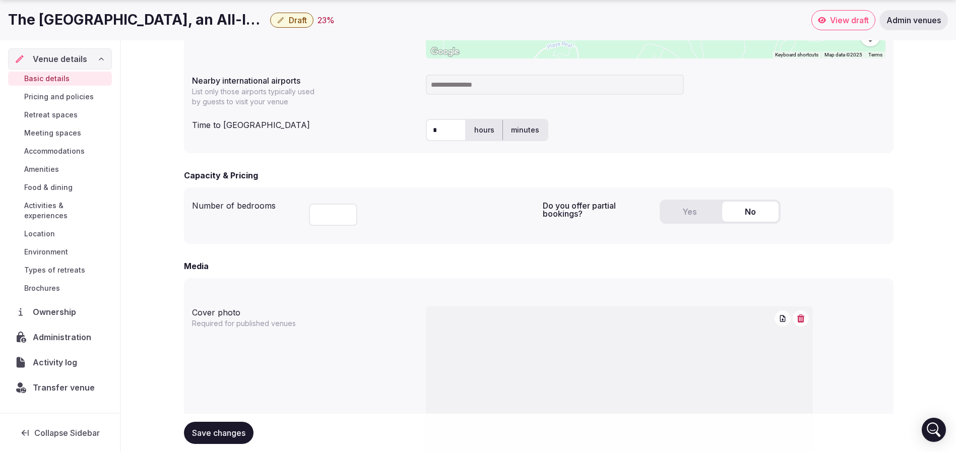
scroll to position [605, 0]
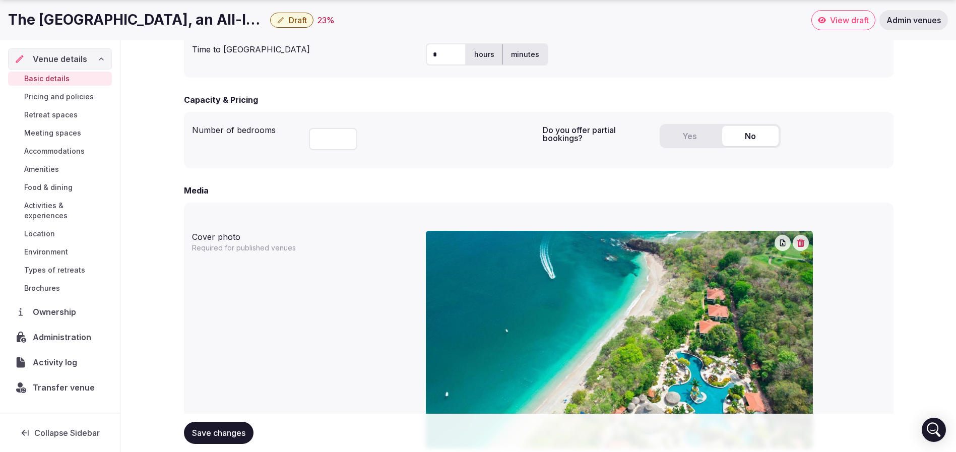
click at [675, 132] on button "Yes" at bounding box center [690, 136] width 56 height 20
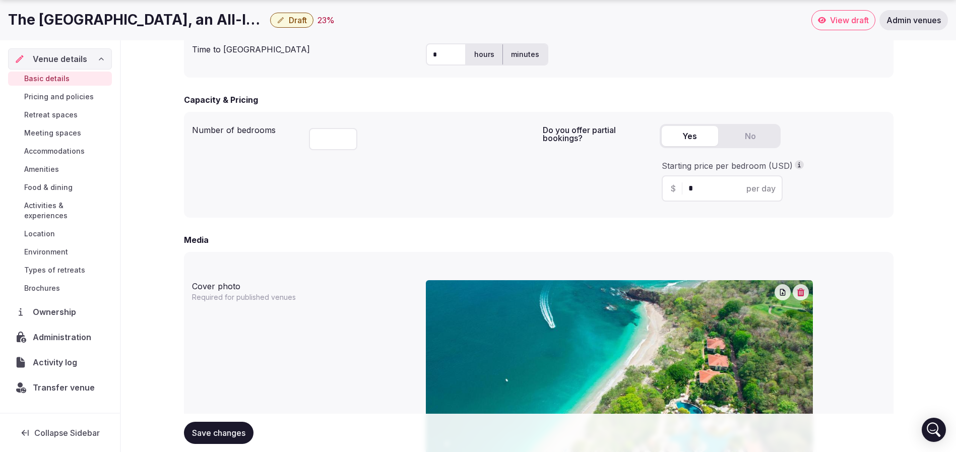
drag, startPoint x: 715, startPoint y: 186, endPoint x: 634, endPoint y: 185, distance: 80.6
click at [635, 185] on div "Do you offer partial bookings? Yes No Starting price per bedroom (USD) $ * per …" at bounding box center [714, 165] width 343 height 90
type input "***"
click at [502, 181] on div "Number of bedrooms ***" at bounding box center [363, 165] width 343 height 90
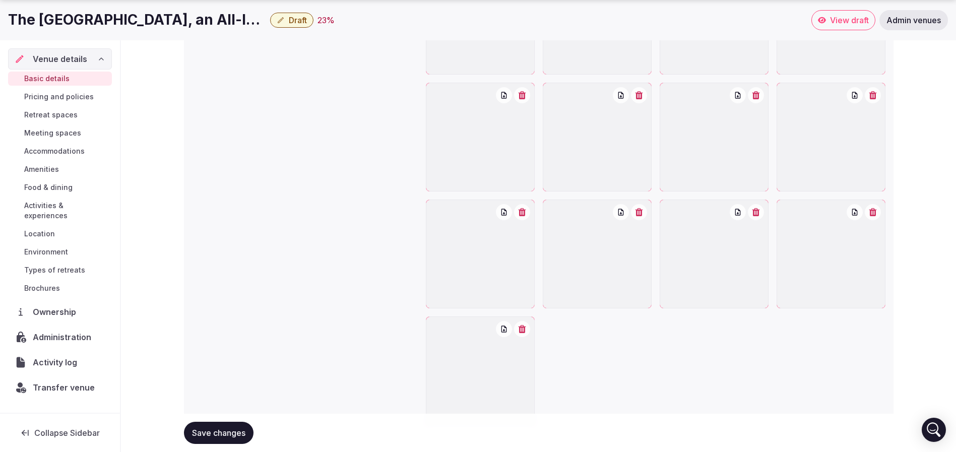
scroll to position [1310, 0]
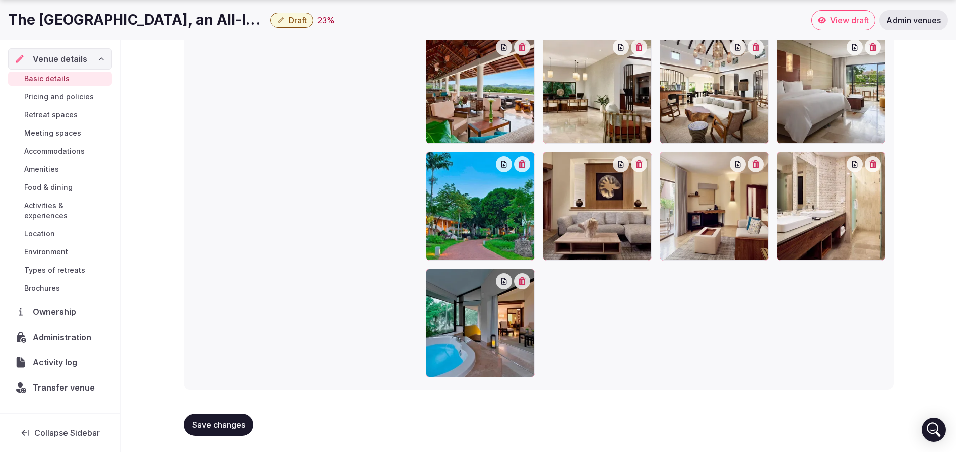
click at [240, 419] on button "Save changes" at bounding box center [219, 425] width 70 height 22
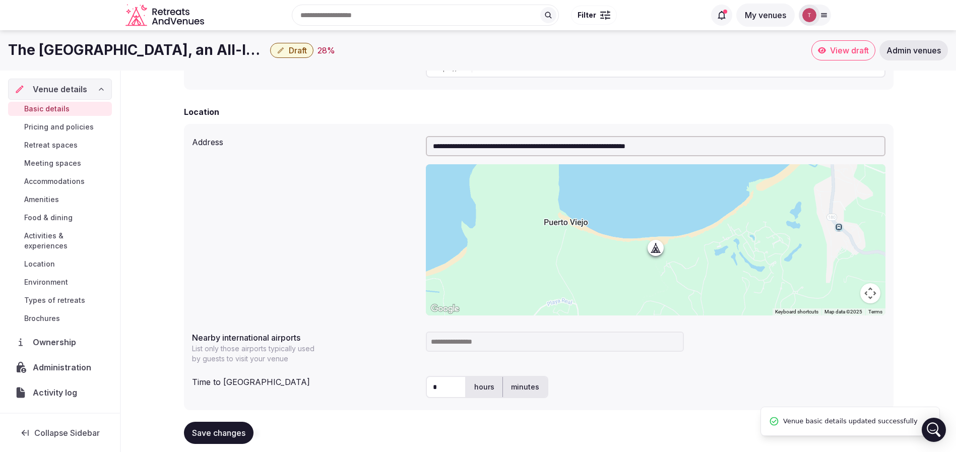
scroll to position [177, 0]
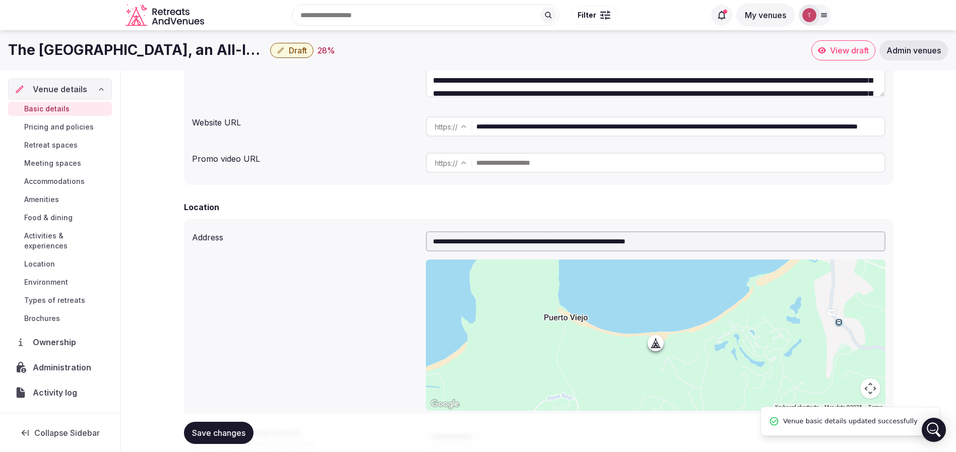
click at [51, 265] on span "Location" at bounding box center [39, 264] width 31 height 10
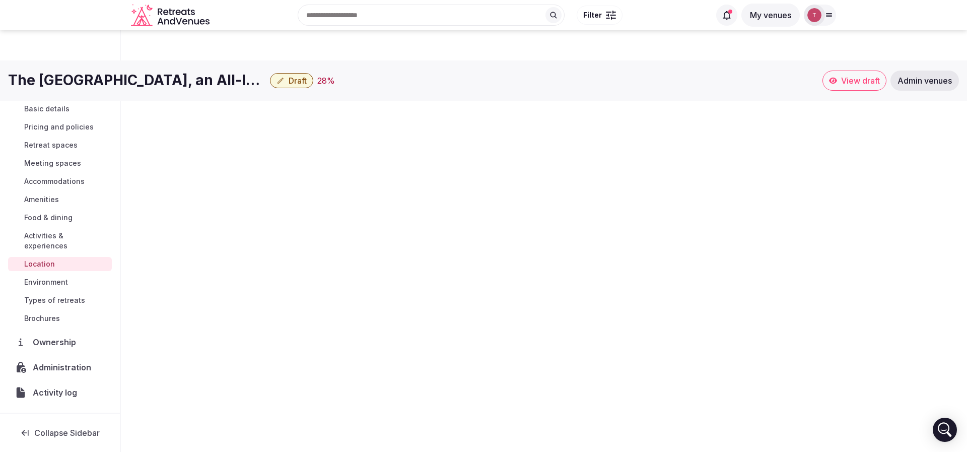
click at [51, 265] on span "Location" at bounding box center [39, 264] width 31 height 10
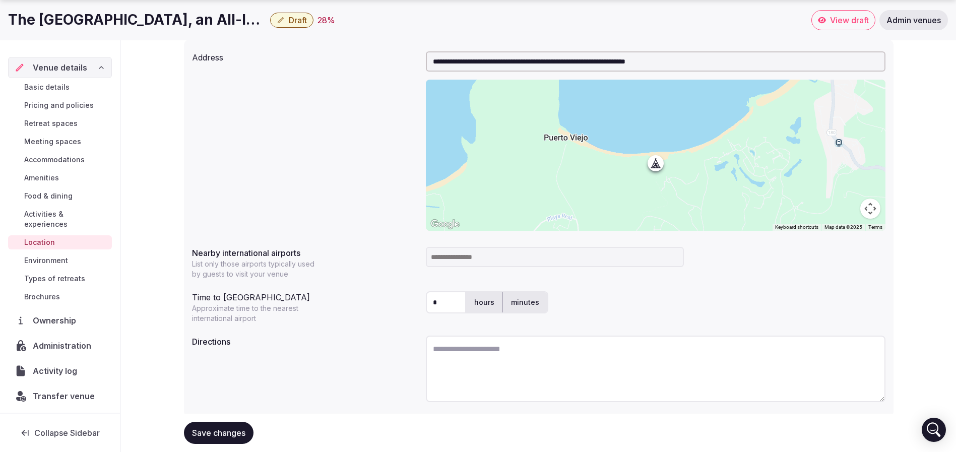
scroll to position [146, 0]
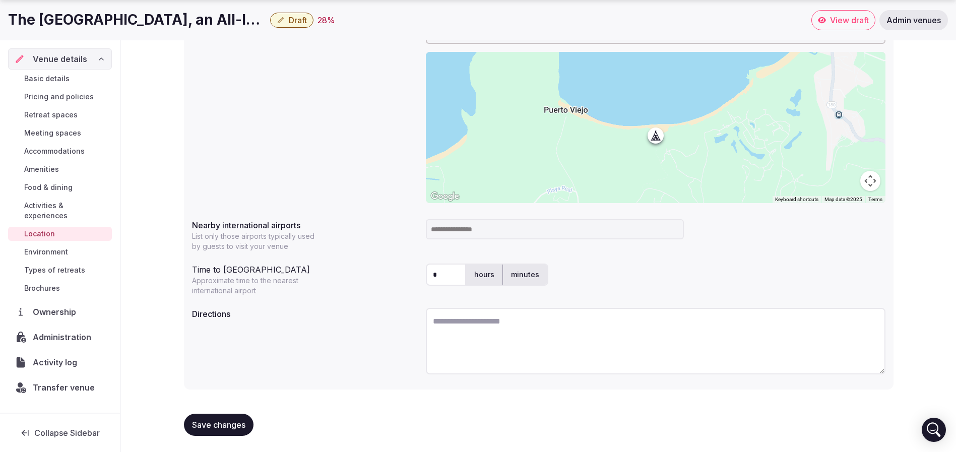
click at [486, 229] on input at bounding box center [555, 229] width 258 height 20
paste input "***"
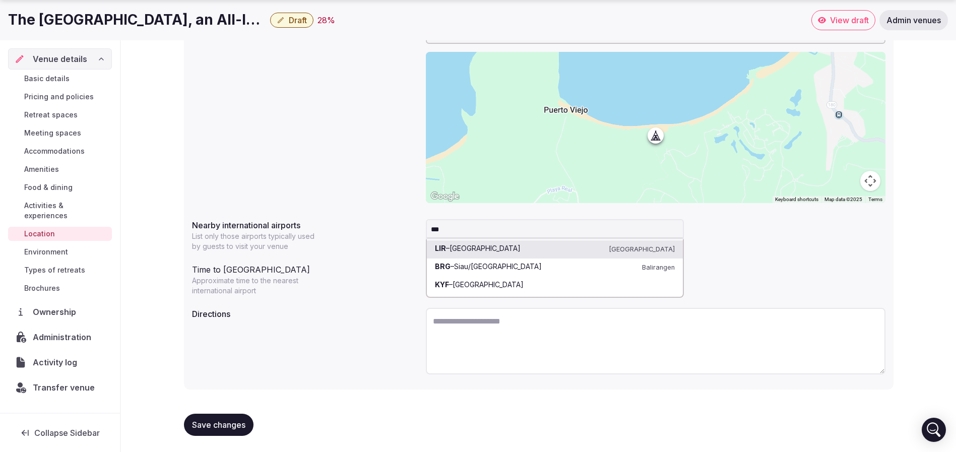
type input "***"
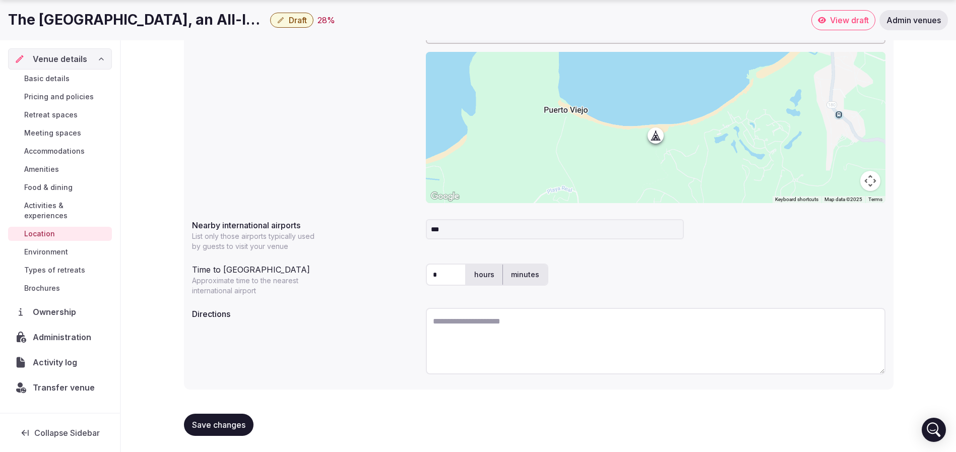
click at [403, 252] on div "**********" at bounding box center [538, 201] width 709 height 378
click at [502, 239] on div "***" at bounding box center [655, 229] width 459 height 28
click at [504, 234] on input "***" at bounding box center [555, 229] width 258 height 20
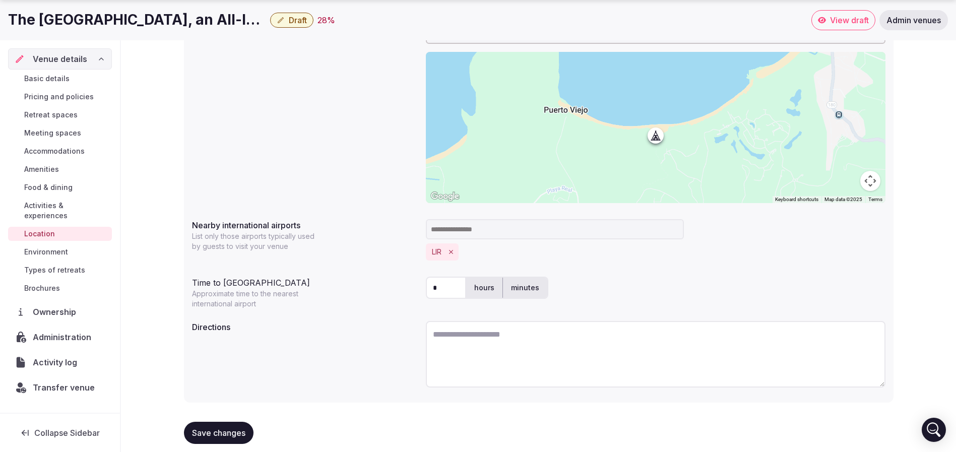
click at [717, 282] on div "* hours minutes" at bounding box center [655, 288] width 459 height 22
click at [238, 427] on button "Save changes" at bounding box center [219, 433] width 70 height 22
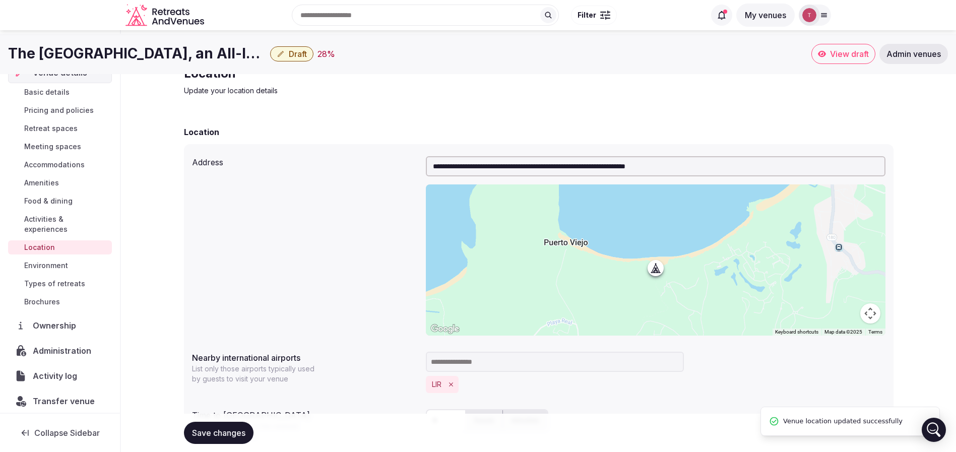
scroll to position [0, 0]
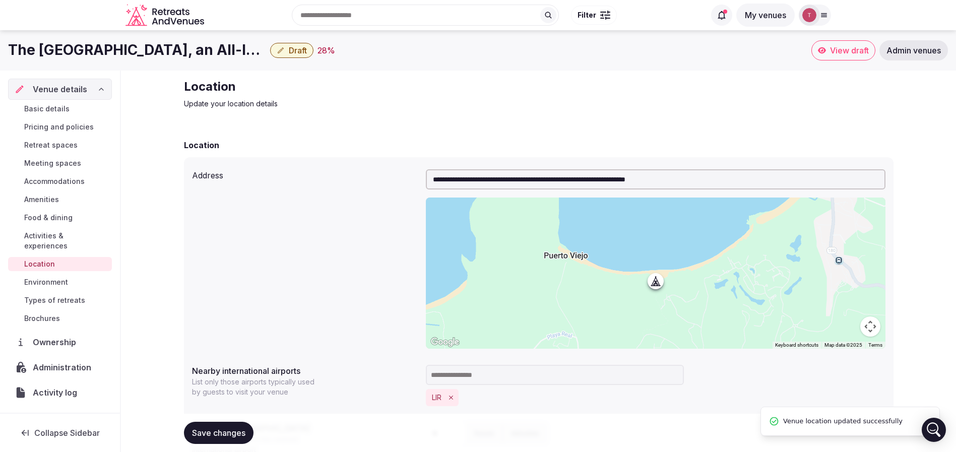
click at [304, 51] on span "Draft" at bounding box center [298, 50] width 18 height 10
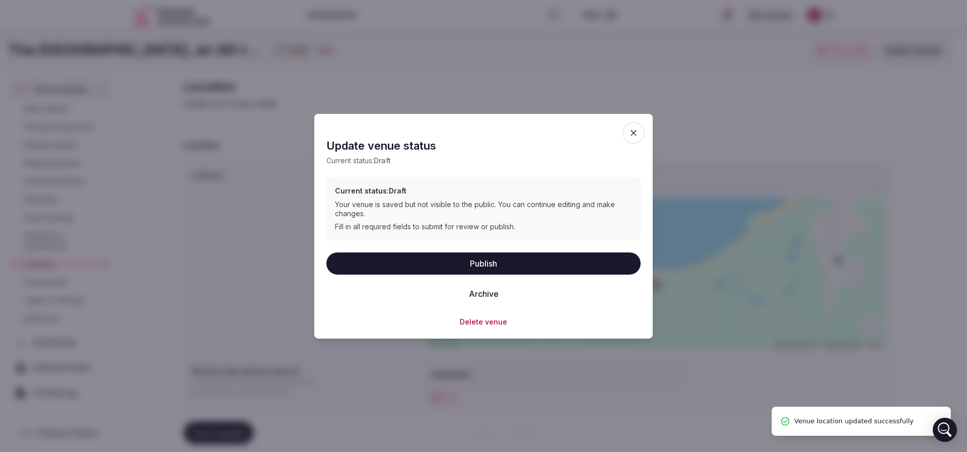
click at [496, 266] on button "Publish" at bounding box center [483, 263] width 314 height 22
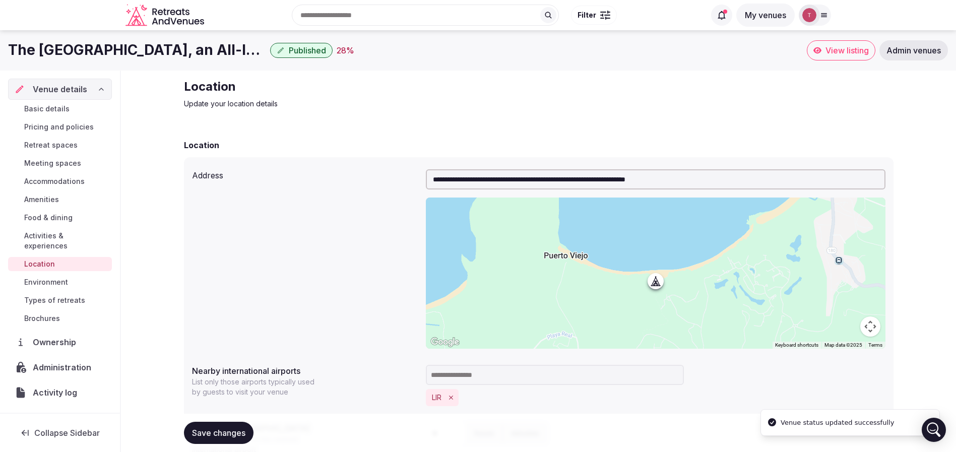
click at [467, 104] on p "Update your location details" at bounding box center [353, 104] width 339 height 10
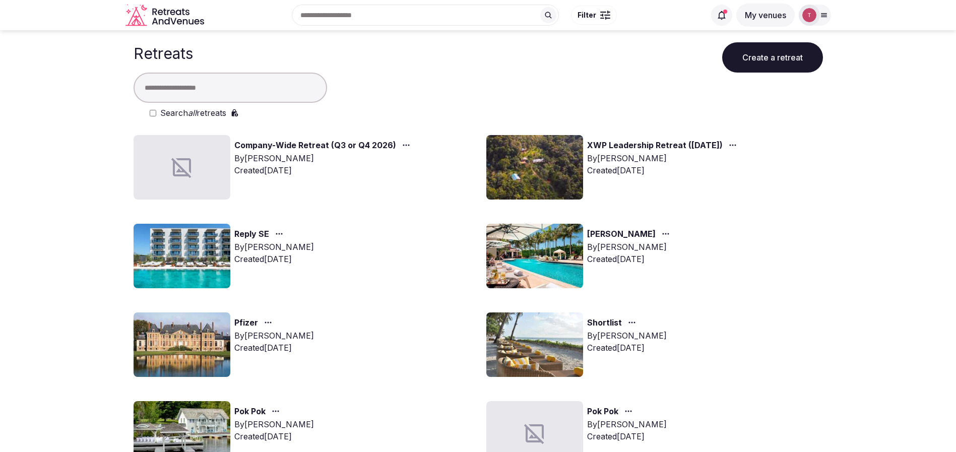
click at [750, 55] on button "Create a retreat" at bounding box center [772, 57] width 101 height 30
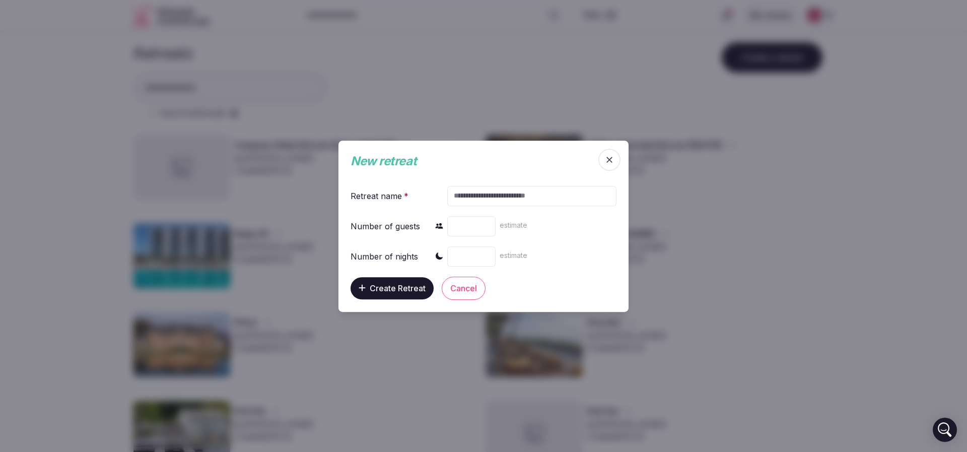
click at [610, 155] on icon "button" at bounding box center [610, 160] width 10 height 10
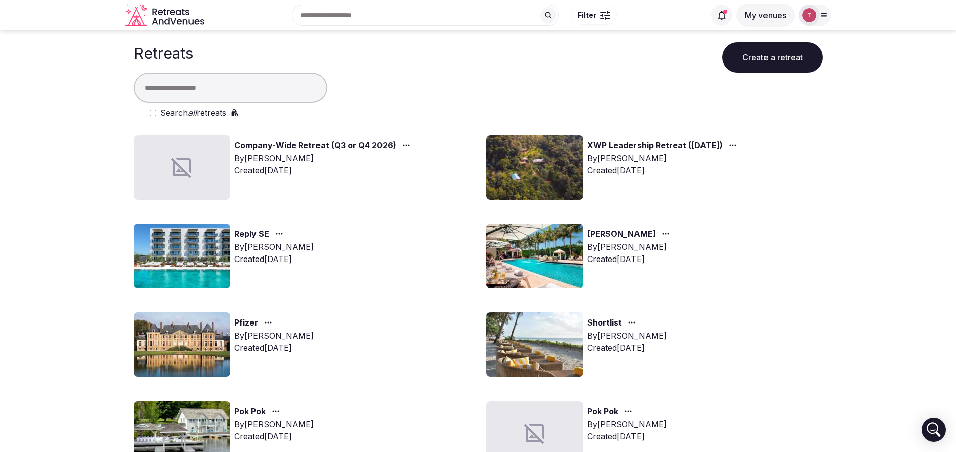
click at [465, 77] on div at bounding box center [478, 88] width 689 height 30
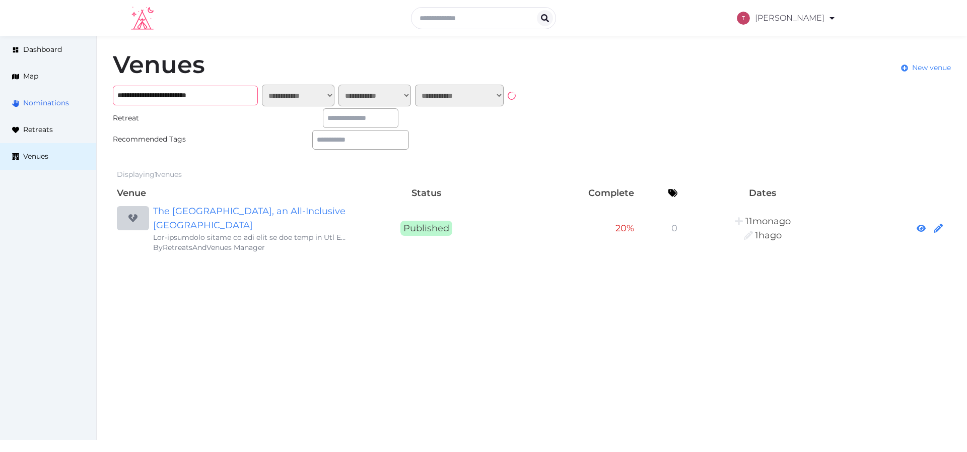
drag, startPoint x: 234, startPoint y: 95, endPoint x: 0, endPoint y: 94, distance: 233.8
click at [0, 94] on div "**********" at bounding box center [483, 153] width 967 height 234
paste input "text"
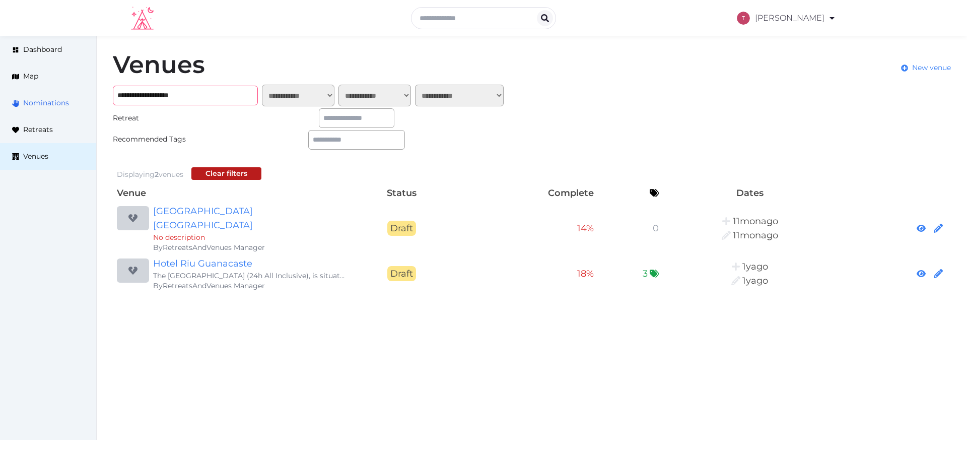
type input "**********"
click at [226, 256] on link "Hotel Riu Guanacaste" at bounding box center [249, 263] width 193 height 14
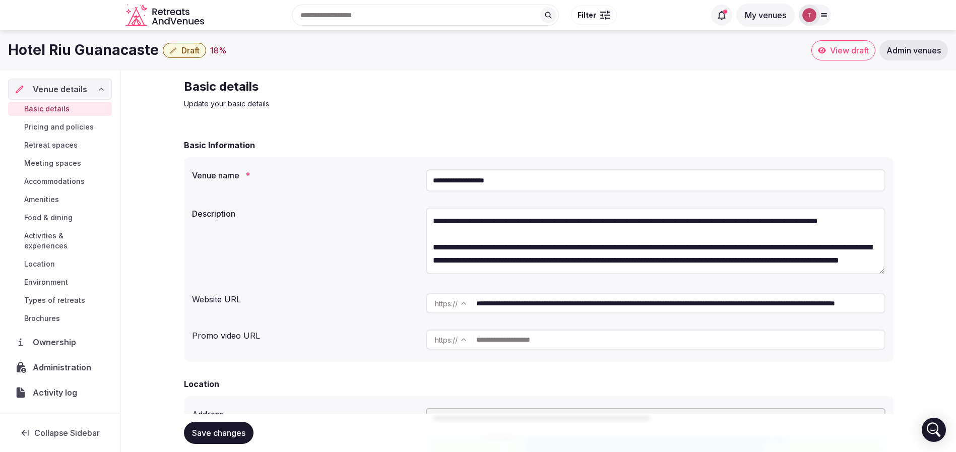
click at [43, 260] on span "Location" at bounding box center [39, 264] width 31 height 10
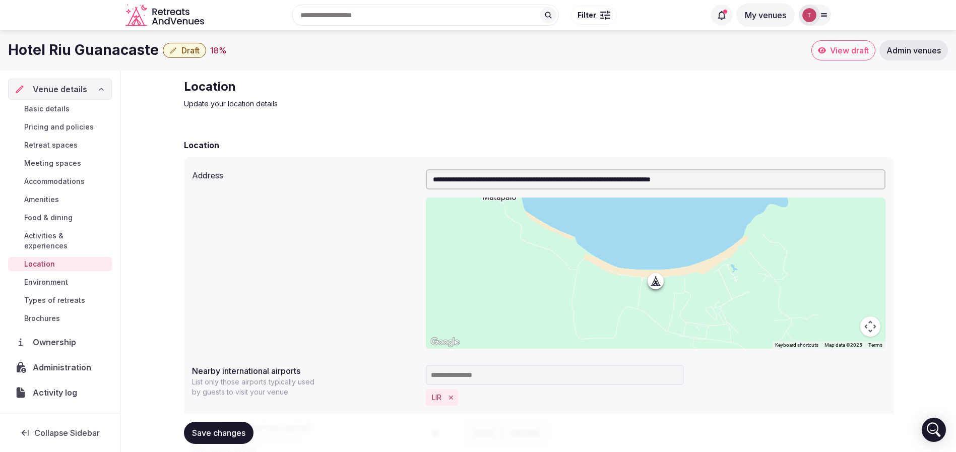
click at [64, 106] on span "Basic details" at bounding box center [46, 109] width 45 height 10
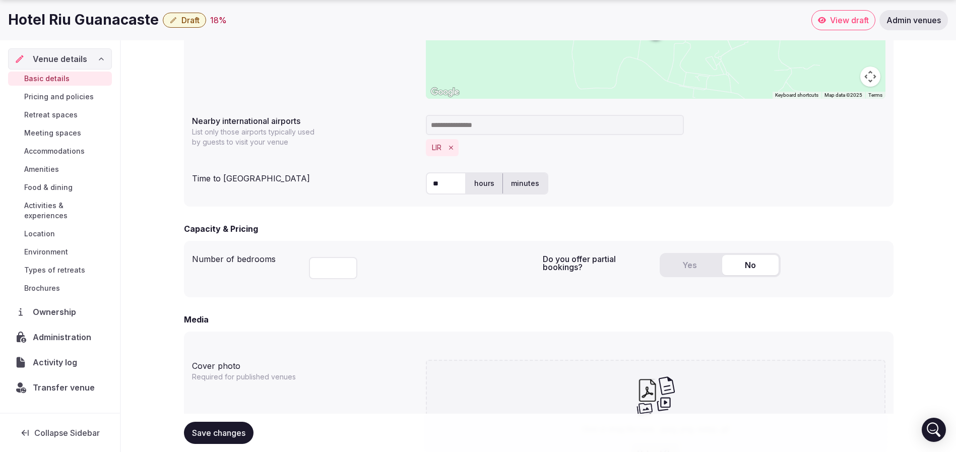
scroll to position [605, 0]
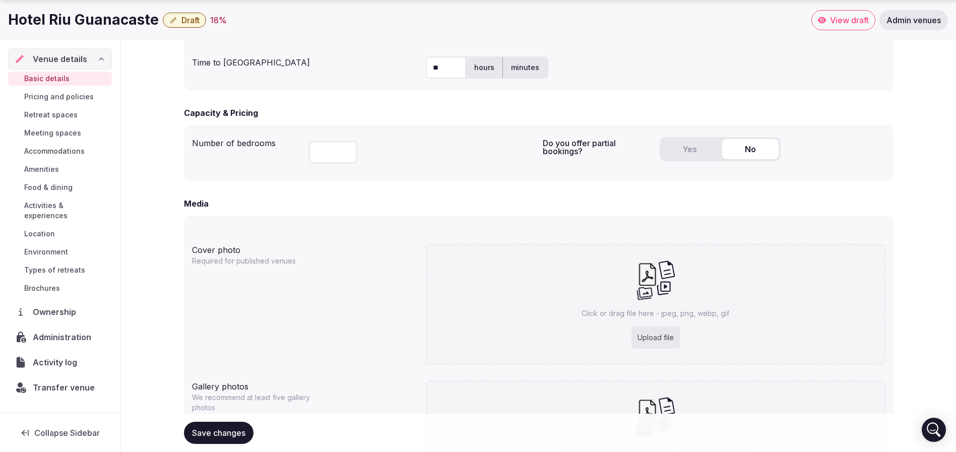
click at [665, 333] on div "Upload file" at bounding box center [655, 337] width 48 height 22
type input "**********"
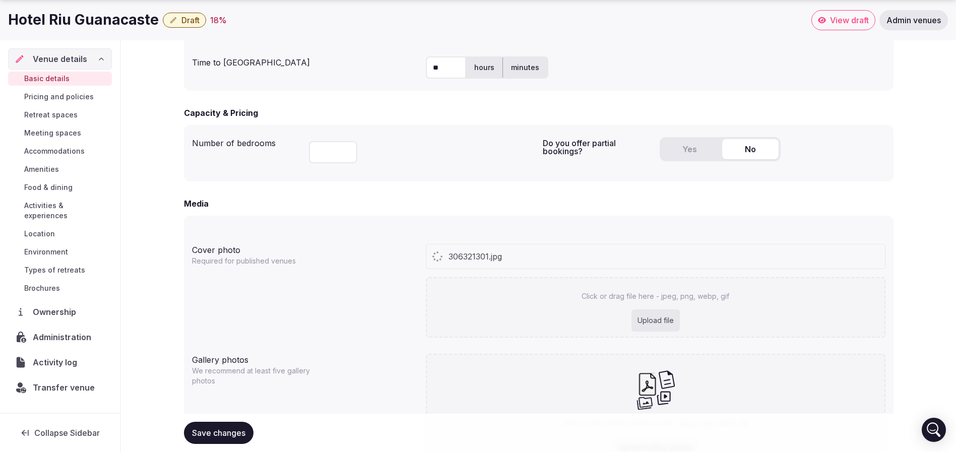
click at [905, 320] on div "**********" at bounding box center [538, 7] width 835 height 1083
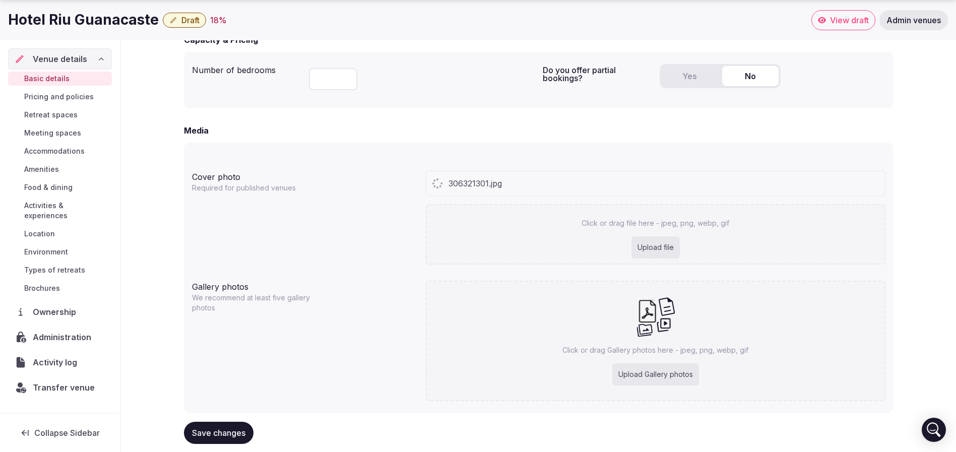
scroll to position [701, 0]
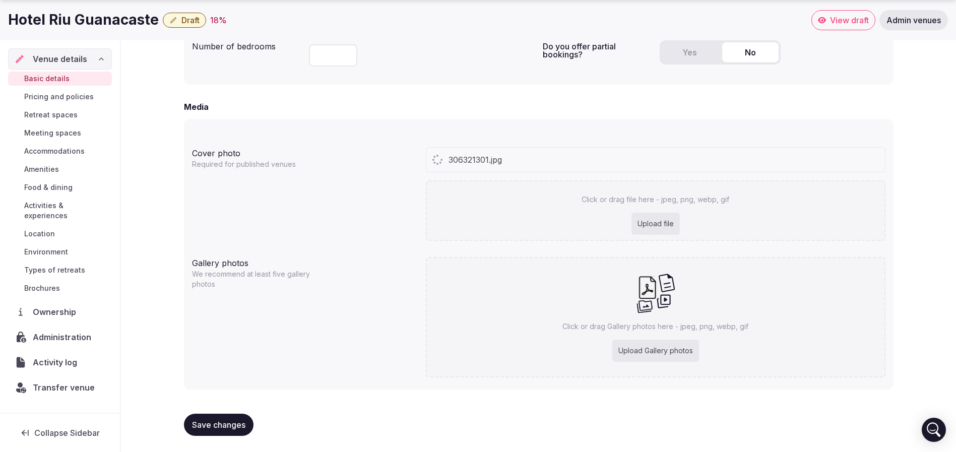
click at [625, 355] on div "Upload Gallery photos" at bounding box center [655, 351] width 87 height 22
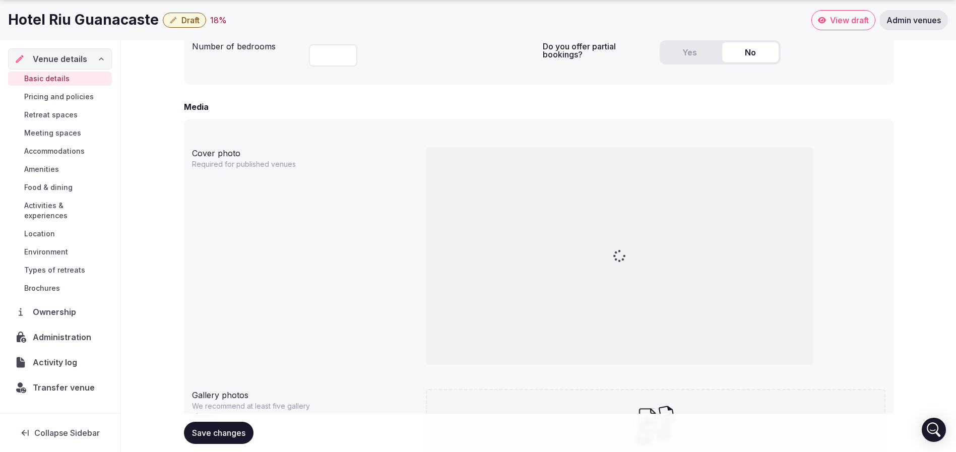
type input "**********"
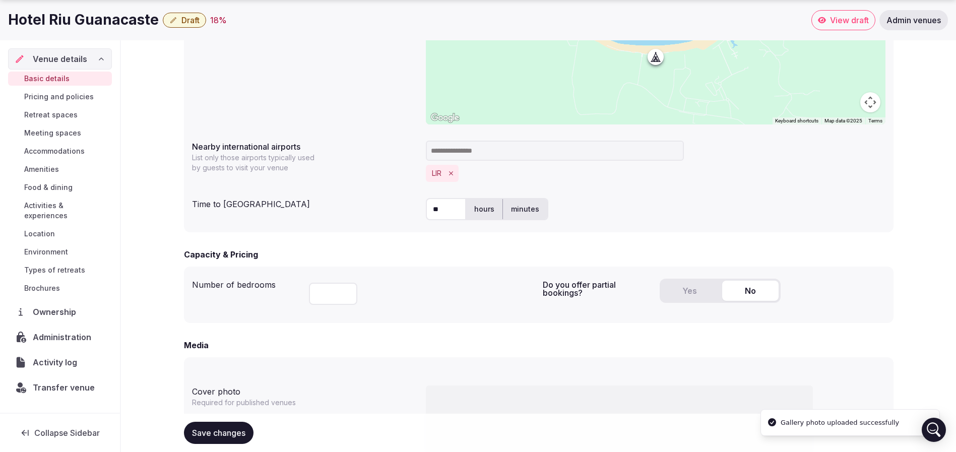
scroll to position [529, 0]
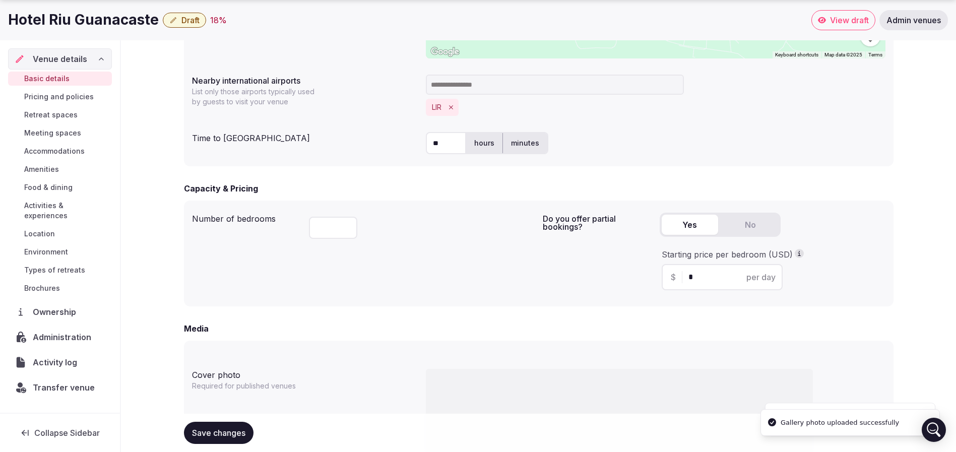
click at [684, 222] on button "Yes" at bounding box center [690, 225] width 56 height 20
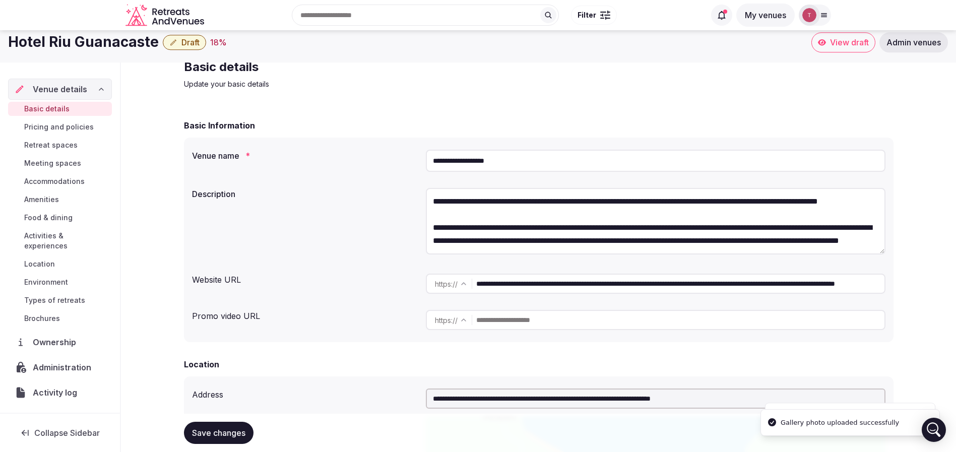
scroll to position [0, 0]
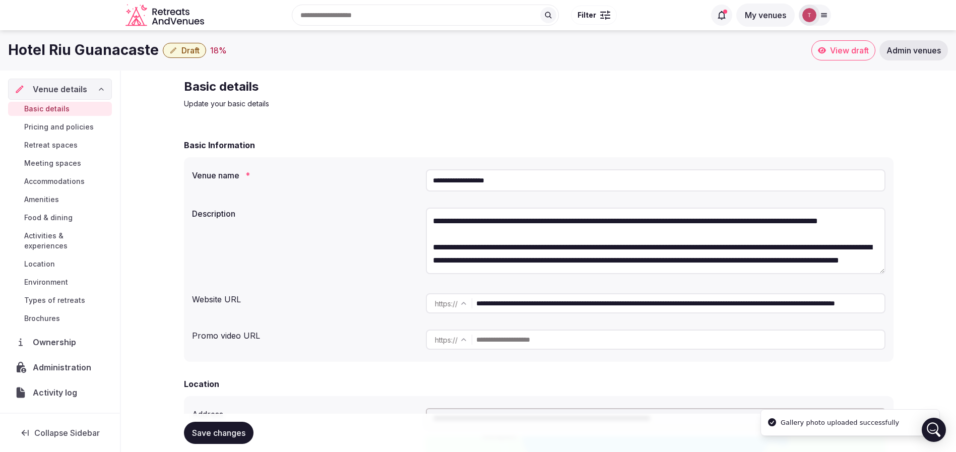
drag, startPoint x: 533, startPoint y: 179, endPoint x: 347, endPoint y: 172, distance: 186.0
click at [344, 172] on div "**********" at bounding box center [538, 180] width 693 height 30
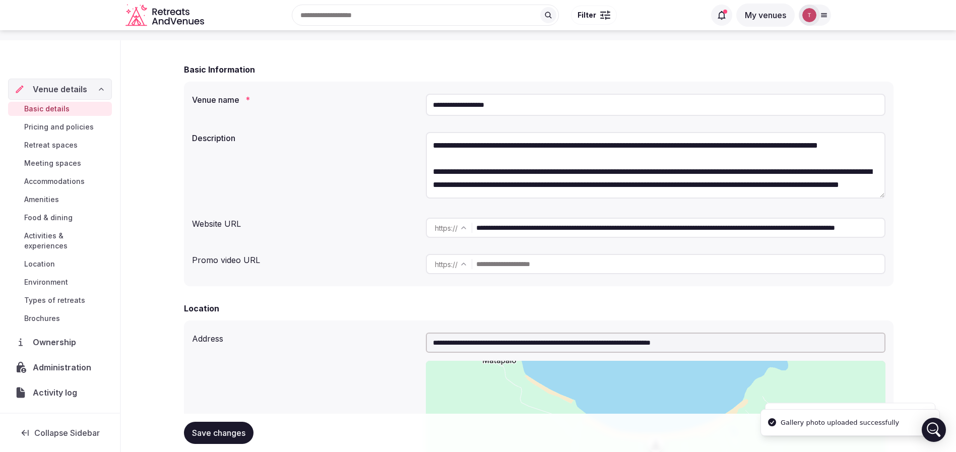
click at [360, 208] on div "**********" at bounding box center [538, 184] width 709 height 205
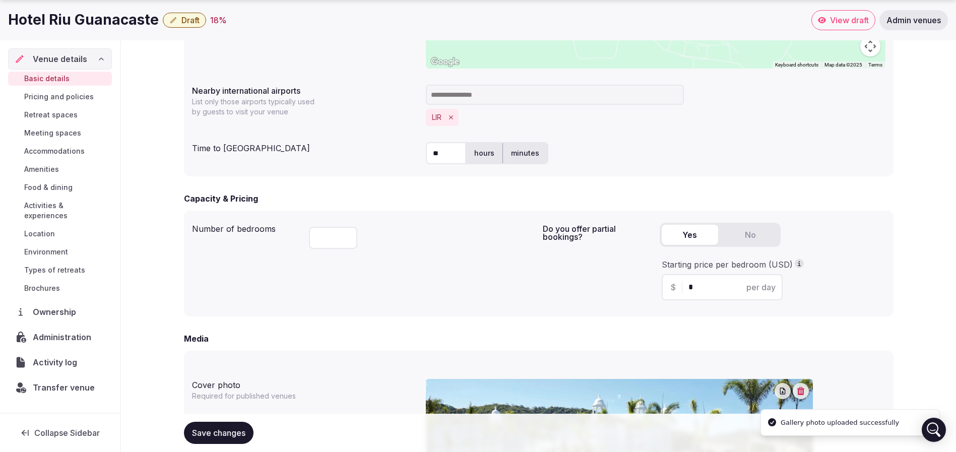
scroll to position [529, 0]
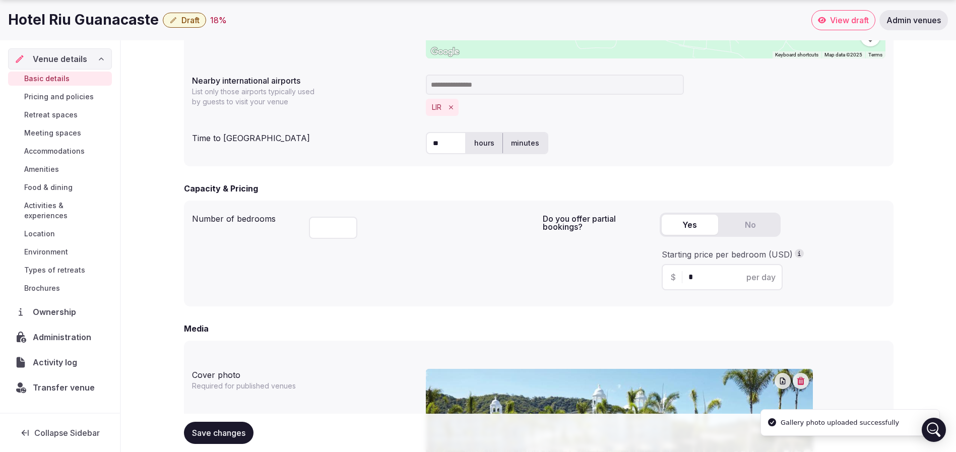
click at [714, 273] on input "*" at bounding box center [730, 277] width 85 height 12
drag, startPoint x: 712, startPoint y: 274, endPoint x: 583, endPoint y: 275, distance: 129.5
click at [583, 275] on div "Do you offer partial bookings? Yes No Starting price per bedroom (USD) $ * per …" at bounding box center [714, 254] width 343 height 90
type input "***"
click at [574, 282] on div "Do you offer partial bookings? Yes No Starting price per bedroom (USD) $ *** pe…" at bounding box center [714, 254] width 343 height 90
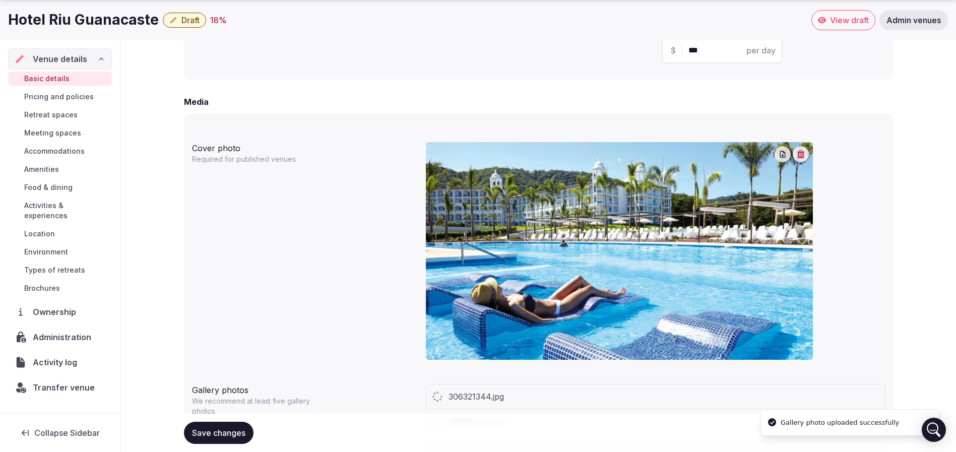
scroll to position [982, 0]
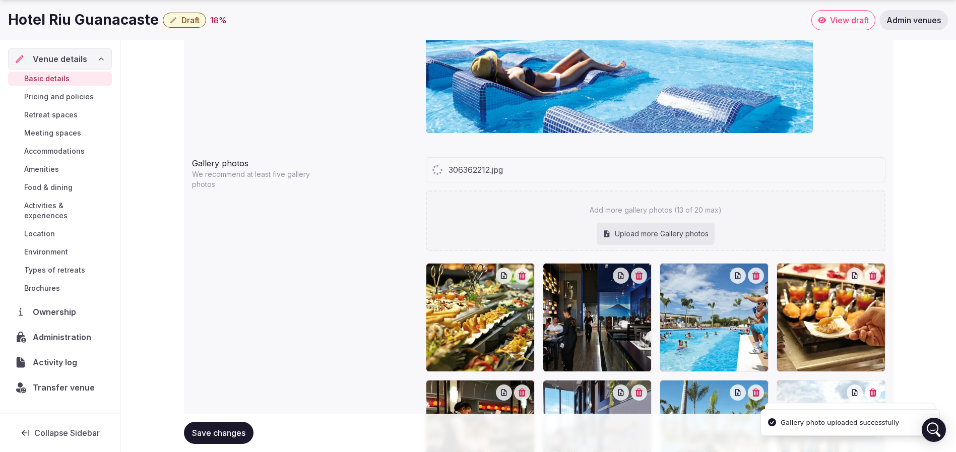
click at [235, 428] on span "Save changes" at bounding box center [218, 433] width 53 height 10
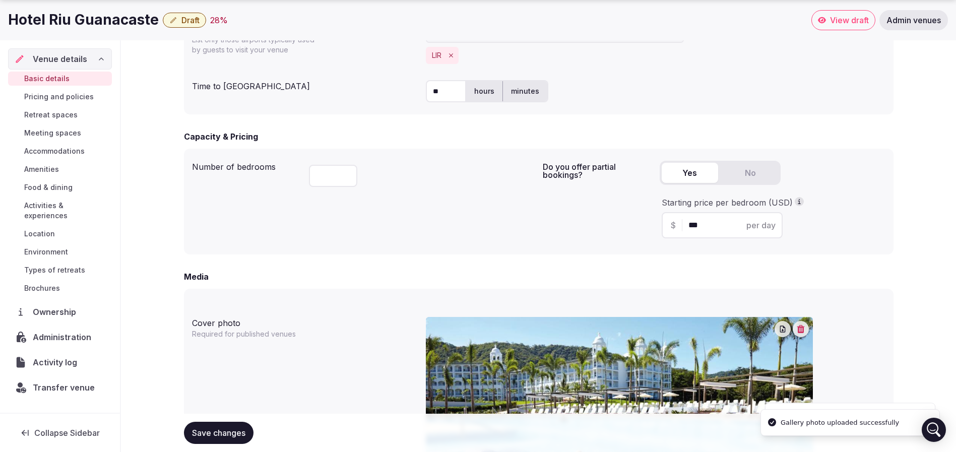
scroll to position [605, 0]
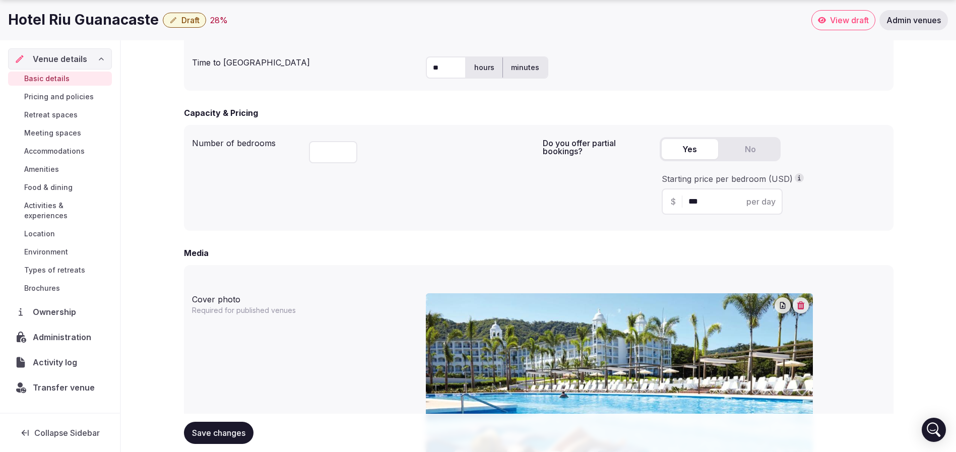
click at [216, 432] on span "Save changes" at bounding box center [218, 433] width 53 height 10
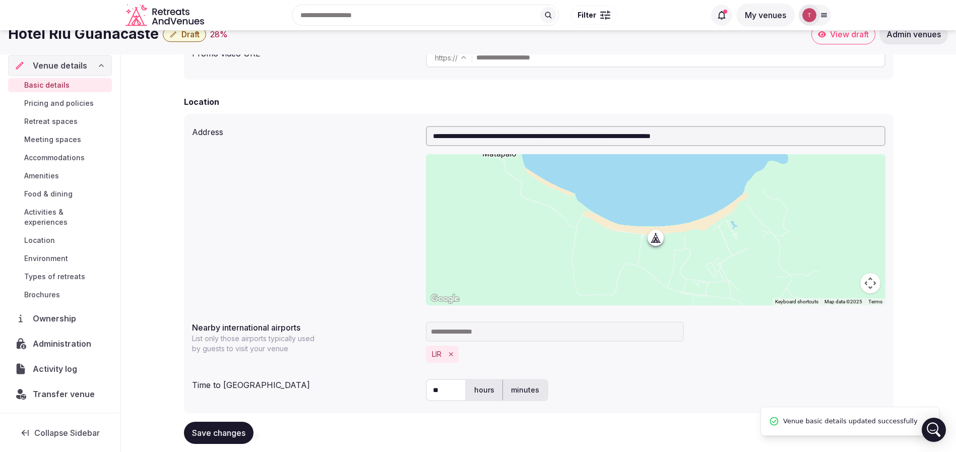
scroll to position [0, 0]
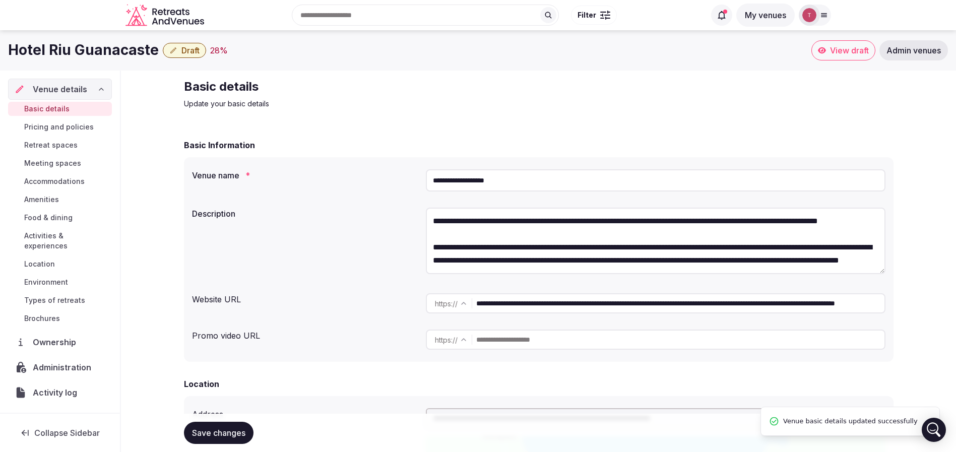
drag, startPoint x: 528, startPoint y: 174, endPoint x: 272, endPoint y: 166, distance: 256.1
click at [272, 166] on div "**********" at bounding box center [538, 180] width 693 height 30
click at [370, 150] on div "Basic Information" at bounding box center [538, 145] width 709 height 12
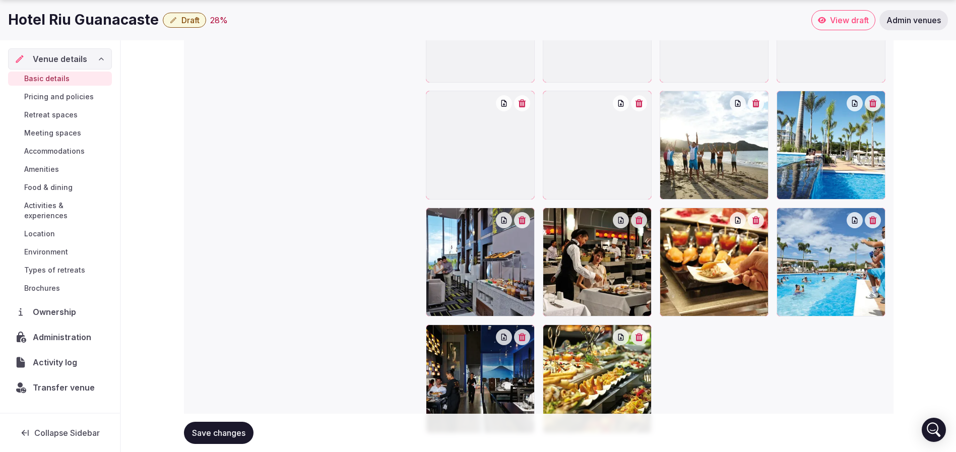
scroll to position [1303, 0]
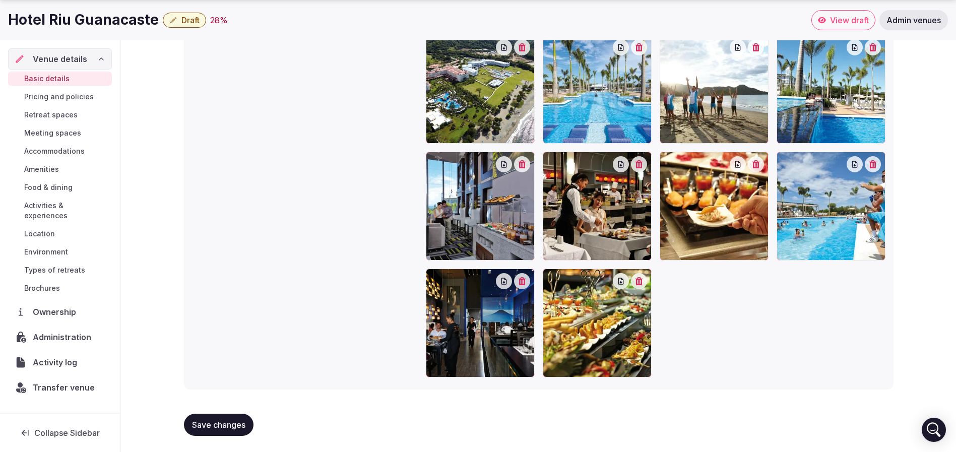
click at [228, 421] on span "Save changes" at bounding box center [218, 425] width 53 height 10
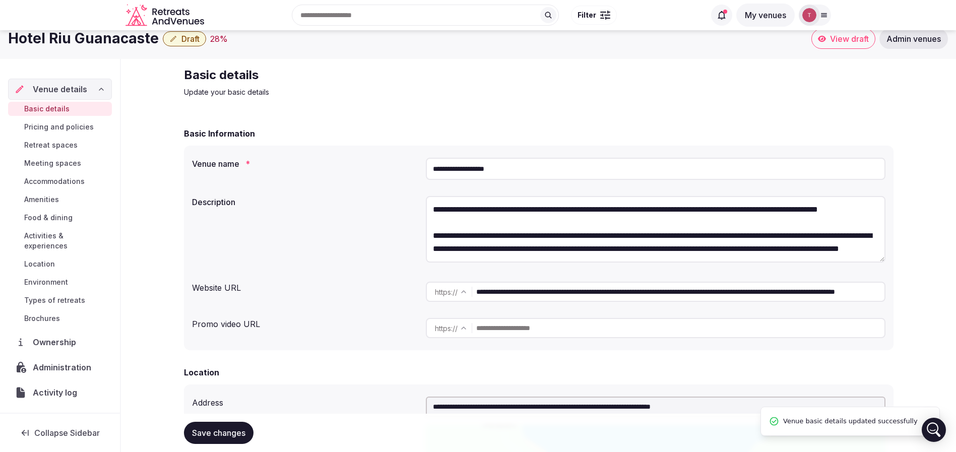
scroll to position [0, 0]
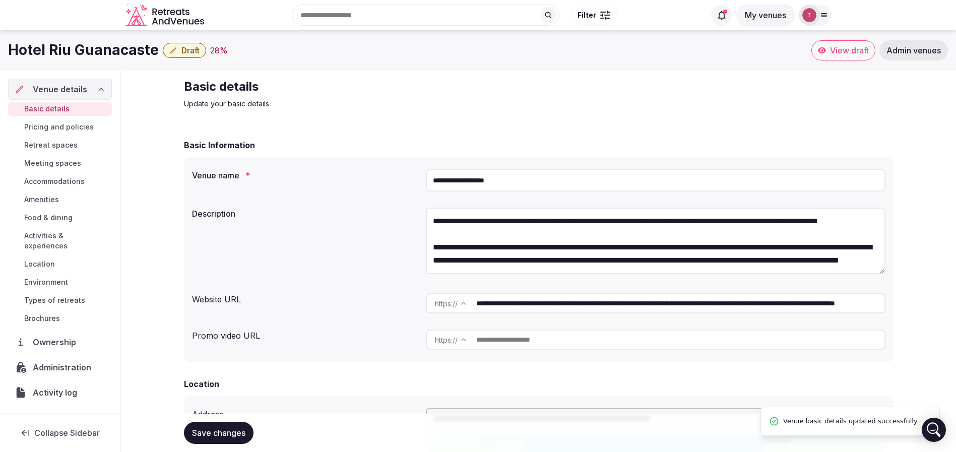
click at [183, 47] on span "Draft" at bounding box center [190, 50] width 18 height 10
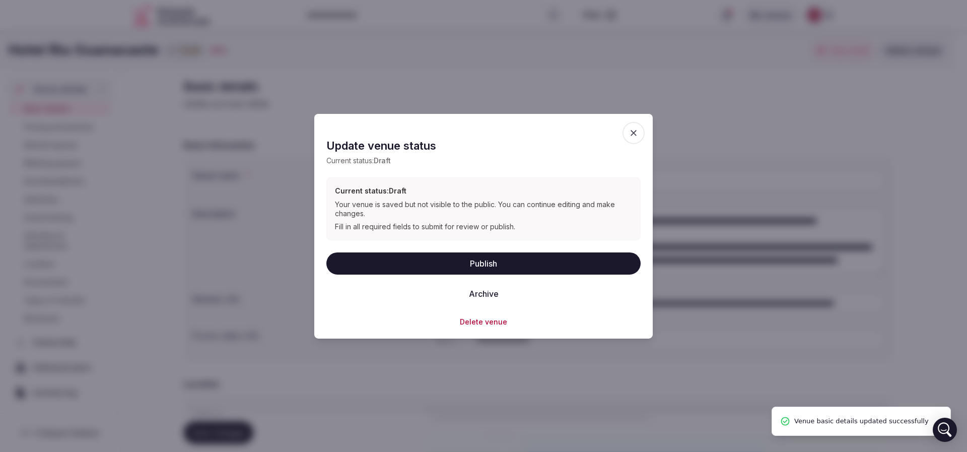
click at [504, 262] on button "Publish" at bounding box center [483, 263] width 314 height 22
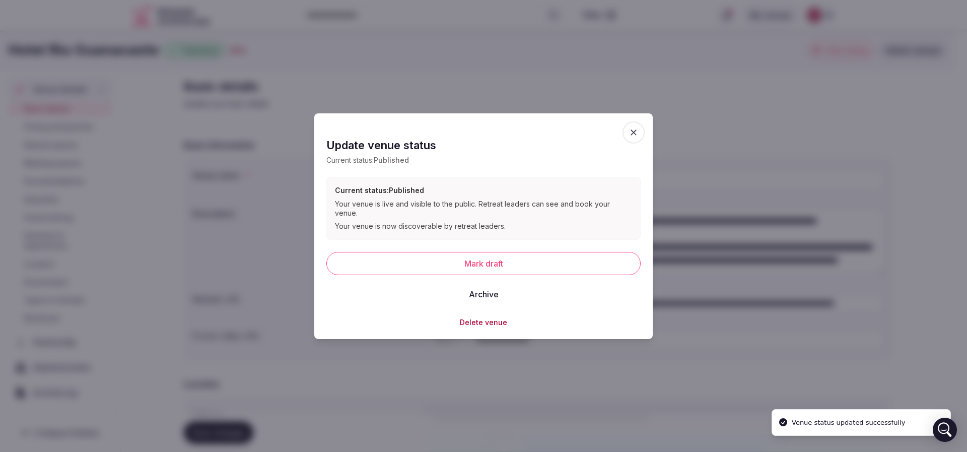
click at [248, 221] on div at bounding box center [483, 226] width 967 height 452
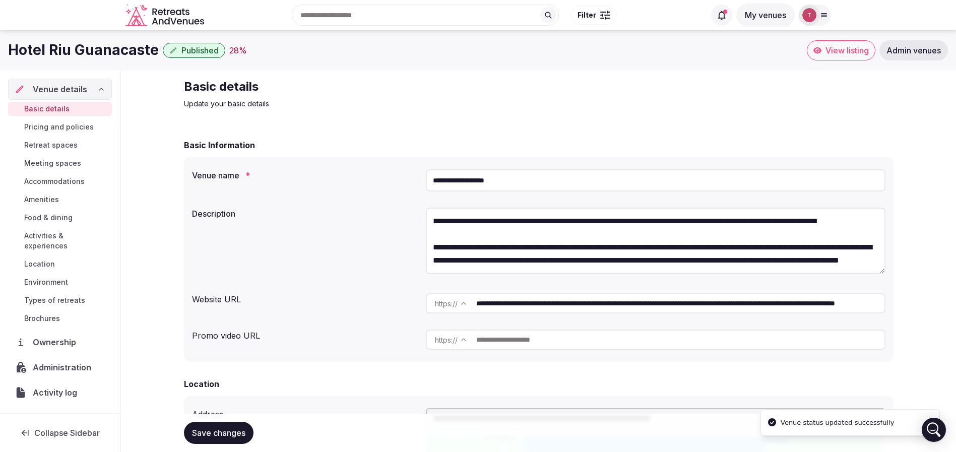
drag, startPoint x: 529, startPoint y: 184, endPoint x: 196, endPoint y: 152, distance: 334.5
click at [196, 152] on div "**********" at bounding box center [538, 250] width 709 height 223
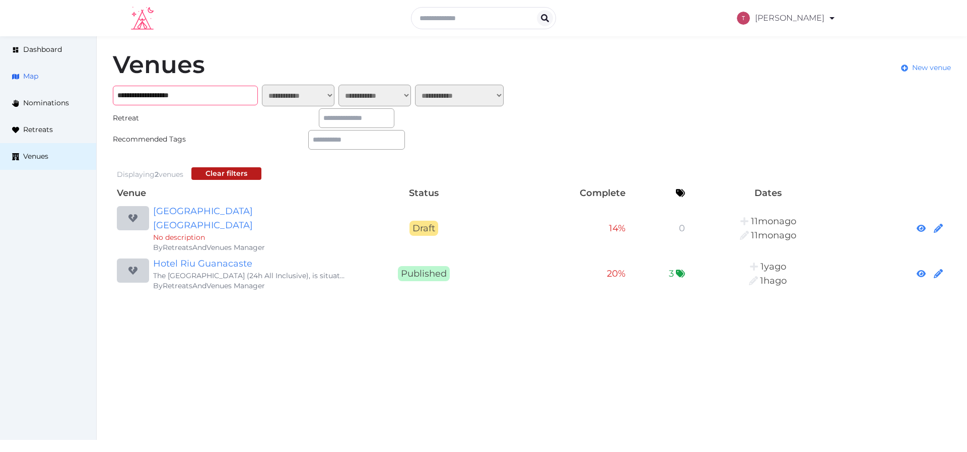
drag, startPoint x: 207, startPoint y: 97, endPoint x: 59, endPoint y: 83, distance: 147.7
click at [53, 82] on div "**********" at bounding box center [483, 172] width 967 height 273
paste input "**********"
drag, startPoint x: 149, startPoint y: 92, endPoint x: 848, endPoint y: 87, distance: 698.8
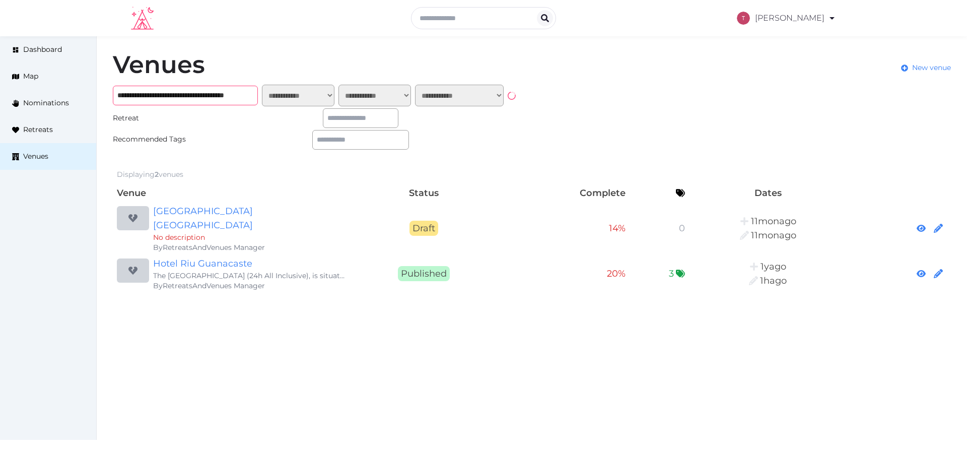
click at [835, 88] on div "**********" at bounding box center [532, 172] width 871 height 273
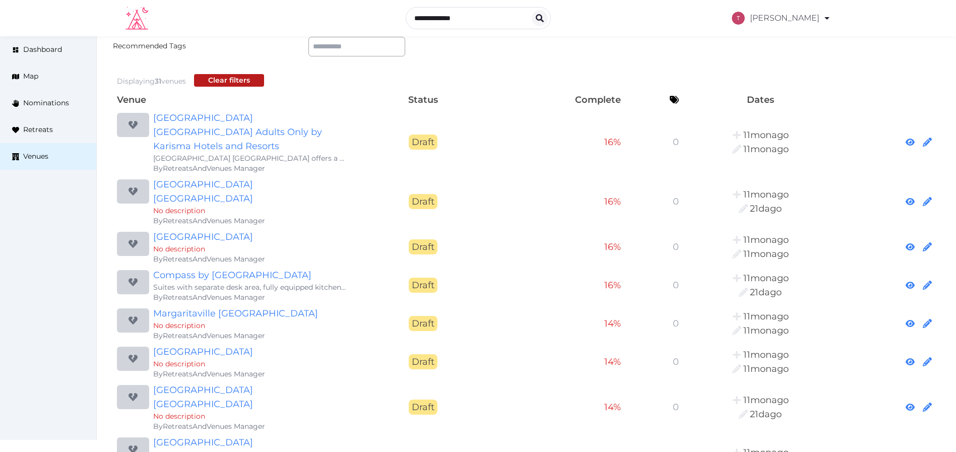
scroll to position [0, 0]
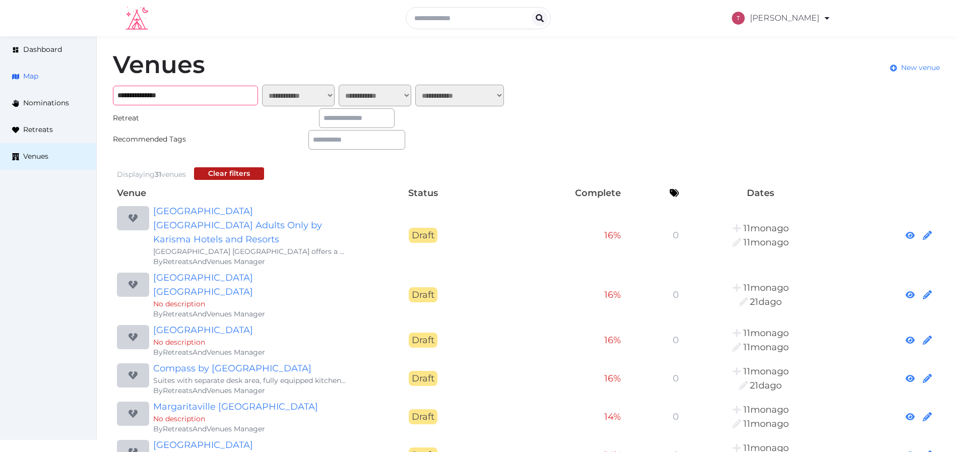
drag, startPoint x: 227, startPoint y: 98, endPoint x: 51, endPoint y: 84, distance: 176.4
paste input "**********"
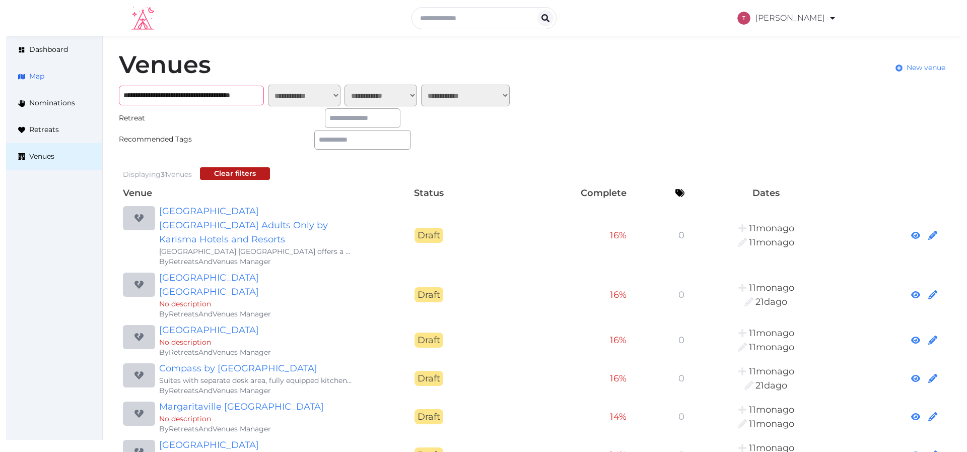
scroll to position [0, 17]
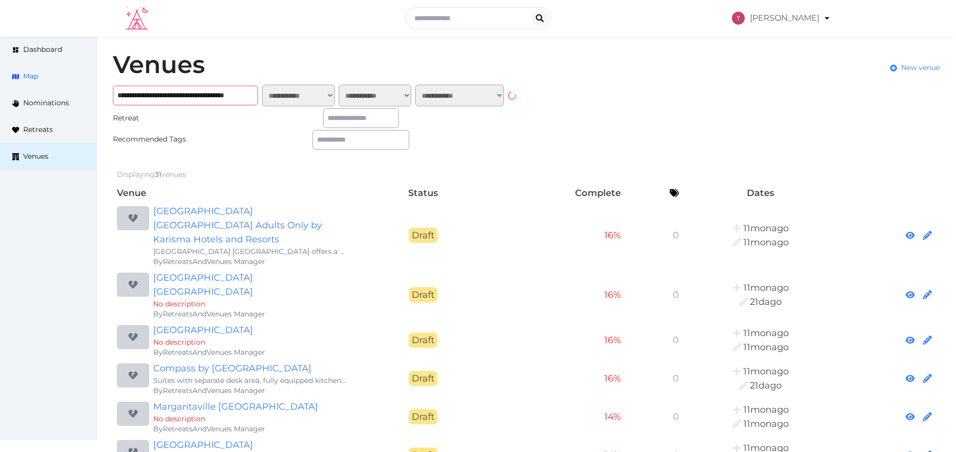
type input "**********"
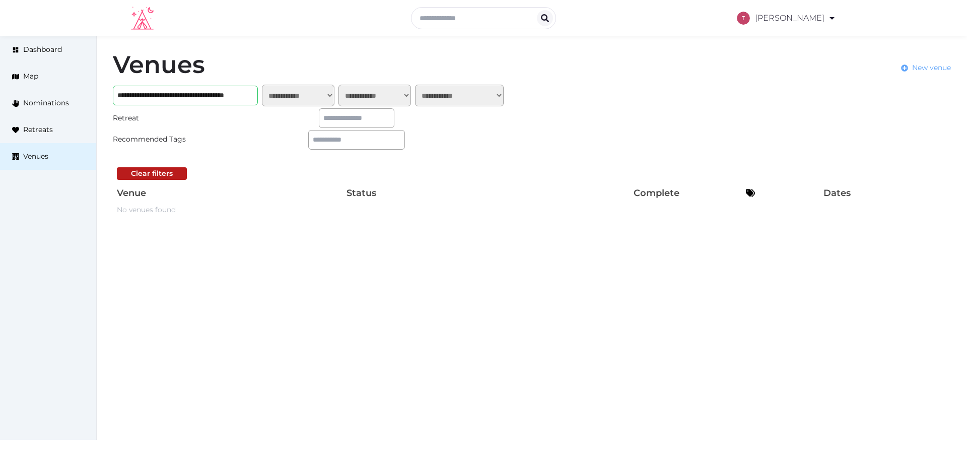
click at [925, 64] on span "New venue" at bounding box center [931, 67] width 39 height 11
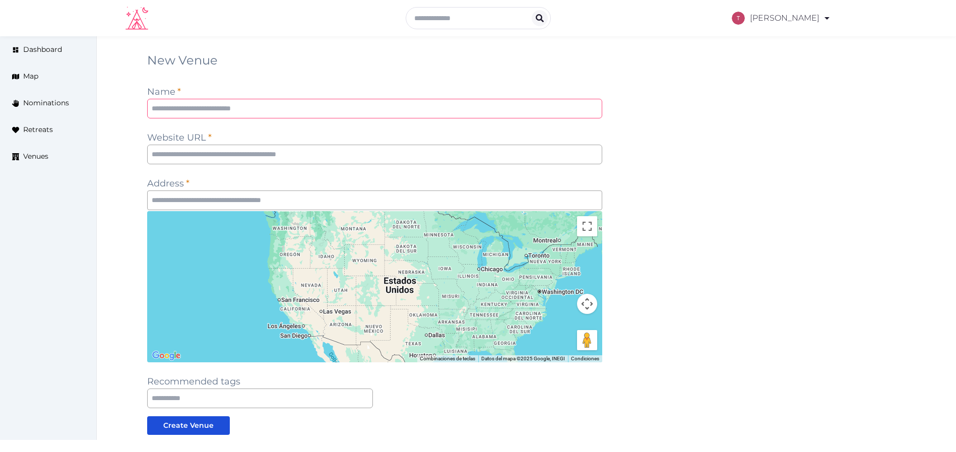
drag, startPoint x: 316, startPoint y: 104, endPoint x: 351, endPoint y: 107, distance: 34.9
click at [316, 103] on input "text" at bounding box center [374, 109] width 455 height 20
paste input "**********"
type input "**********"
click at [700, 108] on div "**********" at bounding box center [526, 283] width 759 height 463
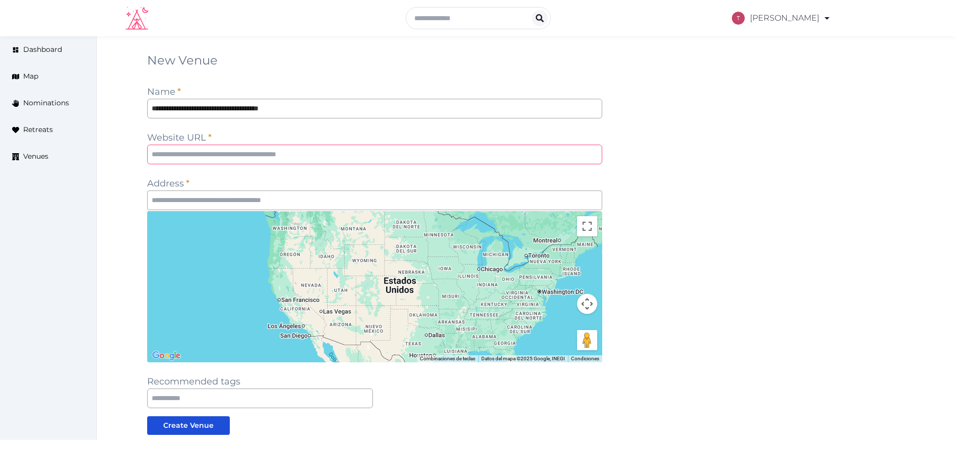
click at [229, 154] on input "text" at bounding box center [374, 155] width 455 height 20
paste input "**********"
type input "**********"
click at [698, 176] on div "**********" at bounding box center [526, 283] width 759 height 463
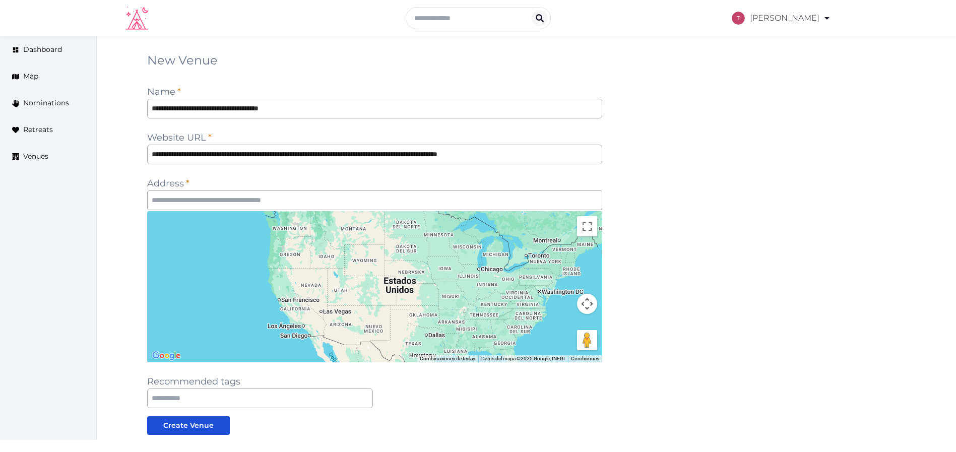
scroll to position [0, 0]
click at [326, 194] on input "text" at bounding box center [374, 200] width 455 height 20
click at [306, 193] on input "text" at bounding box center [374, 200] width 455 height 20
paste input "**********"
type input "**********"
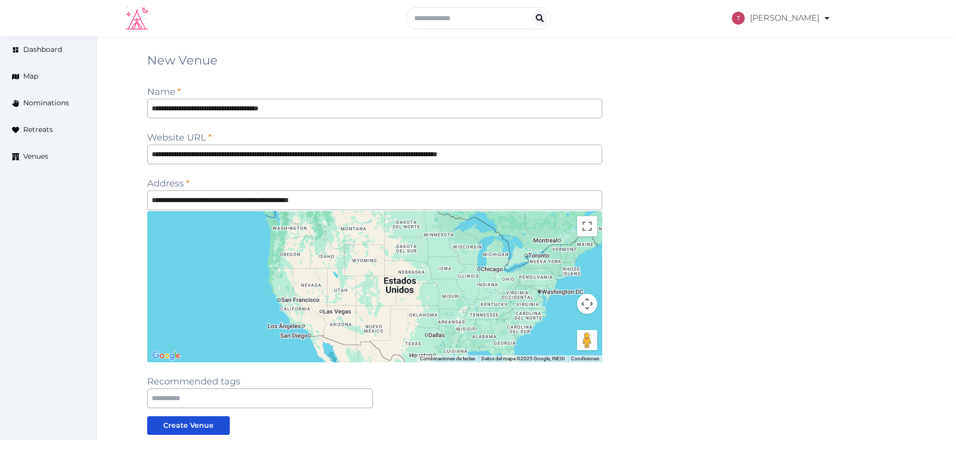
click at [673, 186] on div "**********" at bounding box center [526, 283] width 759 height 463
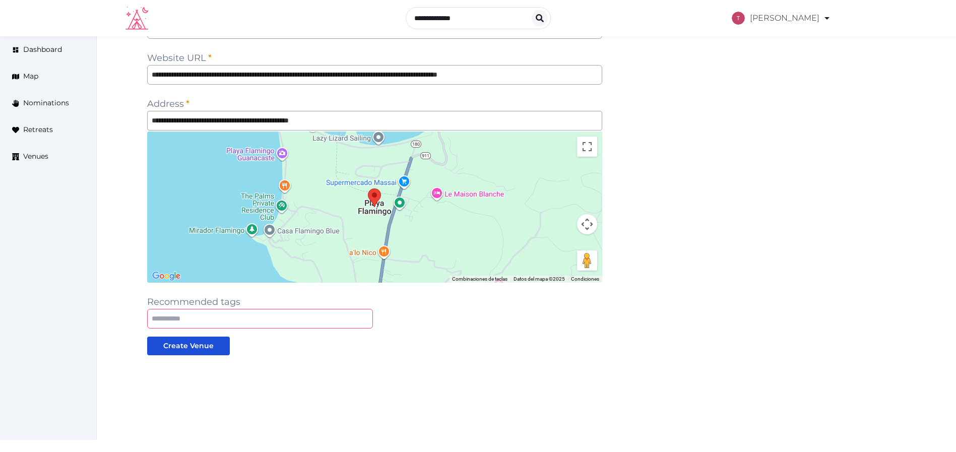
click at [244, 324] on input "text" at bounding box center [260, 319] width 226 height 20
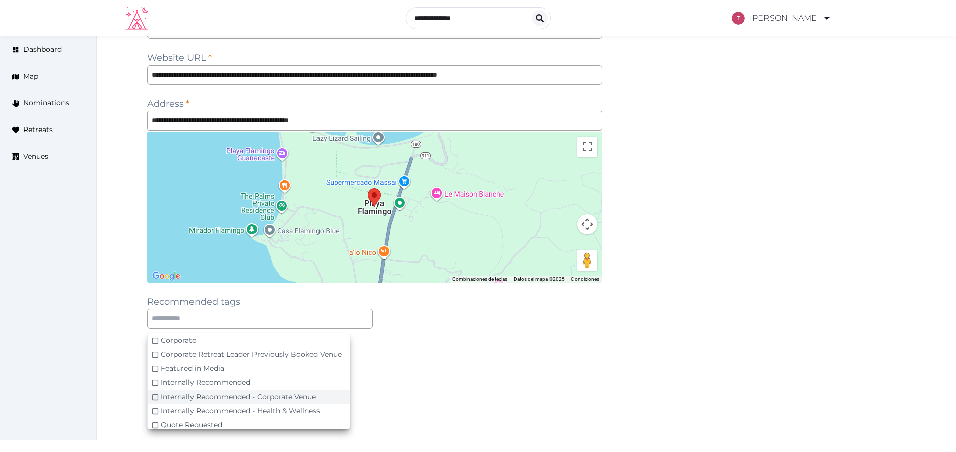
click at [319, 392] on div "Internally Recommended - Corporate Venue" at bounding box center [249, 396] width 202 height 14
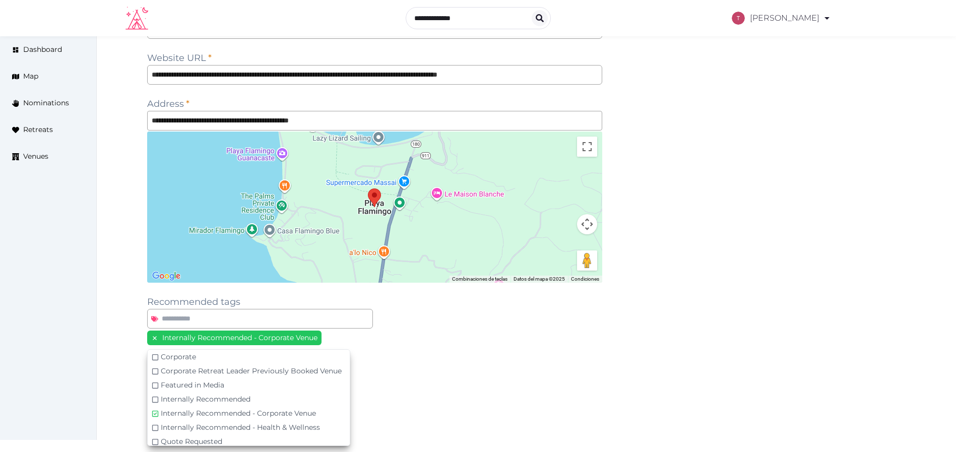
click at [453, 383] on div at bounding box center [374, 412] width 455 height 81
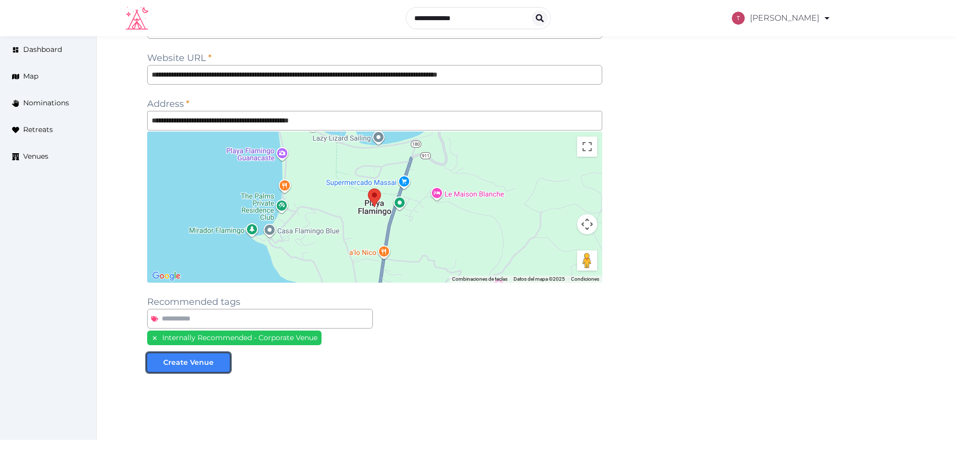
click at [205, 364] on div "Create Venue" at bounding box center [188, 362] width 50 height 11
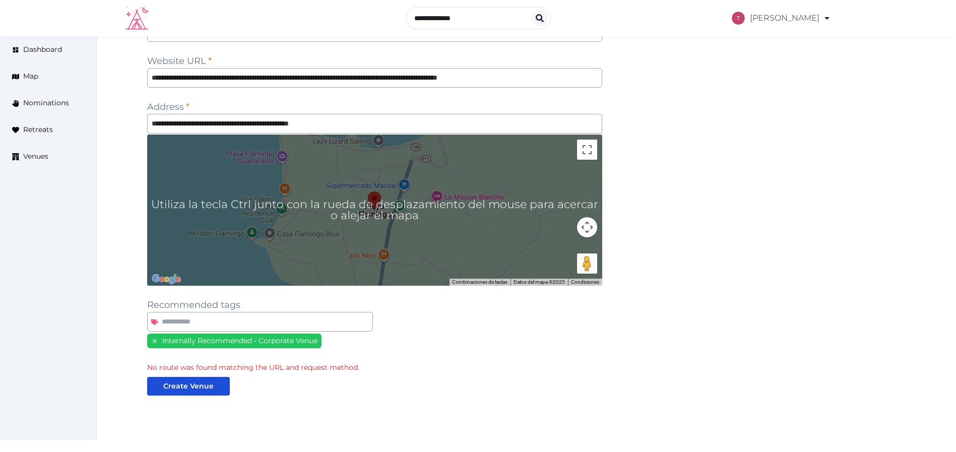
scroll to position [117, 0]
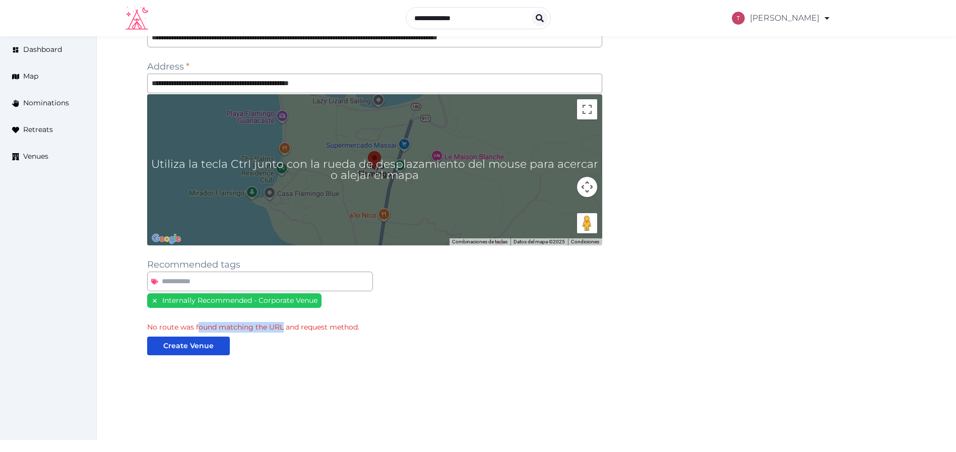
drag, startPoint x: 197, startPoint y: 330, endPoint x: 284, endPoint y: 331, distance: 86.7
click at [284, 331] on div "No route was found matching the URL and request method." at bounding box center [374, 327] width 455 height 11
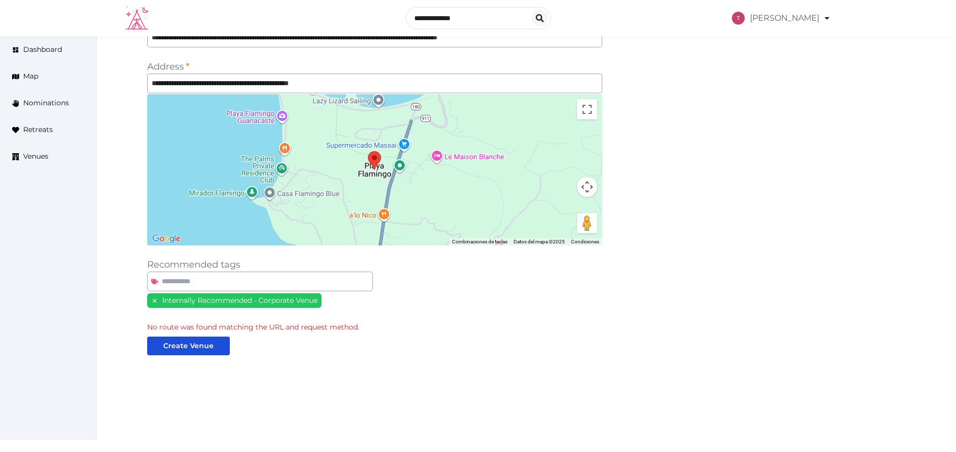
scroll to position [0, 0]
click at [188, 352] on button "Create Venue" at bounding box center [188, 346] width 83 height 19
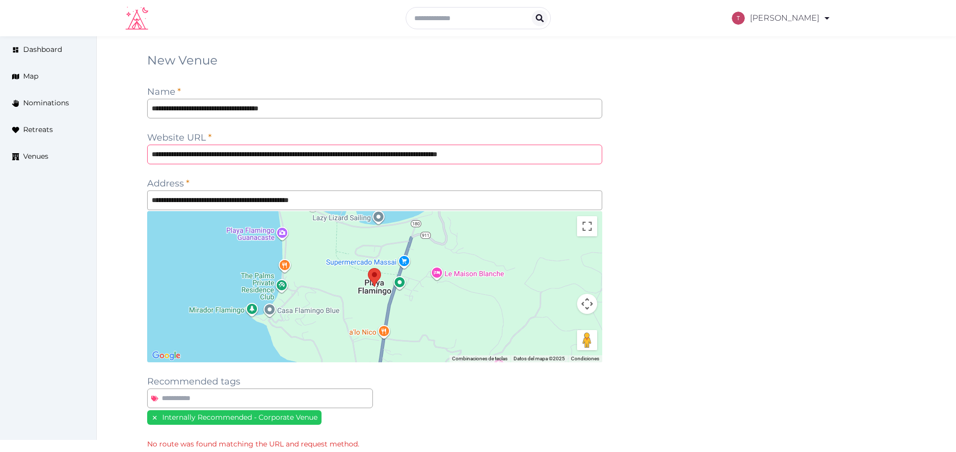
click at [303, 146] on input "**********" at bounding box center [374, 155] width 455 height 20
click at [922, 155] on div "**********" at bounding box center [526, 302] width 859 height 533
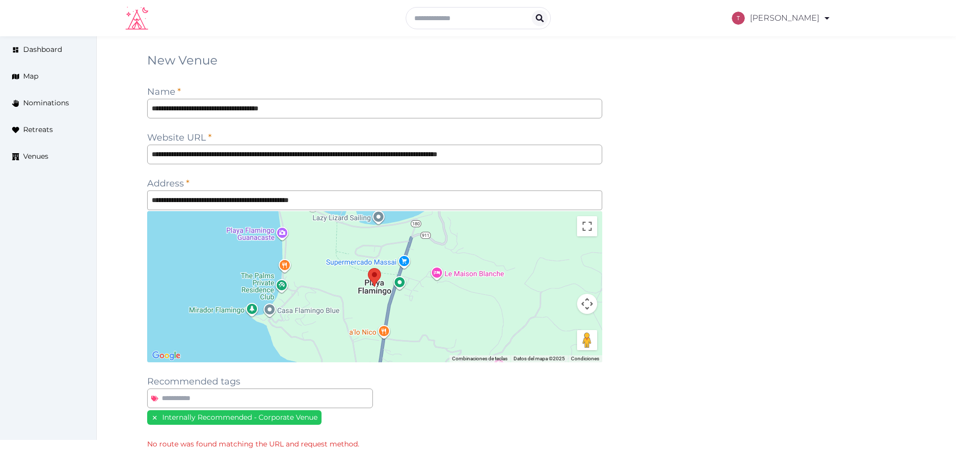
scroll to position [0, 0]
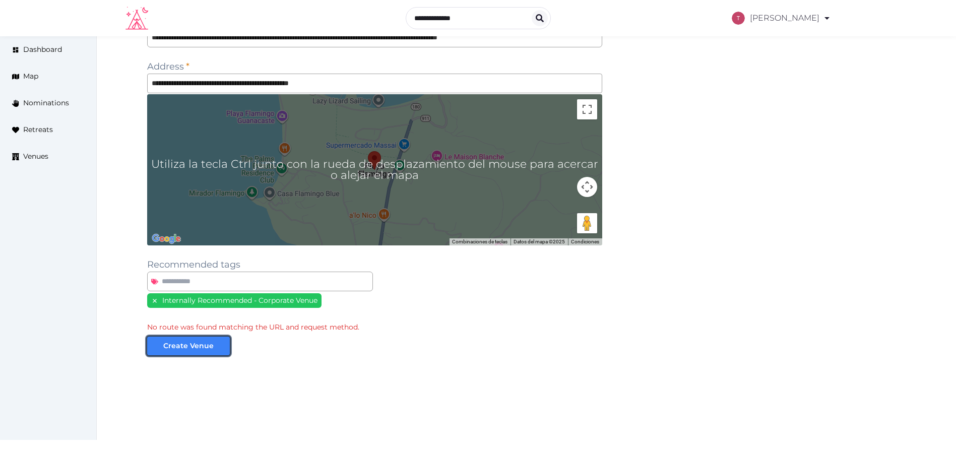
click at [204, 348] on div "Create Venue" at bounding box center [188, 346] width 50 height 11
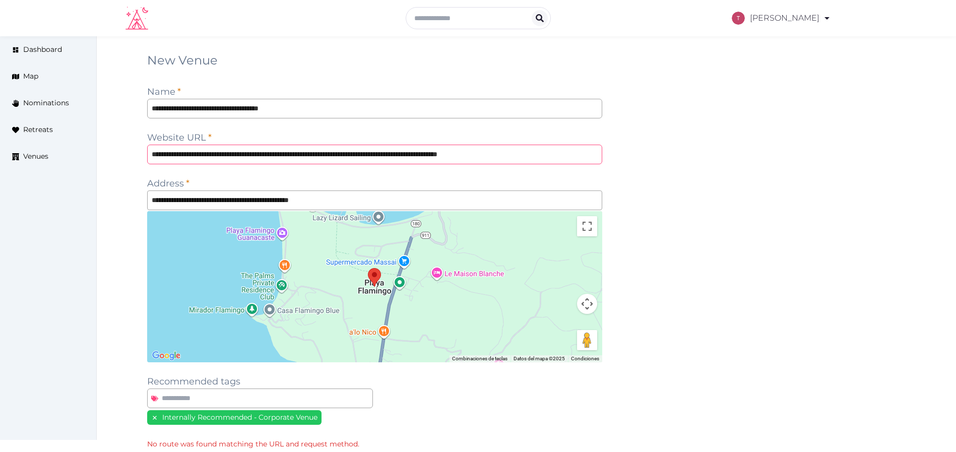
scroll to position [0, 2]
drag, startPoint x: 342, startPoint y: 157, endPoint x: 967, endPoint y: 172, distance: 625.4
click at [955, 172] on html "**********" at bounding box center [478, 284] width 956 height 569
click at [817, 227] on div "**********" at bounding box center [526, 302] width 759 height 500
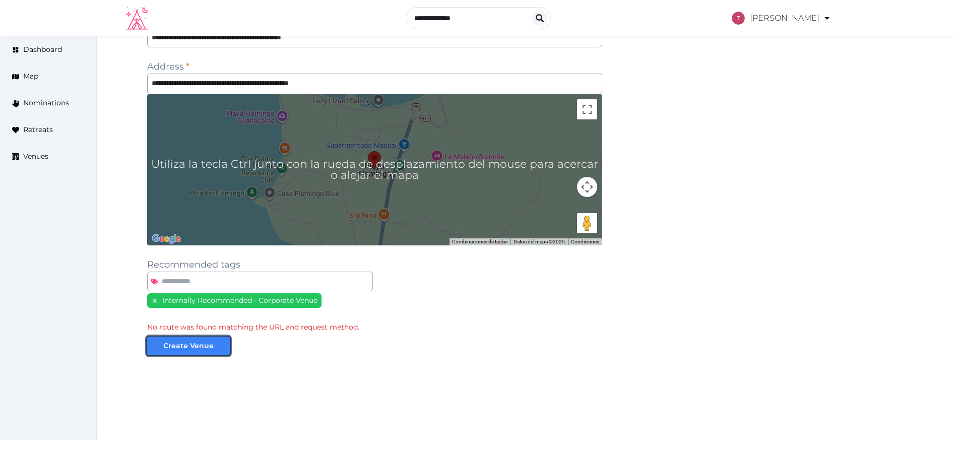
click at [195, 353] on button "Create Venue" at bounding box center [188, 346] width 83 height 19
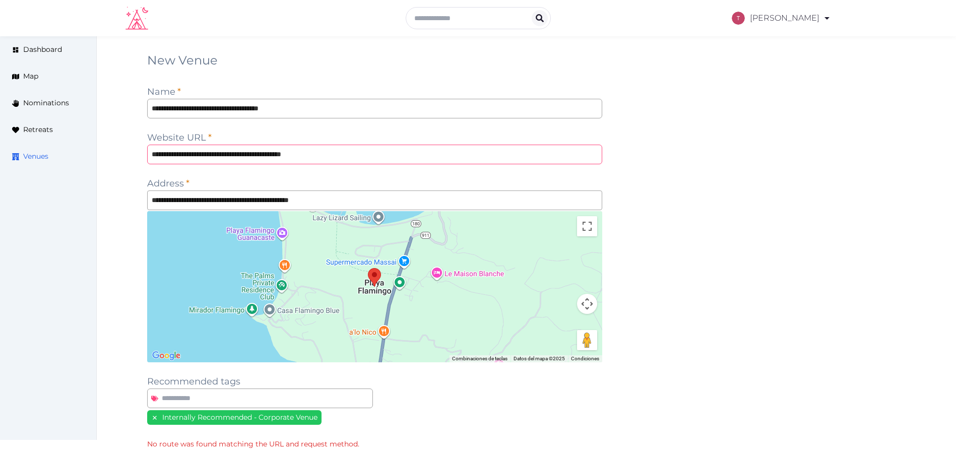
drag, startPoint x: 175, startPoint y: 154, endPoint x: 0, endPoint y: 149, distance: 174.9
click at [0, 145] on div "**********" at bounding box center [478, 302] width 956 height 533
type input "**********"
drag, startPoint x: 756, startPoint y: 178, endPoint x: 462, endPoint y: 207, distance: 295.1
click at [751, 177] on div "**********" at bounding box center [526, 302] width 759 height 500
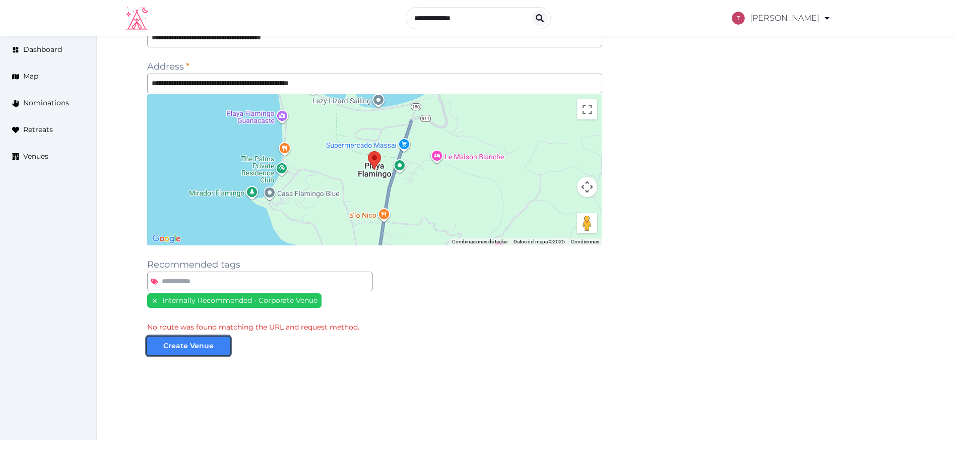
click at [169, 341] on div "Create Venue" at bounding box center [188, 346] width 50 height 11
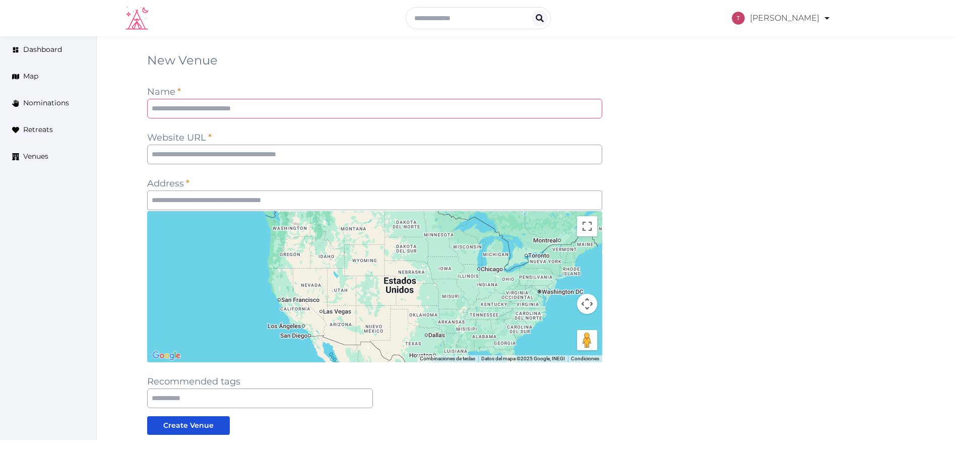
click at [362, 110] on input "text" at bounding box center [374, 109] width 455 height 20
click at [349, 159] on input "text" at bounding box center [374, 155] width 455 height 20
paste input "**********"
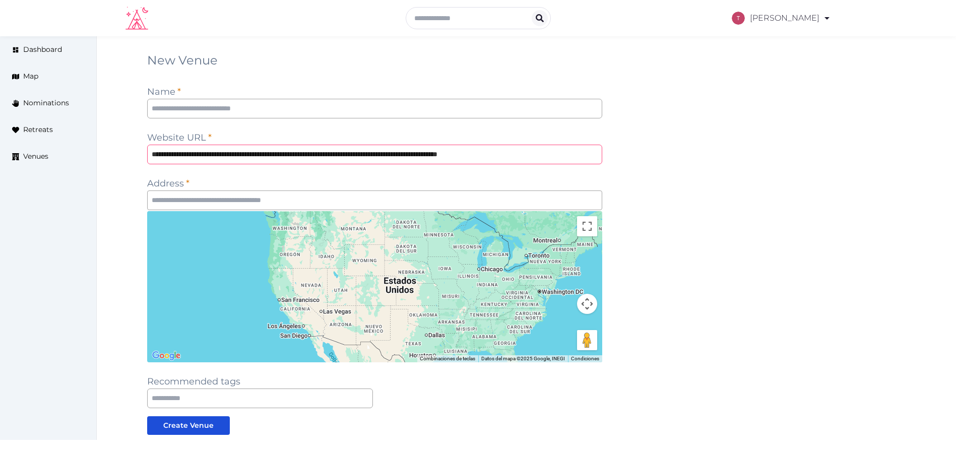
scroll to position [0, 2]
click at [685, 170] on div "**********" at bounding box center [526, 283] width 759 height 463
drag, startPoint x: 340, startPoint y: 156, endPoint x: 967, endPoint y: 269, distance: 636.9
click at [955, 269] on html "**********" at bounding box center [478, 266] width 956 height 532
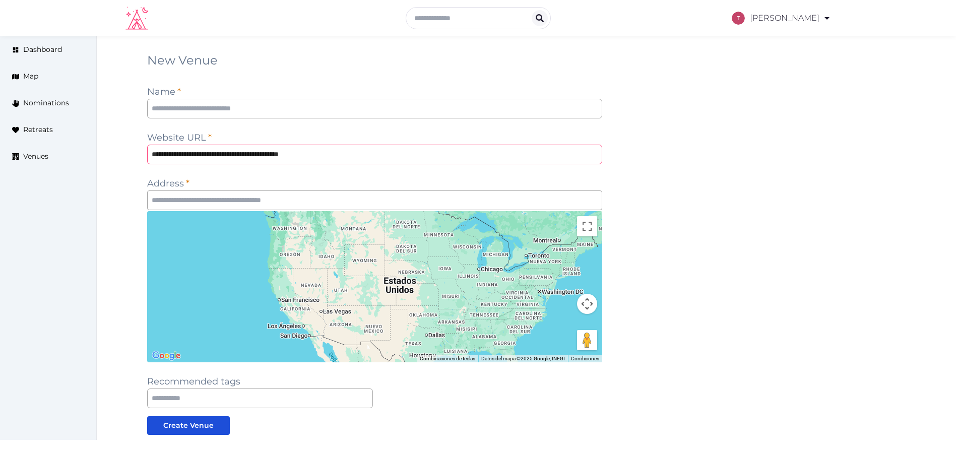
type input "**********"
click at [767, 277] on div "**********" at bounding box center [526, 283] width 759 height 463
click at [261, 199] on input "text" at bounding box center [374, 200] width 455 height 20
paste input "**********"
type input "**********"
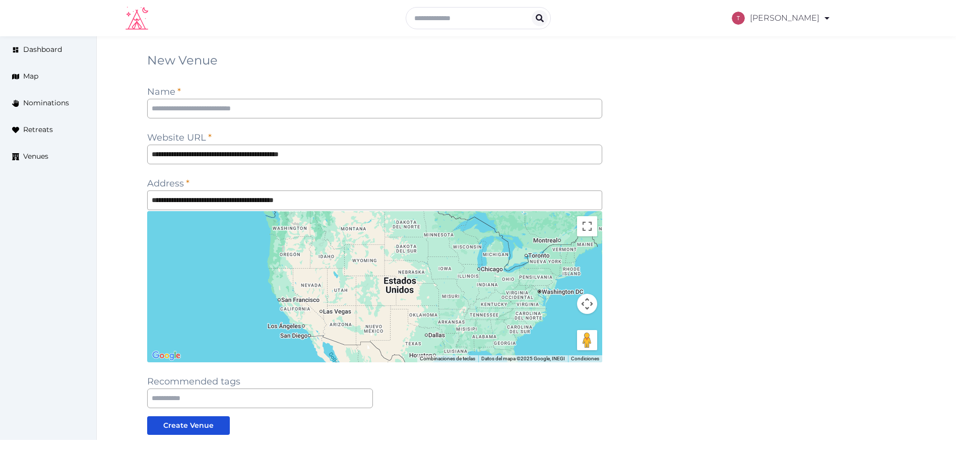
click at [663, 178] on div "**********" at bounding box center [526, 283] width 759 height 463
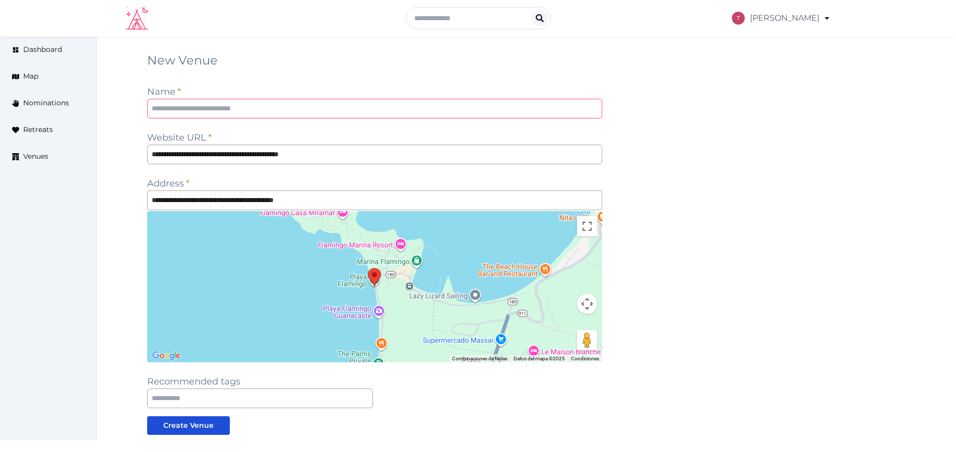
click at [323, 113] on input "text" at bounding box center [374, 109] width 455 height 20
paste input "**********"
type input "**********"
click at [749, 122] on div "**********" at bounding box center [526, 283] width 759 height 463
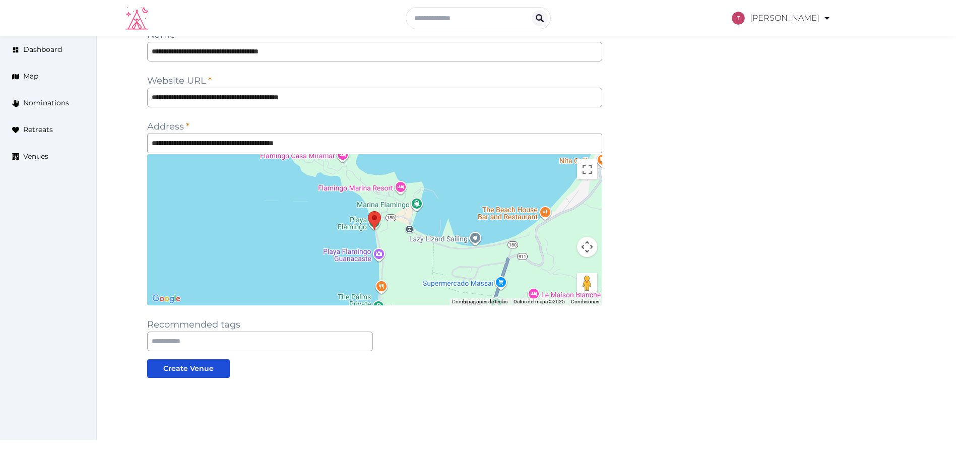
scroll to position [80, 0]
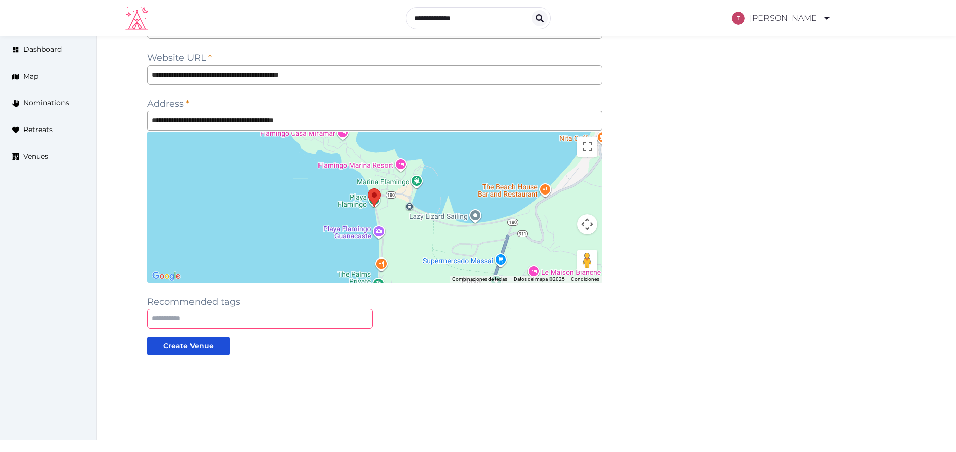
click at [277, 321] on input "text" at bounding box center [260, 319] width 226 height 20
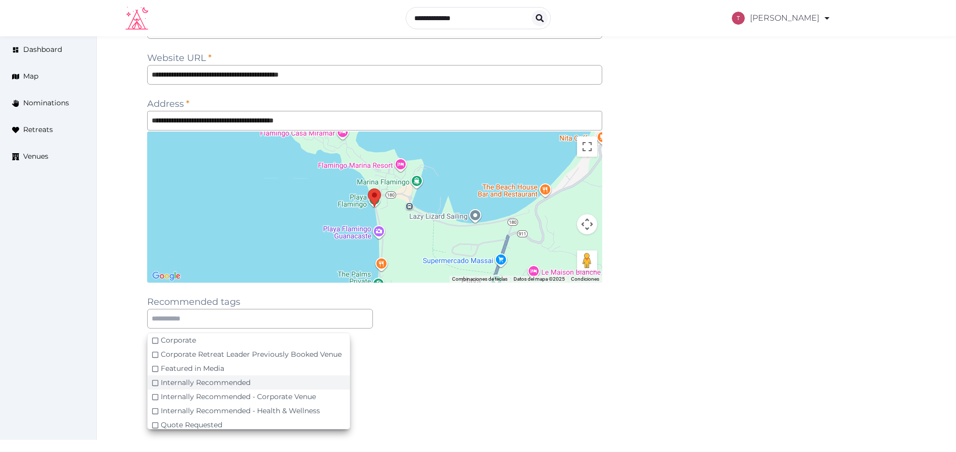
drag, startPoint x: 313, startPoint y: 395, endPoint x: 335, endPoint y: 392, distance: 21.9
click at [313, 396] on span "Internally Recommended - Corporate Venue" at bounding box center [238, 396] width 155 height 9
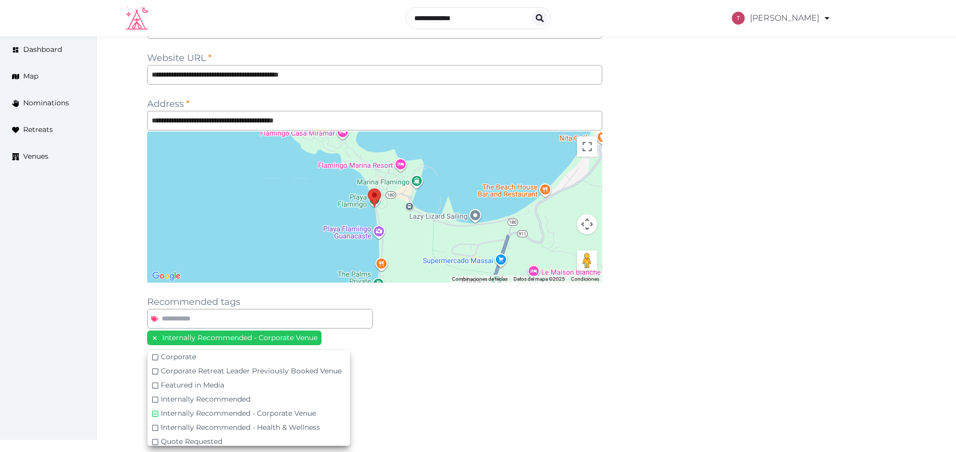
drag, startPoint x: 413, startPoint y: 375, endPoint x: 239, endPoint y: 362, distance: 174.3
click at [413, 375] on div at bounding box center [374, 412] width 455 height 81
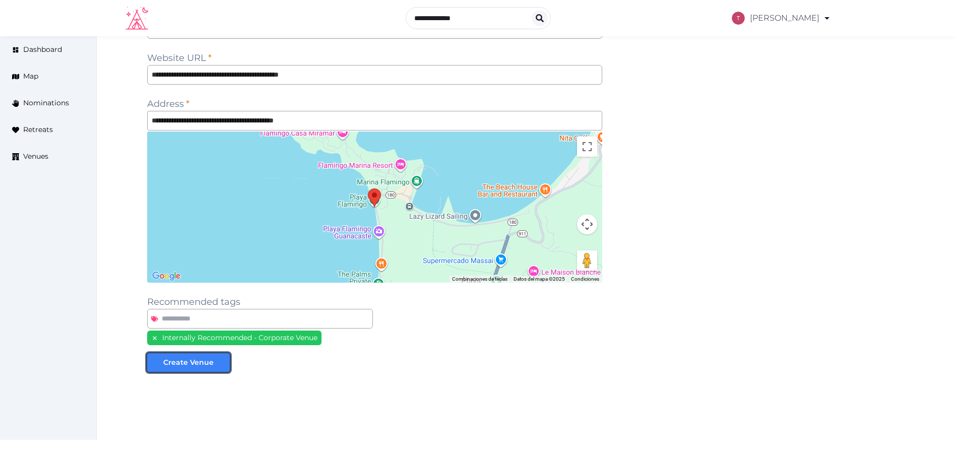
click at [180, 360] on div "Create Venue" at bounding box center [188, 362] width 50 height 11
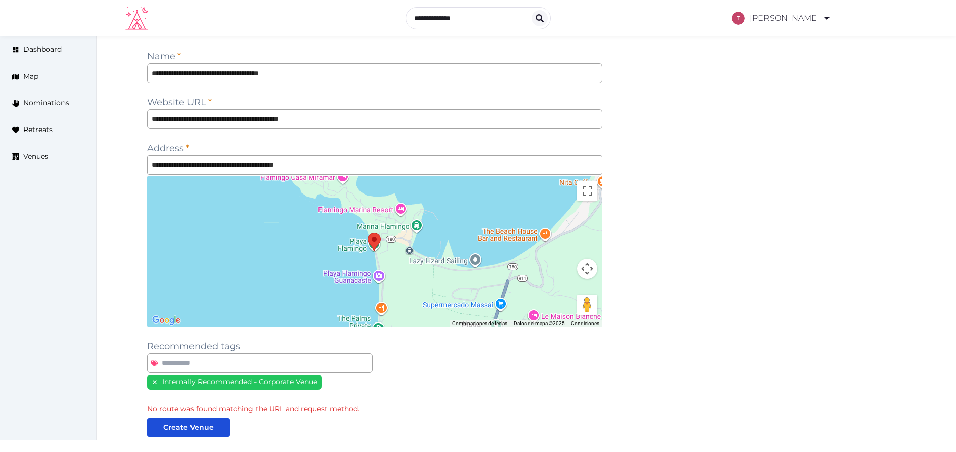
scroll to position [0, 0]
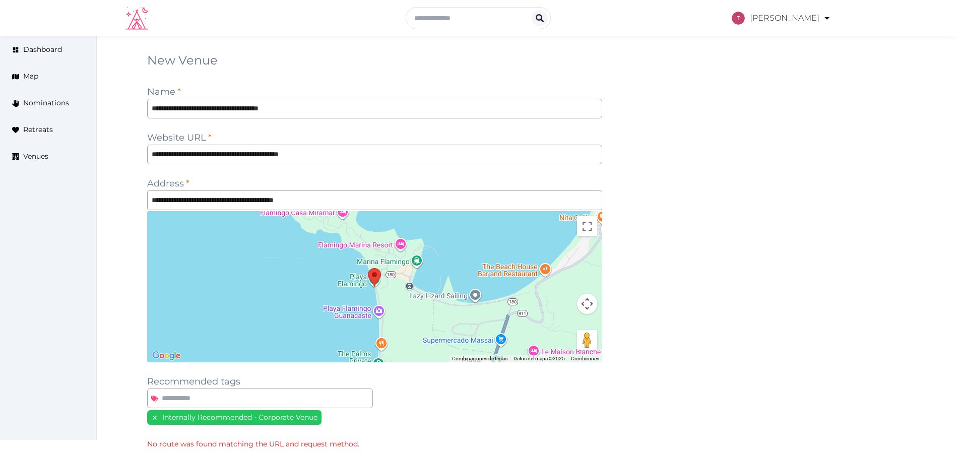
drag, startPoint x: 316, startPoint y: 2, endPoint x: 707, endPoint y: 14, distance: 391.7
click at [741, 72] on div "**********" at bounding box center [526, 302] width 759 height 500
drag, startPoint x: 380, startPoint y: 156, endPoint x: 0, endPoint y: 137, distance: 380.9
click at [0, 137] on div "**********" at bounding box center [478, 302] width 956 height 533
paste input "*"
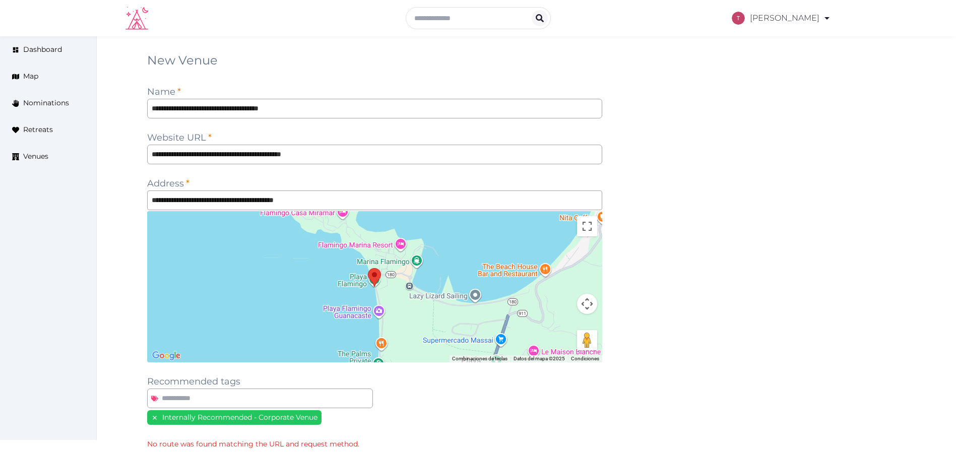
click at [787, 171] on div "**********" at bounding box center [526, 302] width 759 height 500
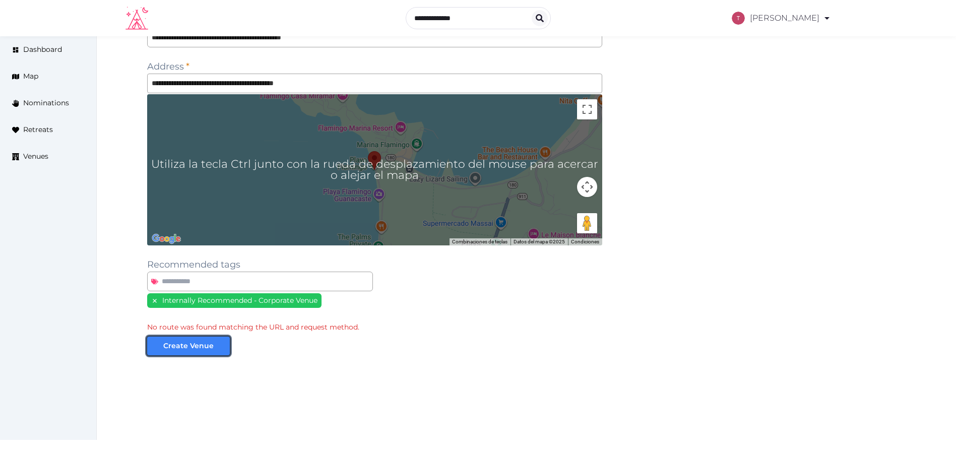
click at [193, 346] on div "Create Venue" at bounding box center [188, 346] width 50 height 11
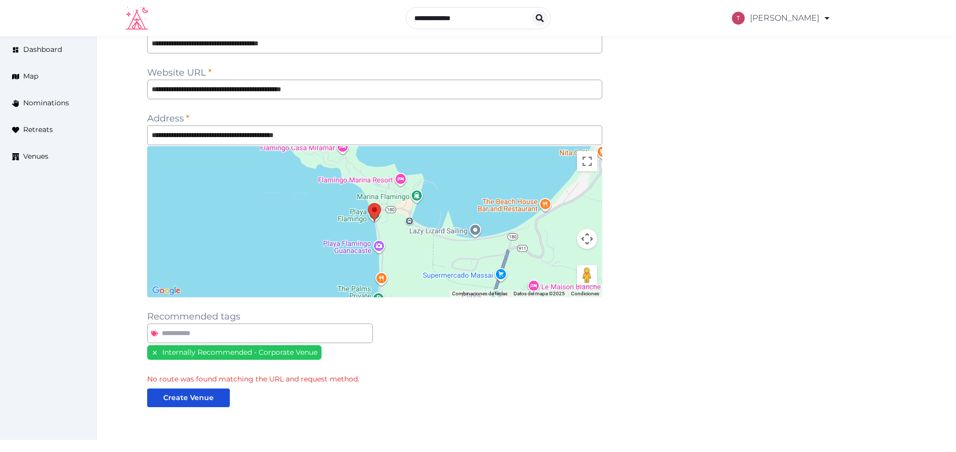
scroll to position [41, 0]
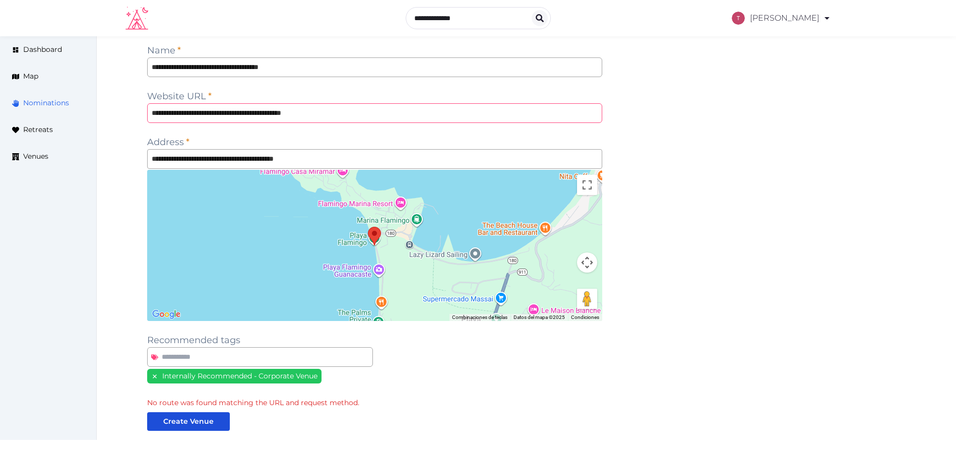
drag, startPoint x: 377, startPoint y: 112, endPoint x: 0, endPoint y: 106, distance: 376.9
click at [0, 106] on div "**********" at bounding box center [478, 261] width 956 height 533
paste input "**********"
drag, startPoint x: 672, startPoint y: 119, endPoint x: 568, endPoint y: 155, distance: 110.3
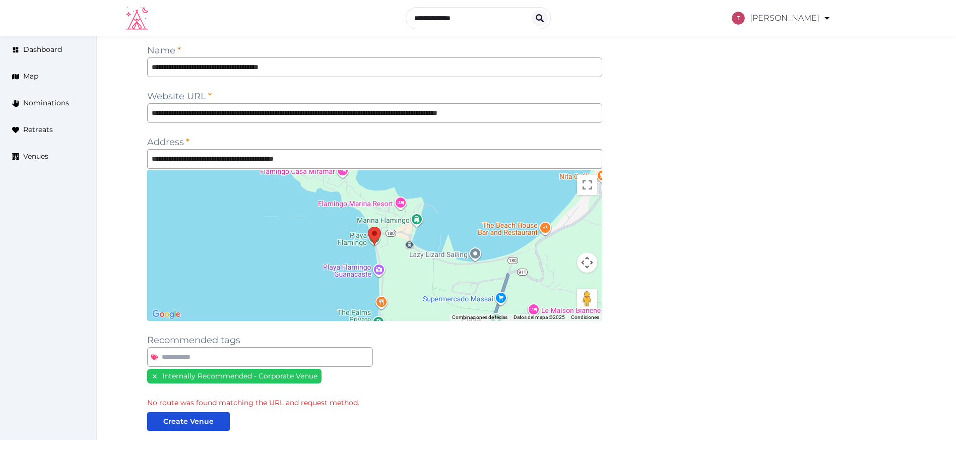
click at [667, 122] on div "**********" at bounding box center [526, 261] width 759 height 500
click at [204, 418] on div "Create Venue" at bounding box center [188, 421] width 50 height 11
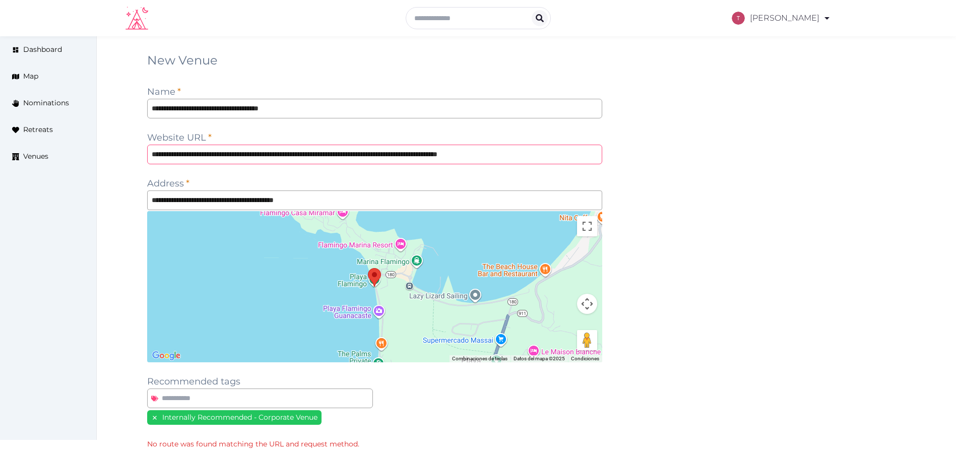
click at [382, 153] on input "**********" at bounding box center [374, 155] width 455 height 20
type input "**********"
click at [719, 172] on div "**********" at bounding box center [526, 302] width 759 height 500
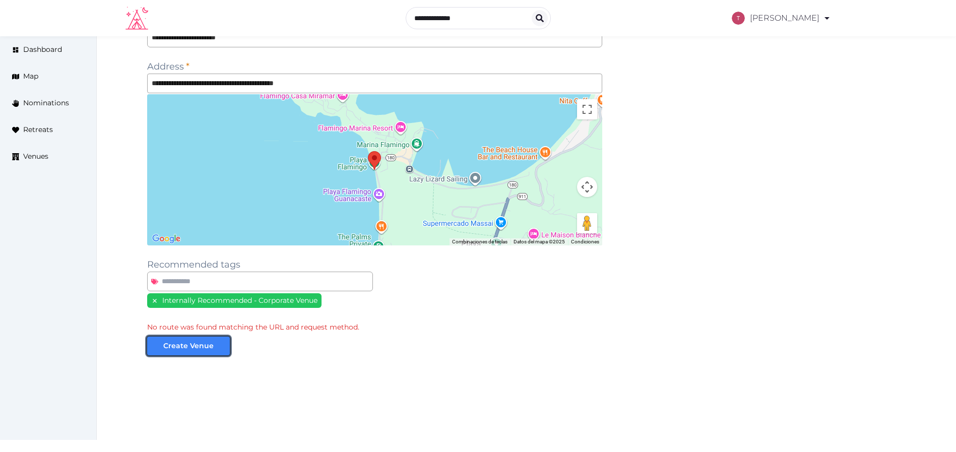
click at [210, 346] on div "Create Venue" at bounding box center [188, 346] width 50 height 11
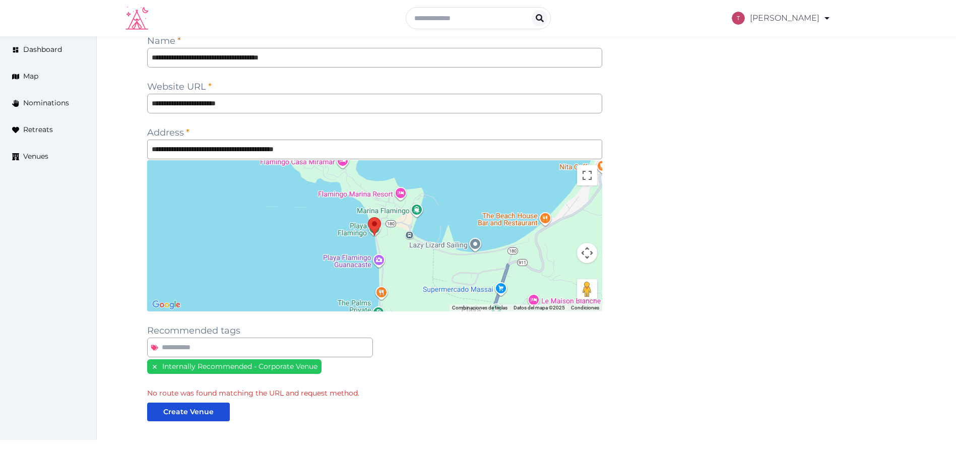
scroll to position [117, 0]
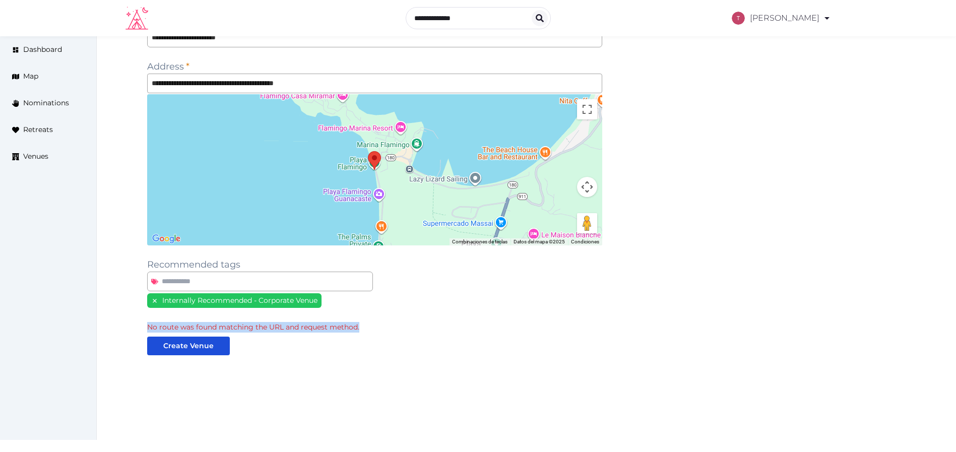
drag, startPoint x: 149, startPoint y: 326, endPoint x: 368, endPoint y: 325, distance: 219.2
click at [368, 325] on div "No route was found matching the URL and request method." at bounding box center [374, 327] width 455 height 11
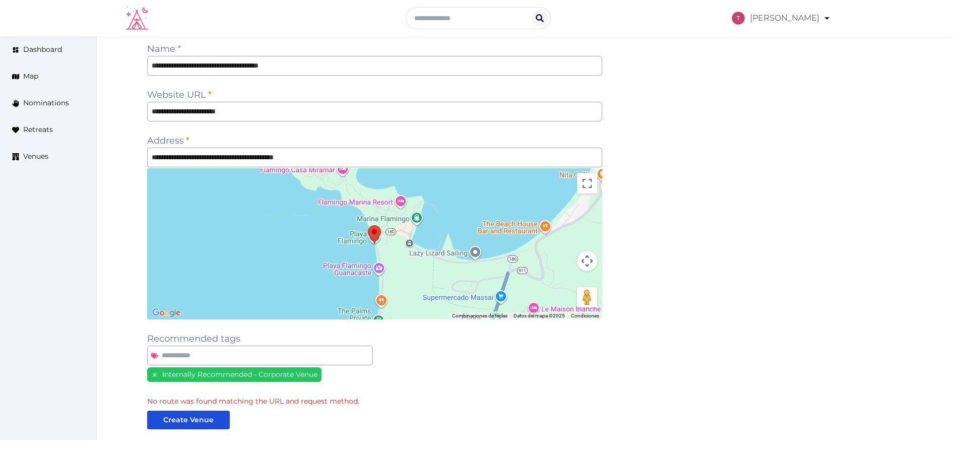
scroll to position [0, 0]
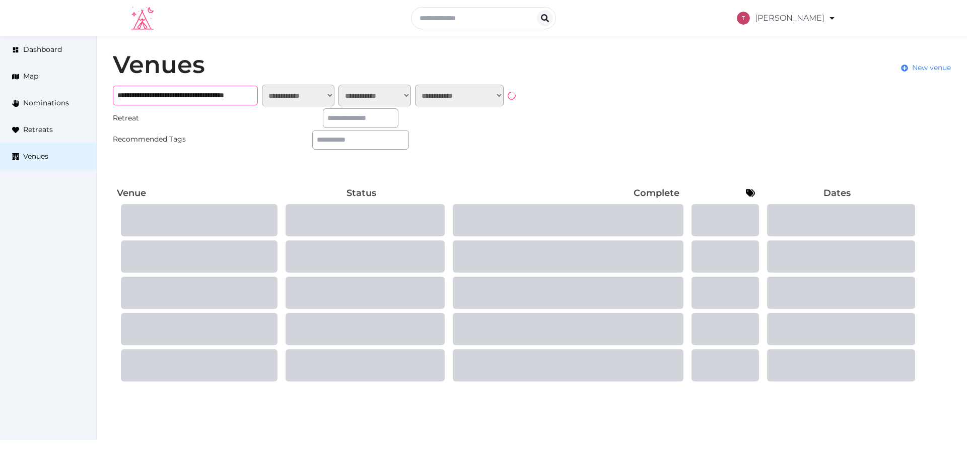
click at [215, 94] on input "**********" at bounding box center [185, 96] width 145 height 20
paste input "text"
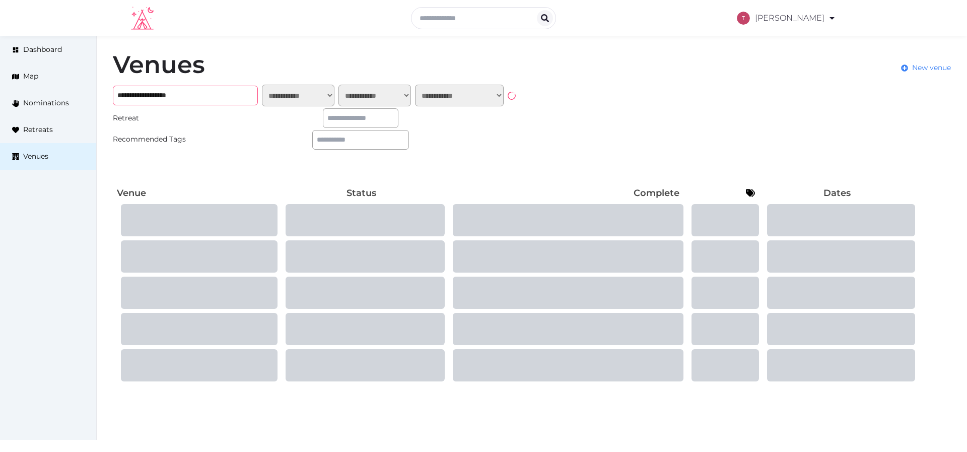
type input "**********"
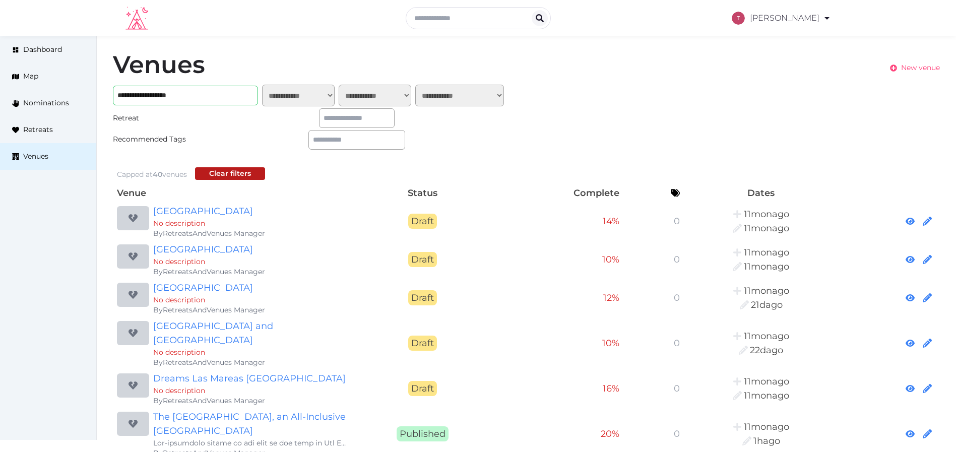
drag, startPoint x: 921, startPoint y: 64, endPoint x: 750, endPoint y: 82, distance: 171.7
click at [921, 64] on span "New venue" at bounding box center [920, 67] width 39 height 11
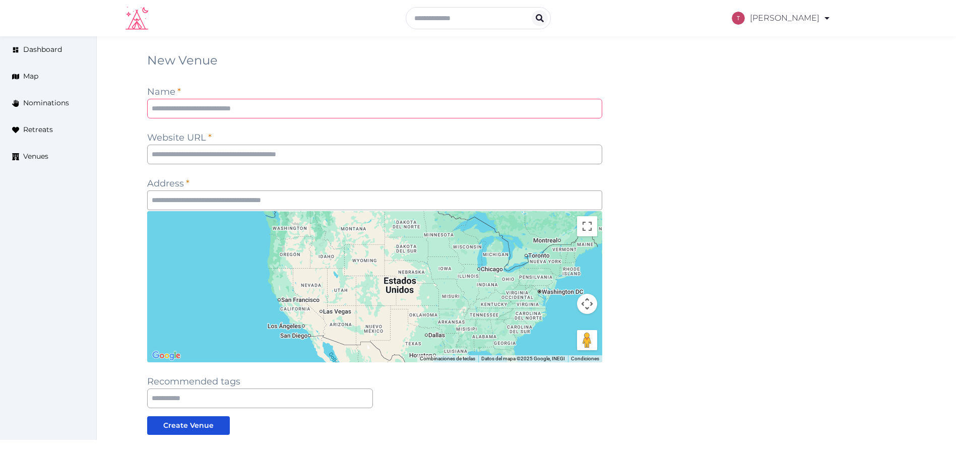
drag, startPoint x: 360, startPoint y: 113, endPoint x: 364, endPoint y: 110, distance: 5.4
click at [360, 112] on input "text" at bounding box center [374, 109] width 455 height 20
paste input "**********"
type input "**********"
click at [628, 111] on div "**********" at bounding box center [526, 283] width 759 height 463
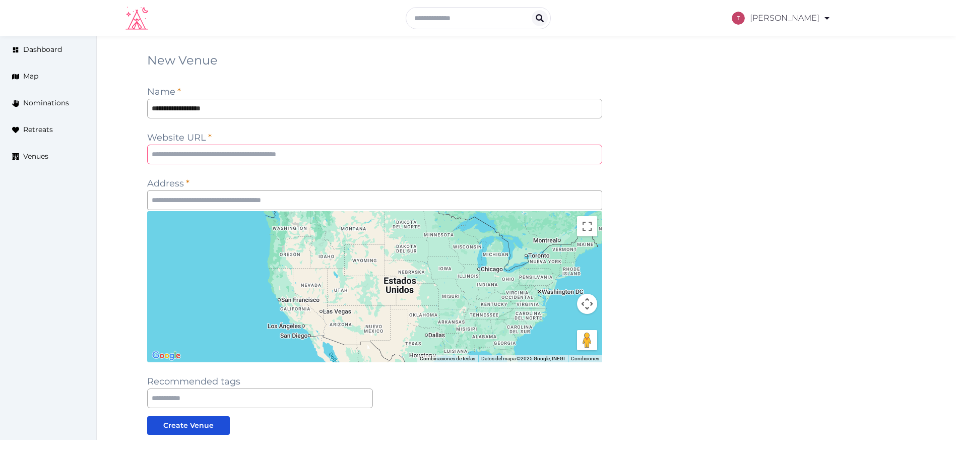
click at [226, 153] on input "text" at bounding box center [374, 155] width 455 height 20
click at [290, 153] on input "text" at bounding box center [374, 155] width 455 height 20
paste input "**********"
type input "**********"
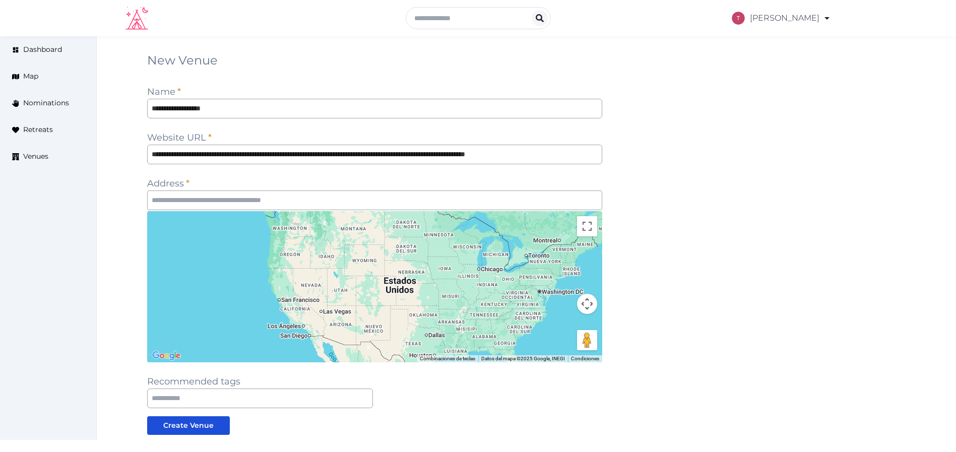
drag, startPoint x: 685, startPoint y: 141, endPoint x: 558, endPoint y: 141, distance: 127.5
click at [685, 140] on div "**********" at bounding box center [526, 283] width 759 height 463
click at [330, 198] on input "text" at bounding box center [374, 200] width 455 height 20
click at [312, 203] on input "text" at bounding box center [374, 200] width 455 height 20
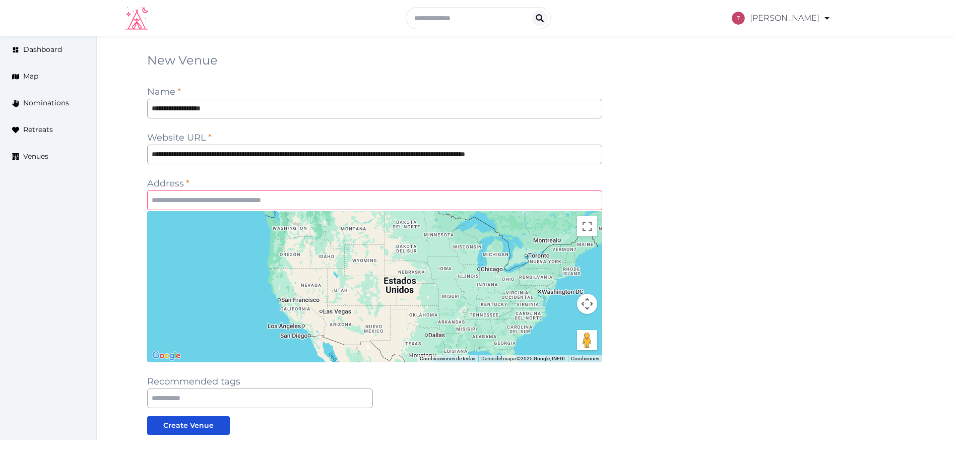
paste input "**********"
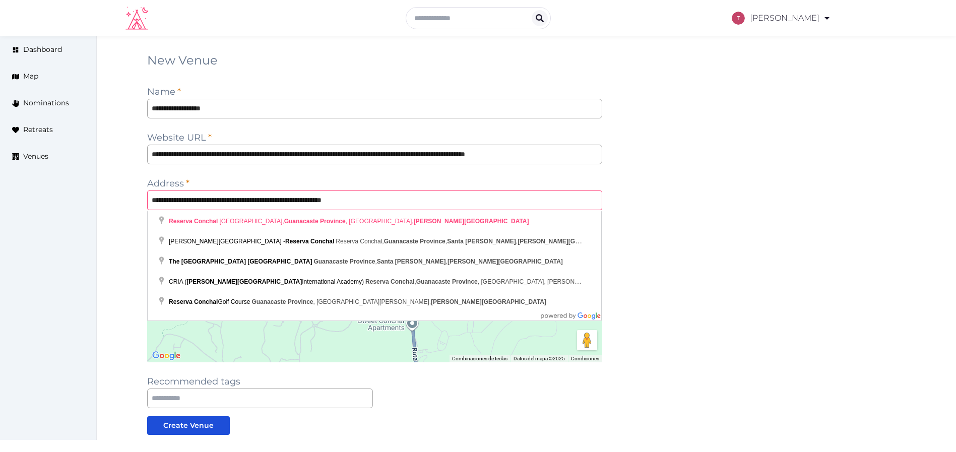
type input "**********"
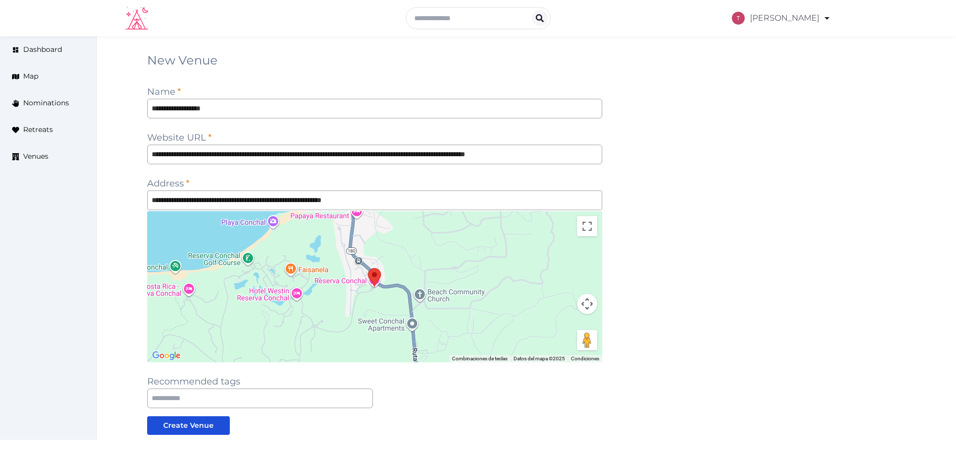
click at [671, 222] on div "**********" at bounding box center [526, 283] width 759 height 463
click at [200, 397] on input "text" at bounding box center [260, 398] width 226 height 20
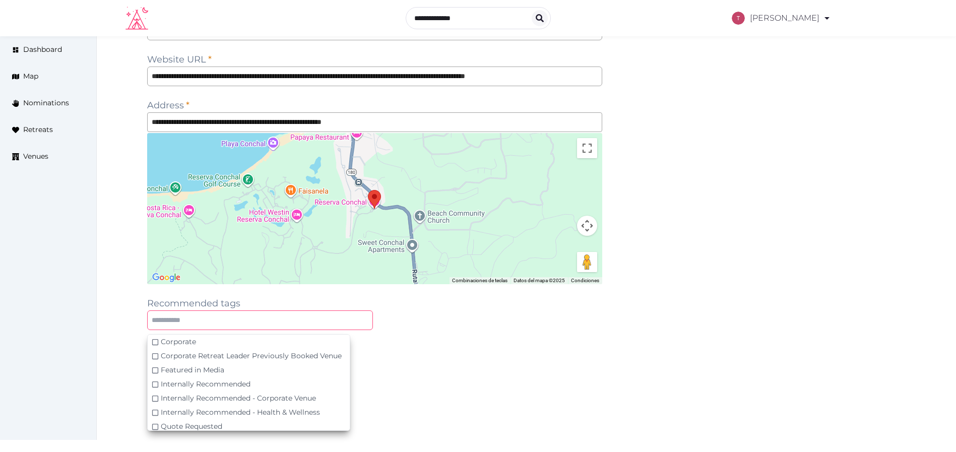
scroll to position [80, 0]
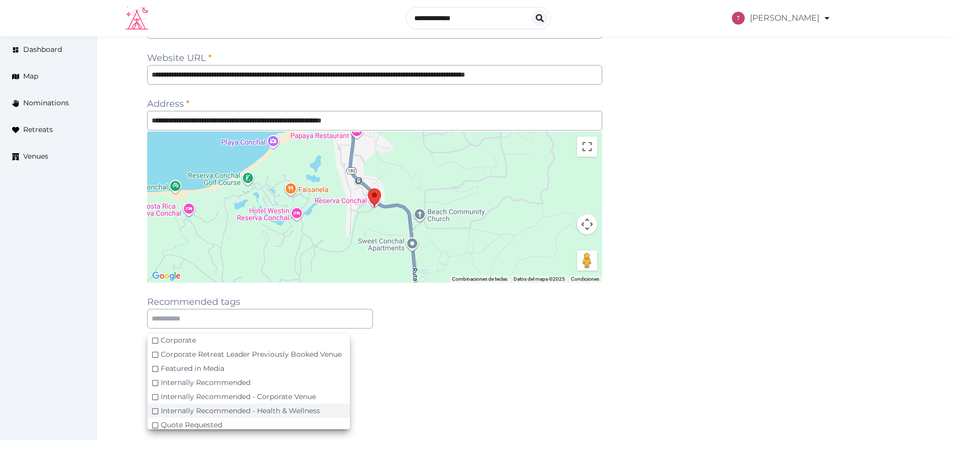
click at [304, 405] on div "Internally Recommended - Health & Wellness" at bounding box center [249, 411] width 202 height 14
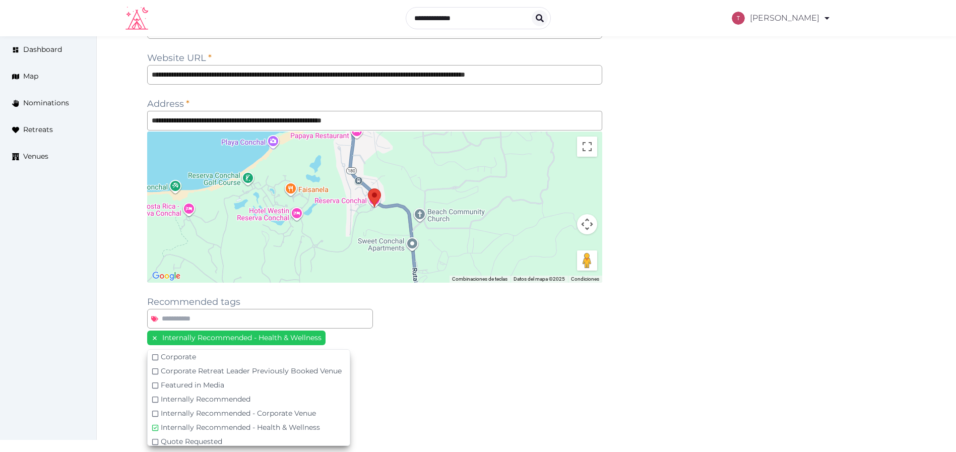
click at [435, 340] on div "Internally Recommended - Health & Wellness" at bounding box center [374, 339] width 455 height 17
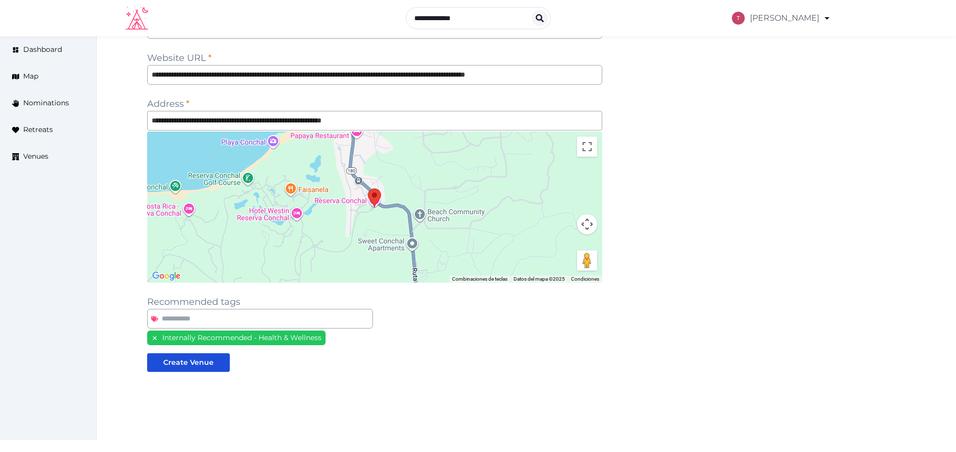
click at [242, 340] on span "Internally Recommended - Health & Wellness" at bounding box center [241, 337] width 159 height 9
click at [156, 339] on icon at bounding box center [155, 338] width 4 height 4
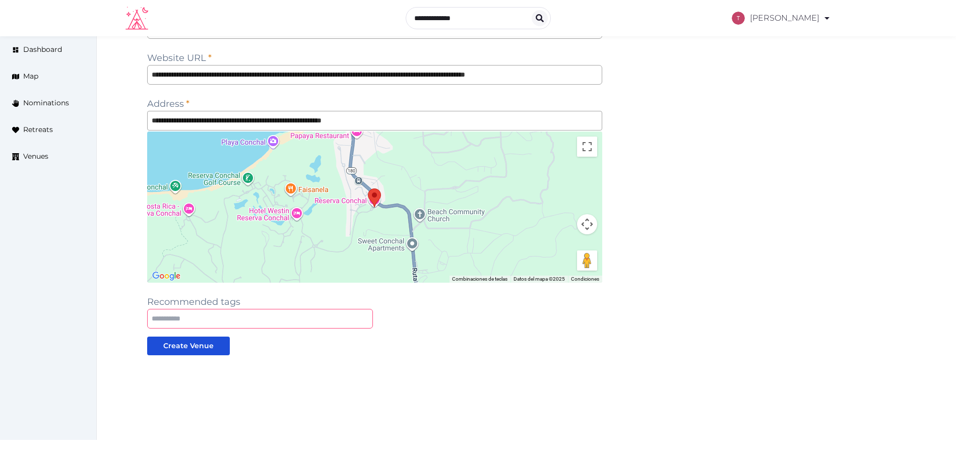
click at [222, 317] on input "text" at bounding box center [260, 319] width 226 height 20
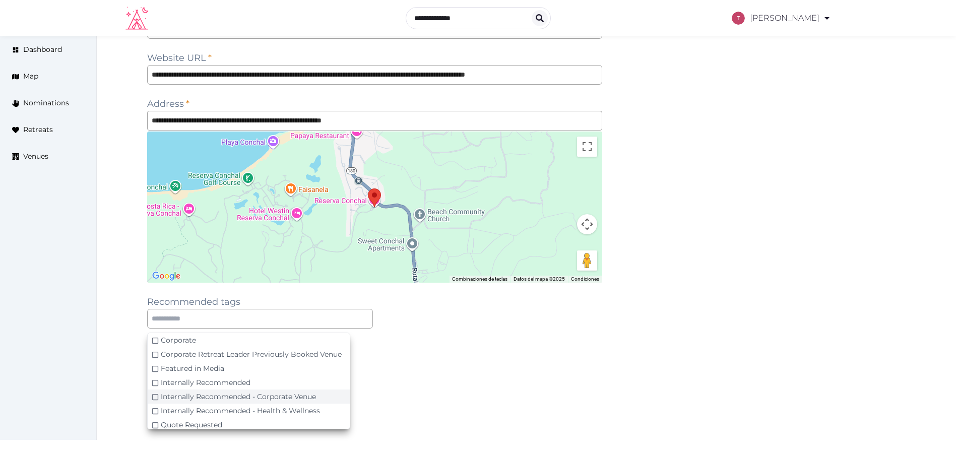
click at [318, 395] on div "Internally Recommended - Corporate Venue" at bounding box center [249, 396] width 202 height 14
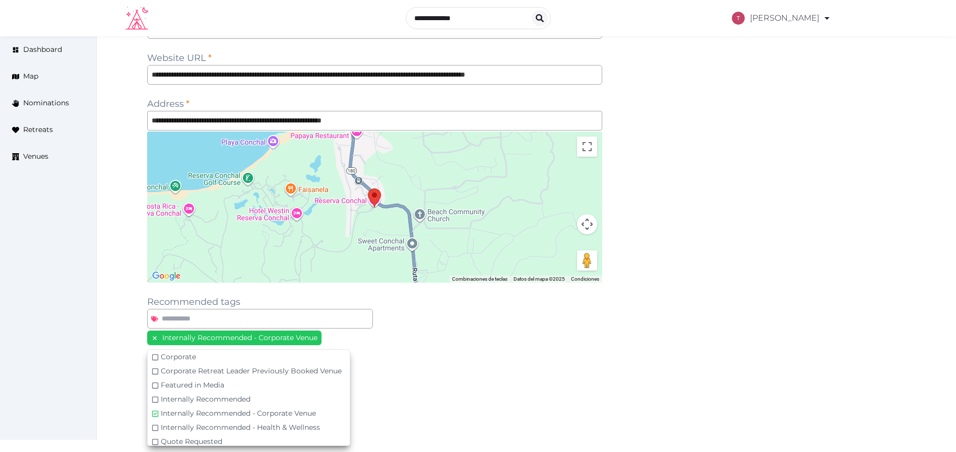
click at [482, 369] on div "**********" at bounding box center [374, 213] width 455 height 480
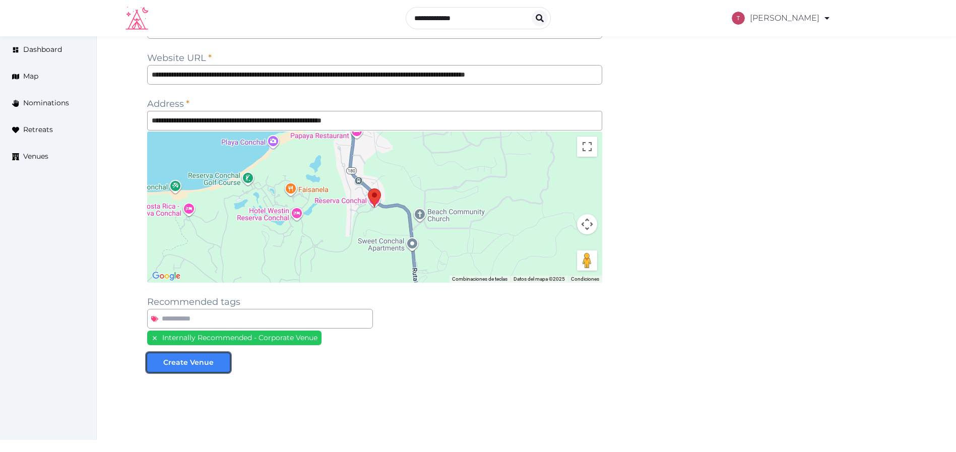
click at [196, 367] on div "Create Venue" at bounding box center [188, 362] width 50 height 11
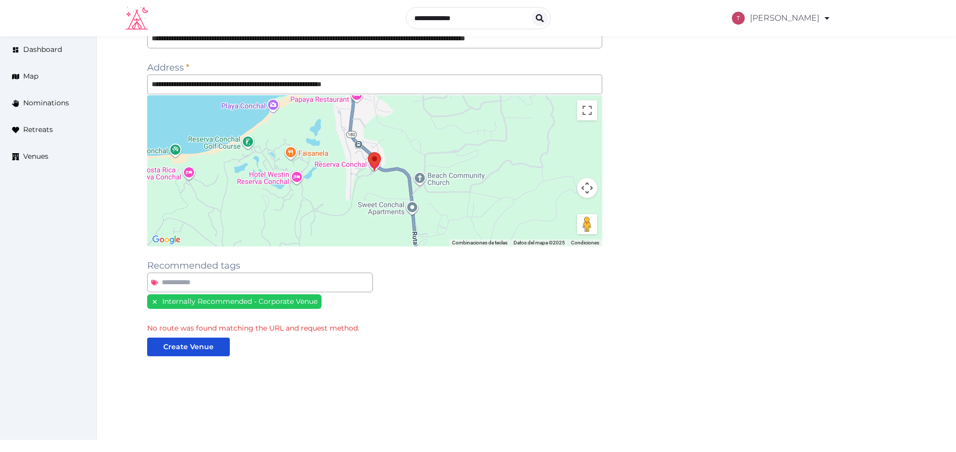
scroll to position [117, 0]
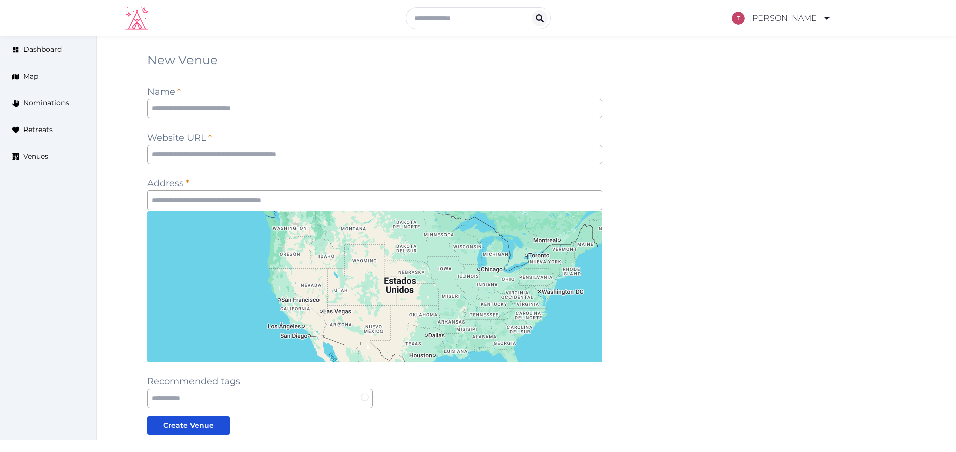
scroll to position [80, 0]
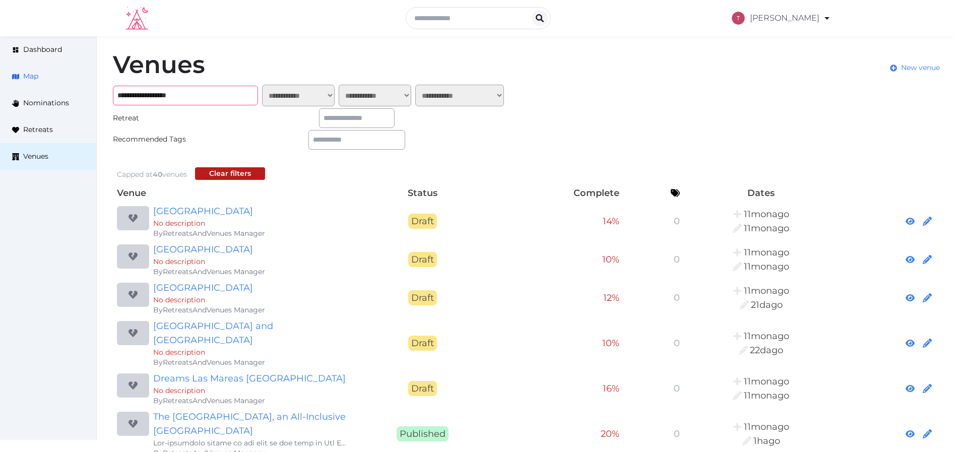
drag, startPoint x: 207, startPoint y: 94, endPoint x: 47, endPoint y: 86, distance: 159.9
click at [903, 66] on span "New venue" at bounding box center [920, 67] width 39 height 11
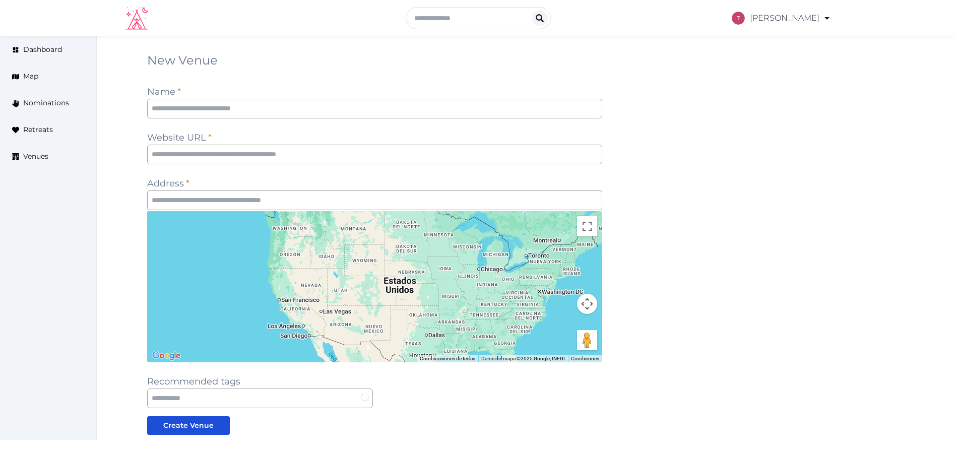
click at [264, 92] on div "New Venue Name * Website URL * Address * Para navegar por el mapa con gestos tá…" at bounding box center [374, 283] width 455 height 463
click at [261, 105] on input "text" at bounding box center [374, 109] width 455 height 20
paste input "**********"
drag, startPoint x: 254, startPoint y: 110, endPoint x: 52, endPoint y: 100, distance: 202.8
click at [41, 101] on div "**********" at bounding box center [478, 283] width 956 height 495
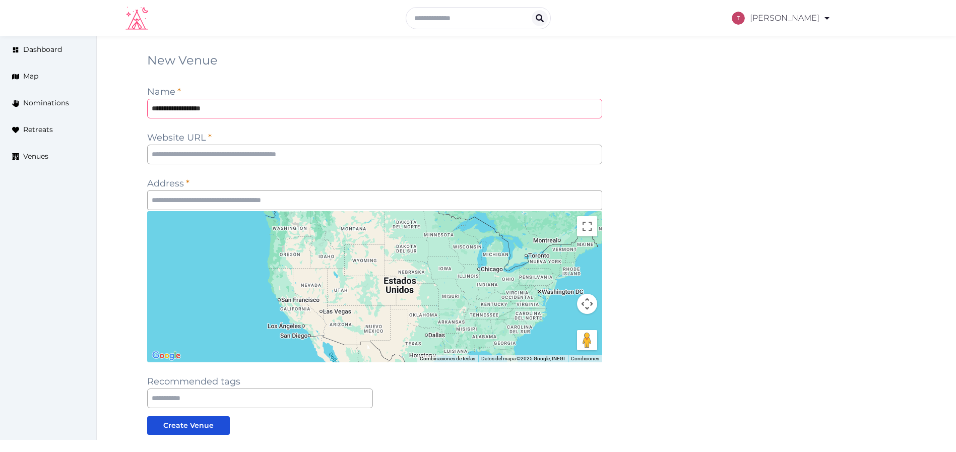
type input "**********"
click at [247, 153] on input "text" at bounding box center [374, 155] width 455 height 20
paste input "**********"
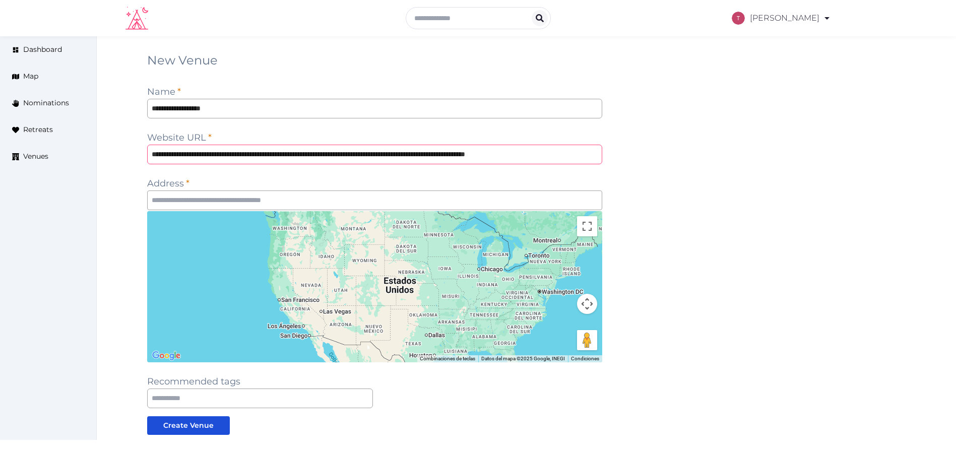
type input "**********"
click at [756, 173] on div "**********" at bounding box center [526, 283] width 759 height 463
click at [388, 192] on input "text" at bounding box center [374, 200] width 455 height 20
click at [287, 198] on input "text" at bounding box center [374, 200] width 455 height 20
paste input "**********"
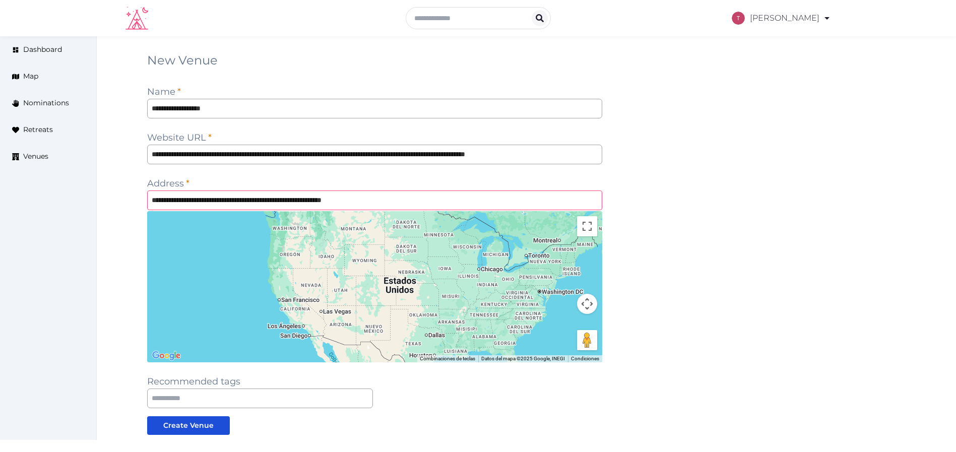
type input "**********"
click at [668, 170] on div "**********" at bounding box center [526, 283] width 759 height 463
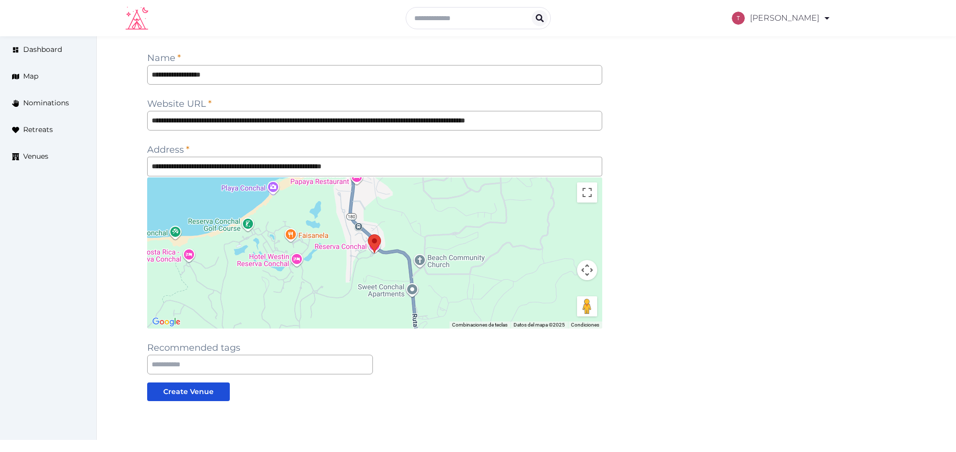
scroll to position [80, 0]
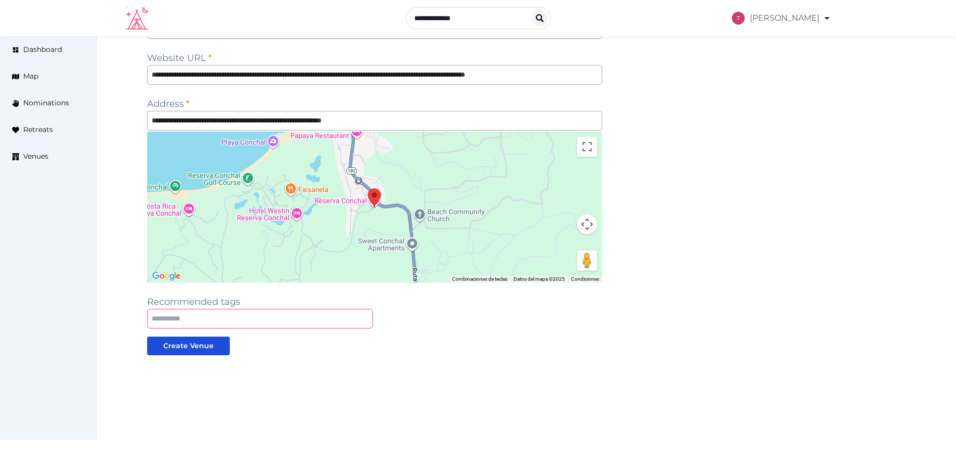
click at [309, 317] on input "text" at bounding box center [260, 319] width 226 height 20
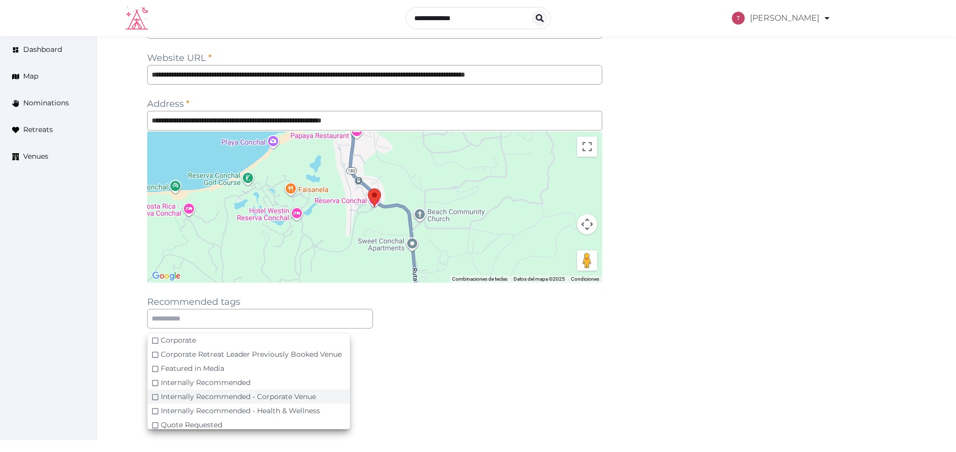
click at [314, 396] on span "Internally Recommended - Corporate Venue" at bounding box center [238, 396] width 155 height 9
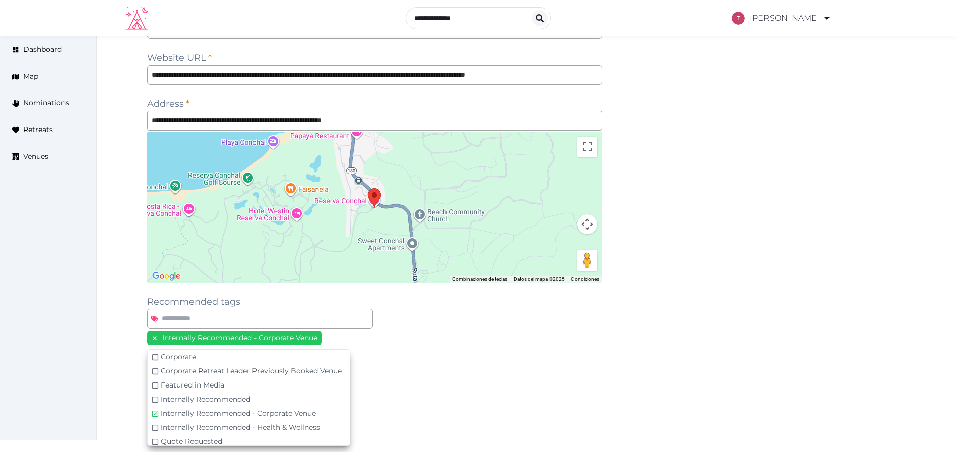
click at [522, 395] on div at bounding box center [374, 412] width 455 height 81
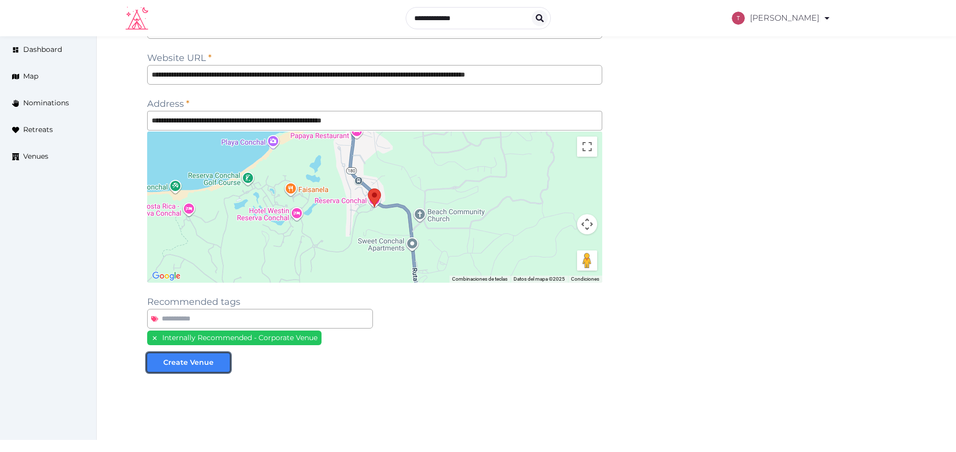
click at [205, 363] on div "Create Venue" at bounding box center [188, 362] width 50 height 11
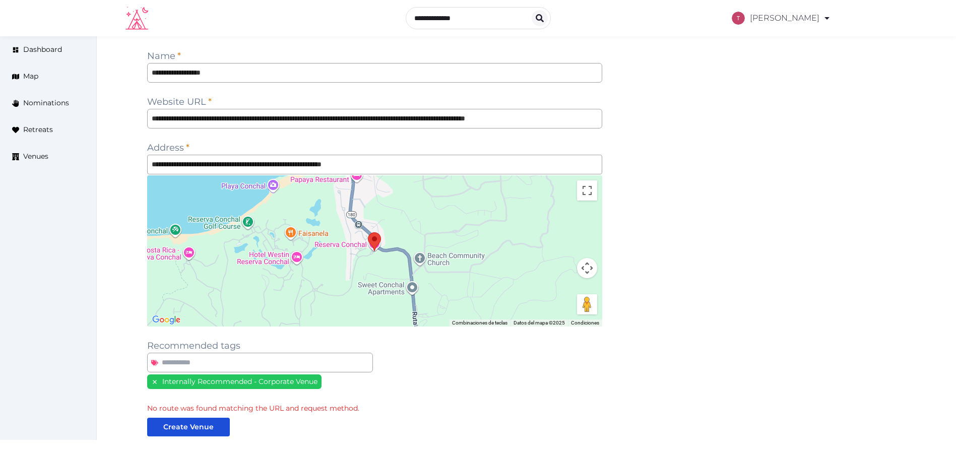
scroll to position [0, 0]
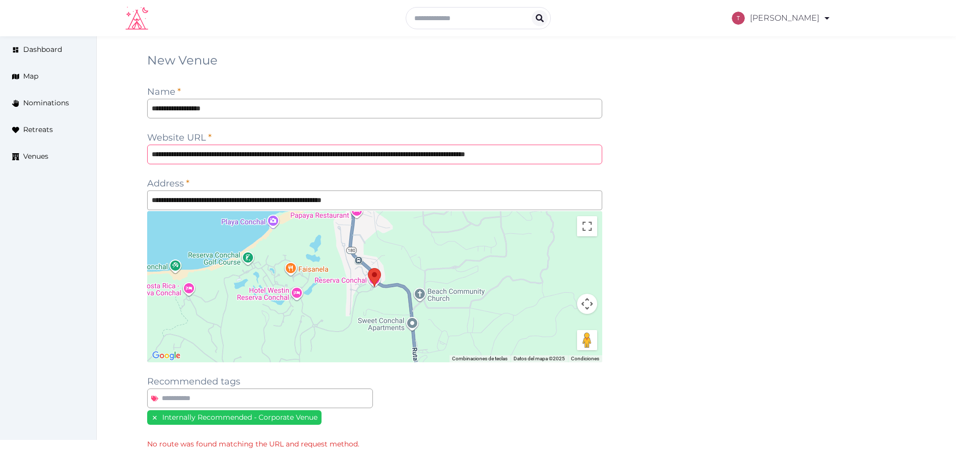
click at [198, 150] on input "**********" at bounding box center [374, 155] width 455 height 20
click at [274, 154] on input "**********" at bounding box center [374, 155] width 455 height 20
click at [314, 158] on input "**********" at bounding box center [374, 155] width 455 height 20
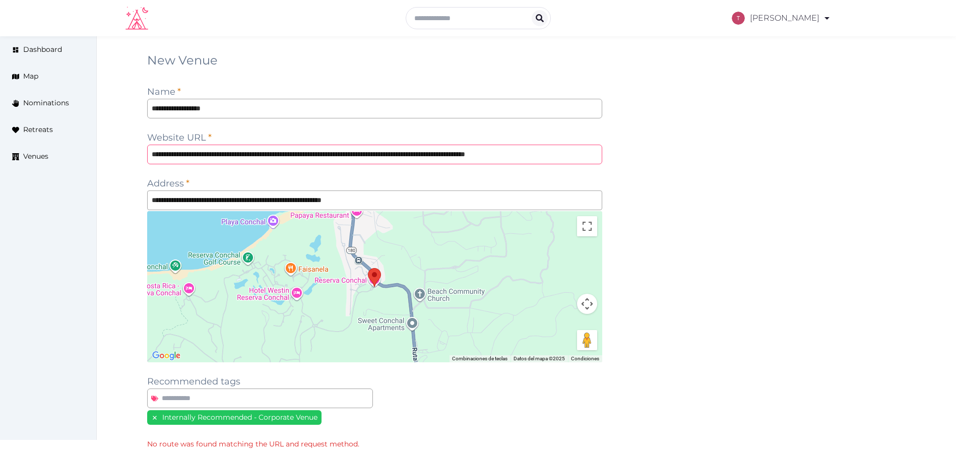
click at [170, 155] on input "**********" at bounding box center [374, 155] width 455 height 20
click at [191, 152] on input "**********" at bounding box center [374, 155] width 455 height 20
click at [172, 154] on input "**********" at bounding box center [374, 155] width 455 height 20
drag, startPoint x: 243, startPoint y: 151, endPoint x: 967, endPoint y: 164, distance: 724.1
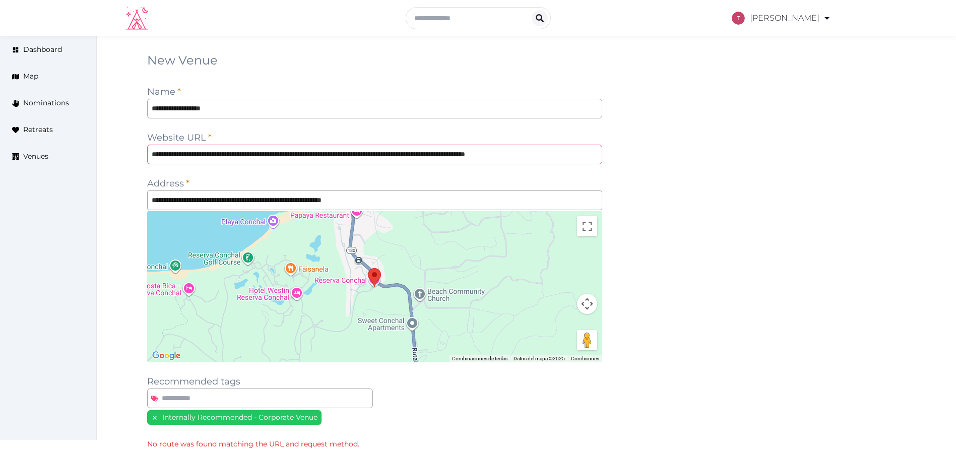
click at [955, 164] on html "**********" at bounding box center [478, 284] width 956 height 569
click at [836, 175] on div "**********" at bounding box center [526, 302] width 759 height 500
click at [736, 160] on div "**********" at bounding box center [526, 302] width 759 height 500
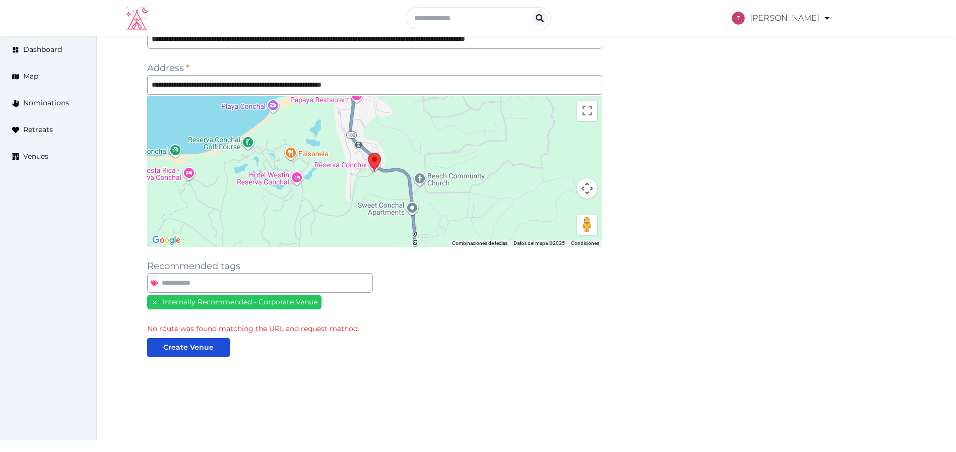
scroll to position [117, 0]
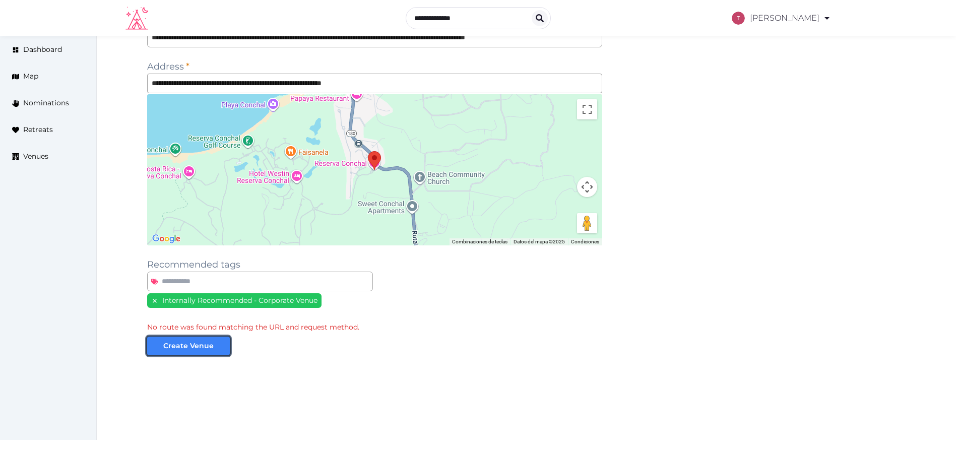
click at [178, 342] on div "Create Venue" at bounding box center [188, 346] width 50 height 11
drag, startPoint x: 127, startPoint y: 330, endPoint x: 220, endPoint y: 324, distance: 93.4
click at [220, 324] on div "**********" at bounding box center [526, 185] width 859 height 533
click at [220, 324] on div "No route was found matching the URL and request method." at bounding box center [374, 327] width 455 height 11
drag, startPoint x: 128, startPoint y: 324, endPoint x: 393, endPoint y: 326, distance: 264.5
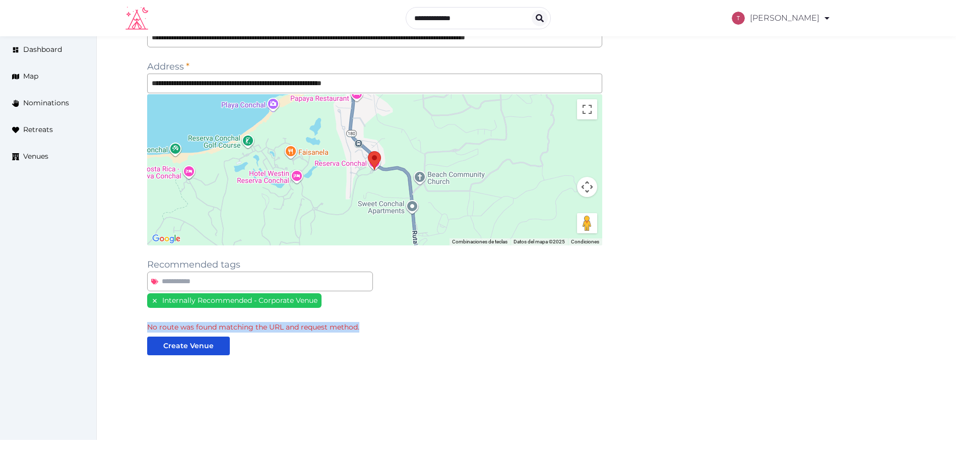
click at [393, 326] on div "**********" at bounding box center [526, 185] width 859 height 533
click at [393, 326] on div "No route was found matching the URL and request method." at bounding box center [374, 327] width 455 height 11
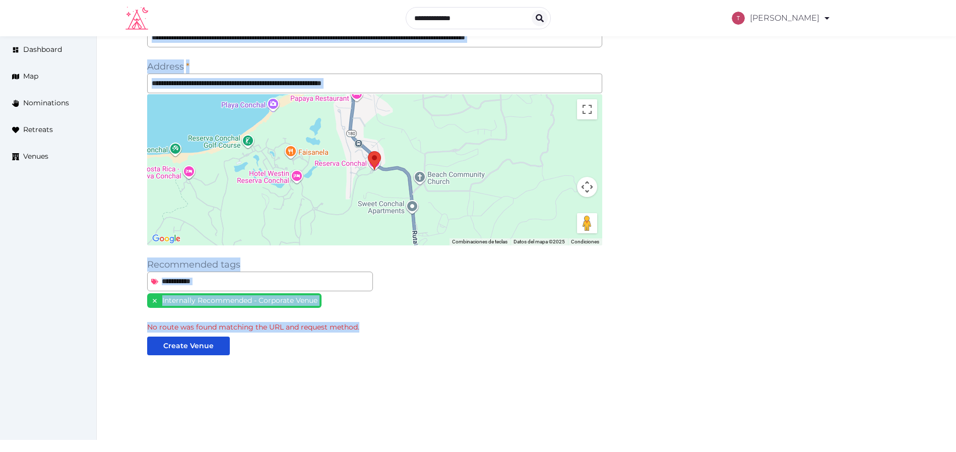
drag, startPoint x: 393, startPoint y: 326, endPoint x: 89, endPoint y: 321, distance: 303.8
click at [89, 321] on div "**********" at bounding box center [478, 185] width 956 height 533
click at [97, 322] on div "**********" at bounding box center [526, 185] width 859 height 533
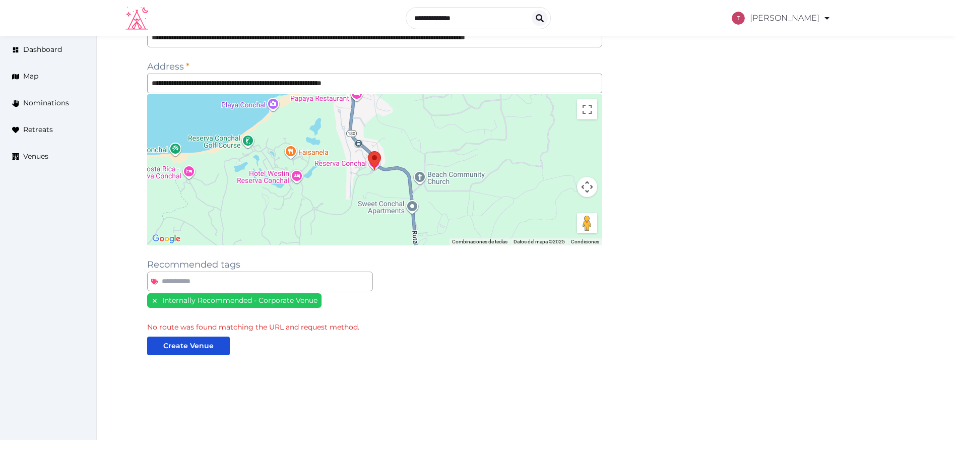
click at [492, 338] on div "**********" at bounding box center [374, 186] width 455 height 500
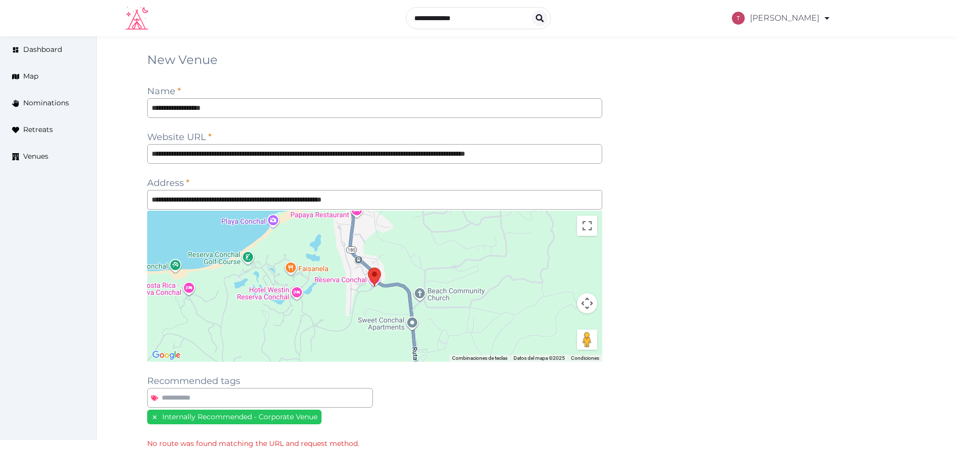
scroll to position [0, 0]
click at [204, 151] on input "**********" at bounding box center [374, 155] width 455 height 20
click at [211, 151] on input "**********" at bounding box center [374, 155] width 455 height 20
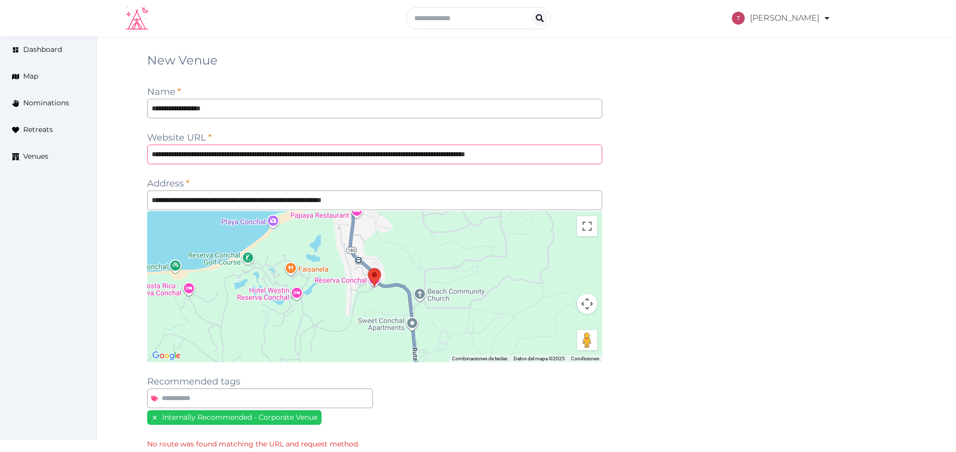
drag, startPoint x: 245, startPoint y: 152, endPoint x: 376, endPoint y: 150, distance: 130.5
click at [376, 150] on input "**********" at bounding box center [374, 155] width 455 height 20
drag, startPoint x: 241, startPoint y: 153, endPoint x: 967, endPoint y: 141, distance: 725.6
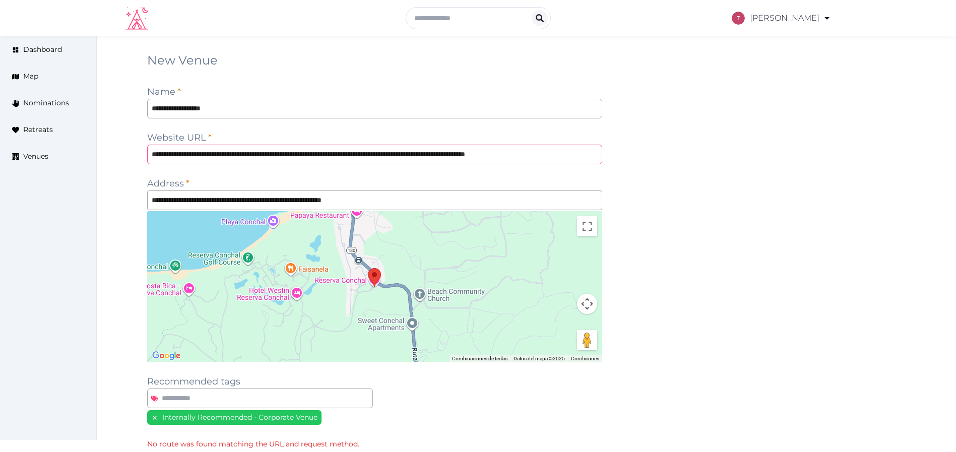
click at [955, 141] on html "**********" at bounding box center [478, 284] width 956 height 569
type input "**********"
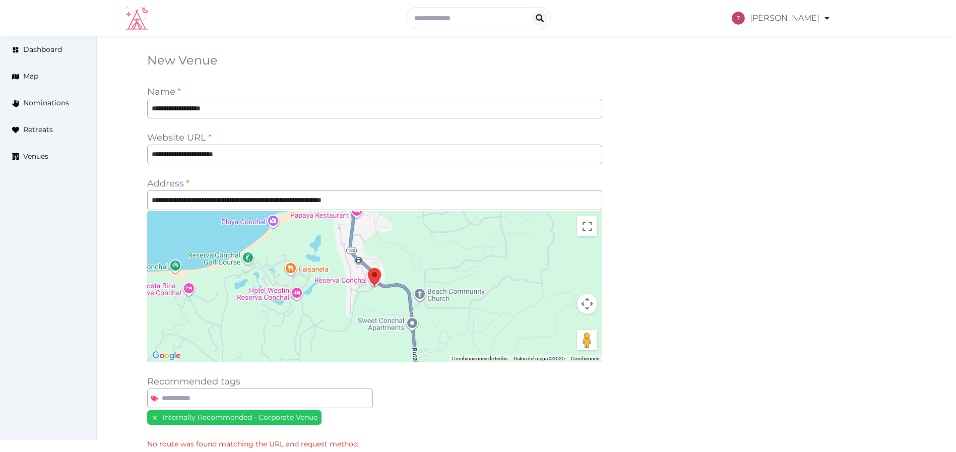
click at [799, 167] on div "**********" at bounding box center [526, 302] width 759 height 500
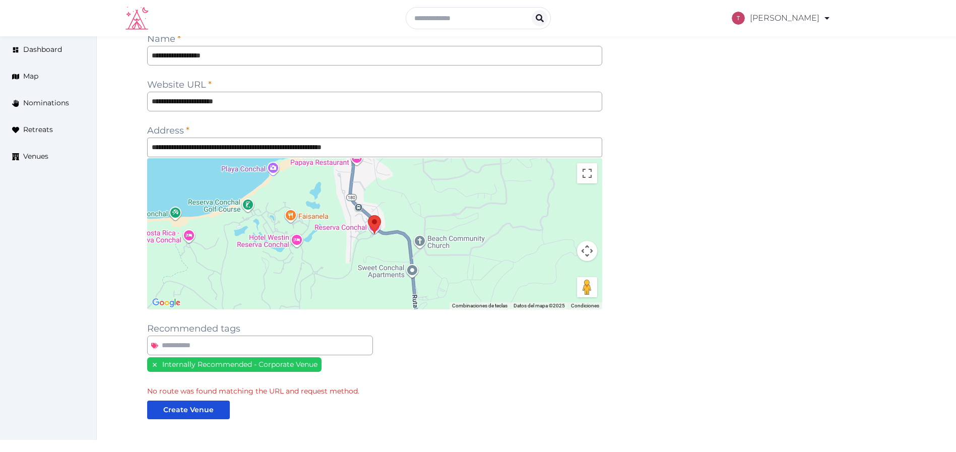
scroll to position [76, 0]
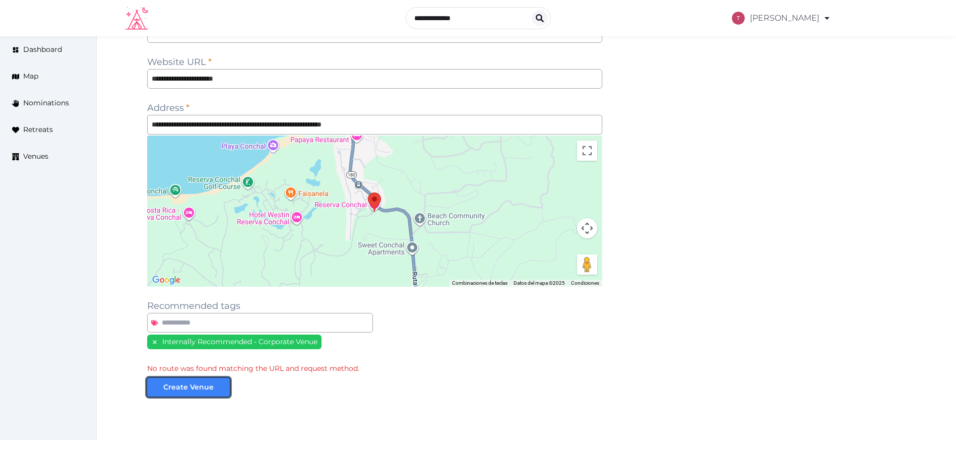
click at [210, 392] on button "Create Venue" at bounding box center [188, 387] width 83 height 19
drag, startPoint x: 141, startPoint y: 369, endPoint x: 457, endPoint y: 364, distance: 316.5
click at [457, 364] on div "**********" at bounding box center [527, 227] width 774 height 500
click at [477, 343] on div "Internally Recommended - Corporate Venue" at bounding box center [374, 343] width 455 height 17
drag, startPoint x: 143, startPoint y: 370, endPoint x: 381, endPoint y: 365, distance: 238.9
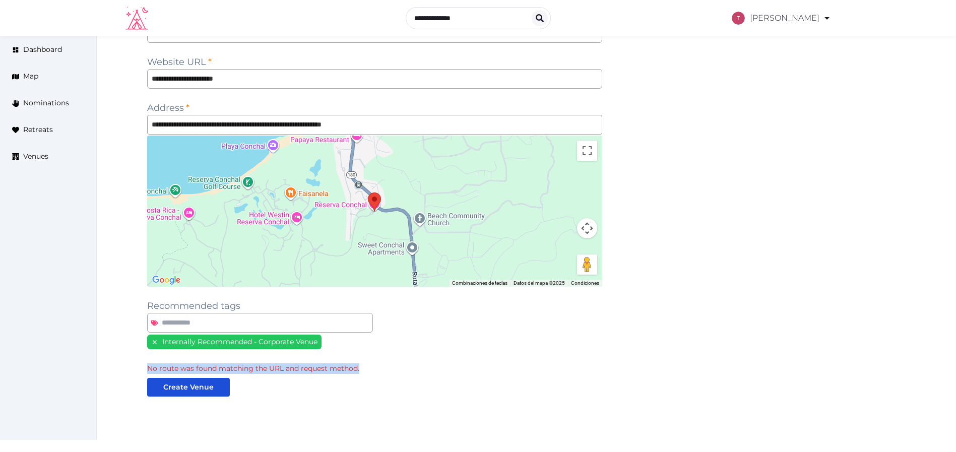
click at [381, 365] on div "**********" at bounding box center [527, 227] width 774 height 500
copy div "No route was found matching the URL and request method."
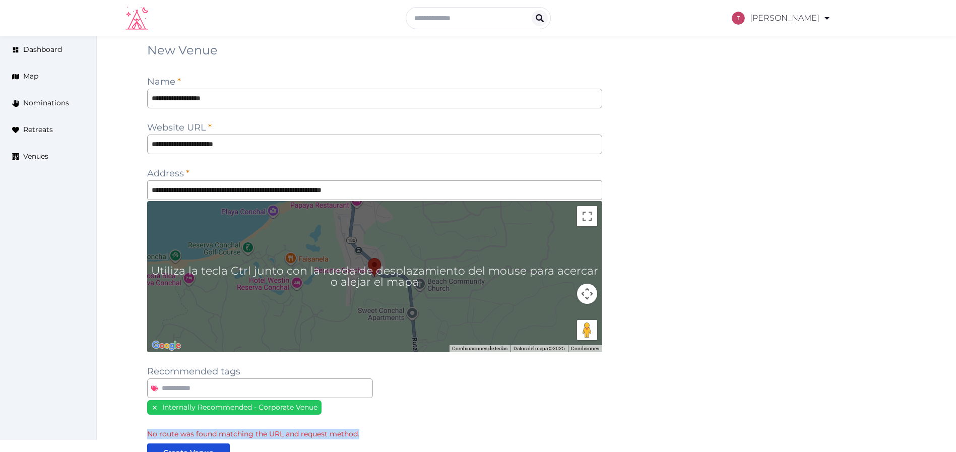
scroll to position [0, 0]
